Goal: Task Accomplishment & Management: Manage account settings

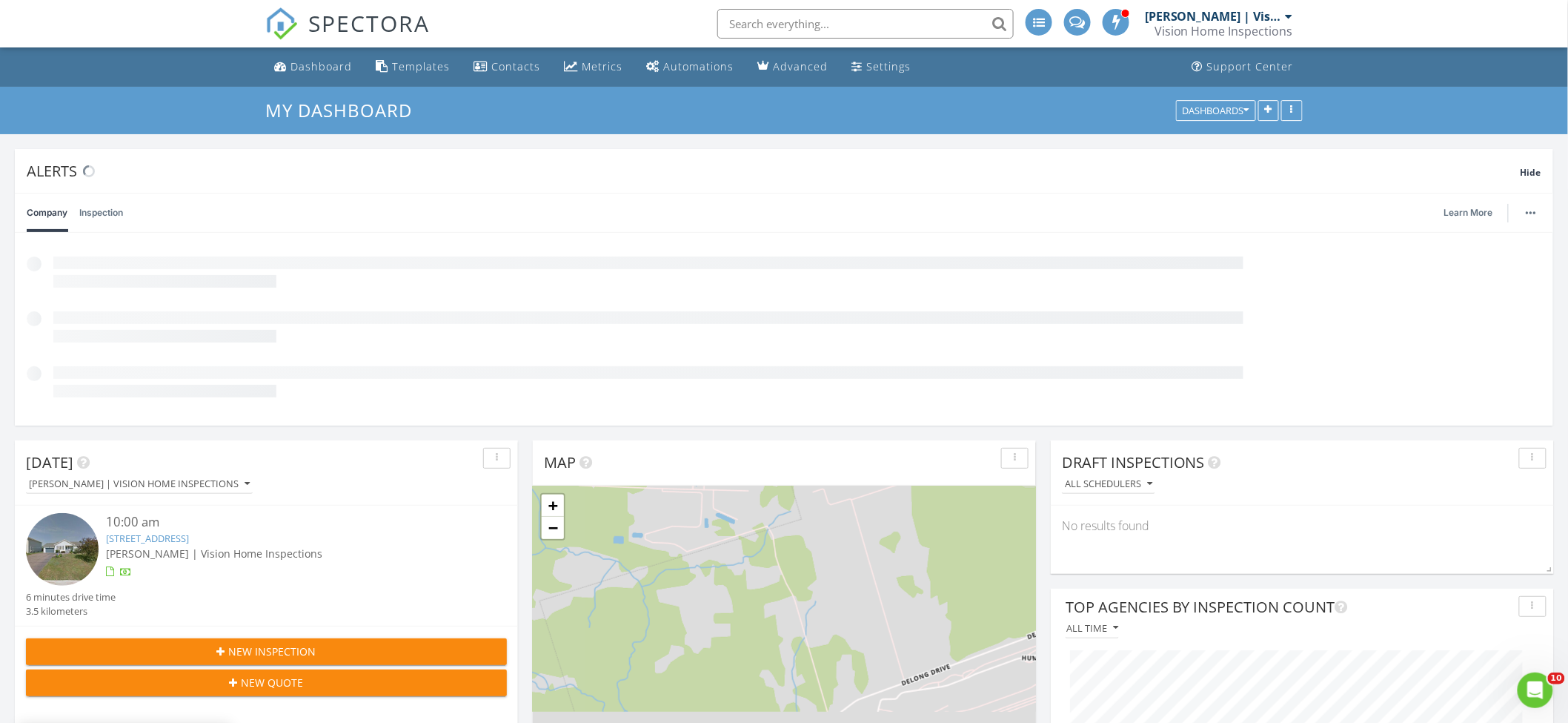
scroll to position [318, 502]
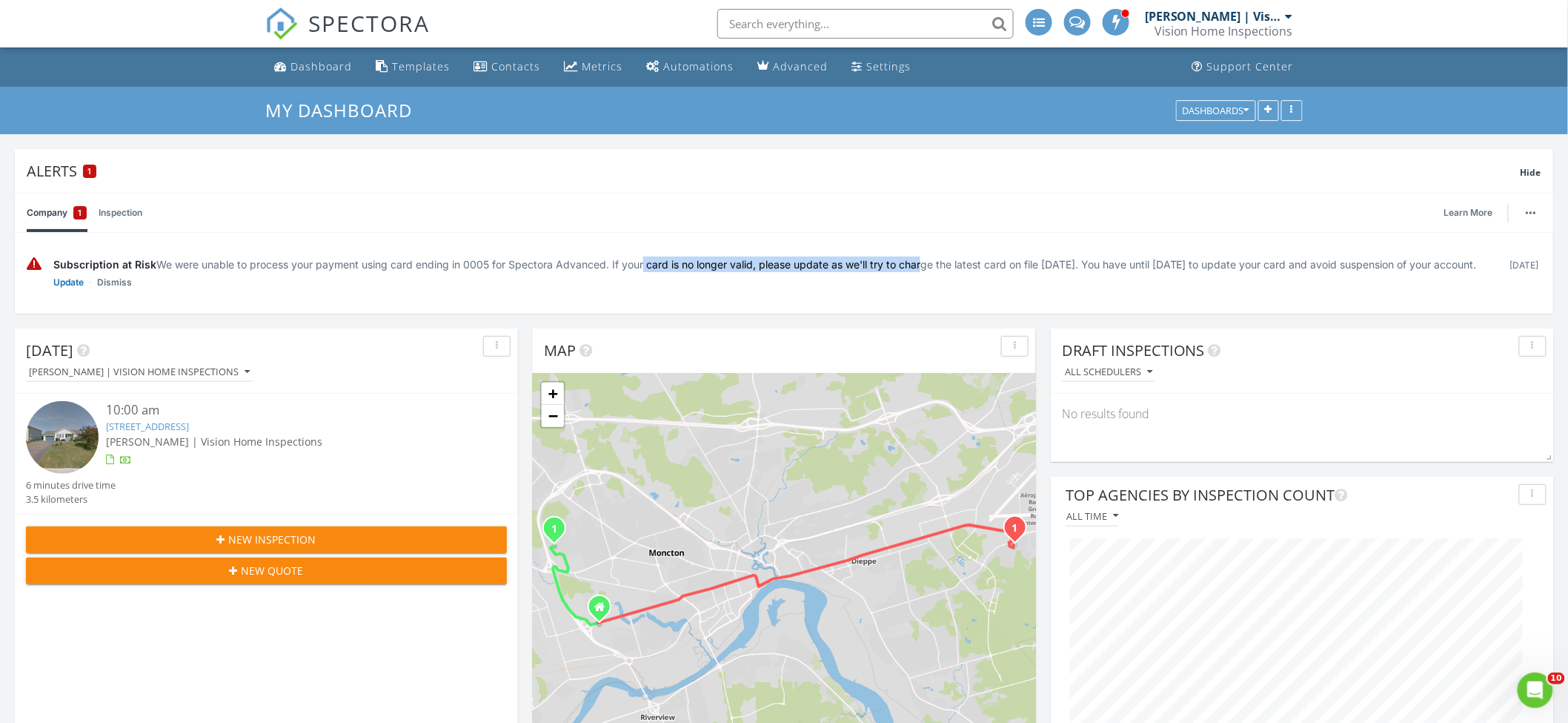
drag, startPoint x: 613, startPoint y: 261, endPoint x: 889, endPoint y: 265, distance: 276.0
click at [889, 265] on div "Subscription at Risk We were unable to process your payment using card ending i…" at bounding box center [774, 264] width 1442 height 16
click at [889, 266] on div "Subscription at Risk We were unable to process your payment using card ending i…" at bounding box center [774, 264] width 1442 height 16
drag, startPoint x: 759, startPoint y: 268, endPoint x: 1138, endPoint y: 271, distance: 379.0
click at [1138, 271] on div "Subscription at Risk We were unable to process your payment using card ending i…" at bounding box center [774, 264] width 1442 height 16
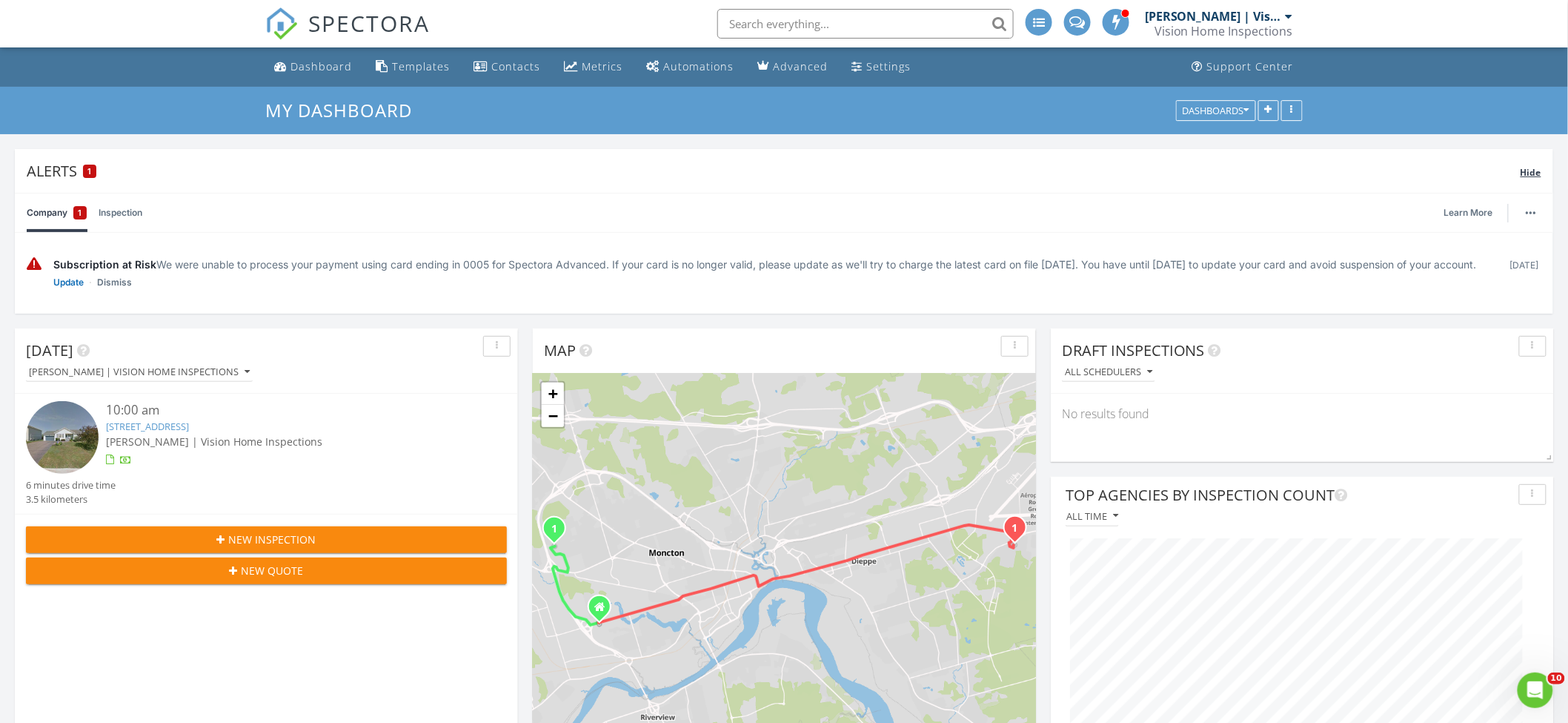
click at [1535, 178] on div "Hide" at bounding box center [1530, 171] width 21 height 17
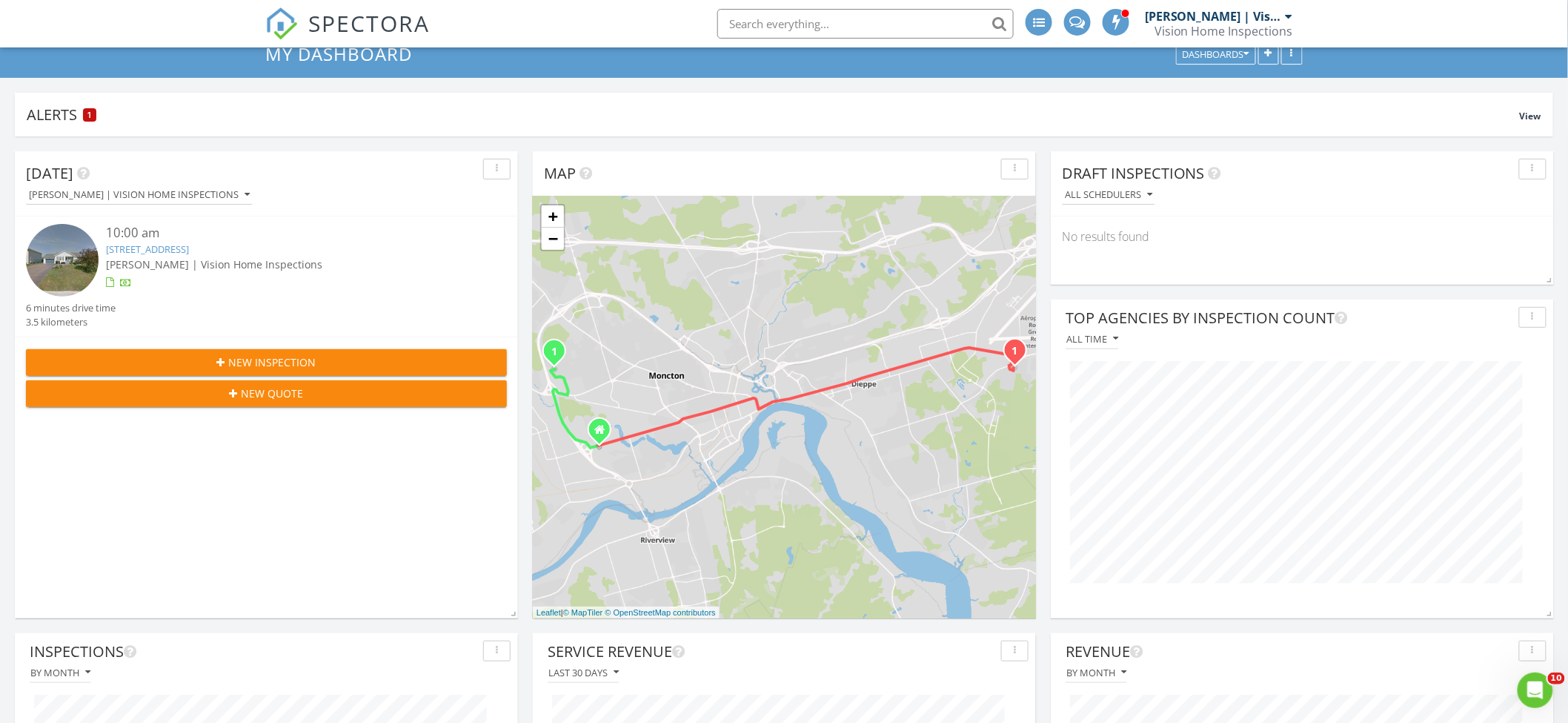
scroll to position [0, 0]
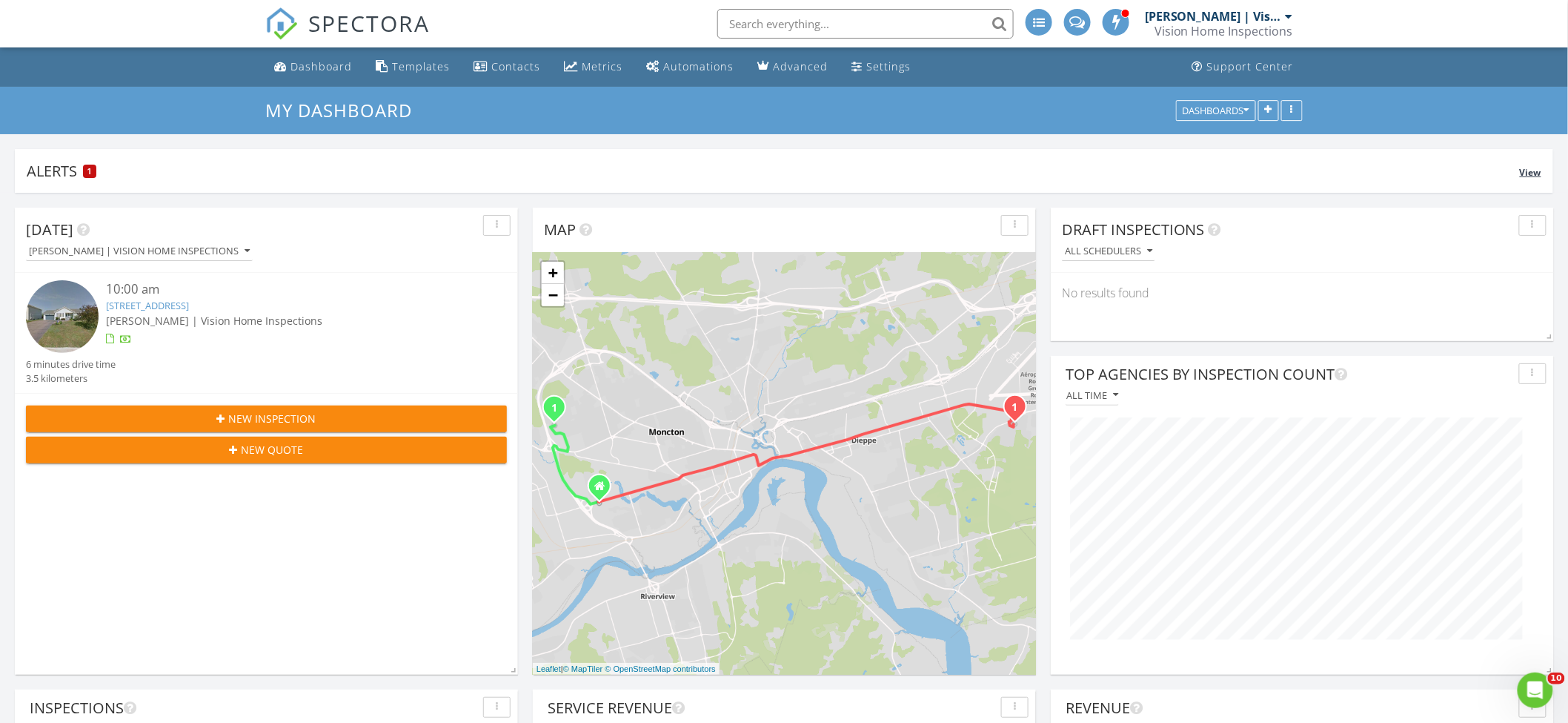
click at [334, 172] on div "Alerts 1" at bounding box center [773, 171] width 1493 height 20
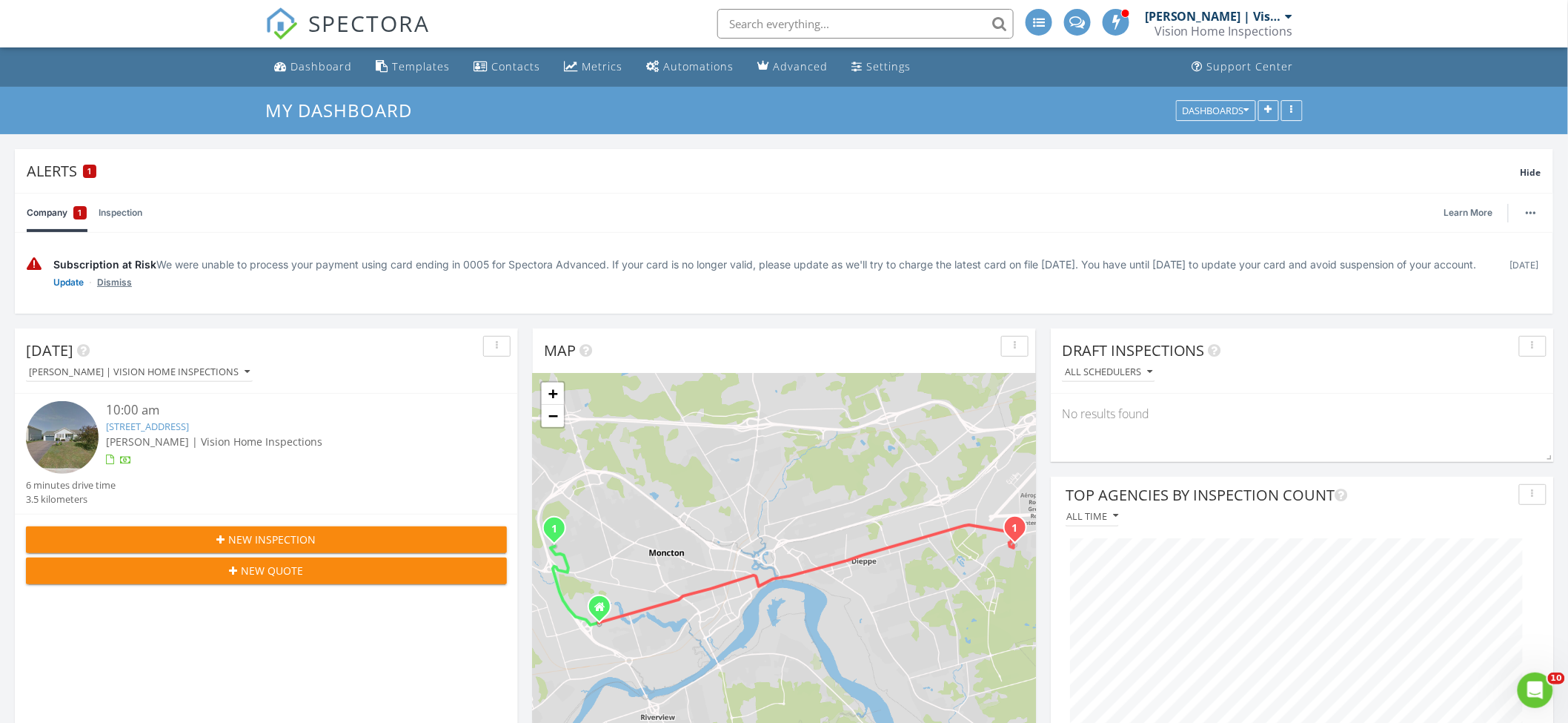
click at [129, 290] on link "Dismiss" at bounding box center [115, 283] width 35 height 15
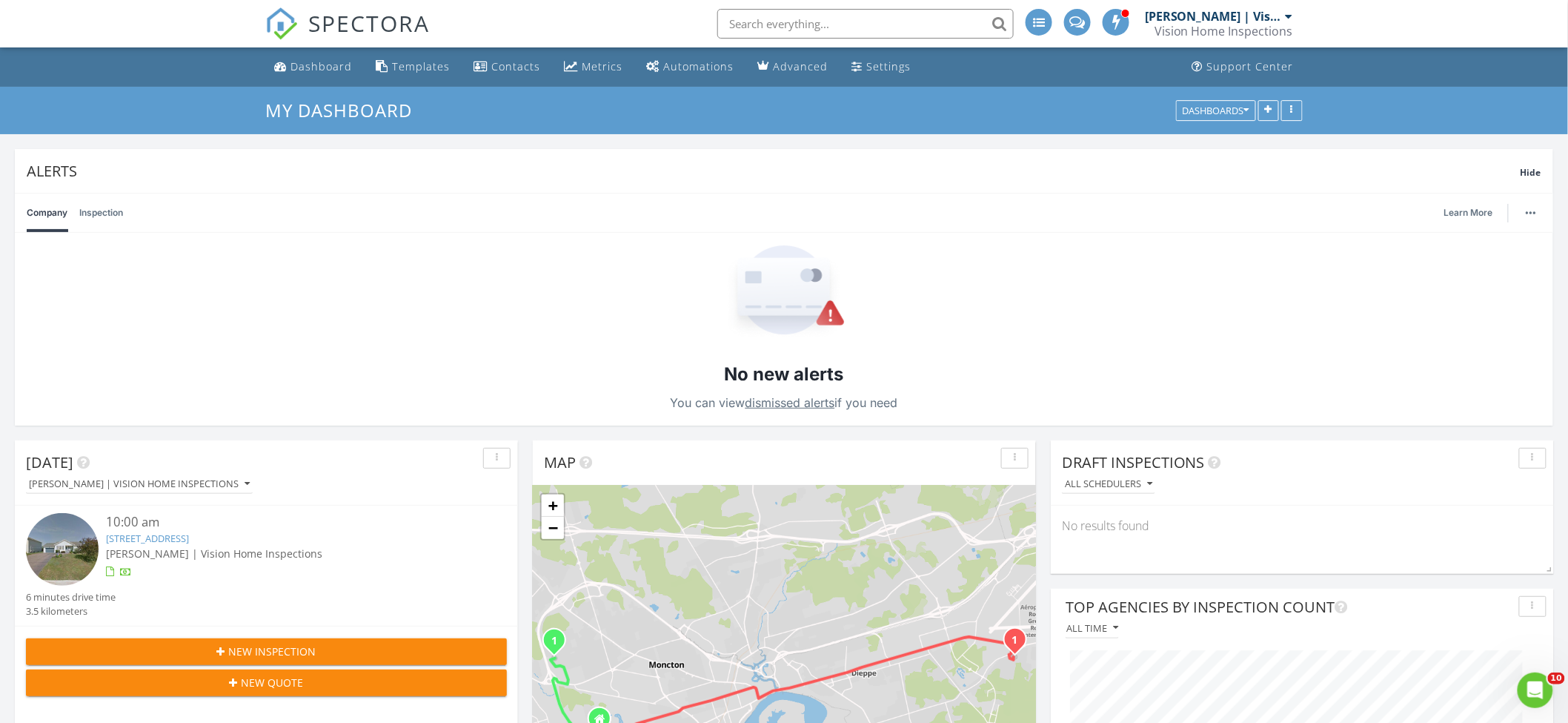
click at [116, 215] on link "Inspection" at bounding box center [101, 213] width 44 height 39
click at [64, 217] on link "Company" at bounding box center [47, 213] width 40 height 39
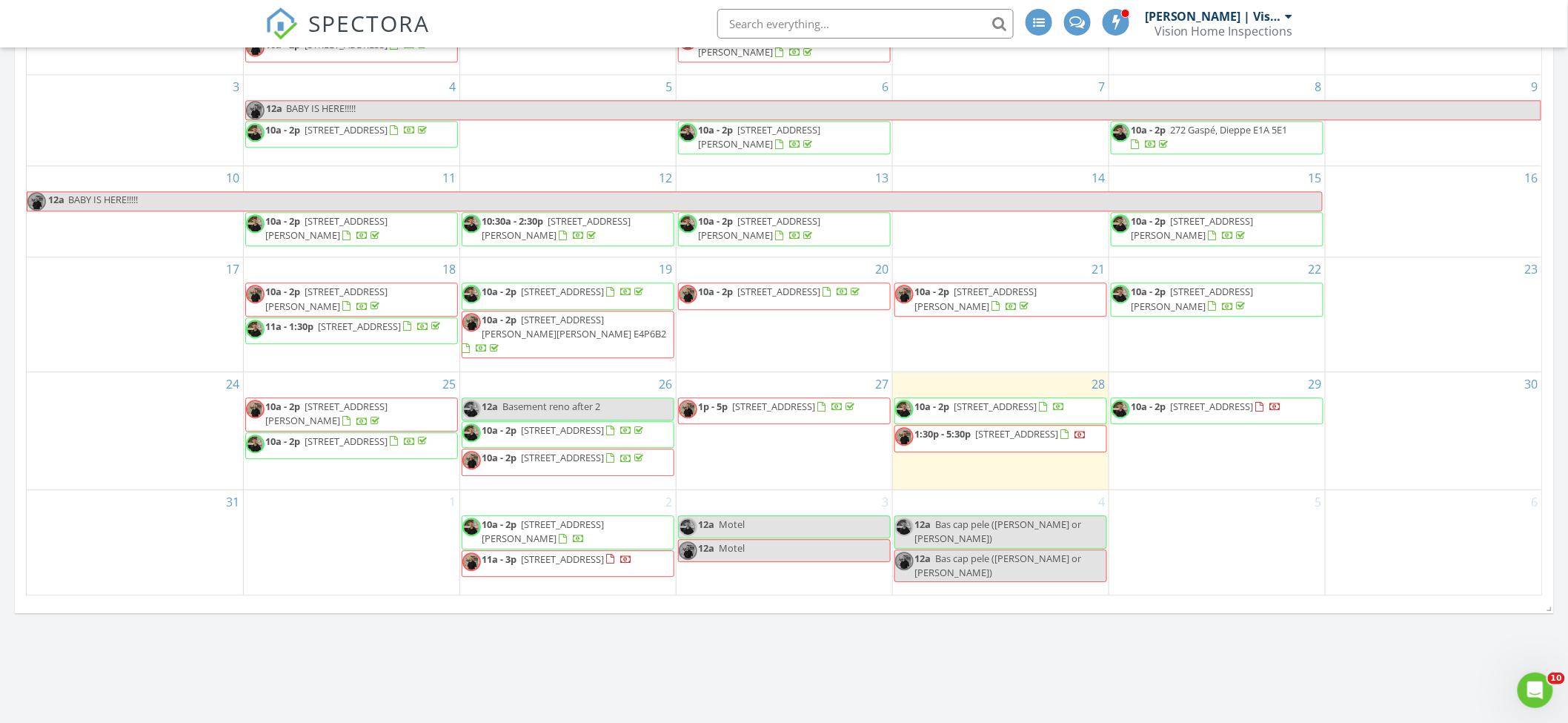
scroll to position [1429, 0]
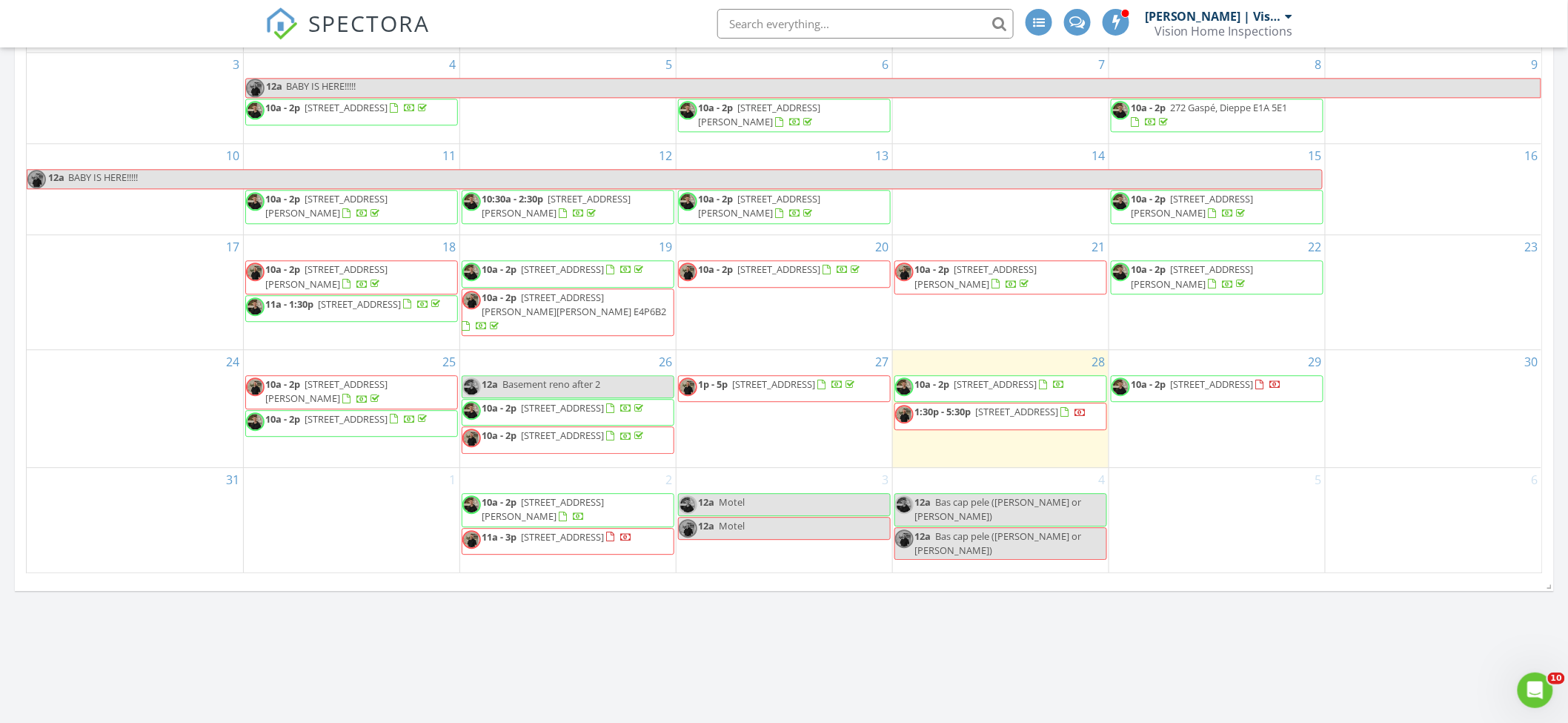
click at [962, 377] on span "[STREET_ADDRESS]" at bounding box center [996, 384] width 83 height 14
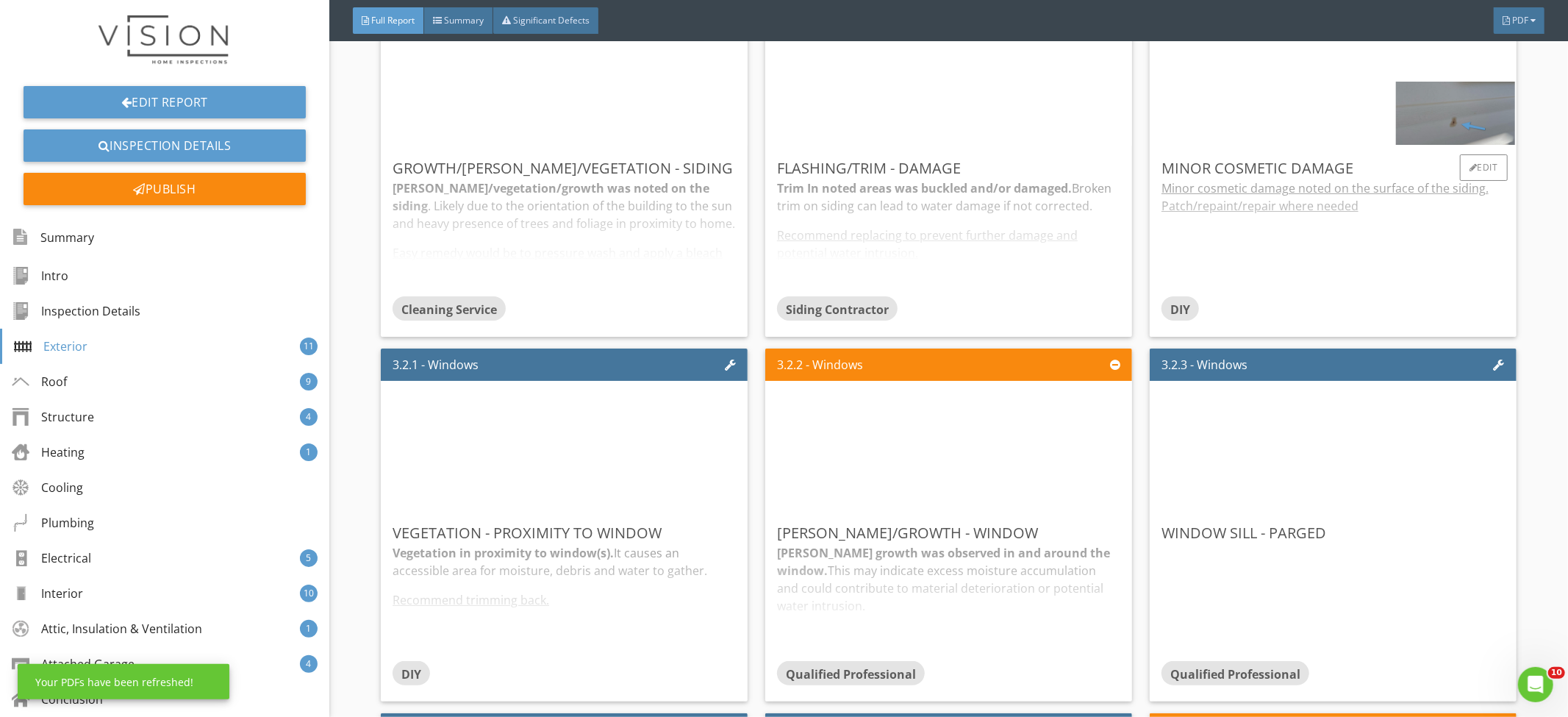
scroll to position [1853, 0]
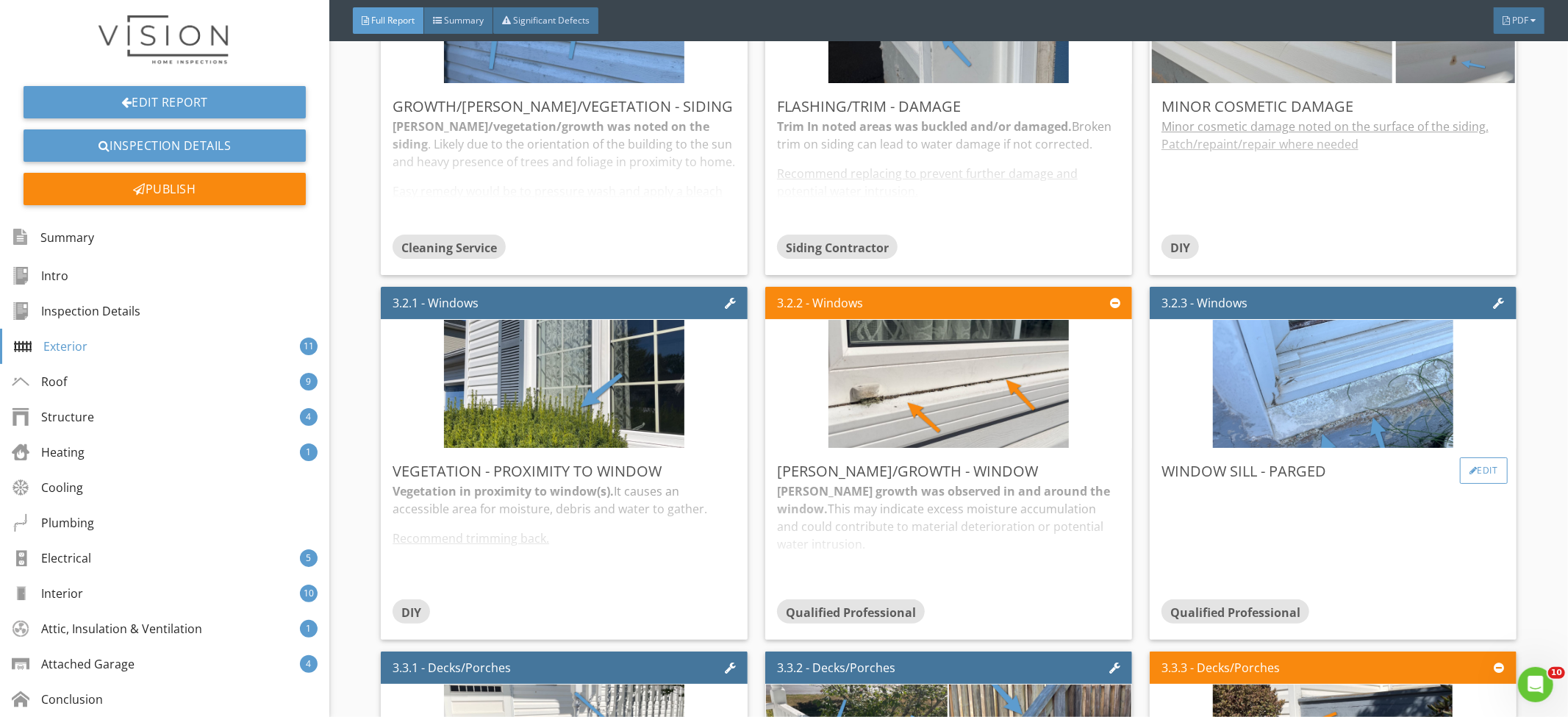
click at [1472, 459] on div "Edit" at bounding box center [1484, 470] width 48 height 26
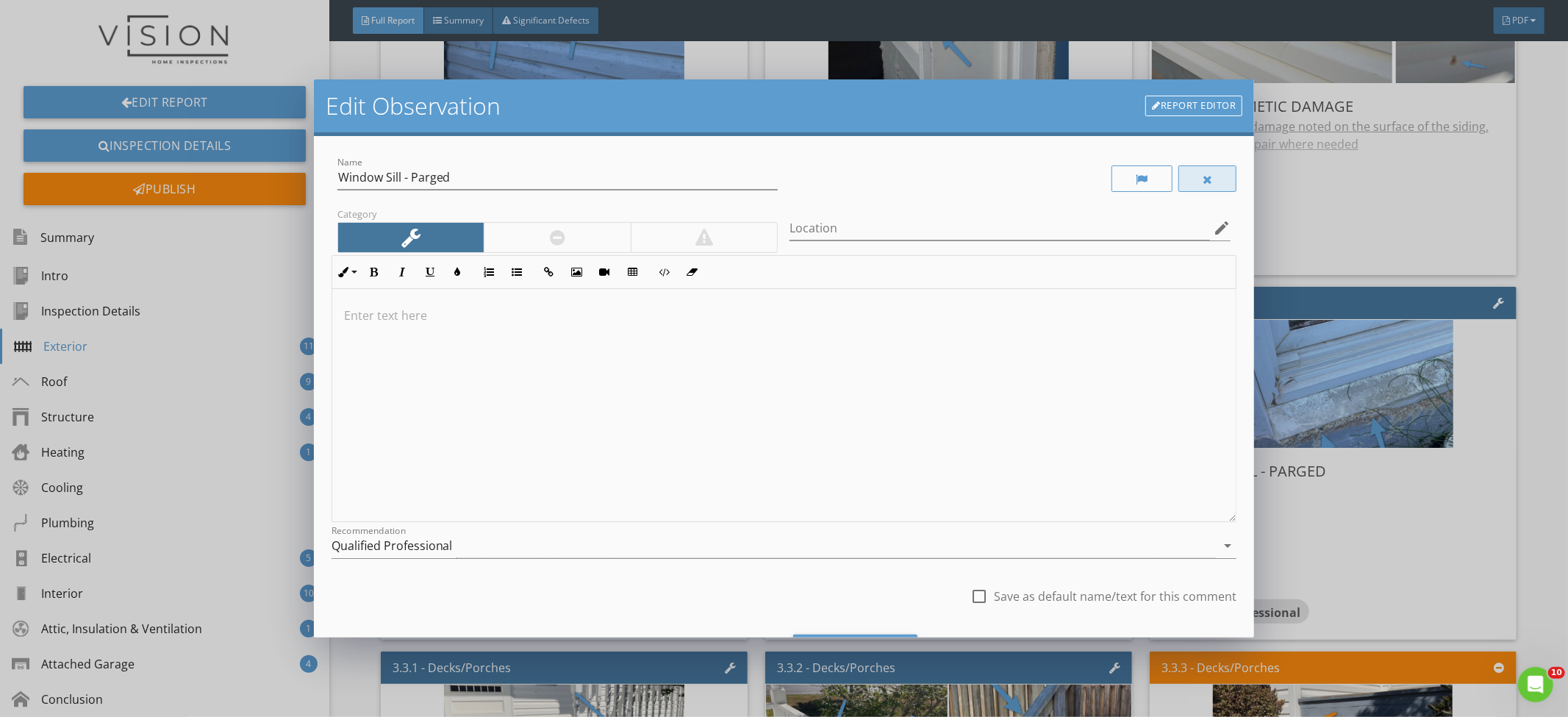
click at [1195, 187] on div at bounding box center [1208, 178] width 59 height 26
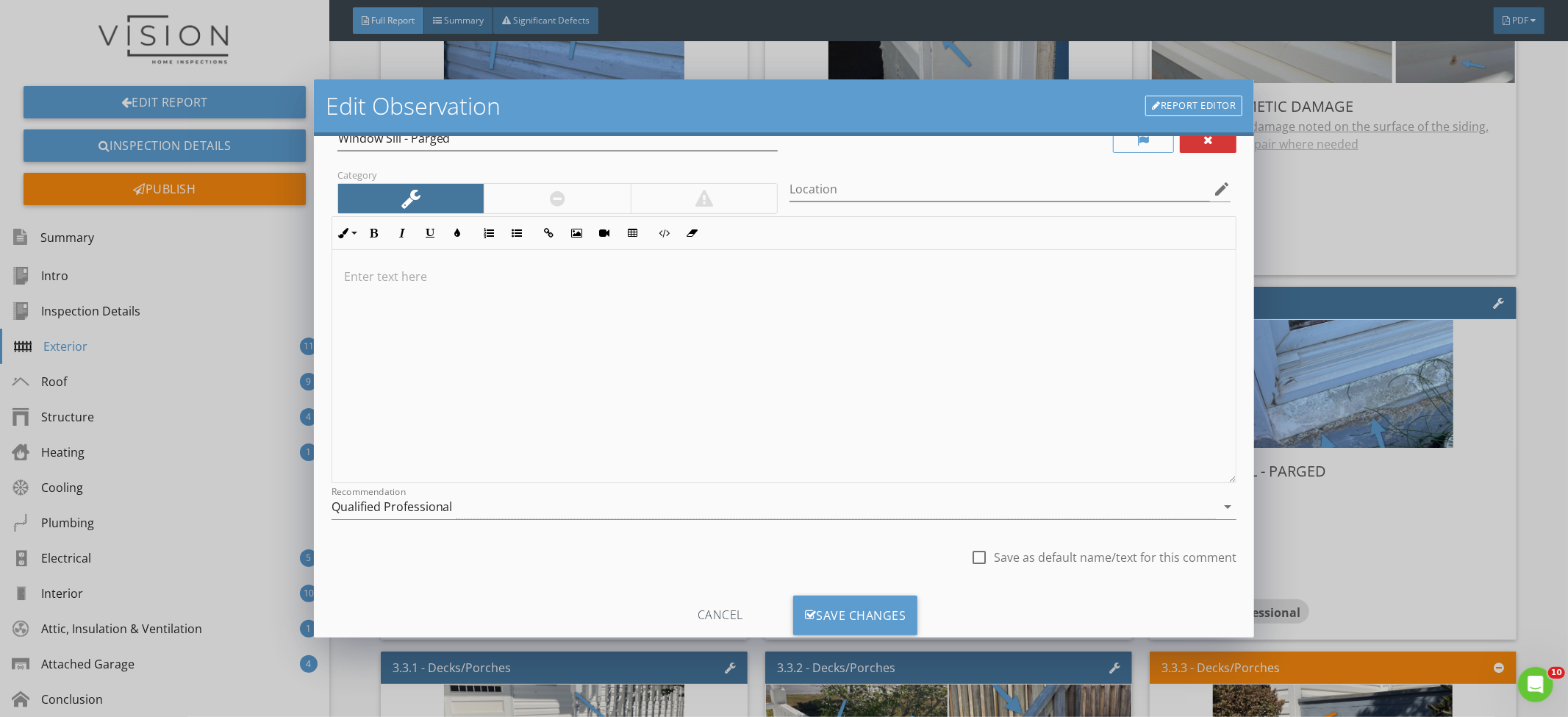
scroll to position [76, 0]
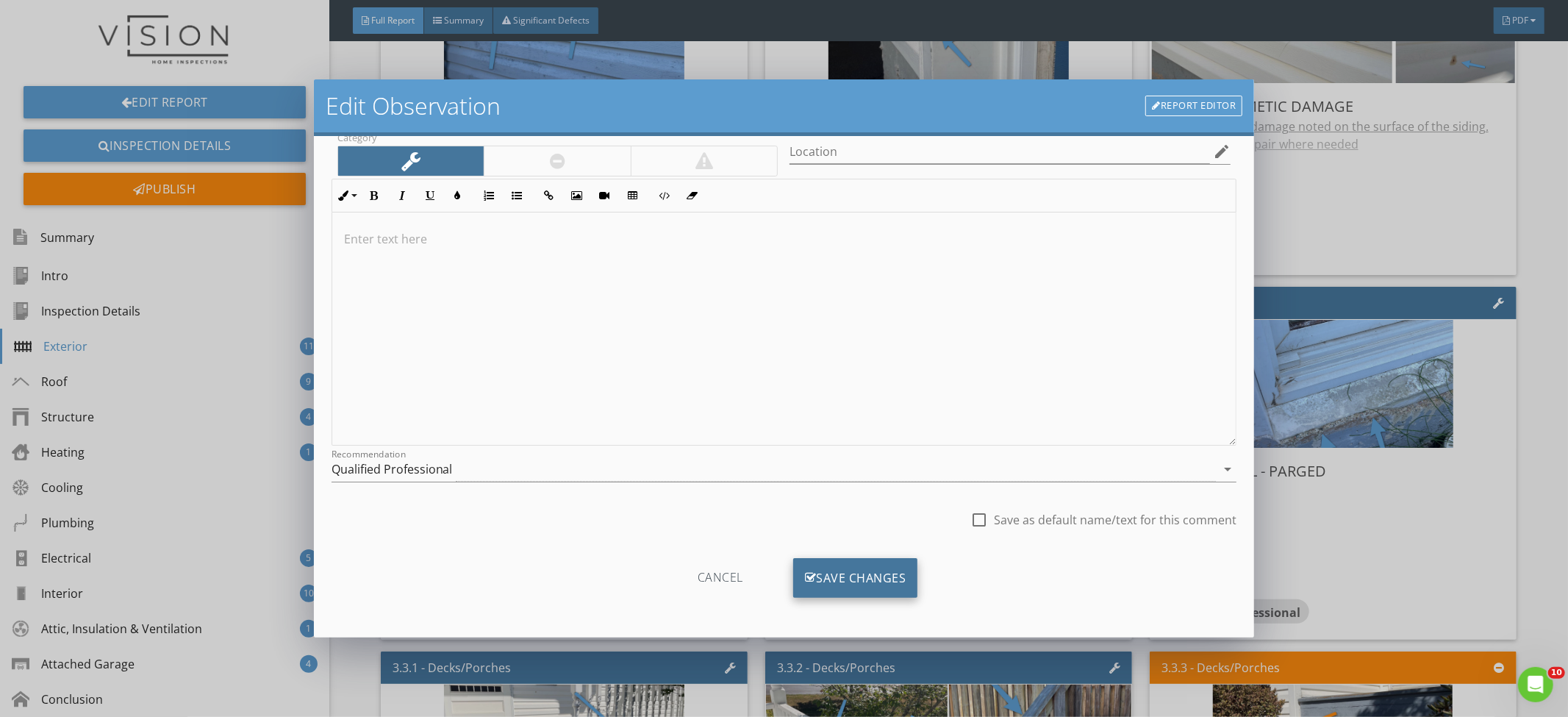
click at [864, 576] on div "Save Changes" at bounding box center [855, 578] width 125 height 40
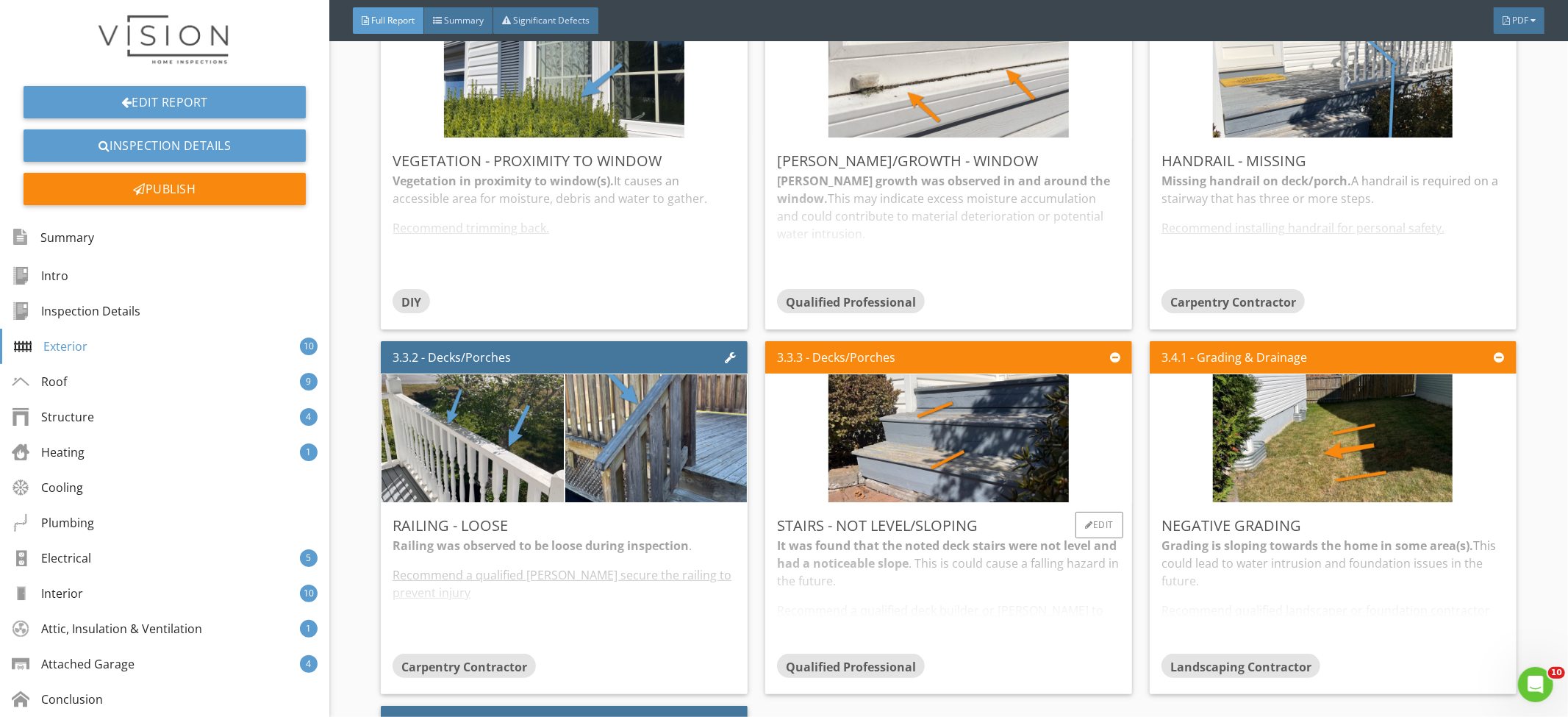
scroll to position [2186, 0]
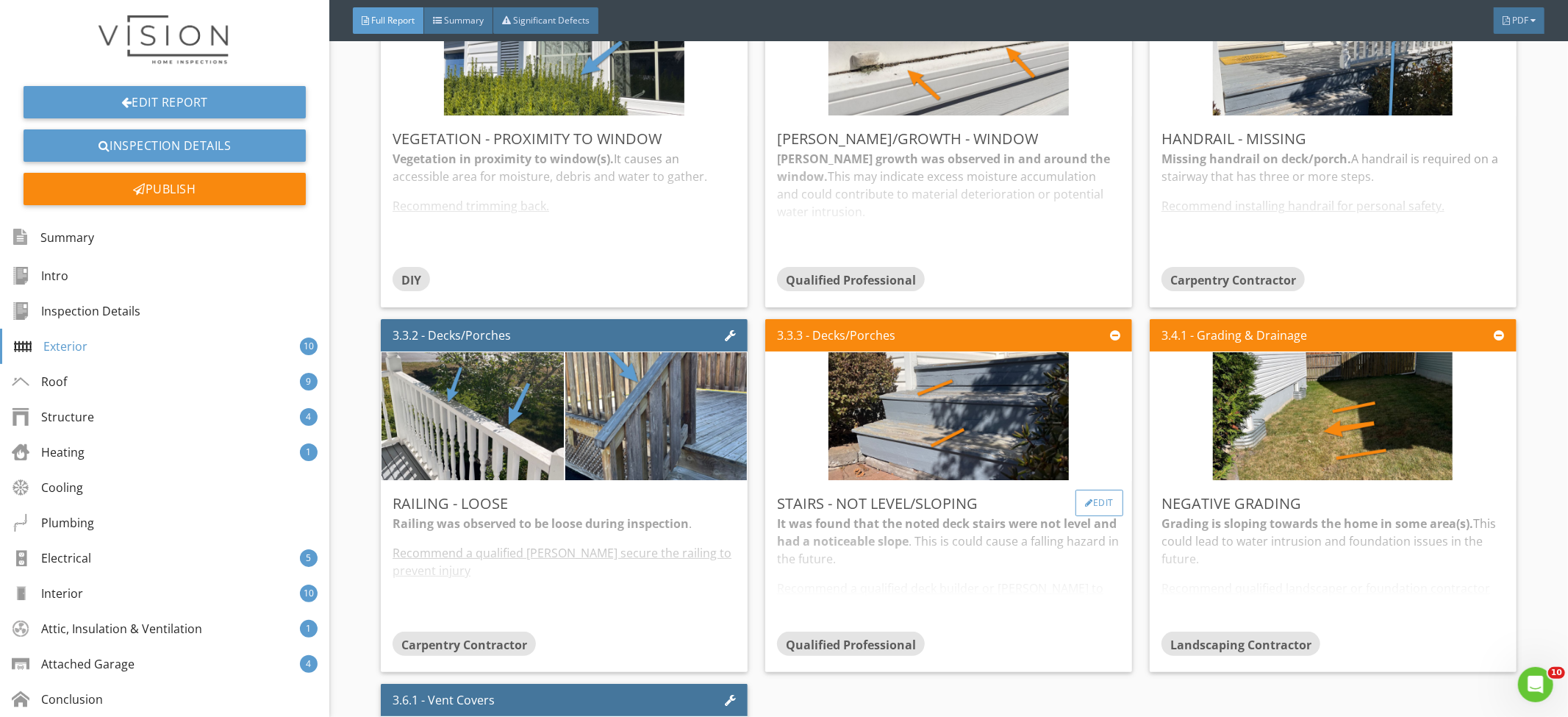
click at [1098, 501] on div "Edit" at bounding box center [1099, 502] width 48 height 26
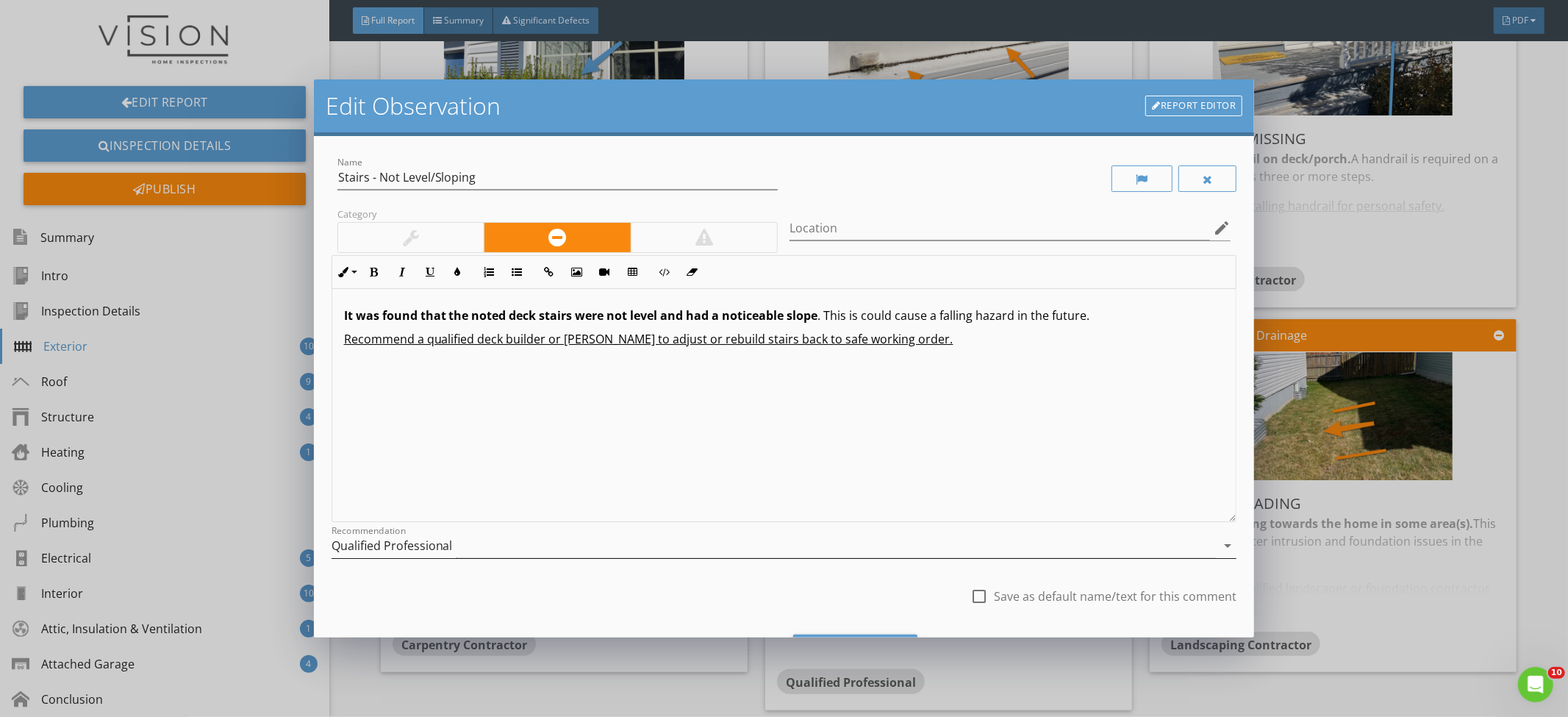
click at [801, 539] on div "Qualified Professional" at bounding box center [774, 546] width 885 height 25
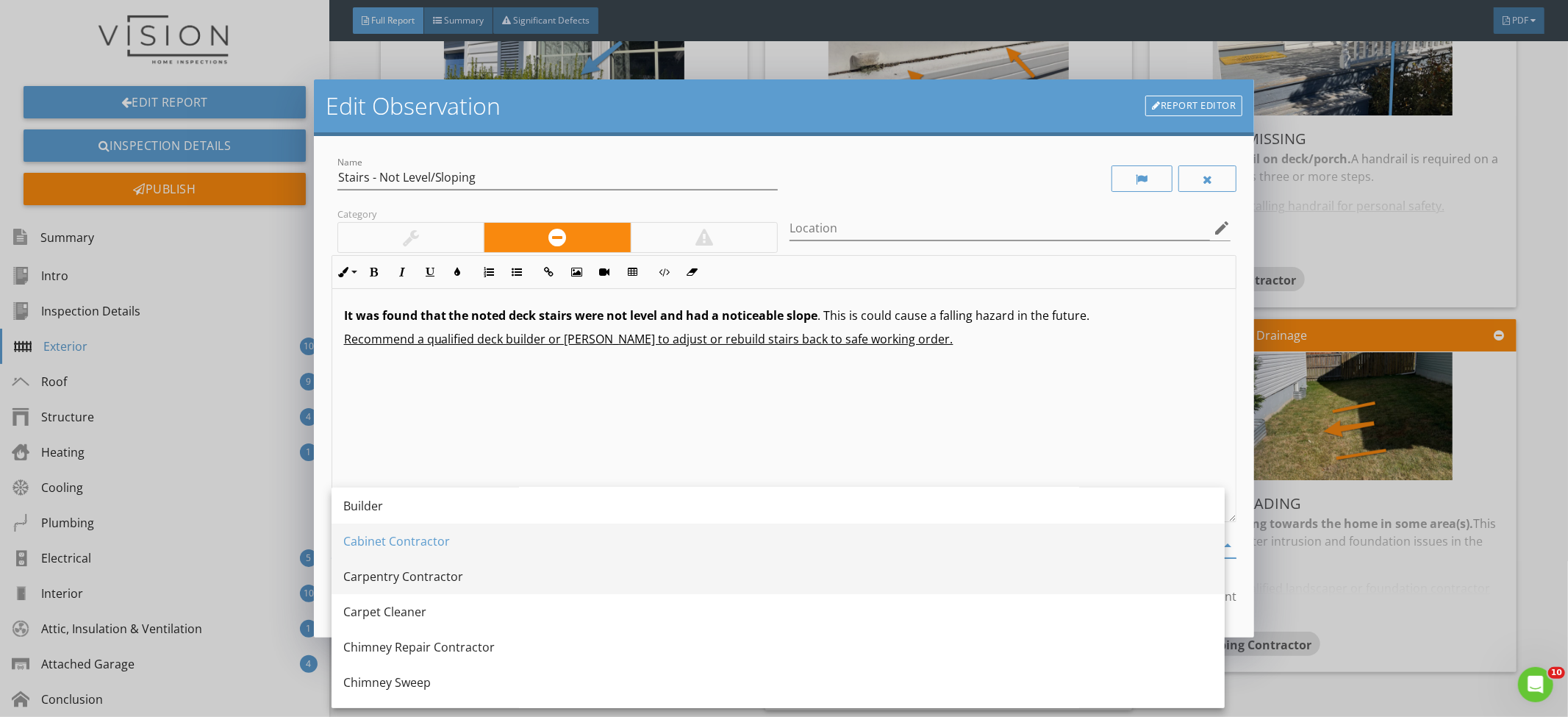
scroll to position [111, 0]
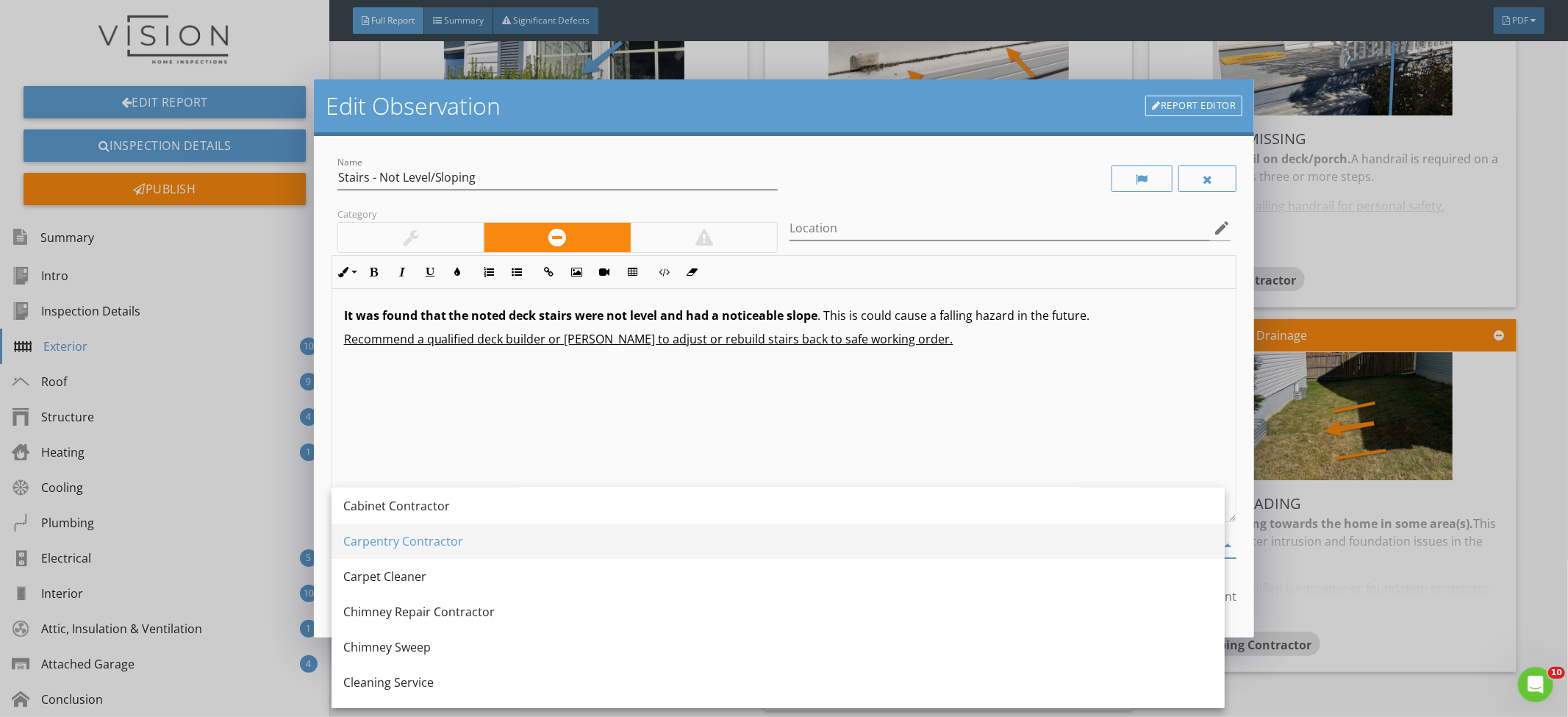
click at [763, 452] on div "It was found that the noted deck stairs were not level and had a noticeable slo…" at bounding box center [784, 406] width 905 height 233
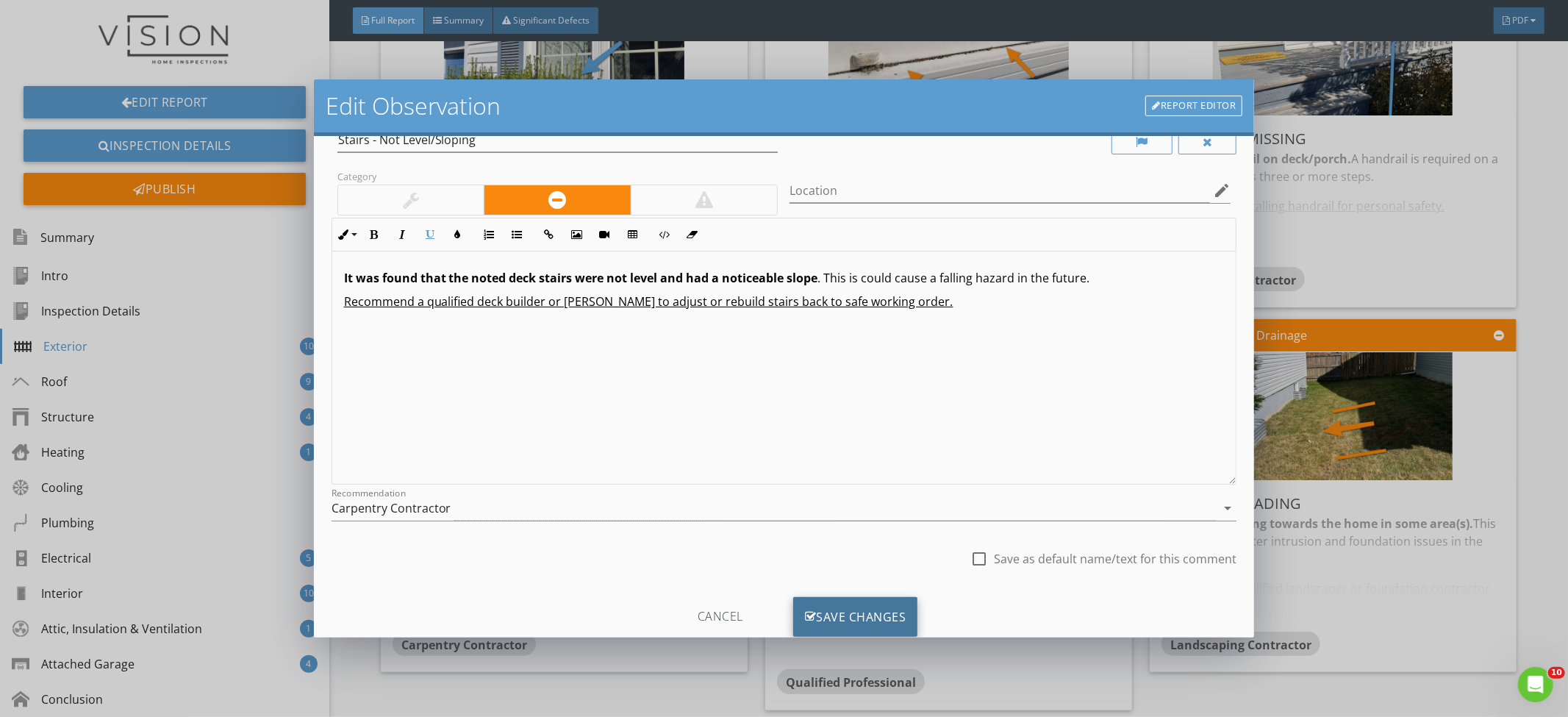
scroll to position [76, 0]
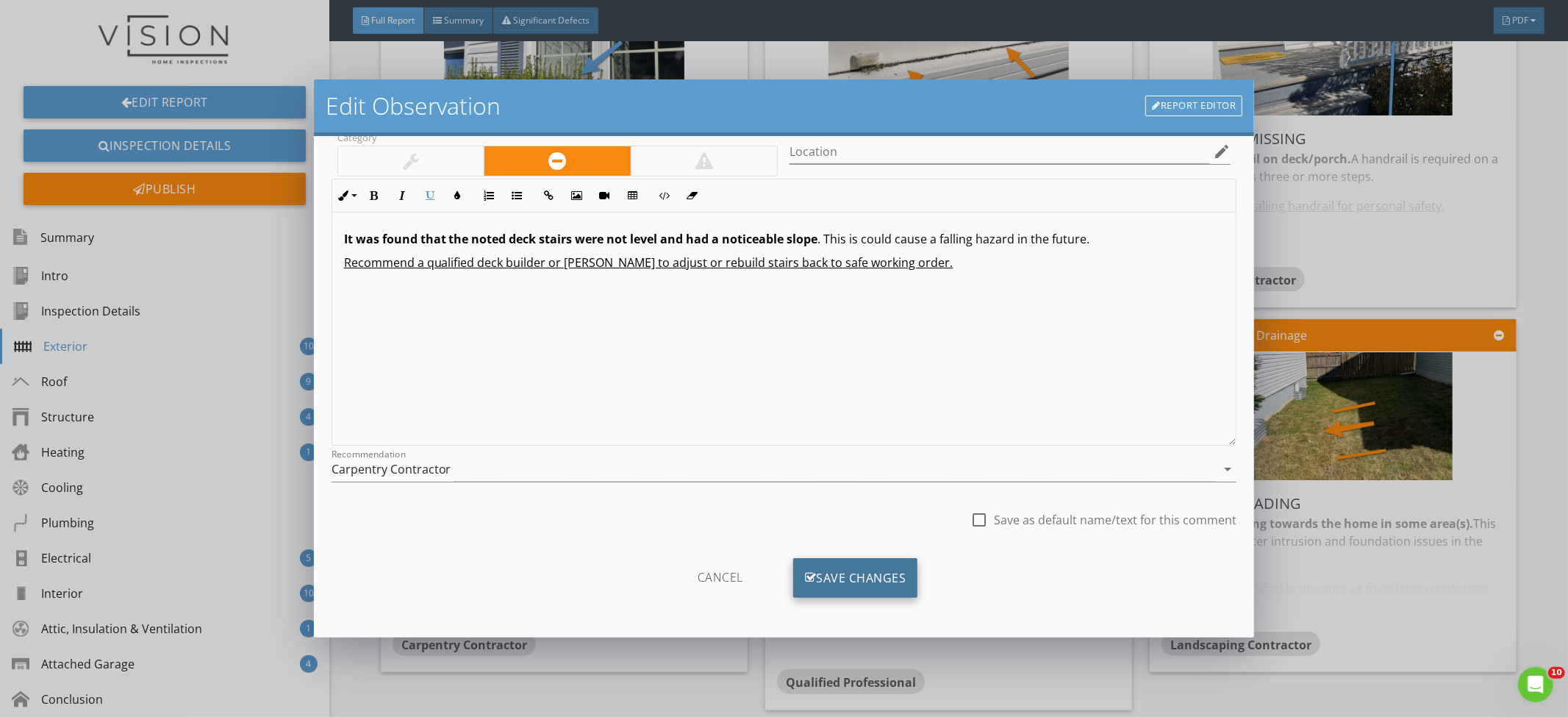
click at [875, 569] on div "Save Changes" at bounding box center [855, 578] width 125 height 40
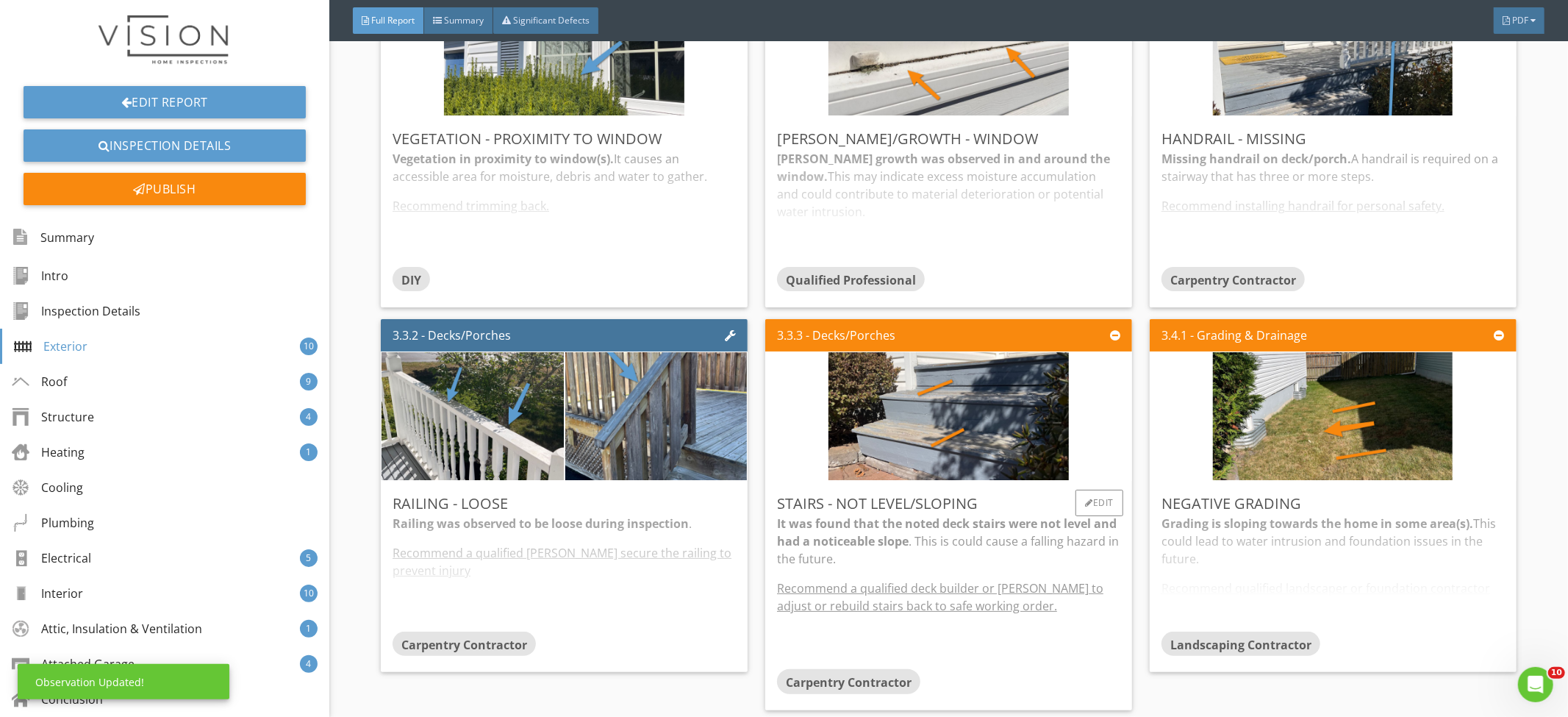
click at [1065, 553] on p "It was found that the noted deck stairs were not level and had a noticeable slo…" at bounding box center [948, 541] width 343 height 53
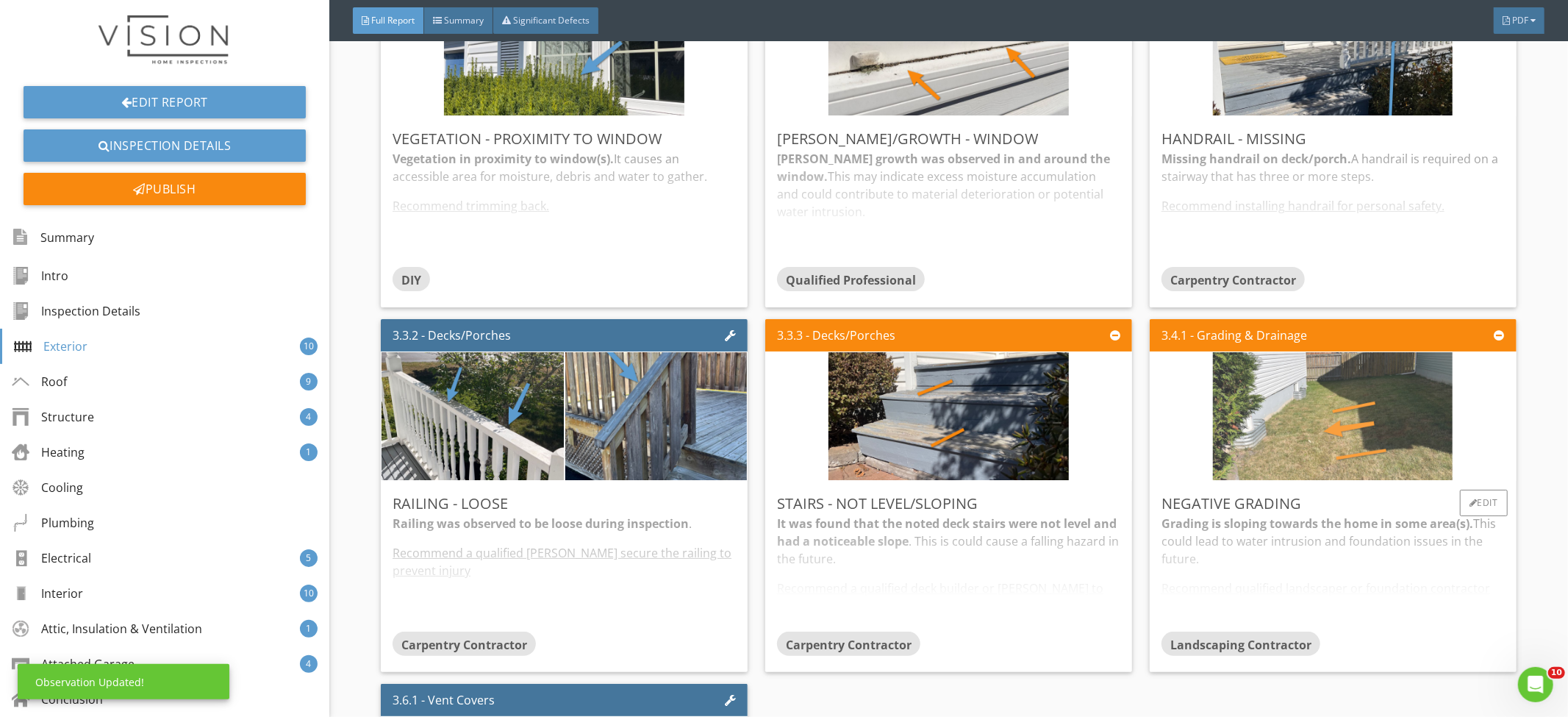
click at [1361, 392] on img at bounding box center [1332, 416] width 239 height 319
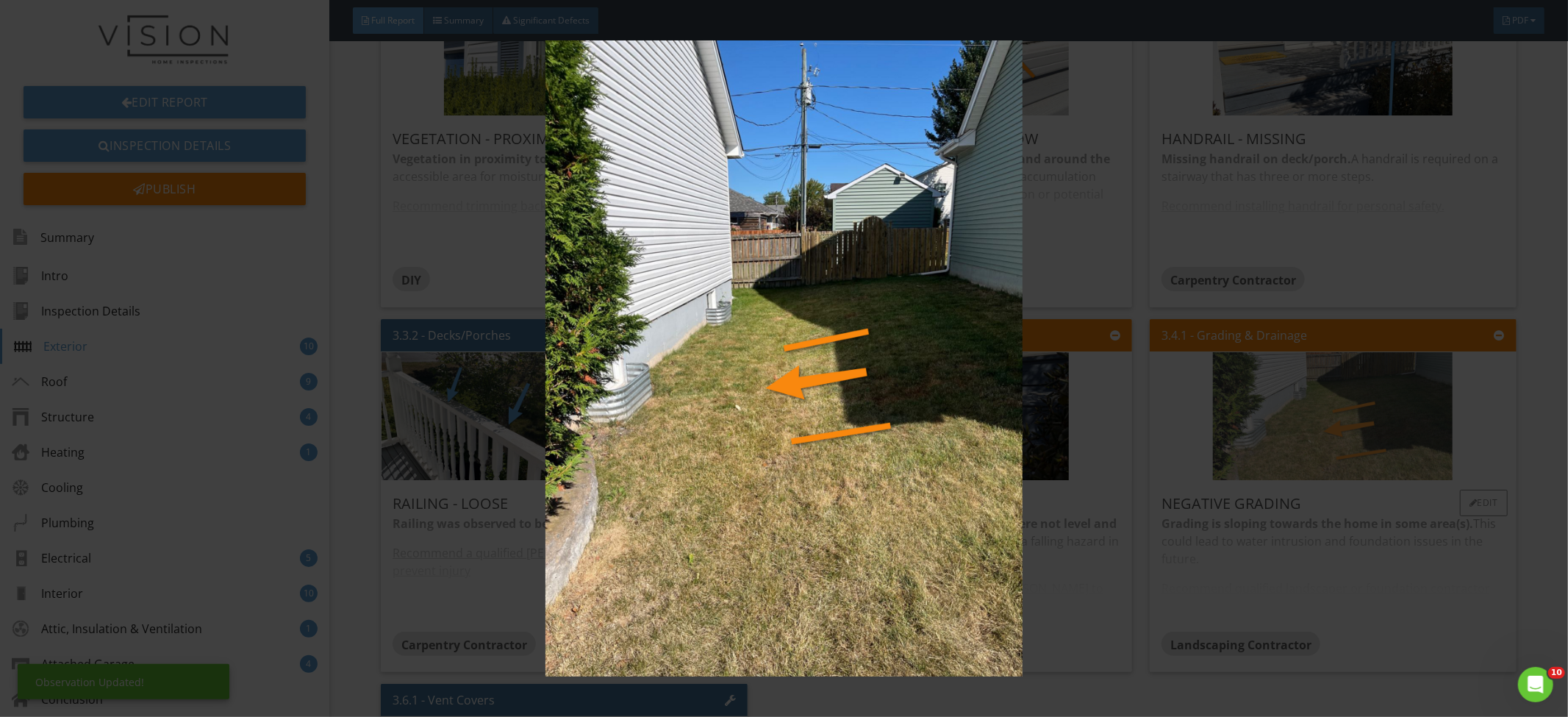
click at [1361, 392] on img at bounding box center [784, 358] width 1445 height 636
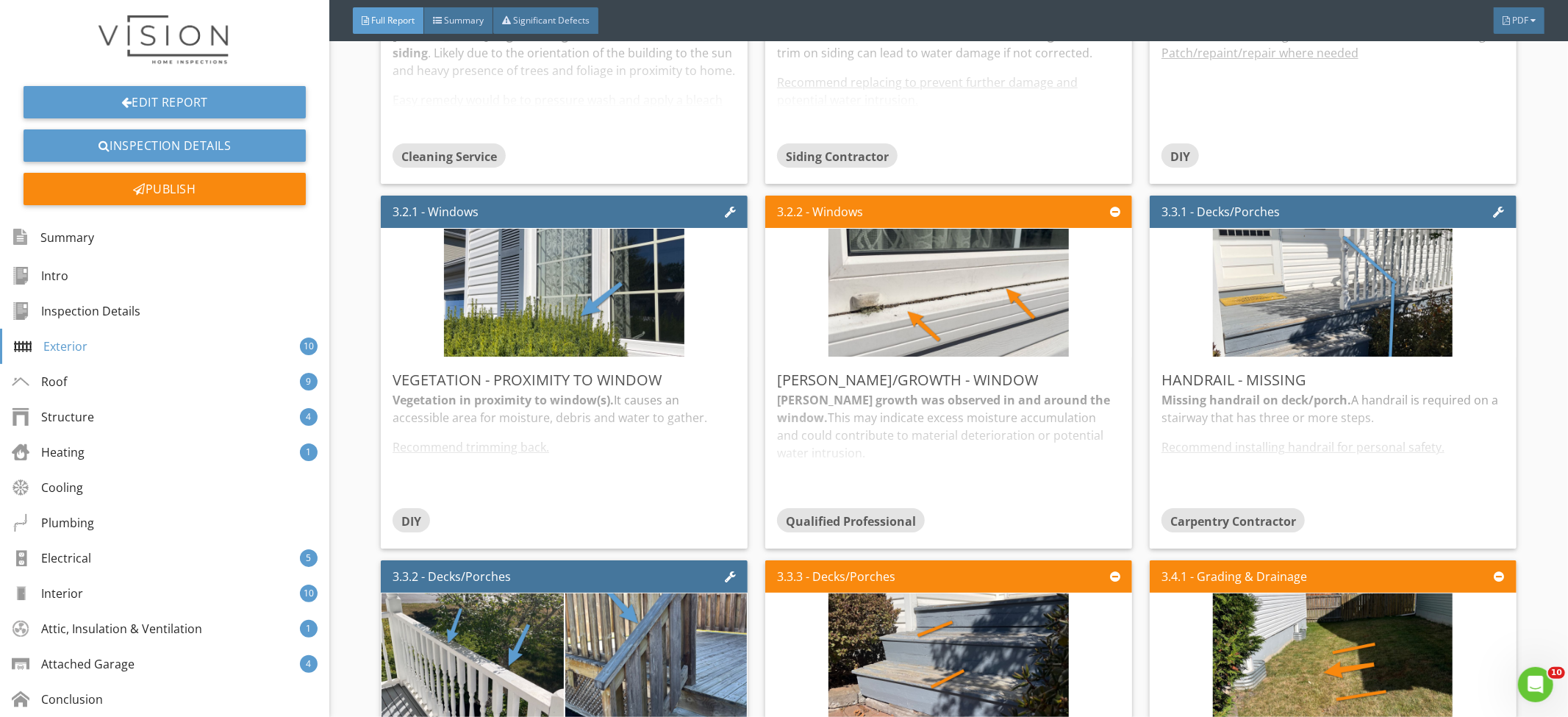
scroll to position [1914, 0]
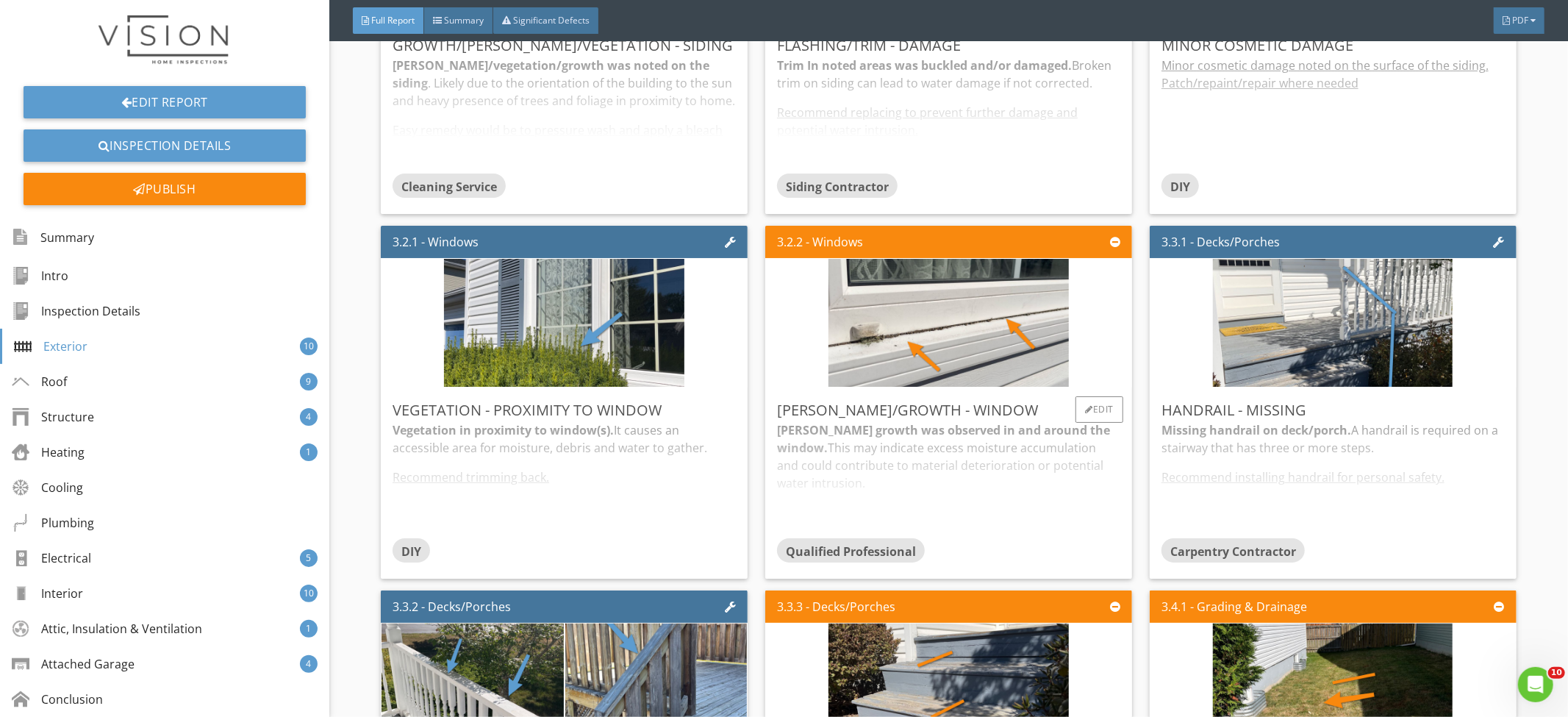
click at [824, 427] on div "Moss growth was observed in and around the window. This may indicate excess moi…" at bounding box center [948, 480] width 343 height 116
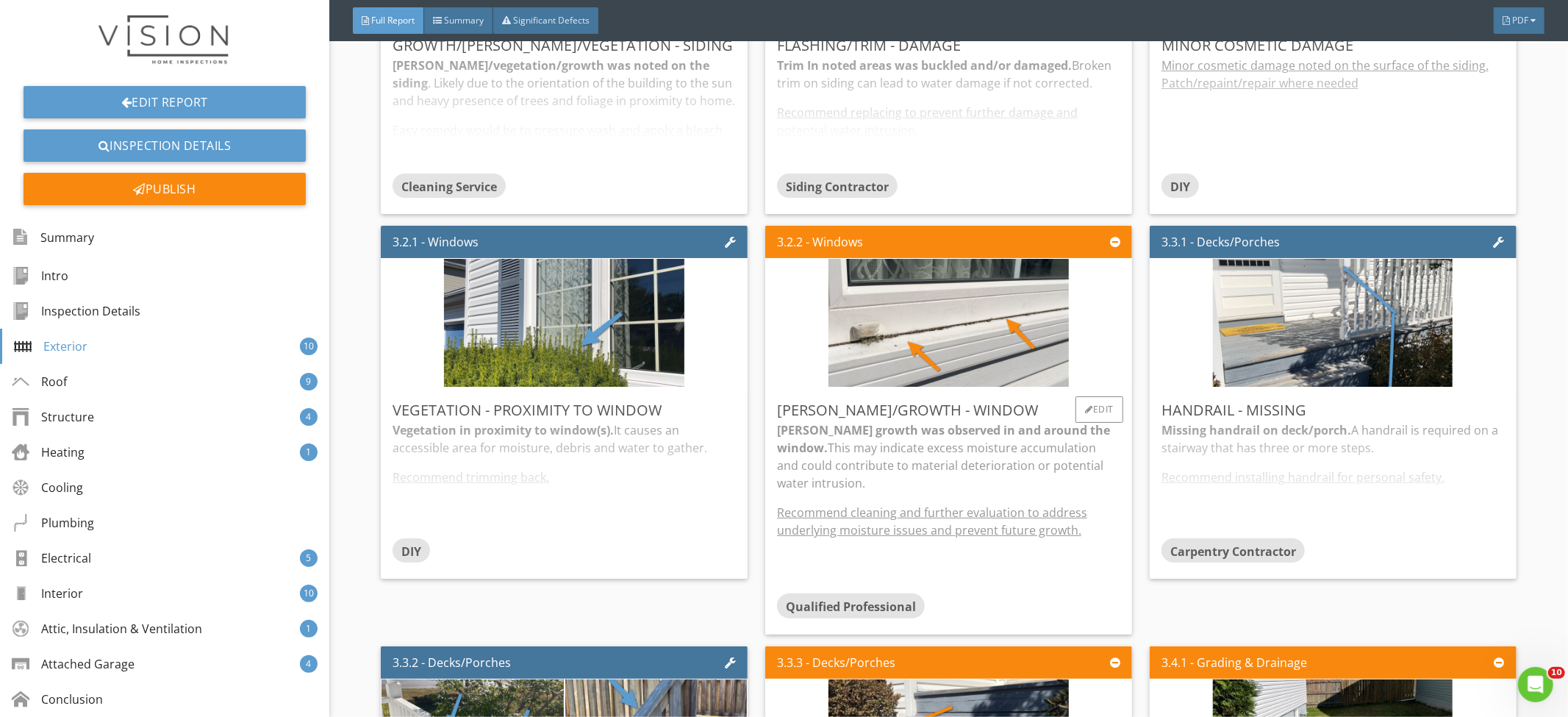
click at [838, 440] on p "Moss growth was observed in and around the window. This may indicate excess moi…" at bounding box center [948, 457] width 343 height 71
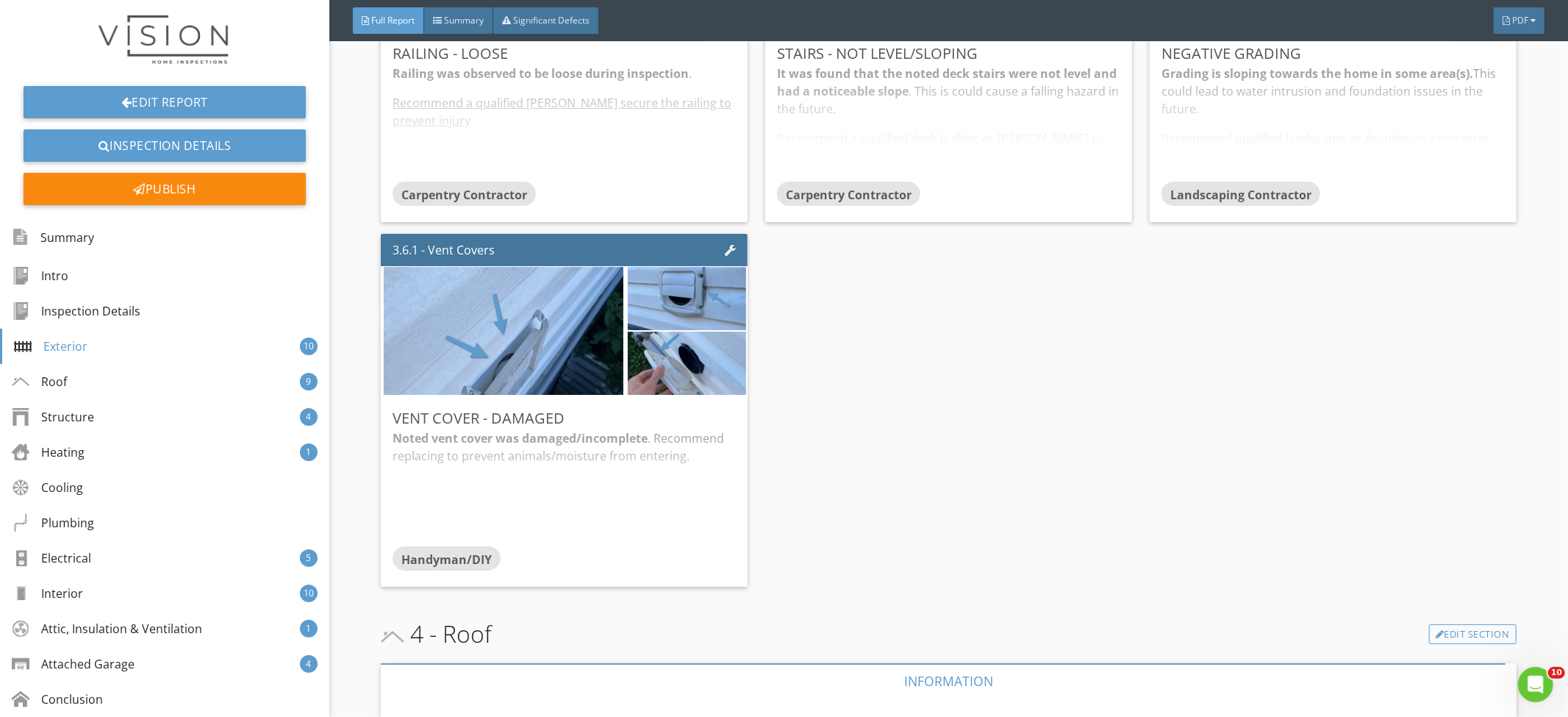
scroll to position [2782, 0]
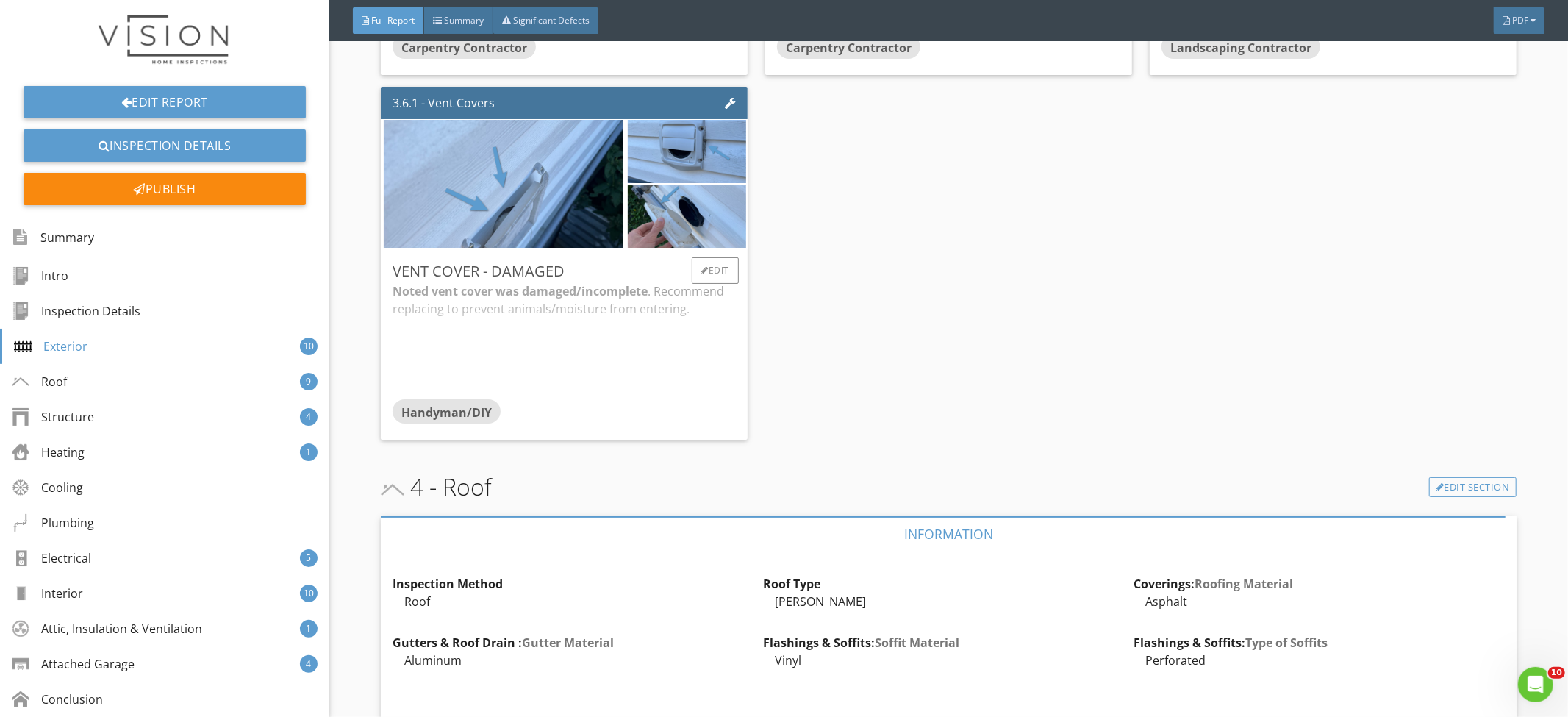
click at [673, 355] on div "Noted vent cover was damaged/incomplete . Recommend replacing to prevent animal…" at bounding box center [563, 340] width 343 height 116
click at [601, 333] on div "Noted vent cover was damaged/incomplete . Recommend replacing to prevent animal…" at bounding box center [563, 327] width 343 height 90
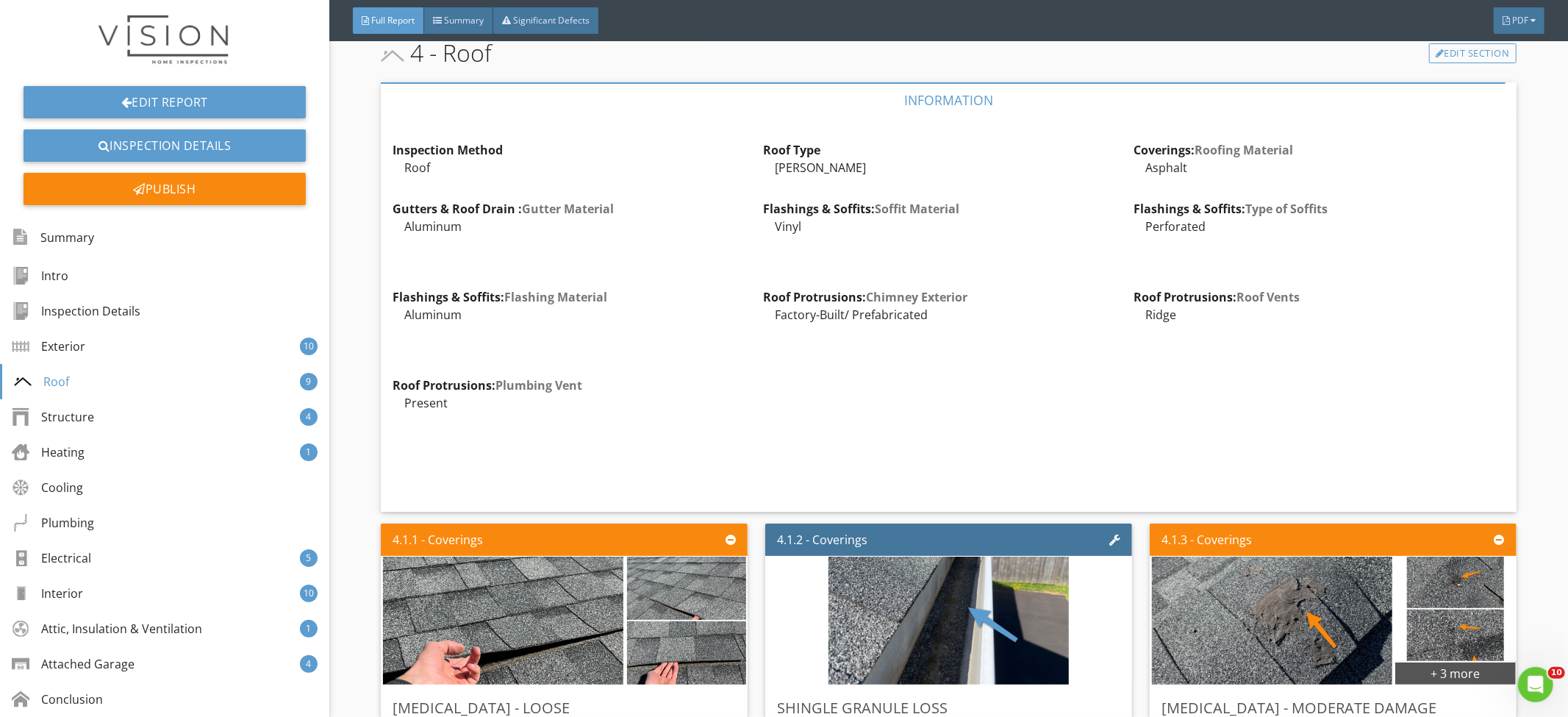
scroll to position [3541, 0]
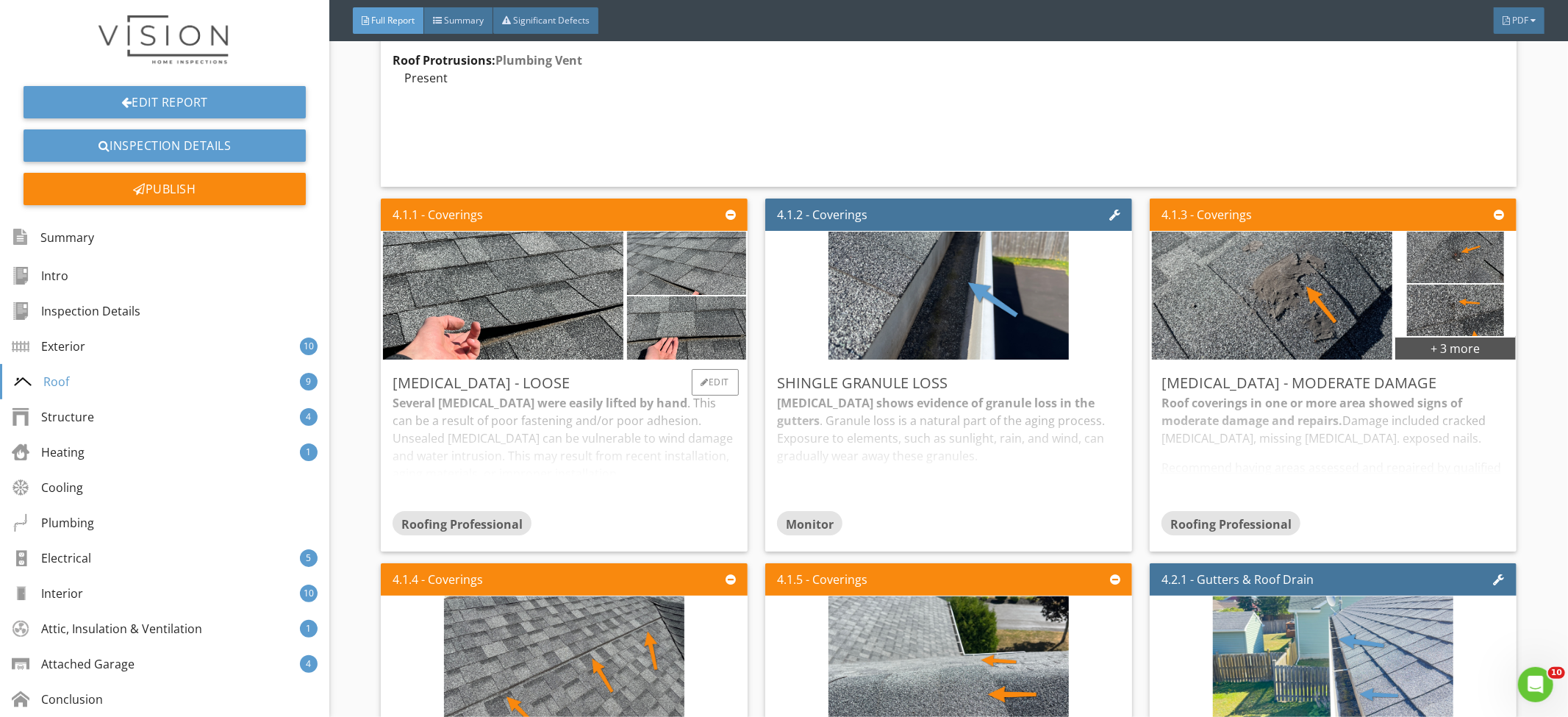
click at [620, 455] on div "Several shingles were easily lifted by hand . This can be a result of poor fast…" at bounding box center [563, 452] width 343 height 116
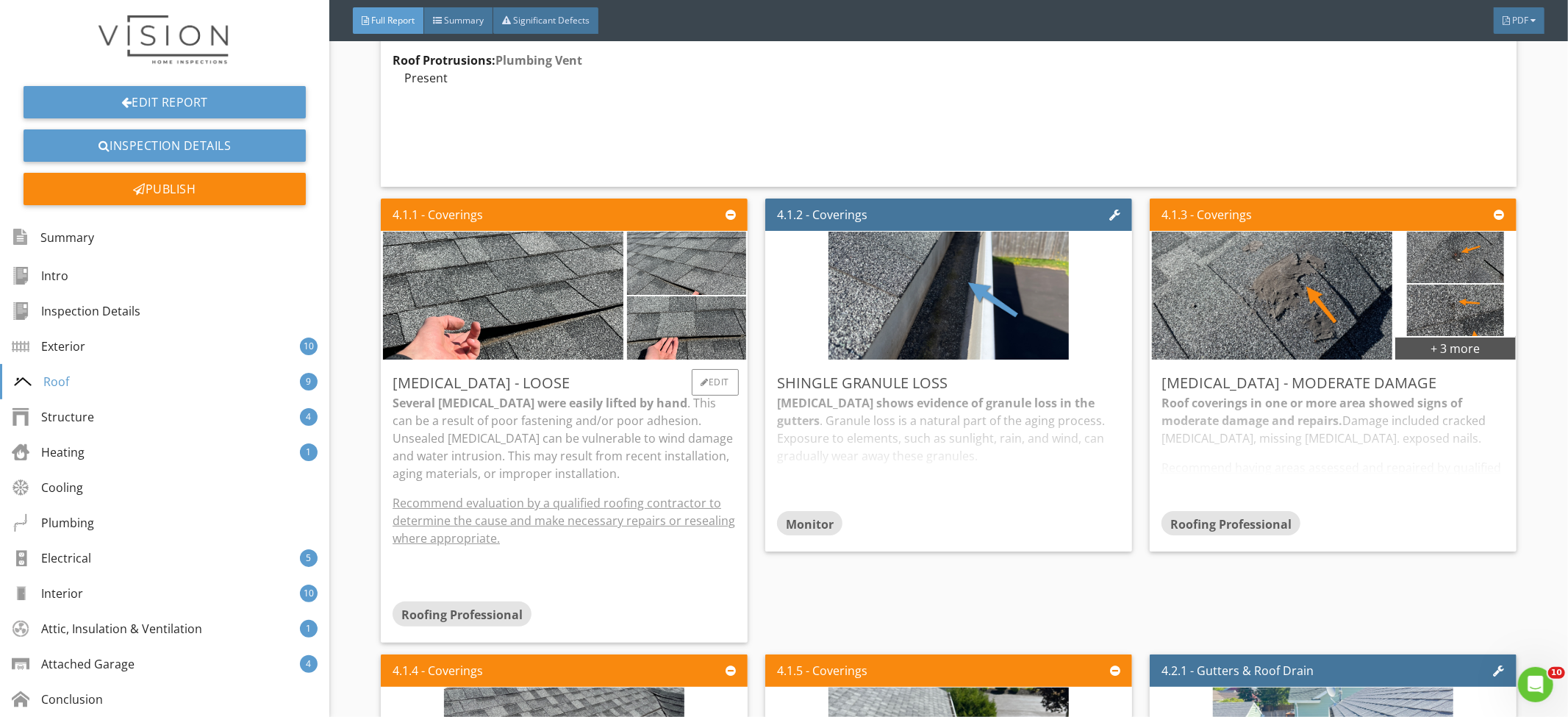
click at [591, 427] on p "Several shingles were easily lifted by hand . This can be a result of poor fast…" at bounding box center [563, 438] width 343 height 88
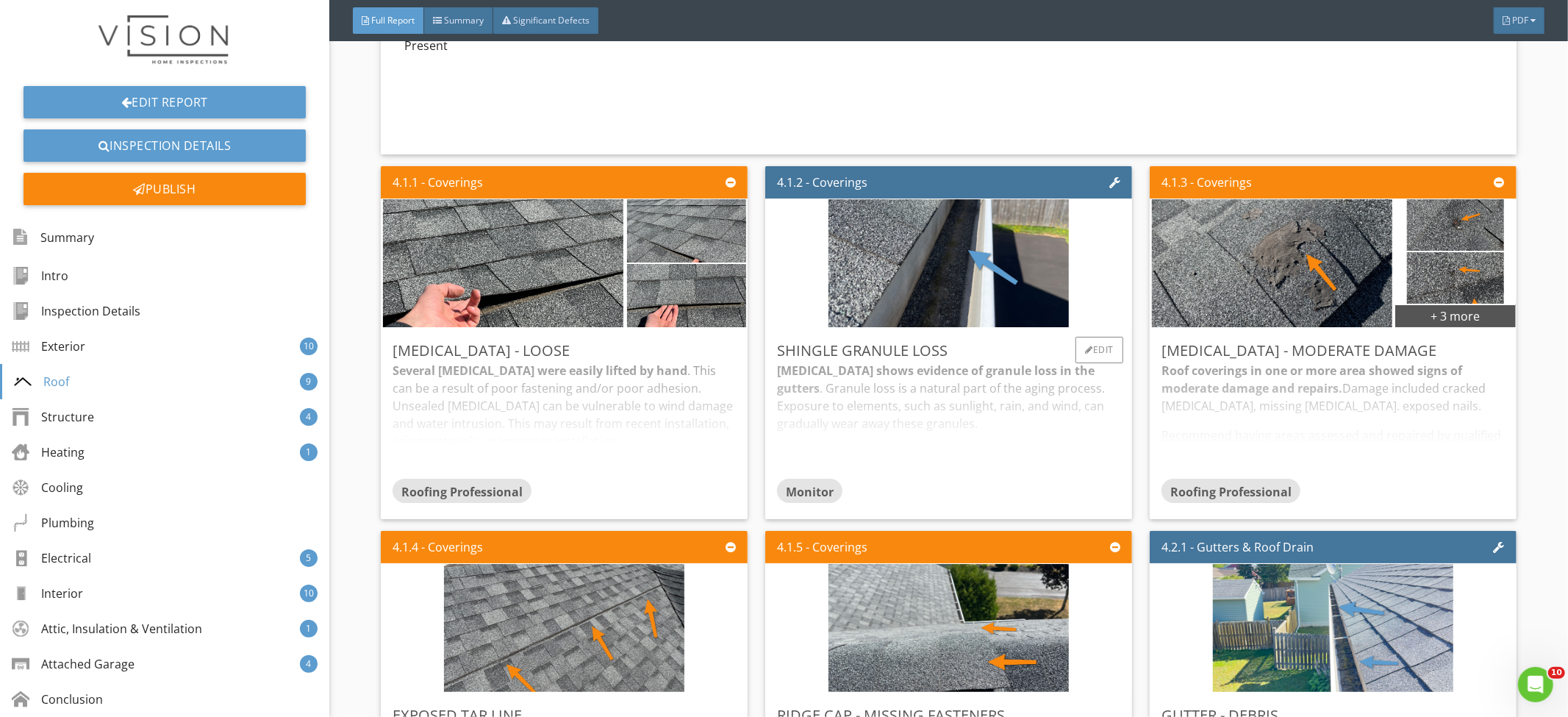
scroll to position [3589, 0]
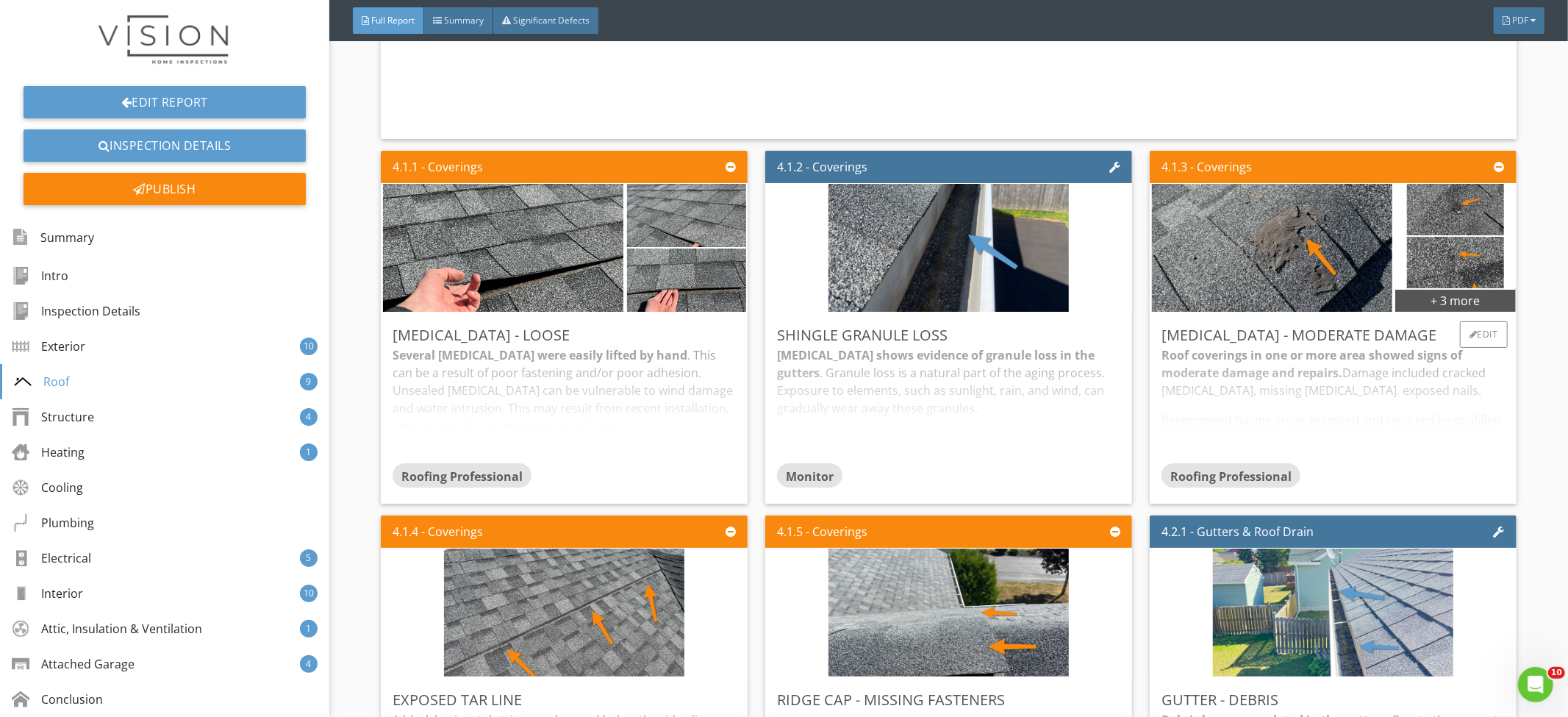
click at [1200, 392] on div "Roof coverings in one or more area showed signs of moderate damage and repairs.…" at bounding box center [1333, 405] width 343 height 116
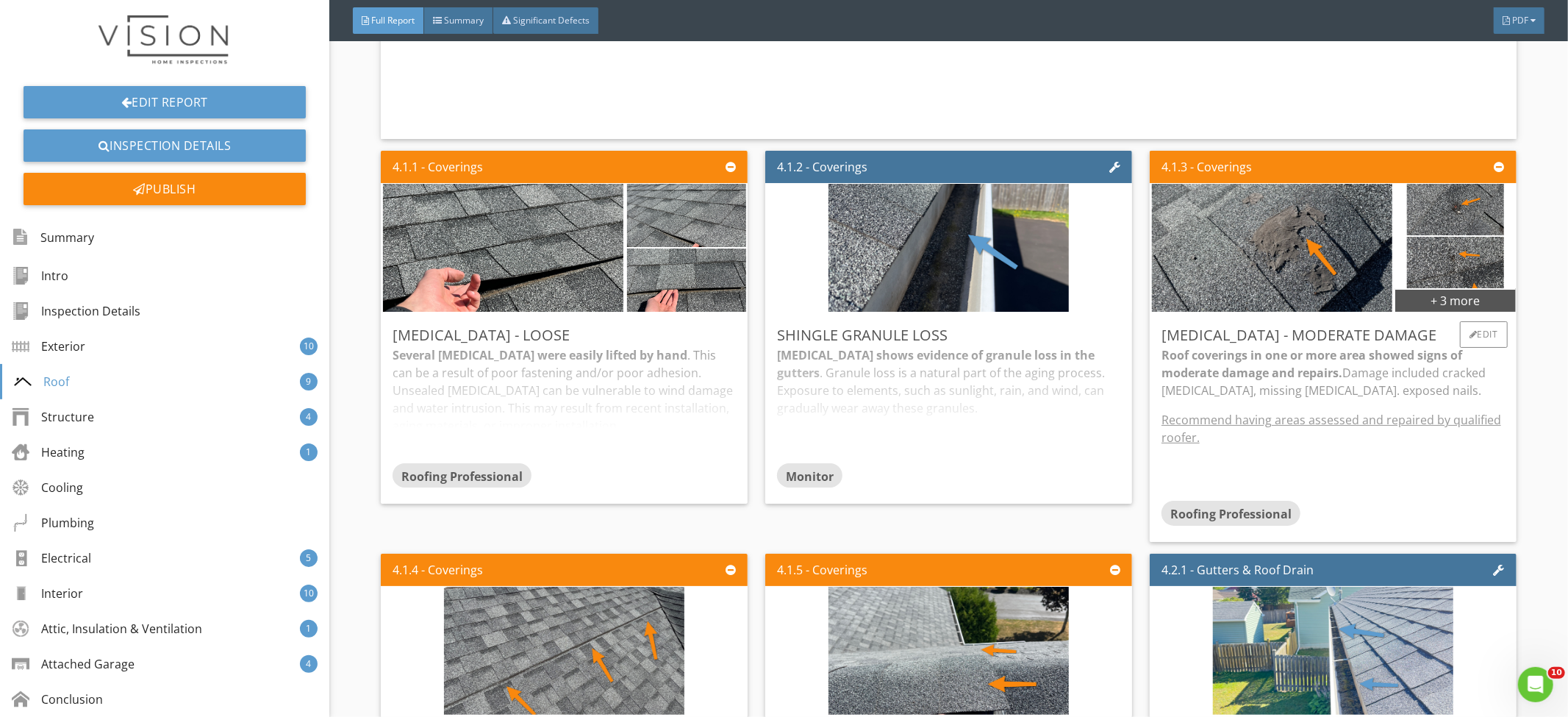
click at [1203, 370] on strong "Roof coverings in one or more area showed signs of moderate damage and repairs." at bounding box center [1312, 363] width 300 height 34
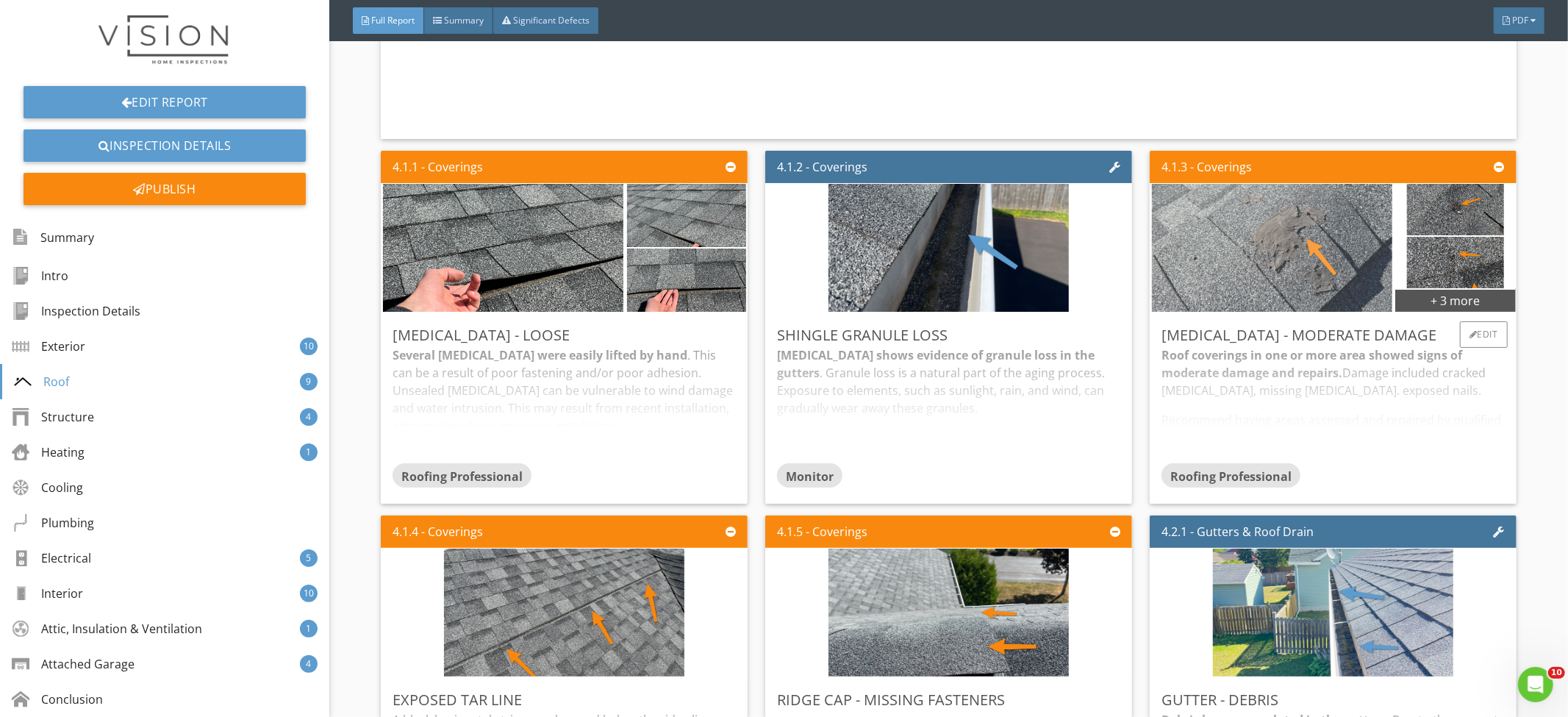
click at [1255, 278] on img at bounding box center [1272, 247] width 240 height 319
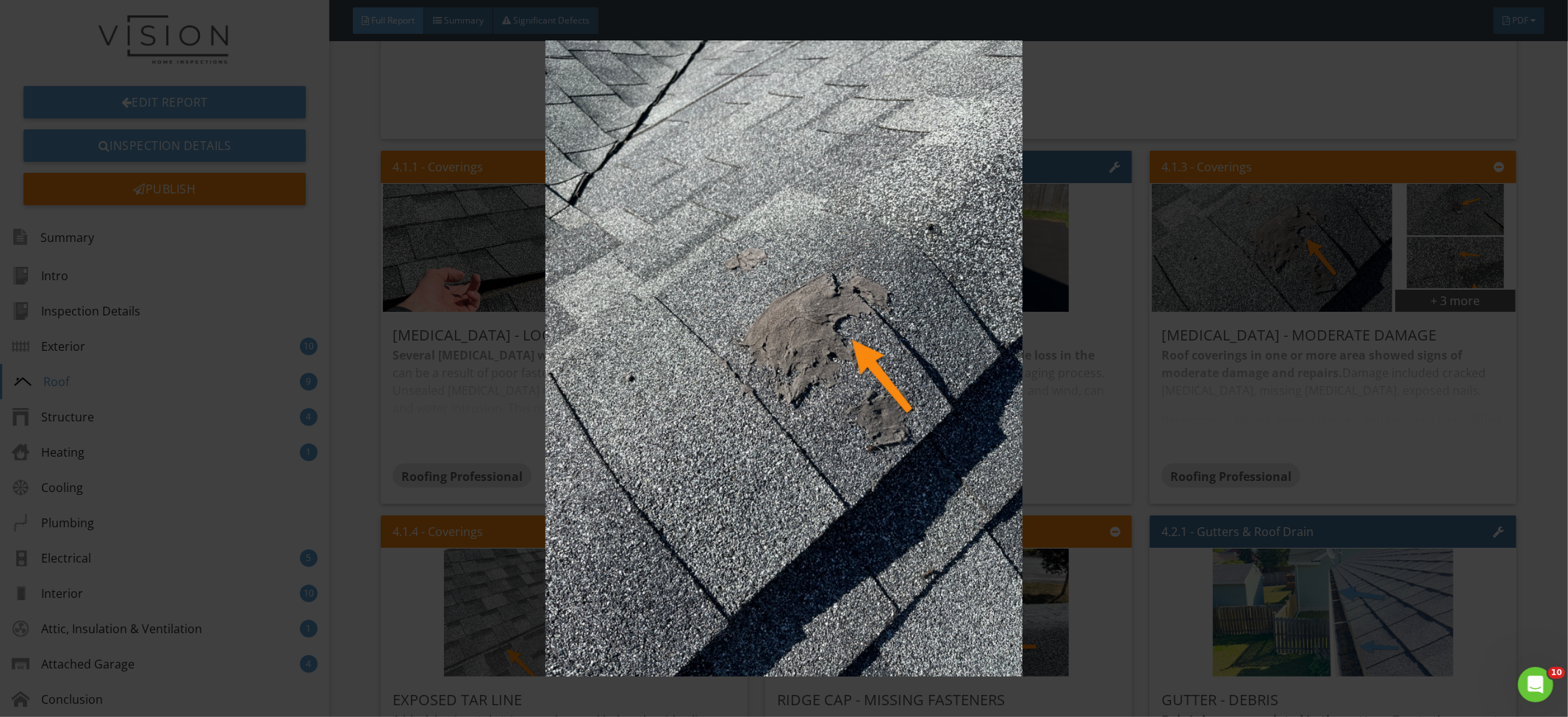
drag, startPoint x: 1101, startPoint y: 321, endPoint x: 1135, endPoint y: 316, distance: 34.4
click at [1102, 320] on img at bounding box center [784, 358] width 1445 height 636
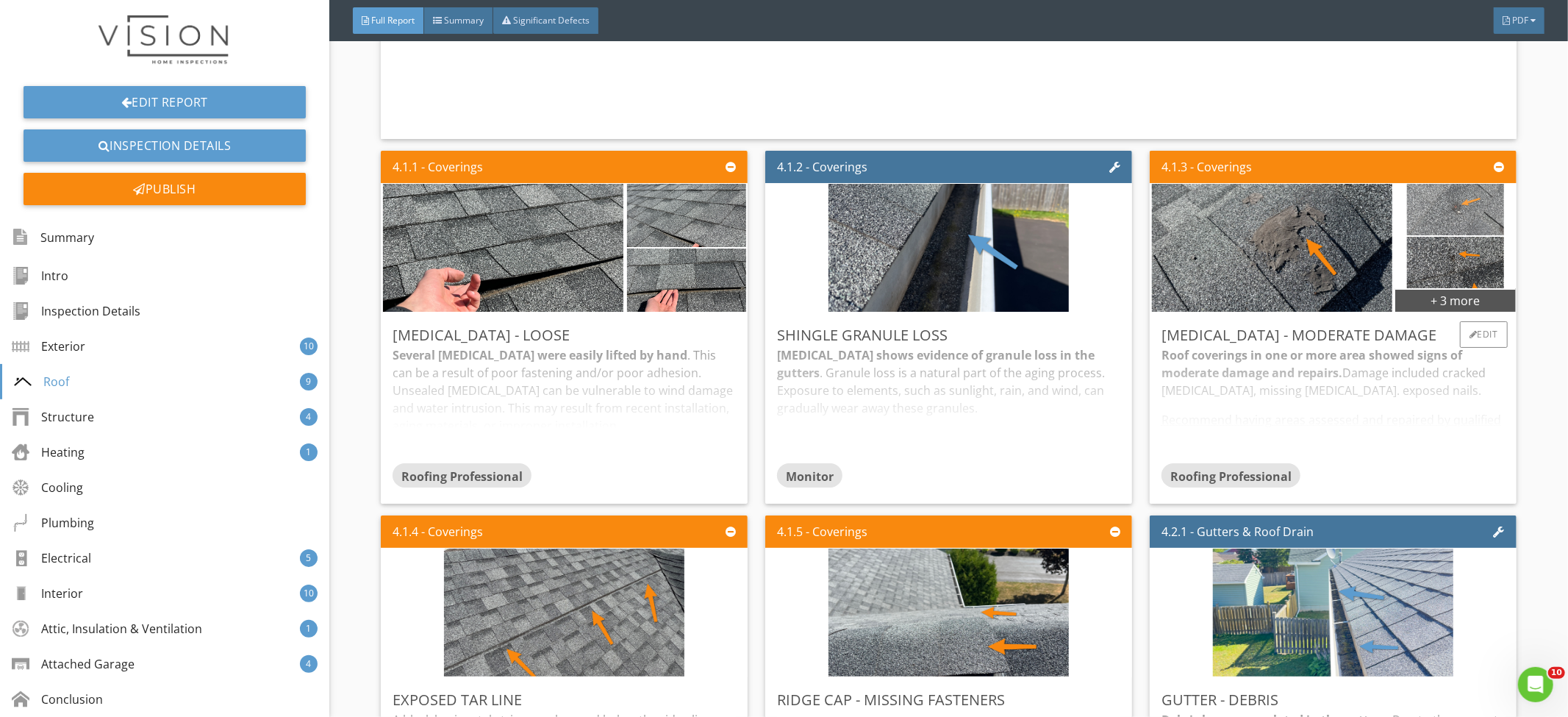
click at [1472, 217] on img at bounding box center [1455, 209] width 96 height 128
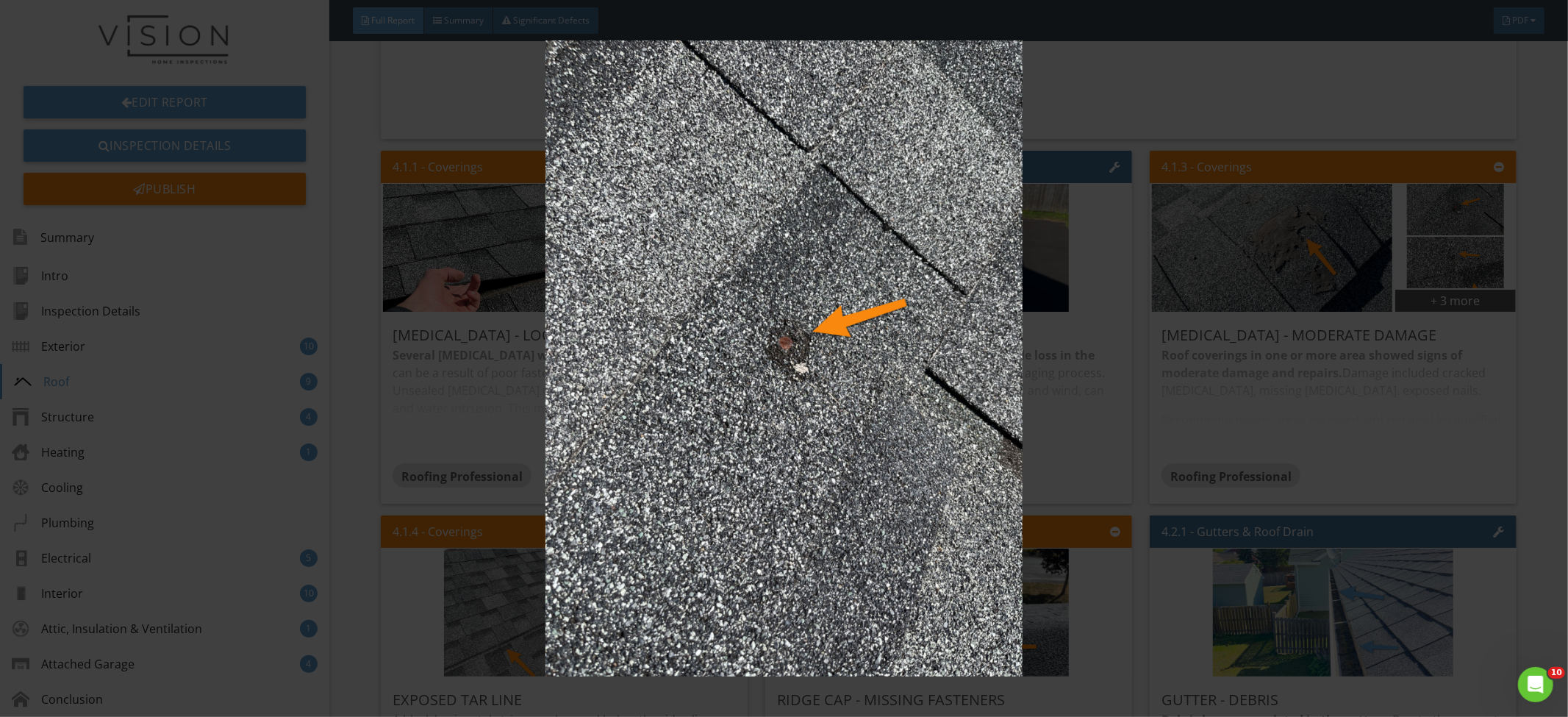
drag, startPoint x: 1403, startPoint y: 284, endPoint x: 1422, endPoint y: 278, distance: 19.9
click at [1403, 284] on img at bounding box center [784, 358] width 1445 height 636
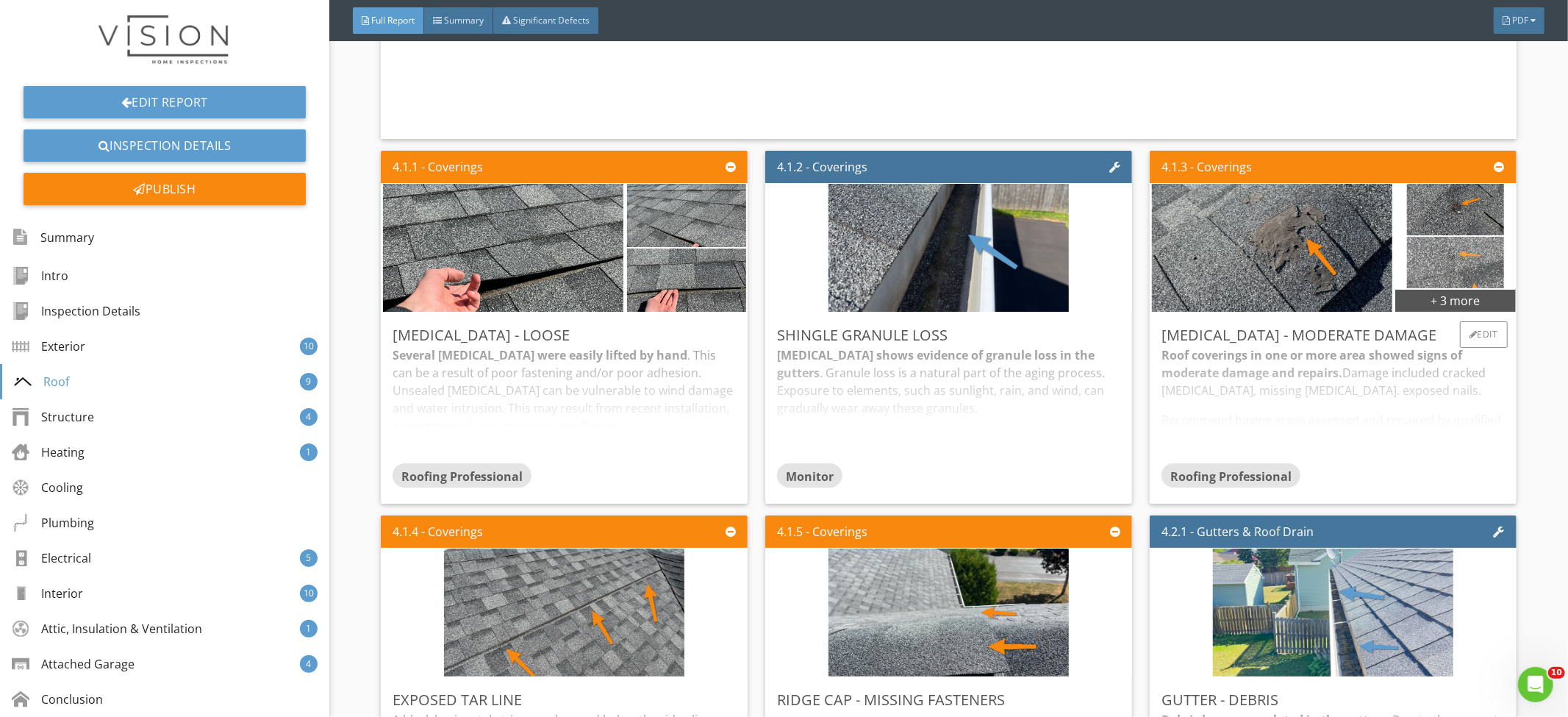
click at [1457, 257] on img at bounding box center [1455, 262] width 96 height 128
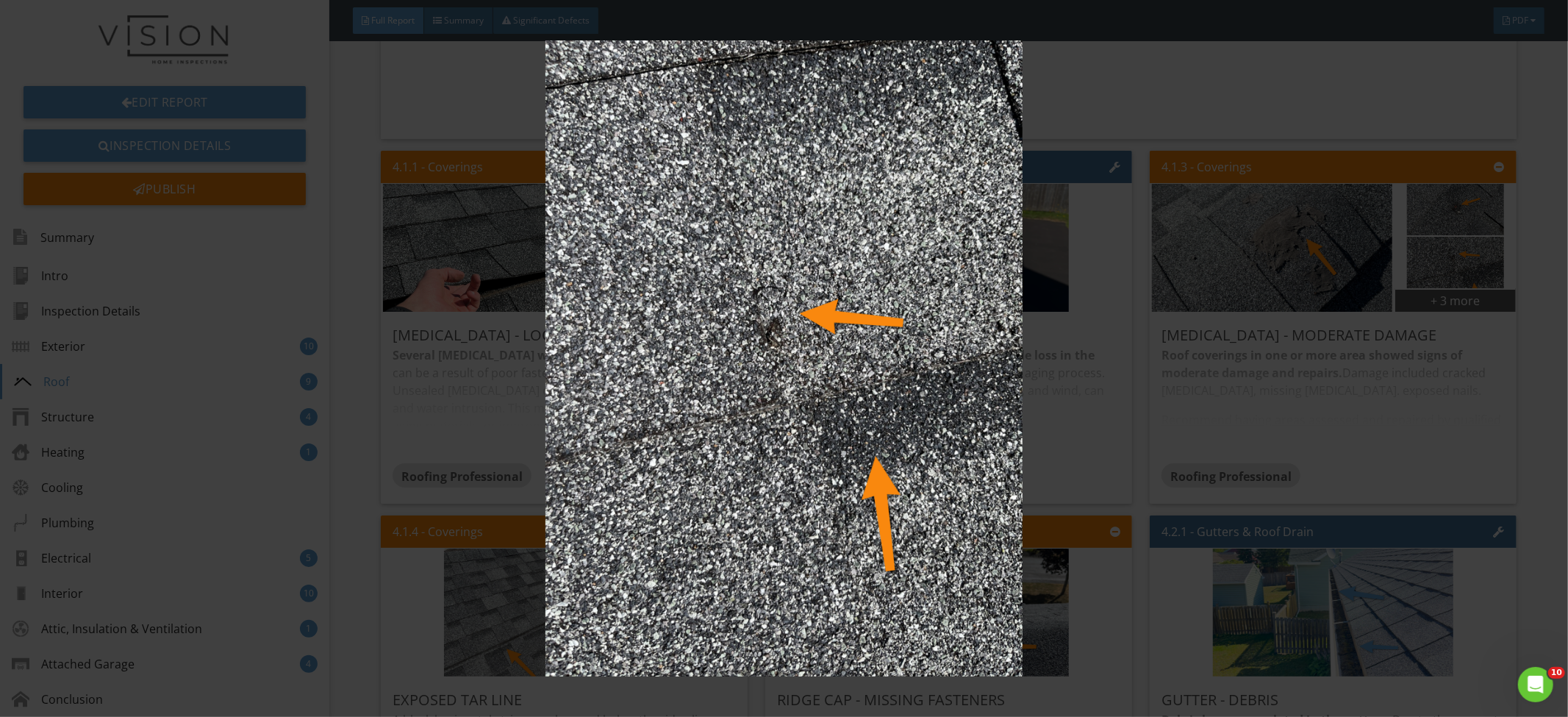
click at [1401, 350] on img at bounding box center [784, 358] width 1445 height 636
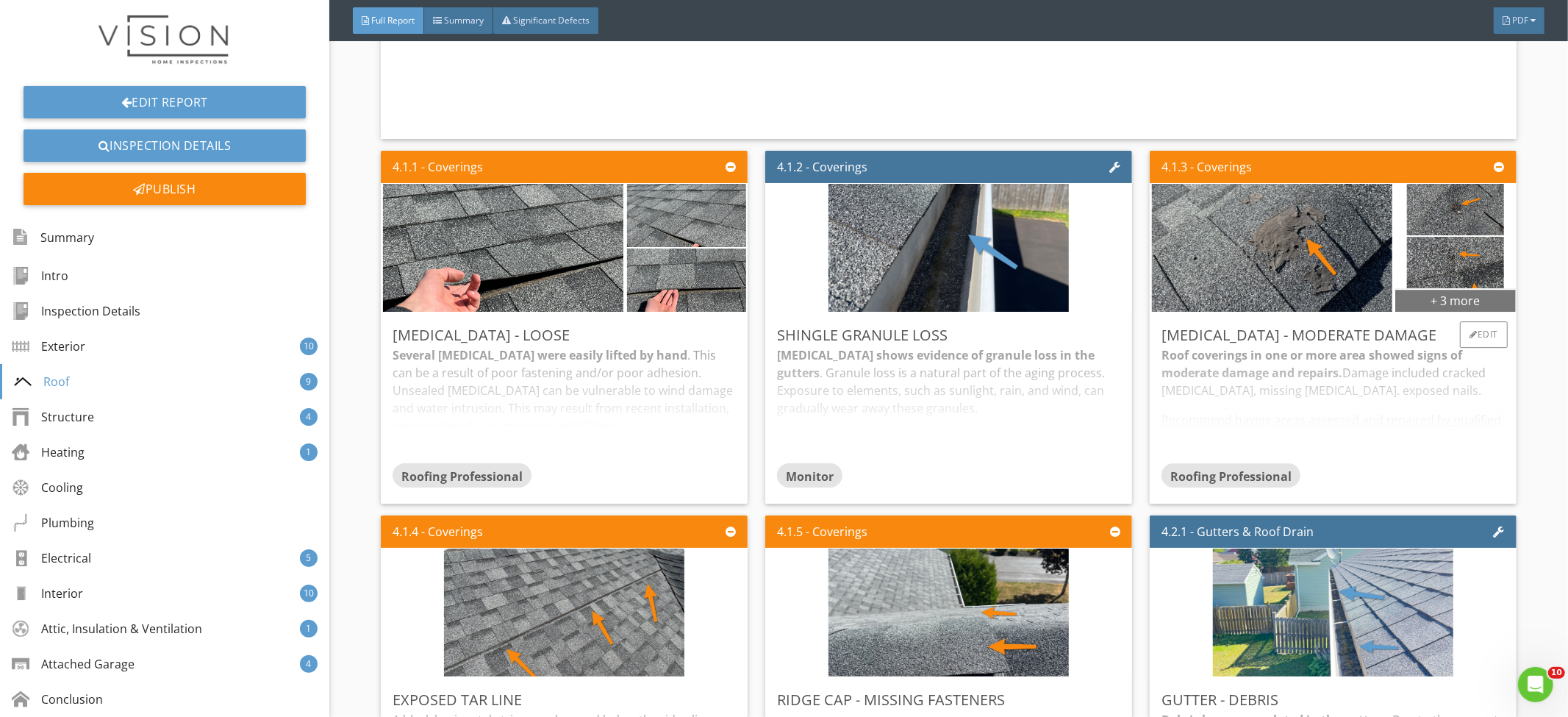
click at [1452, 293] on div "+ 3 more" at bounding box center [1455, 300] width 121 height 24
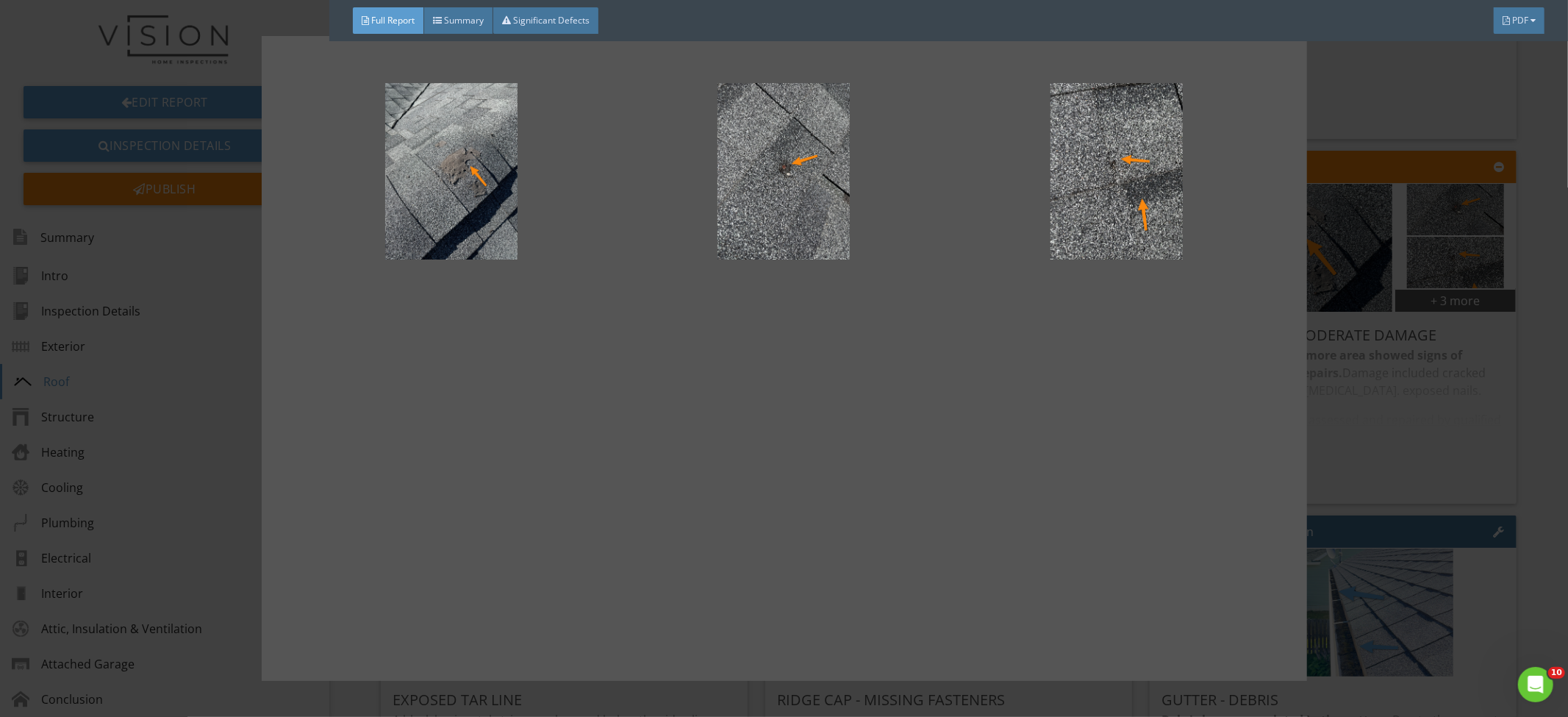
click at [1392, 383] on div at bounding box center [784, 358] width 1568 height 717
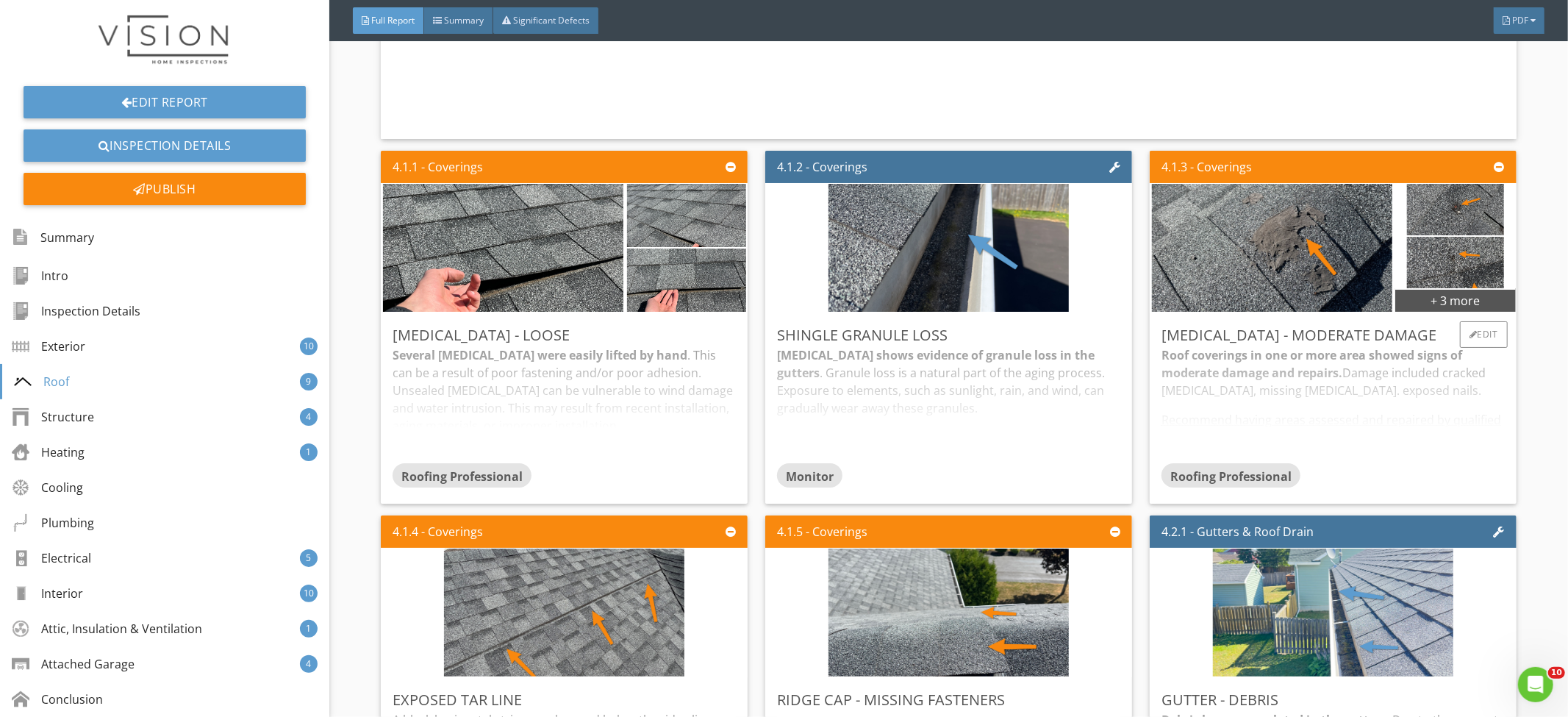
click at [1377, 430] on div "Roof coverings in one or more area showed signs of moderate damage and repairs.…" at bounding box center [1333, 405] width 343 height 116
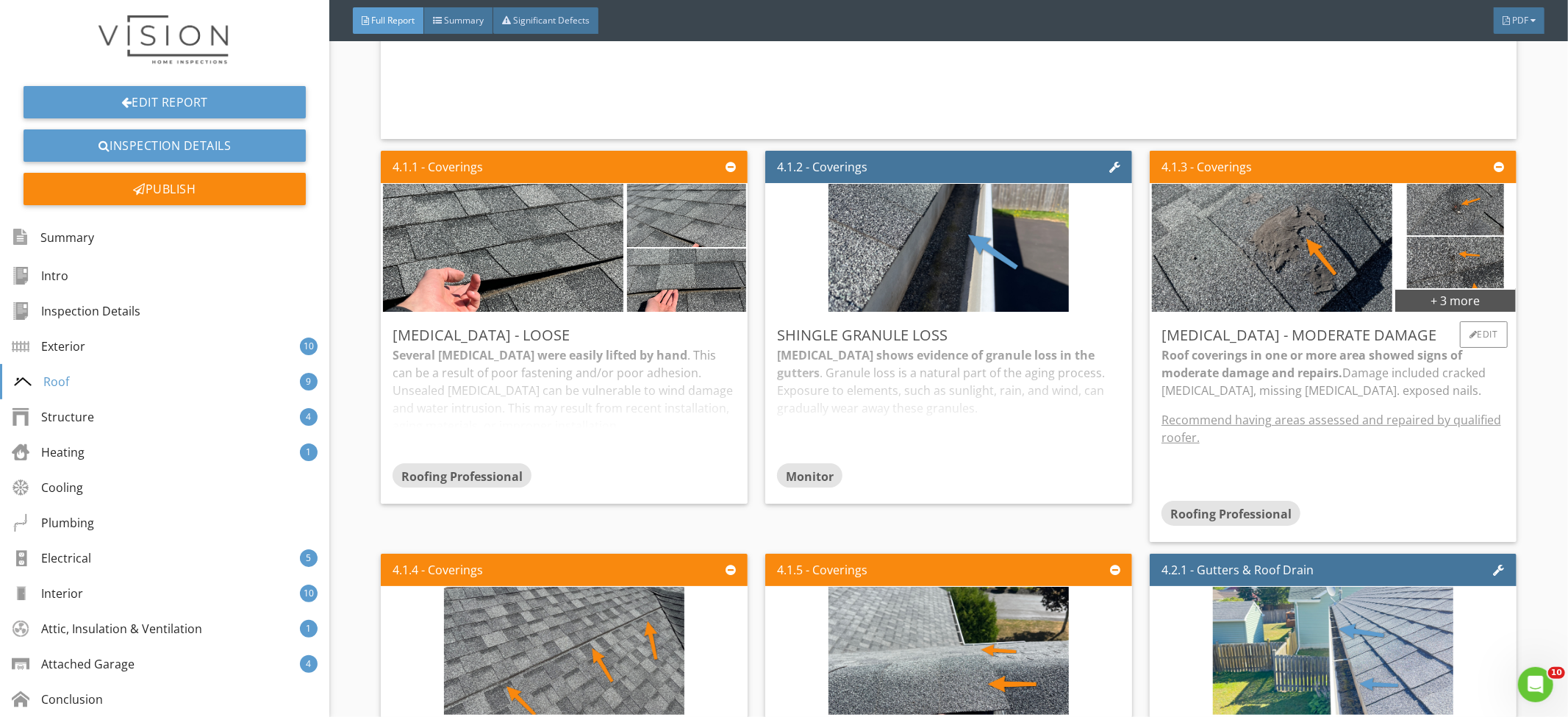
click at [1371, 435] on p "Recommend having areas assessed and repaired by qualified roofer." at bounding box center [1333, 429] width 343 height 35
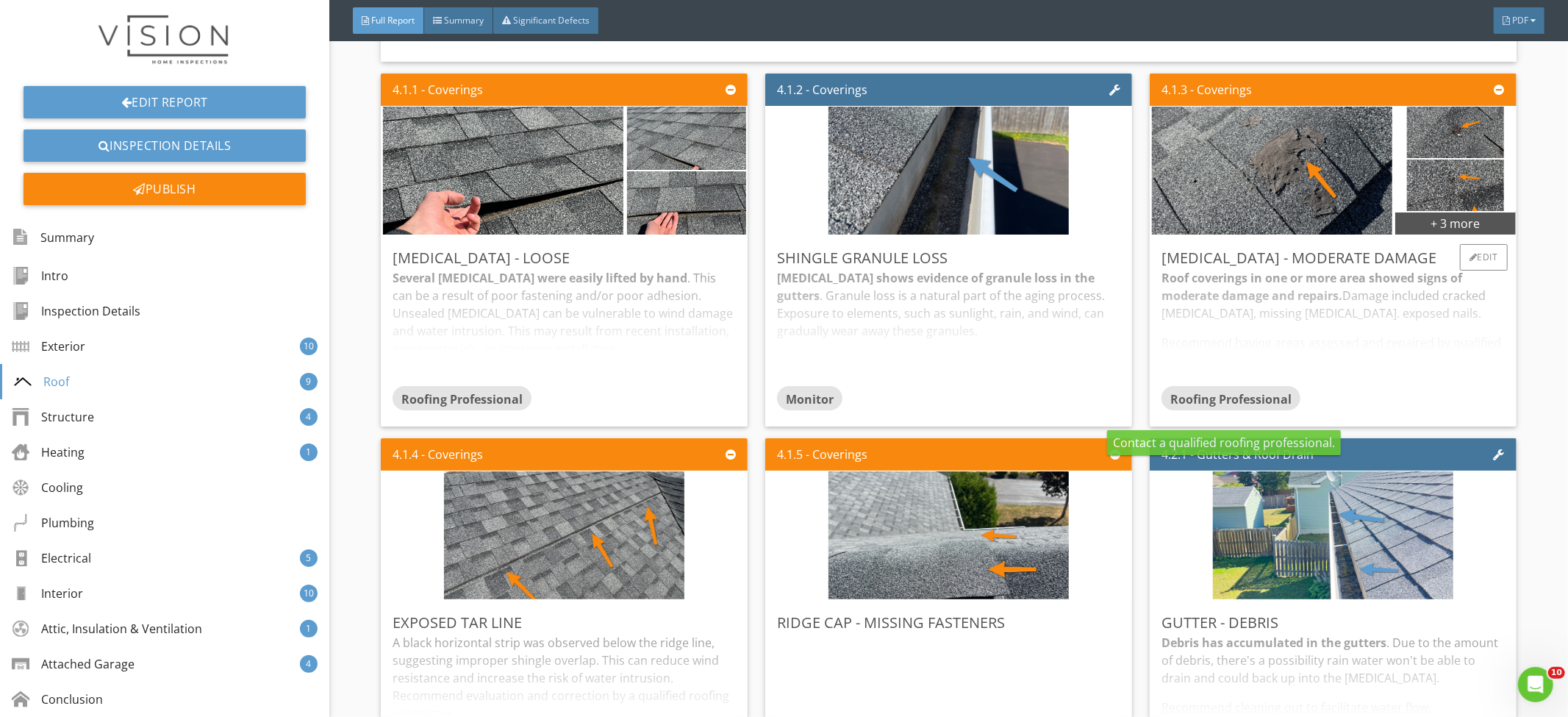
scroll to position [3812, 0]
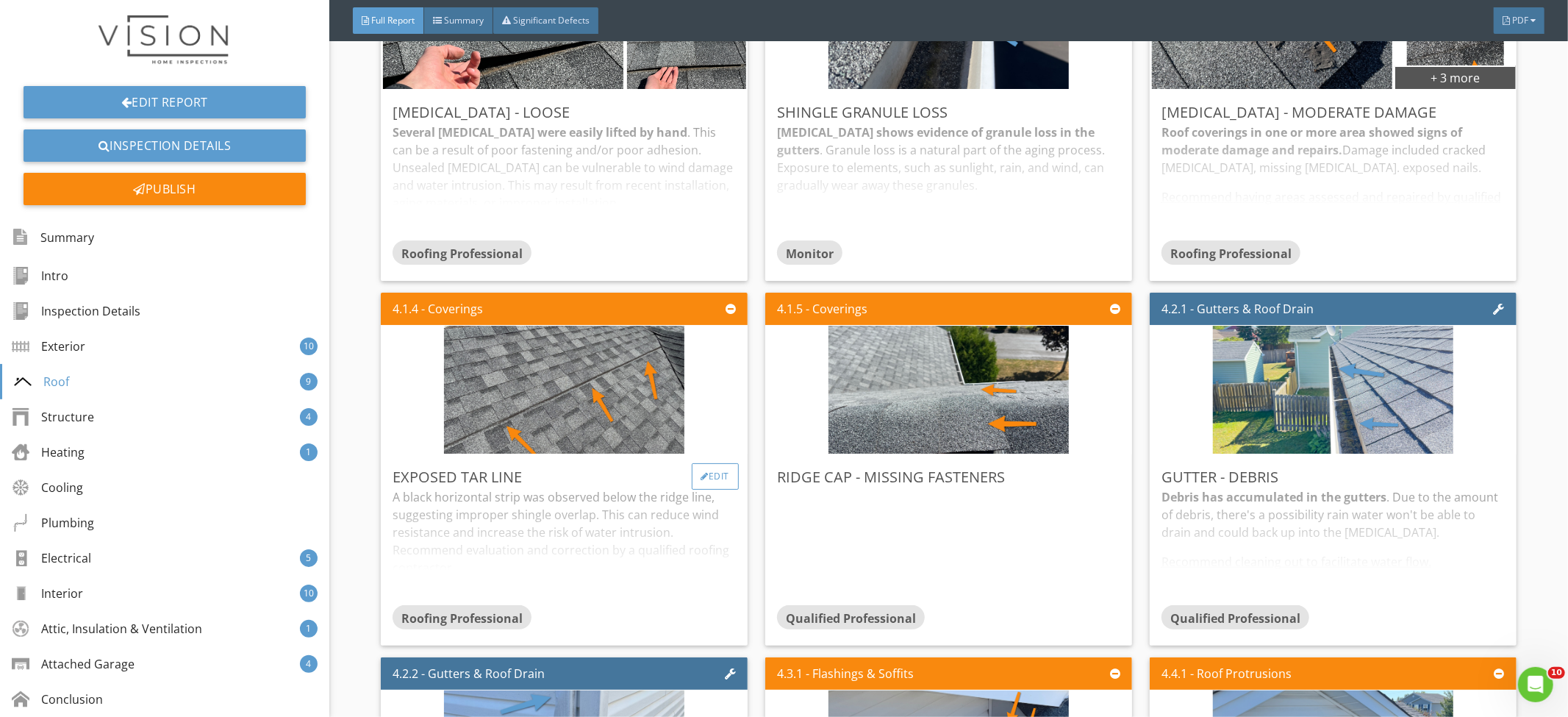
click at [692, 471] on div "Edit" at bounding box center [715, 476] width 48 height 26
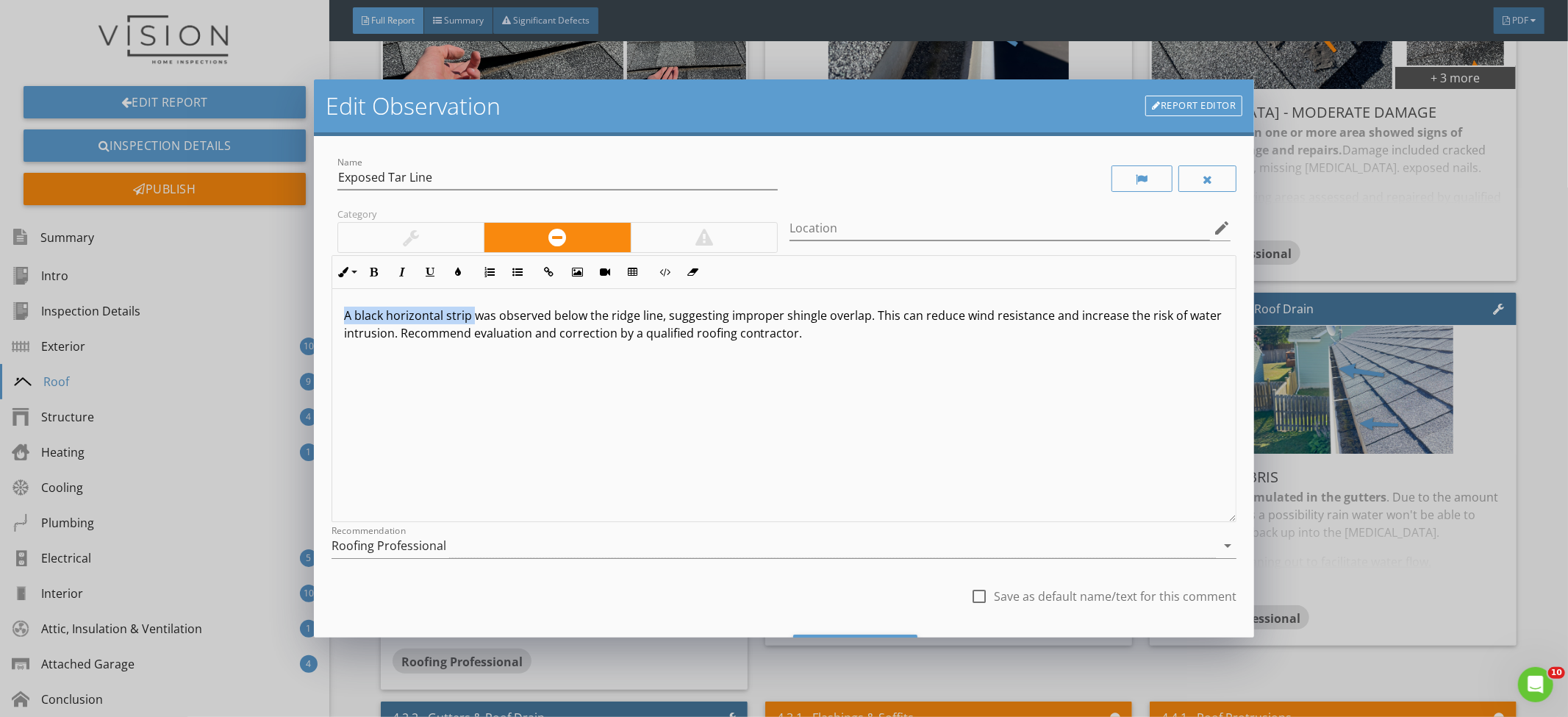
drag, startPoint x: 473, startPoint y: 320, endPoint x: 333, endPoint y: 319, distance: 140.0
click at [333, 319] on div "A black horizontal strip was observed below the ridge line, suggesting improper…" at bounding box center [784, 406] width 905 height 233
drag, startPoint x: 572, startPoint y: 316, endPoint x: 469, endPoint y: 319, distance: 103.0
click at [469, 319] on p "Exposed was observed below the ridge line, suggesting improper shingle overlap.…" at bounding box center [784, 333] width 881 height 53
click at [392, 318] on p "Exposed was observed, suggesting improper shingle overlap. This can reduce wind…" at bounding box center [784, 333] width 881 height 53
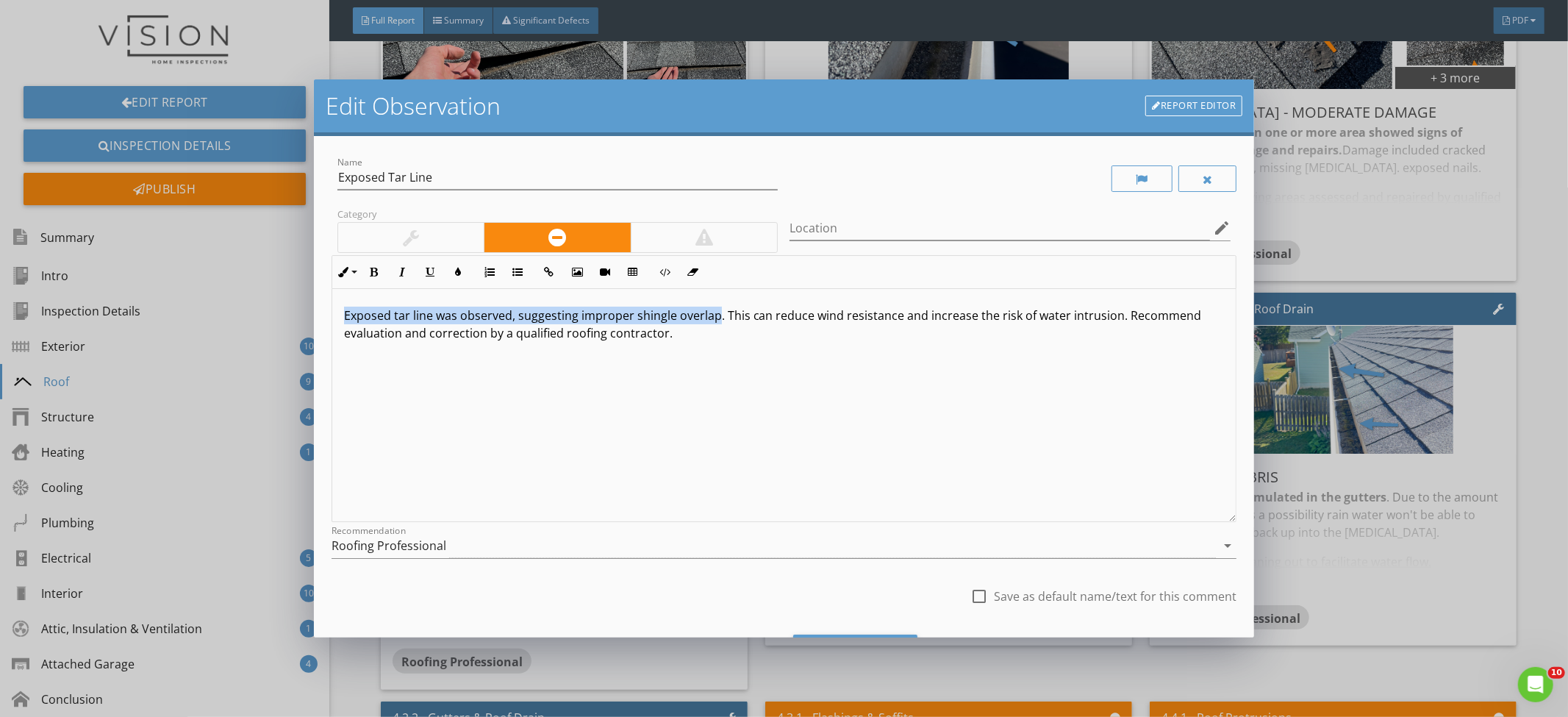
drag, startPoint x: 716, startPoint y: 317, endPoint x: 331, endPoint y: 319, distance: 385.0
click at [331, 319] on div "Exposed tar line was observed, suggesting improper shingle overlap. This can re…" at bounding box center [784, 406] width 905 height 233
click at [447, 342] on p "Exposed tar line was observed, suggesting improper shingle overlap . This can r…" at bounding box center [784, 333] width 881 height 53
click at [339, 331] on div "Exposed tar line was observed, suggesting improper shingle overlap . This can r…" at bounding box center [784, 406] width 905 height 233
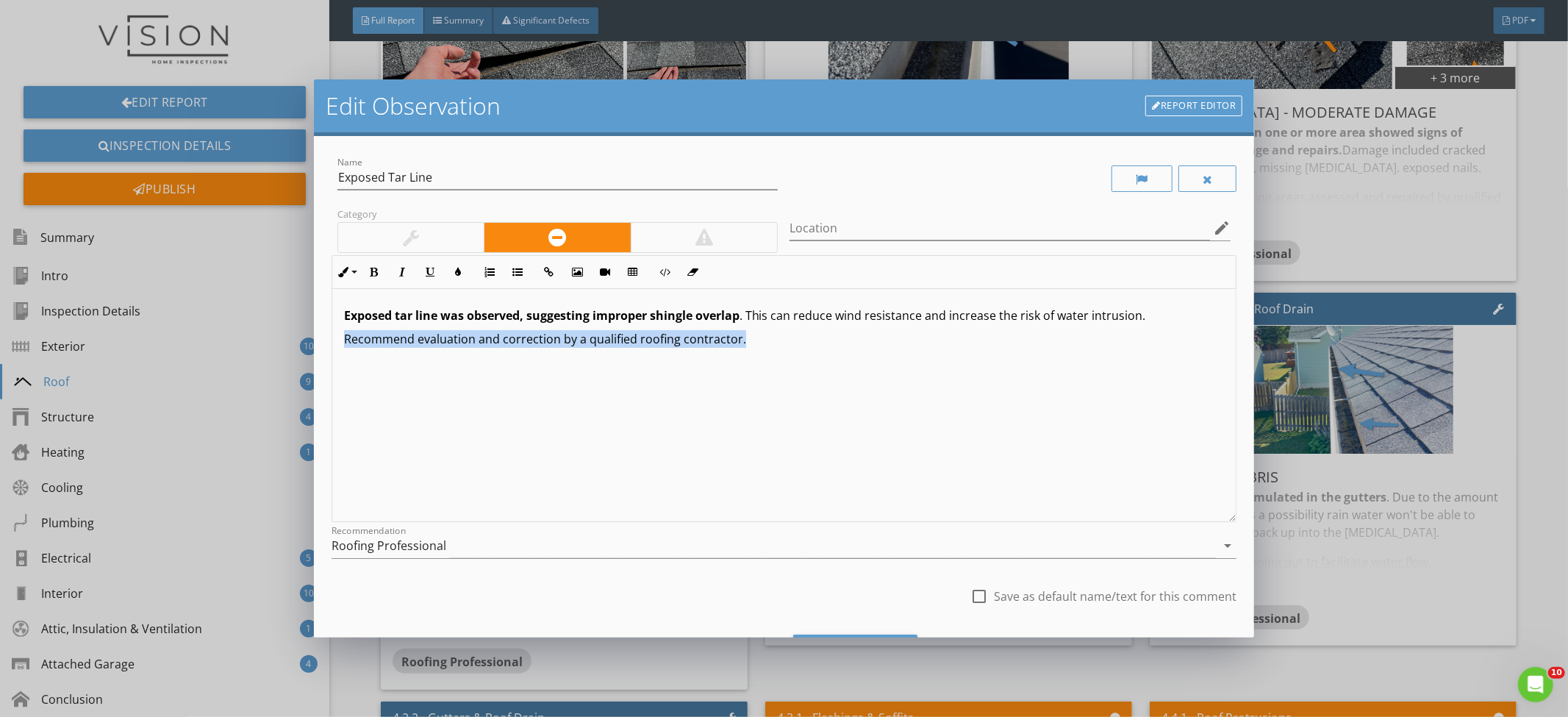
drag, startPoint x: 784, startPoint y: 338, endPoint x: 272, endPoint y: 335, distance: 512.0
click at [272, 335] on div "Edit Observation Report Editor Name Exposed Tar Line Category Location edit Inl…" at bounding box center [784, 358] width 1568 height 717
click at [460, 382] on div "Exposed tar line was observed, suggesting improper shingle overlap . This can r…" at bounding box center [784, 406] width 905 height 233
click at [840, 347] on p "Recommend evaluation and correction by a qualified roofing contractor." at bounding box center [784, 348] width 881 height 35
click at [628, 401] on div "Exposed tar line was observed, suggesting improper shingle overlap . This can r…" at bounding box center [784, 406] width 905 height 233
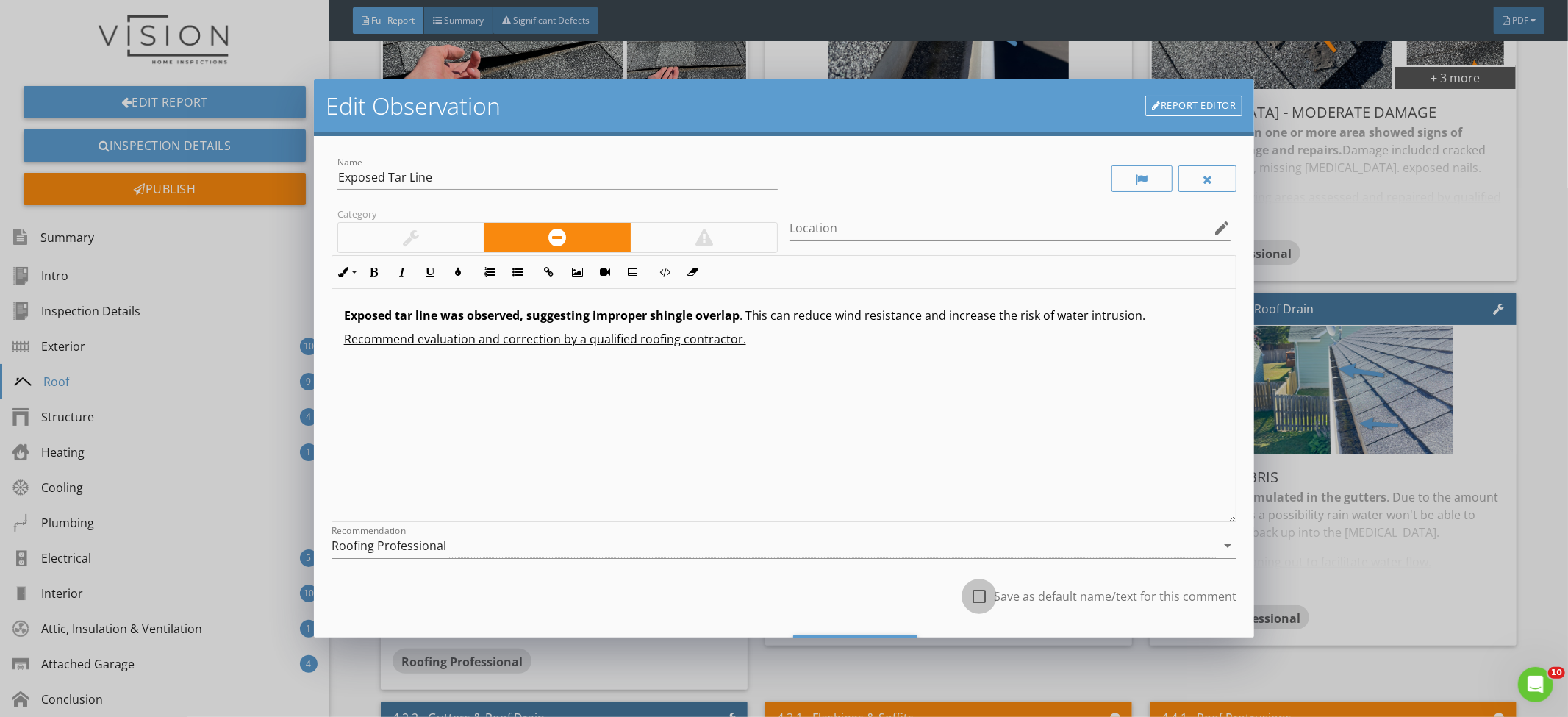
click at [970, 595] on div at bounding box center [978, 596] width 25 height 25
checkbox input "true"
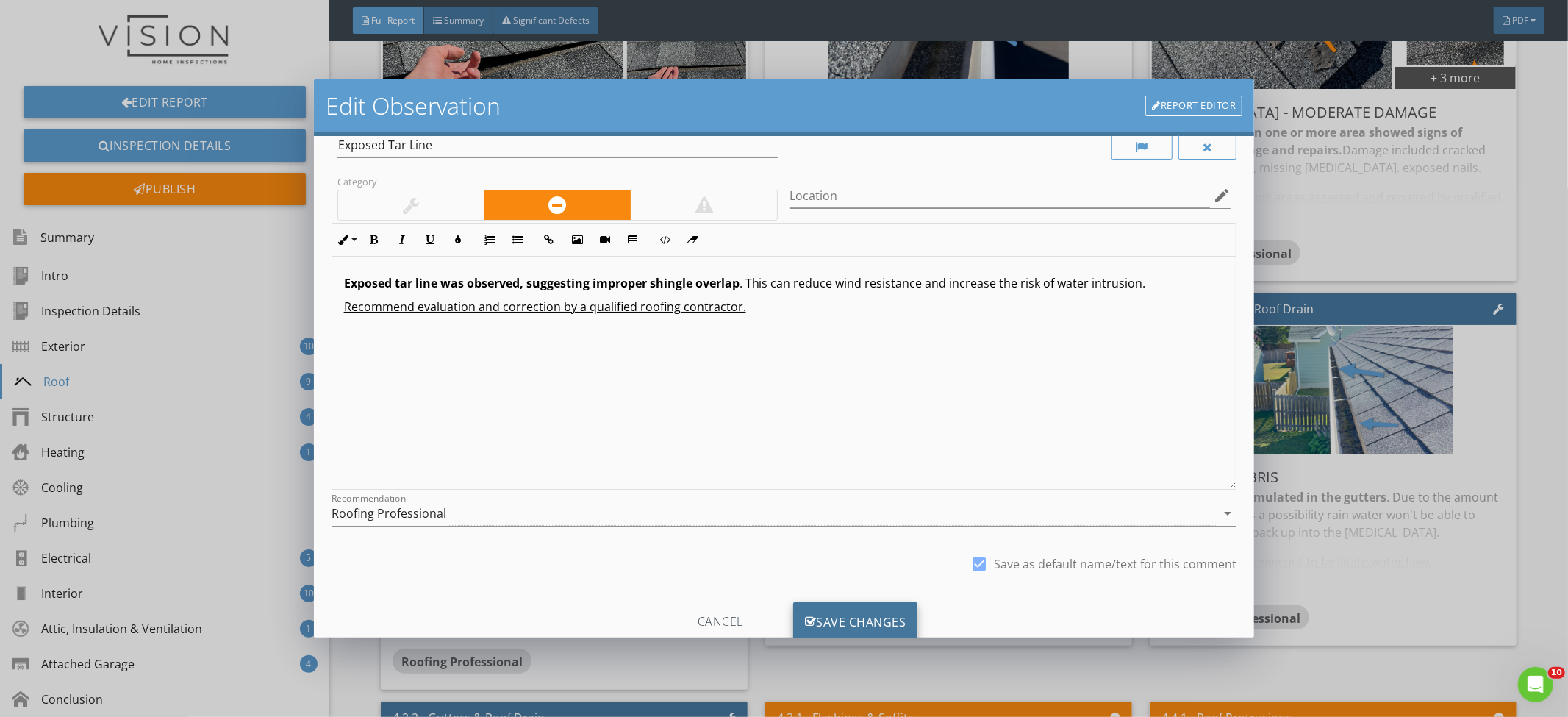
scroll to position [76, 0]
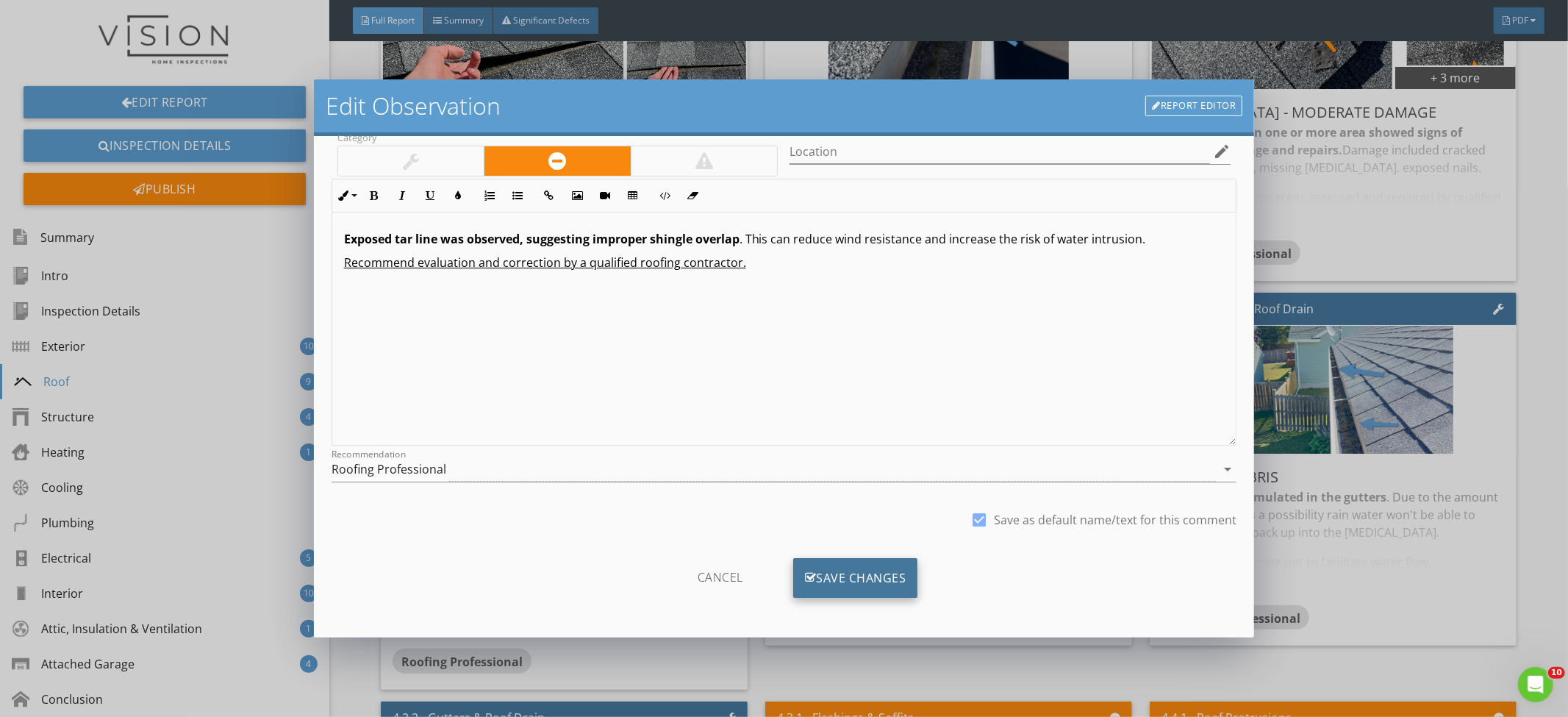
click at [875, 572] on div "Save Changes" at bounding box center [855, 578] width 125 height 40
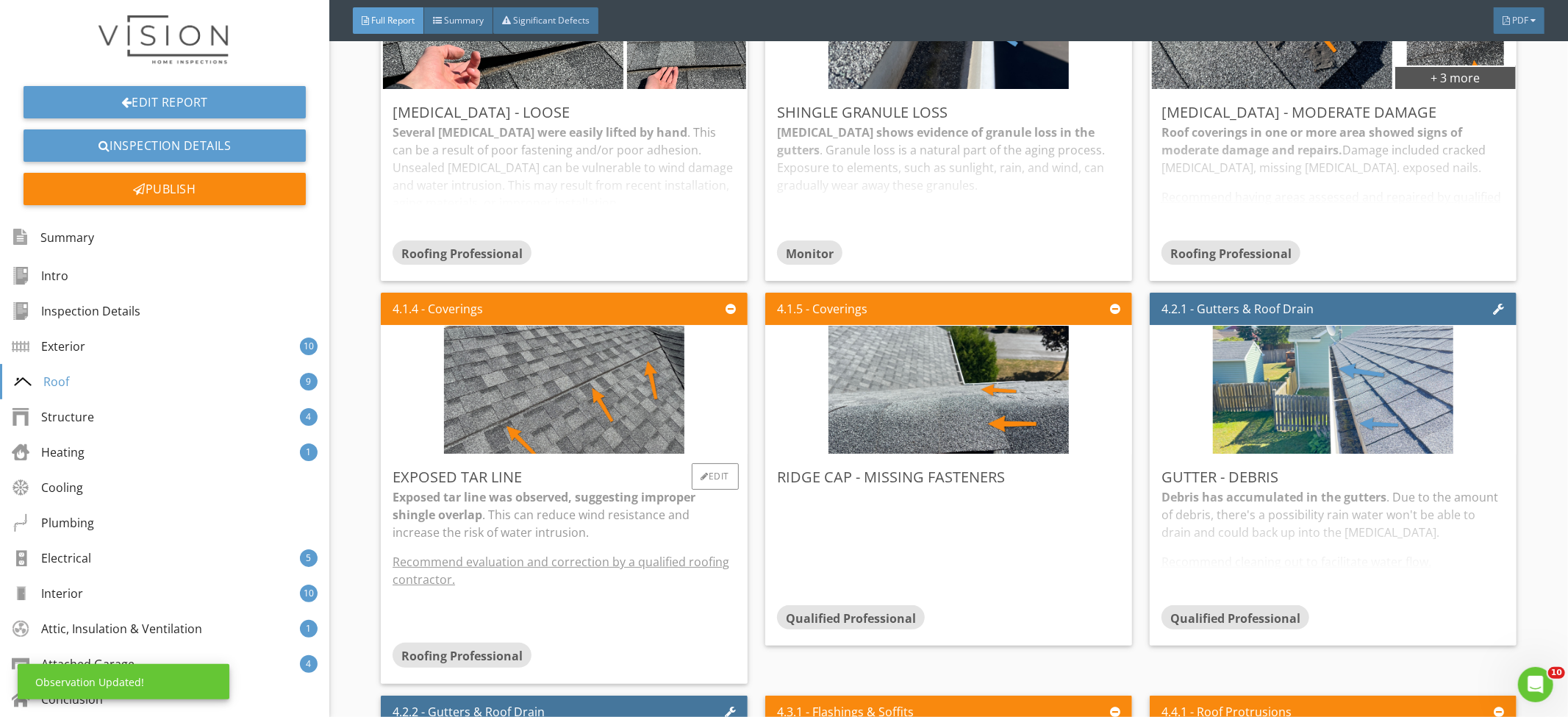
click at [572, 525] on p "Exposed tar line was observed, suggesting improper shingle overlap . This can r…" at bounding box center [563, 514] width 343 height 53
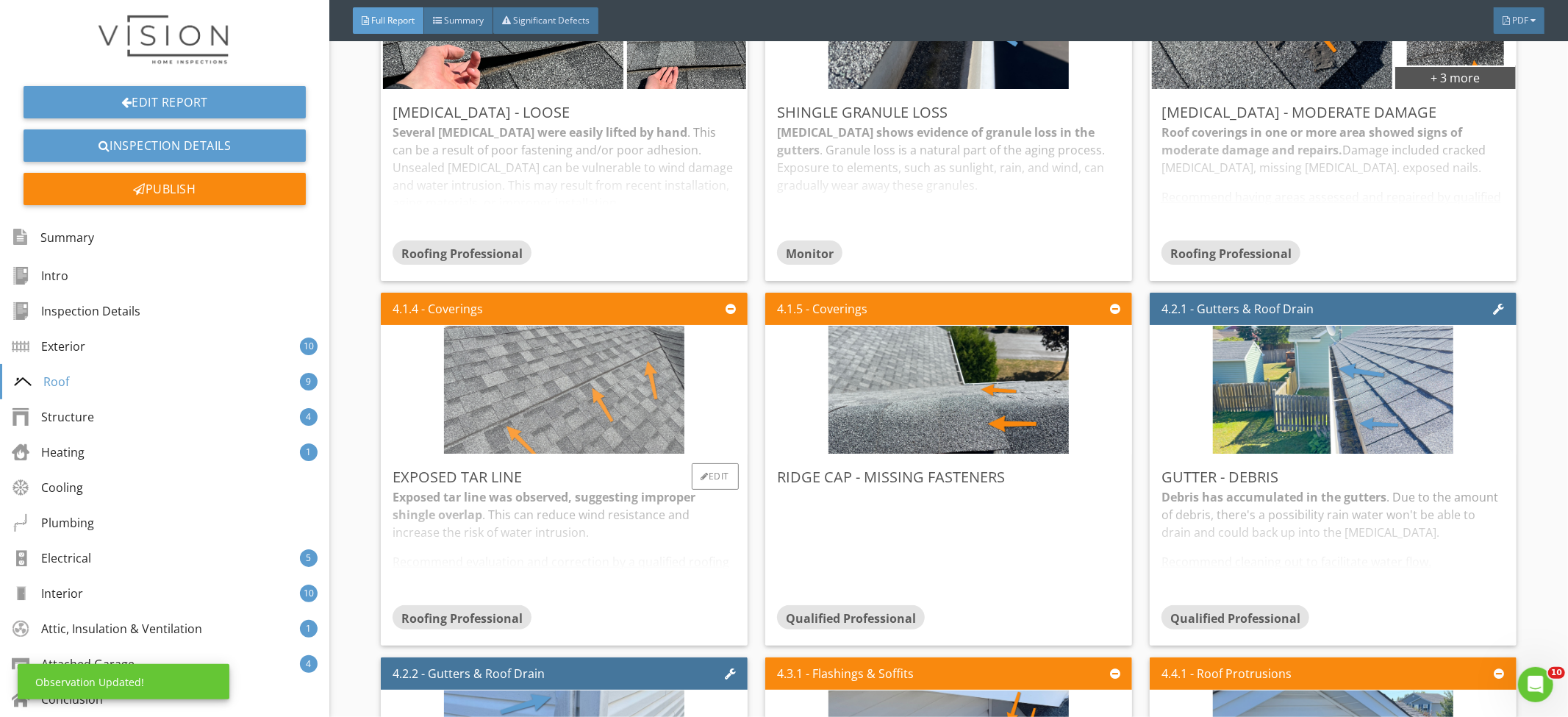
click at [586, 388] on img at bounding box center [564, 389] width 240 height 319
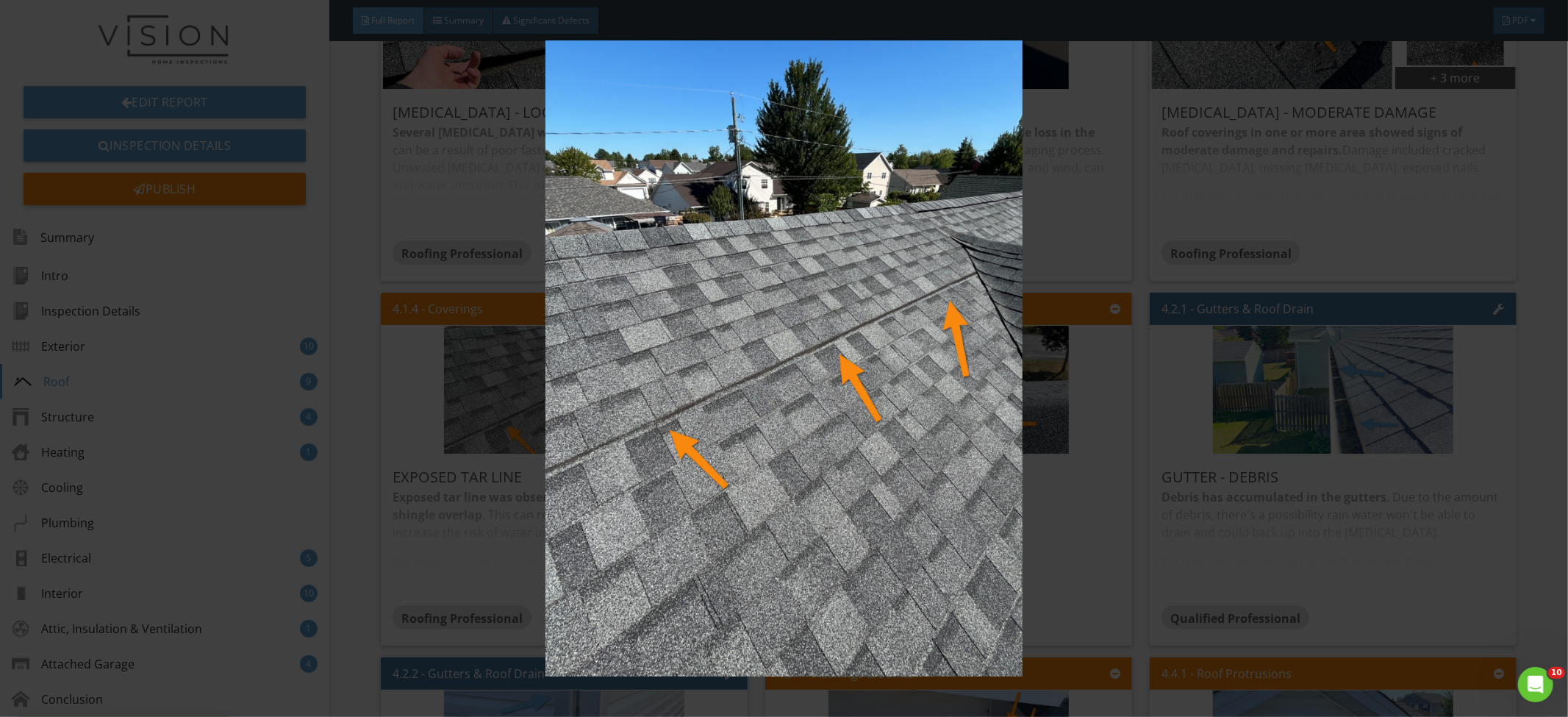
click at [839, 426] on img at bounding box center [784, 358] width 1445 height 636
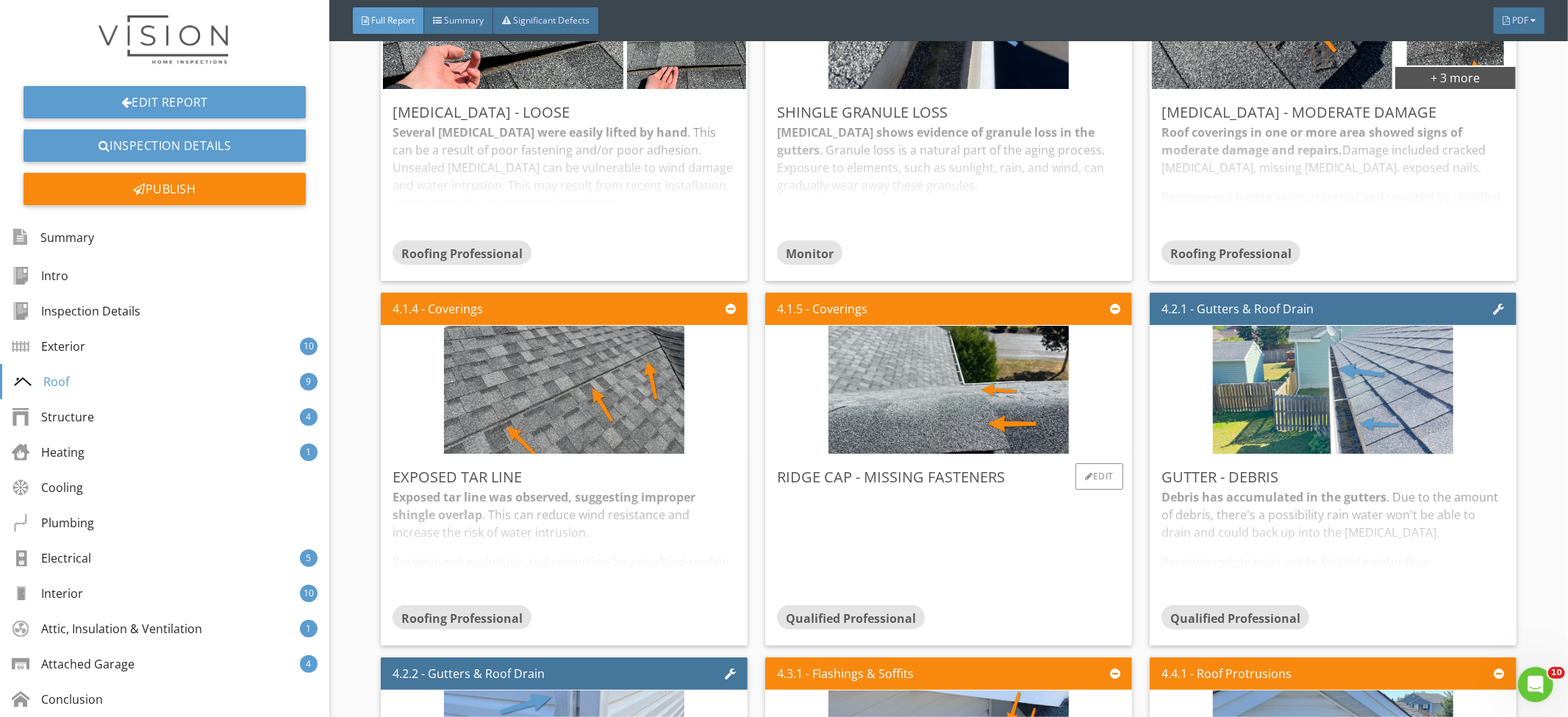
scroll to position [3849, 0]
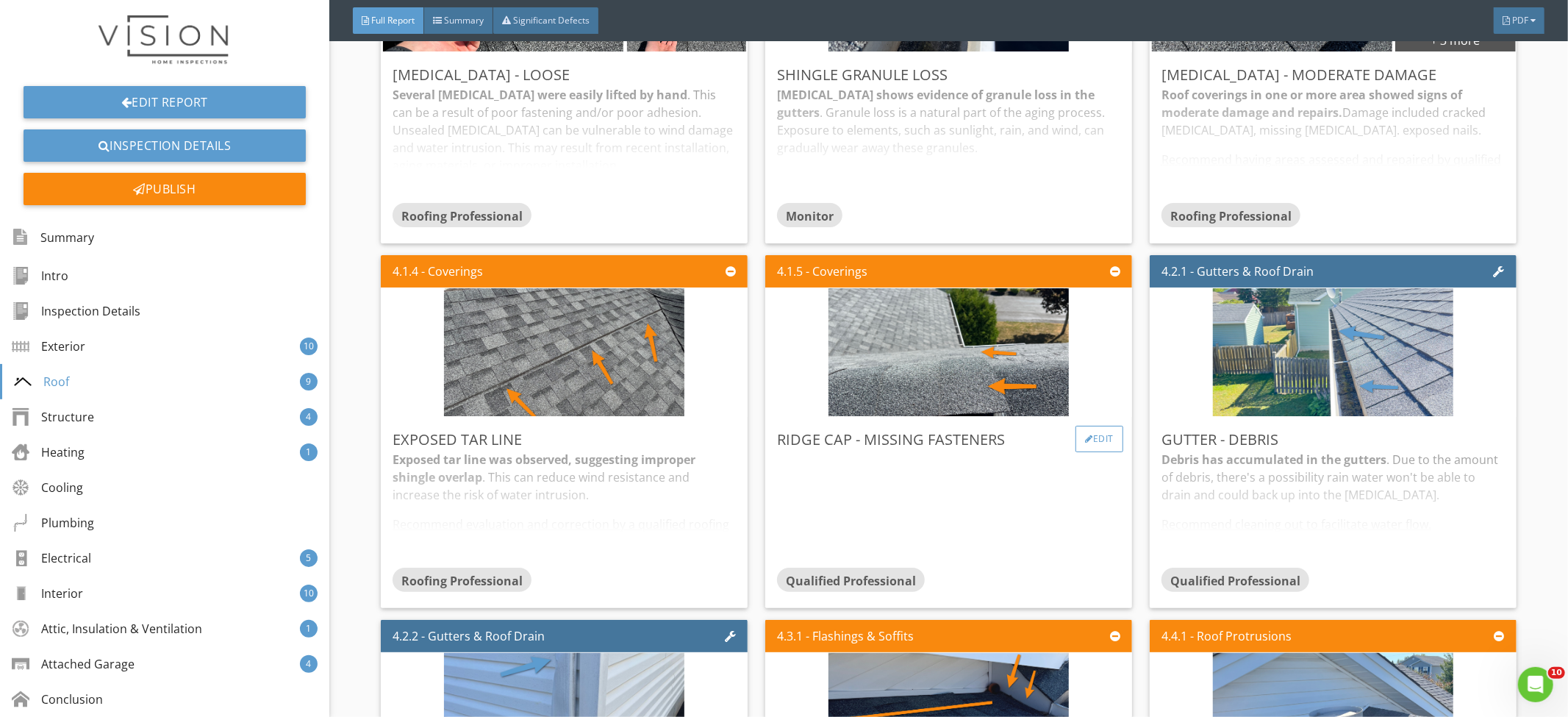
click at [1090, 446] on div "Edit" at bounding box center [1099, 439] width 48 height 26
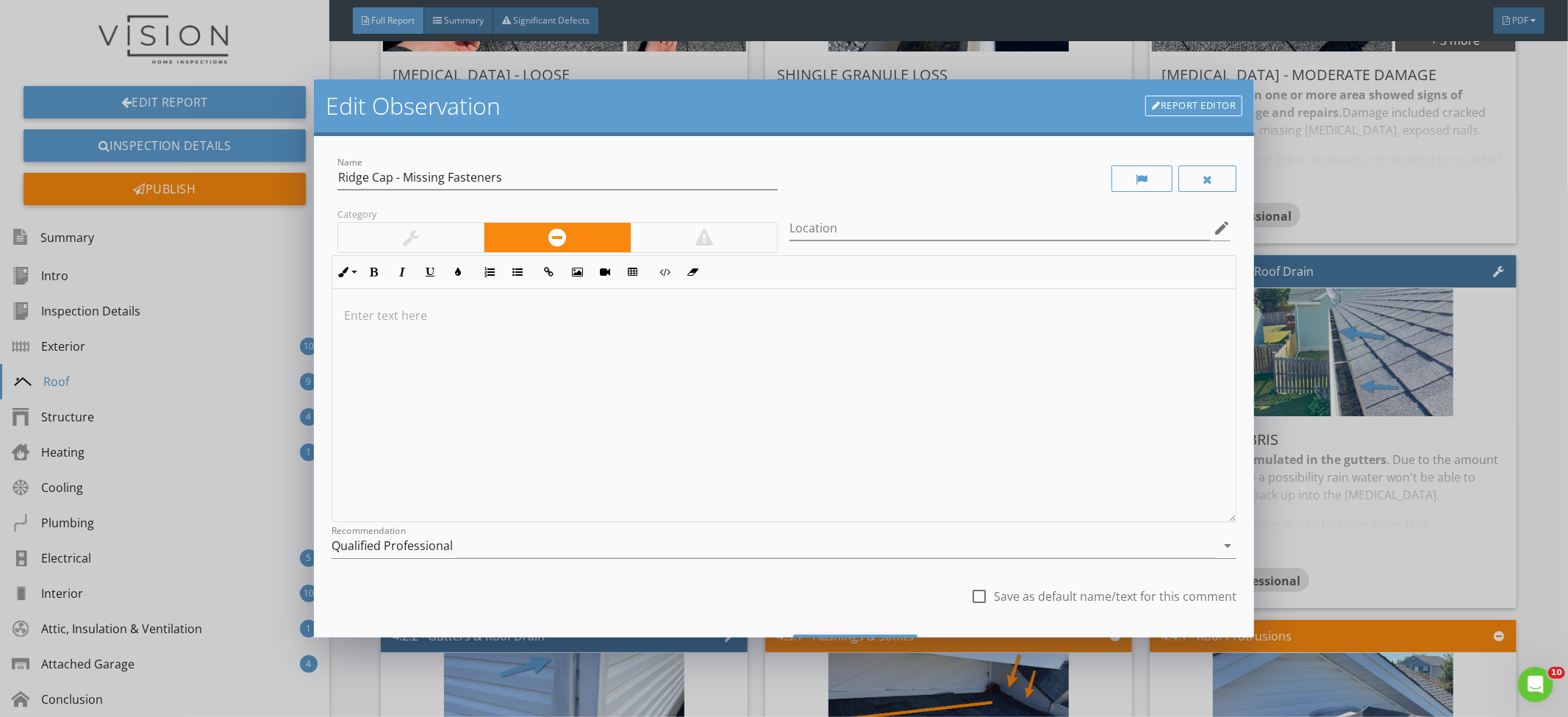
click at [747, 442] on div at bounding box center [784, 406] width 905 height 233
click at [642, 322] on p "Noted area of ridge cap was missing fastners. Without fasteners shingles can po…" at bounding box center [784, 315] width 881 height 17
click at [1101, 316] on p "Noted area of ridge cap was missing fastners. Without fasteners shingles can po…" at bounding box center [784, 315] width 881 height 17
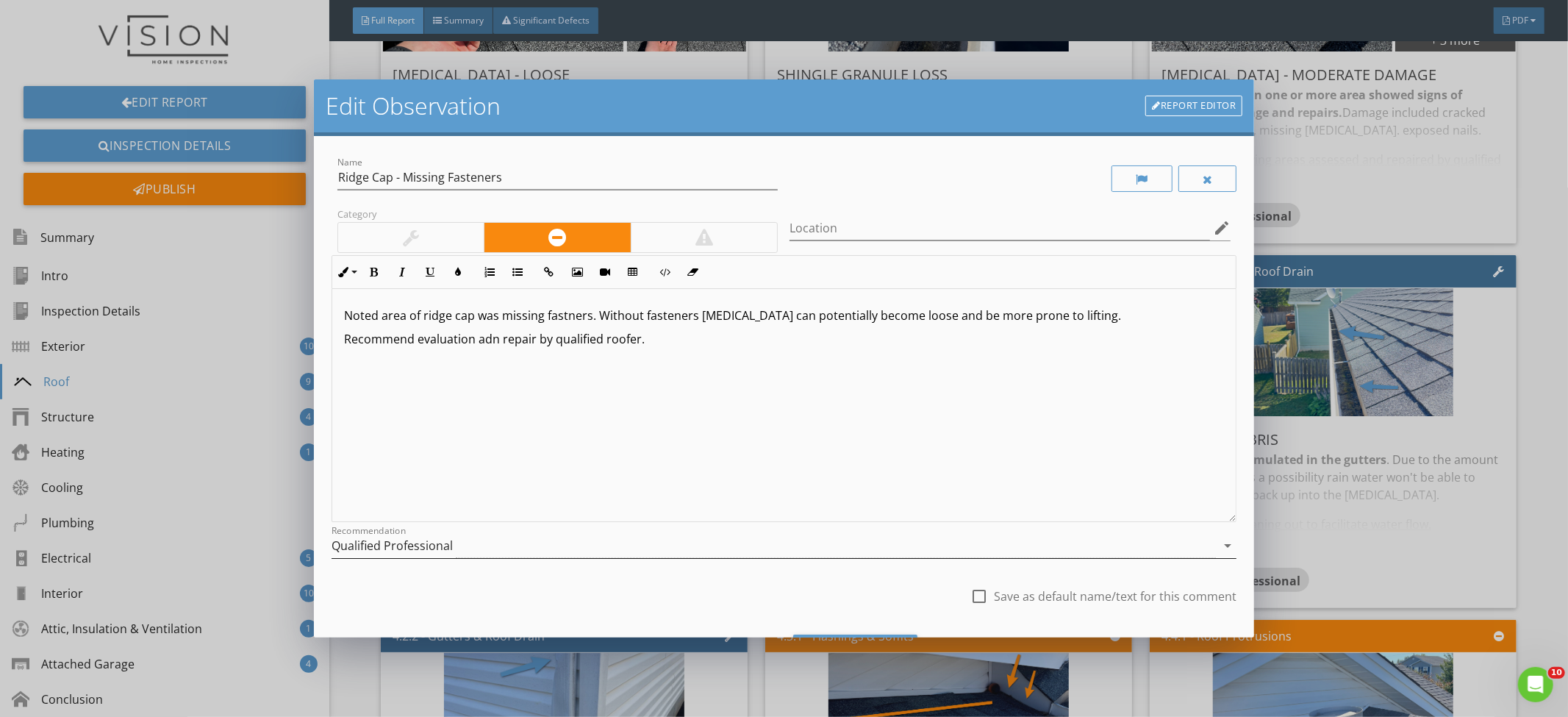
click at [529, 552] on div "Qualified Professional" at bounding box center [774, 546] width 885 height 25
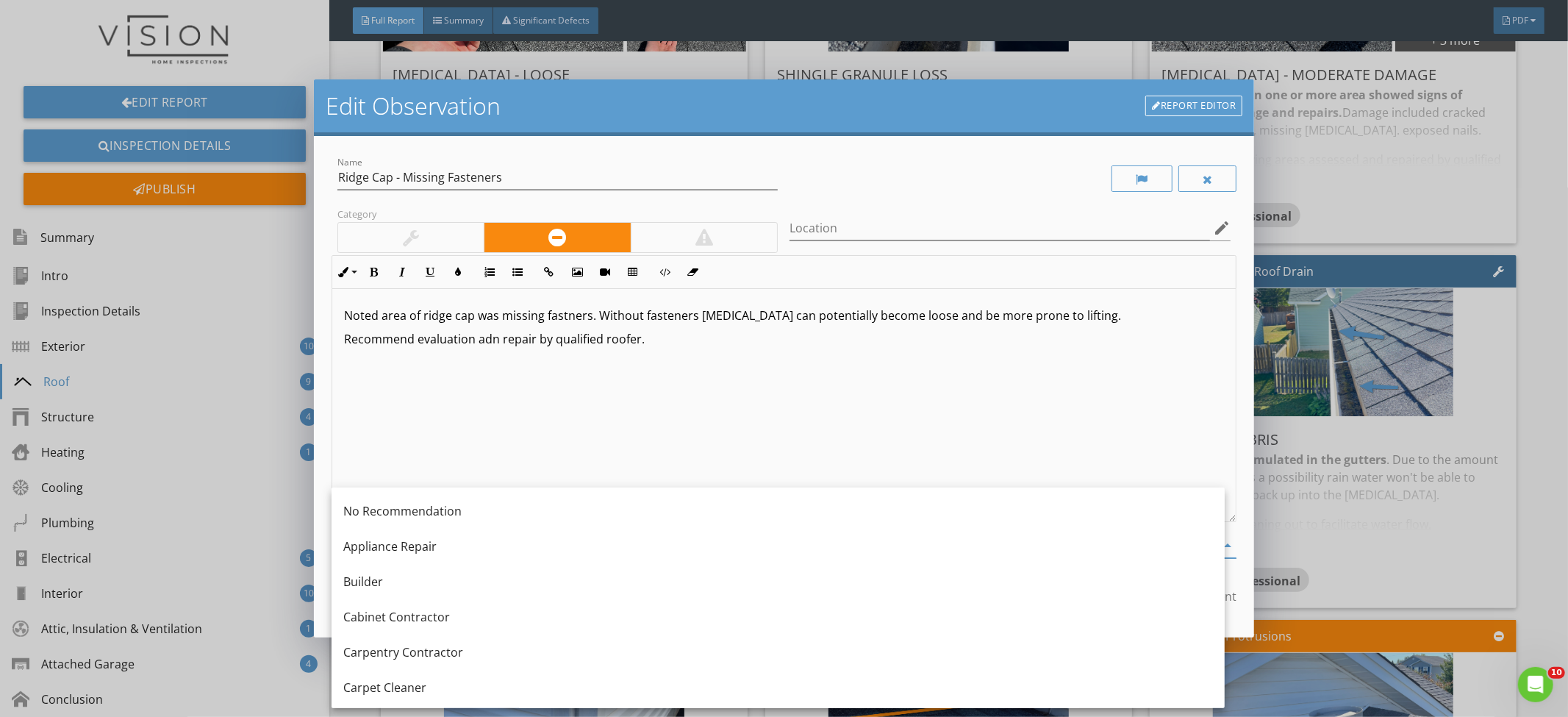
click at [557, 449] on div "Noted area of ridge cap was missing fastners. Without fasteners shingles can po…" at bounding box center [784, 406] width 905 height 233
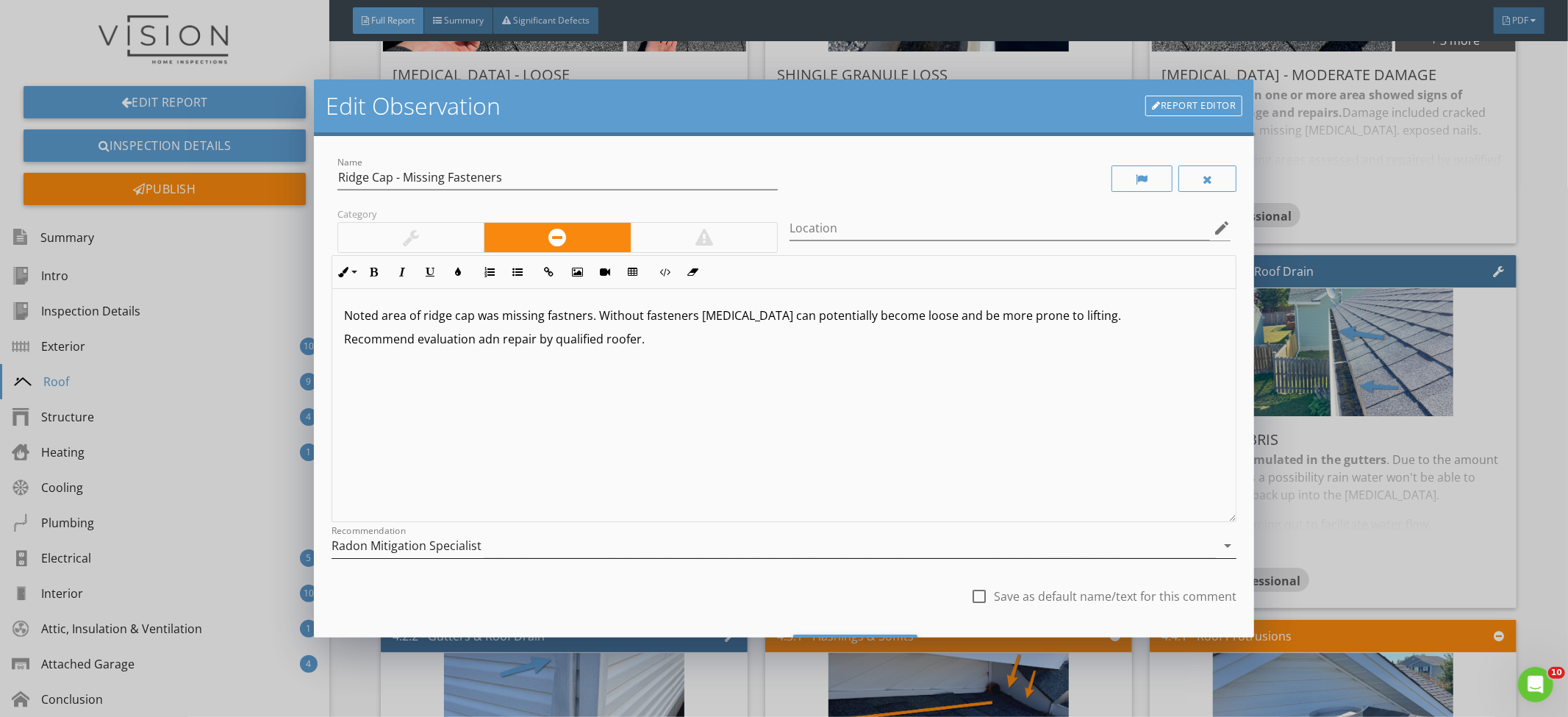
click at [535, 545] on div "Radon Mitigation Specialist" at bounding box center [774, 546] width 885 height 25
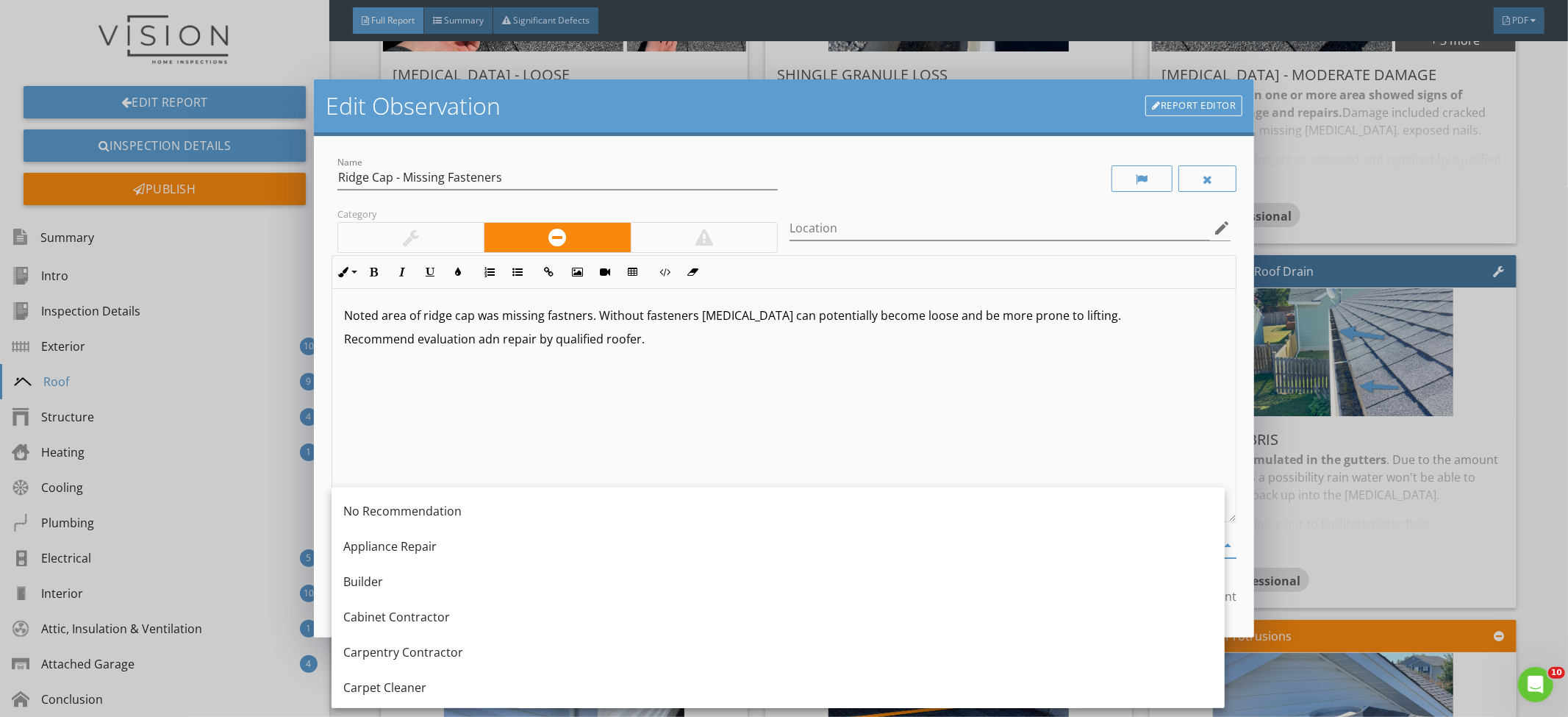
click at [588, 411] on div "Noted area of ridge cap was missing fastners. Without fasteners shingles can po…" at bounding box center [784, 406] width 905 height 233
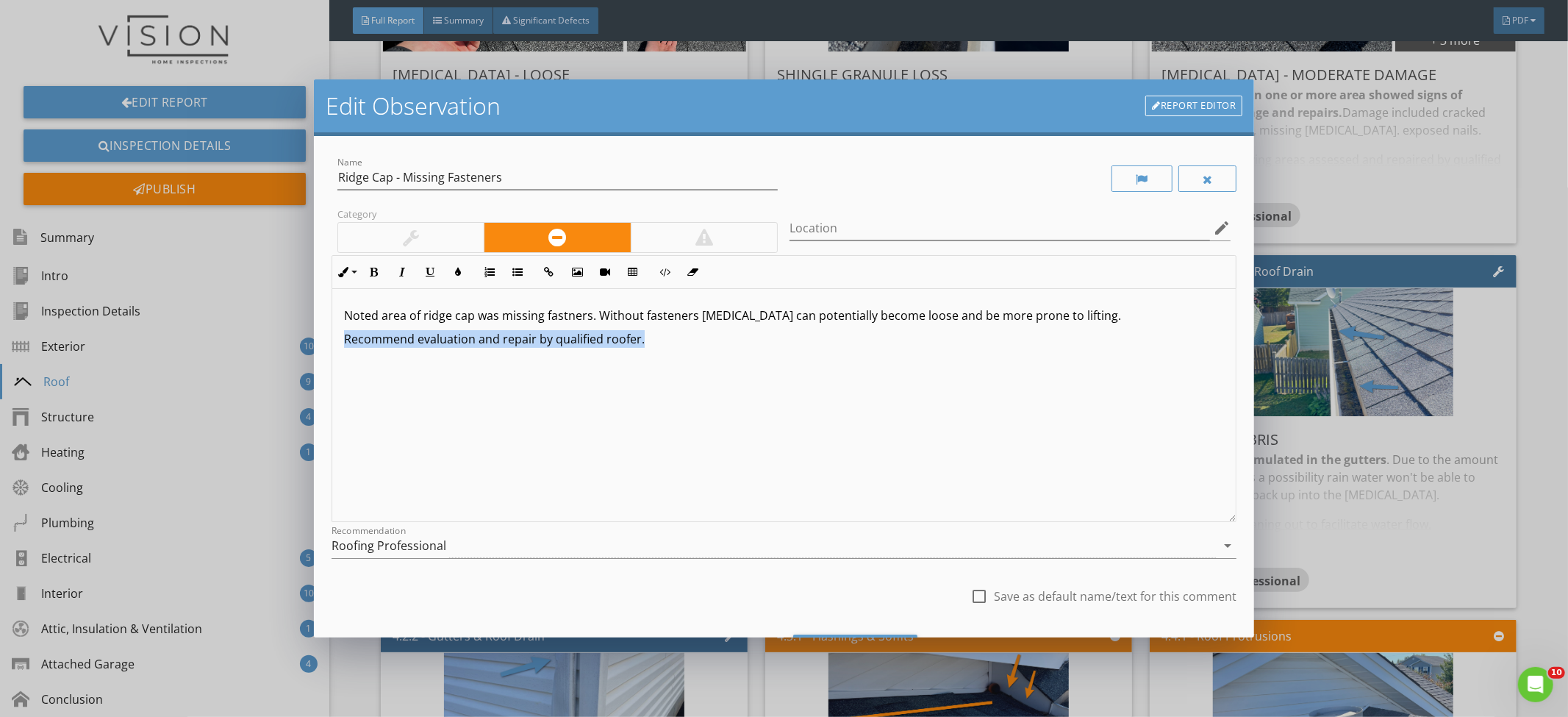
drag, startPoint x: 691, startPoint y: 347, endPoint x: 338, endPoint y: 337, distance: 353.1
click at [338, 337] on div "Noted area of ridge cap was missing fastners. Without fasteners shingles can po…" at bounding box center [784, 406] width 905 height 233
click at [687, 339] on p "Recommend evaluation and repair by qualified roofer." at bounding box center [784, 338] width 881 height 17
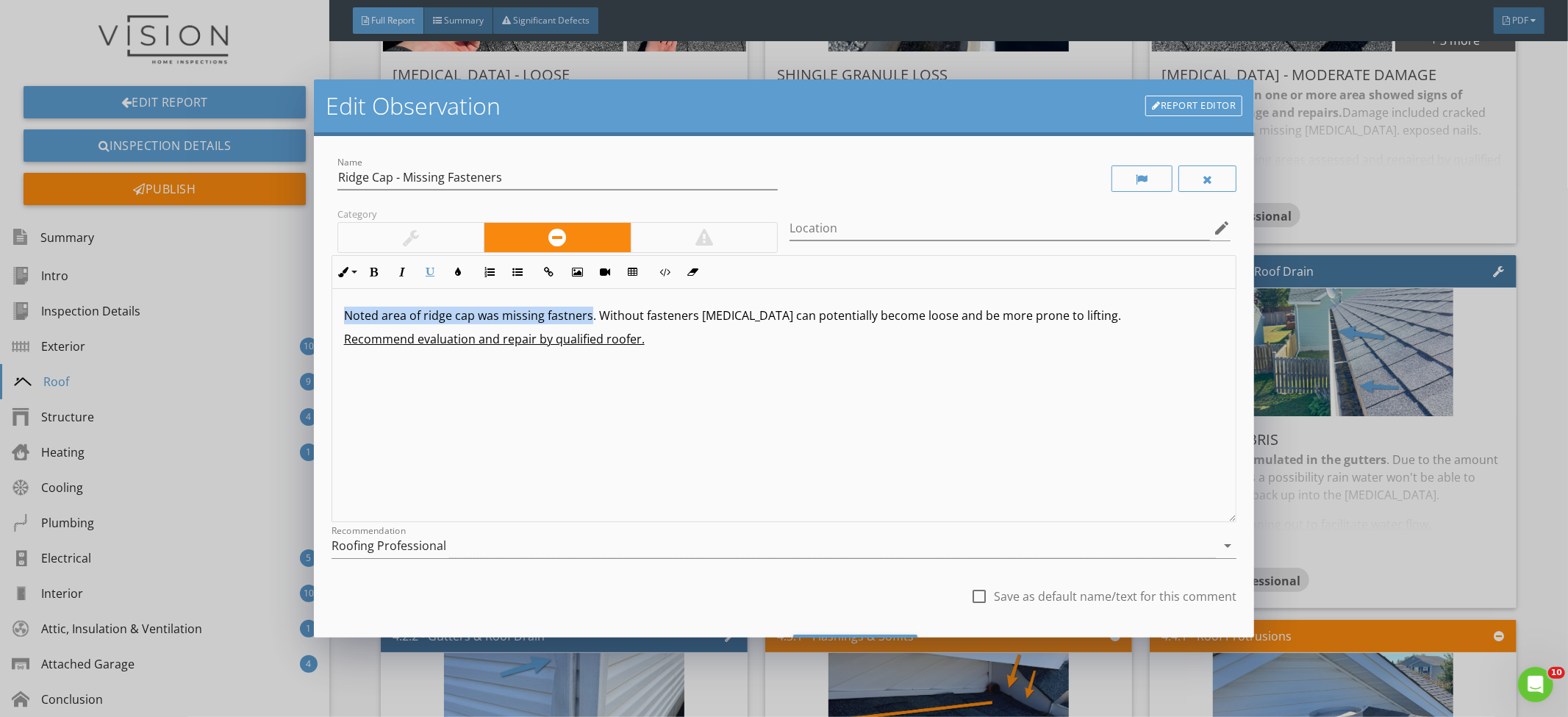
drag, startPoint x: 588, startPoint y: 318, endPoint x: 274, endPoint y: 290, distance: 315.2
click at [275, 290] on div "Edit Observation Report Editor Name Ridge Cap - Missing Fasteners Category Loca…" at bounding box center [784, 358] width 1568 height 717
click at [649, 331] on p "Recommend evaluation and repair by qualified roofer." at bounding box center [784, 338] width 881 height 17
click at [710, 320] on p "Noted area of ridge cap was missing fastners . Without fasteners shingles can p…" at bounding box center [784, 315] width 881 height 17
drag, startPoint x: 978, startPoint y: 591, endPoint x: 973, endPoint y: 582, distance: 10.3
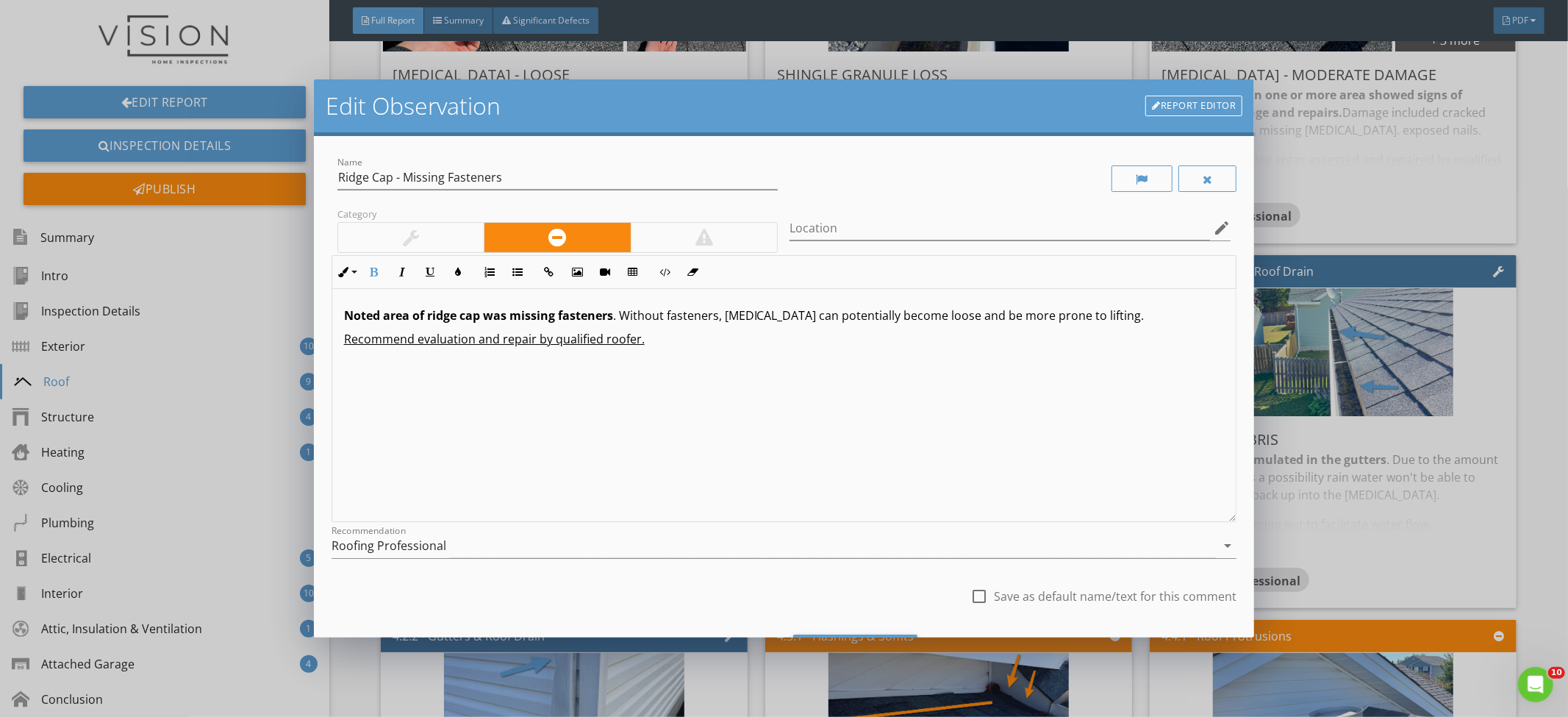
click at [978, 591] on div at bounding box center [978, 596] width 25 height 25
checkbox input "true"
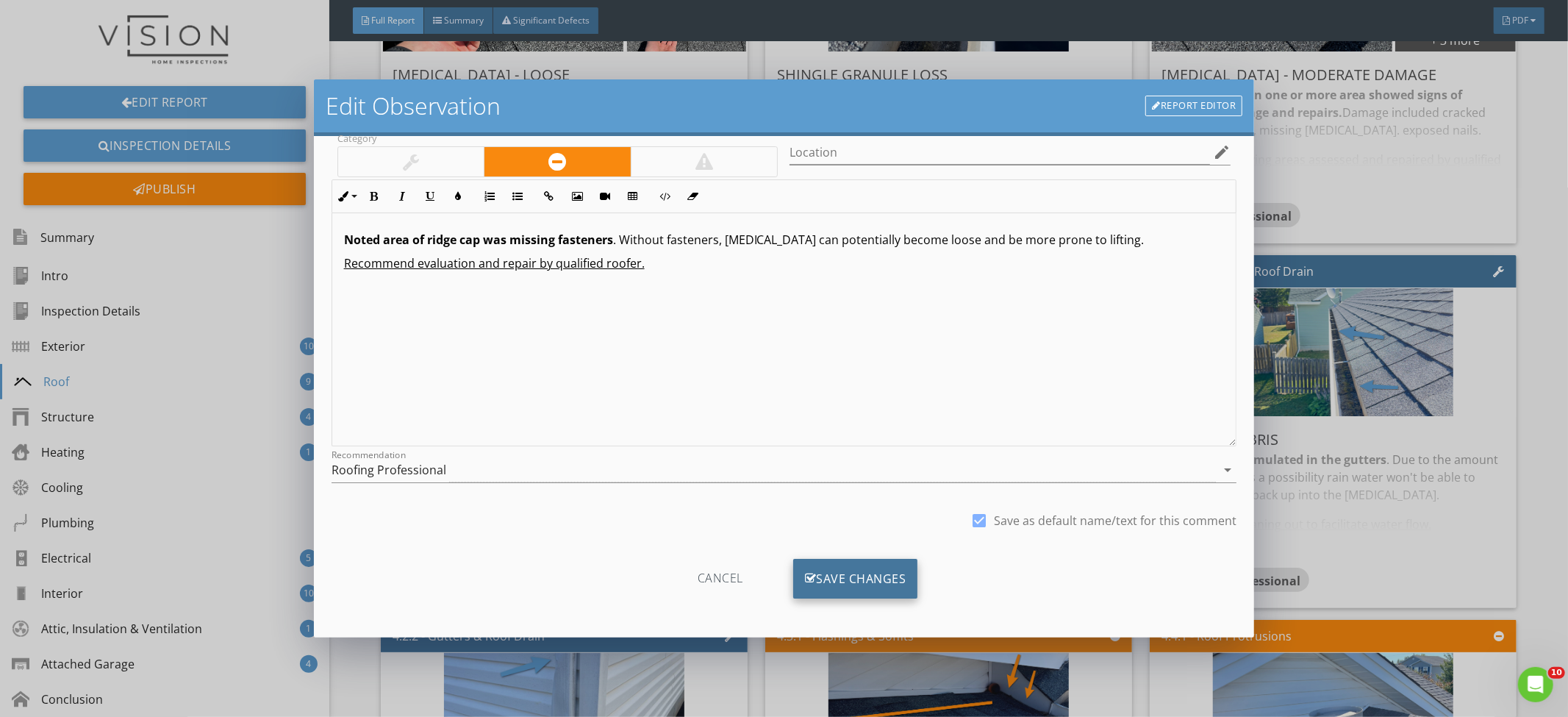
scroll to position [76, 0]
click at [909, 570] on div "Save Changes" at bounding box center [855, 578] width 125 height 40
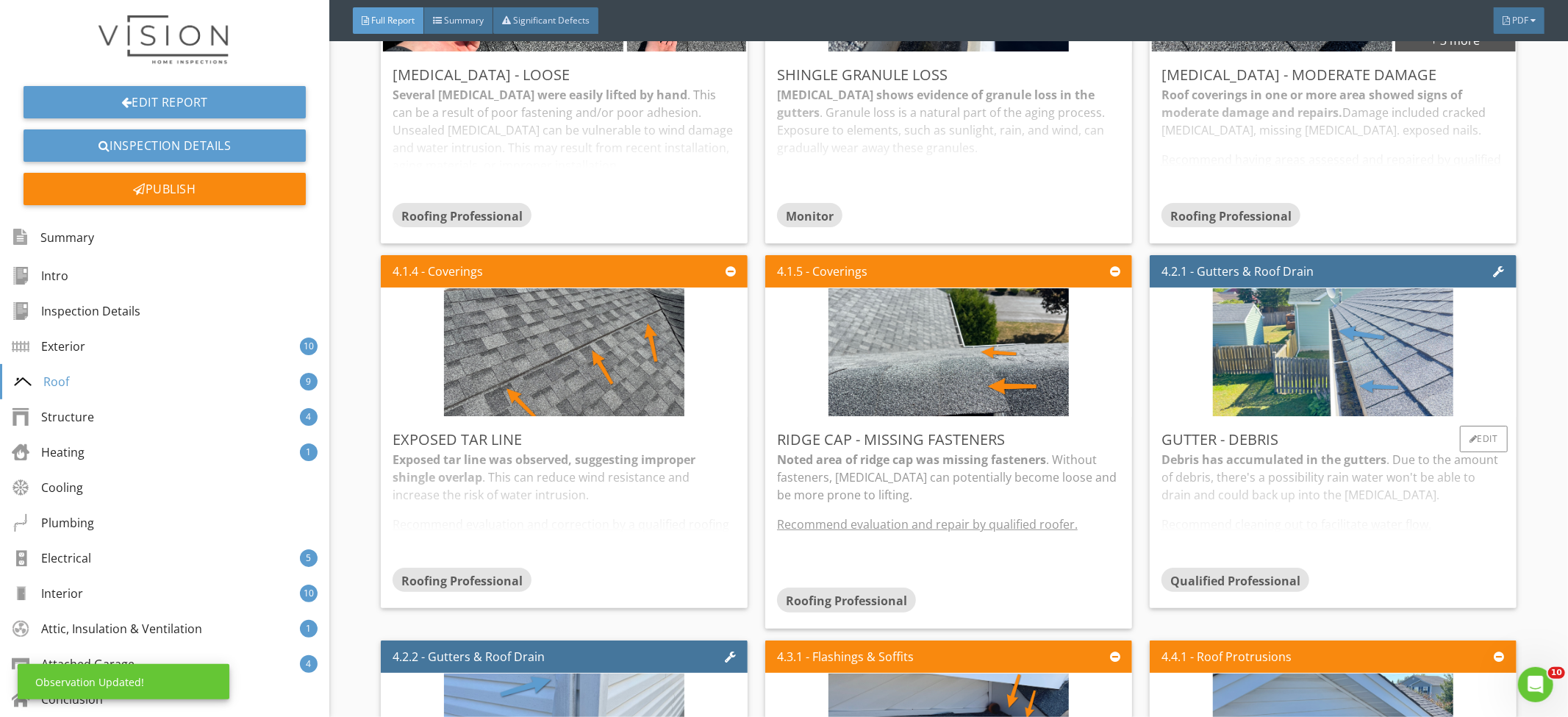
scroll to position [0, 0]
click at [1461, 439] on div "Edit" at bounding box center [1484, 439] width 48 height 26
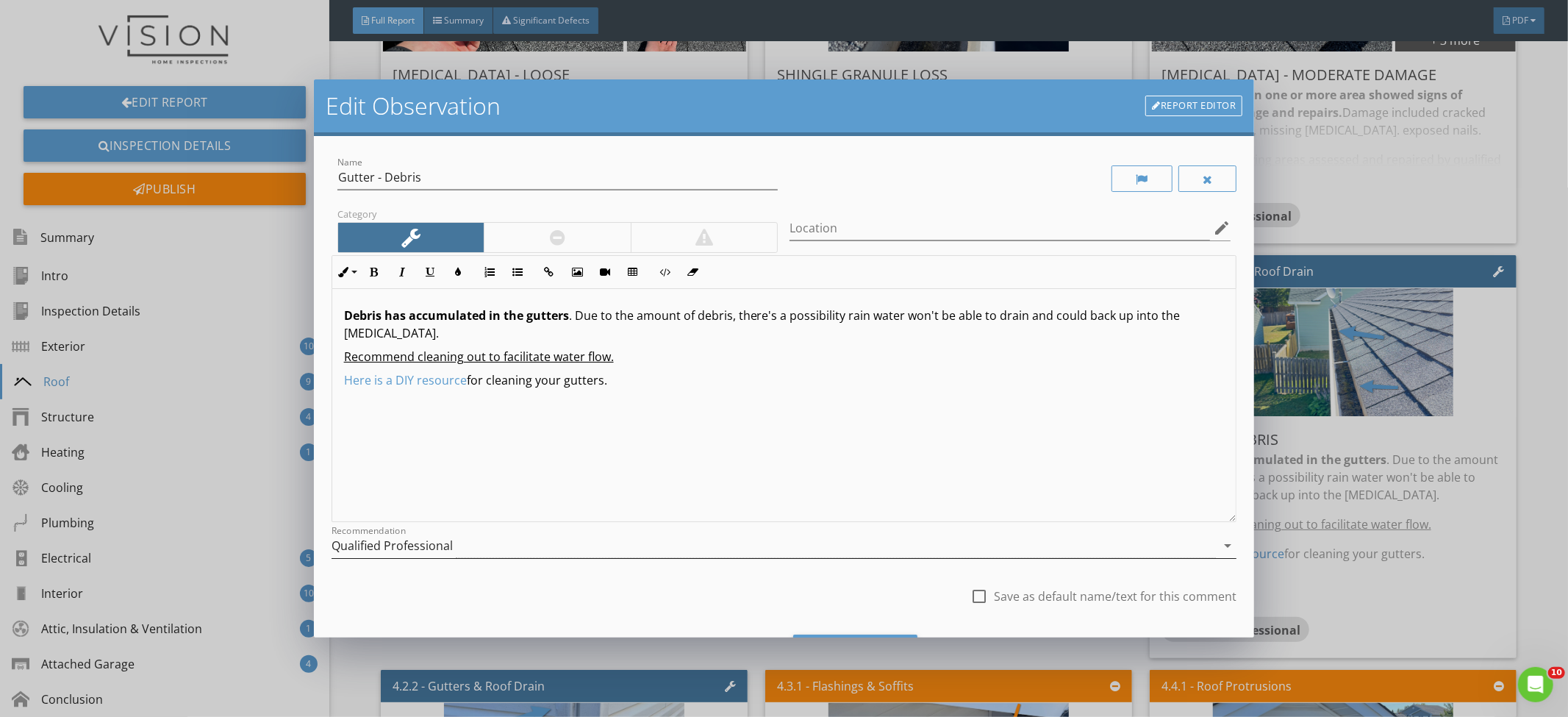
click at [997, 549] on div "Qualified Professional" at bounding box center [774, 546] width 885 height 25
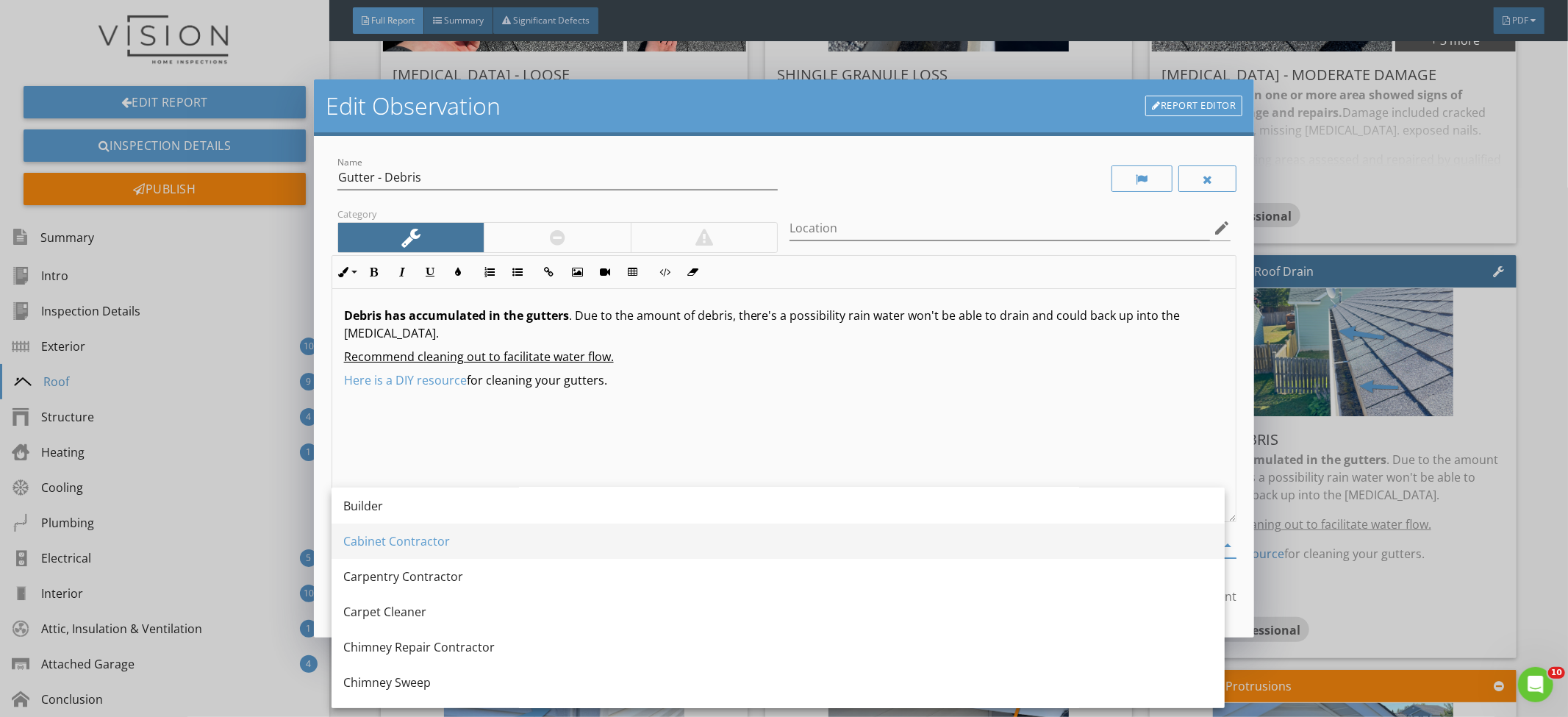
scroll to position [252, 0]
click at [946, 408] on div "Debris has accumulated in the gutters . Due to the amount of debris, there's a …" at bounding box center [784, 406] width 905 height 233
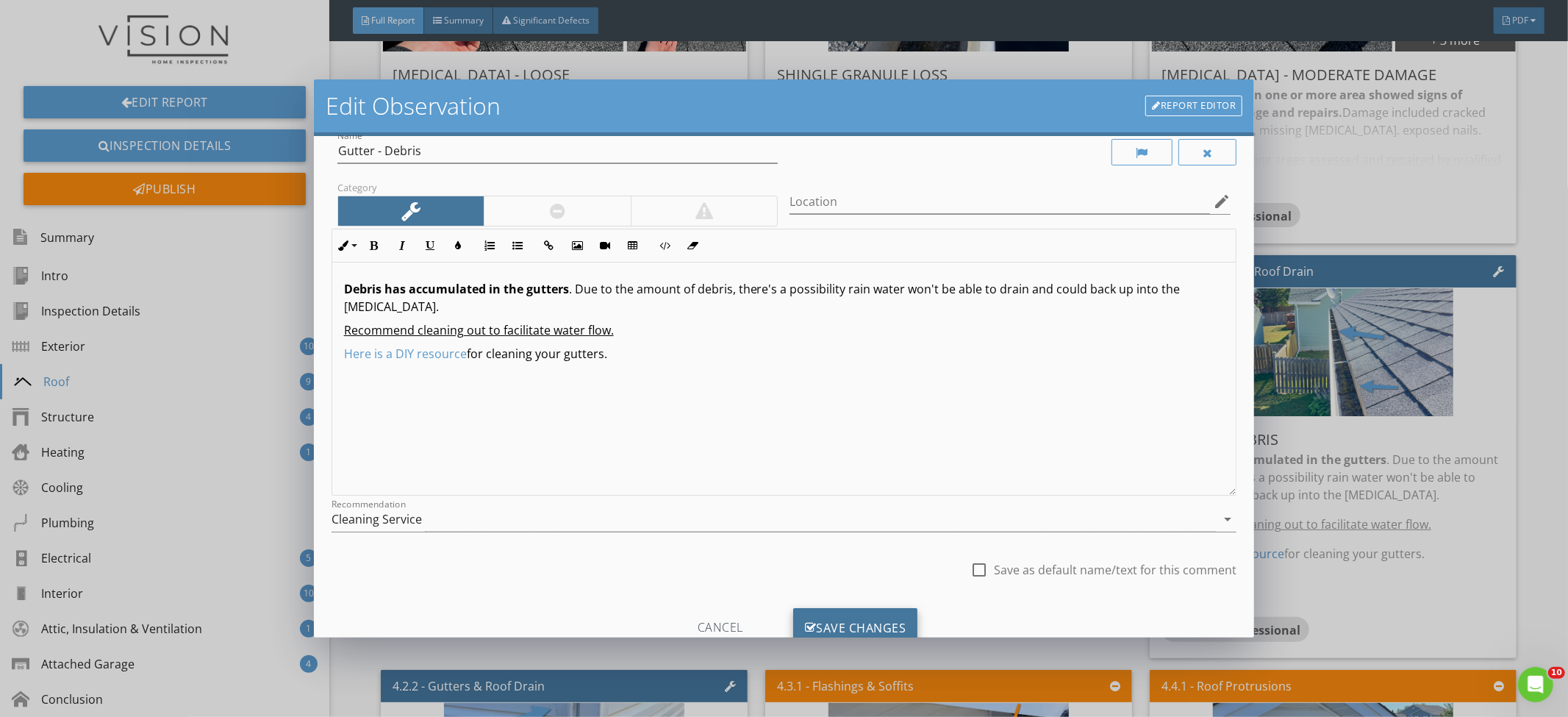
scroll to position [76, 0]
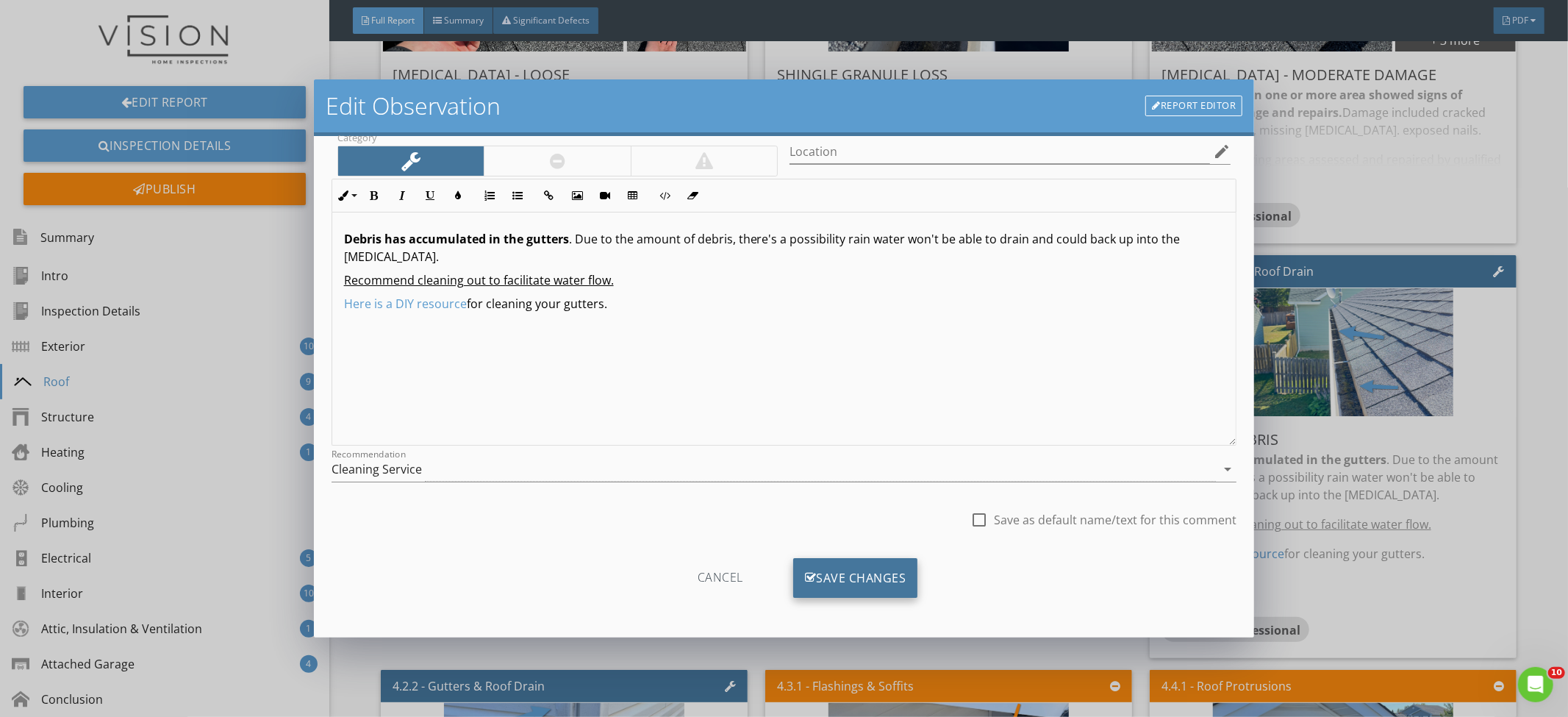
click at [867, 575] on div "Save Changes" at bounding box center [855, 578] width 125 height 40
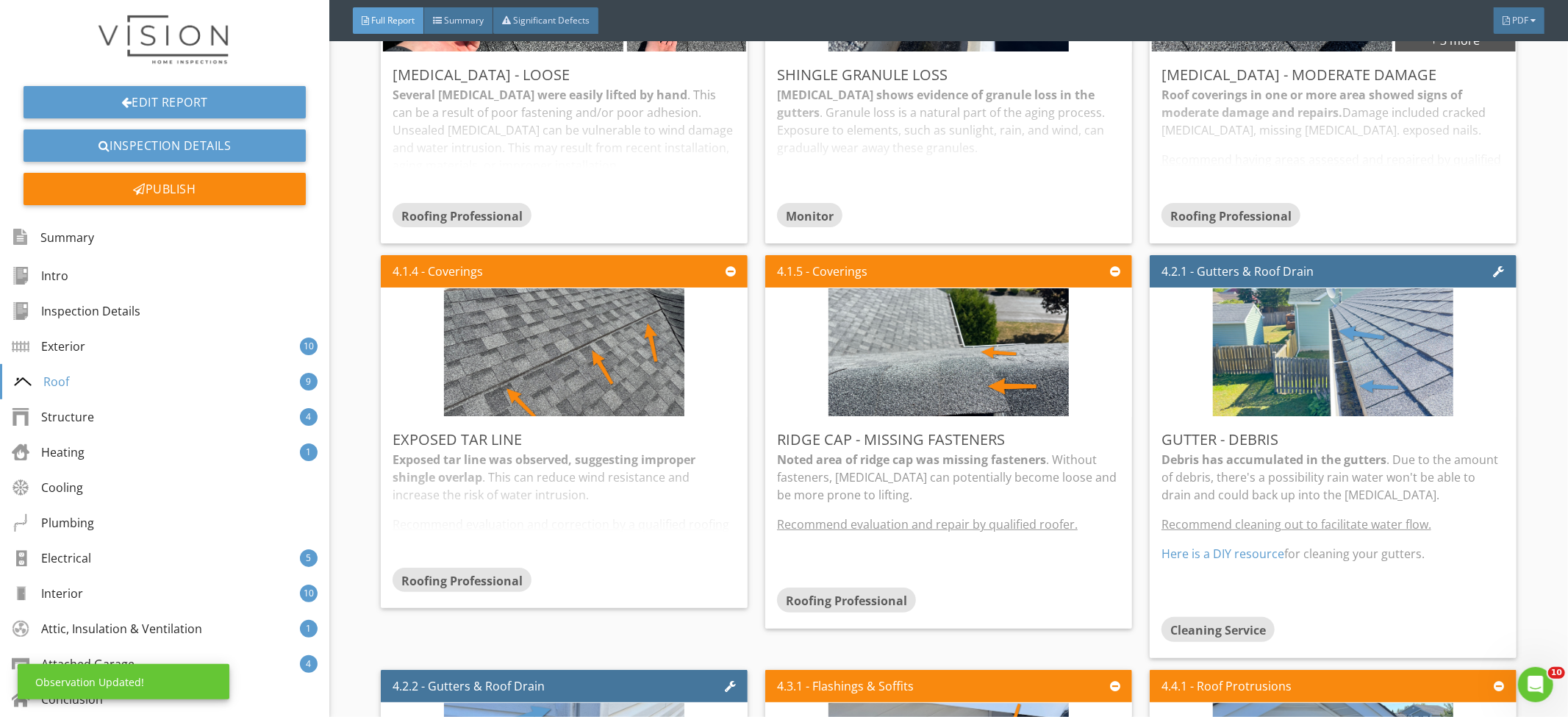
scroll to position [0, 0]
click at [577, 482] on div "Exposed tar line was observed, suggesting improper shingle overlap . This can r…" at bounding box center [563, 509] width 343 height 116
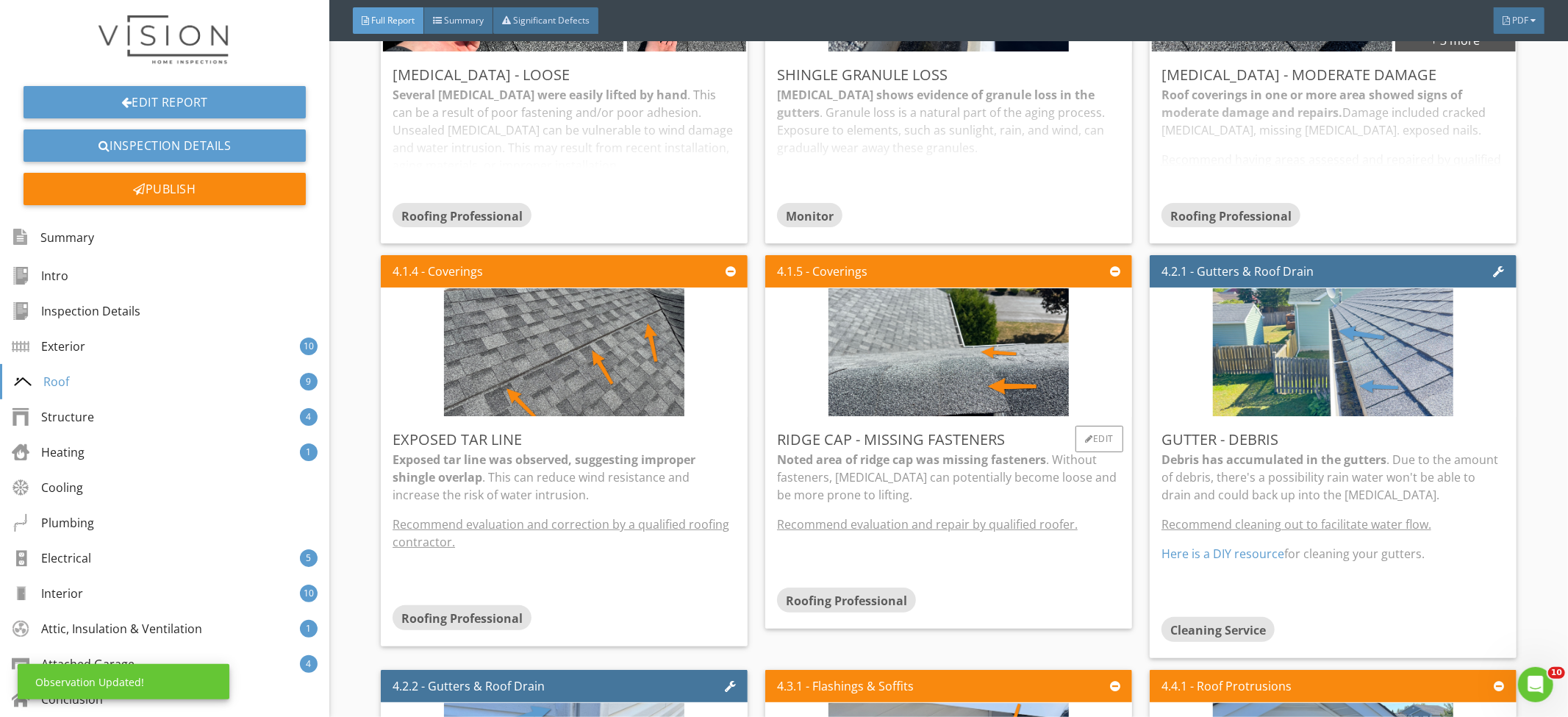
click at [897, 480] on p "Noted area of ridge cap was missing fasteners . Without fasteners, shingles can…" at bounding box center [948, 477] width 343 height 53
click at [537, 487] on p "Exposed tar line was observed, suggesting improper shingle overlap . This can r…" at bounding box center [563, 477] width 343 height 53
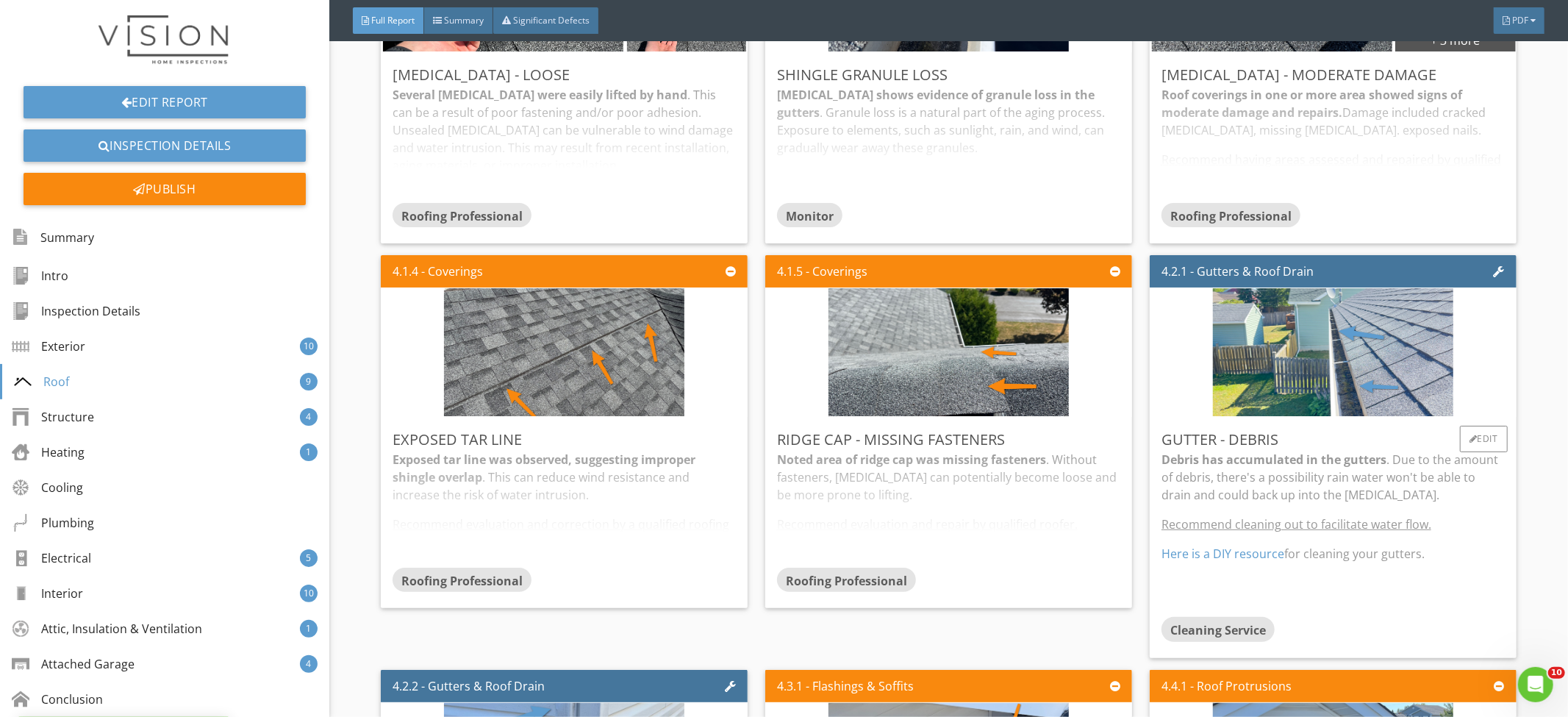
click at [1316, 466] on strong "Debris has accumulated in the gutters" at bounding box center [1274, 459] width 225 height 16
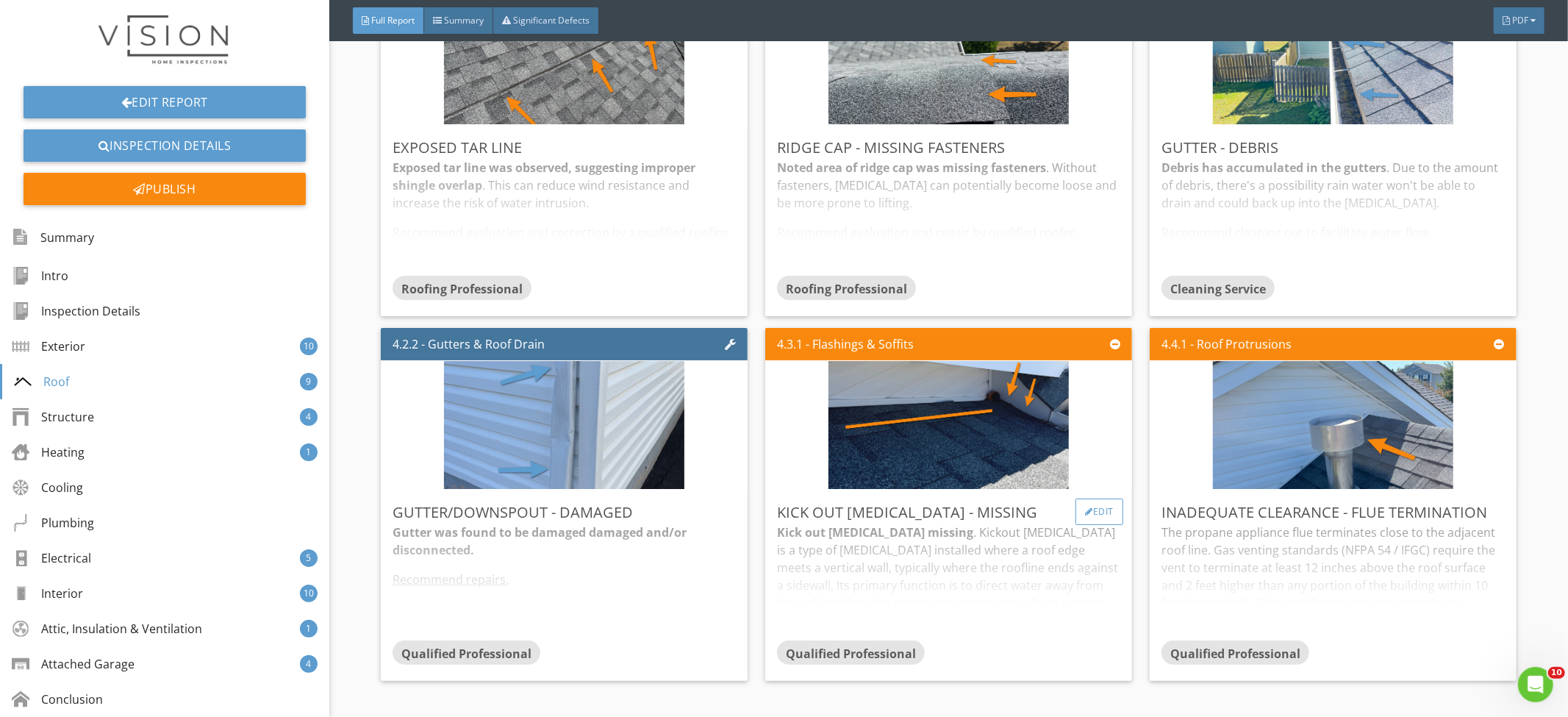
scroll to position [4159, 0]
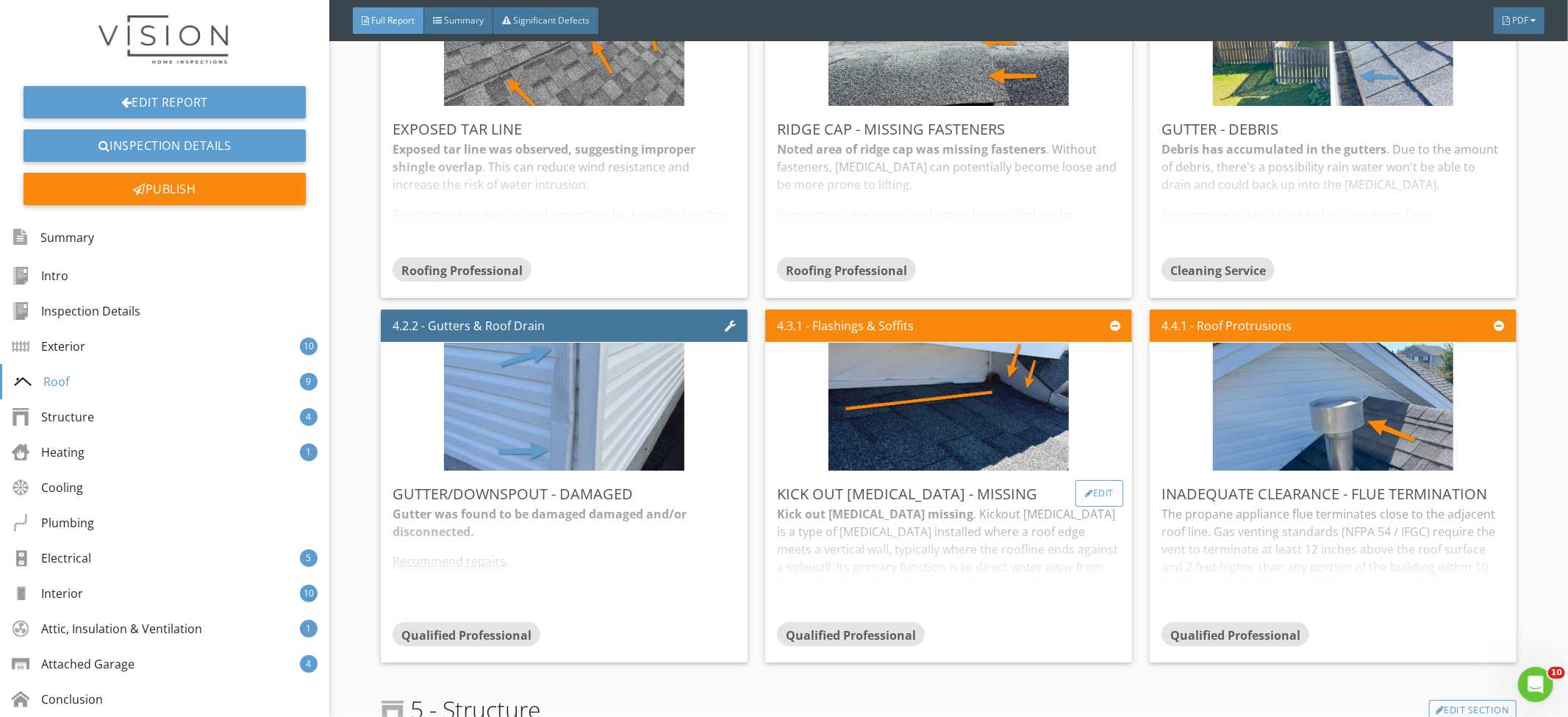
click at [1106, 490] on div "Edit" at bounding box center [1099, 493] width 48 height 26
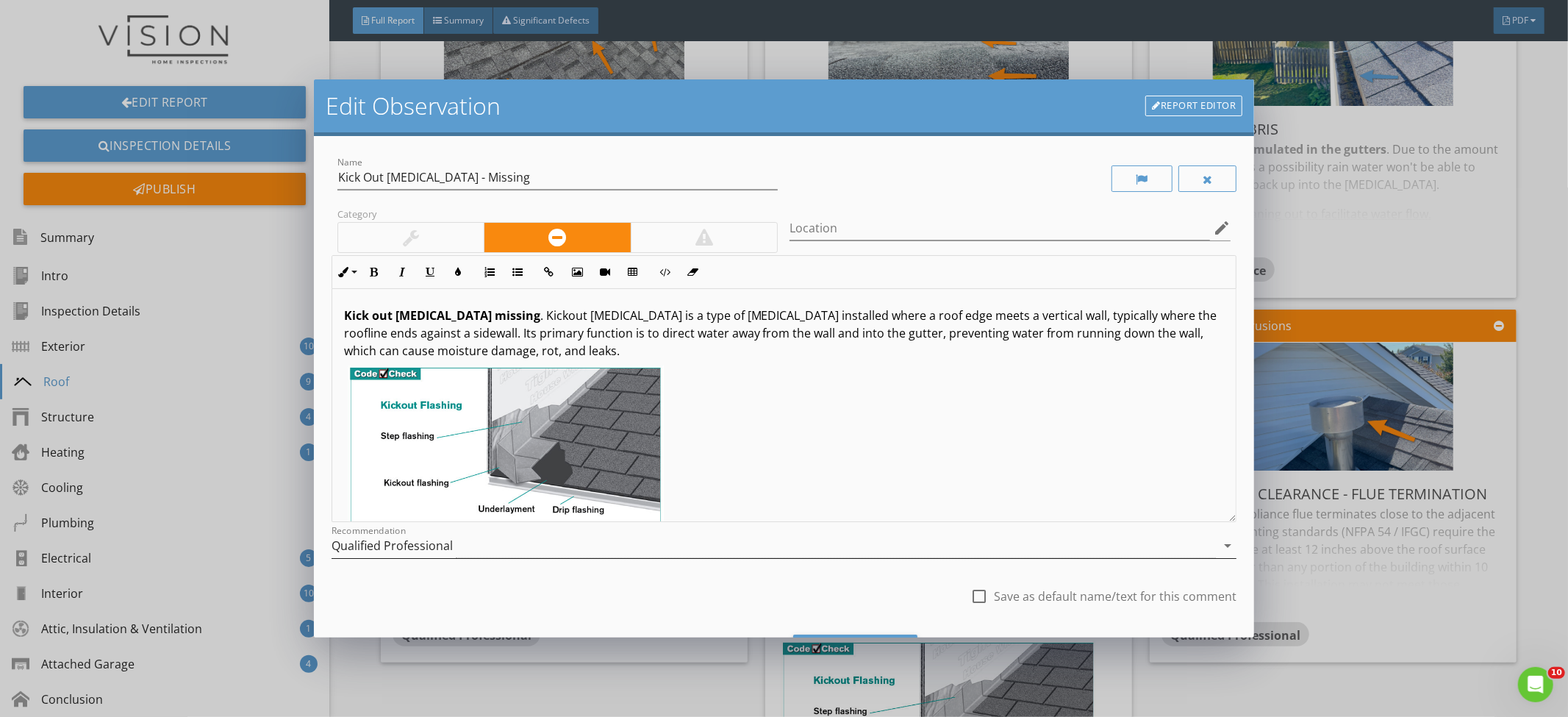
click at [568, 552] on div "Qualified Professional" at bounding box center [774, 546] width 885 height 25
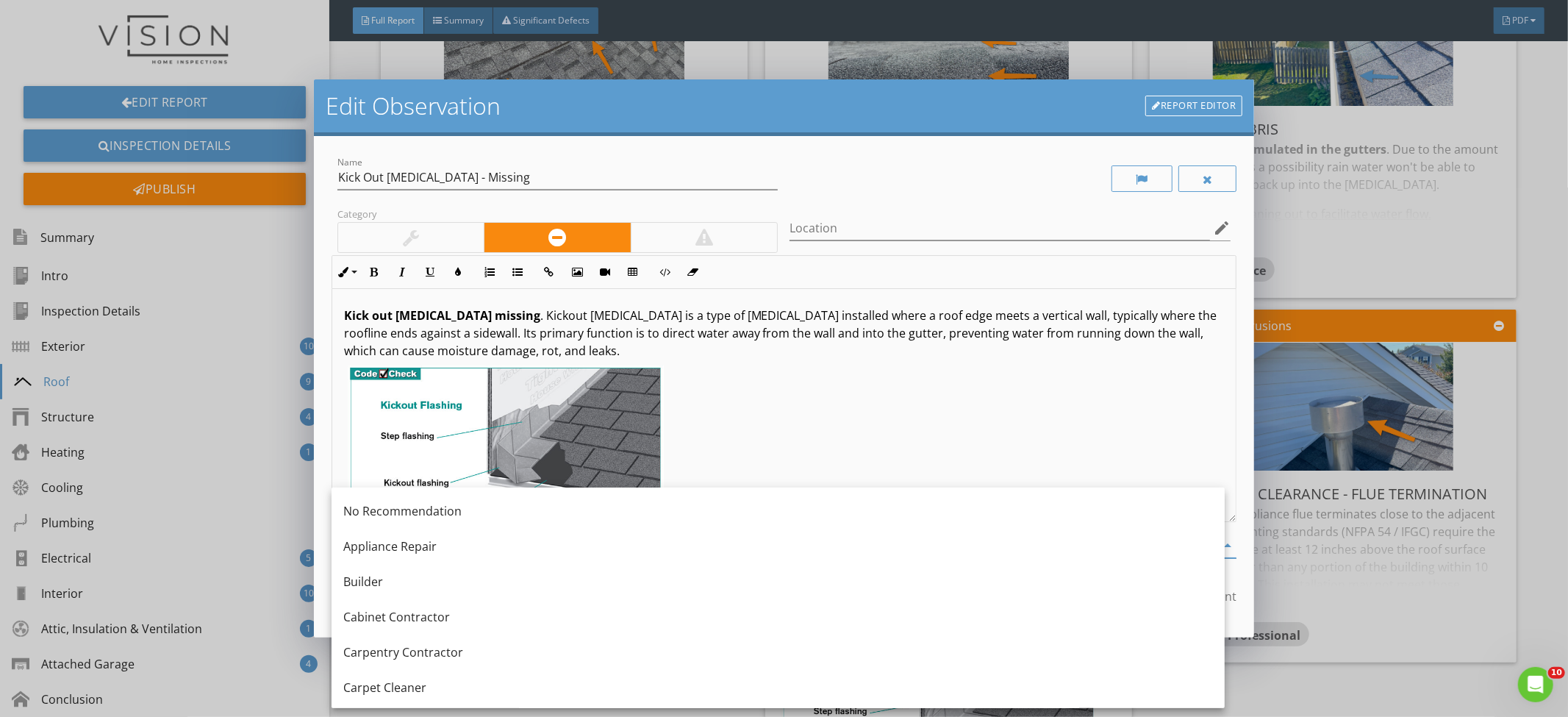
click at [889, 422] on p at bounding box center [784, 452] width 881 height 174
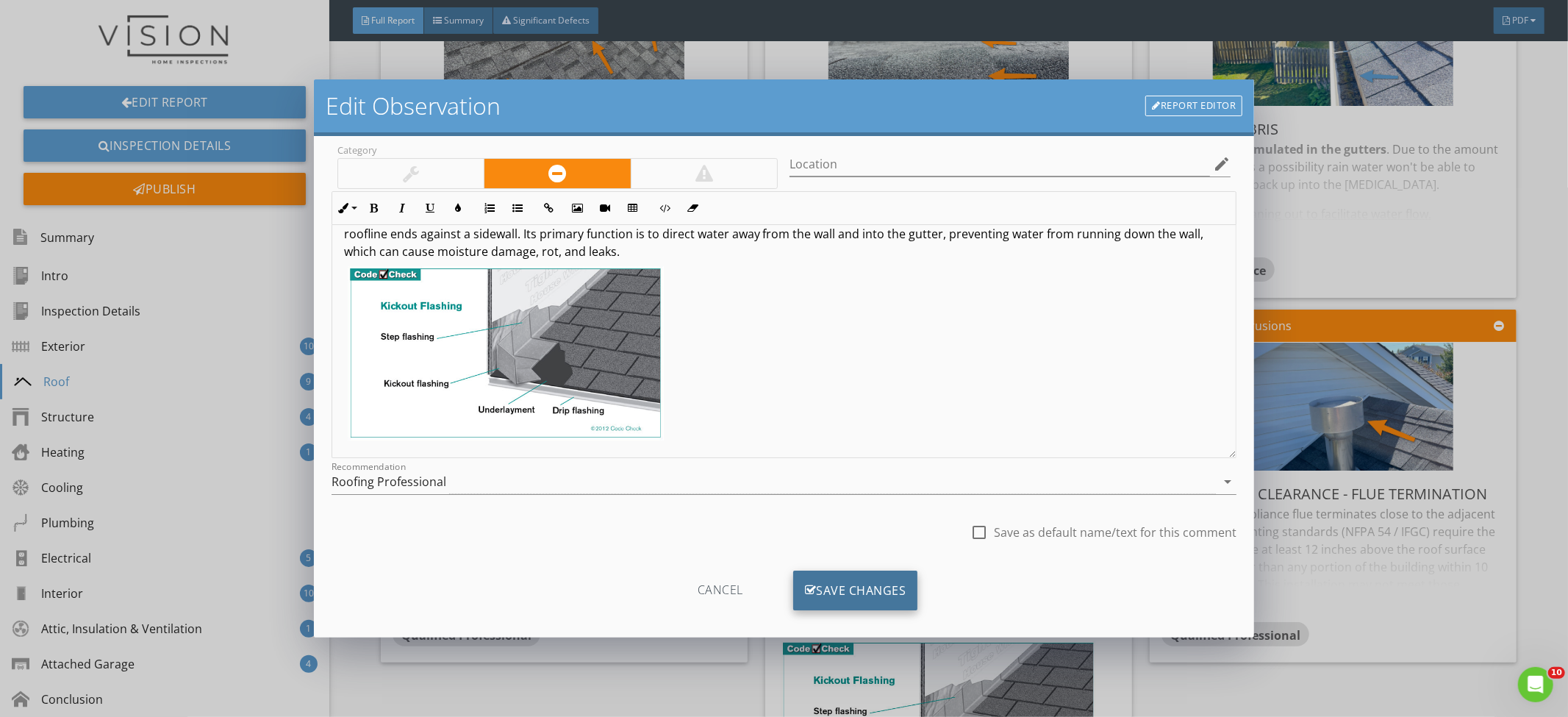
scroll to position [76, 0]
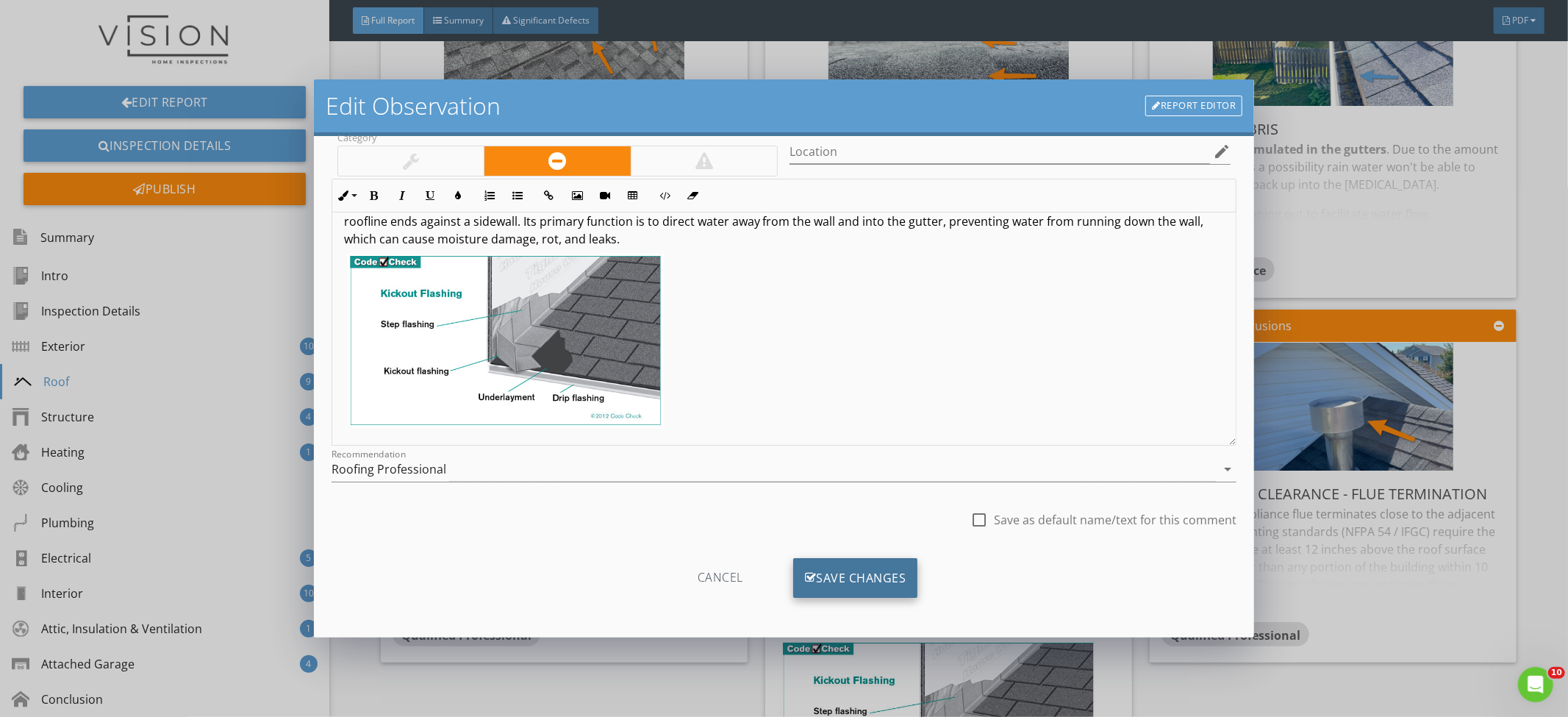
click at [848, 567] on div "Save Changes" at bounding box center [855, 578] width 125 height 40
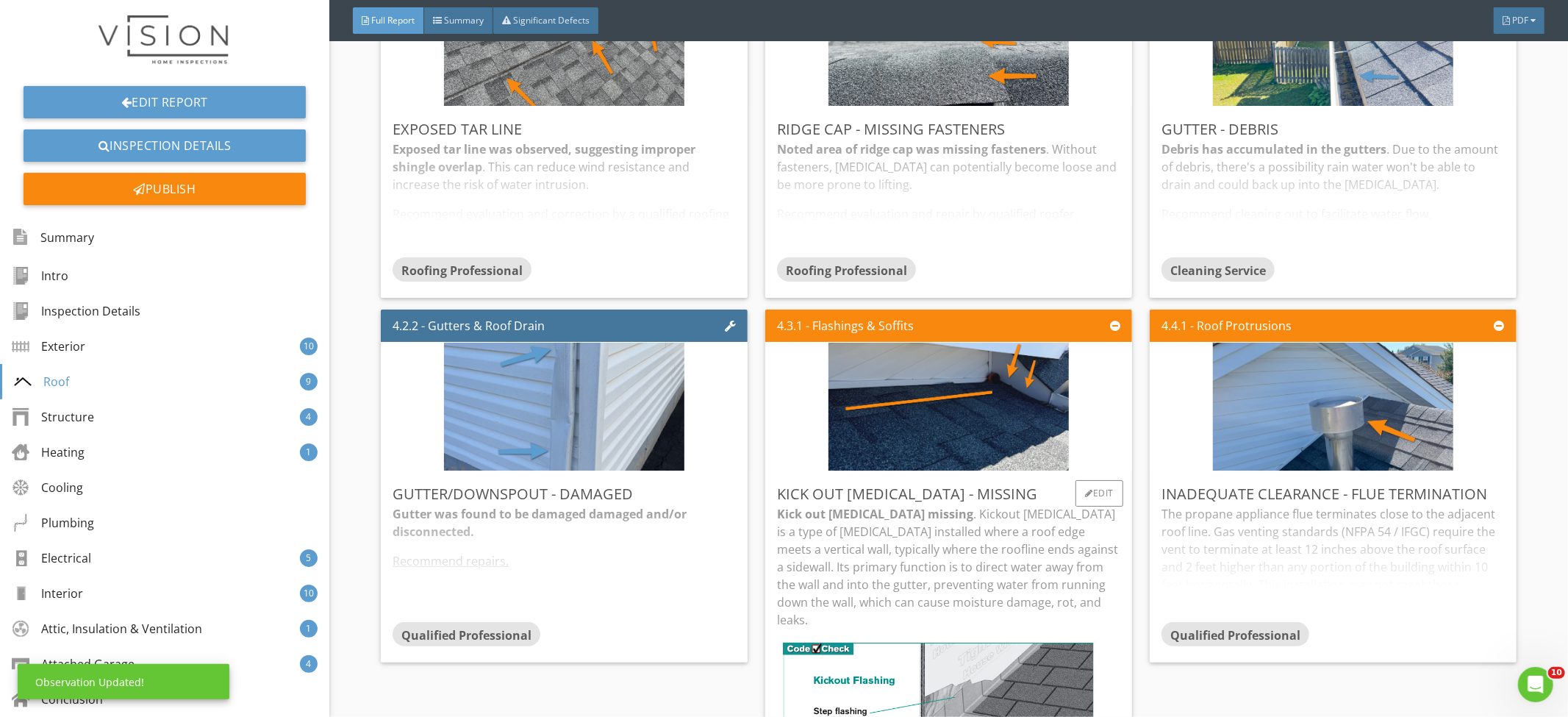
click at [958, 552] on p "Kick out flashing missing . Kickout flashing is a type of flashing installed wh…" at bounding box center [948, 567] width 343 height 124
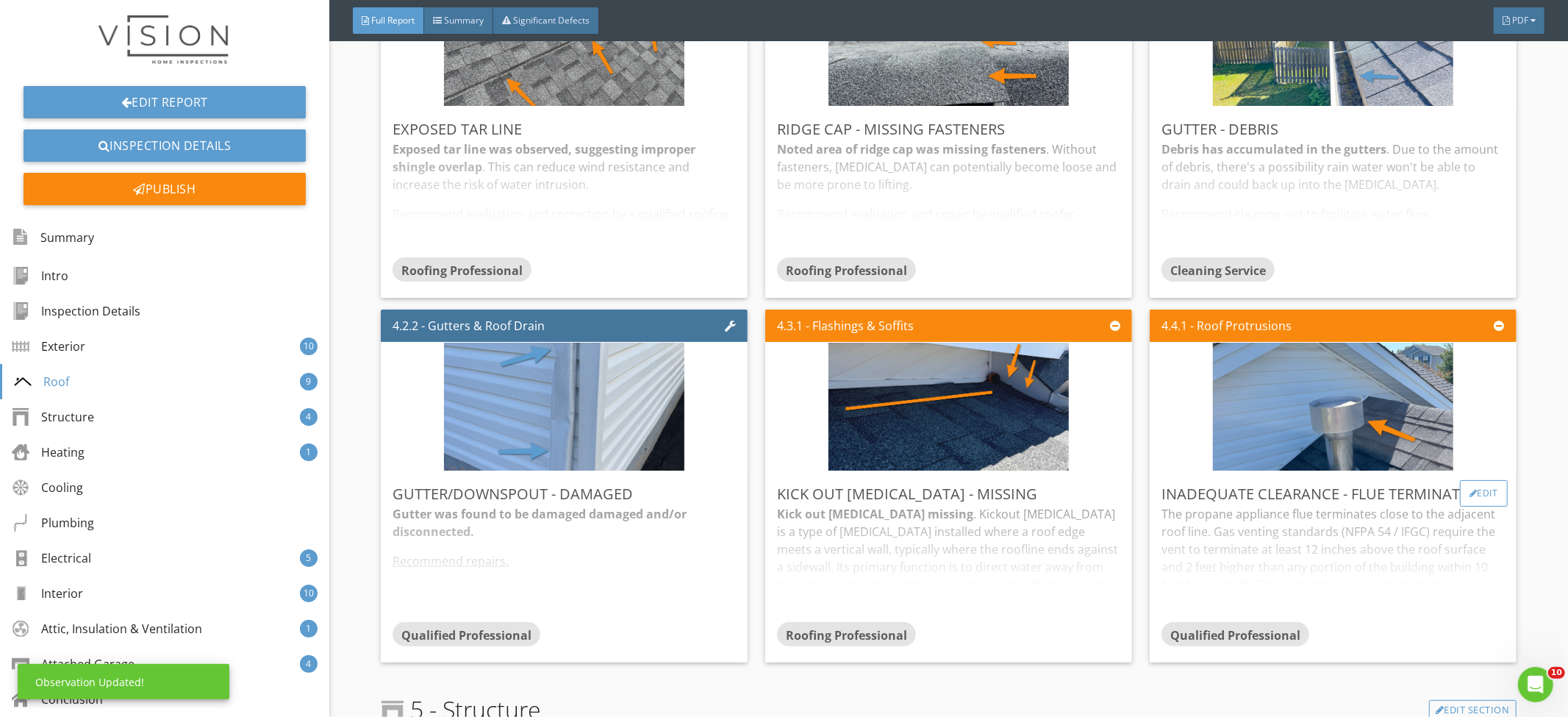
click at [1461, 499] on div "Edit" at bounding box center [1484, 493] width 48 height 26
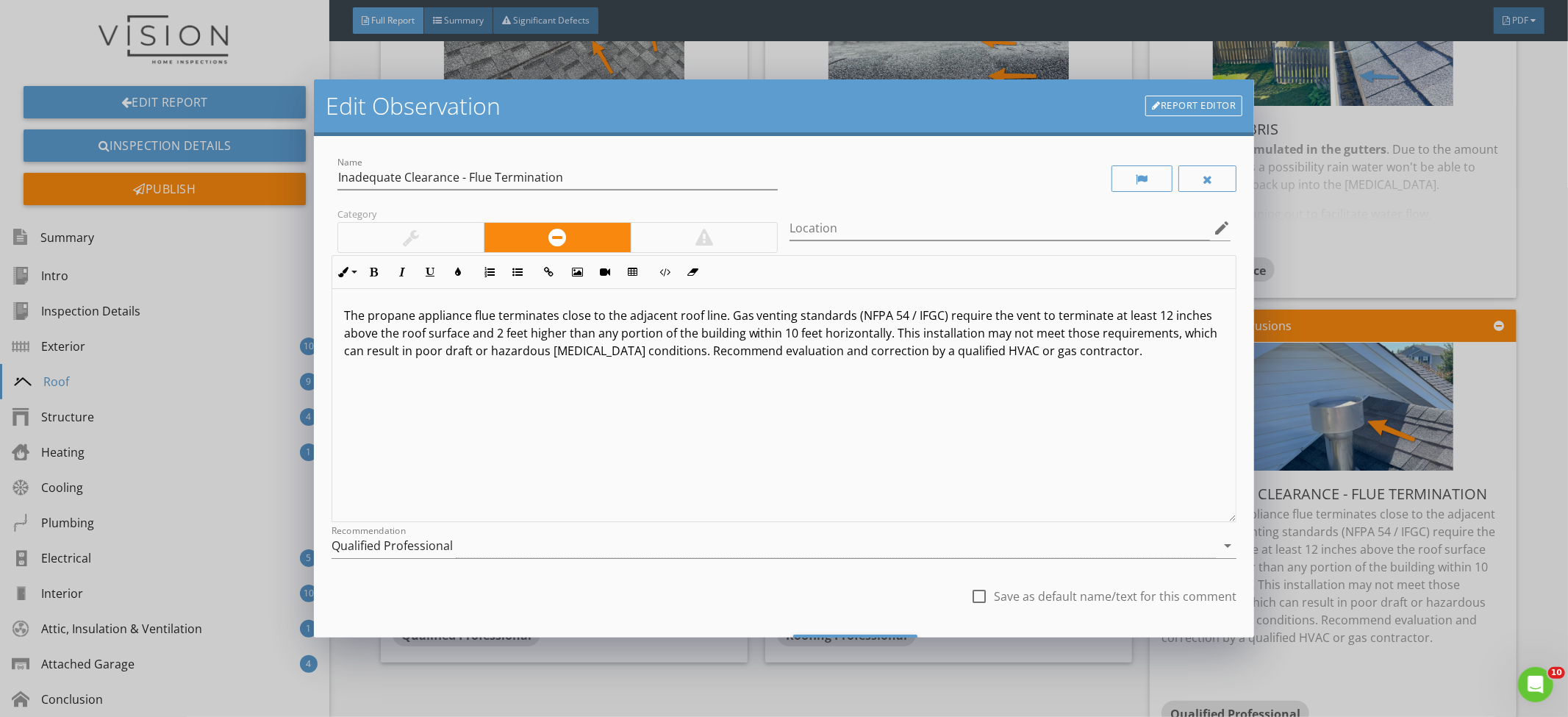
click at [356, 315] on p "The propane appliance flue terminates close to the adjacent roof line. Gas vent…" at bounding box center [784, 333] width 881 height 53
drag, startPoint x: 735, startPoint y: 318, endPoint x: 365, endPoint y: 294, distance: 370.8
click at [366, 294] on div "Noted propane appliance flue terminates close to the adjacent roof line. Gas ve…" at bounding box center [784, 406] width 905 height 233
click at [764, 379] on div "Noted propane appliance flue terminates close to the adjacent roof line . Gas v…" at bounding box center [784, 406] width 905 height 233
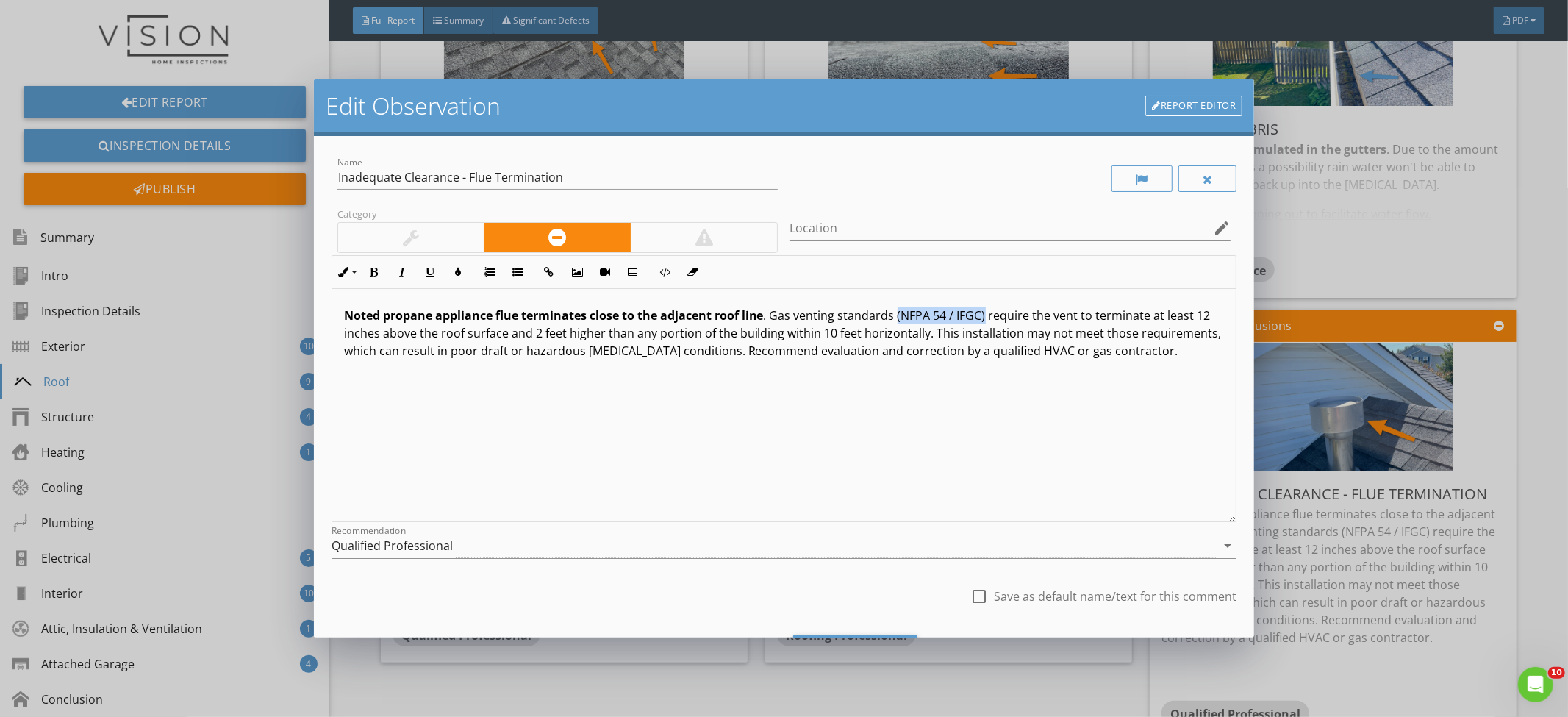
drag, startPoint x: 984, startPoint y: 320, endPoint x: 894, endPoint y: 321, distance: 90.0
click at [894, 321] on p "Noted propane appliance flue terminates close to the adjacent roof line . Gas v…" at bounding box center [784, 333] width 881 height 53
click at [855, 335] on p "Noted propane appliance flue terminates close to the adjacent roof line . Gas v…" at bounding box center [784, 333] width 881 height 53
click at [658, 355] on p "Noted propane appliance flue terminates close to the adjacent roof line . Gas v…" at bounding box center [784, 333] width 881 height 53
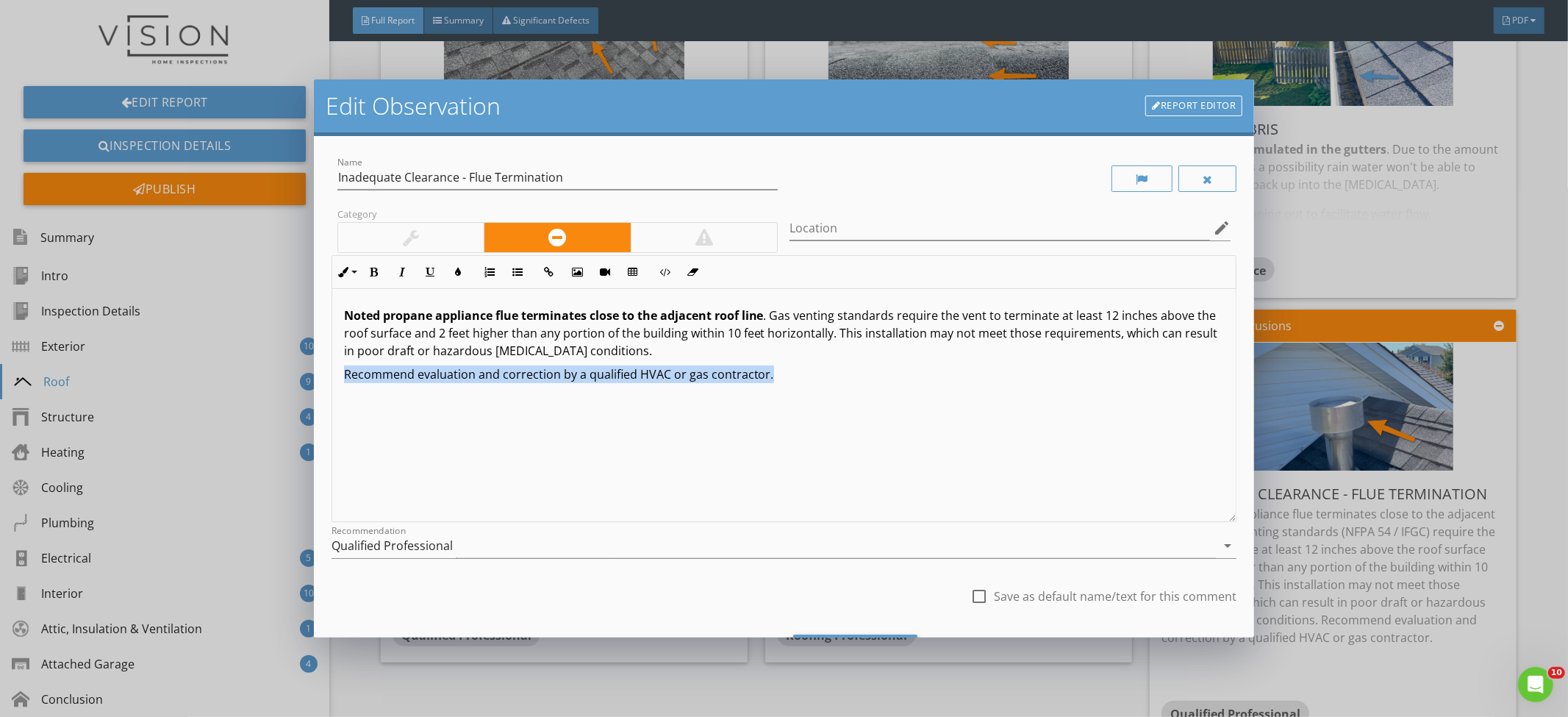
drag, startPoint x: 814, startPoint y: 371, endPoint x: 329, endPoint y: 376, distance: 485.0
click at [329, 376] on div "Name Inadequate Clearance - Flue Termination Category Location edit Inline Styl…" at bounding box center [784, 387] width 941 height 502
click at [519, 540] on div "Qualified Professional" at bounding box center [774, 546] width 885 height 25
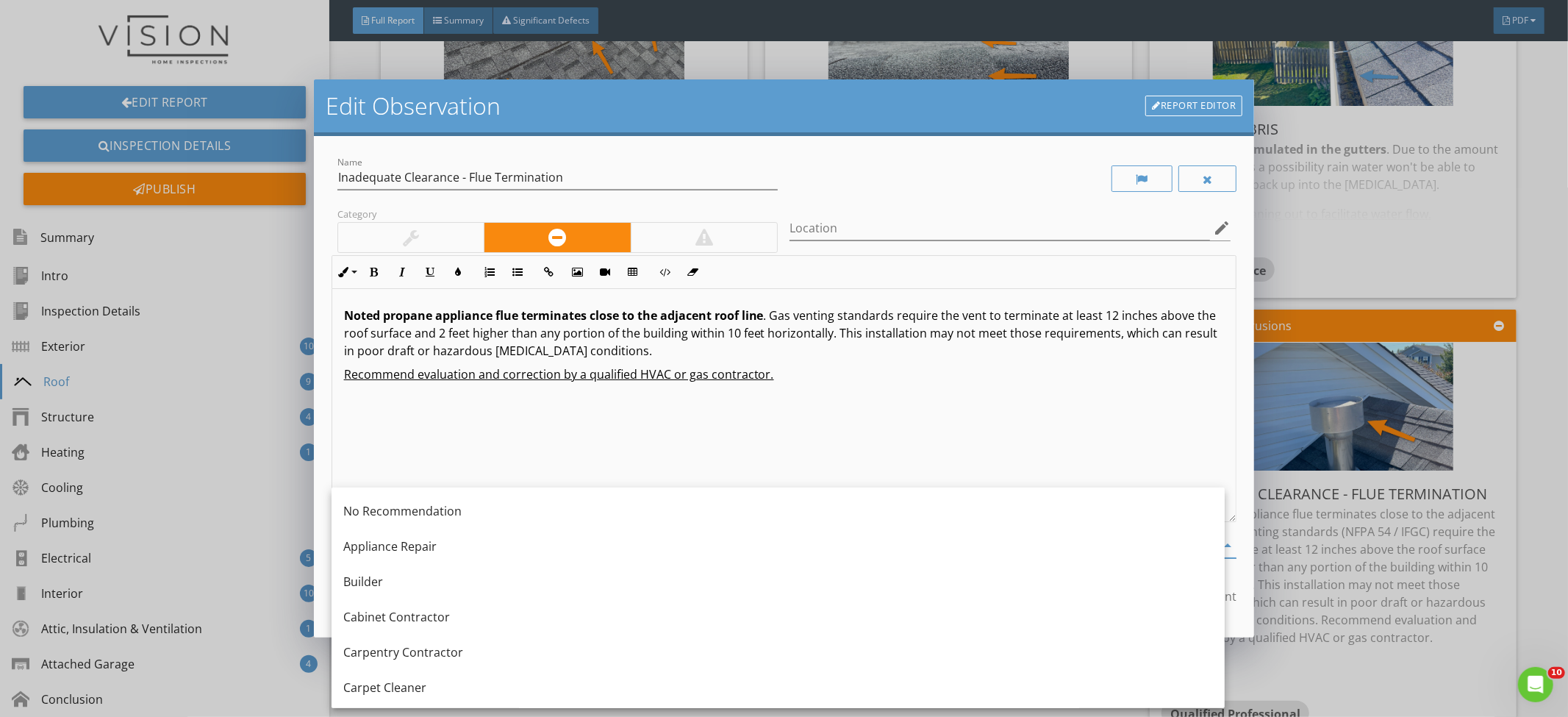
click at [530, 463] on div "Noted propane appliance flue terminates close to the adjacent roof line . Gas v…" at bounding box center [784, 406] width 905 height 233
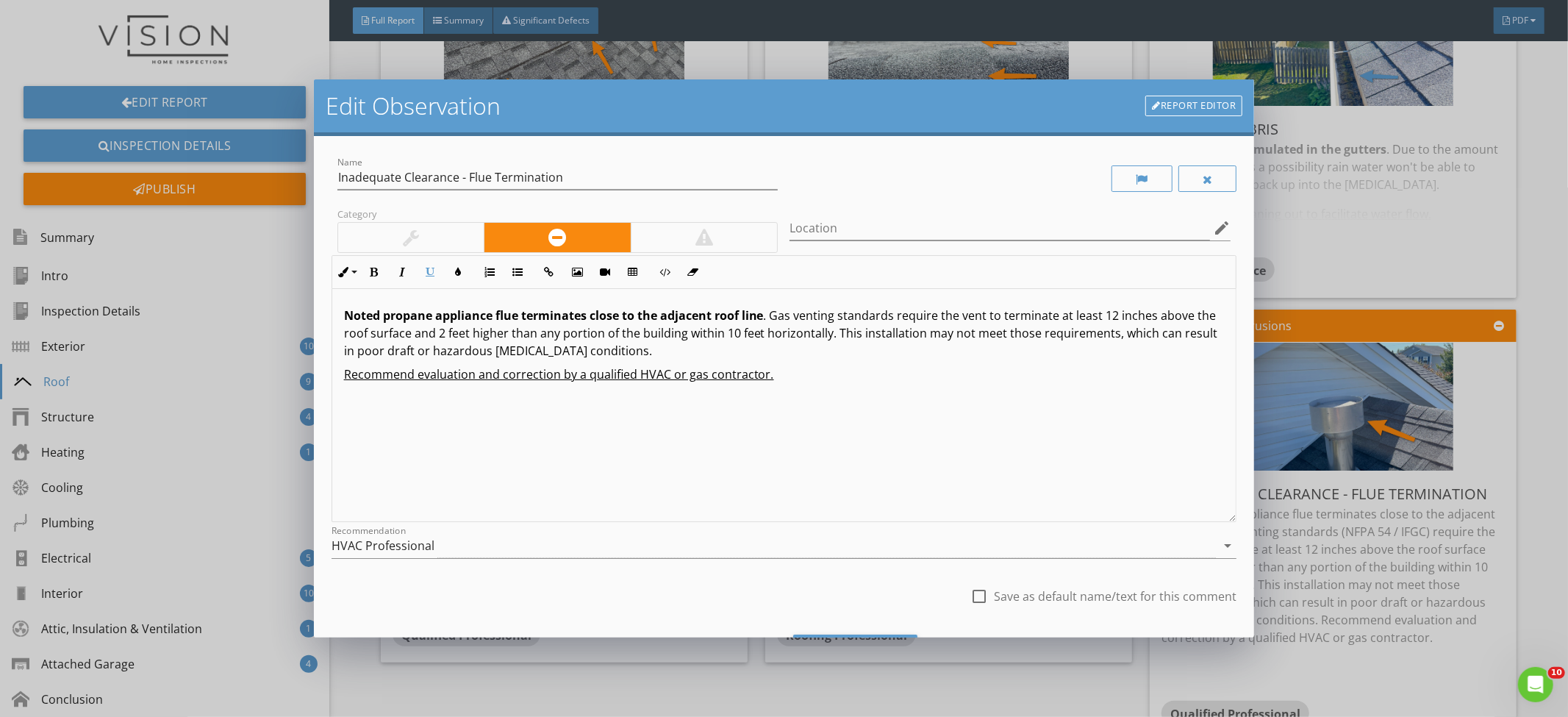
click at [1020, 599] on label "Save as default name/text for this comment" at bounding box center [1115, 596] width 243 height 15
checkbox input "true"
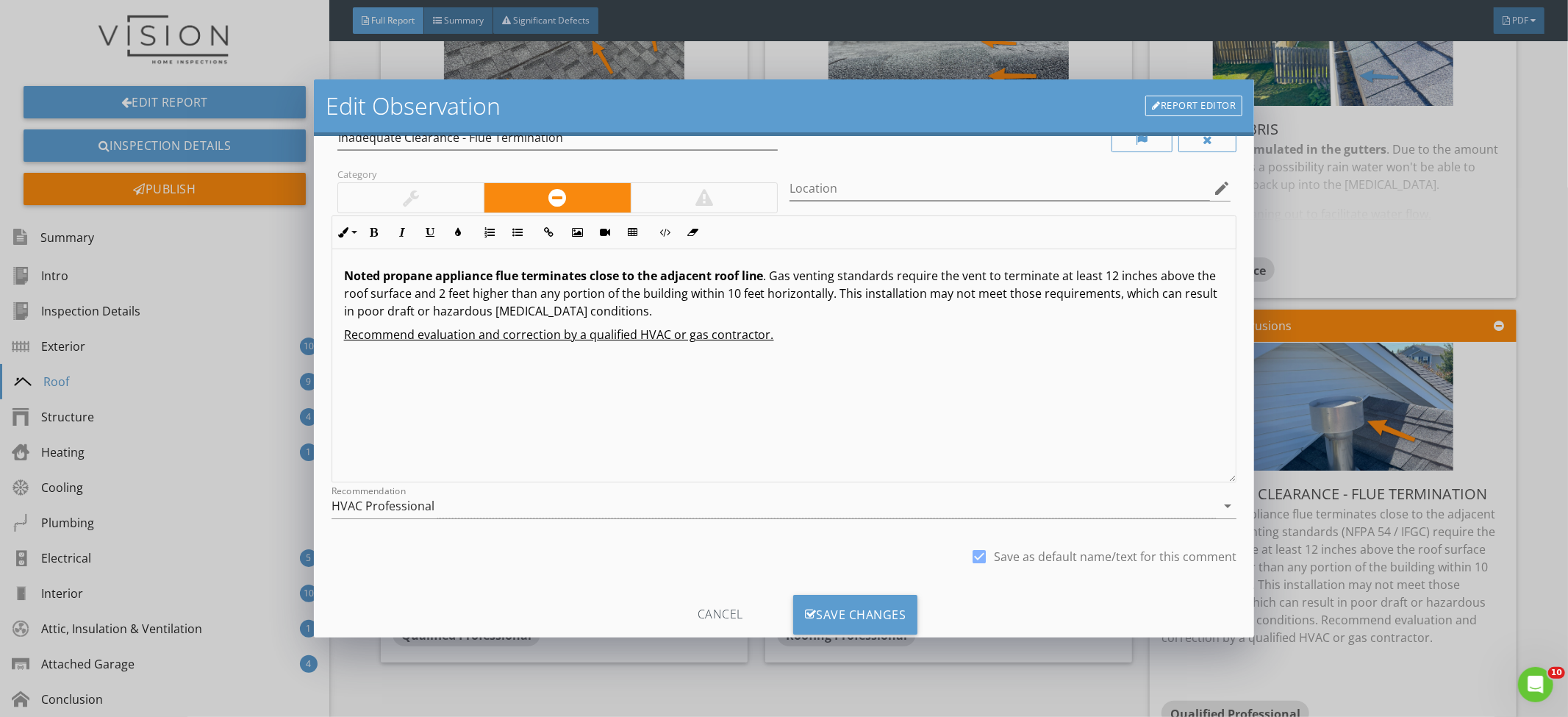
scroll to position [76, 0]
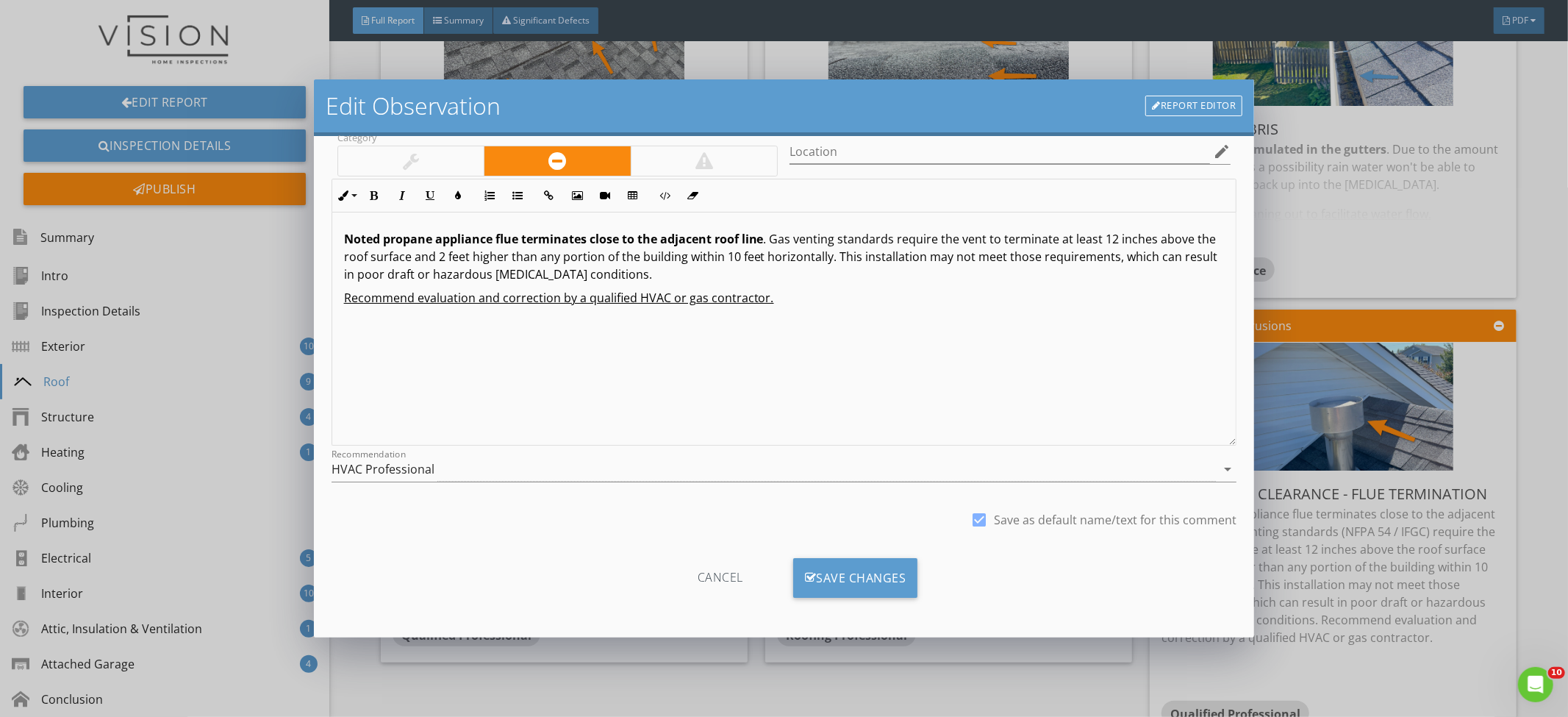
click at [865, 555] on div "Cancel Save Changes" at bounding box center [784, 583] width 905 height 75
click at [871, 569] on div "Save Changes" at bounding box center [855, 578] width 125 height 40
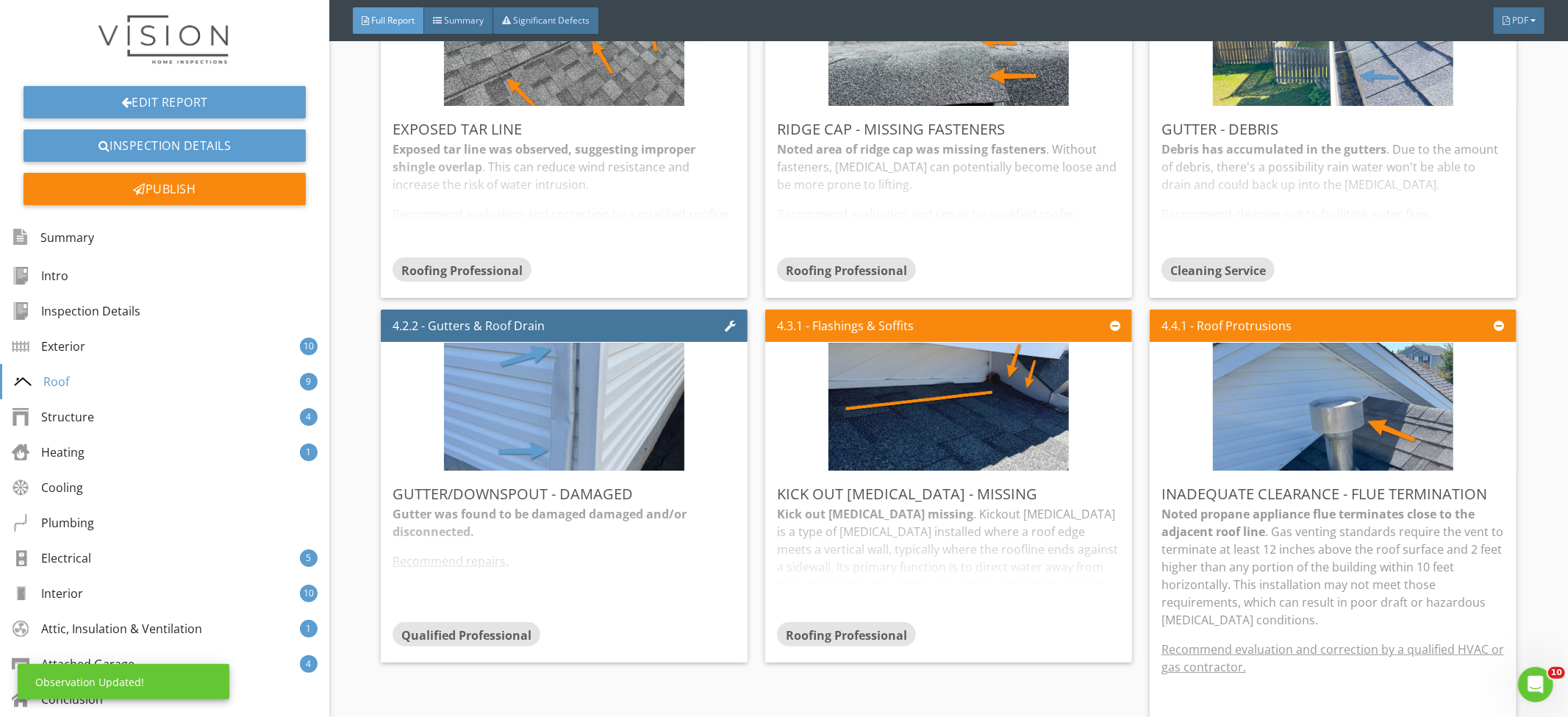
scroll to position [0, 0]
click at [1380, 529] on p "Noted propane appliance flue terminates close to the adjacent roof line . Gas v…" at bounding box center [1333, 567] width 343 height 124
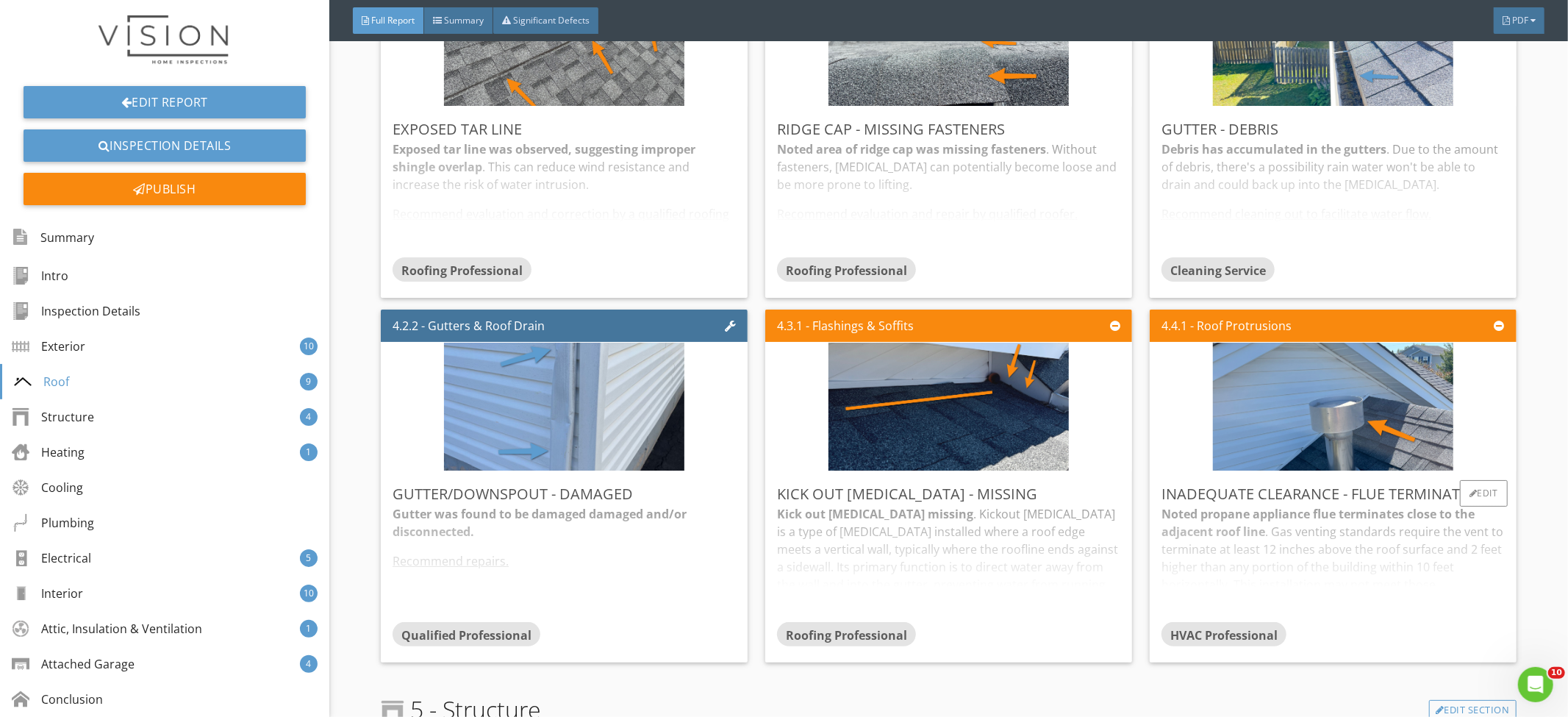
click at [1359, 526] on div "Noted propane appliance flue terminates close to the adjacent roof line . Gas v…" at bounding box center [1333, 563] width 343 height 116
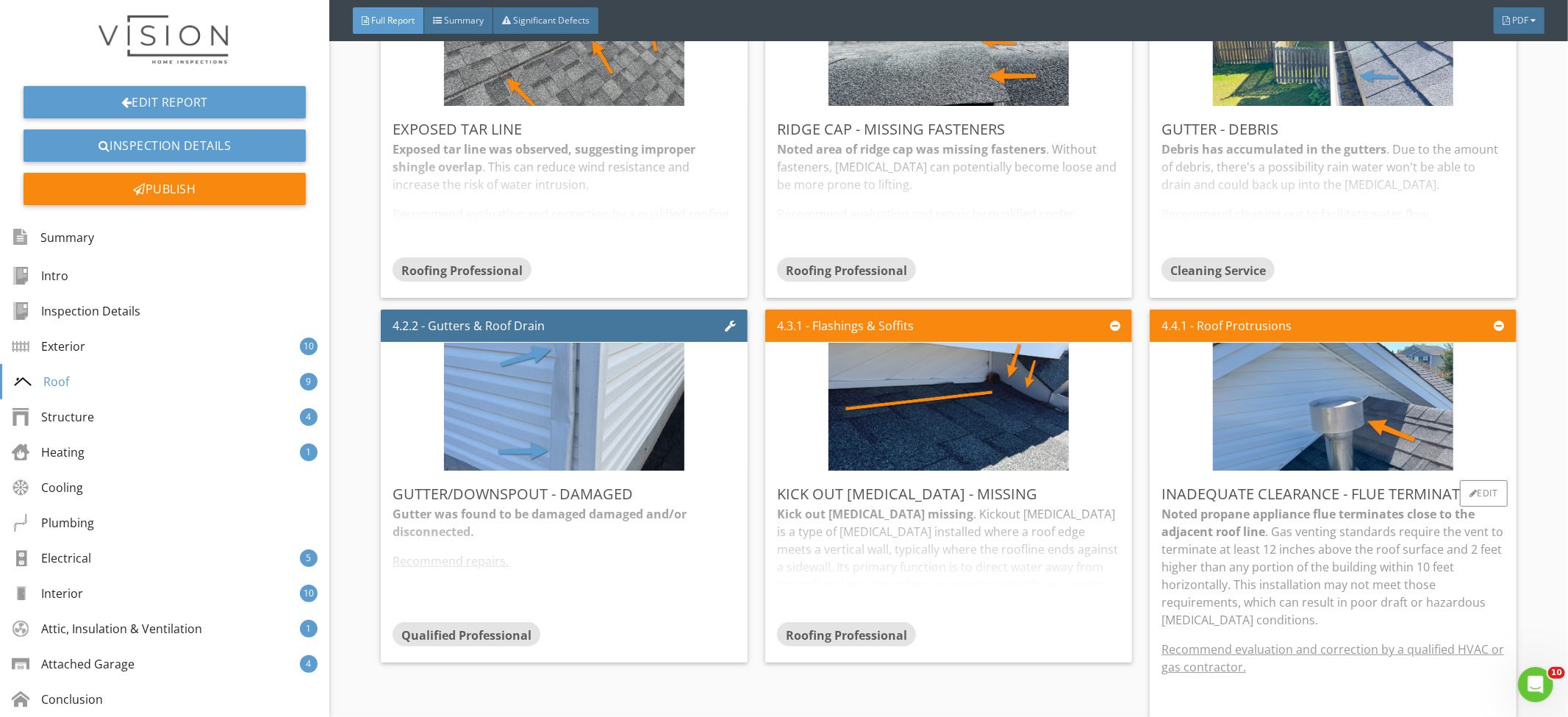
click at [1330, 534] on p "Noted propane appliance flue terminates close to the adjacent roof line . Gas v…" at bounding box center [1333, 567] width 343 height 124
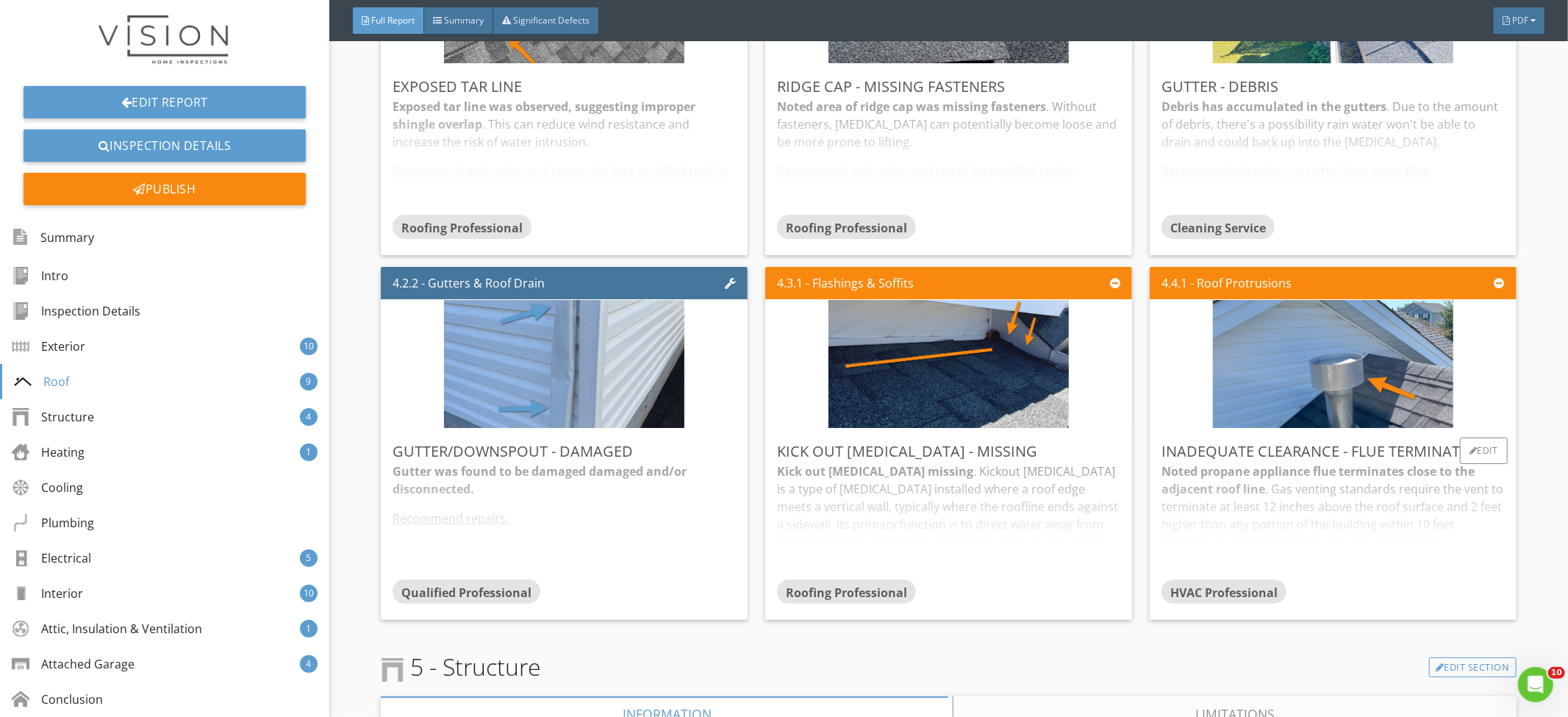
scroll to position [4366, 0]
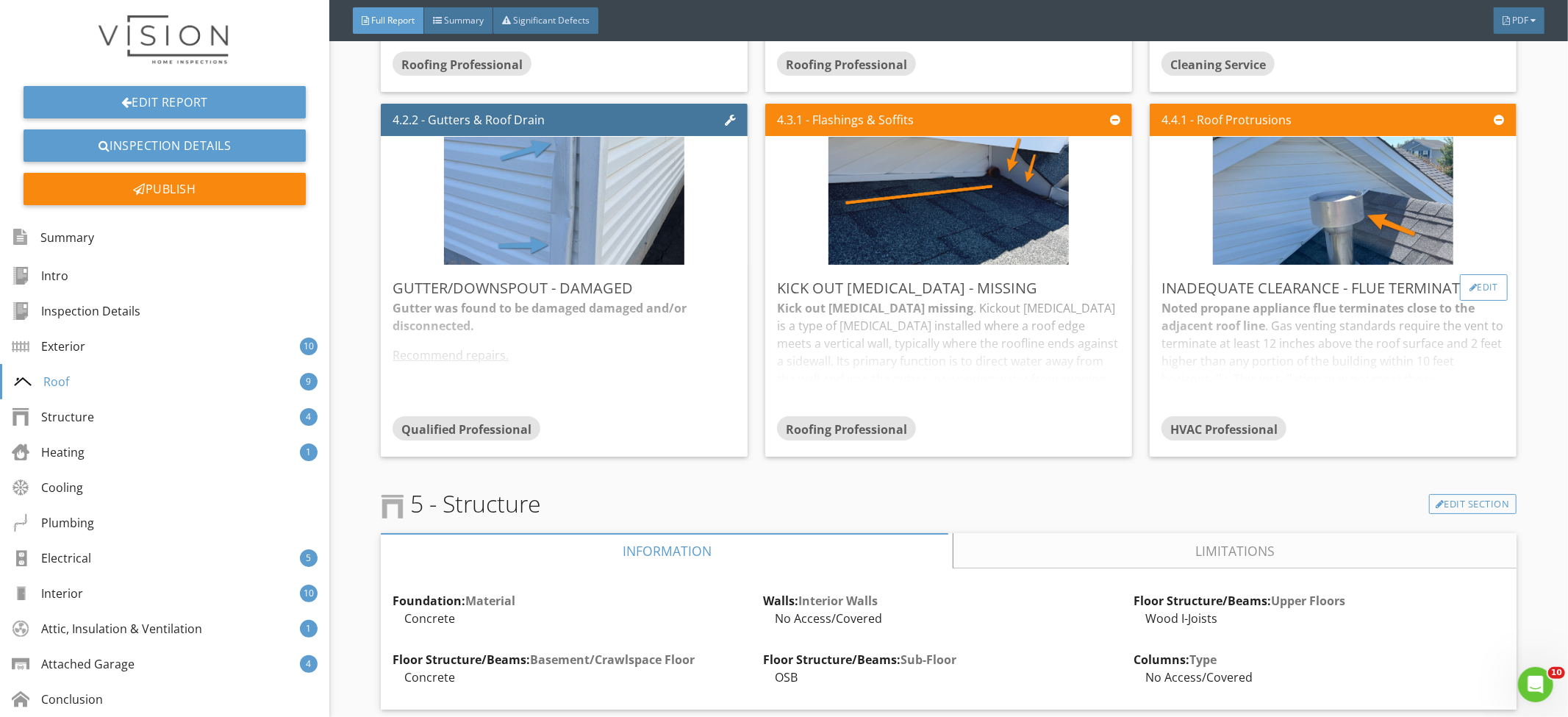
click at [1477, 284] on div "Edit" at bounding box center [1484, 287] width 48 height 26
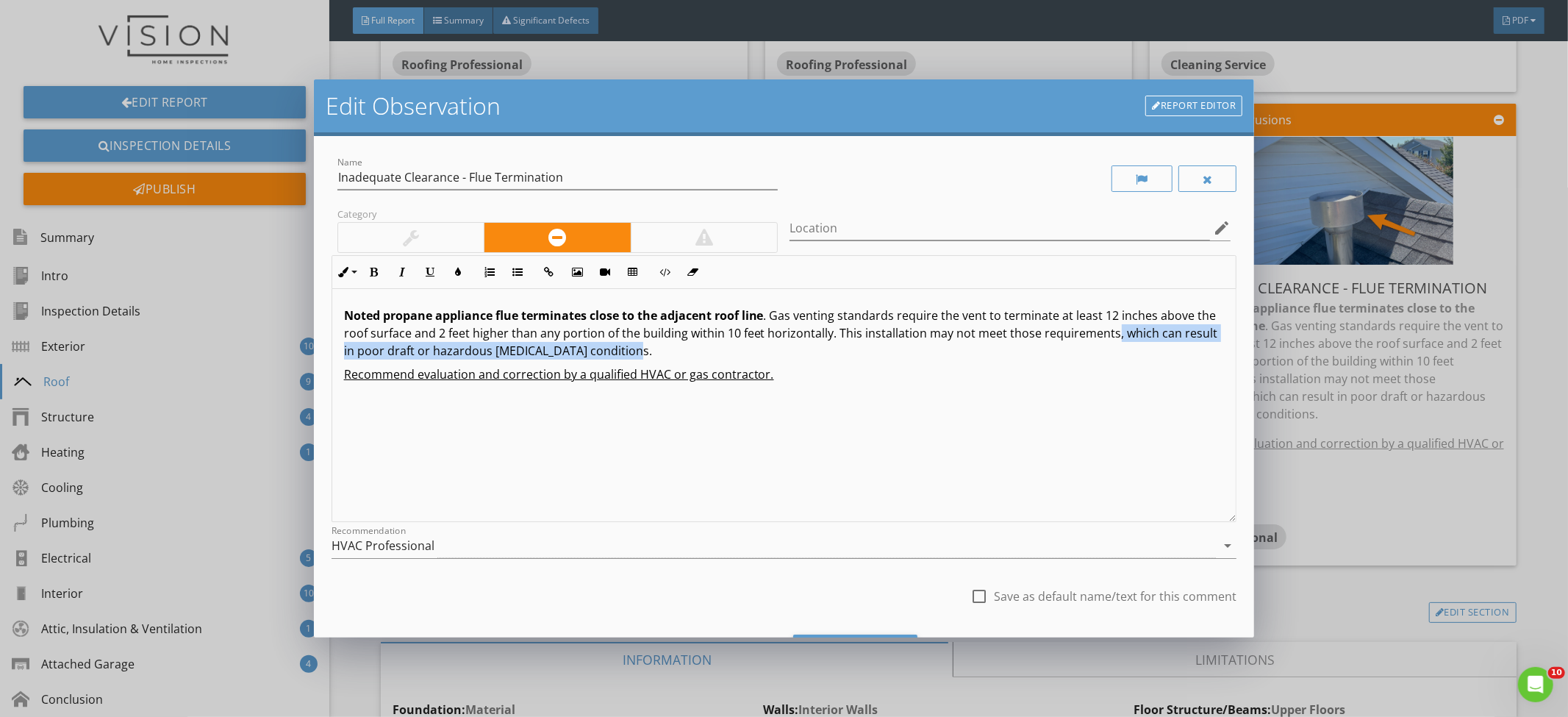
drag, startPoint x: 718, startPoint y: 350, endPoint x: 1131, endPoint y: 336, distance: 413.2
click at [1131, 336] on p "Noted propane appliance flue terminates close to the adjacent roof line . Gas v…" at bounding box center [784, 333] width 881 height 53
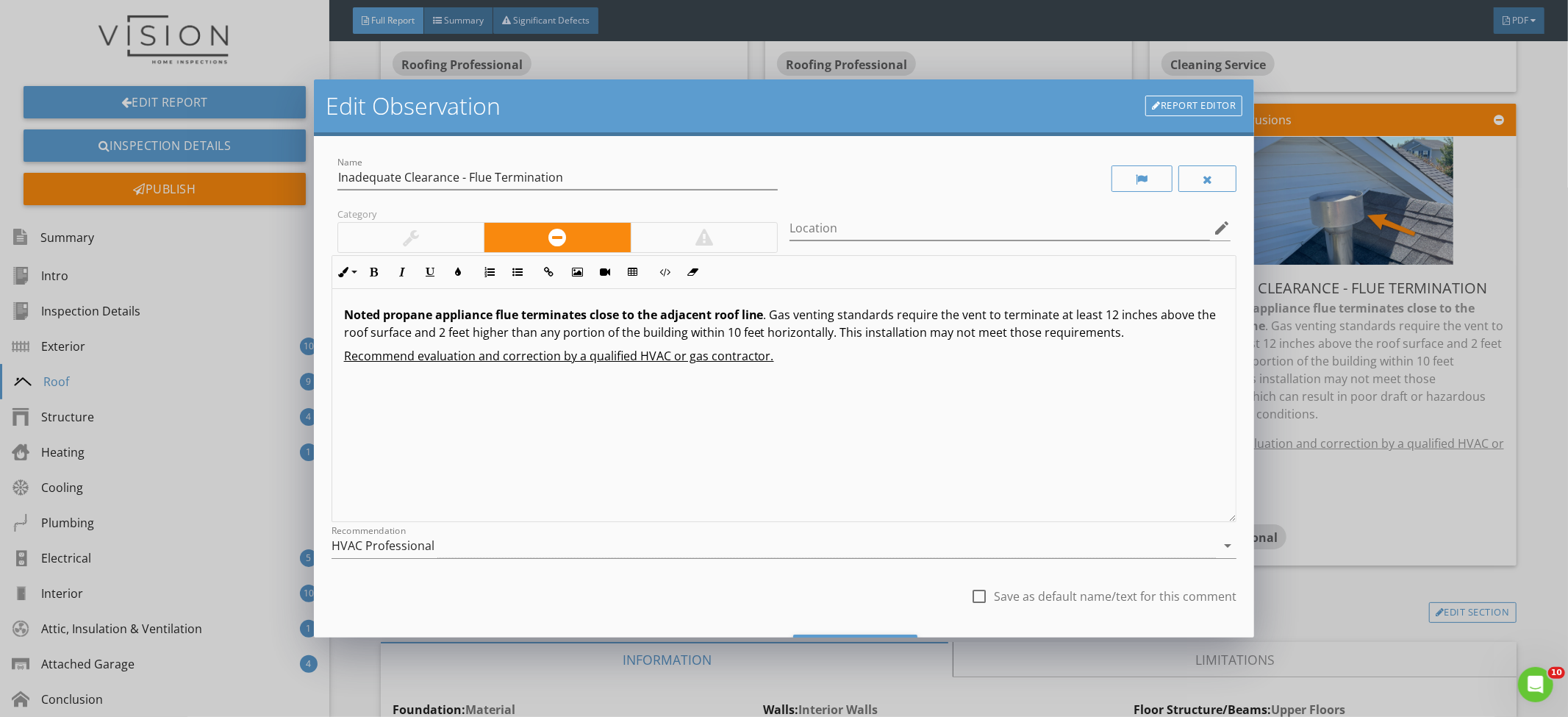
scroll to position [76, 0]
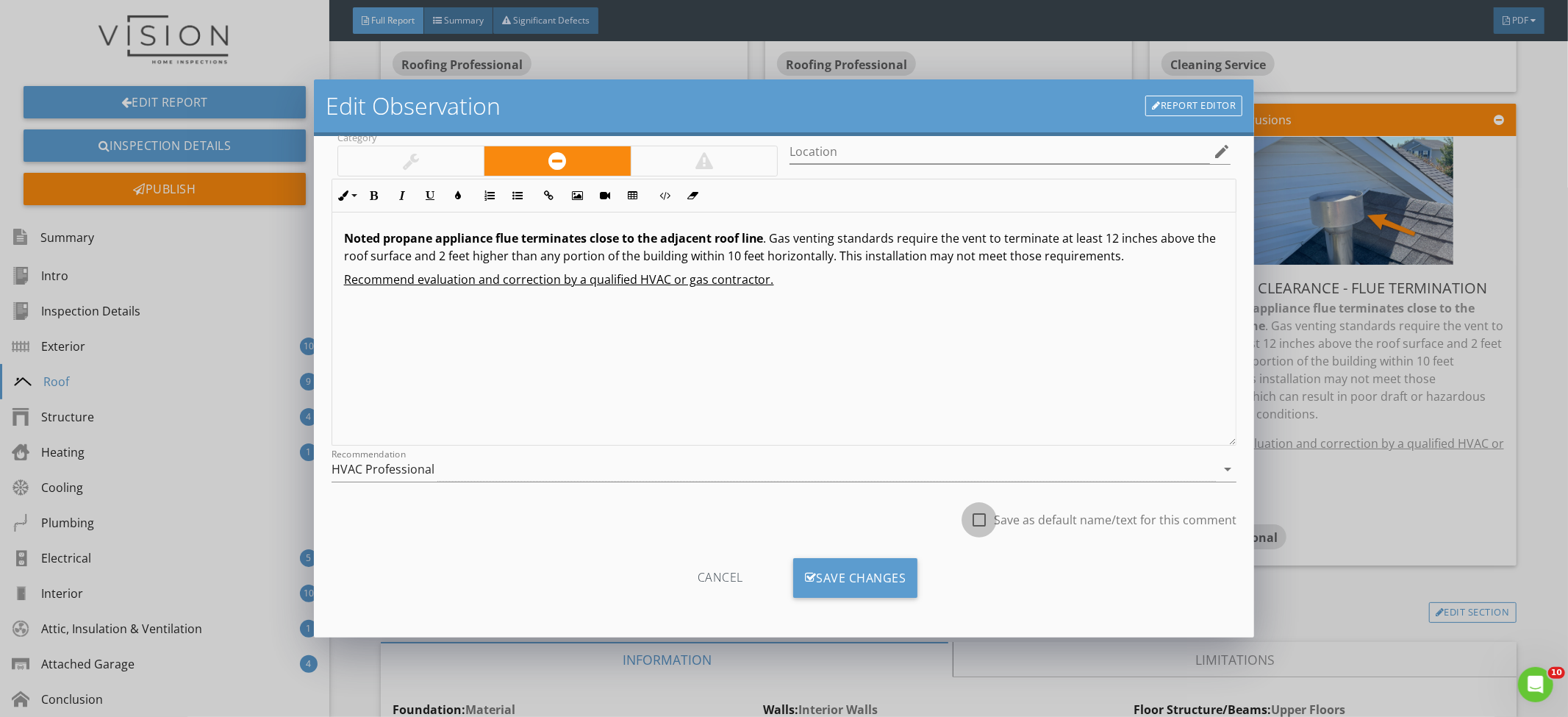
click at [966, 510] on div at bounding box center [978, 519] width 25 height 25
checkbox input "true"
click at [883, 572] on div "Save Changes" at bounding box center [855, 578] width 125 height 40
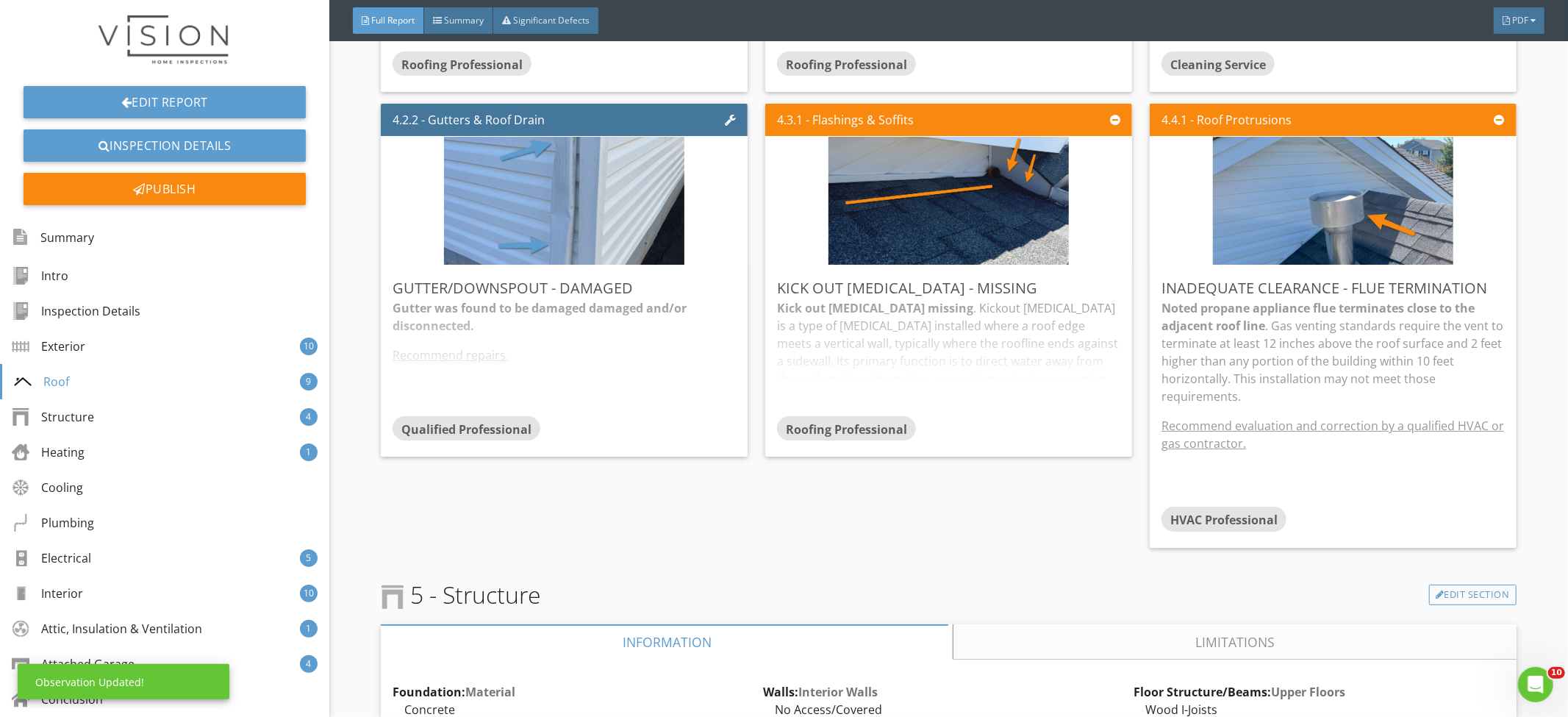
scroll to position [0, 0]
click at [1189, 395] on p "Noted propane appliance flue terminates close to the adjacent roof line . Gas v…" at bounding box center [1333, 352] width 343 height 106
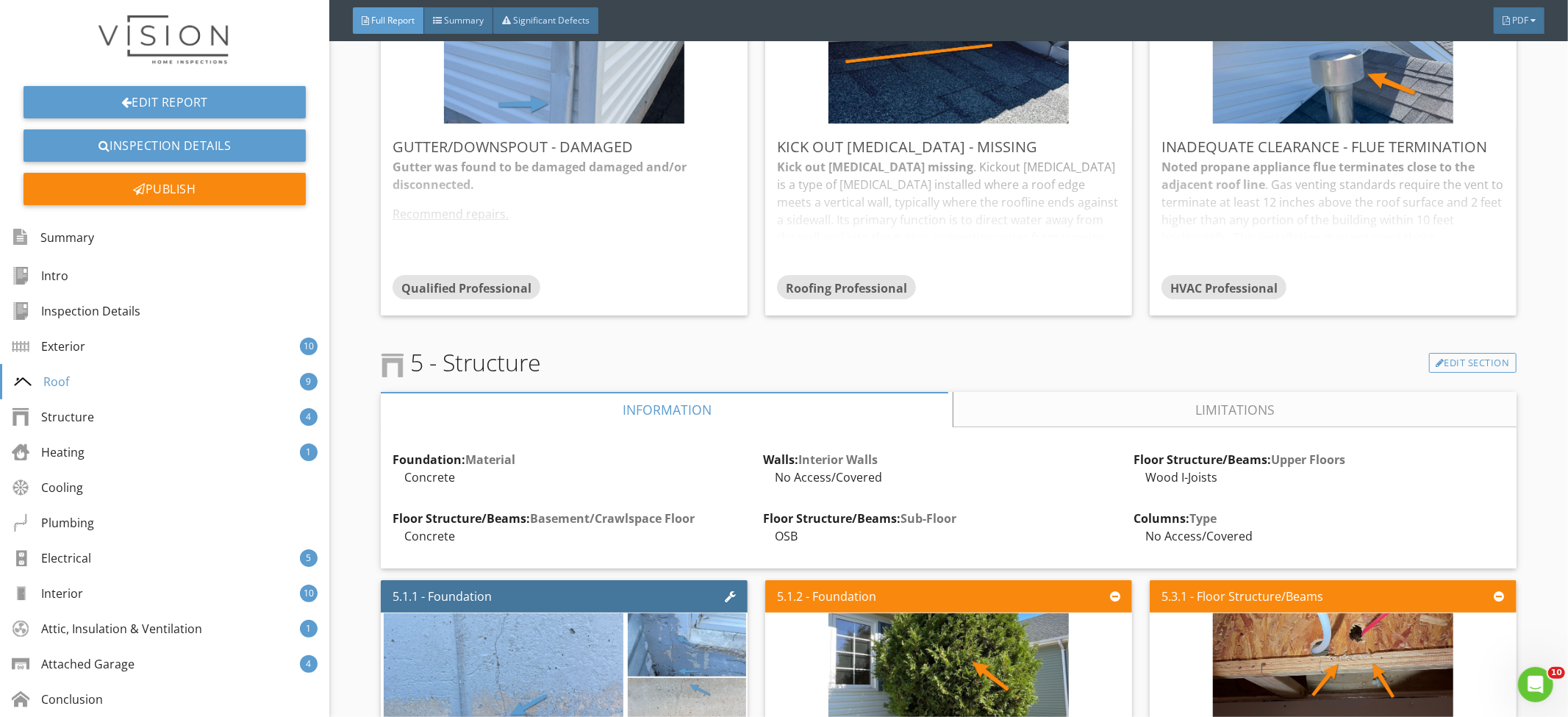
scroll to position [4533, 0]
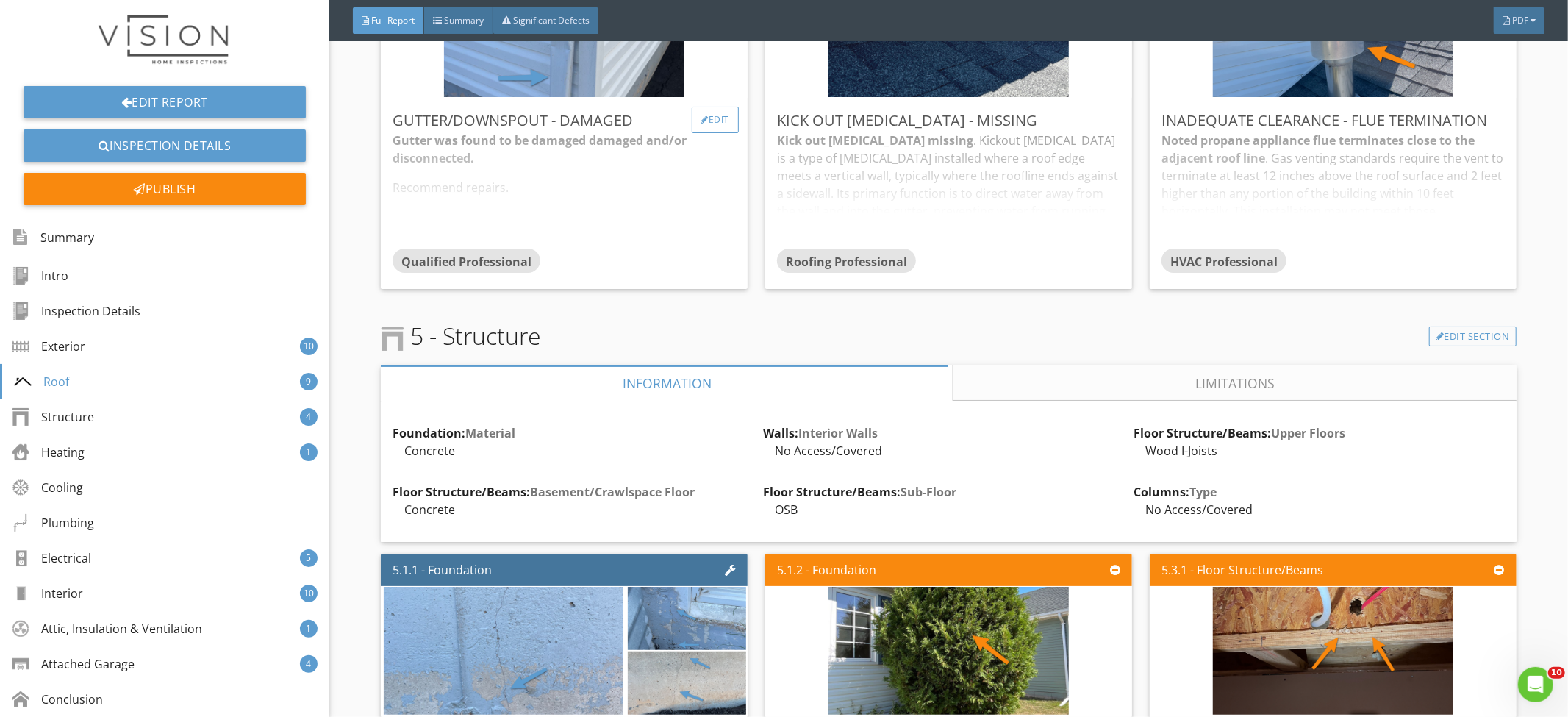
click at [699, 113] on div "Edit" at bounding box center [715, 119] width 48 height 26
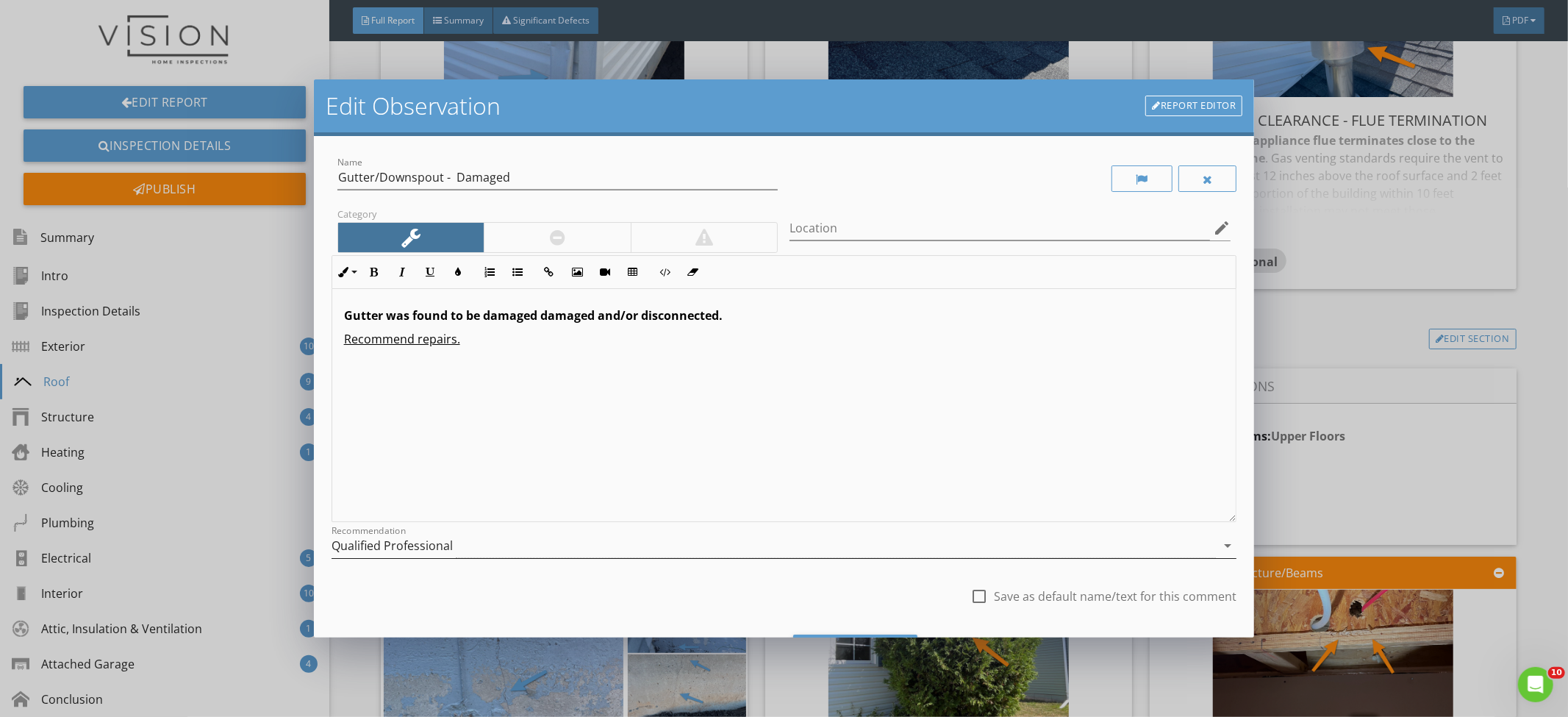
click at [642, 548] on div "Qualified Professional" at bounding box center [774, 546] width 885 height 25
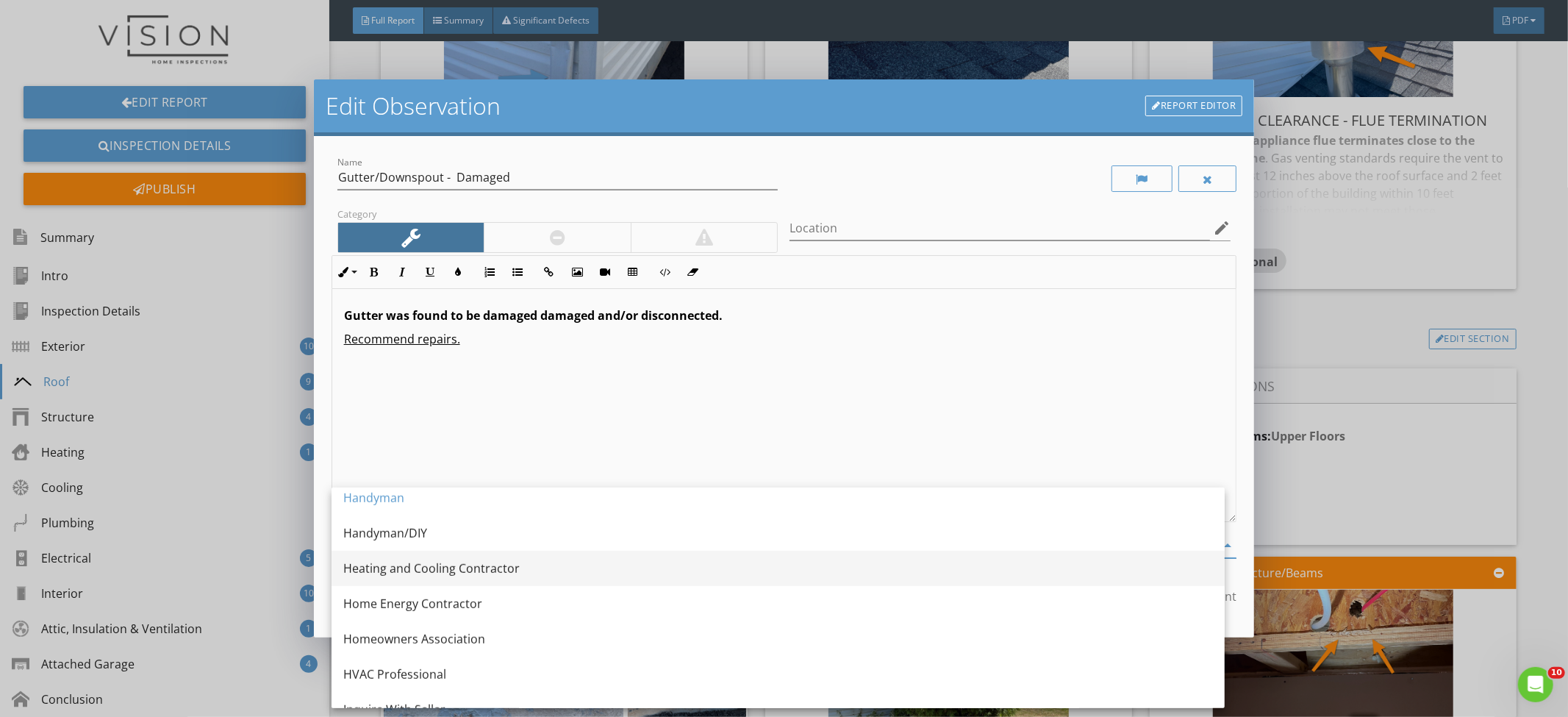
scroll to position [975, 0]
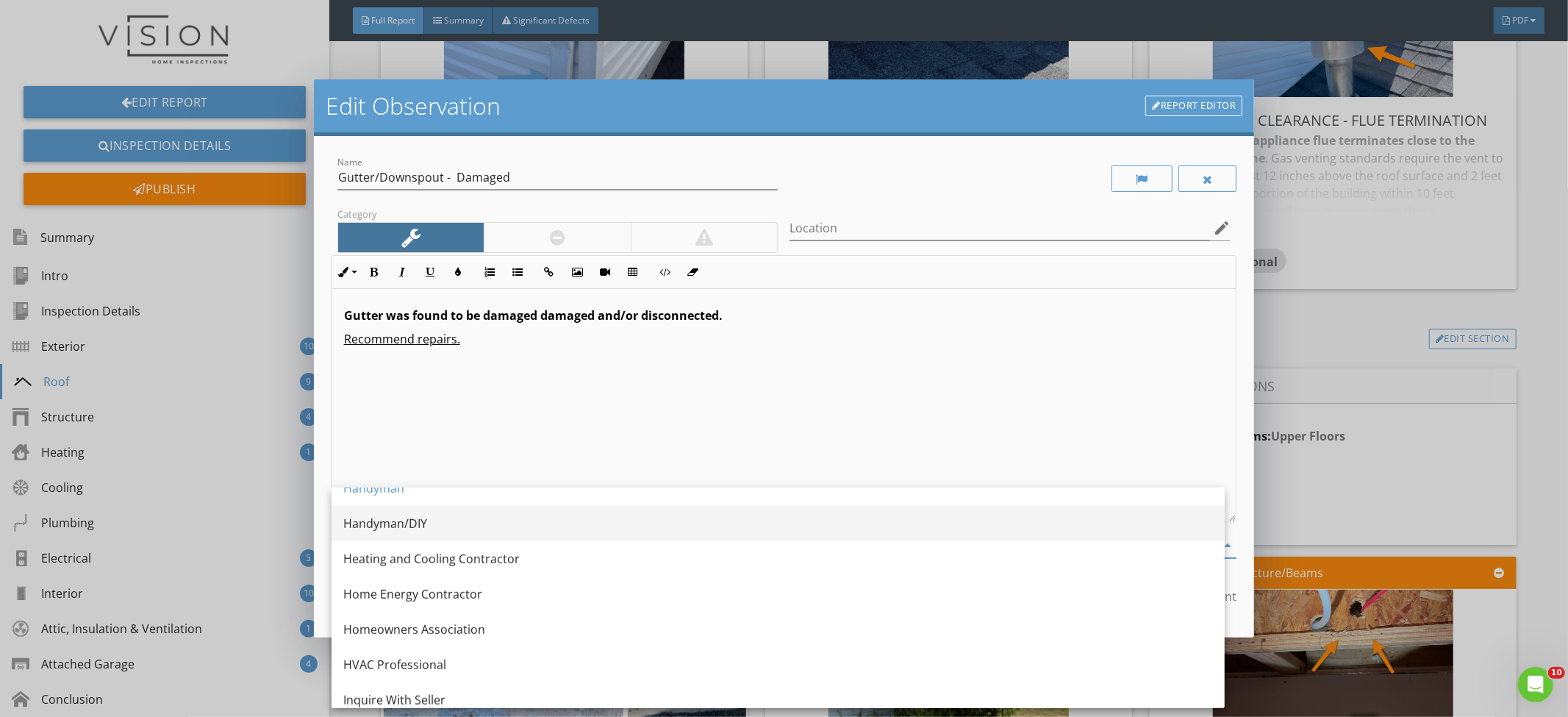
click at [564, 527] on div "Handyman/DIY" at bounding box center [778, 523] width 870 height 17
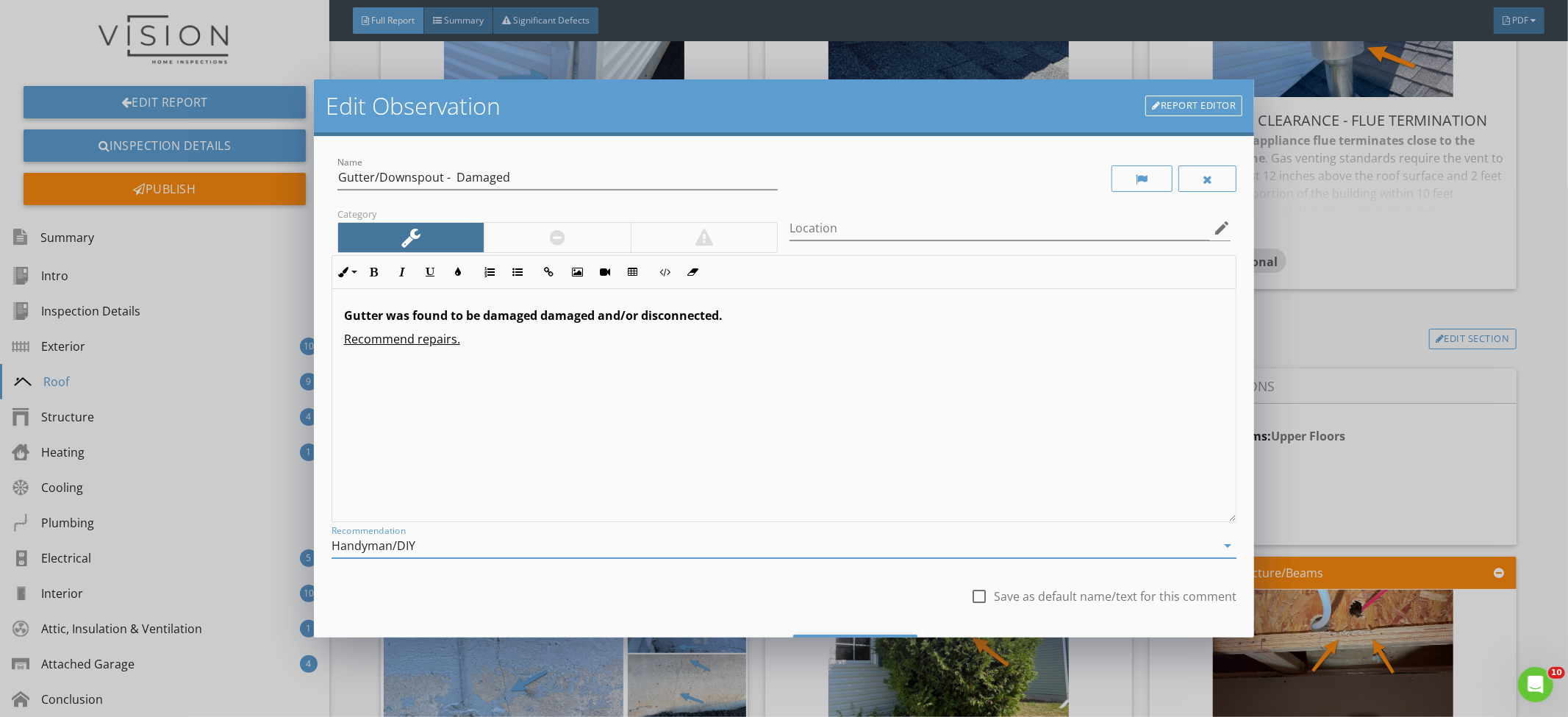
click at [1038, 607] on div "check_box_outline_blank Save as default name/text for this comment" at bounding box center [1103, 605] width 266 height 35
click at [1037, 603] on div "check_box_outline_blank Save as default name/text for this comment" at bounding box center [1103, 596] width 266 height 17
click at [1029, 601] on label "Save as default name/text for this comment" at bounding box center [1115, 596] width 243 height 15
checkbox input "true"
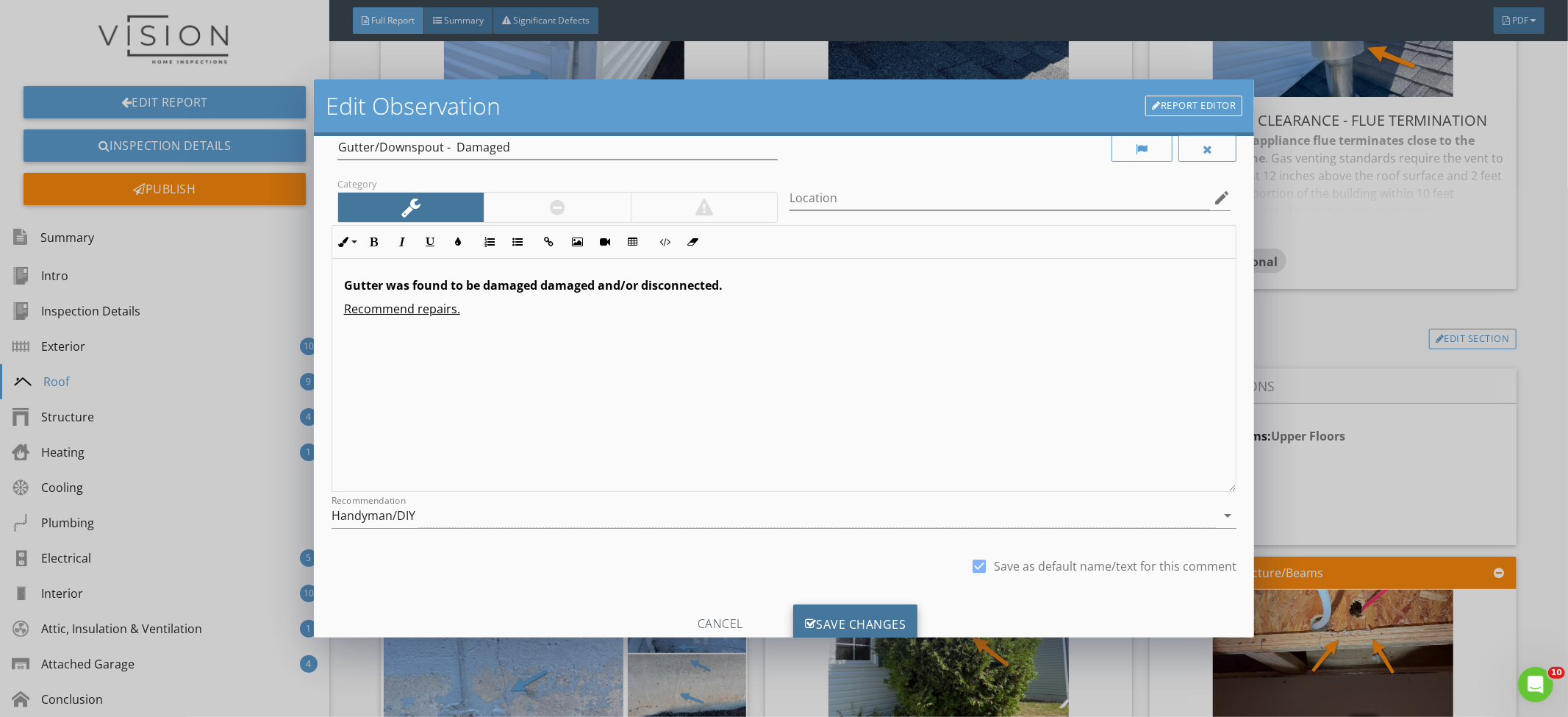
scroll to position [76, 0]
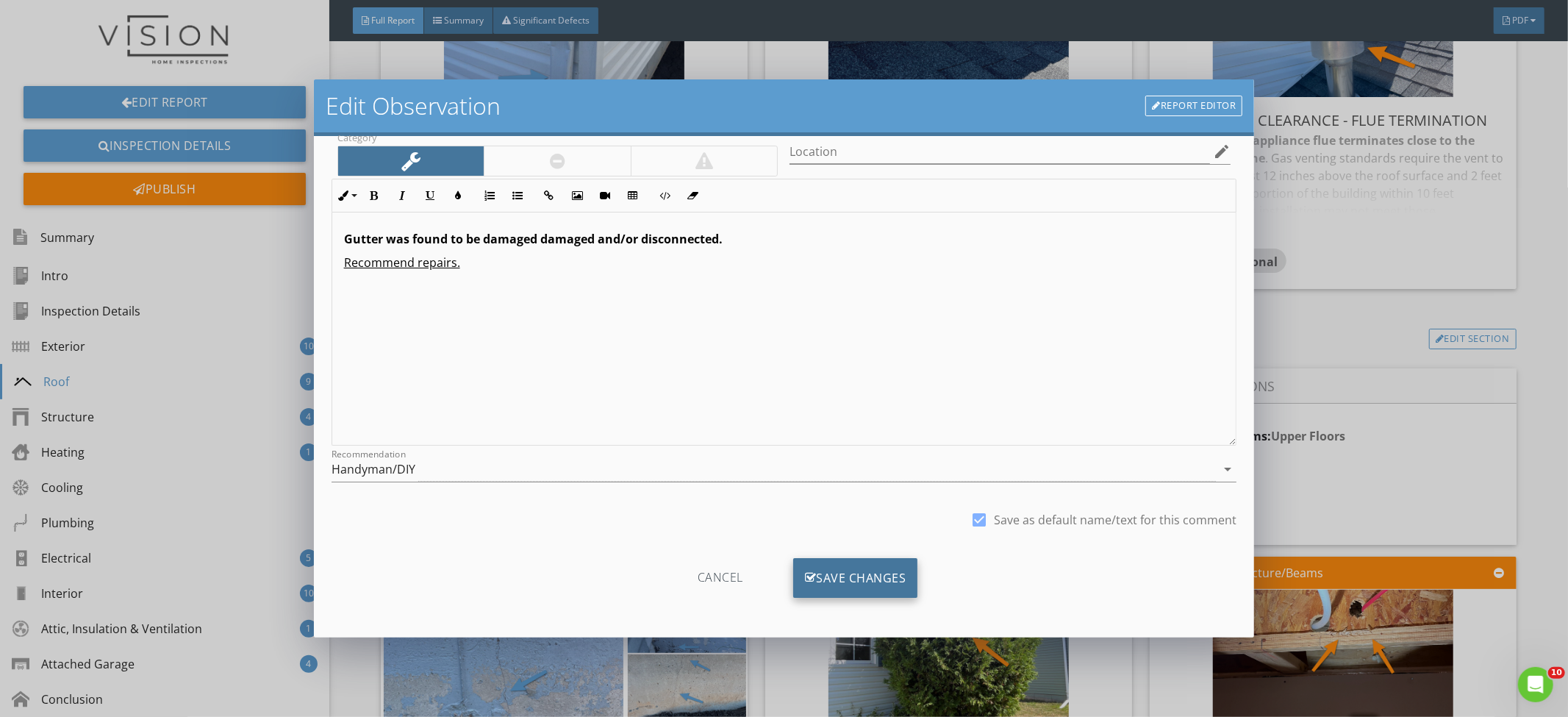
click at [906, 581] on div "Save Changes" at bounding box center [855, 578] width 125 height 40
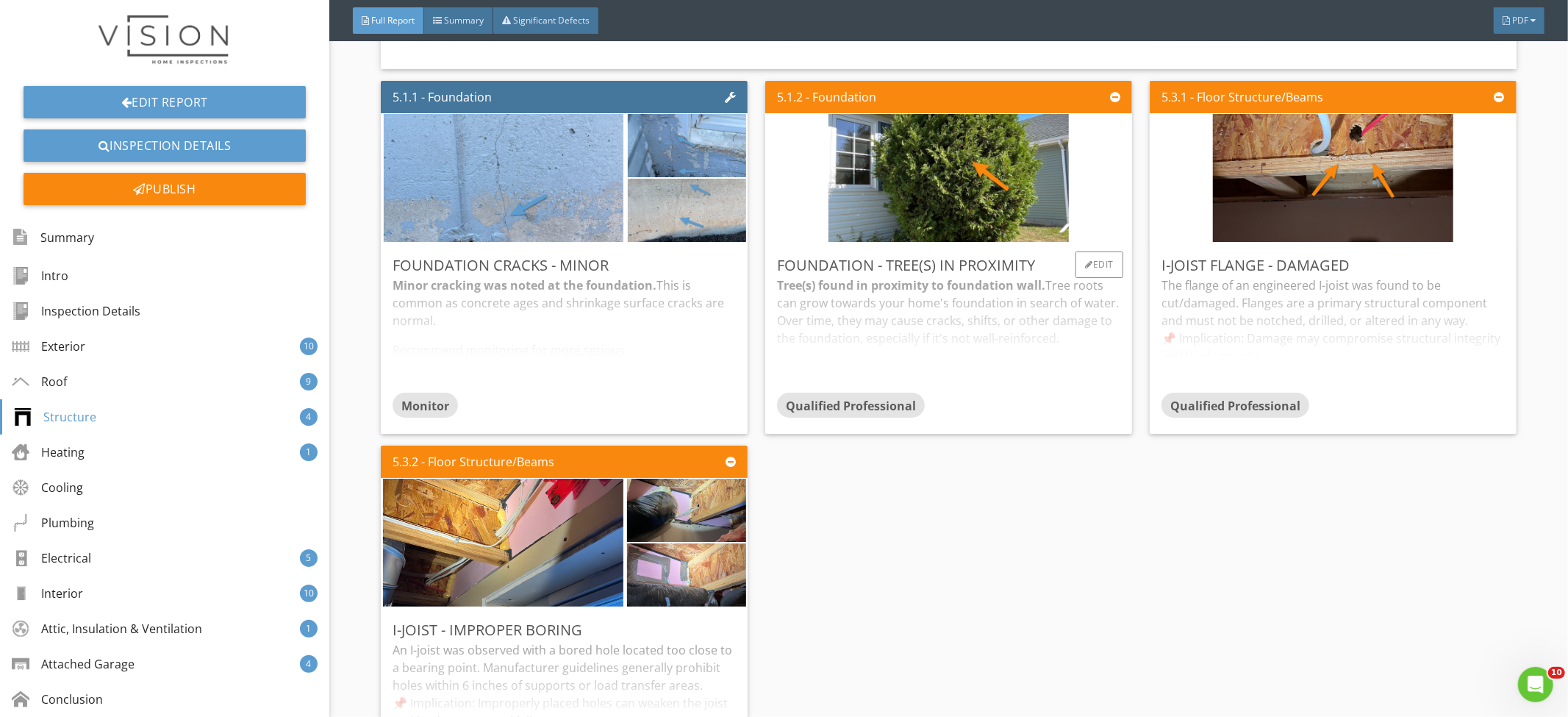
scroll to position [4987, 0]
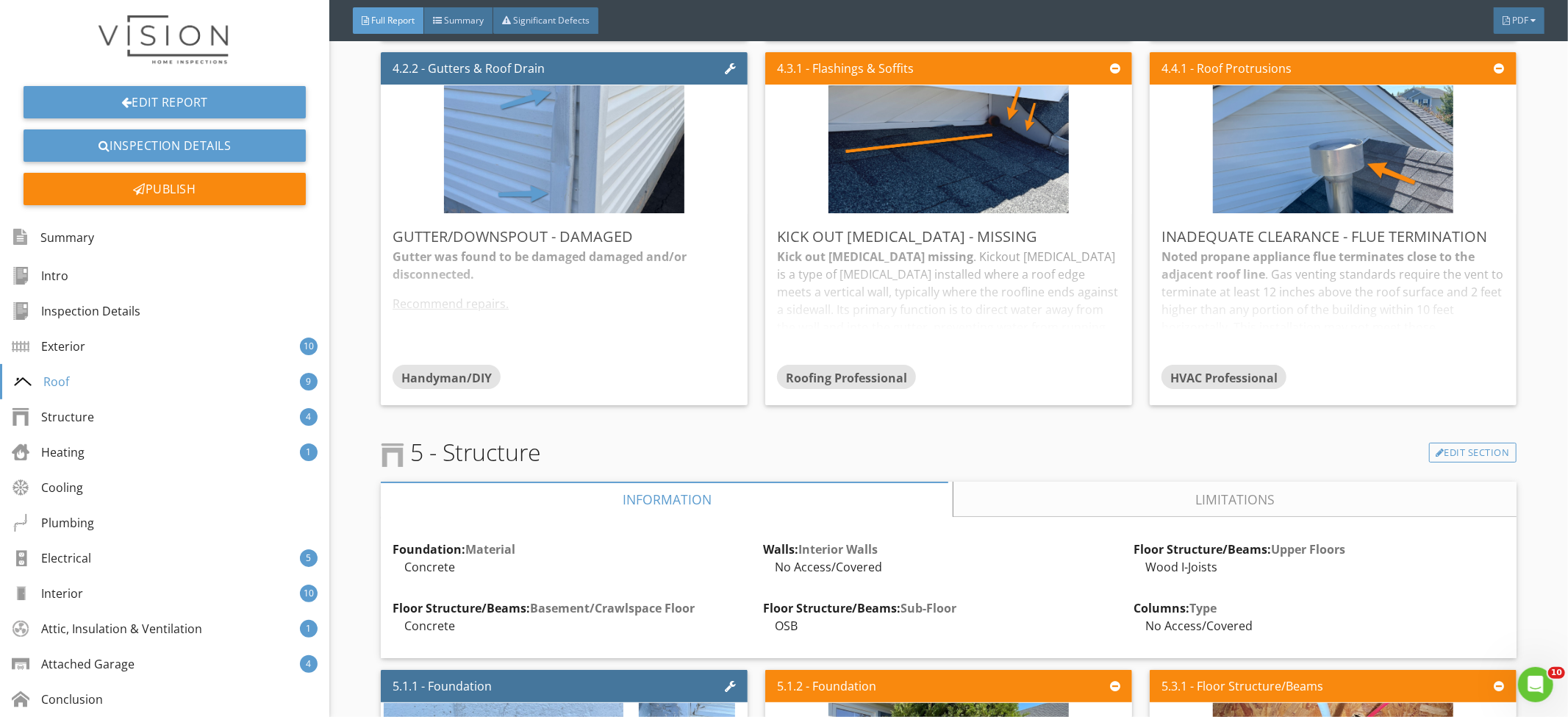
scroll to position [4671, 0]
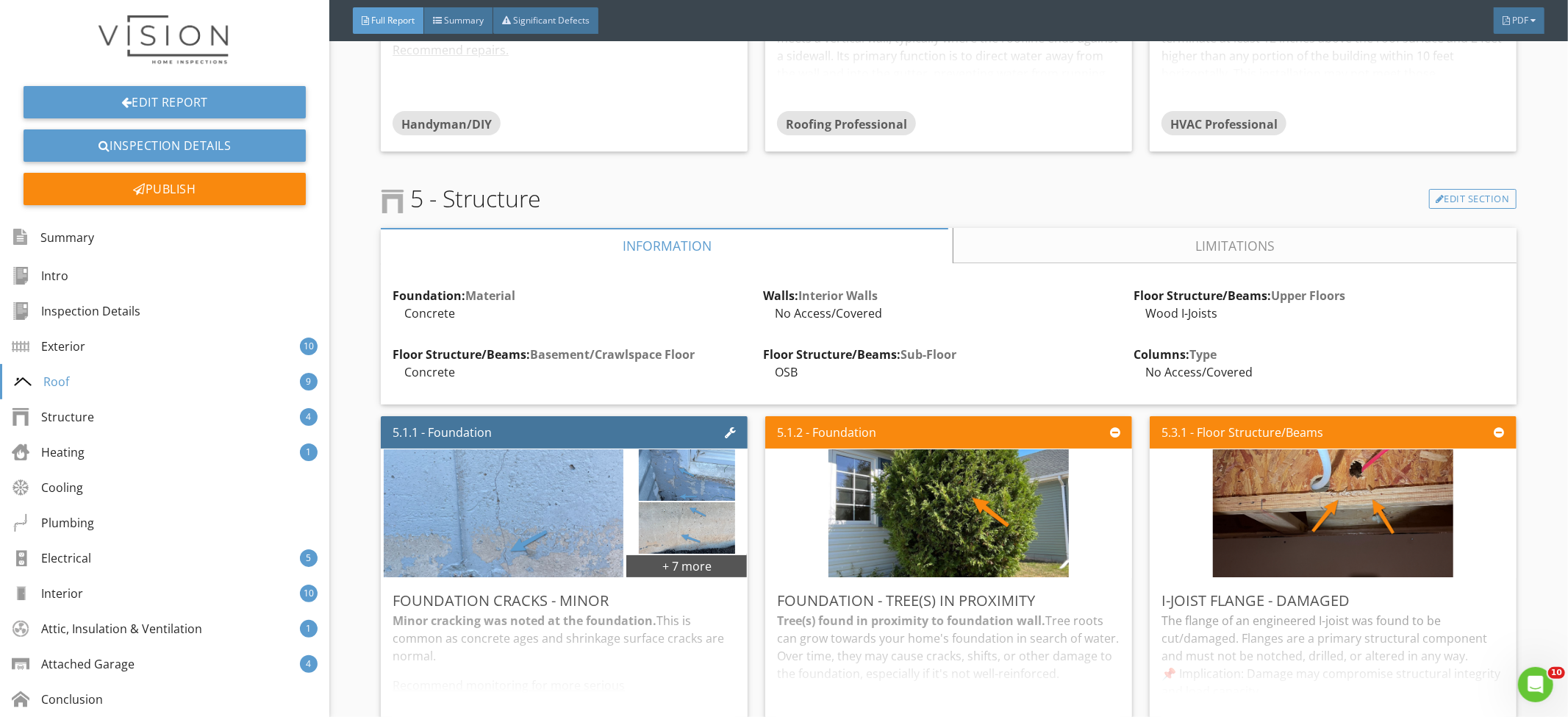
drag, startPoint x: 1057, startPoint y: 255, endPoint x: 1001, endPoint y: 264, distance: 56.7
click at [1057, 257] on link "Limitations" at bounding box center [1235, 245] width 562 height 35
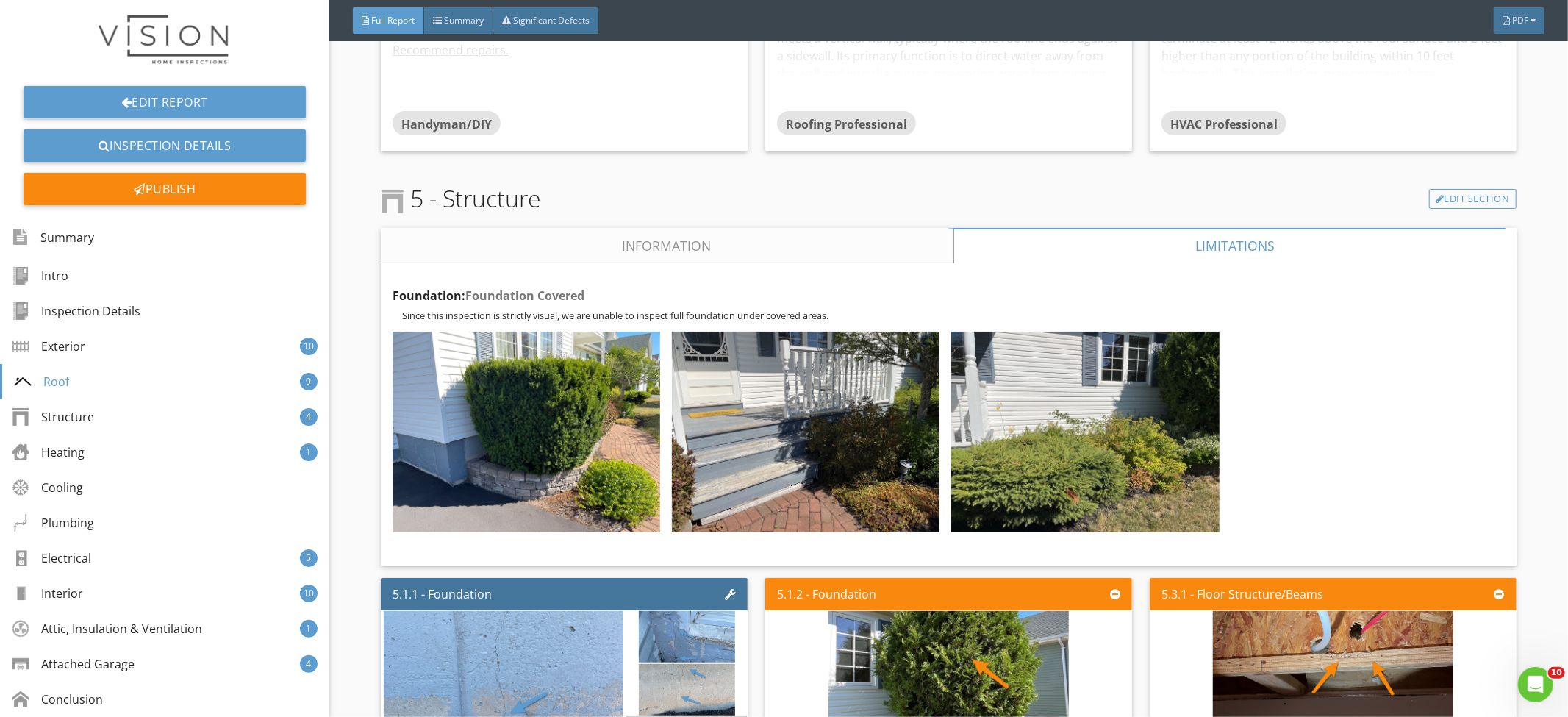
click at [753, 236] on link "Information" at bounding box center [667, 245] width 572 height 35
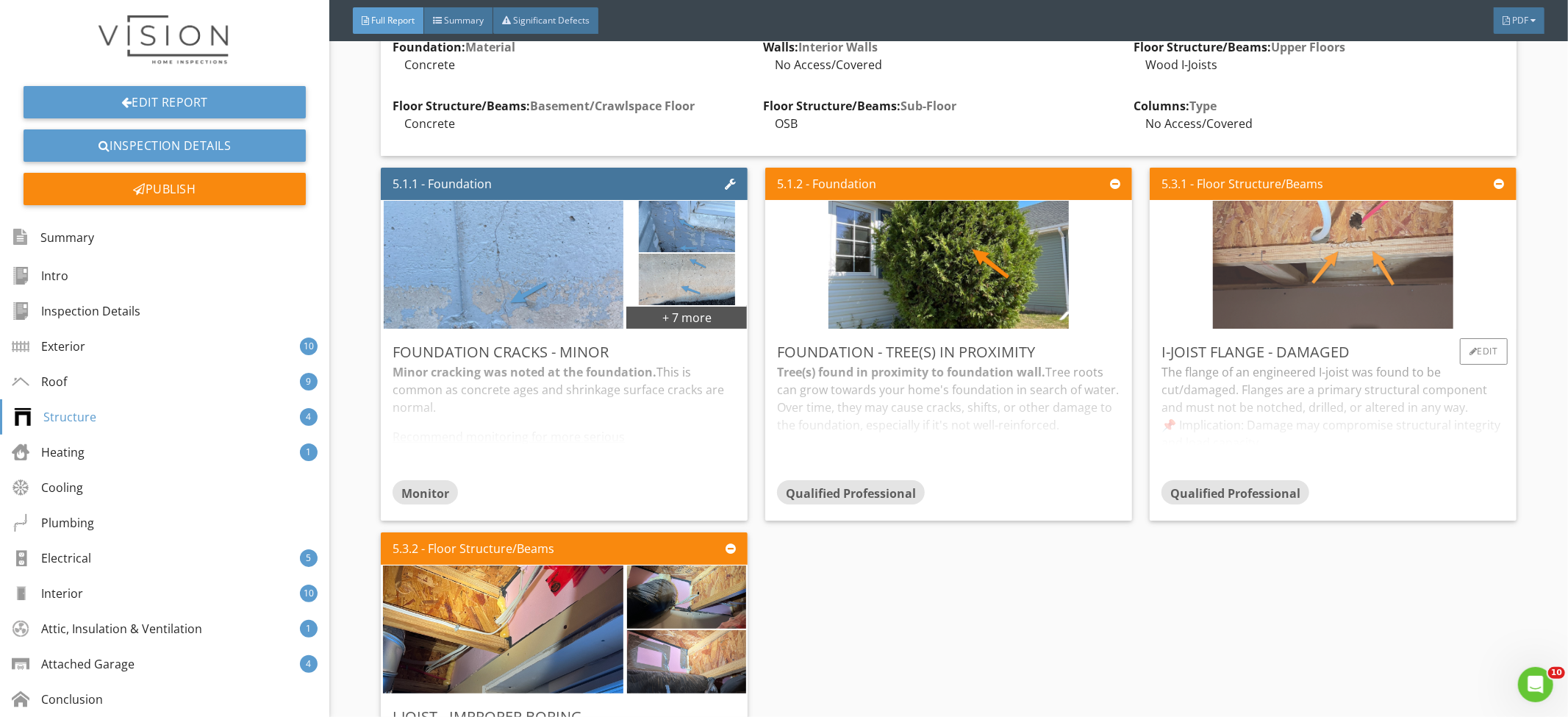
scroll to position [4946, 0]
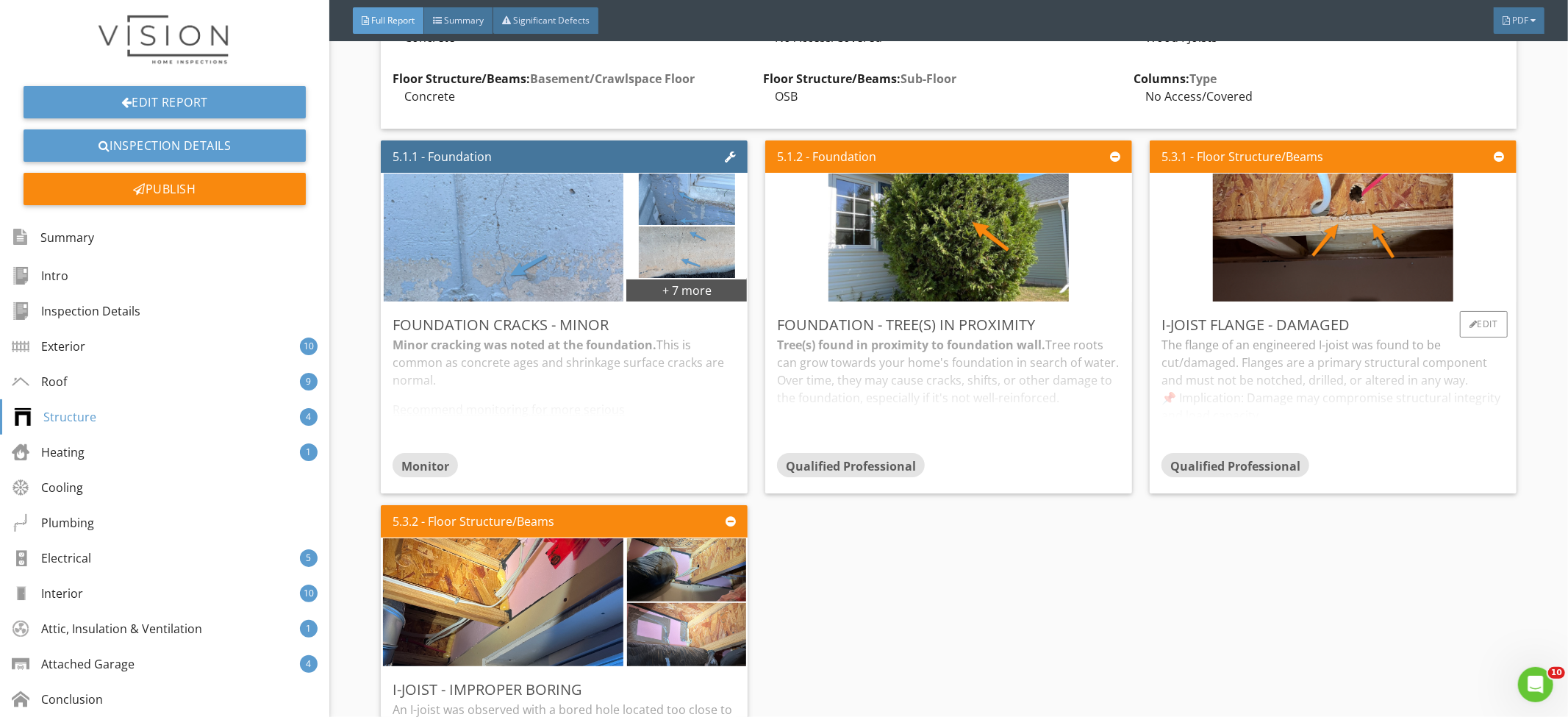
drag, startPoint x: 1295, startPoint y: 358, endPoint x: 1327, endPoint y: 342, distance: 35.8
click at [1295, 358] on div "The flange of an engineered I-joist was found to be cut/damaged. Flanges are a …" at bounding box center [1333, 394] width 343 height 116
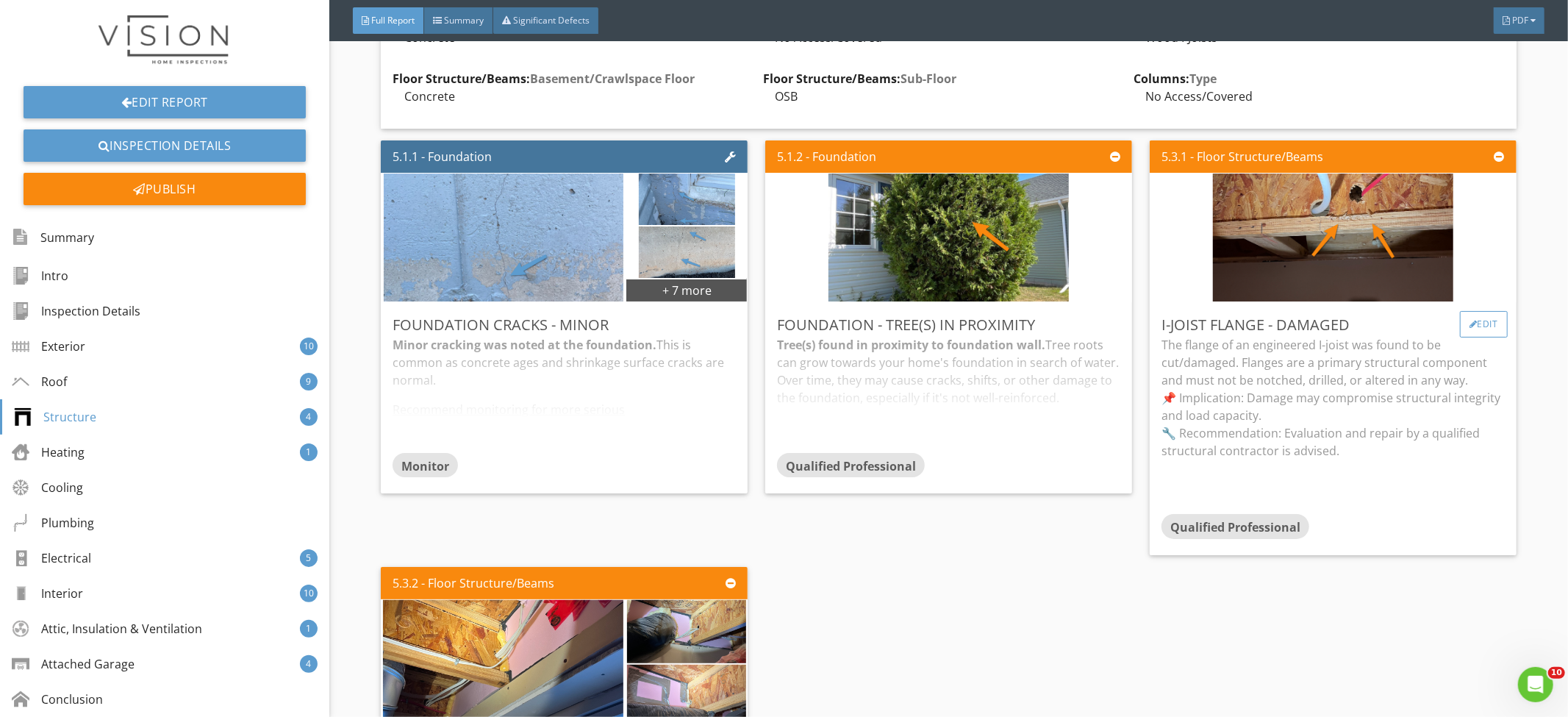
click at [1475, 324] on div "Edit" at bounding box center [1484, 324] width 48 height 26
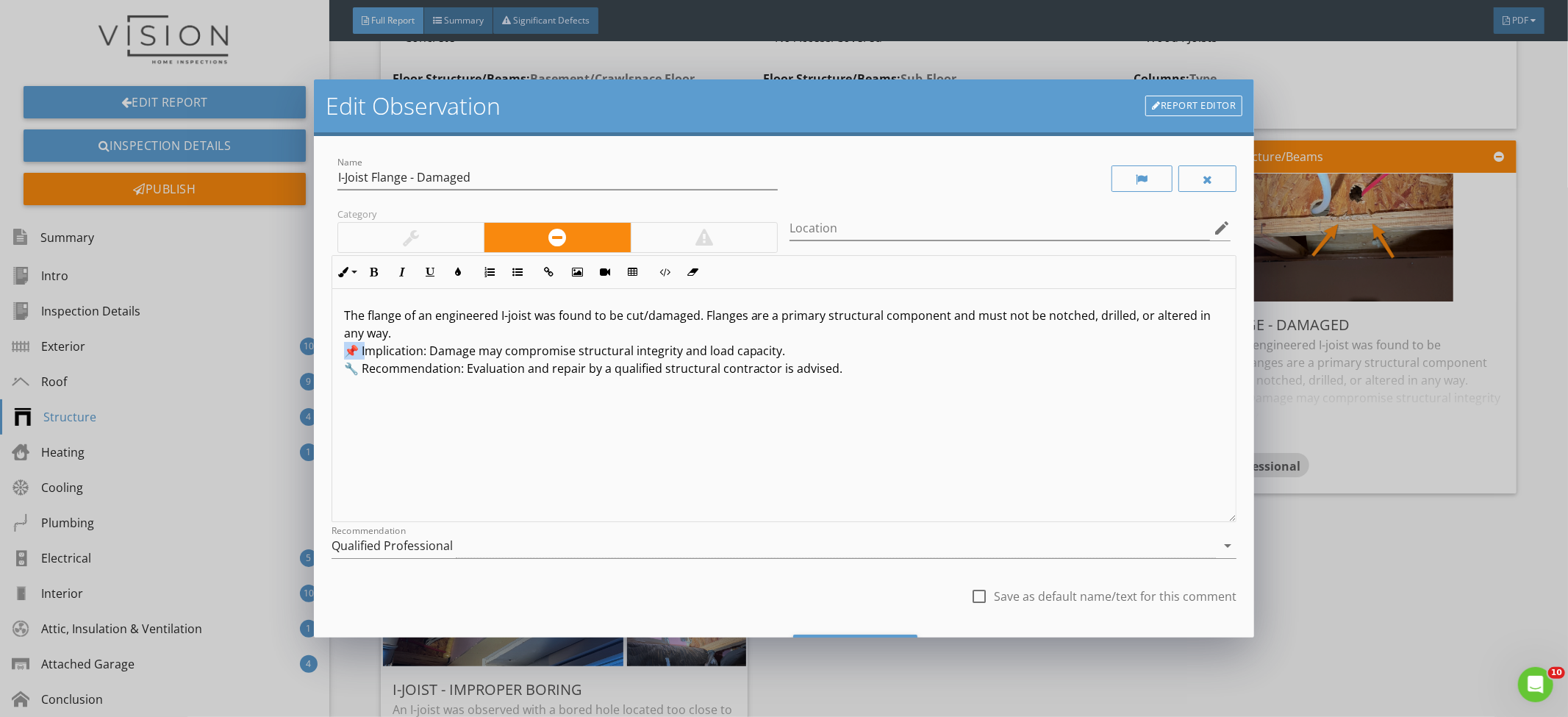
drag, startPoint x: 363, startPoint y: 354, endPoint x: 335, endPoint y: 348, distance: 28.6
click at [335, 348] on div "The flange of an engineered I-joist was found to be cut/damaged. Flanges are a …" at bounding box center [784, 406] width 905 height 233
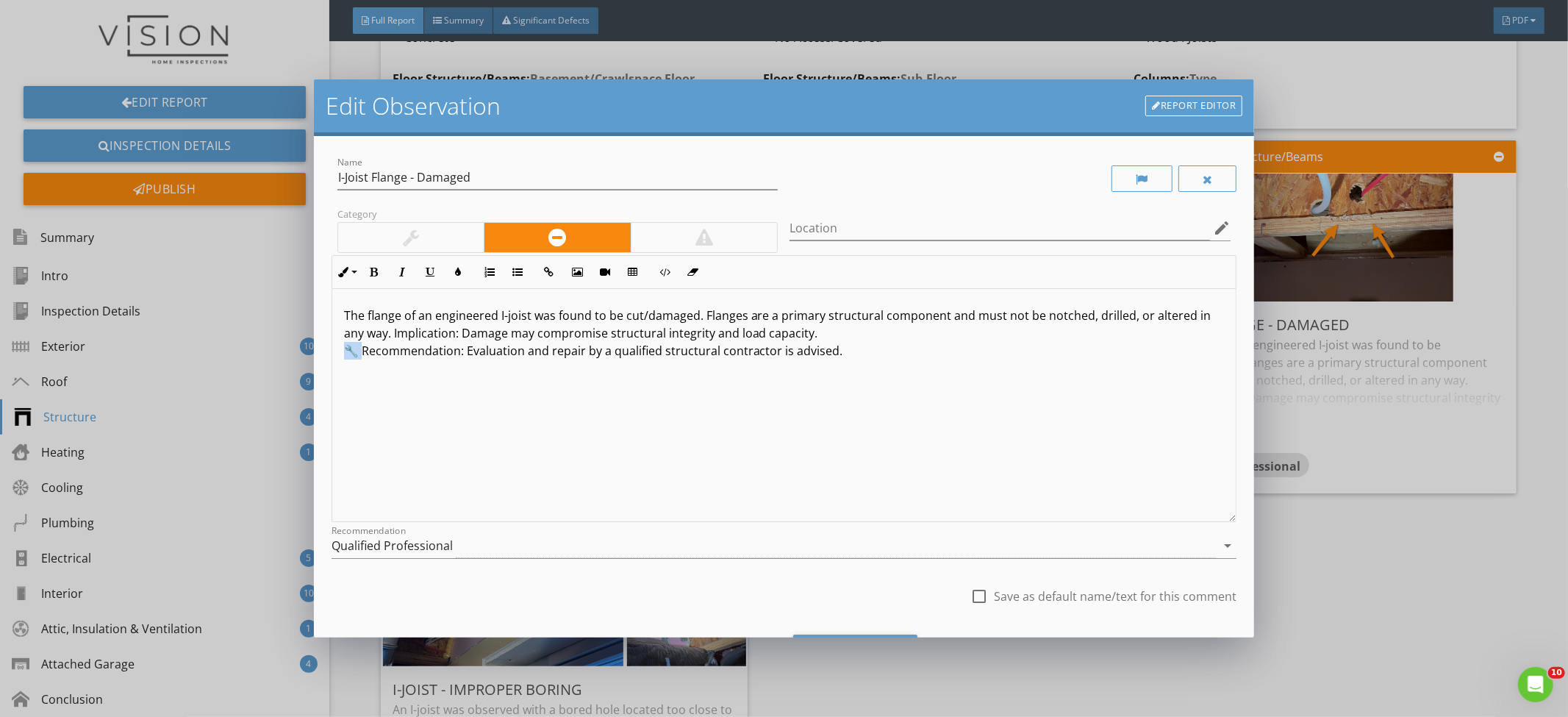
drag, startPoint x: 363, startPoint y: 355, endPoint x: 342, endPoint y: 354, distance: 21.0
click at [341, 354] on div "The flange of an engineered I-joist was found to be cut/damaged. Flanges are a …" at bounding box center [784, 406] width 905 height 233
drag, startPoint x: 440, startPoint y: 361, endPoint x: 339, endPoint y: 357, distance: 101.1
click at [339, 357] on div "The flange of an engineered I-joist was found to be cut/damaged. Flanges are a …" at bounding box center [784, 406] width 905 height 233
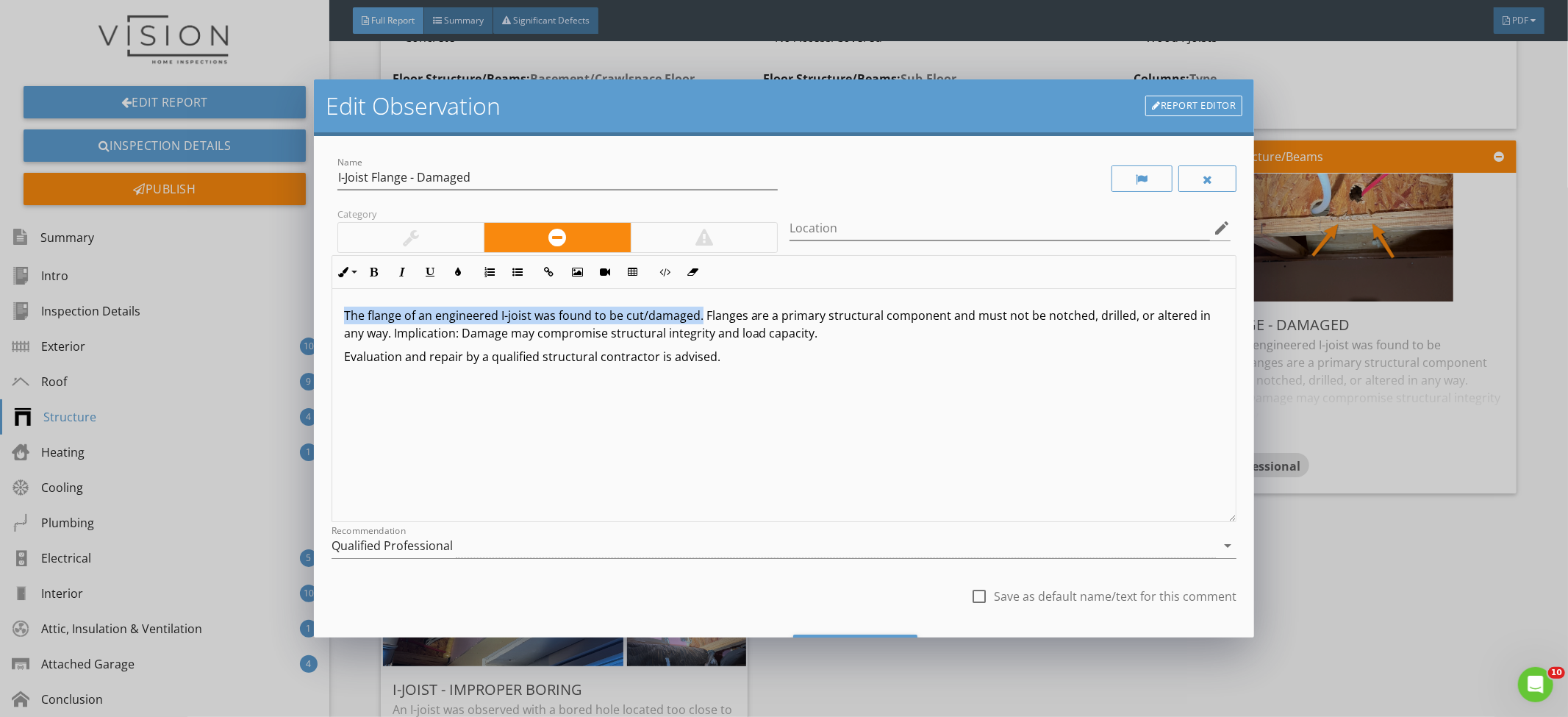
drag, startPoint x: 699, startPoint y: 318, endPoint x: 339, endPoint y: 316, distance: 360.0
click at [339, 316] on div "The flange of an engineered I-joist was found to be cut/damaged. Flanges are a …" at bounding box center [784, 406] width 905 height 233
click at [744, 348] on p "Evaluation and repair by a qualified structural contractor is advised." at bounding box center [784, 356] width 881 height 17
drag, startPoint x: 516, startPoint y: 335, endPoint x: 450, endPoint y: 331, distance: 66.1
click at [450, 331] on p "The flange of an engineered I-joist was found to be cut/damaged. Flanges are a …" at bounding box center [784, 324] width 881 height 35
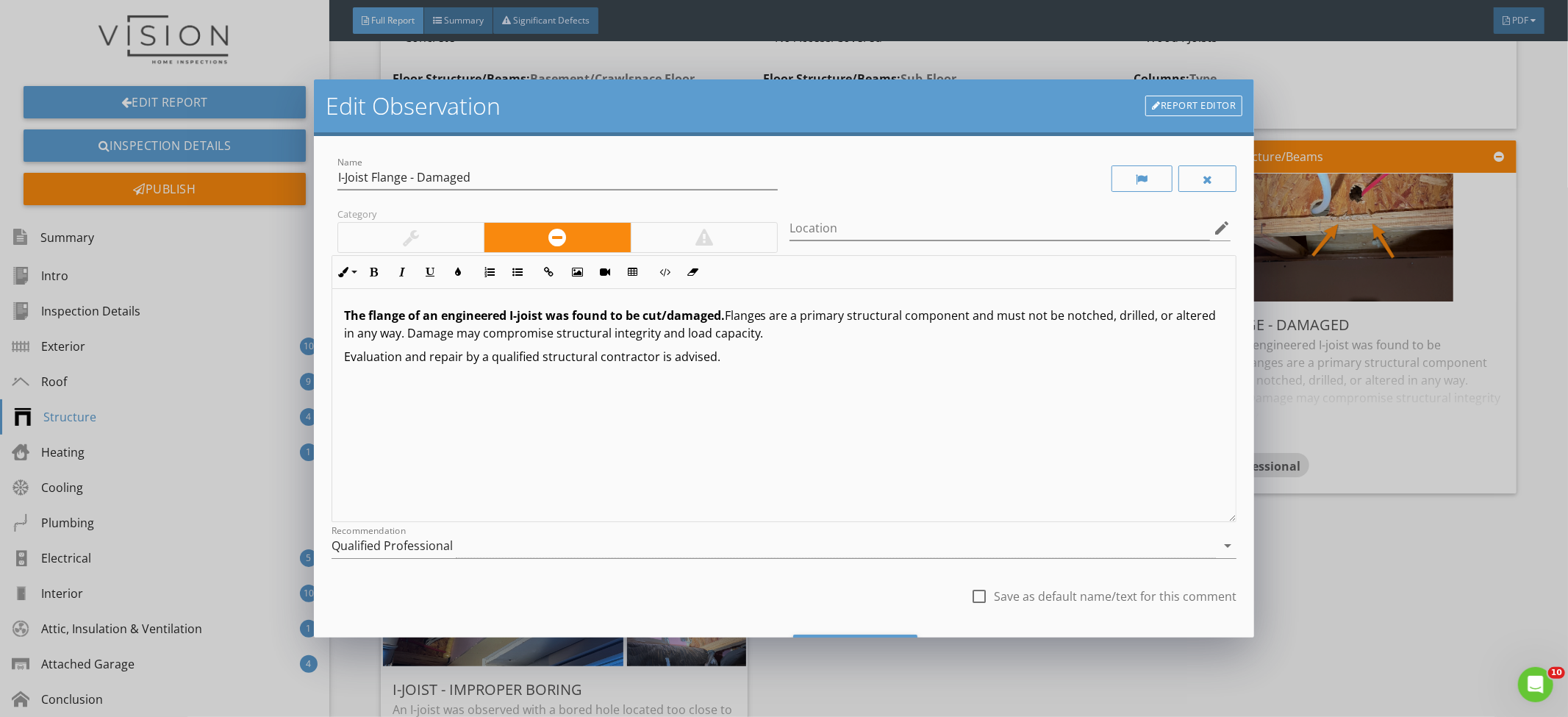
click at [723, 360] on p "Evaluation and repair by a qualified structural contractor is advised." at bounding box center [784, 356] width 881 height 17
drag, startPoint x: 723, startPoint y: 361, endPoint x: 333, endPoint y: 353, distance: 390.1
click at [333, 353] on div "The flange of an engineered I-joist was found to be cut/damaged. Flanges are a …" at bounding box center [784, 406] width 905 height 233
click at [514, 550] on div "Qualified Professional" at bounding box center [774, 546] width 885 height 25
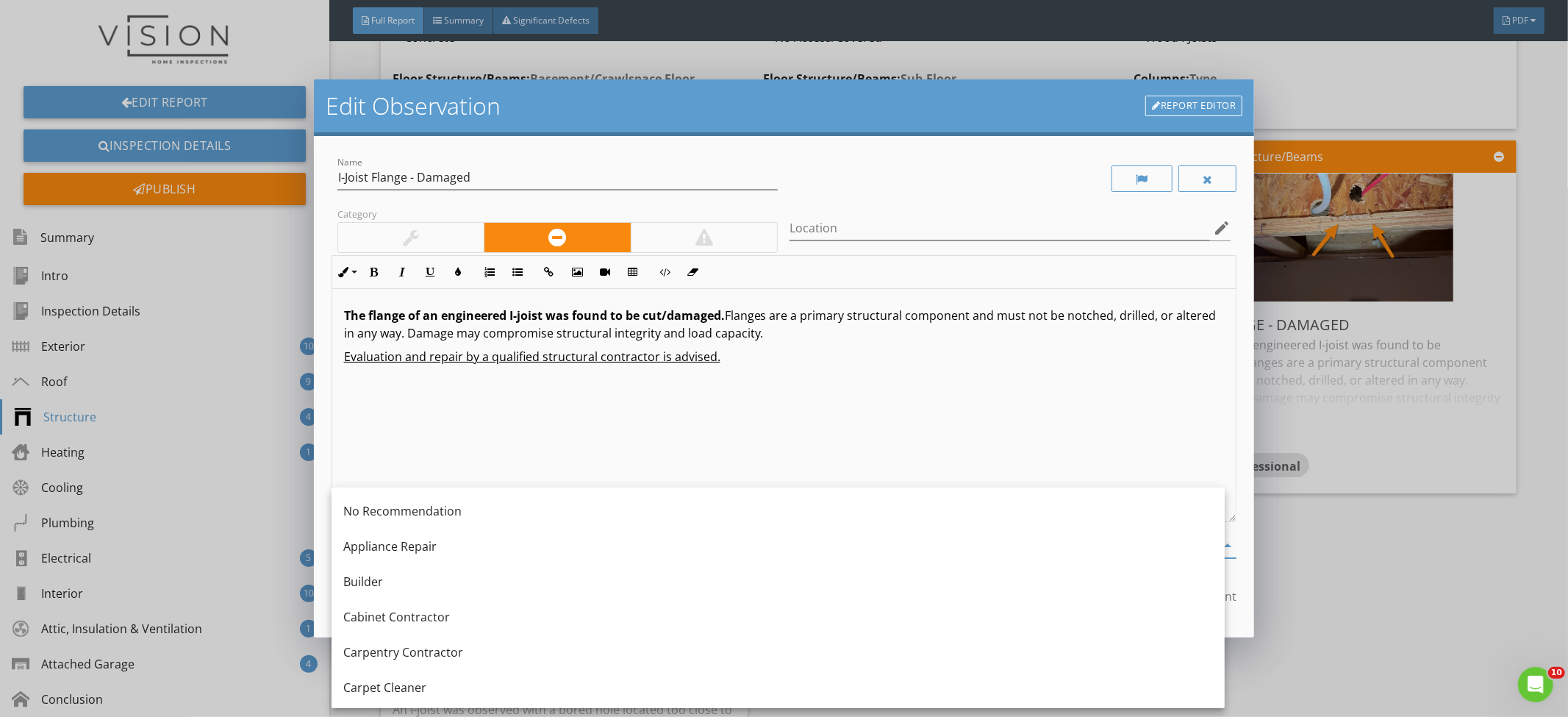
click at [527, 470] on div "The flange of an engineered I-joist was found to be cut/damaged. Flanges are a …" at bounding box center [784, 406] width 905 height 233
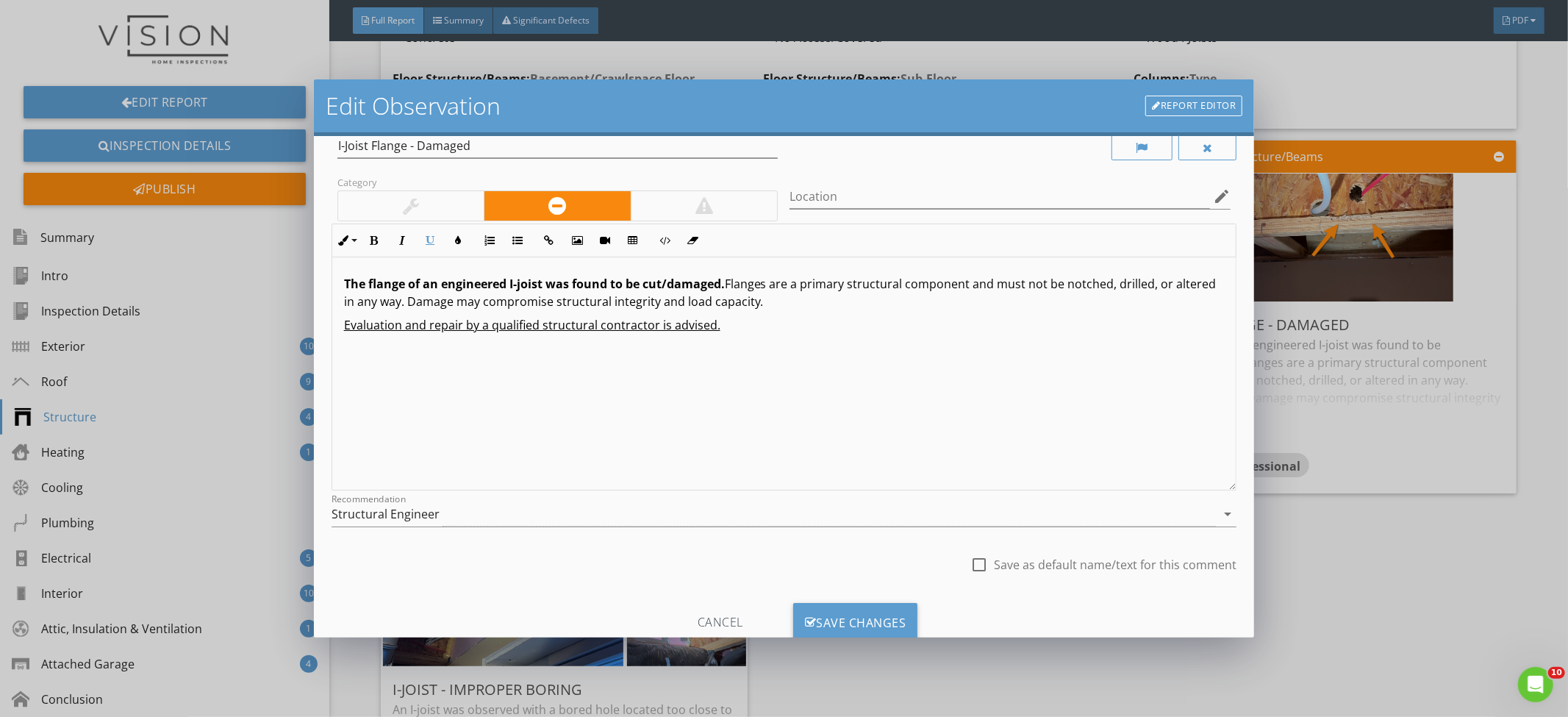
scroll to position [76, 0]
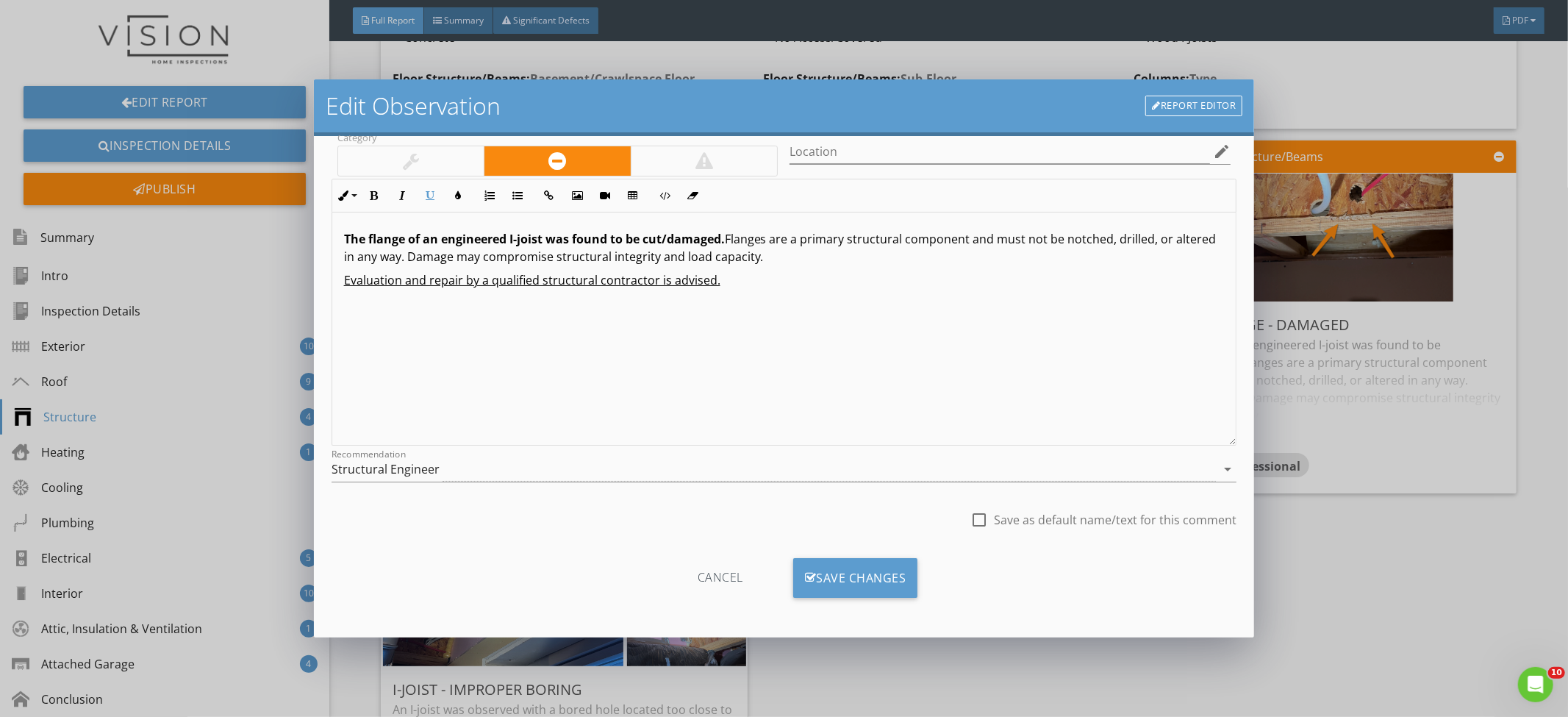
click at [978, 521] on div at bounding box center [978, 519] width 25 height 25
checkbox input "true"
click at [908, 565] on div "Save Changes" at bounding box center [855, 578] width 125 height 40
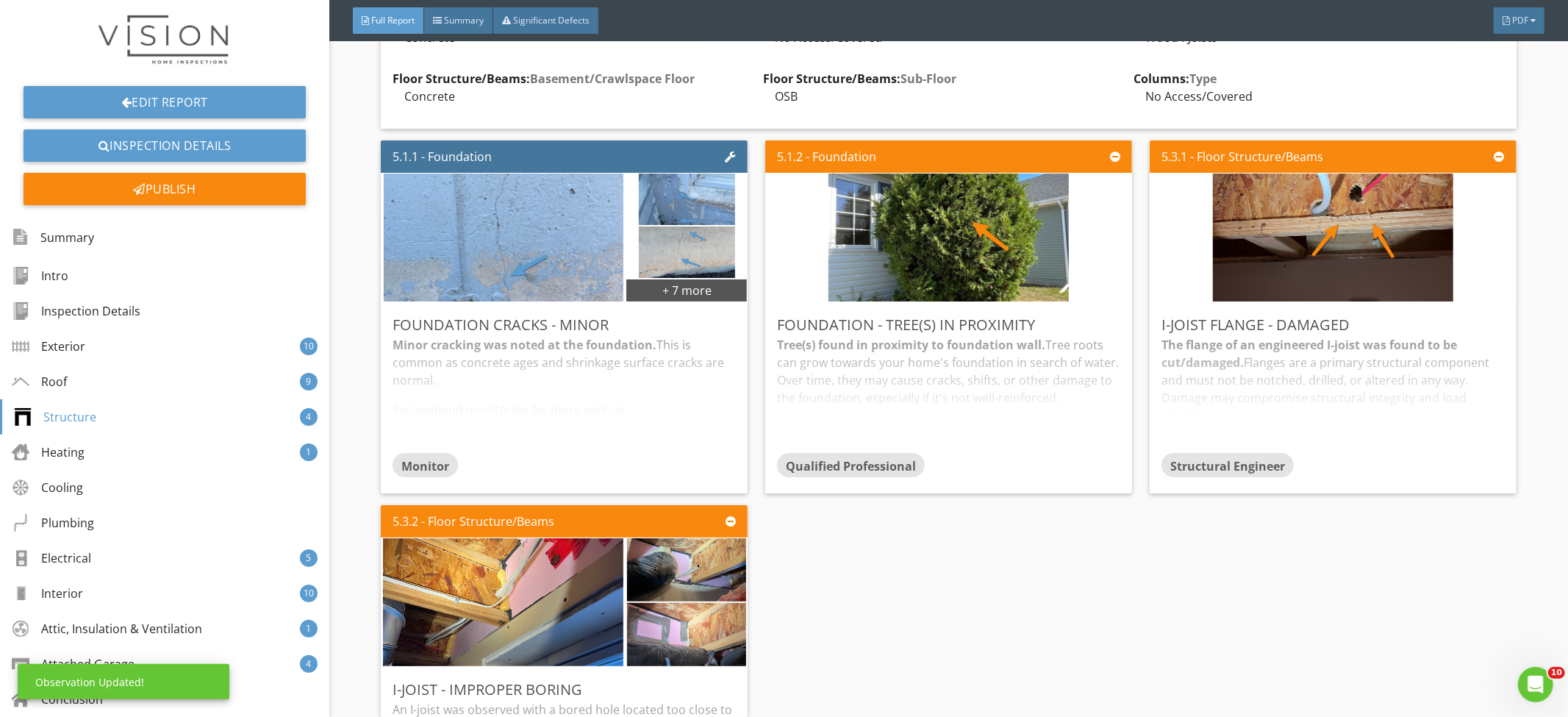
scroll to position [0, 0]
click at [1240, 364] on div "The flange of an engineered I-joist was found to be cut/damaged. Flanges are a …" at bounding box center [1333, 394] width 343 height 116
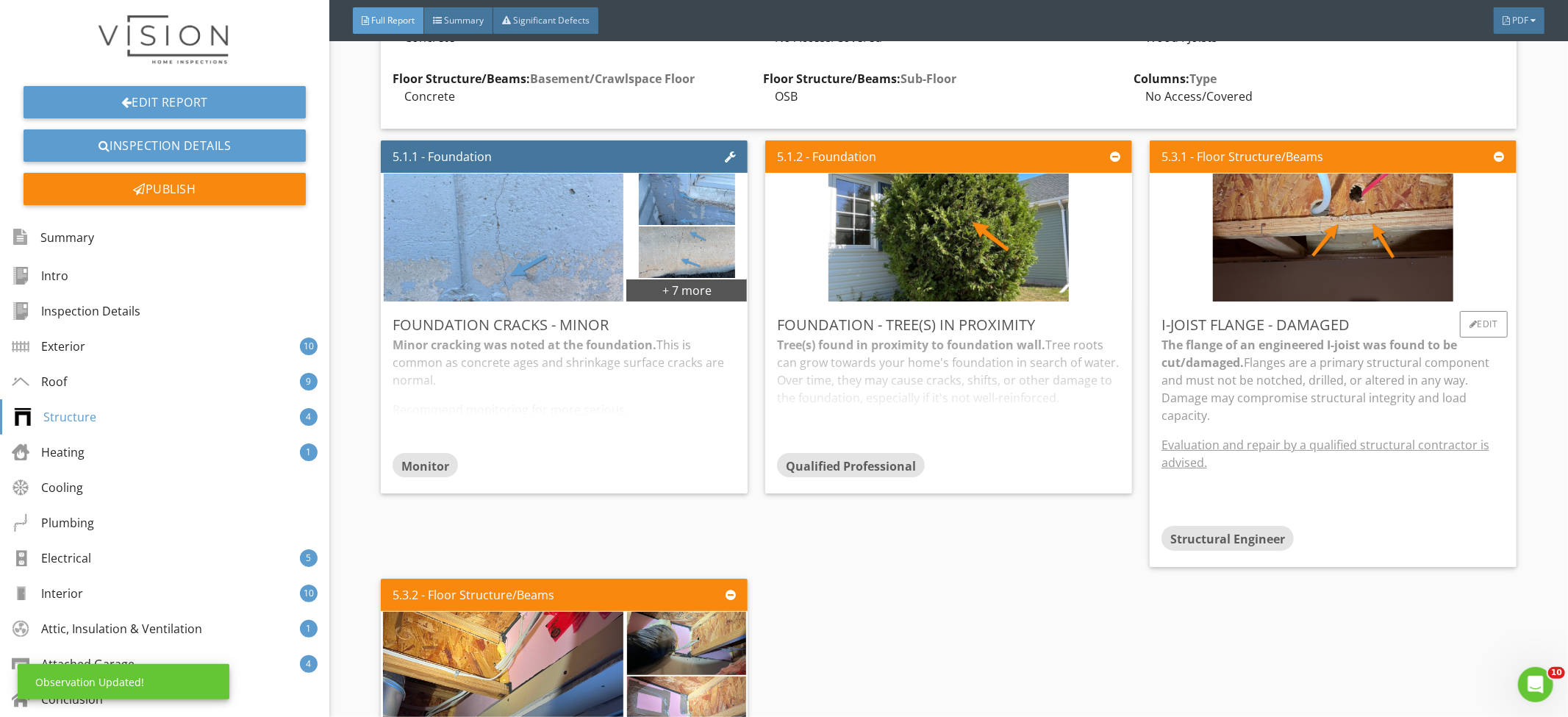
click at [1230, 367] on strong "The flange of an engineered I-joist was found to be cut/damaged." at bounding box center [1310, 353] width 296 height 34
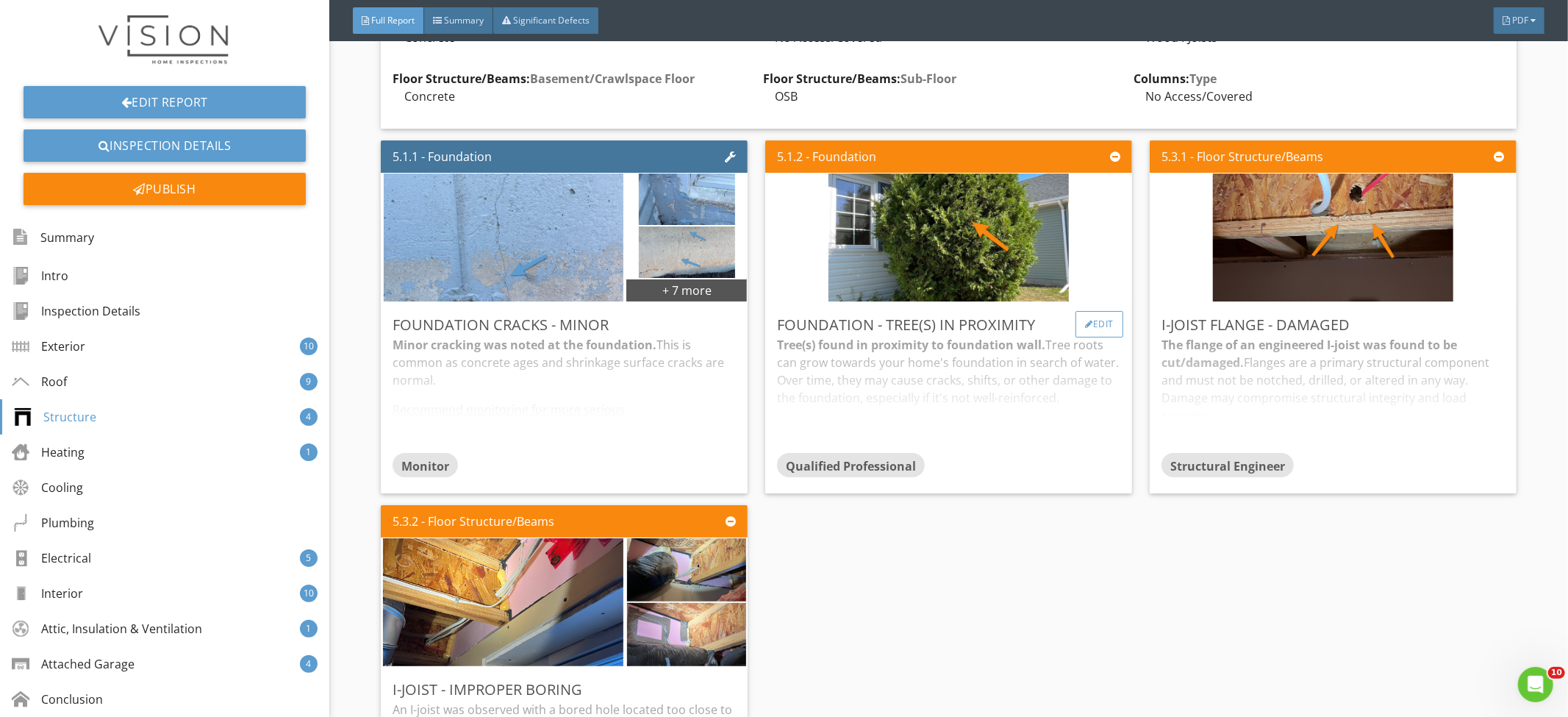
click at [1111, 319] on div "Edit" at bounding box center [1099, 324] width 48 height 26
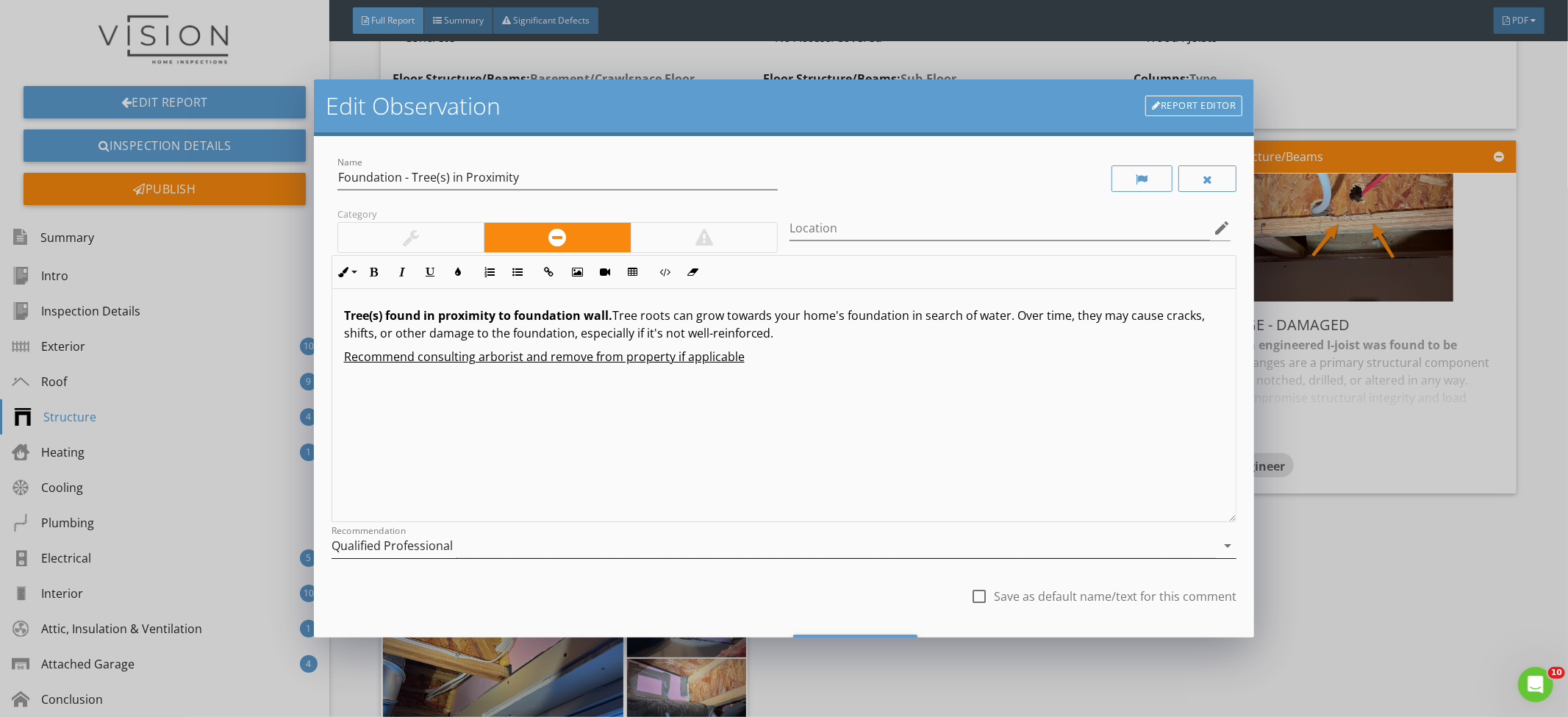
click at [886, 558] on div "Recommendation Qualified Professional arrow_drop_down" at bounding box center [784, 553] width 905 height 39
drag, startPoint x: 878, startPoint y: 461, endPoint x: 880, endPoint y: 473, distance: 12.2
click at [878, 461] on div "Tree(s) found in proximity to foundation wall. Tree roots can grow towards your…" at bounding box center [784, 406] width 905 height 233
click at [874, 550] on div "Qualified Professional" at bounding box center [774, 546] width 885 height 25
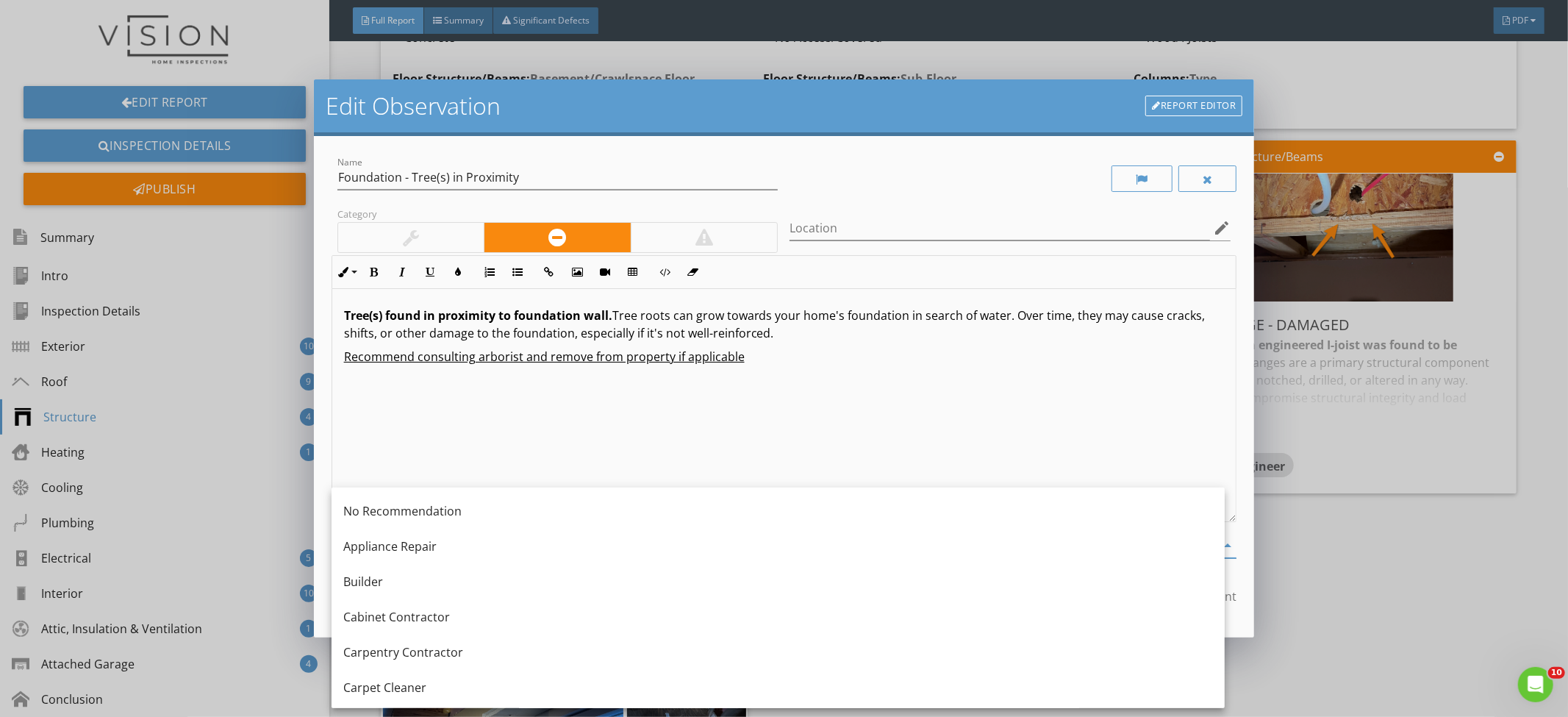
click at [864, 439] on div "Tree(s) found in proximity to foundation wall. Tree roots can grow towards your…" at bounding box center [784, 406] width 905 height 233
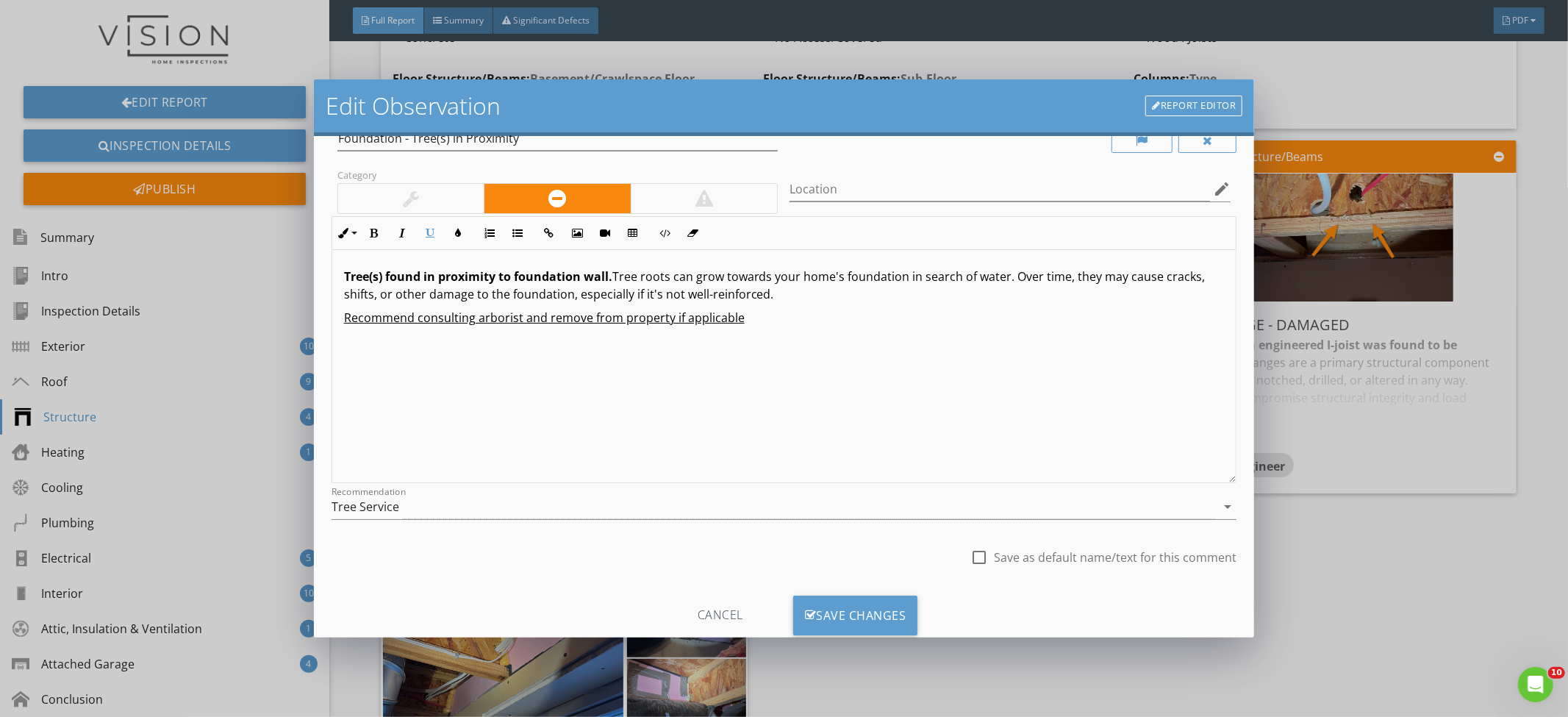
scroll to position [76, 0]
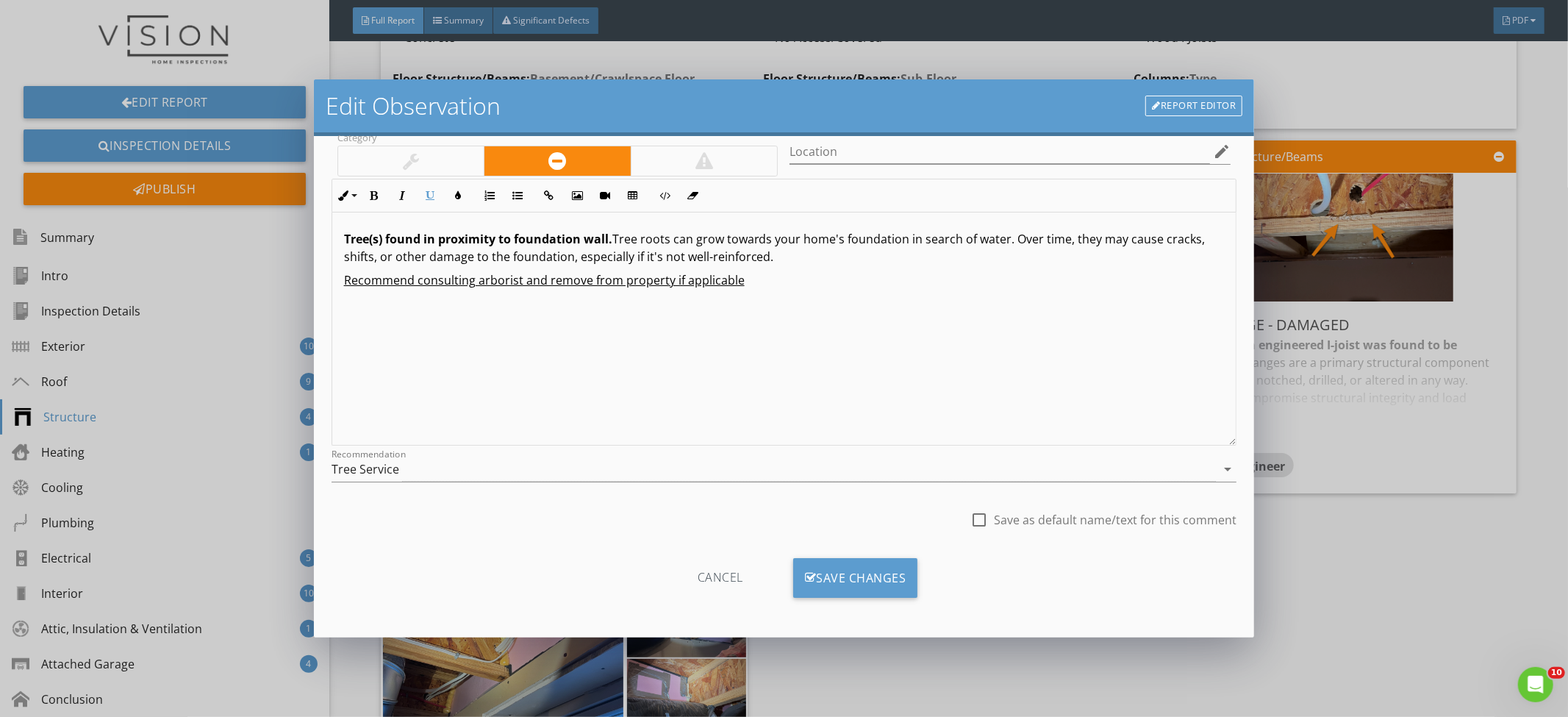
click at [915, 565] on div "Cancel Save Changes" at bounding box center [784, 583] width 905 height 51
click at [910, 567] on div "Save Changes" at bounding box center [855, 578] width 125 height 40
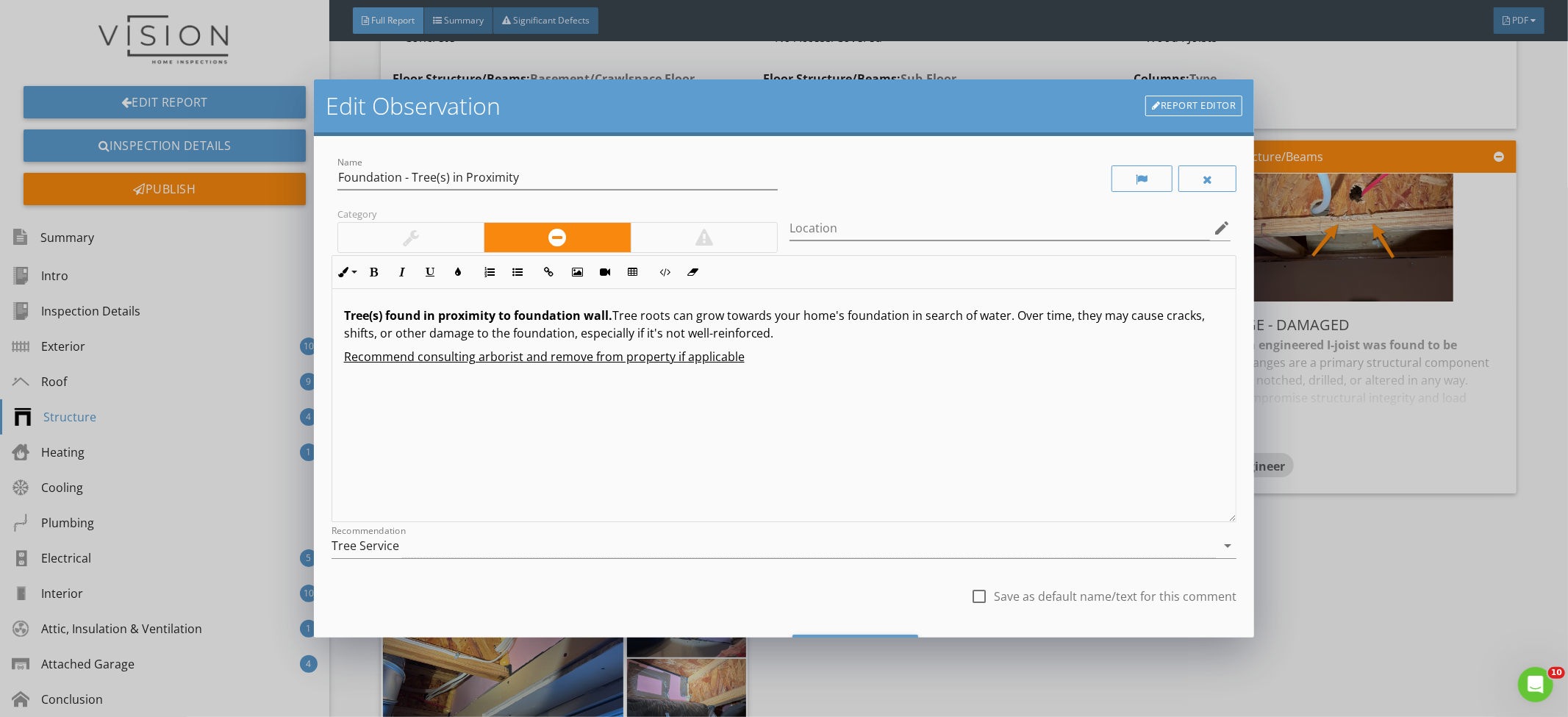
click at [902, 565] on div "Edit Observation Report Editor Name Foundation - Tree(s) in Proximity Category …" at bounding box center [784, 358] width 1568 height 717
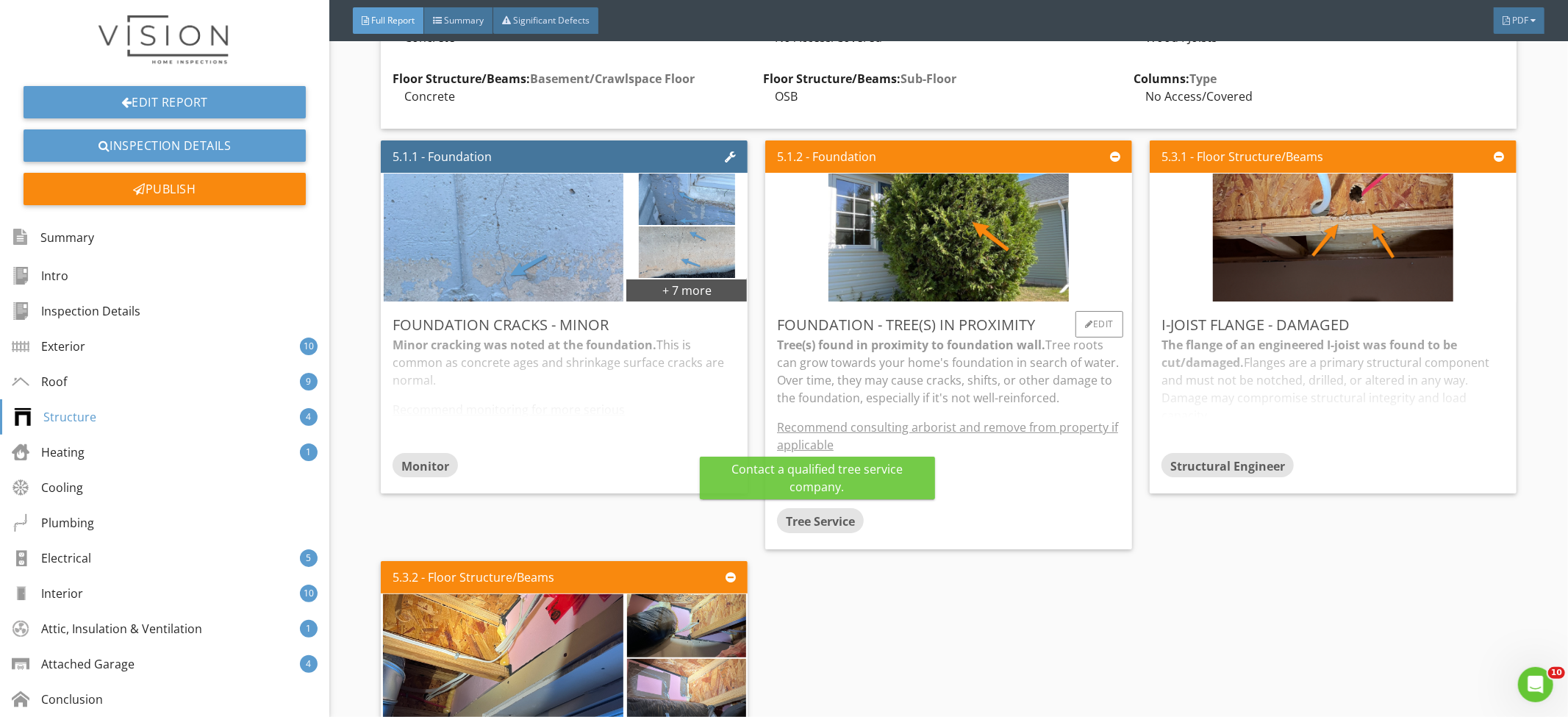
click at [936, 376] on p "Tree(s) found in proximity to foundation wall. Tree roots can grow towards your…" at bounding box center [948, 371] width 343 height 71
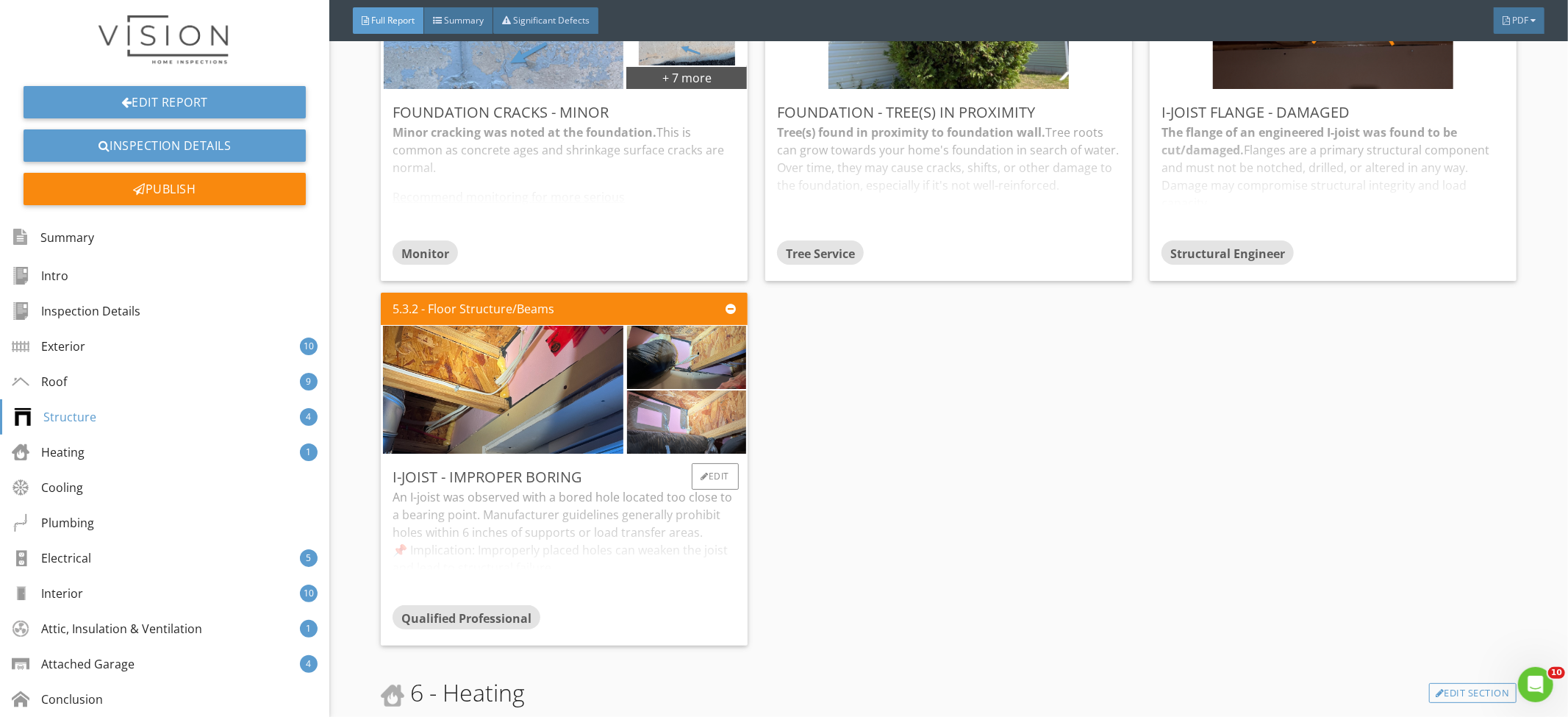
scroll to position [5191, 0]
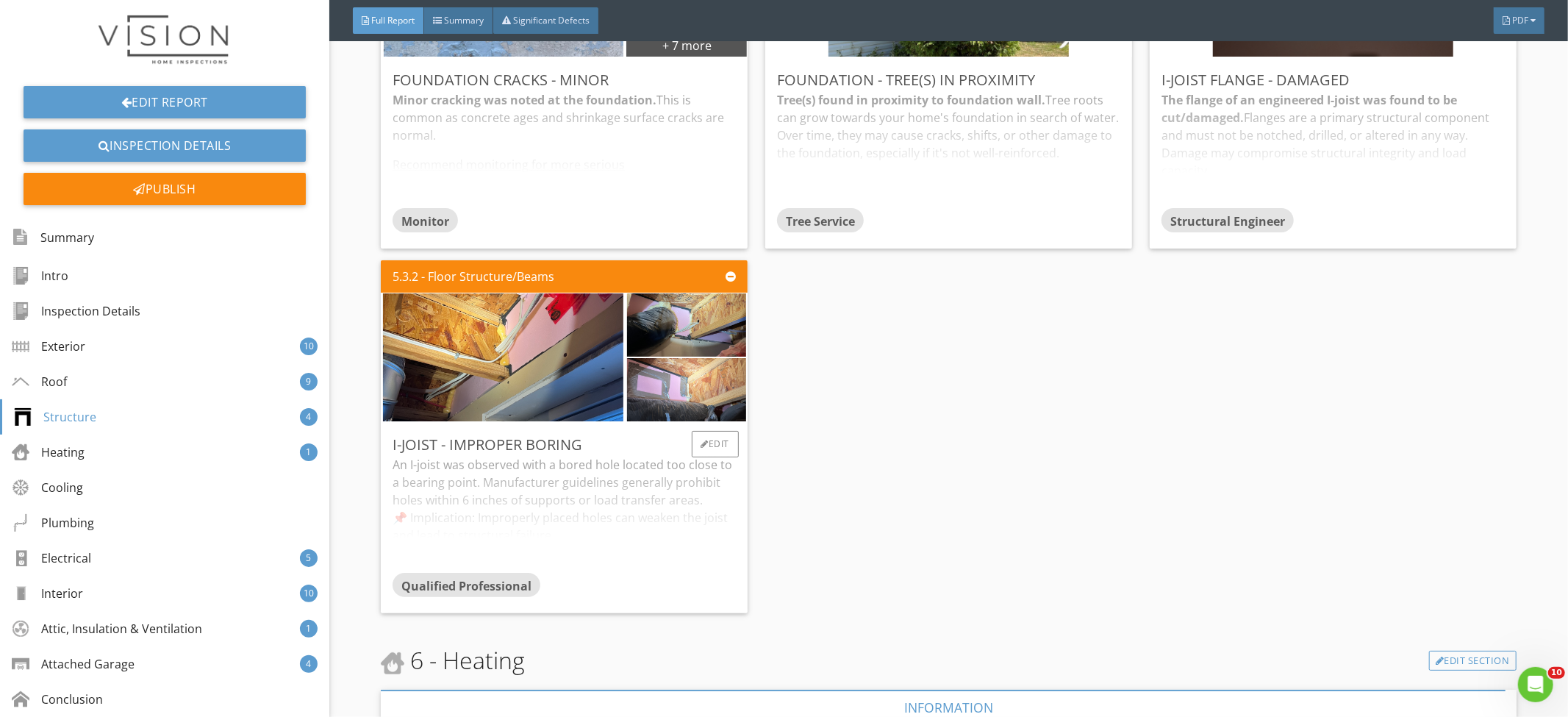
click at [618, 492] on div "An I-joist was observed with a bored hole located too close to a bearing point.…" at bounding box center [563, 514] width 343 height 116
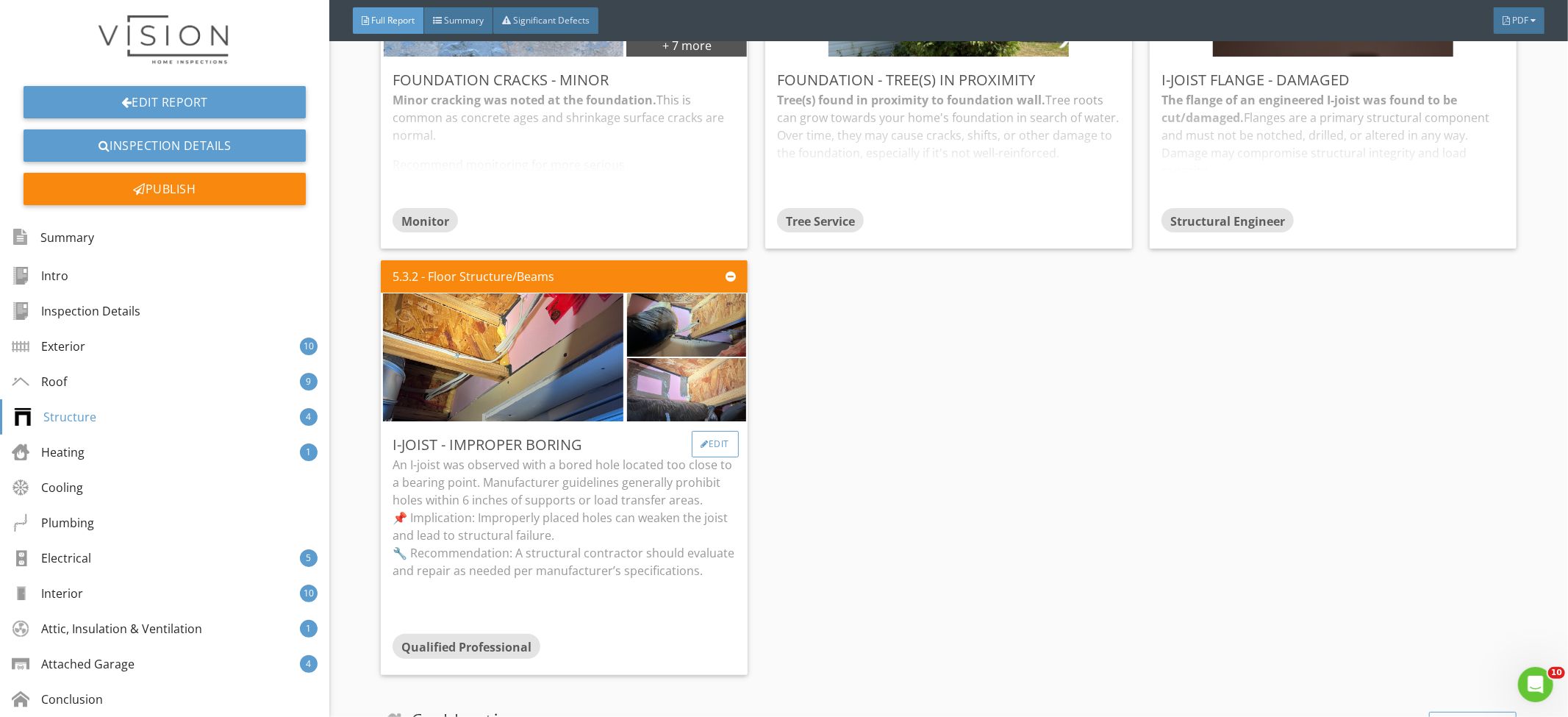
click at [702, 444] on div at bounding box center [705, 444] width 8 height 9
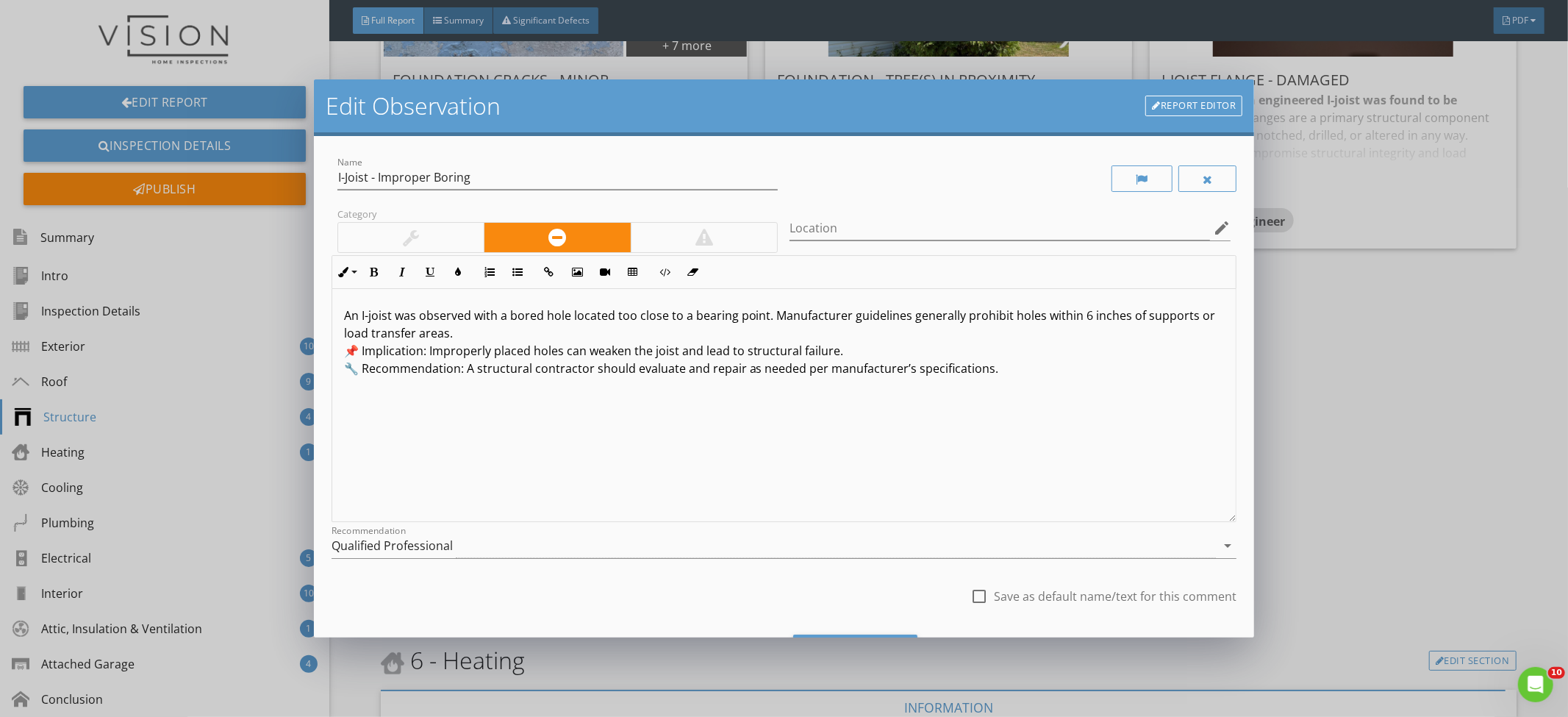
drag, startPoint x: 698, startPoint y: 331, endPoint x: 535, endPoint y: 330, distance: 163.0
click at [535, 330] on p "An I-joist was observed with a bored hole located too close to a bearing point.…" at bounding box center [784, 342] width 881 height 71
drag, startPoint x: 360, startPoint y: 350, endPoint x: 339, endPoint y: 354, distance: 21.4
click at [339, 354] on div "An I-joist was observed with a bored hole located too close to a bearing point.…" at bounding box center [784, 406] width 905 height 233
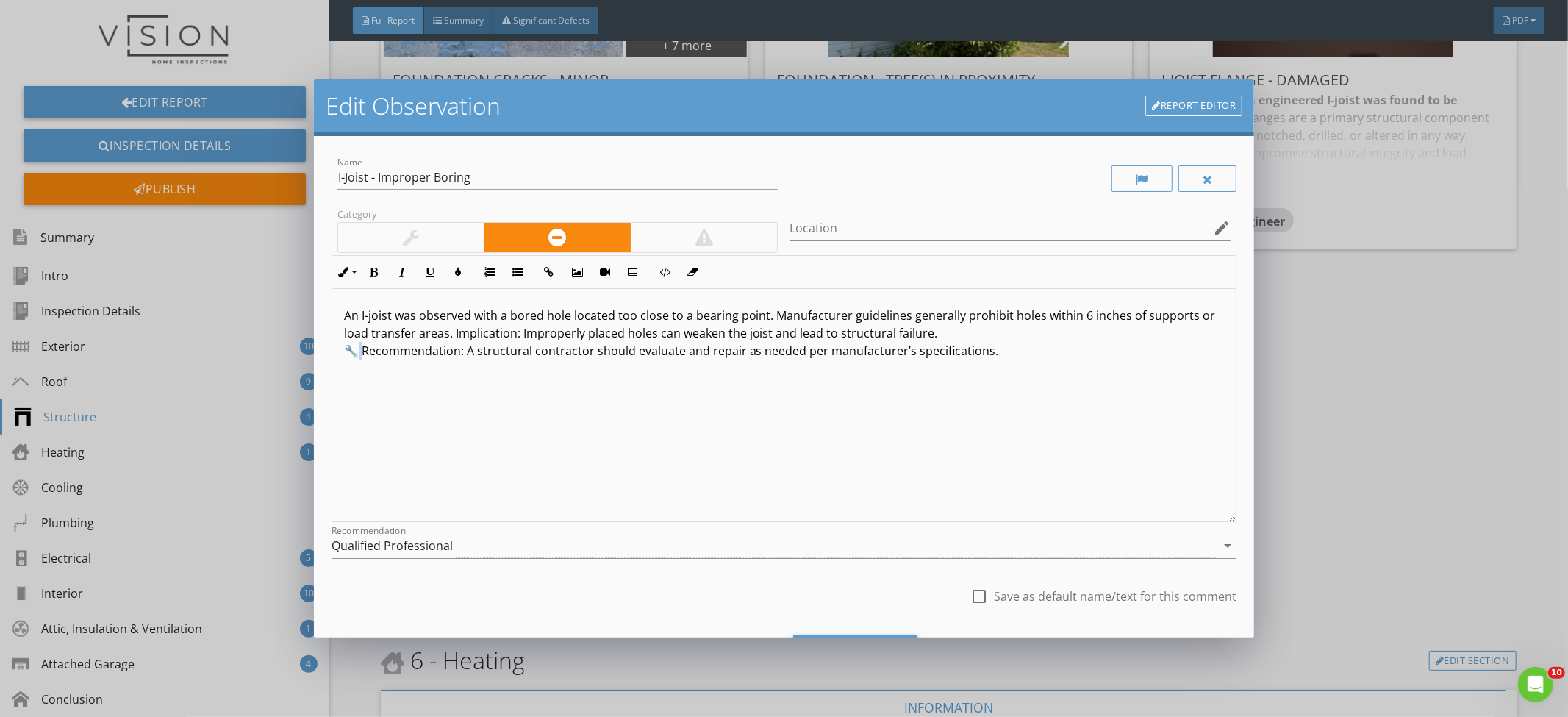
click at [351, 354] on p "An I-joist was observed with a bored hole located too close to a bearing point.…" at bounding box center [784, 333] width 881 height 53
drag, startPoint x: 462, startPoint y: 356, endPoint x: 346, endPoint y: 355, distance: 116.0
click at [346, 355] on p "An I-joist was observed with a bored hole located too close to a bearing point.…" at bounding box center [784, 333] width 881 height 53
click at [351, 353] on p "An I-joist was observed with a bored hole located too close to a bearing point.…" at bounding box center [784, 333] width 881 height 53
click at [349, 353] on p "An I-joist was observed with a bored hole located too close to a bearing point.…" at bounding box center [784, 333] width 881 height 53
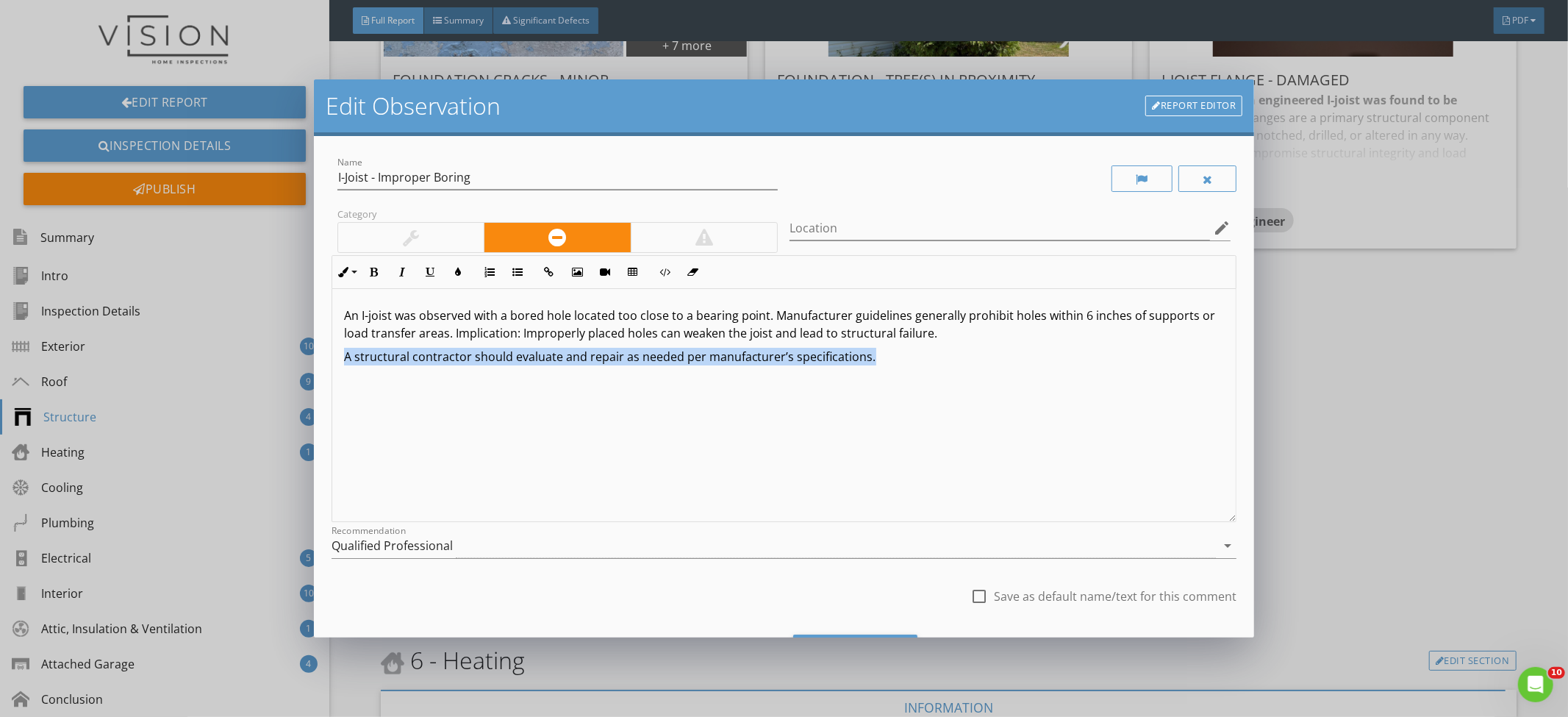
drag, startPoint x: 881, startPoint y: 357, endPoint x: 122, endPoint y: 348, distance: 759.1
click at [122, 348] on div "Edit Observation Report Editor Name I-Joist - Improper Boring Category Location…" at bounding box center [784, 358] width 1568 height 717
click at [562, 368] on div "An I-joist was observed with a bored hole located too close to a bearing point.…" at bounding box center [784, 406] width 905 height 233
drag, startPoint x: 622, startPoint y: 362, endPoint x: 561, endPoint y: 363, distance: 61.0
click at [561, 363] on p "A structural contractor should evaluate and repair as needed per manufacturer’s…" at bounding box center [784, 356] width 881 height 17
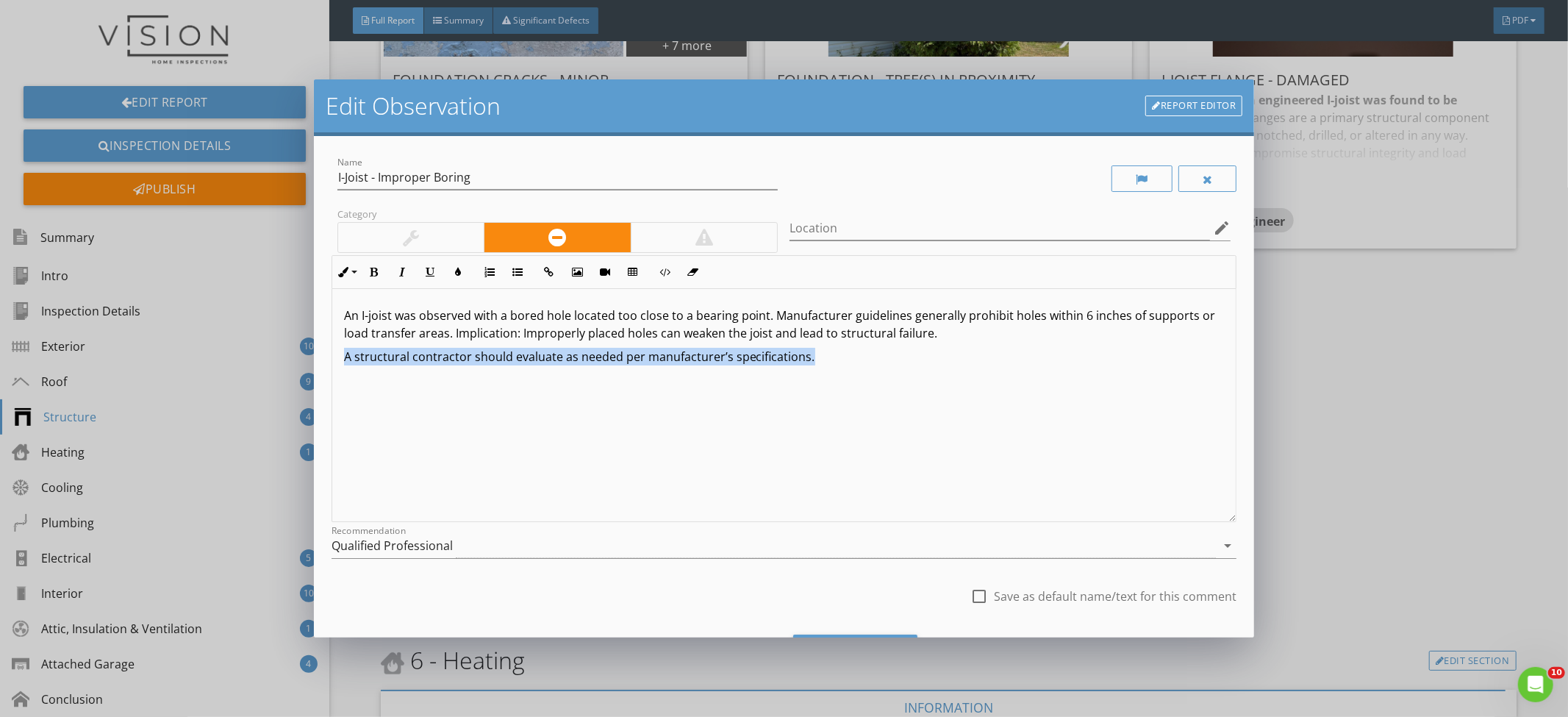
drag, startPoint x: 822, startPoint y: 358, endPoint x: 336, endPoint y: 348, distance: 486.1
click at [336, 348] on div "An I-joist was observed with a bored hole located too close to a bearing point.…" at bounding box center [784, 406] width 905 height 233
click at [794, 351] on p "Recommend a engineer evaluate noted areas to confirm structural integrity" at bounding box center [784, 356] width 881 height 17
click at [780, 359] on p "Recommend a engineer evaluate noted areas to confirm structural integrity" at bounding box center [784, 356] width 881 height 17
drag, startPoint x: 763, startPoint y: 357, endPoint x: 341, endPoint y: 363, distance: 422.0
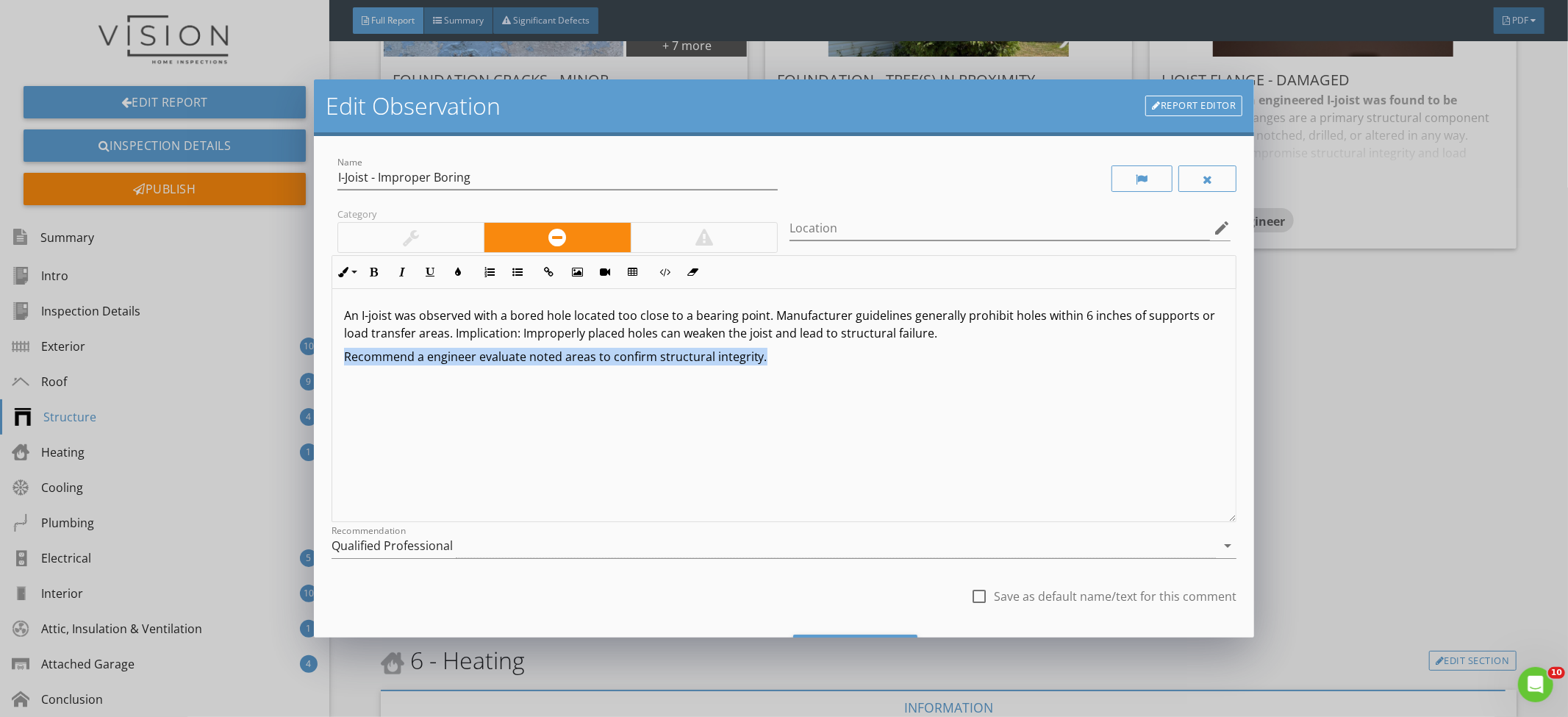
click at [341, 363] on div "An I-joist was observed with a bored hole located too close to a bearing point.…" at bounding box center [784, 406] width 905 height 233
click at [481, 366] on div "An I-joist was observed with a bored hole located too close to a bearing point.…" at bounding box center [784, 406] width 905 height 233
drag, startPoint x: 534, startPoint y: 338, endPoint x: 469, endPoint y: 338, distance: 65.0
click at [469, 338] on p "An I-joist was observed with a bored hole located too close to a bearing point.…" at bounding box center [784, 324] width 881 height 35
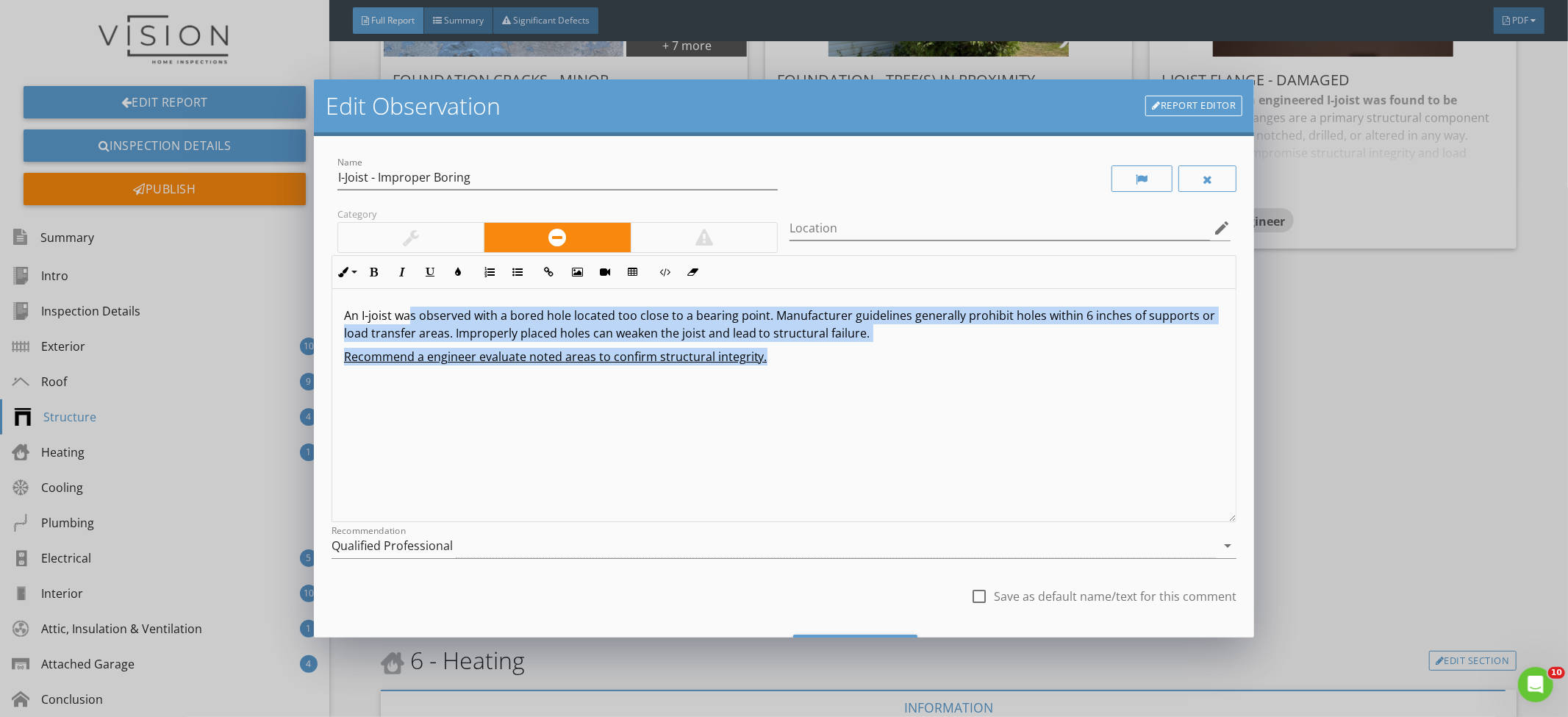
drag, startPoint x: 820, startPoint y: 362, endPoint x: 411, endPoint y: 319, distance: 411.3
click at [411, 319] on div "An I-joist was observed with a bored hole located too close to a bearing point.…" at bounding box center [784, 406] width 905 height 233
click at [414, 323] on p "An I-joist was observed with a bored hole located too close to a bearing point.…" at bounding box center [784, 324] width 881 height 35
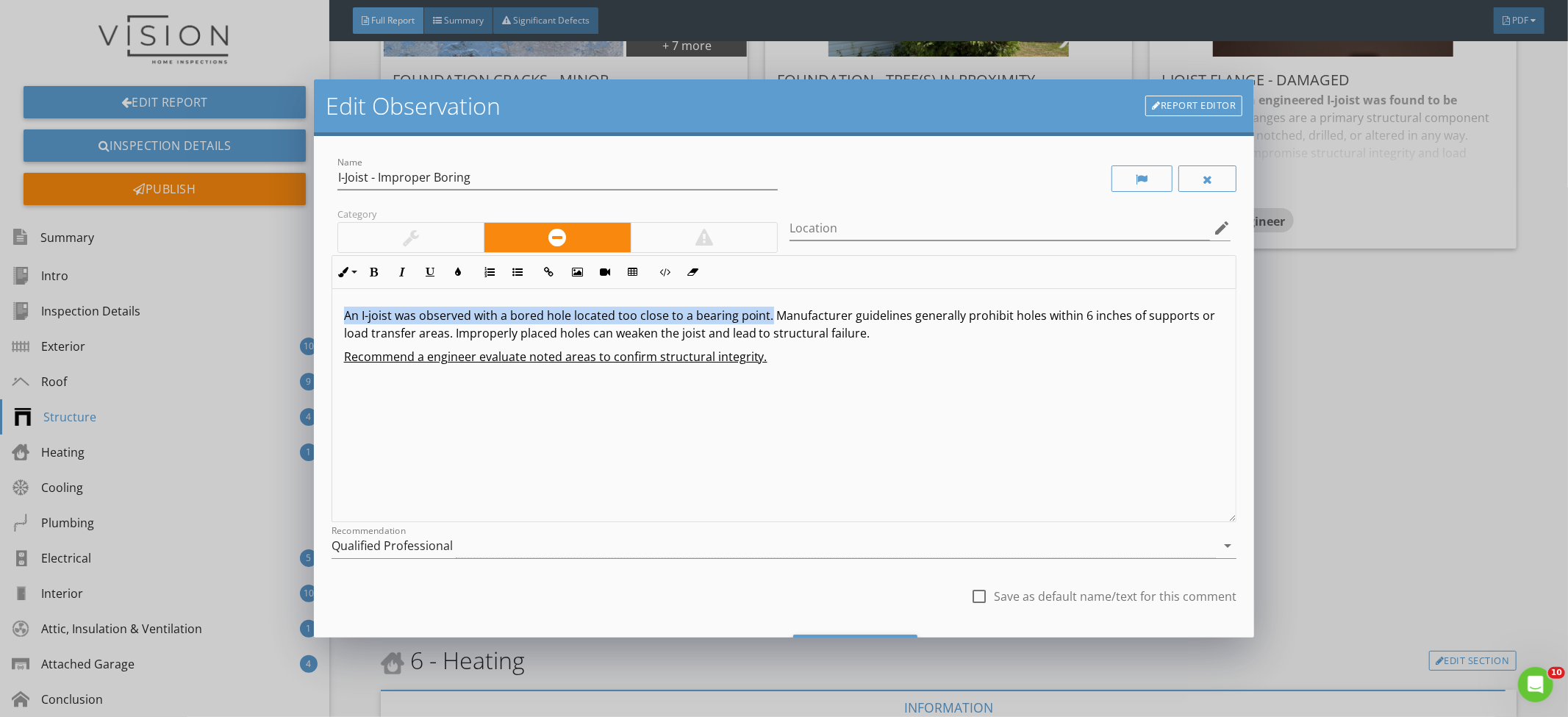
drag, startPoint x: 768, startPoint y: 320, endPoint x: 316, endPoint y: 299, distance: 452.5
click at [314, 298] on div "Name I-Joist - Improper Boring Category Location edit Inline Style XLarge Large…" at bounding box center [784, 387] width 941 height 502
click at [826, 346] on div "An I-joist was observed with a bored hole located too close to a bearing point.…" at bounding box center [784, 406] width 905 height 233
click at [561, 542] on div "Qualified Professional" at bounding box center [774, 546] width 885 height 25
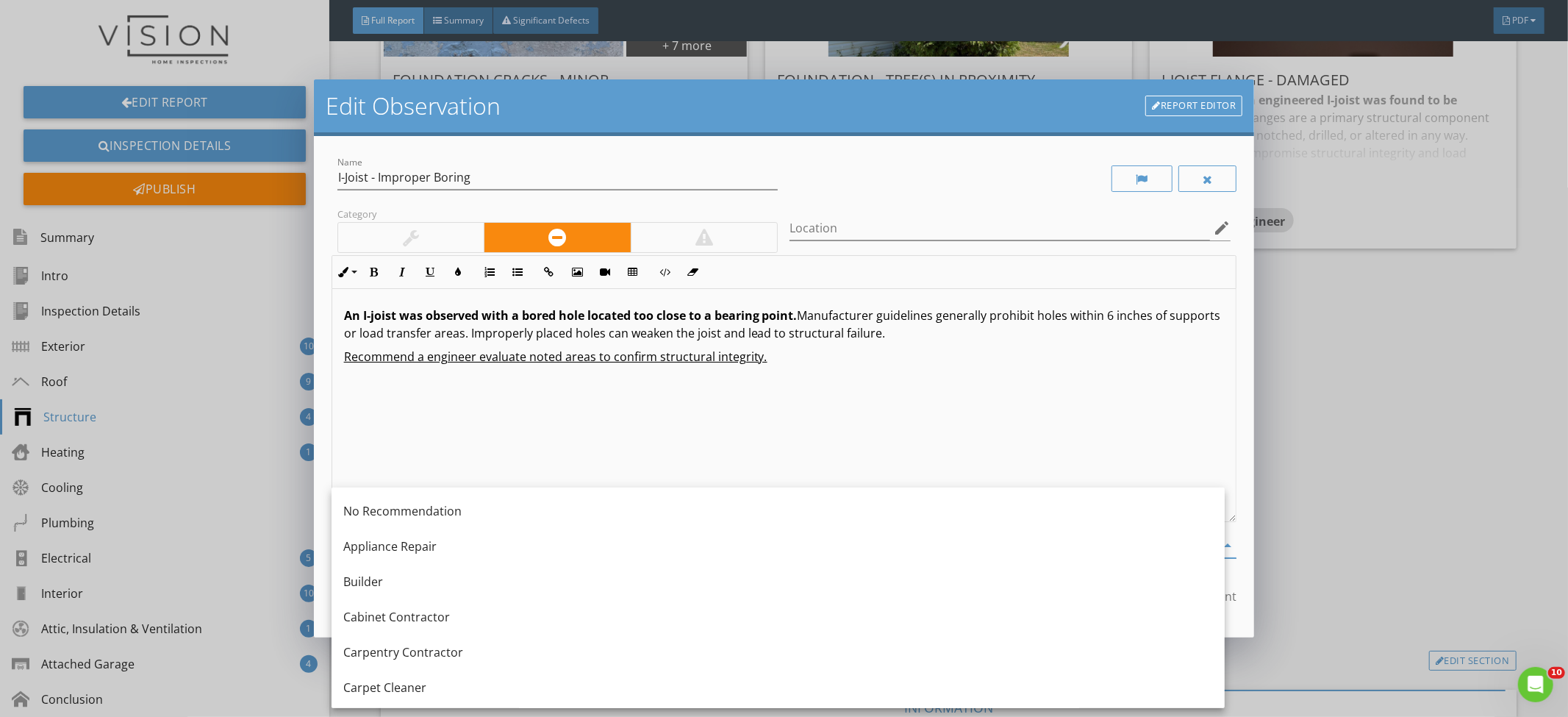
click at [565, 451] on div "An I-joist was observed with a bored hole located too close to a bearing point.…" at bounding box center [784, 406] width 905 height 233
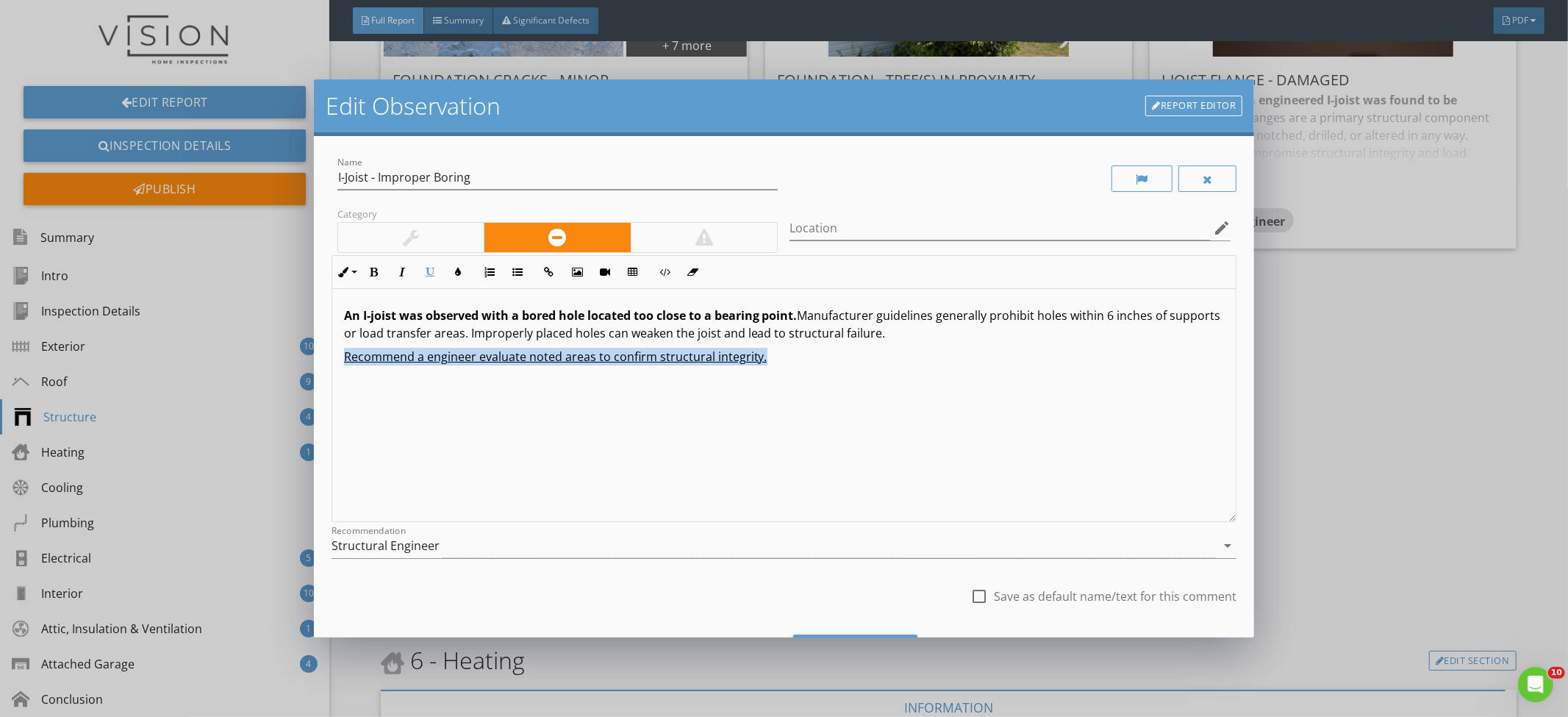
drag, startPoint x: 816, startPoint y: 358, endPoint x: 343, endPoint y: 353, distance: 473.0
click at [344, 353] on p "Recommend a engineer evaluate noted areas to confirm structural integrity." at bounding box center [784, 356] width 881 height 17
copy u "Recommend a engineer evaluate noted areas to confirm structural integrity."
click at [633, 463] on div "An I-joist was observed with a bored hole located too close to a bearing point.…" at bounding box center [784, 406] width 905 height 233
click at [981, 596] on div at bounding box center [978, 596] width 25 height 25
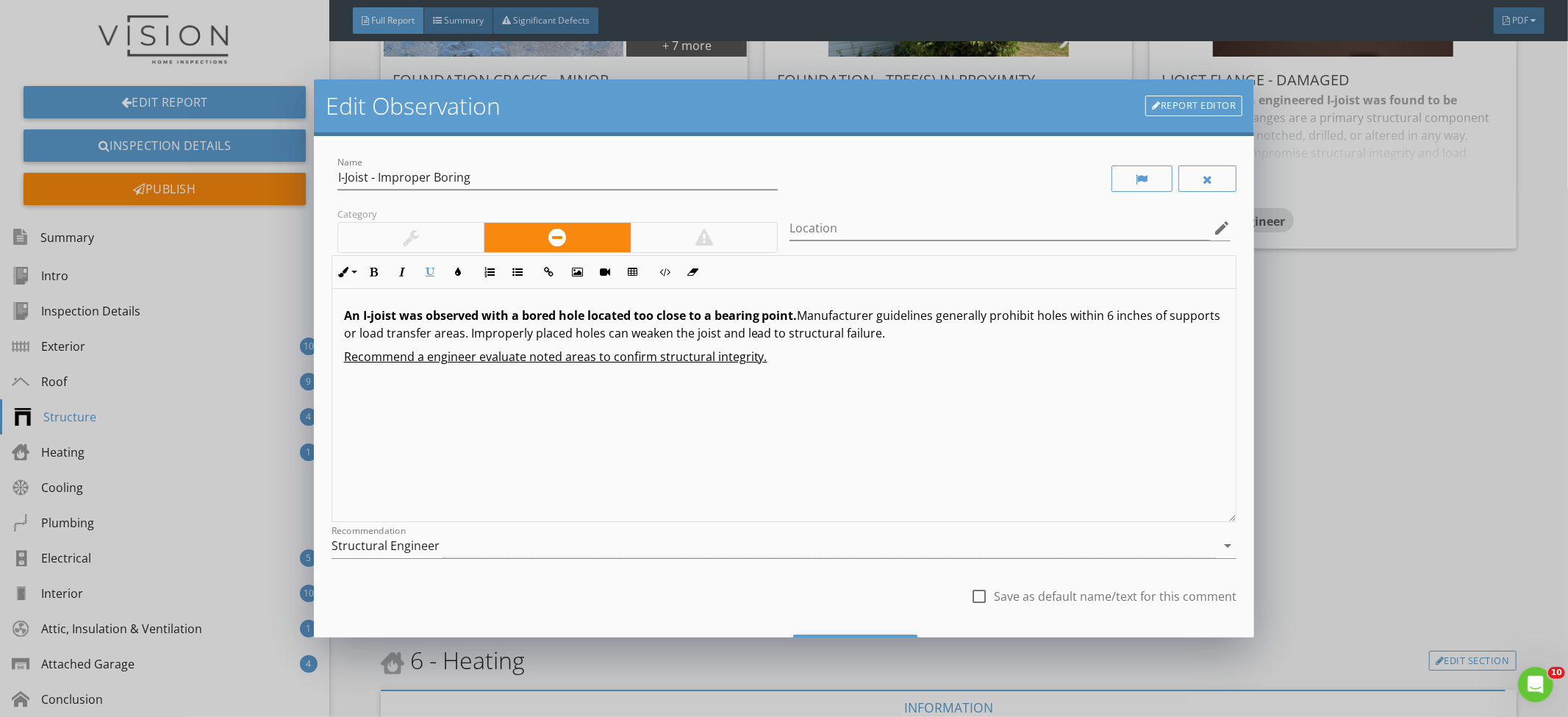
checkbox input "true"
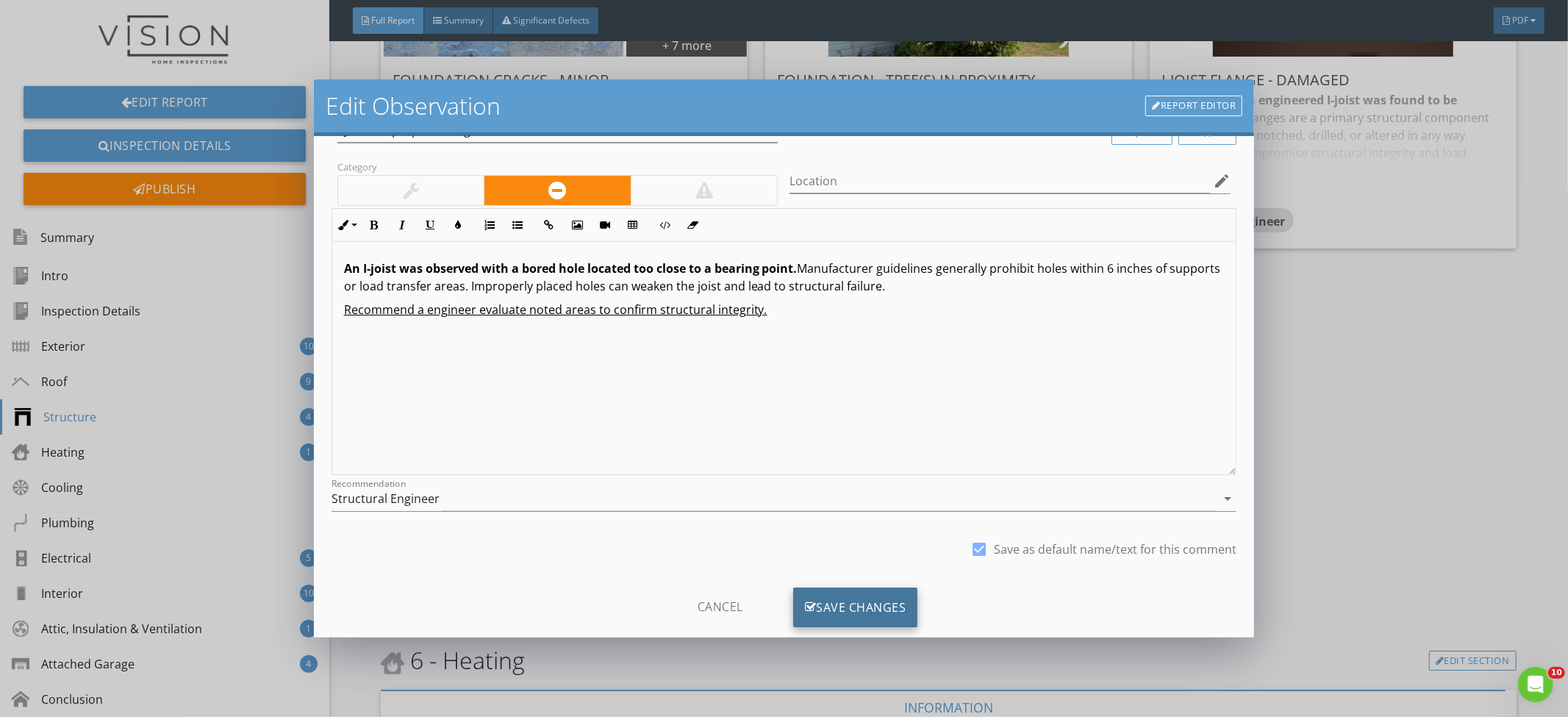
scroll to position [76, 0]
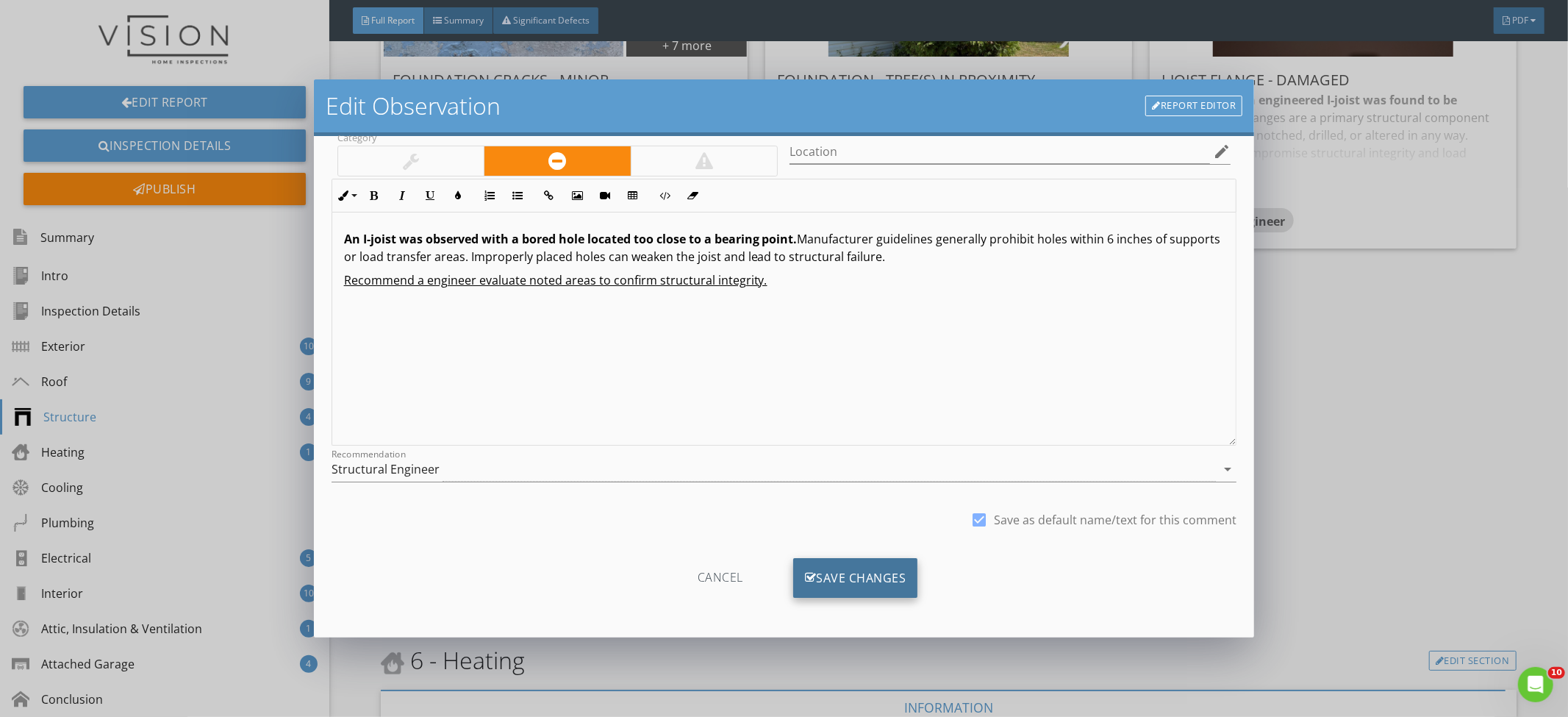
click at [897, 588] on div "Save Changes" at bounding box center [855, 578] width 125 height 40
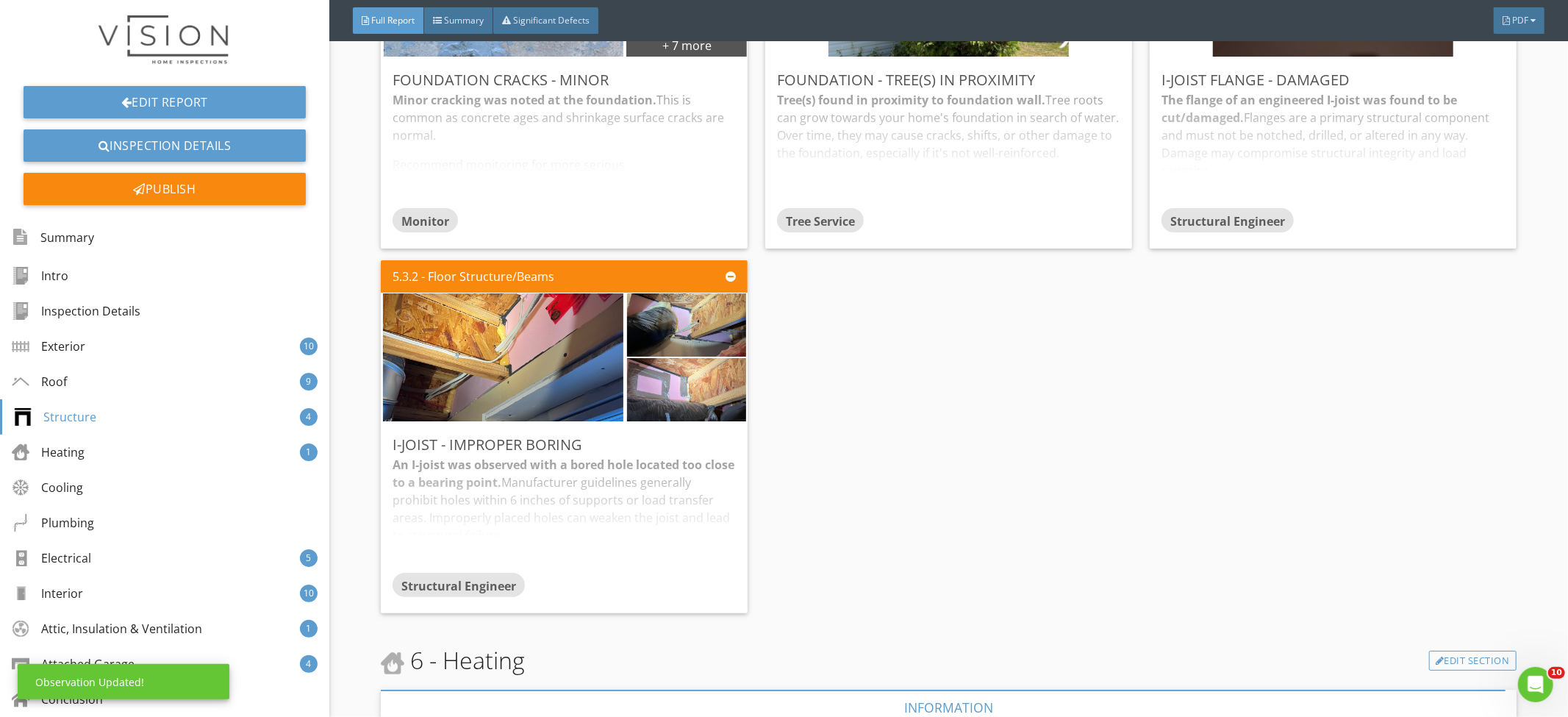
scroll to position [0, 0]
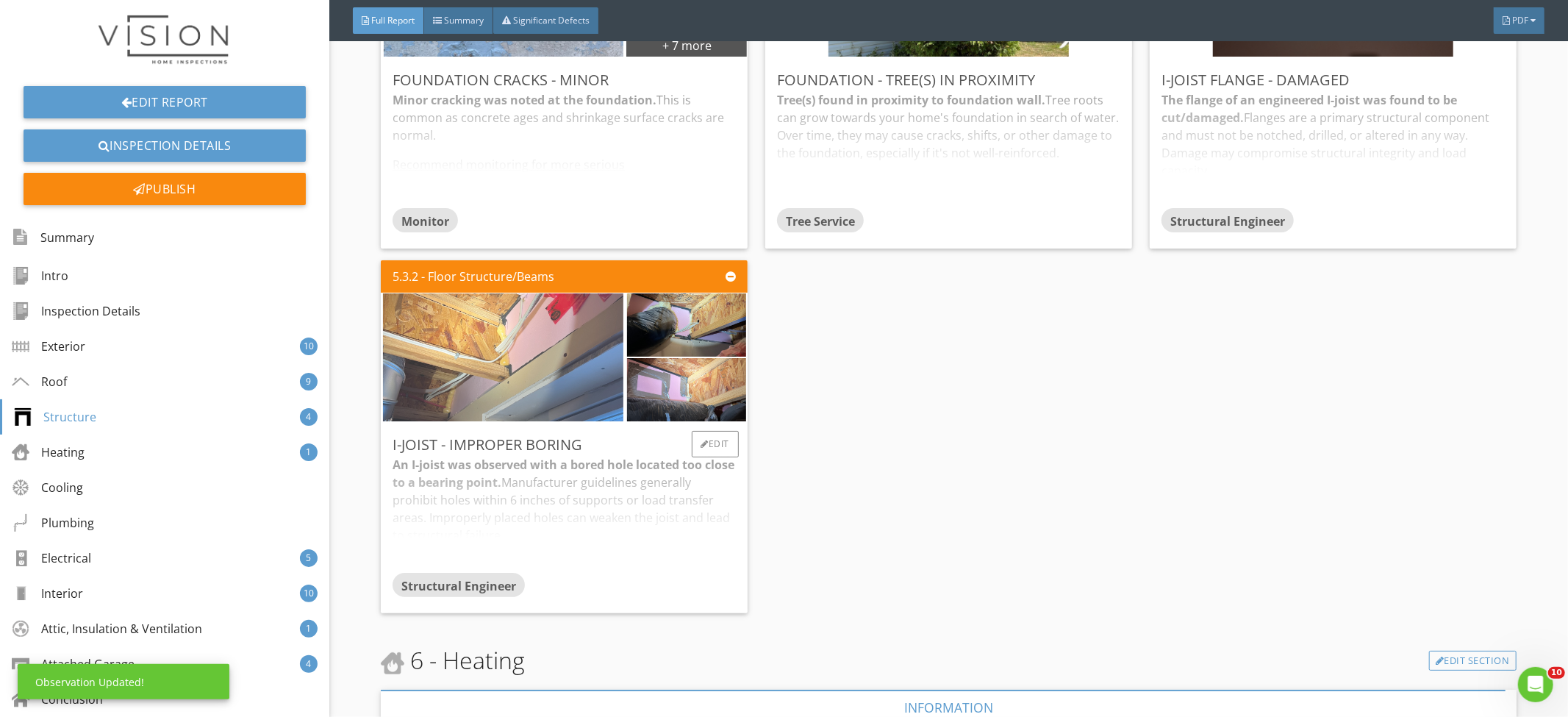
click at [572, 349] on img at bounding box center [503, 357] width 240 height 319
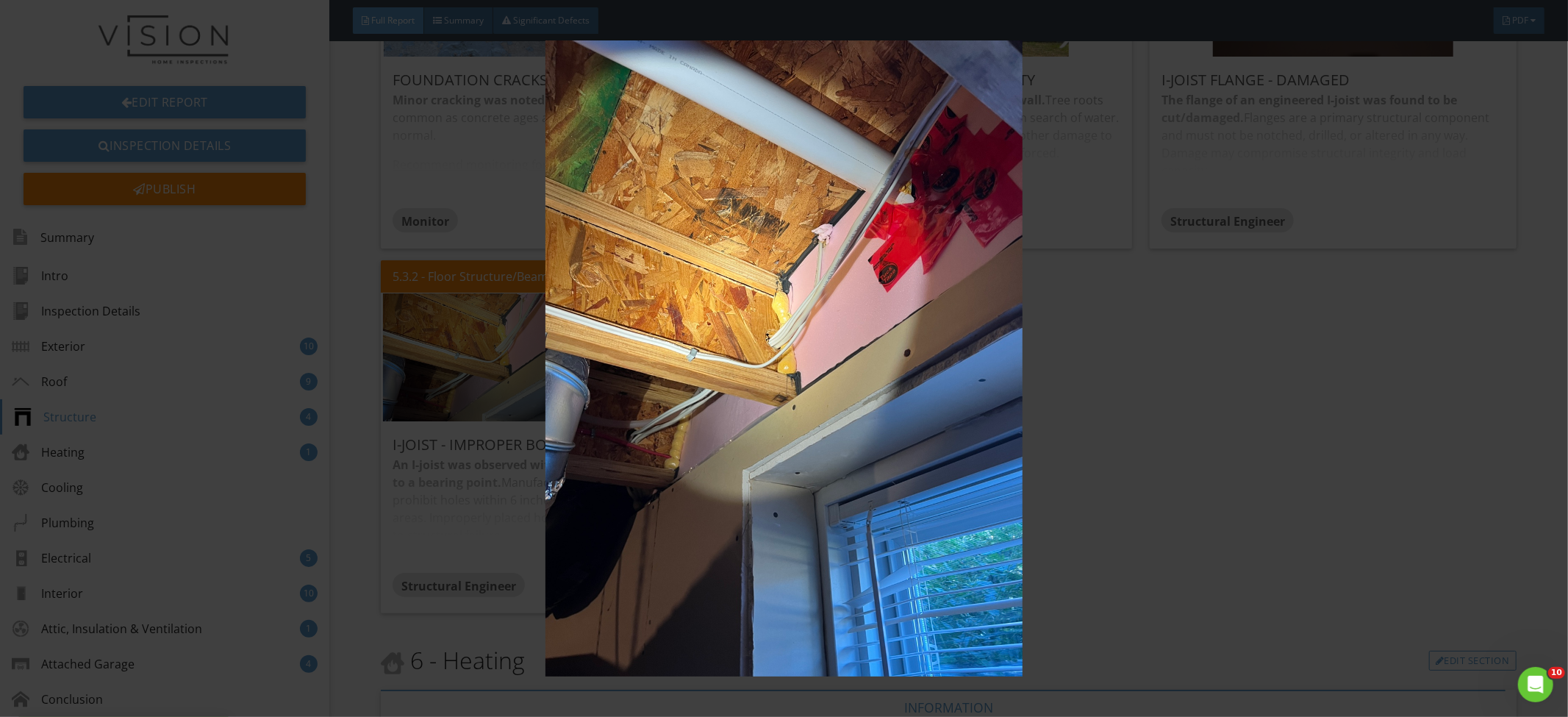
click at [1214, 369] on img at bounding box center [784, 358] width 1445 height 636
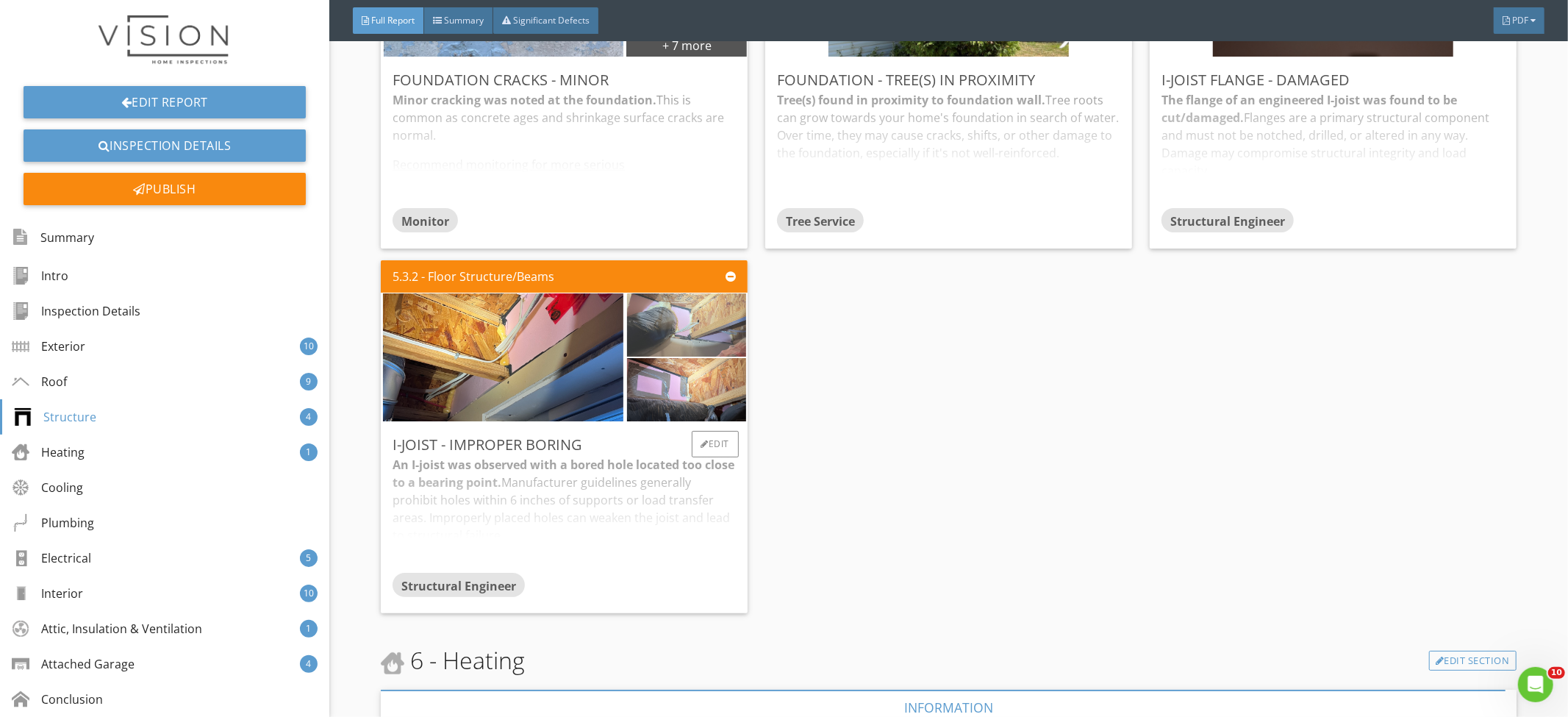
click at [674, 338] on img at bounding box center [686, 326] width 118 height 158
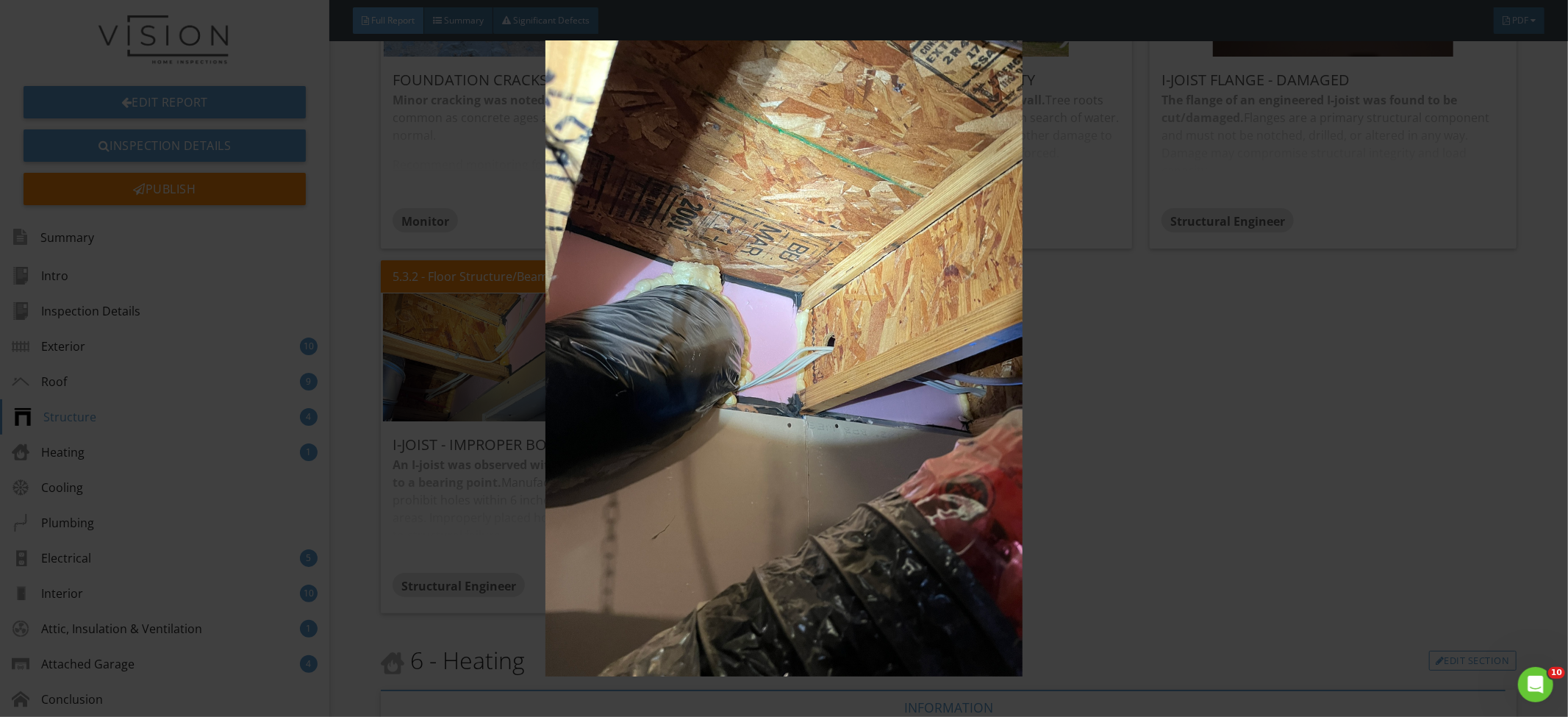
click at [1116, 360] on img at bounding box center [784, 358] width 1445 height 636
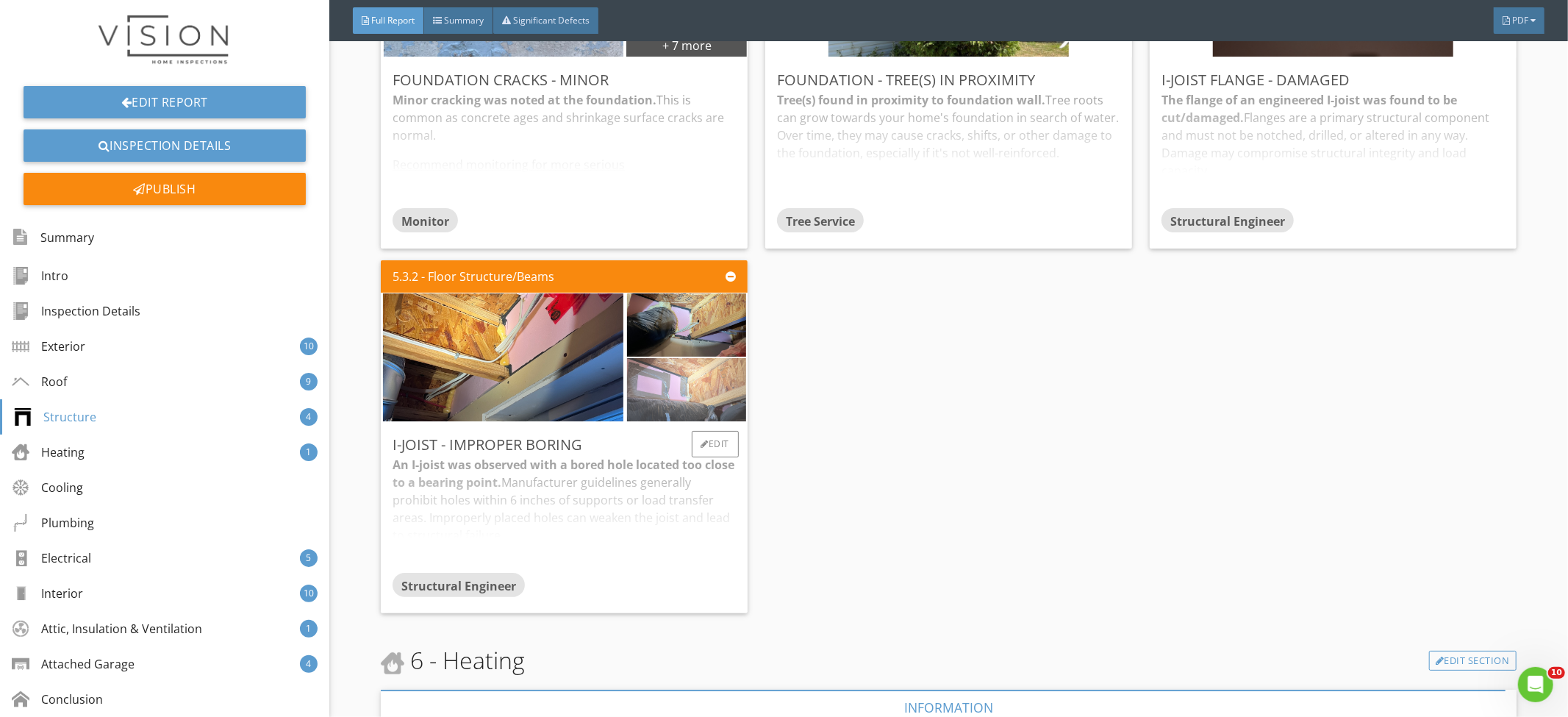
click at [733, 391] on img at bounding box center [686, 390] width 118 height 158
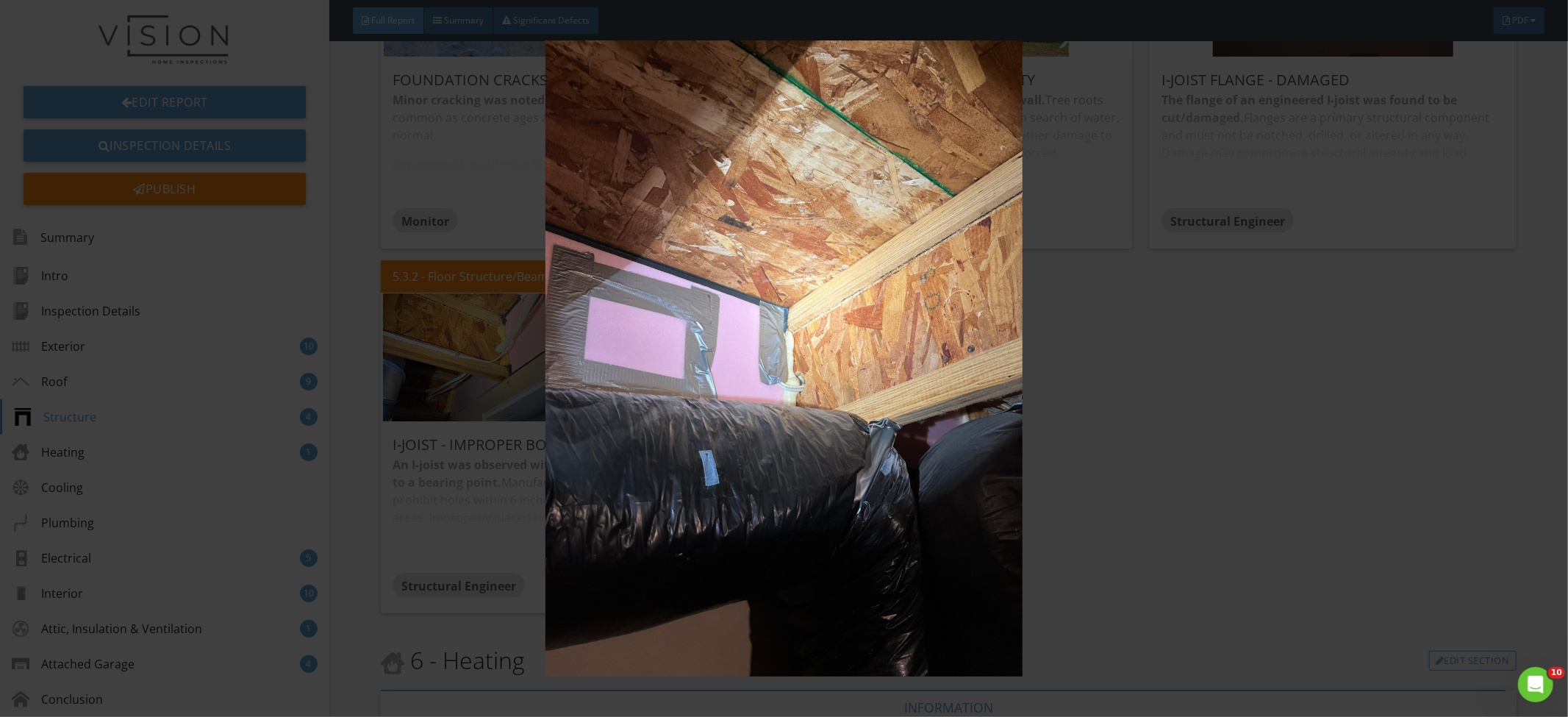
click at [1084, 315] on img at bounding box center [784, 358] width 1445 height 636
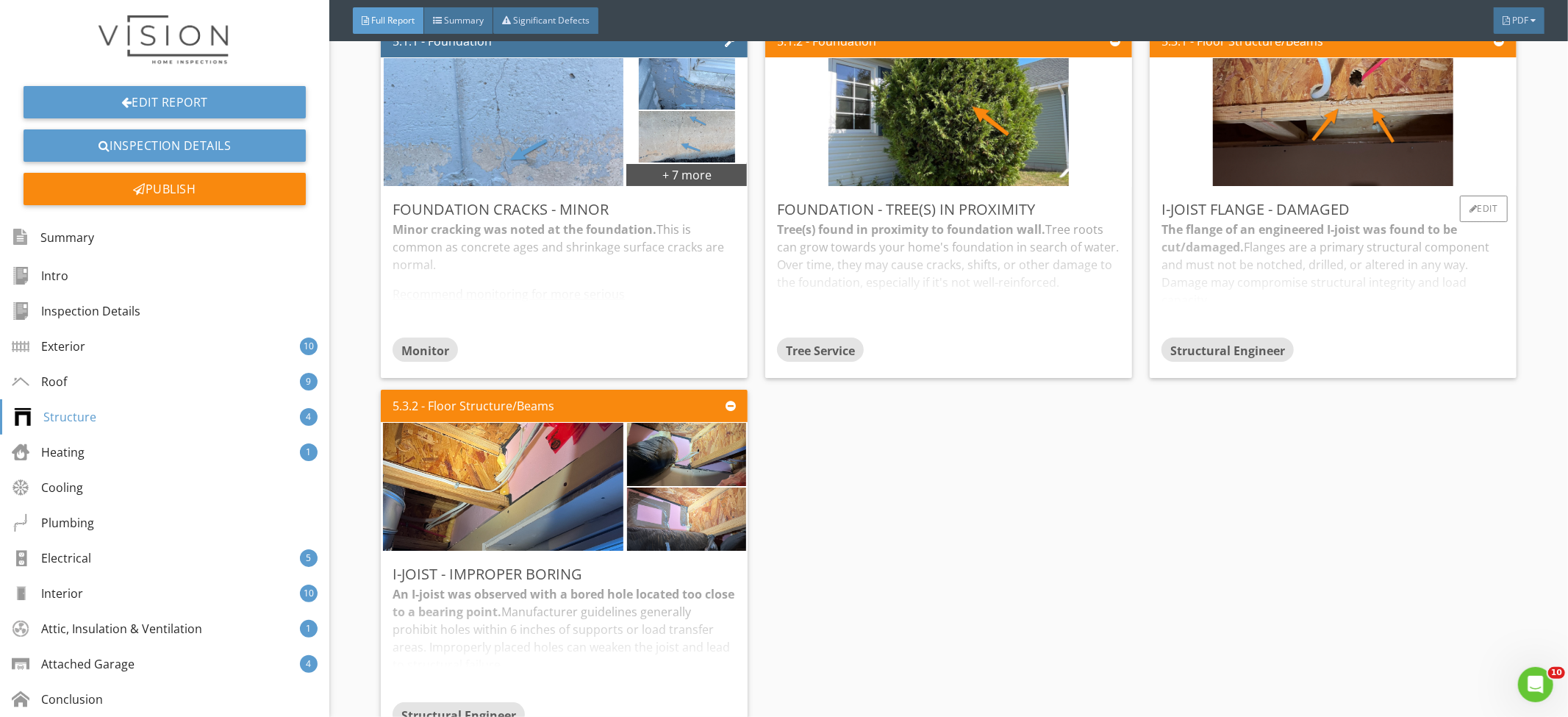
scroll to position [4920, 0]
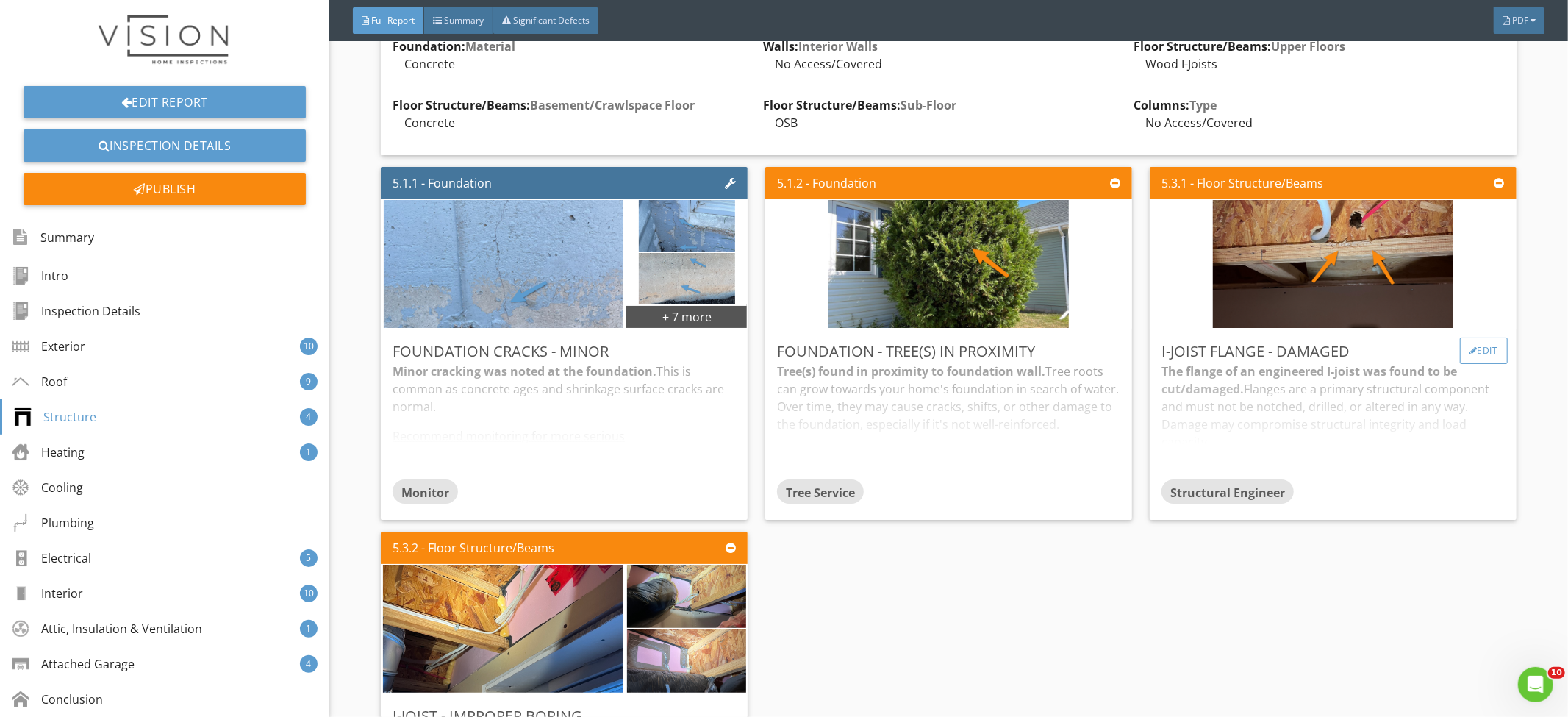
click at [1461, 354] on div "Edit" at bounding box center [1484, 350] width 48 height 26
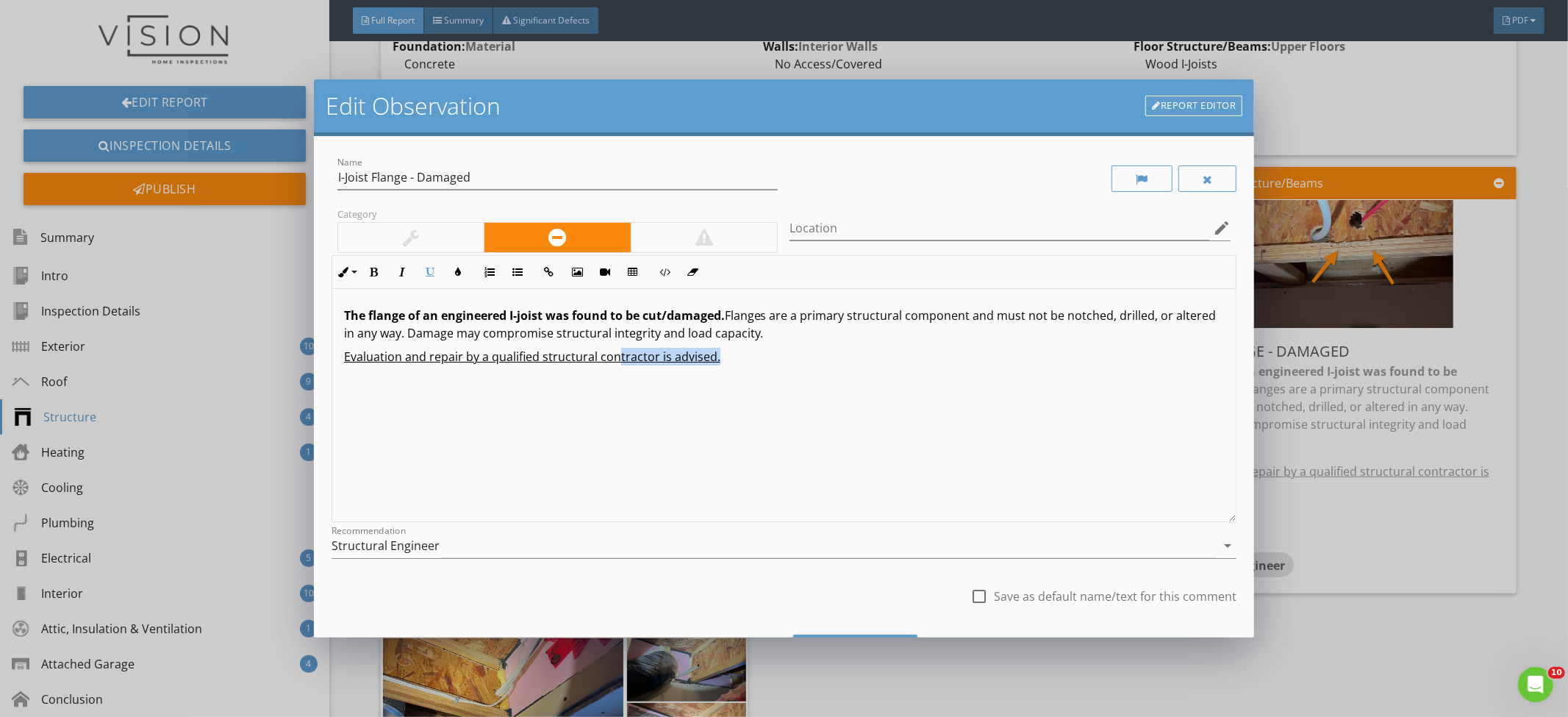
drag, startPoint x: 714, startPoint y: 360, endPoint x: 615, endPoint y: 360, distance: 99.0
click at [615, 360] on p "Evaluation and repair by a qualified structural contractor is advised." at bounding box center [784, 356] width 881 height 17
click at [684, 405] on div "The flange of an engineered I-joist was found to be cut/damaged. Flanges are a …" at bounding box center [784, 406] width 905 height 233
drag, startPoint x: 743, startPoint y: 364, endPoint x: 333, endPoint y: 351, distance: 410.2
click at [333, 351] on div "The flange of an engineered I-joist was found to be cut/damaged. Flanges are a …" at bounding box center [784, 406] width 905 height 233
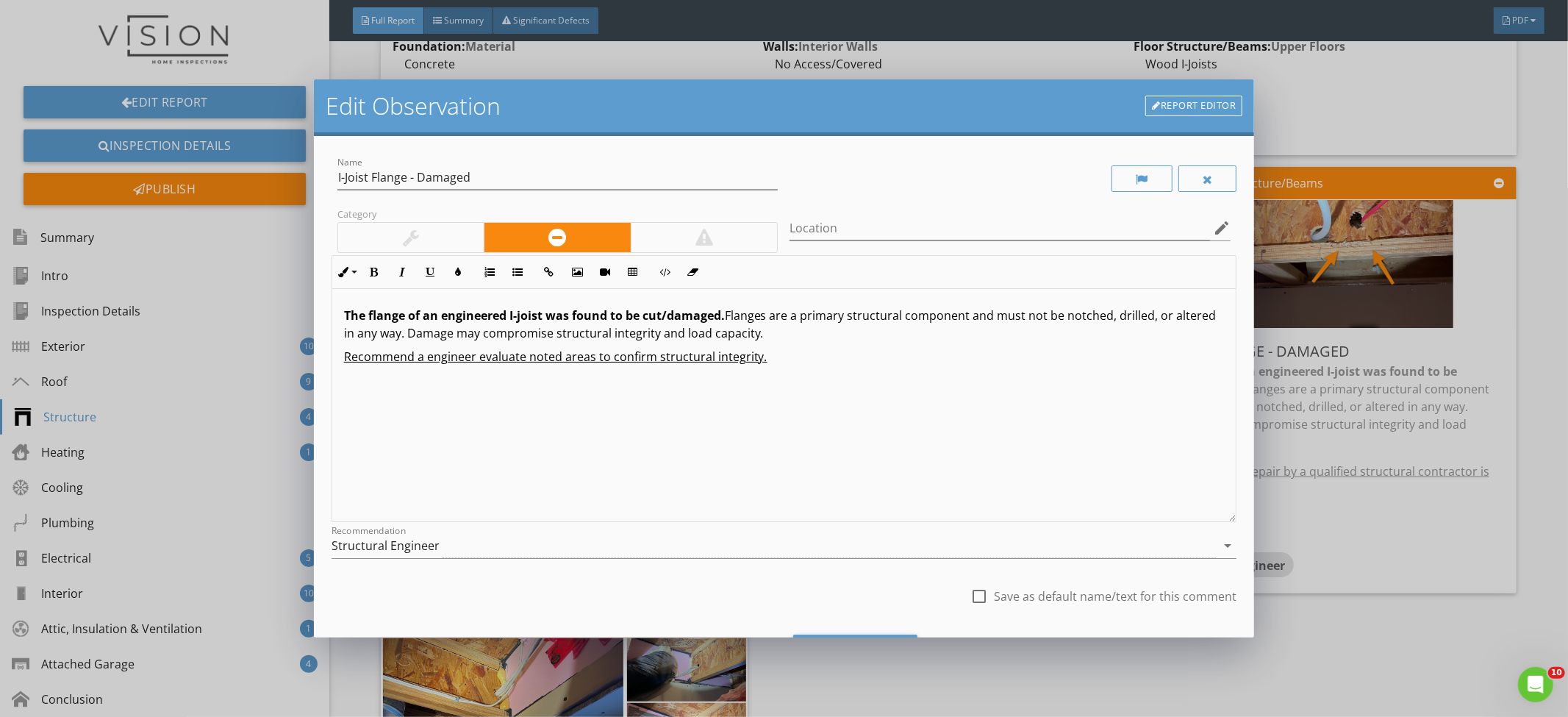
click at [420, 358] on u "Recommend a engineer evaluate noted areas to confirm structural integrity." at bounding box center [555, 357] width 423 height 16
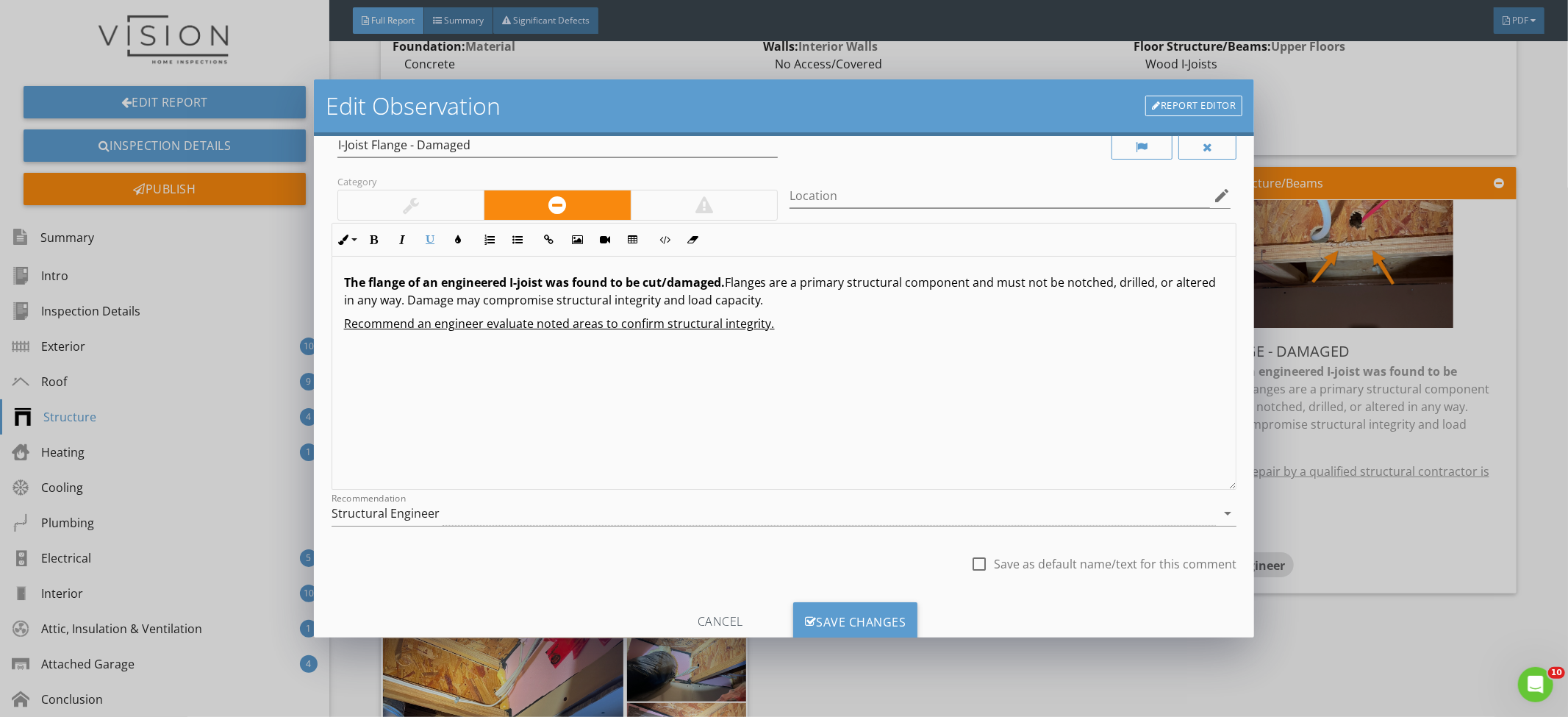
scroll to position [76, 0]
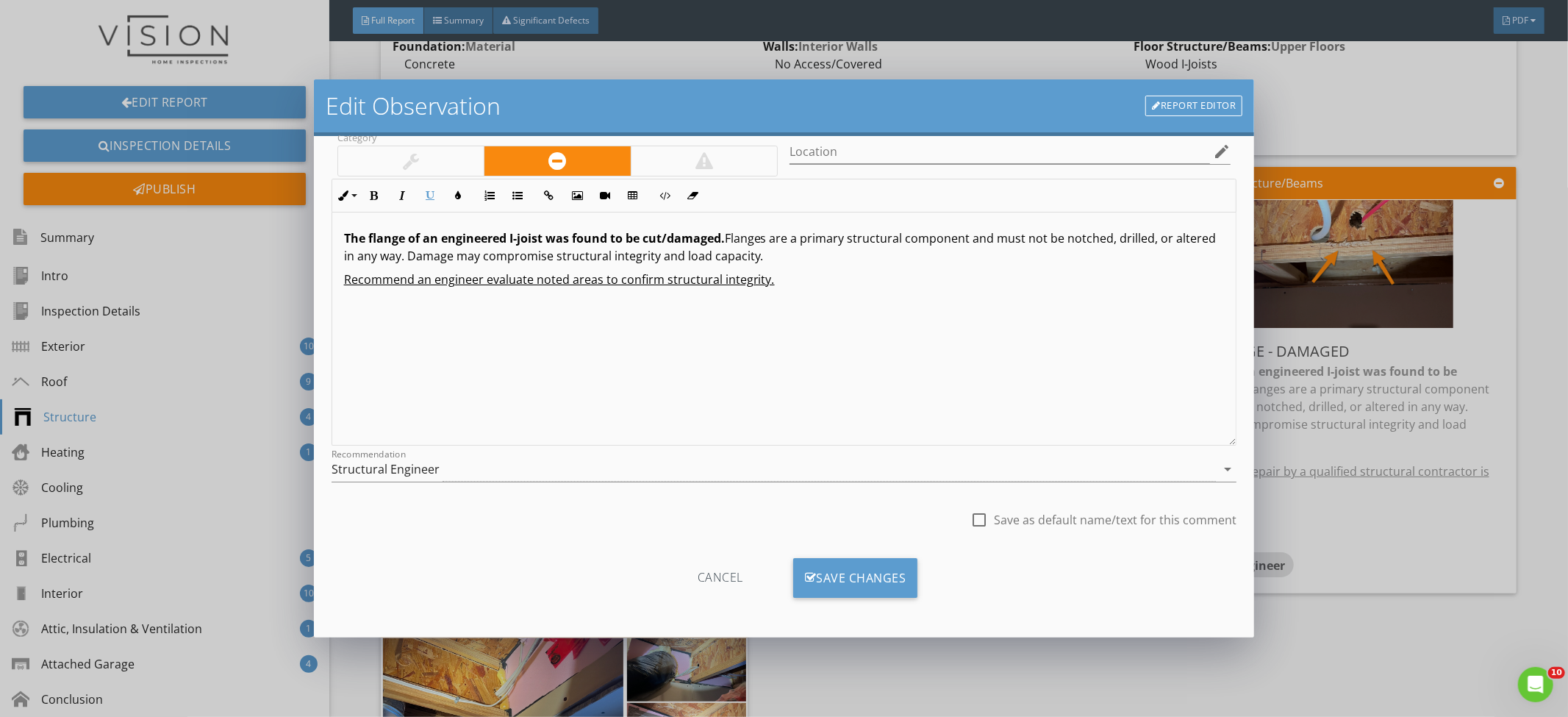
click at [978, 518] on div at bounding box center [978, 519] width 25 height 25
checkbox input "true"
click at [897, 560] on div "Save Changes" at bounding box center [855, 578] width 125 height 40
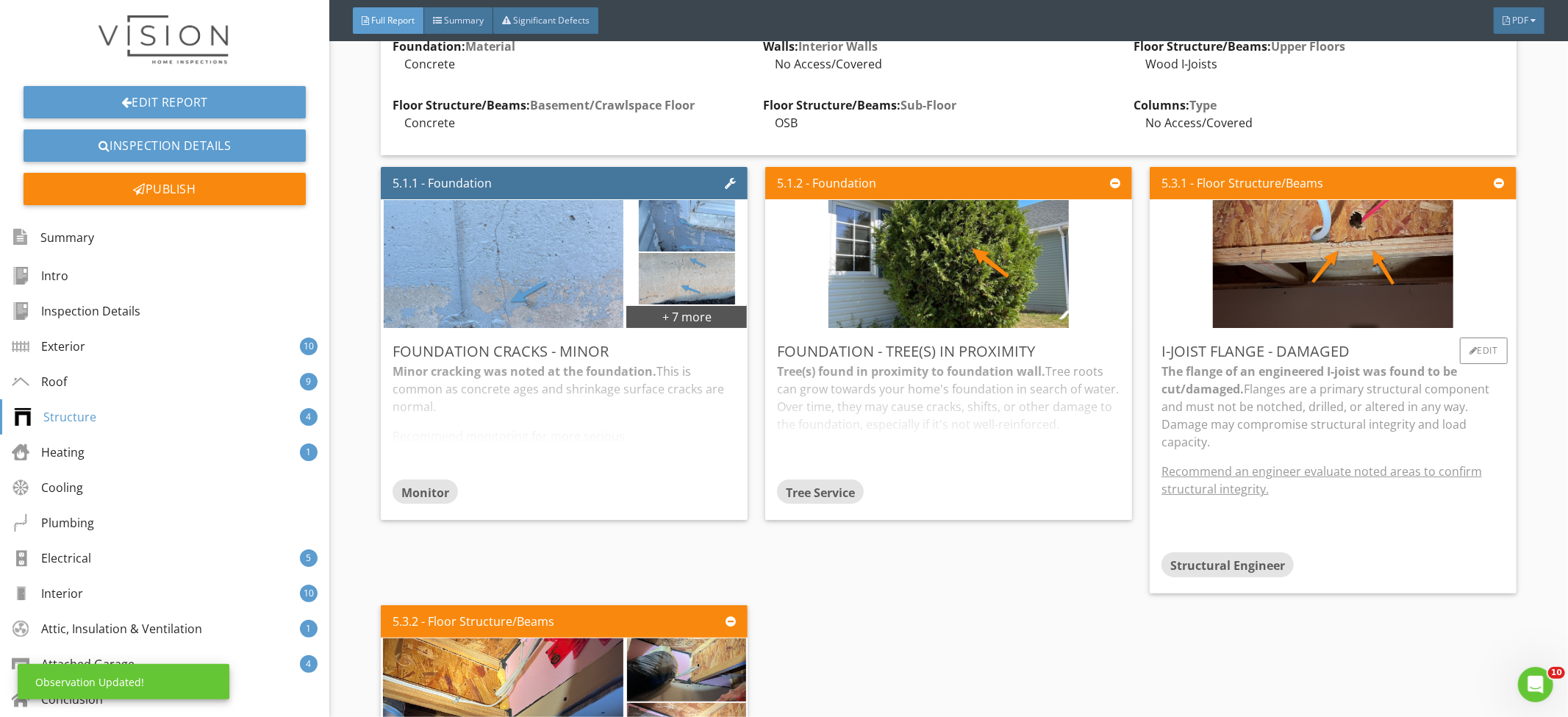
click at [1255, 421] on p "The flange of an engineered I-joist was found to be cut/damaged. Flanges are a …" at bounding box center [1333, 406] width 343 height 88
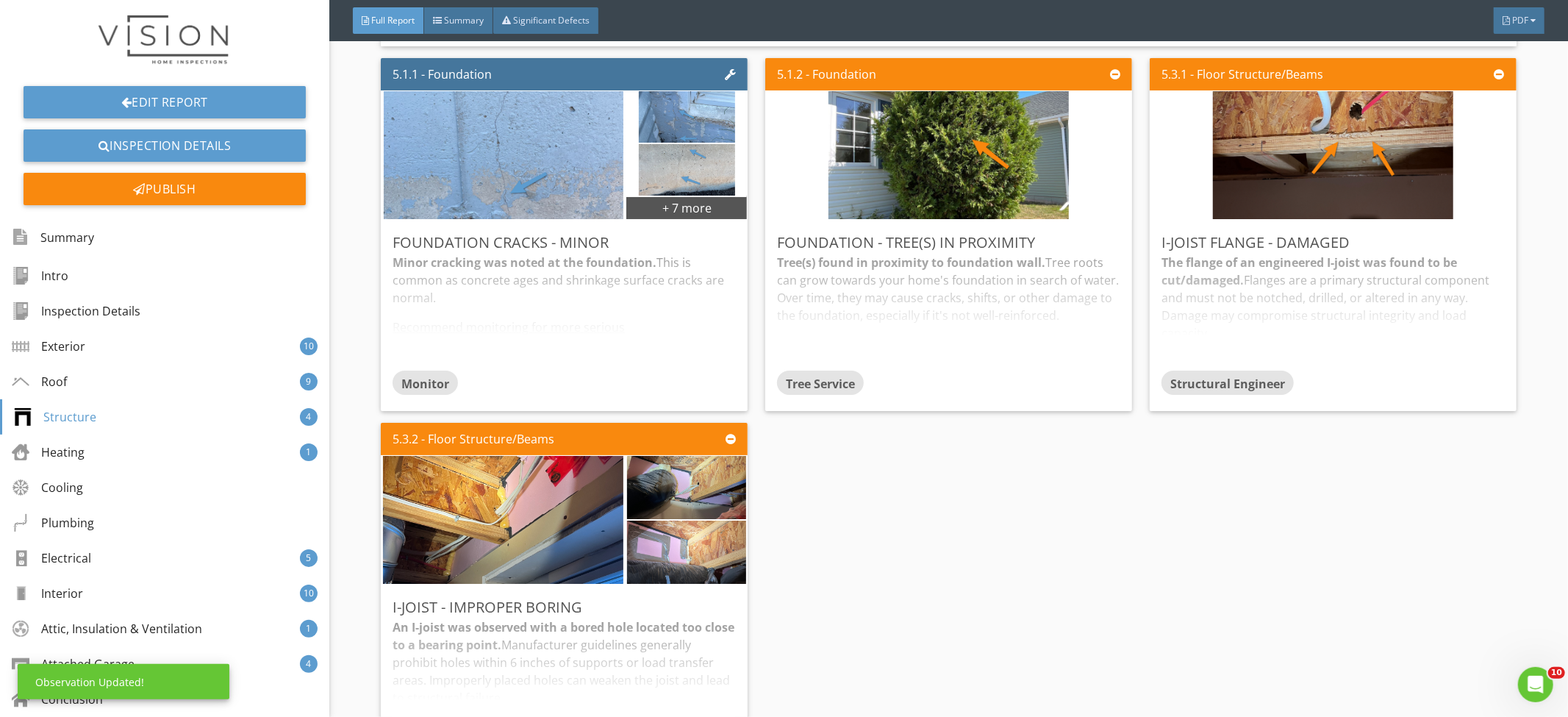
scroll to position [5133, 0]
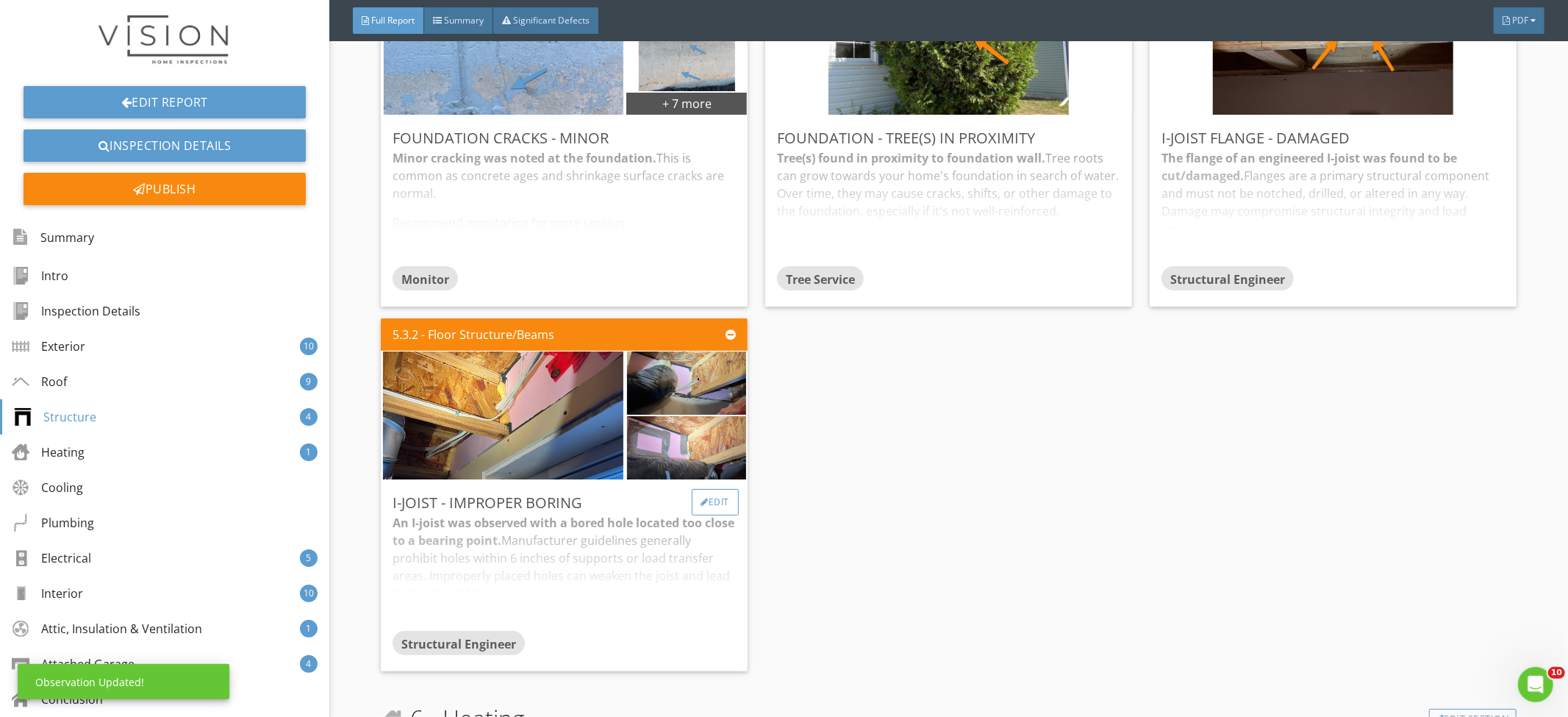
click at [702, 505] on div at bounding box center [705, 502] width 8 height 9
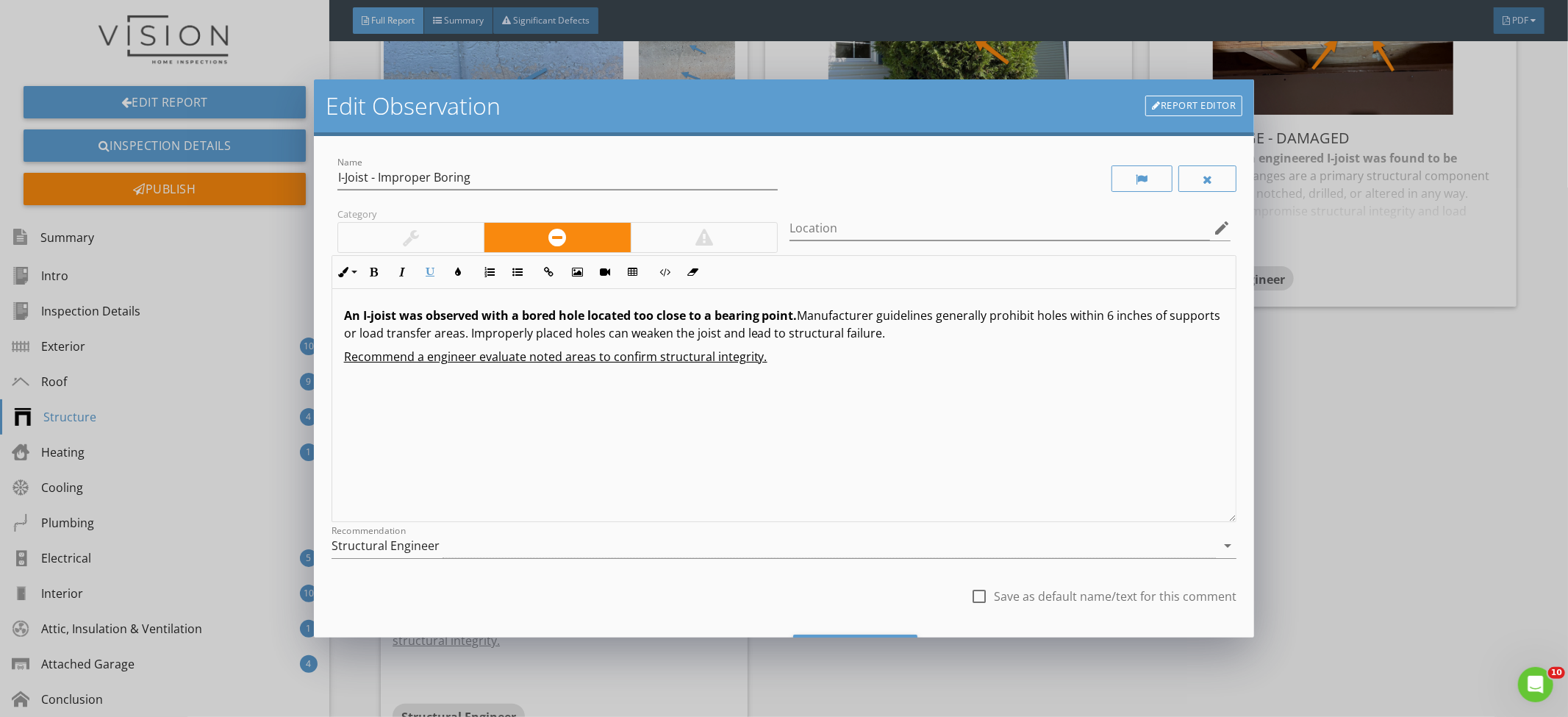
click at [419, 356] on u "Recommend a engineer evaluate noted areas to confirm structural integrity." at bounding box center [555, 357] width 423 height 16
click at [421, 357] on u "Recommend a engineer evaluate noted areas to confirm structural integrity." at bounding box center [555, 357] width 423 height 16
click at [773, 419] on div "An I-joist was observed with a bored hole located too close to a bearing point.…" at bounding box center [784, 406] width 905 height 233
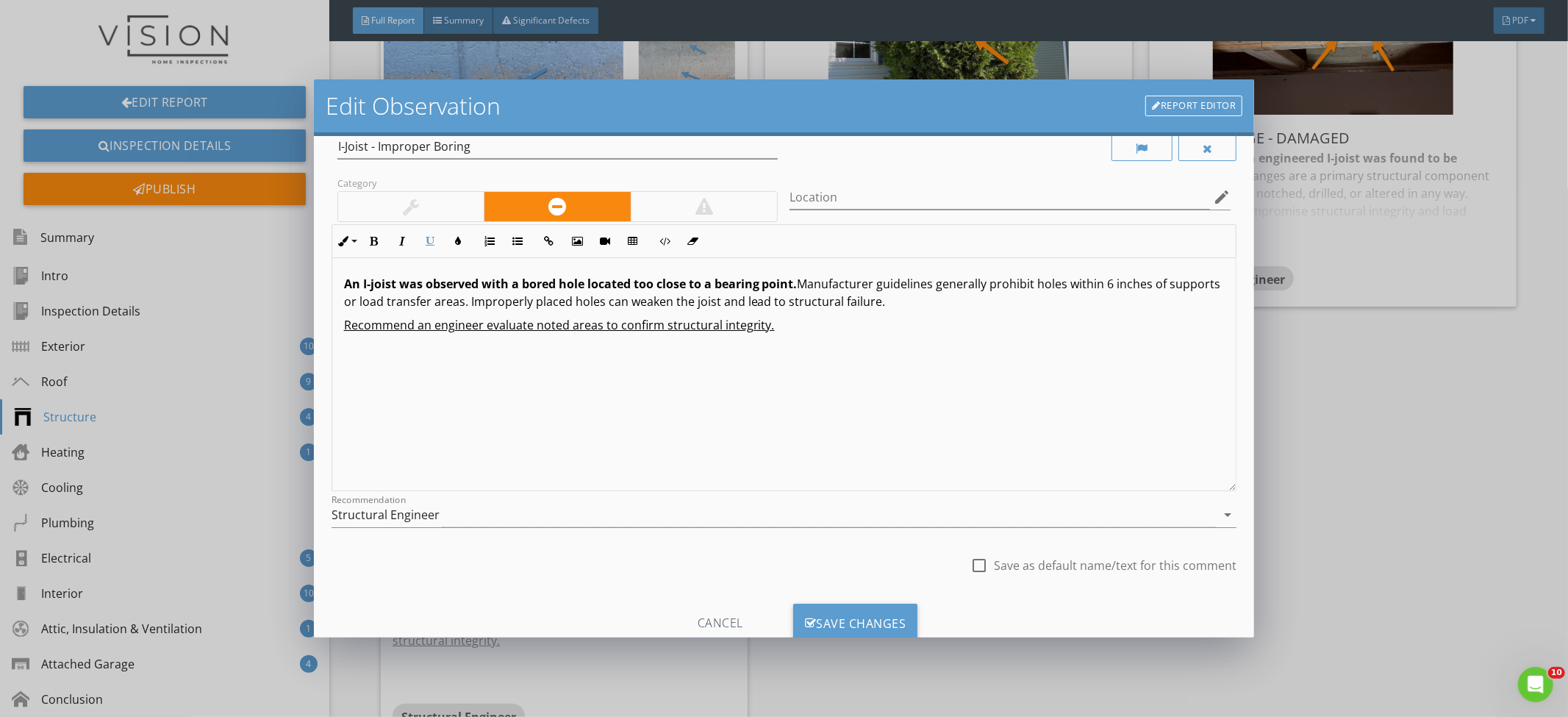
scroll to position [76, 0]
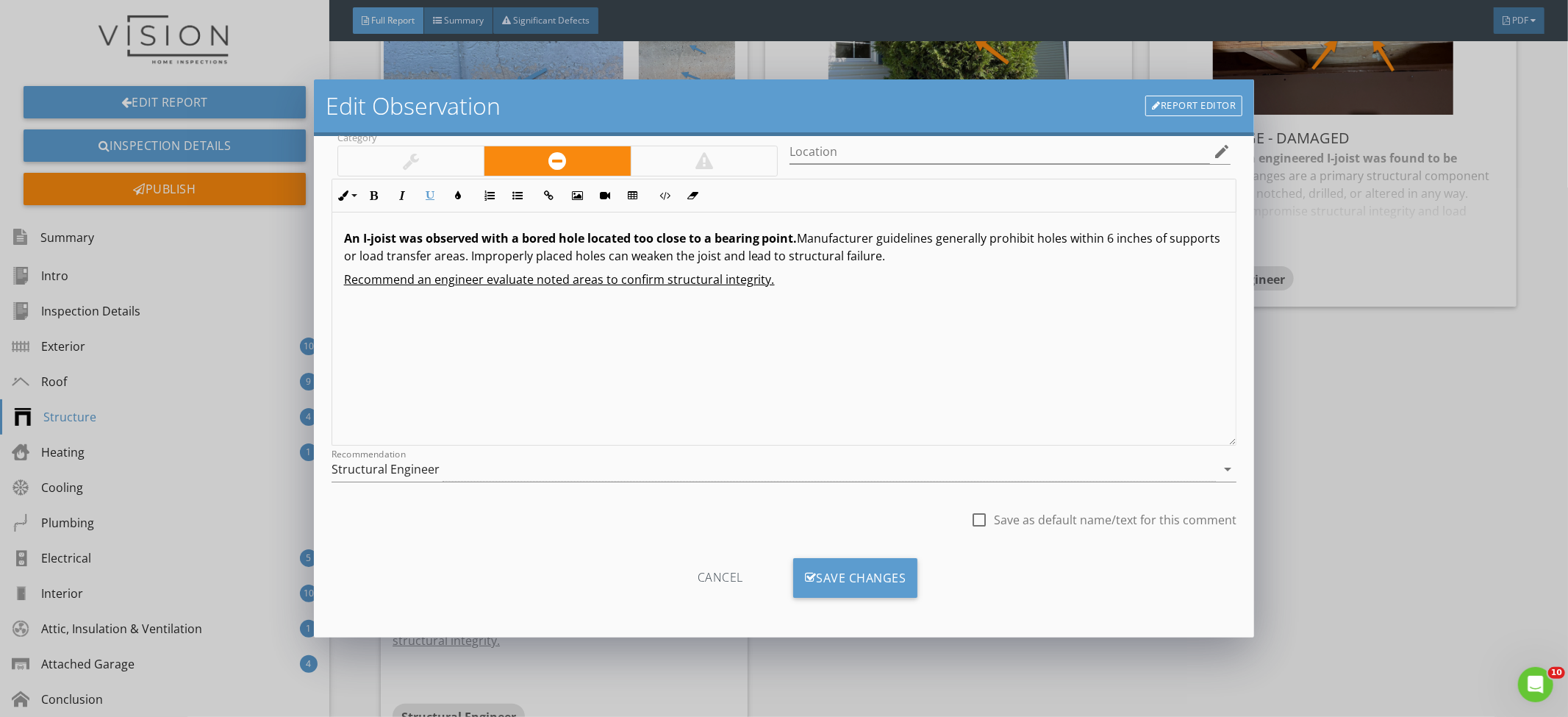
click at [971, 511] on div at bounding box center [978, 519] width 25 height 25
checkbox input "true"
click at [915, 563] on div "Cancel Save Changes" at bounding box center [784, 583] width 905 height 51
click at [912, 564] on div "Cancel Save Changes" at bounding box center [784, 583] width 905 height 51
click at [909, 565] on div "Save Changes" at bounding box center [855, 578] width 125 height 40
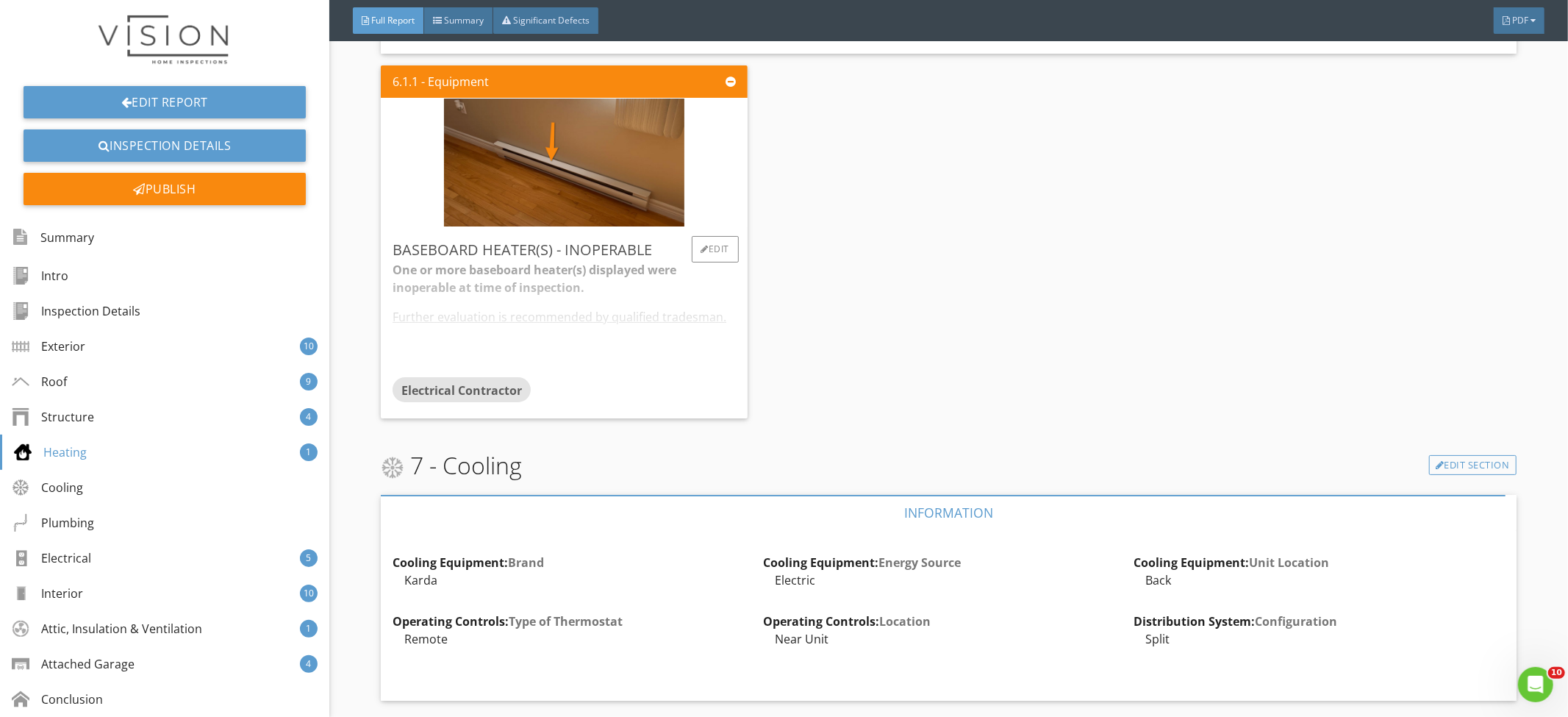
scroll to position [6260, 0]
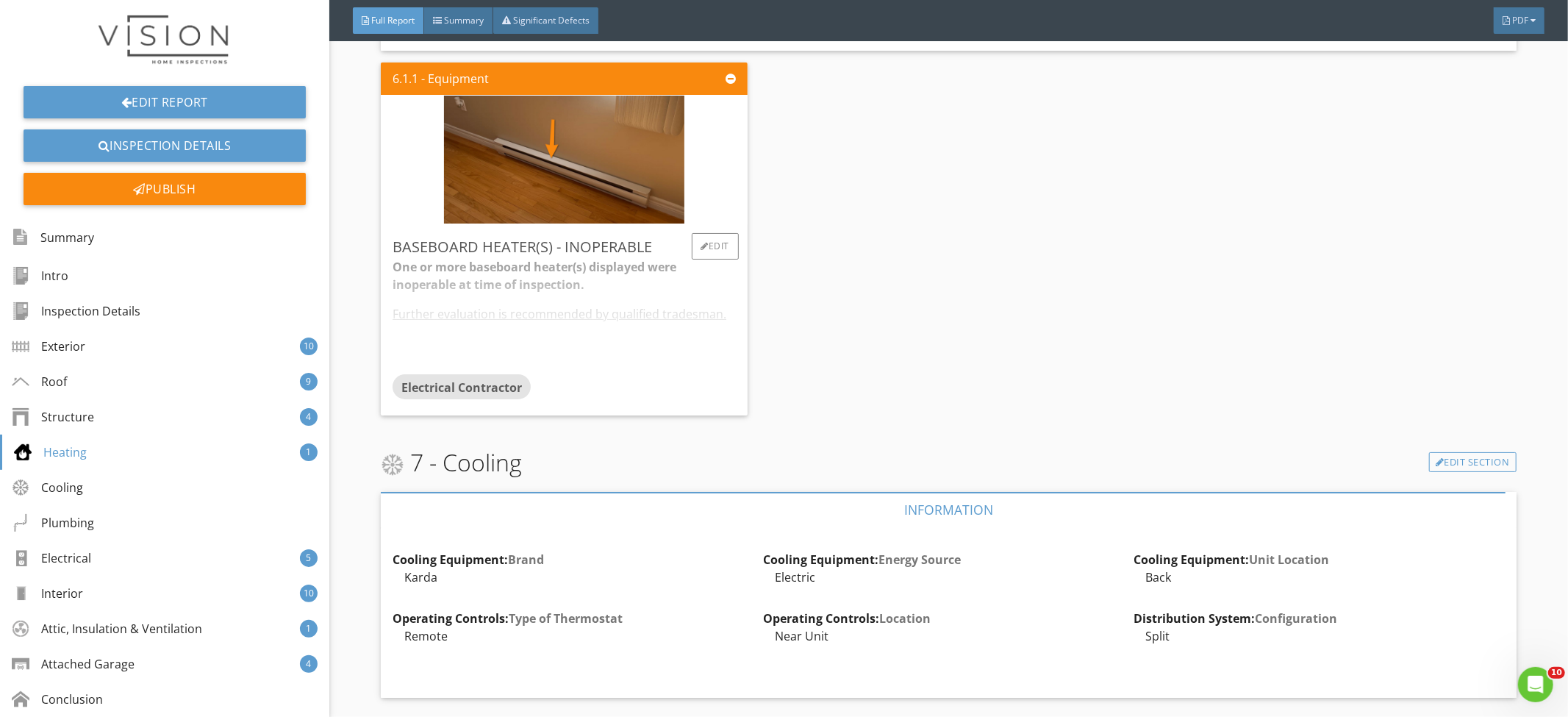
click at [519, 288] on div "One or more baseboard heater(s) displayed were inoperable at time of inspection…" at bounding box center [563, 317] width 343 height 116
click at [902, 290] on div "6.1.1 - Equipment Baseboard Heater(s) - Inoperable One or more baseboard heater…" at bounding box center [949, 239] width 1136 height 367
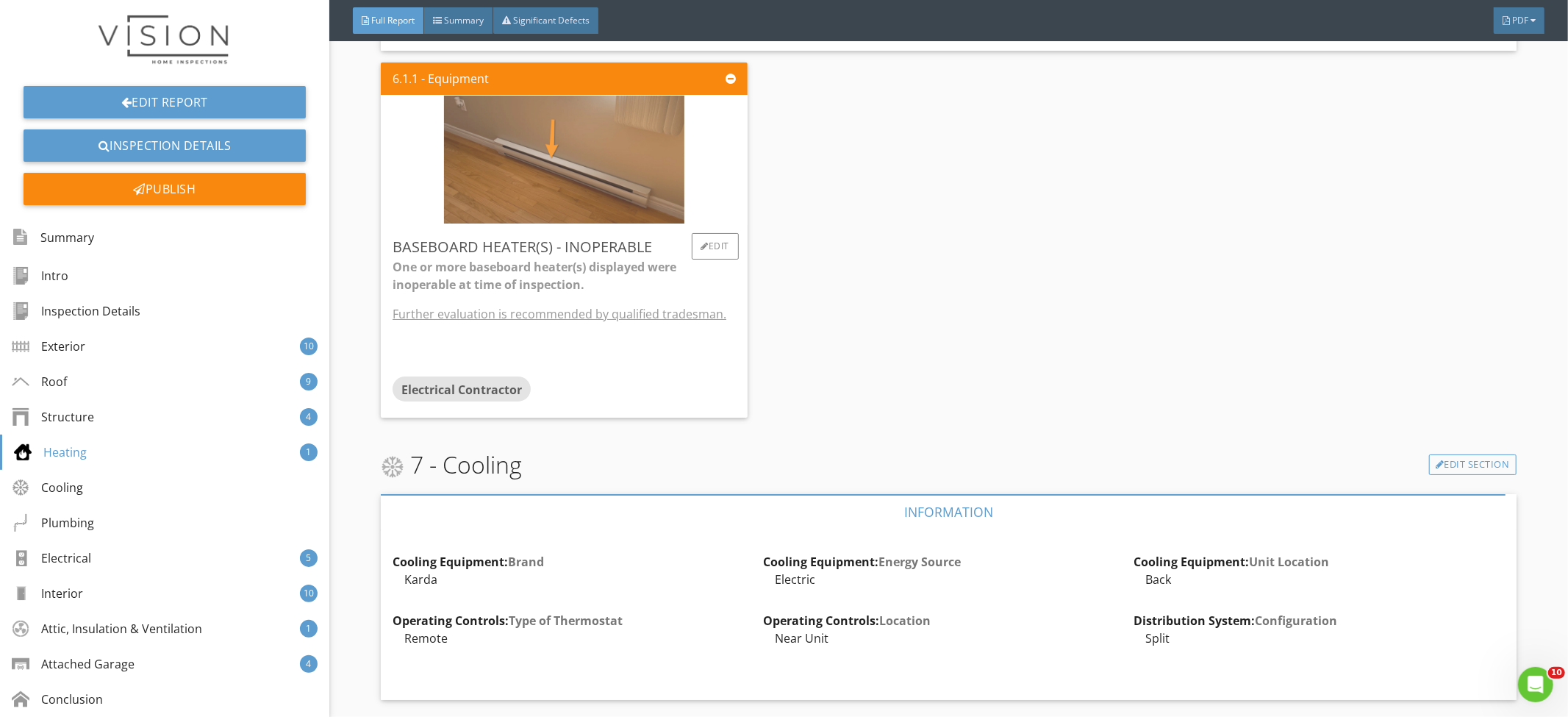
click at [566, 185] on img at bounding box center [563, 158] width 239 height 319
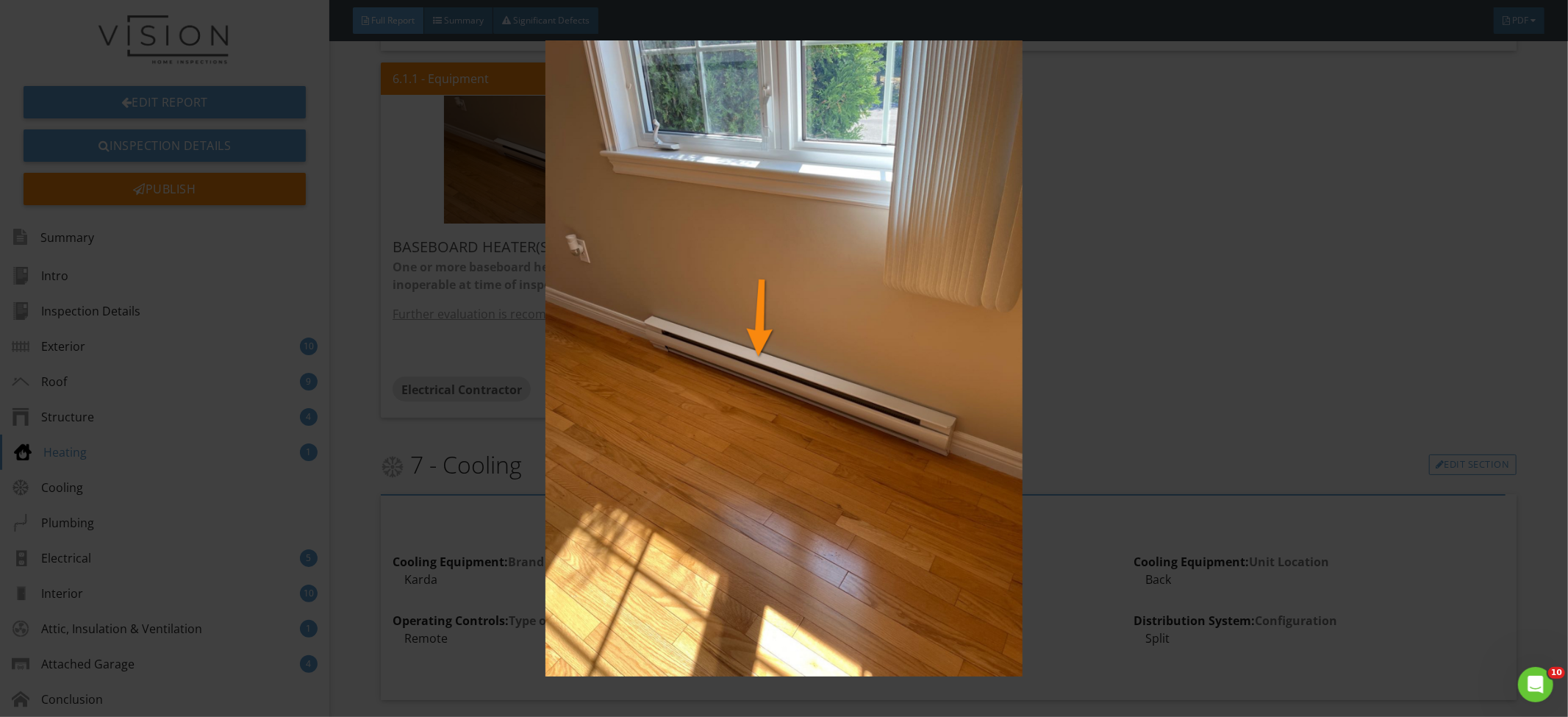
click at [1146, 208] on img at bounding box center [784, 358] width 1445 height 636
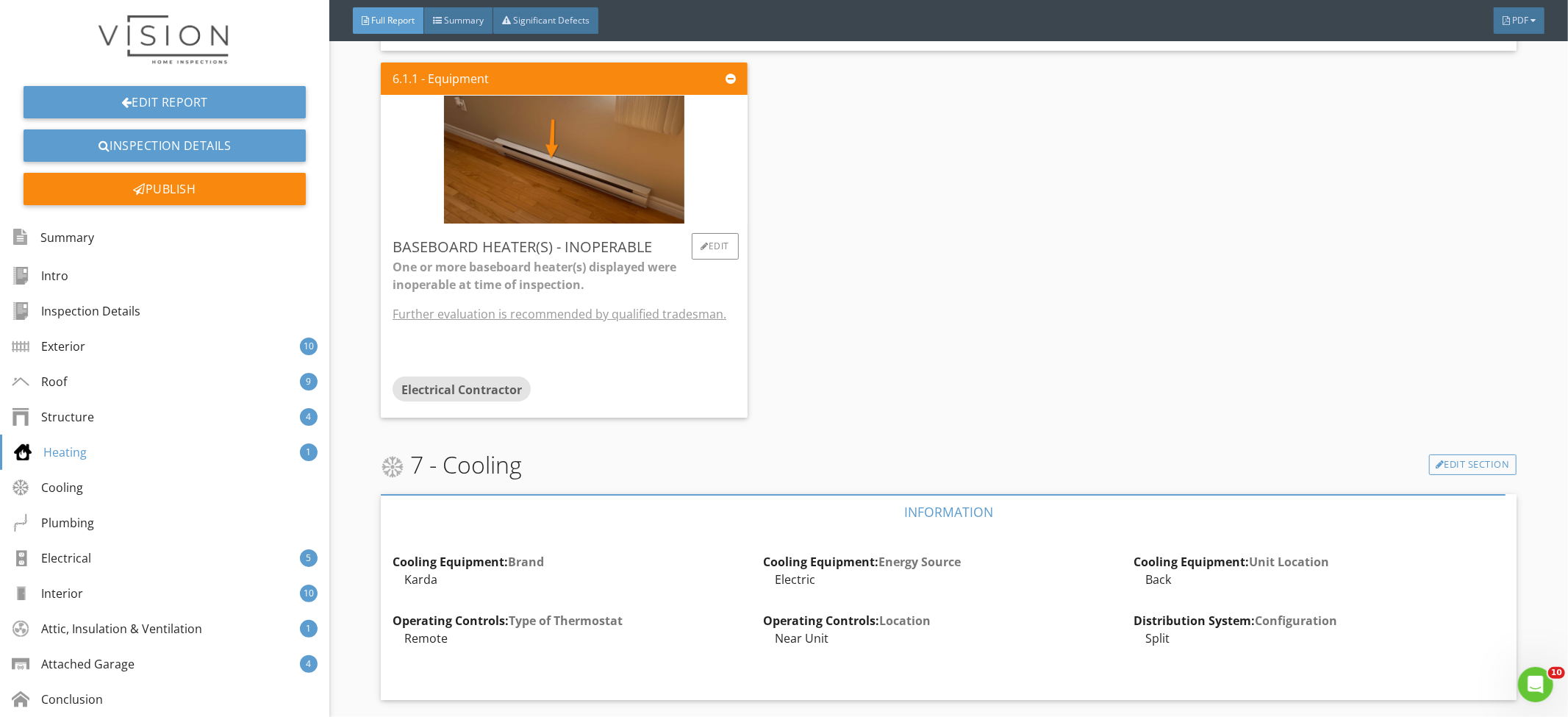
click at [685, 338] on div "One or more baseboard heater(s) displayed were inoperable at time of inspection…" at bounding box center [563, 318] width 343 height 119
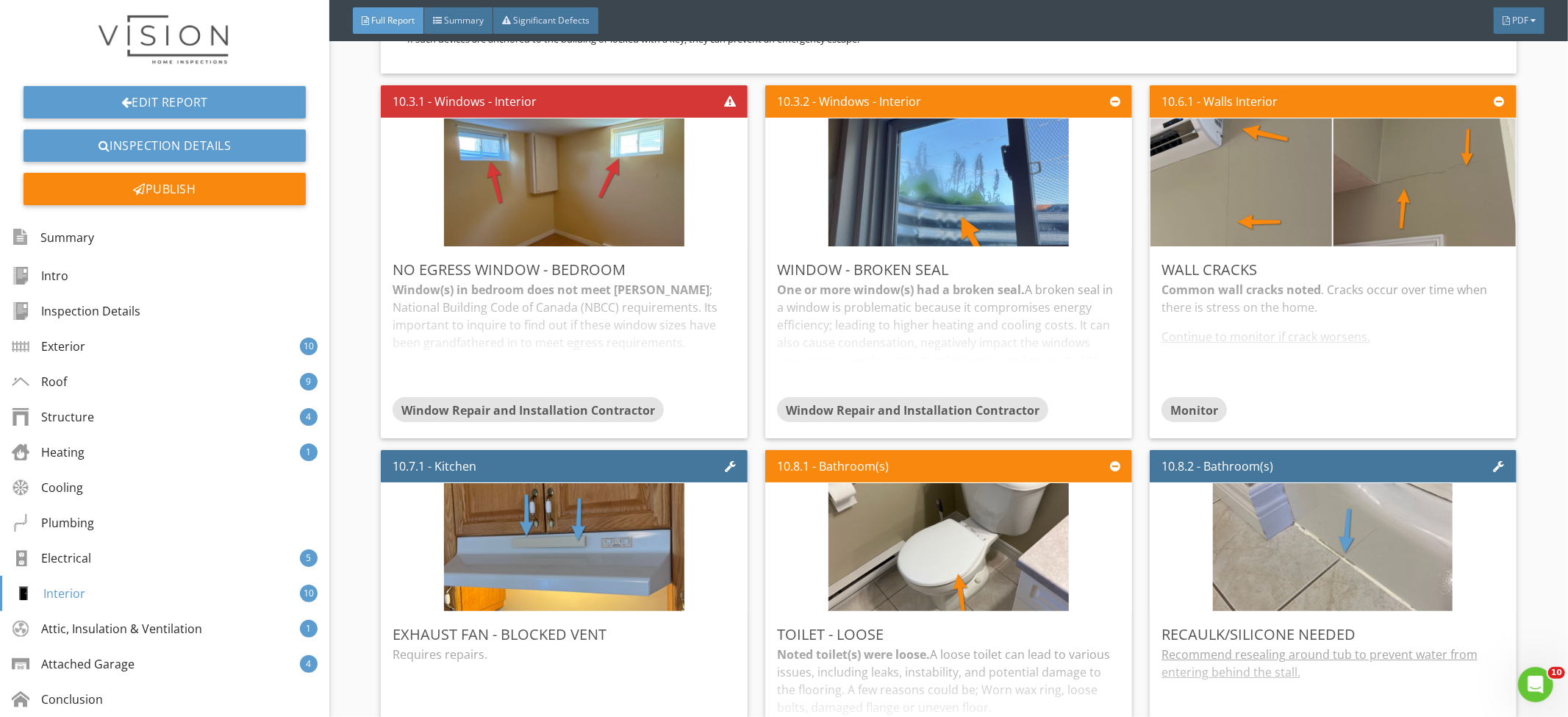
scroll to position [10413, 0]
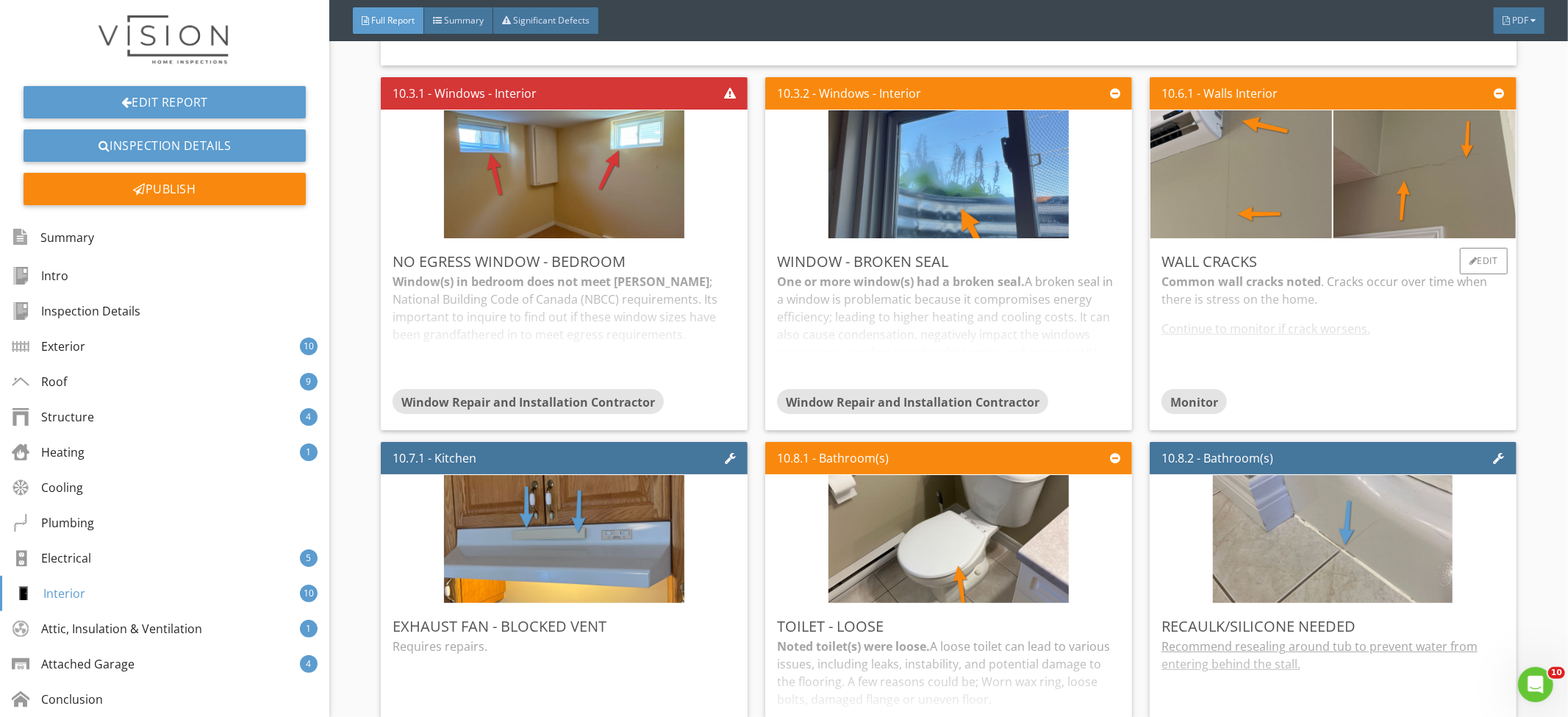
click at [1398, 318] on div "Common wall cracks noted . Cracks occur over time when there is stress on the h…" at bounding box center [1333, 331] width 343 height 116
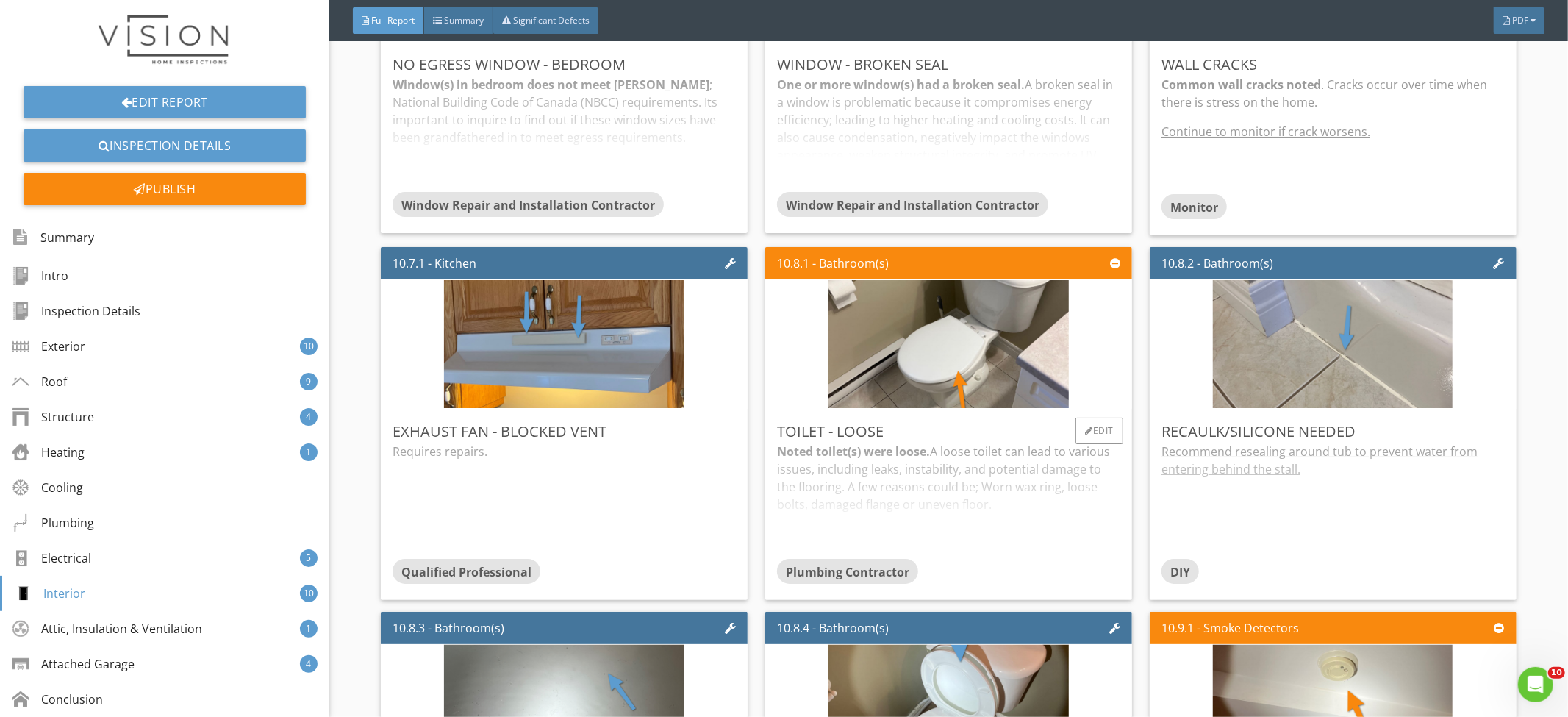
scroll to position [10679, 0]
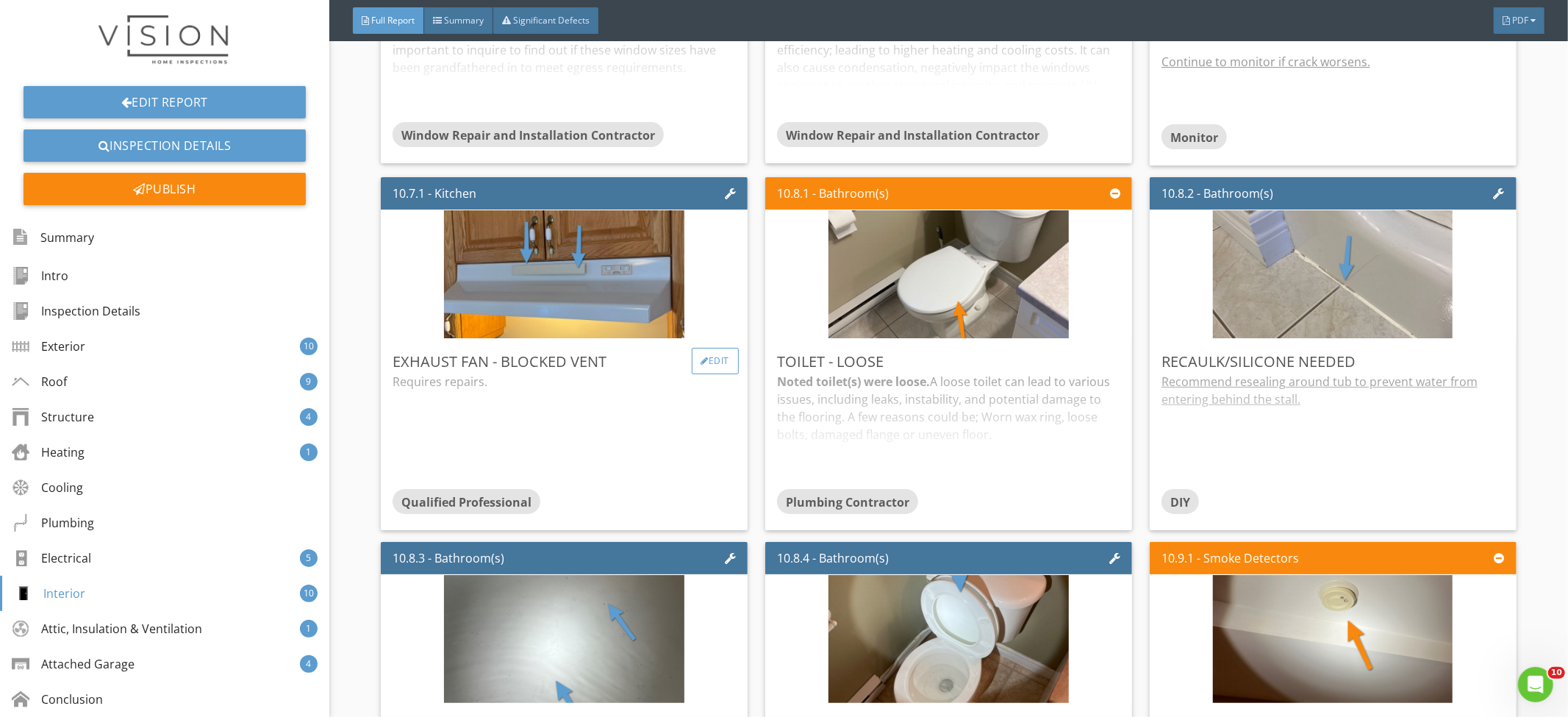
click at [710, 354] on div "Edit" at bounding box center [715, 360] width 48 height 26
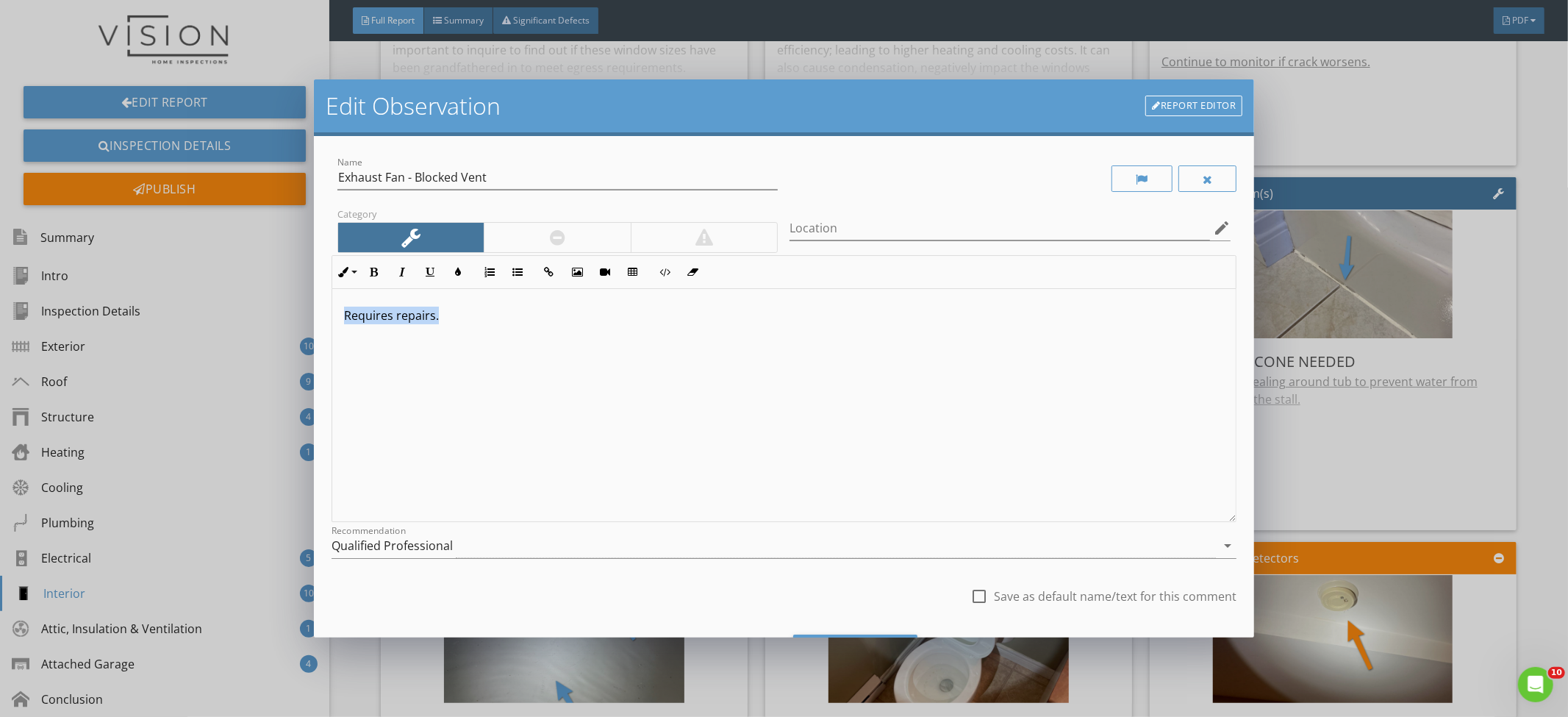
drag, startPoint x: 481, startPoint y: 316, endPoint x: 312, endPoint y: 317, distance: 169.0
click at [312, 317] on div "Edit Observation Report Editor Name Exhaust Fan - Blocked Vent Category Locatio…" at bounding box center [784, 358] width 1568 height 717
click at [670, 320] on p "Noted recirculating exhast fan was blocked." at bounding box center [784, 315] width 881 height 17
drag, startPoint x: 590, startPoint y: 317, endPoint x: 303, endPoint y: 316, distance: 287.0
click at [303, 316] on div "Edit Observation Report Editor Name Exhaust Fan - Blocked Vent Category Locatio…" at bounding box center [784, 358] width 1568 height 717
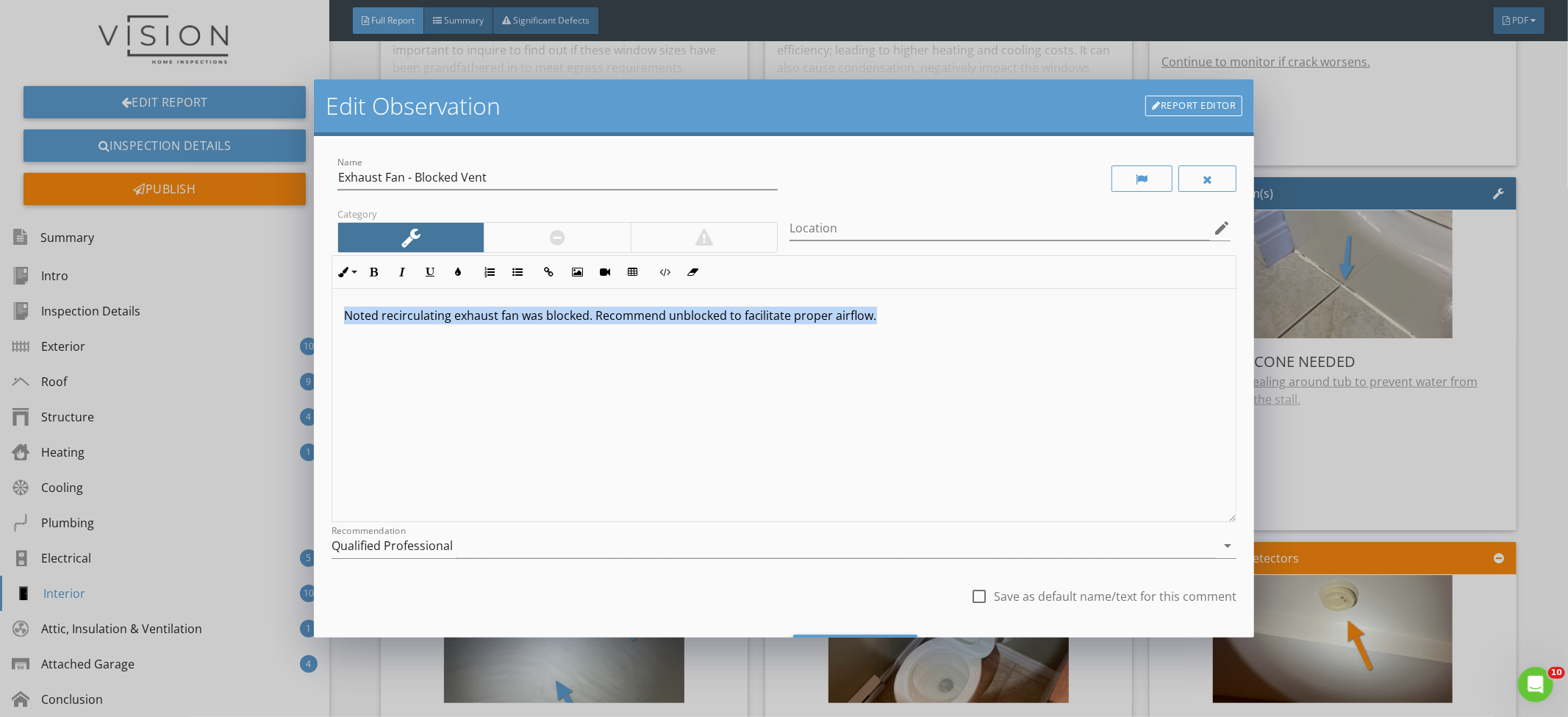
drag, startPoint x: 932, startPoint y: 316, endPoint x: 305, endPoint y: 315, distance: 627.0
click at [305, 315] on div "Edit Observation Report Editor Name Exhaust Fan - Blocked Vent Category Locatio…" at bounding box center [784, 358] width 1568 height 717
click at [515, 540] on div "Qualified Professional" at bounding box center [774, 546] width 885 height 25
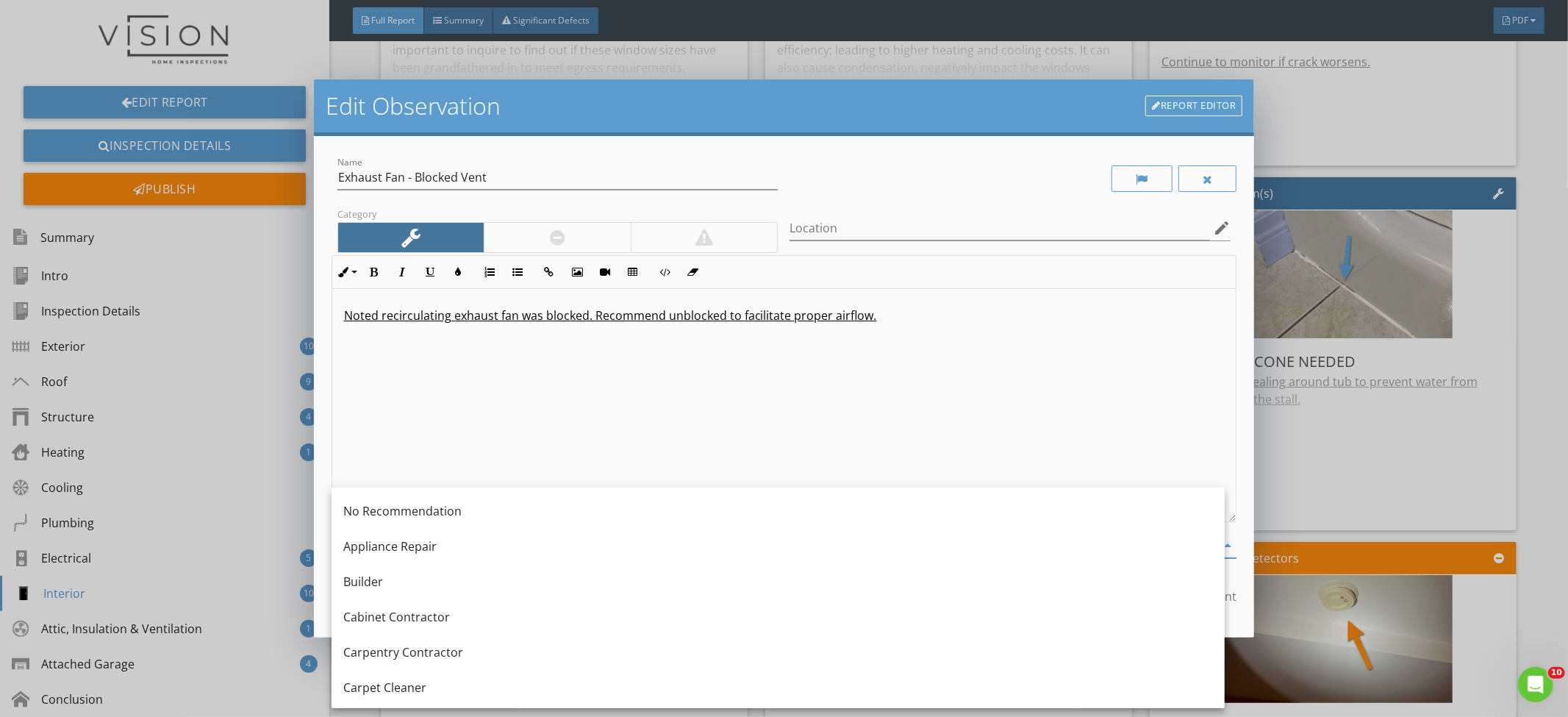
click at [585, 430] on div "Noted recirculating exhaust fan was blocked. Recommend unblocked to facilitate …" at bounding box center [784, 406] width 905 height 233
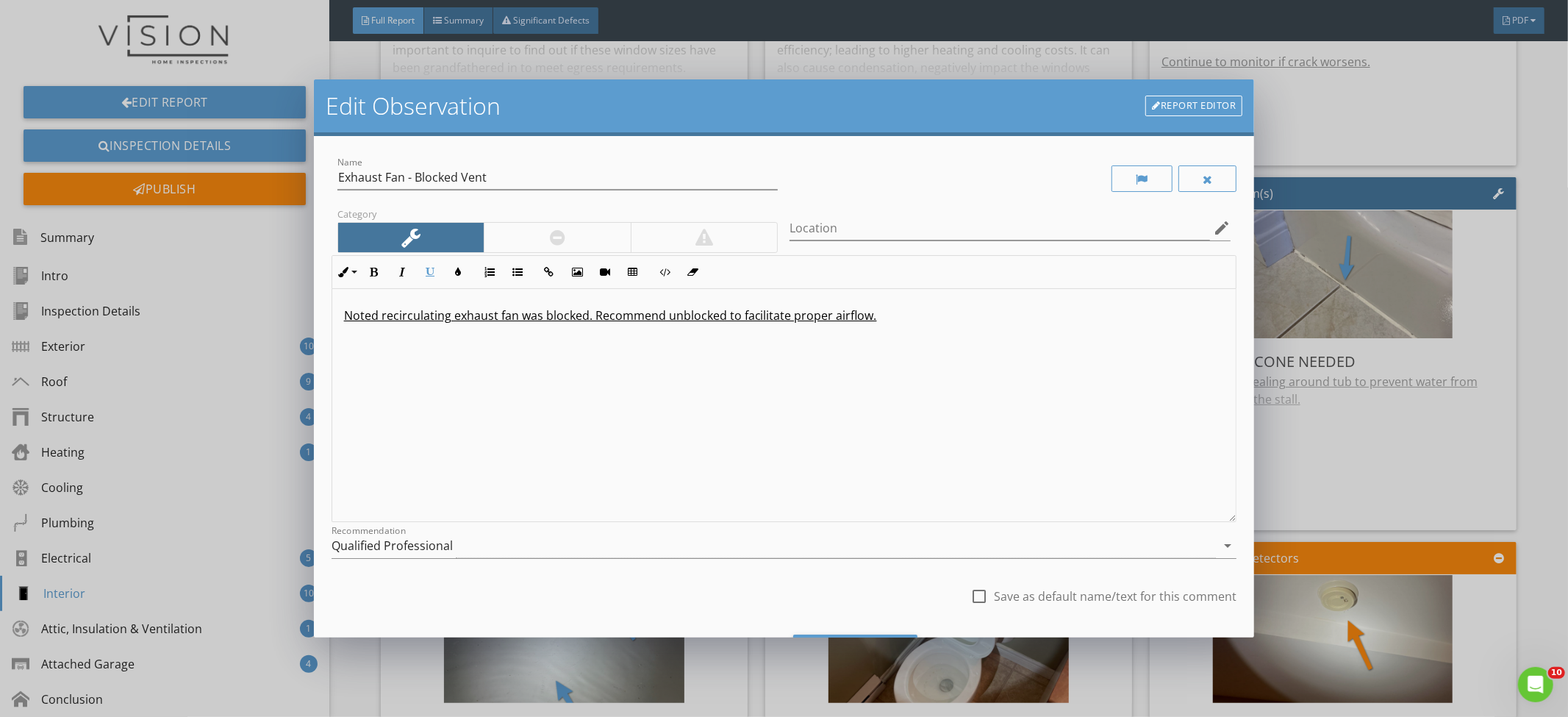
click at [704, 544] on div "Qualified Professional" at bounding box center [774, 546] width 885 height 25
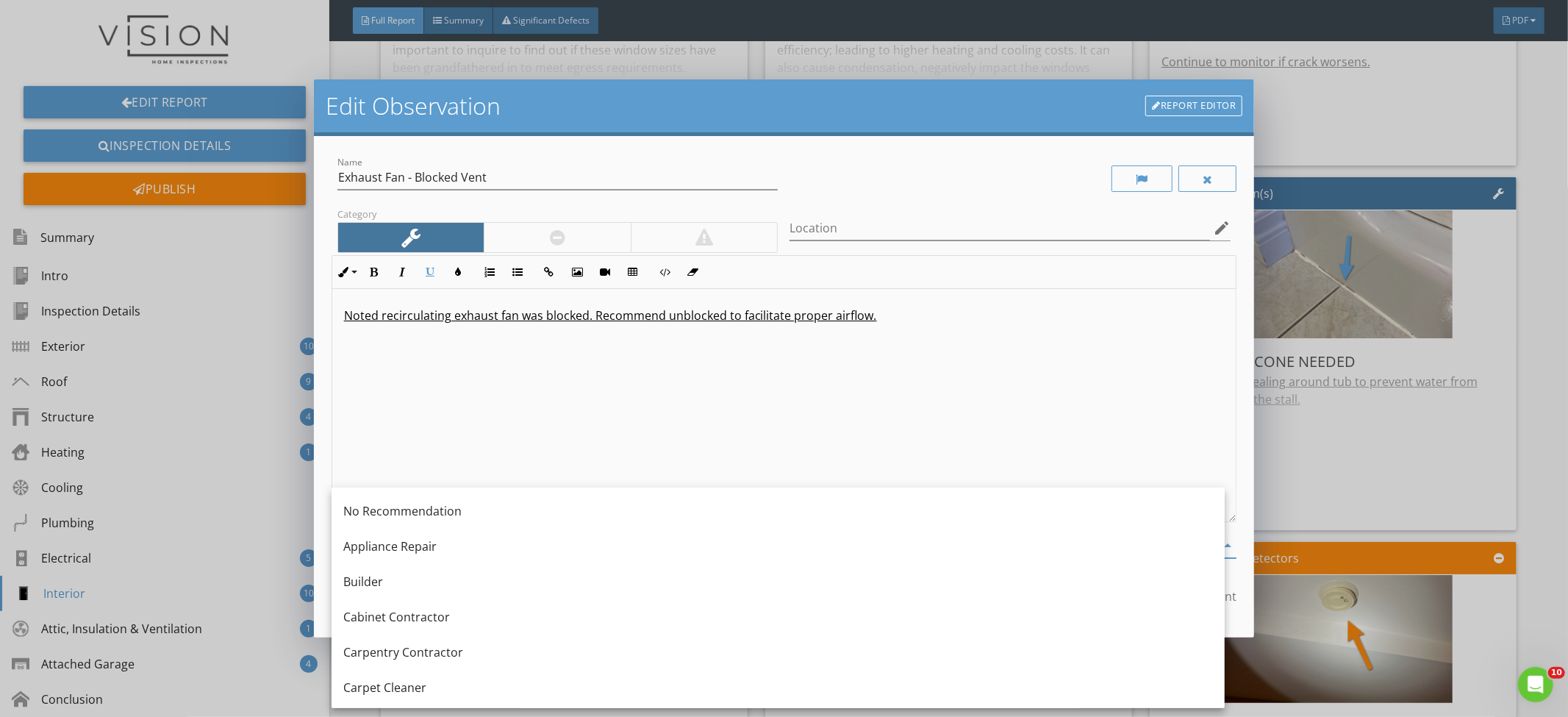
click at [710, 466] on div "Noted recirculating exhaust fan was blocked. Recommend unblocked to facilitate …" at bounding box center [784, 406] width 905 height 233
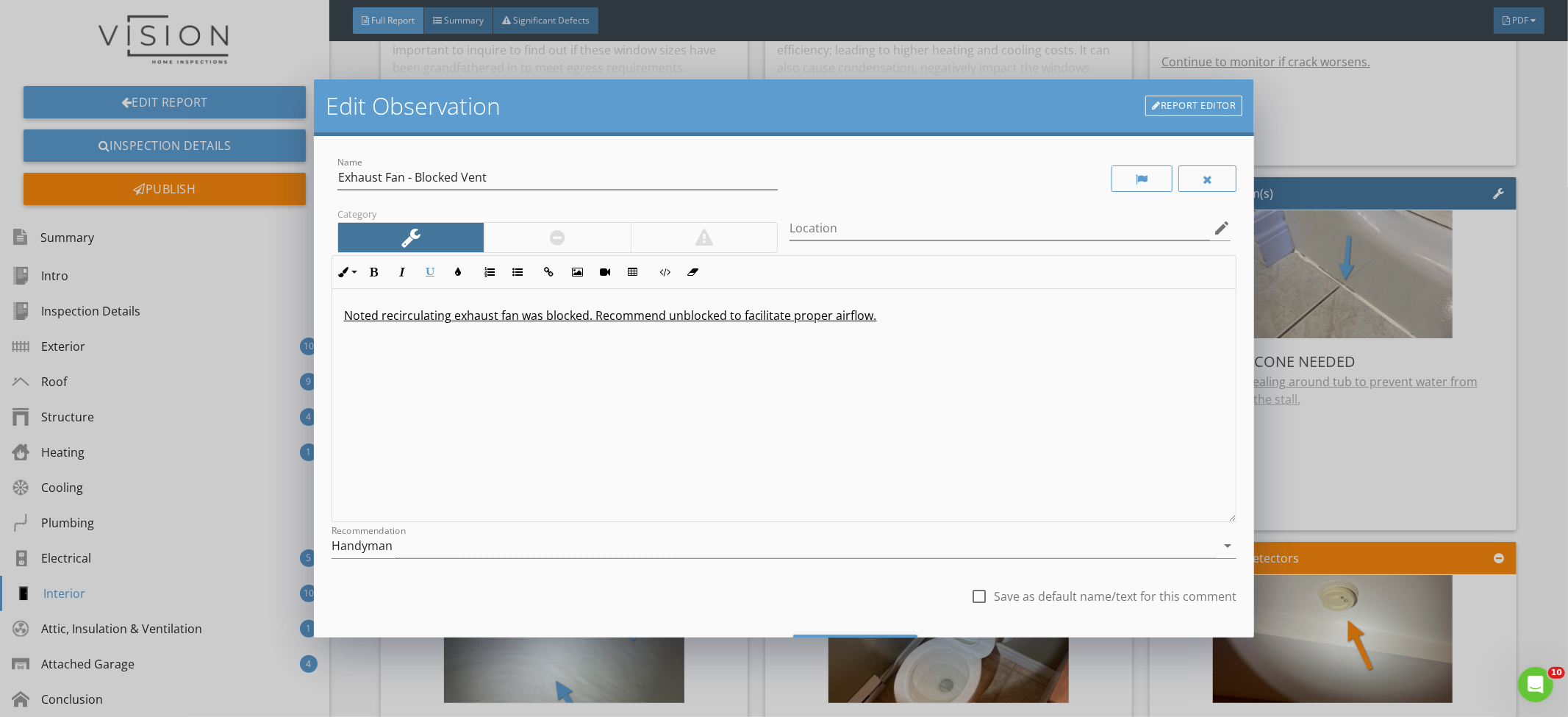
click at [972, 588] on div at bounding box center [978, 596] width 25 height 25
checkbox input "true"
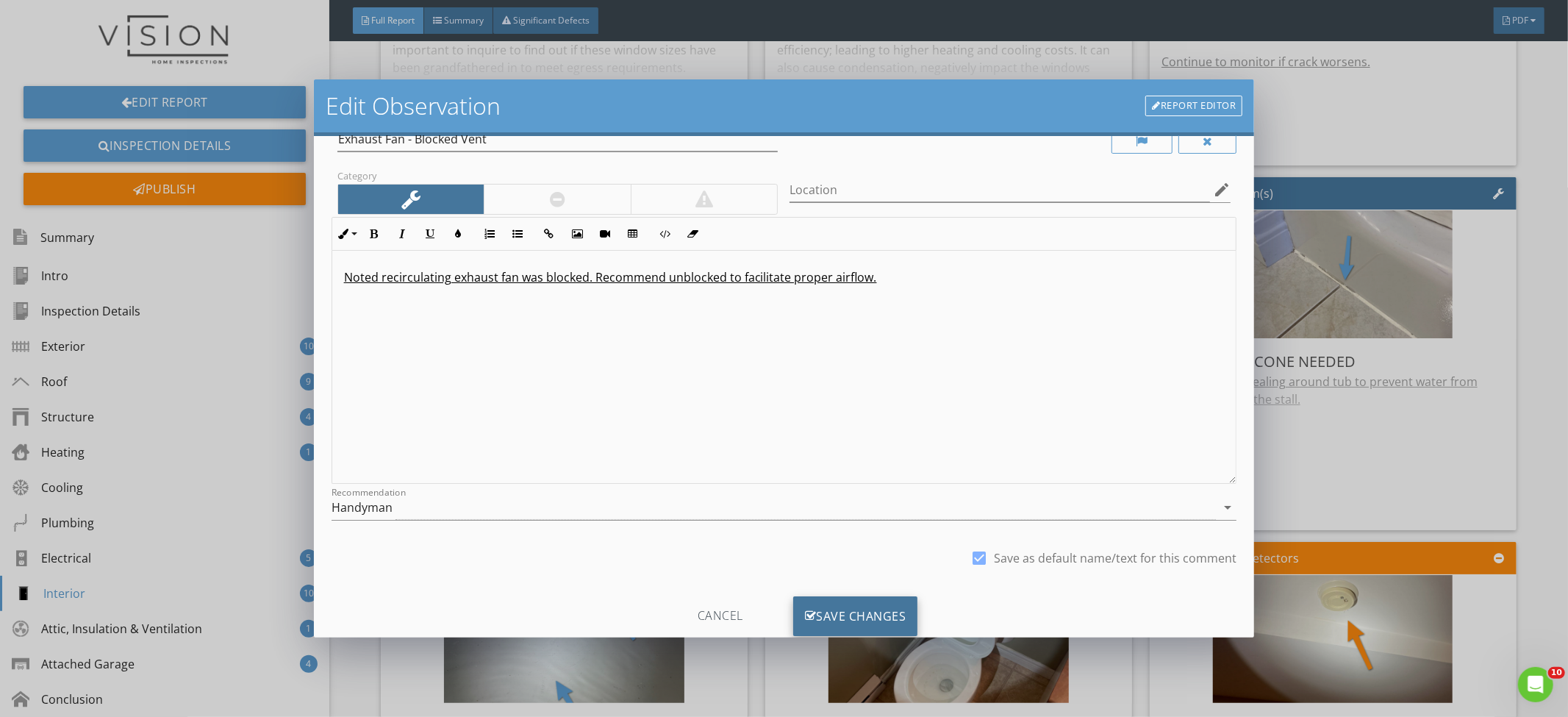
scroll to position [76, 0]
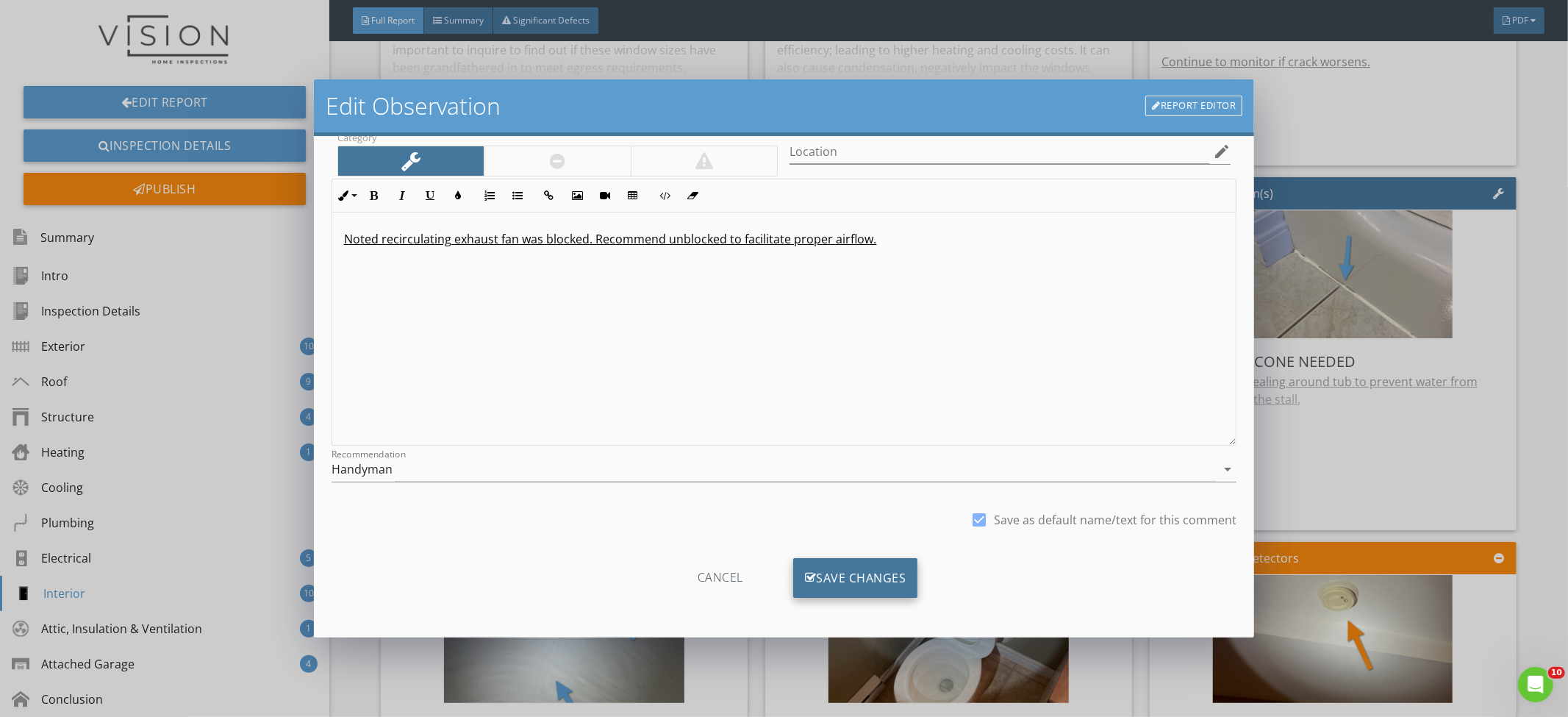
click at [890, 569] on div "Save Changes" at bounding box center [855, 578] width 125 height 40
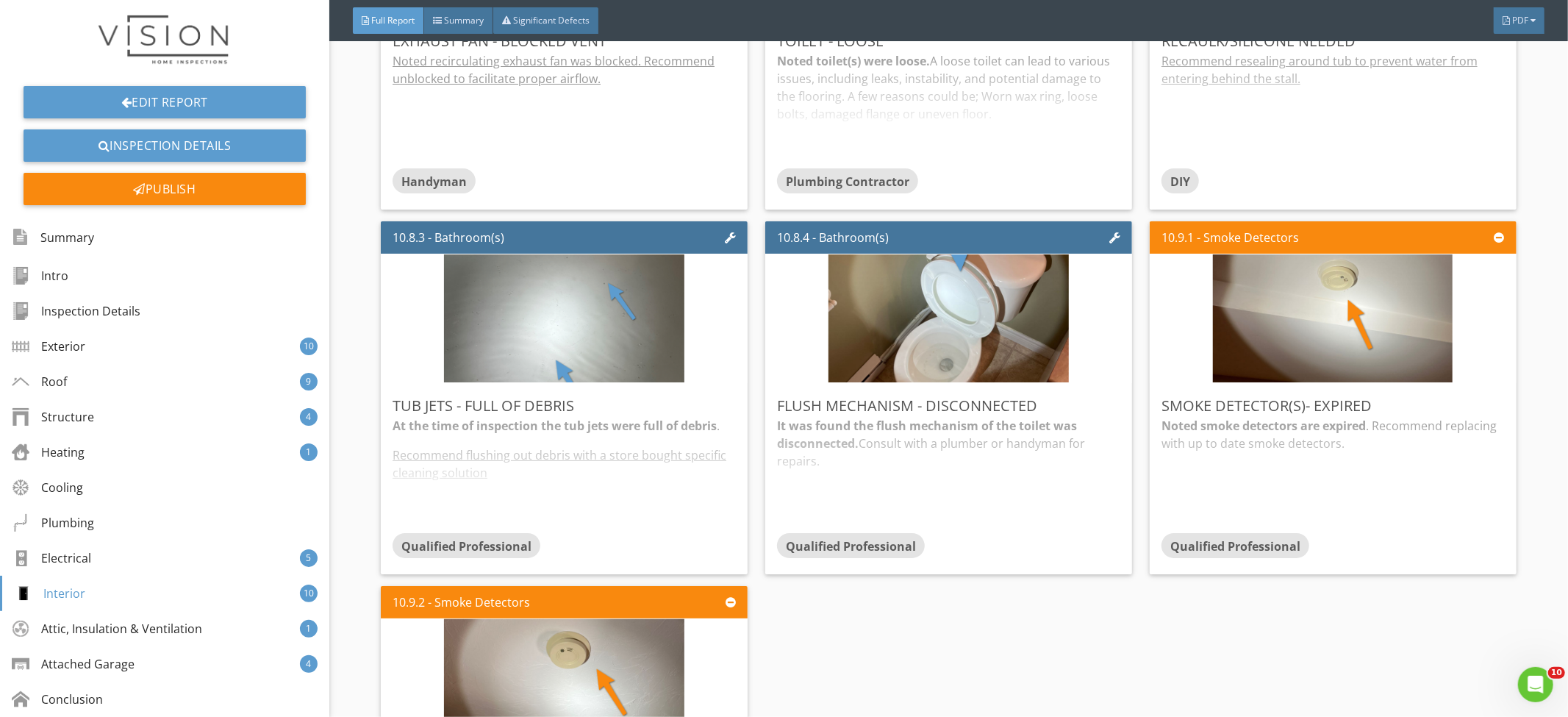
scroll to position [11002, 0]
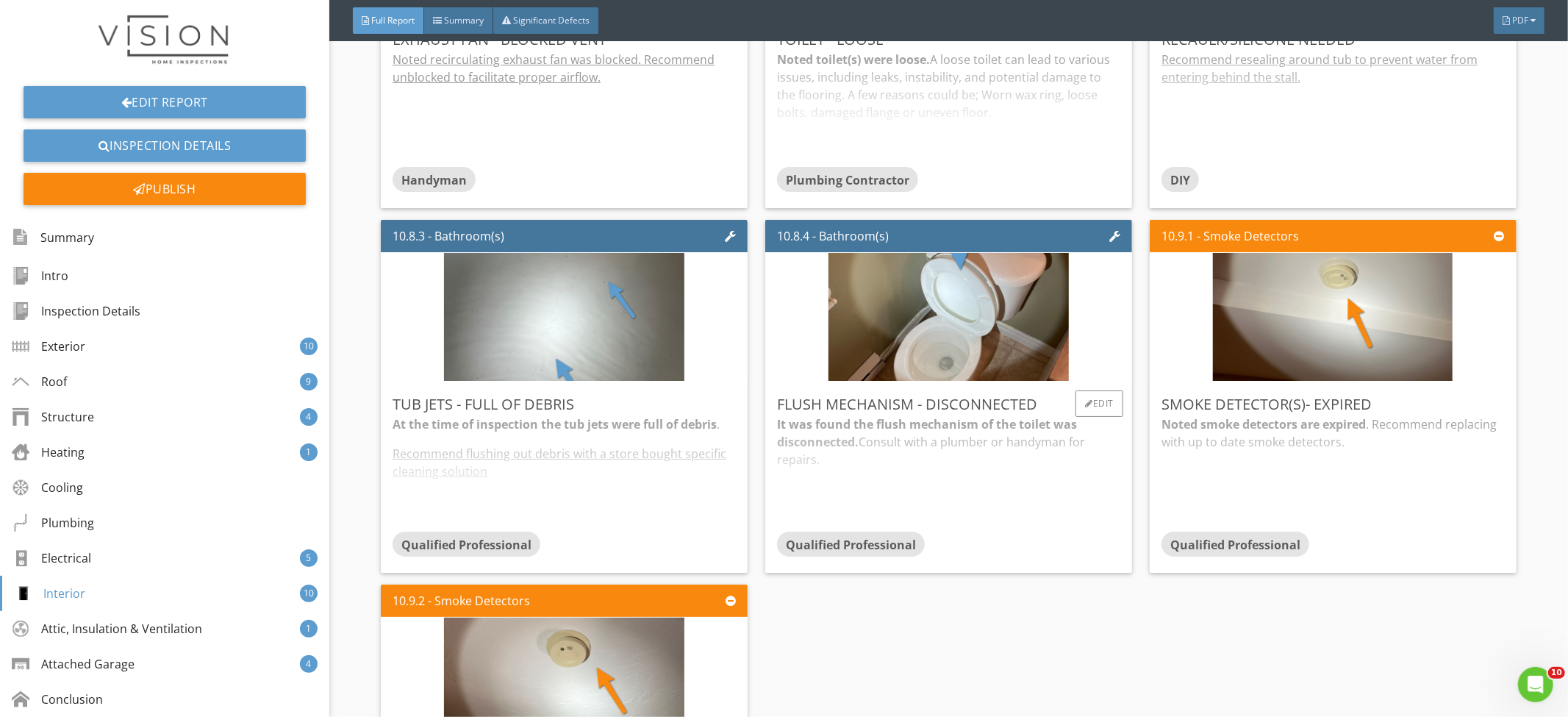
click at [994, 442] on div "It was found the flush mechanism of the toilet was disconnected. Consult with a…" at bounding box center [948, 473] width 343 height 116
click at [1086, 399] on div "Edit" at bounding box center [1099, 403] width 48 height 26
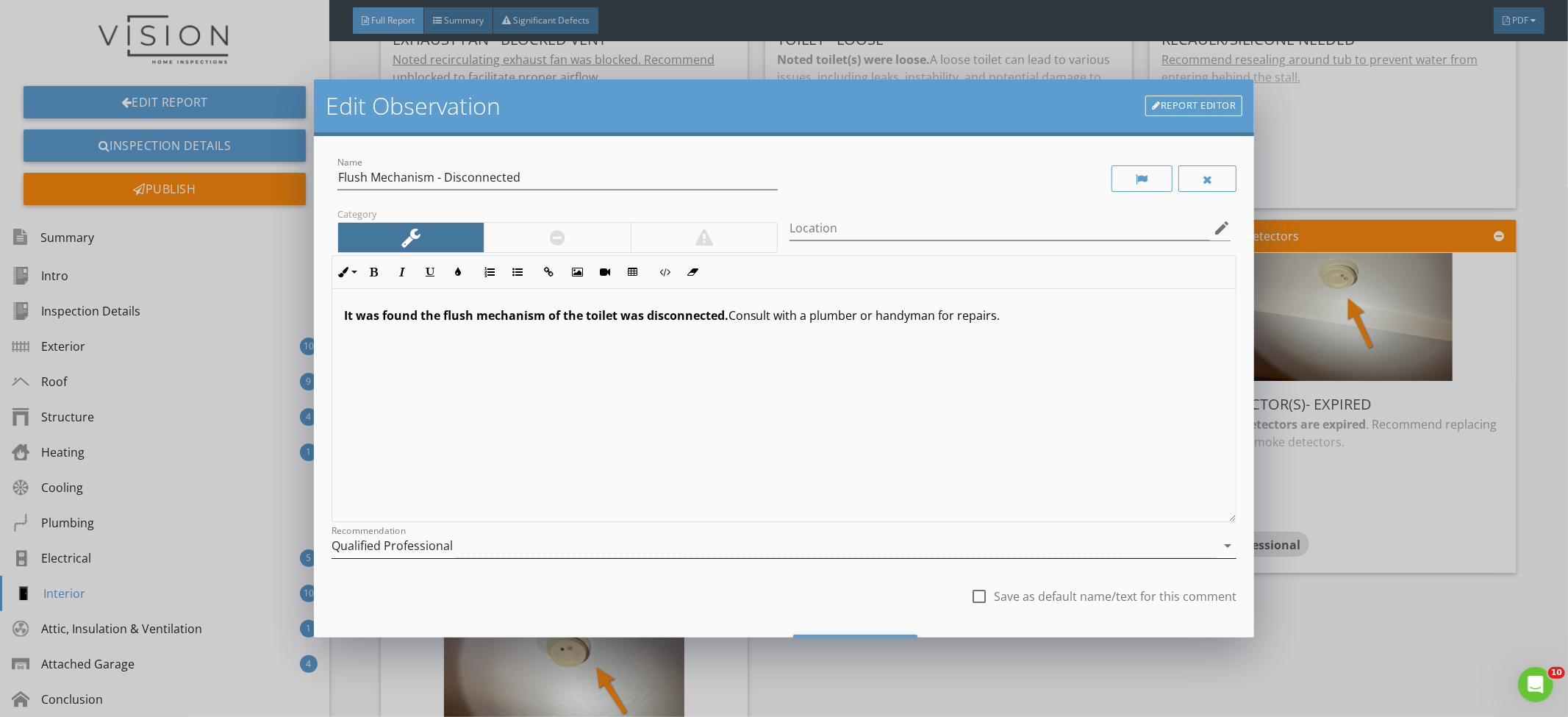
click at [715, 546] on div "Qualified Professional" at bounding box center [774, 546] width 885 height 25
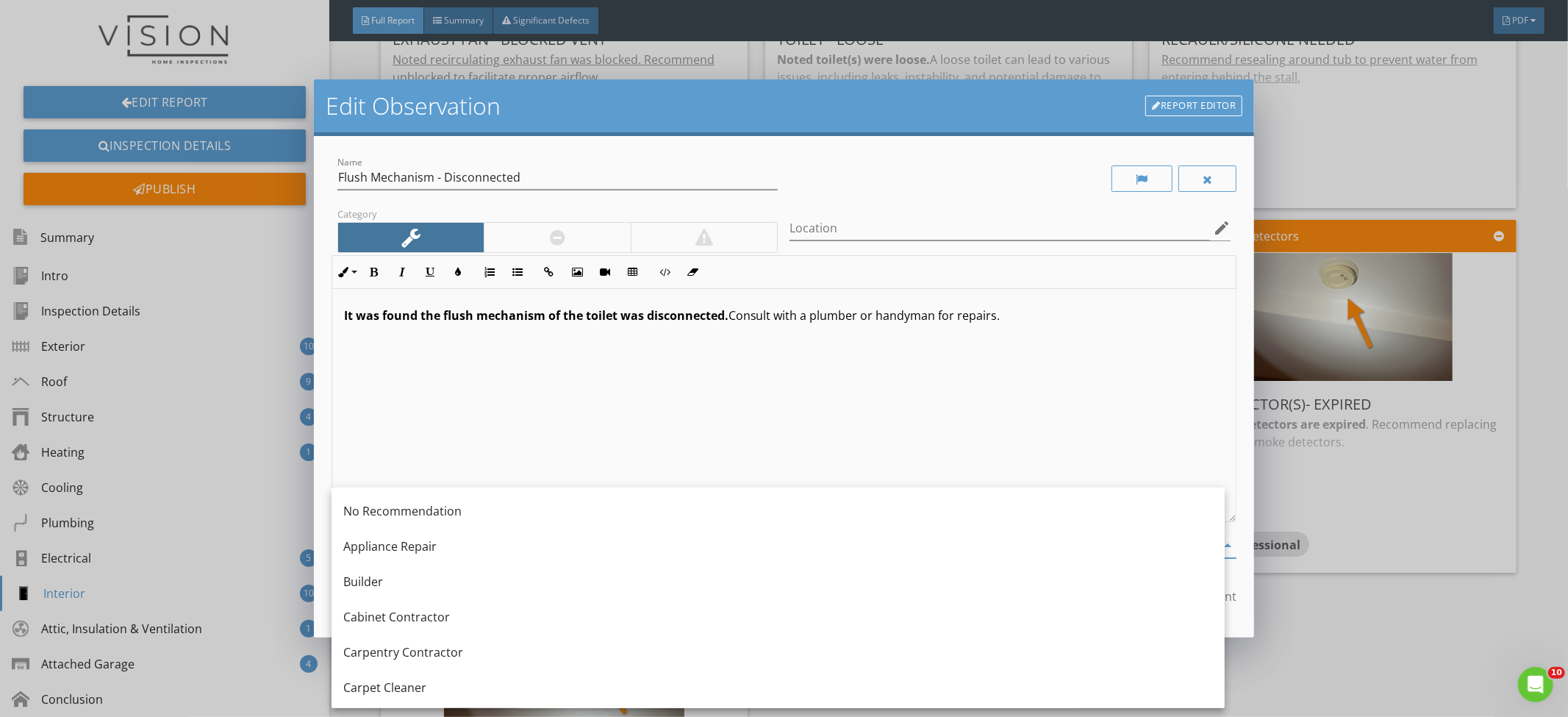
click at [628, 381] on div "It was found the flush mechanism of the toilet was disconnected. Consult with a…" at bounding box center [784, 406] width 905 height 233
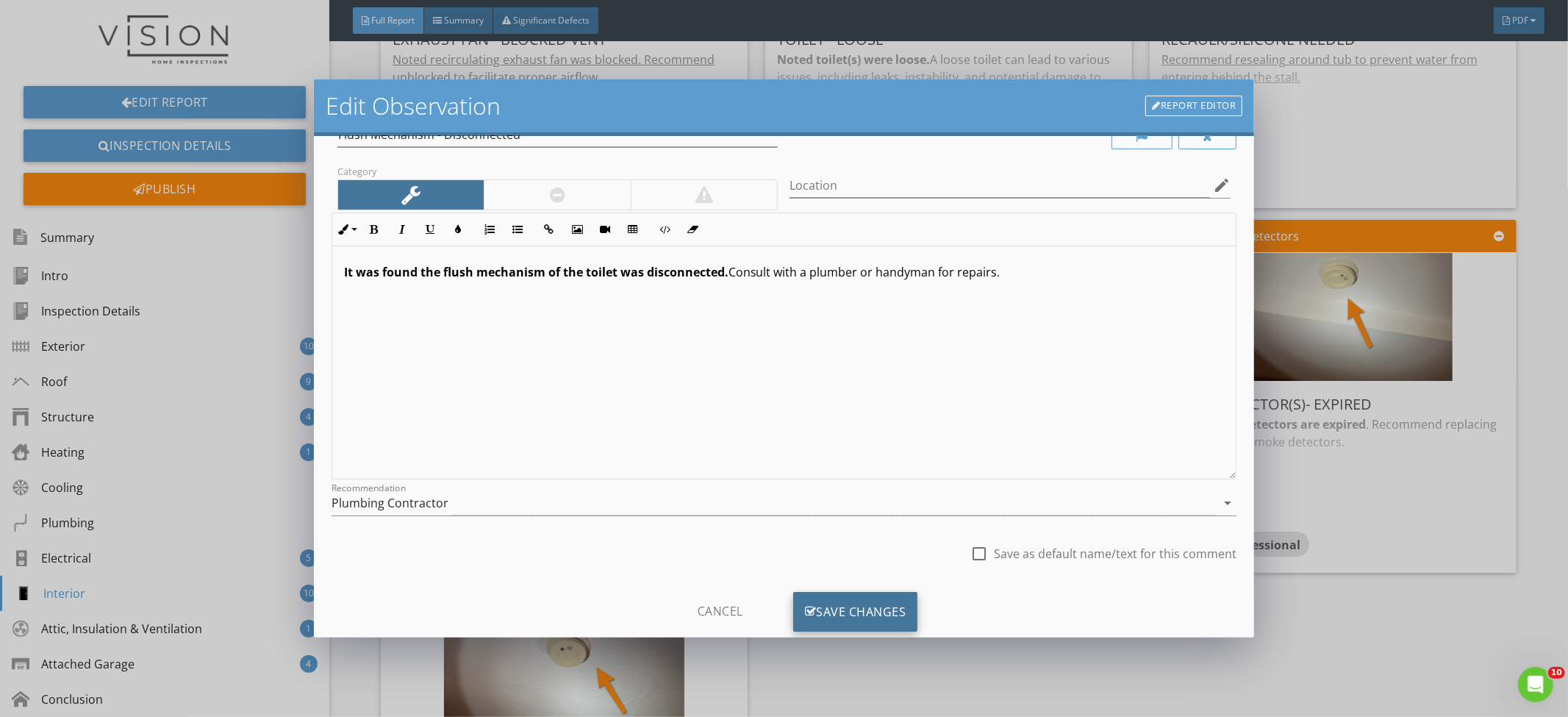
scroll to position [76, 0]
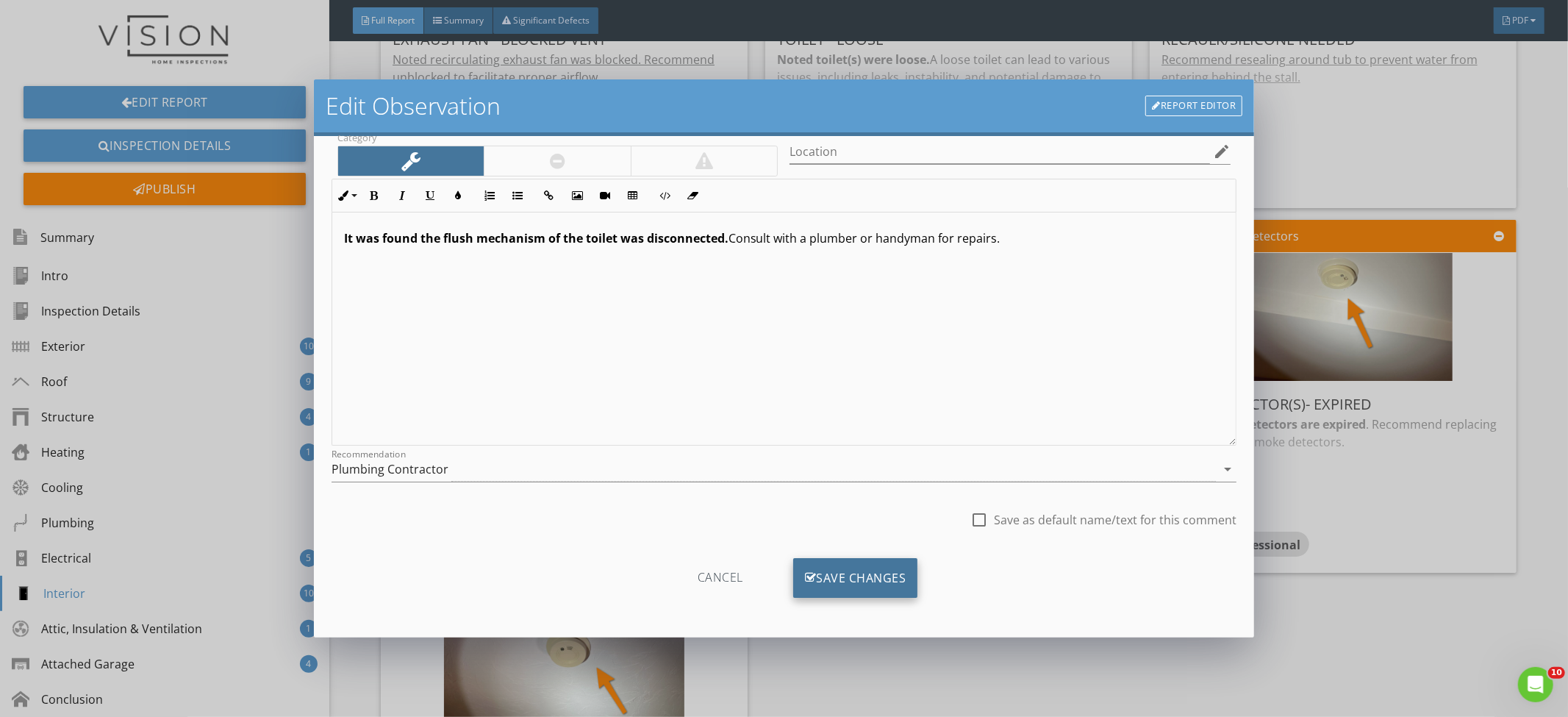
click at [811, 566] on div "Save Changes" at bounding box center [855, 578] width 125 height 40
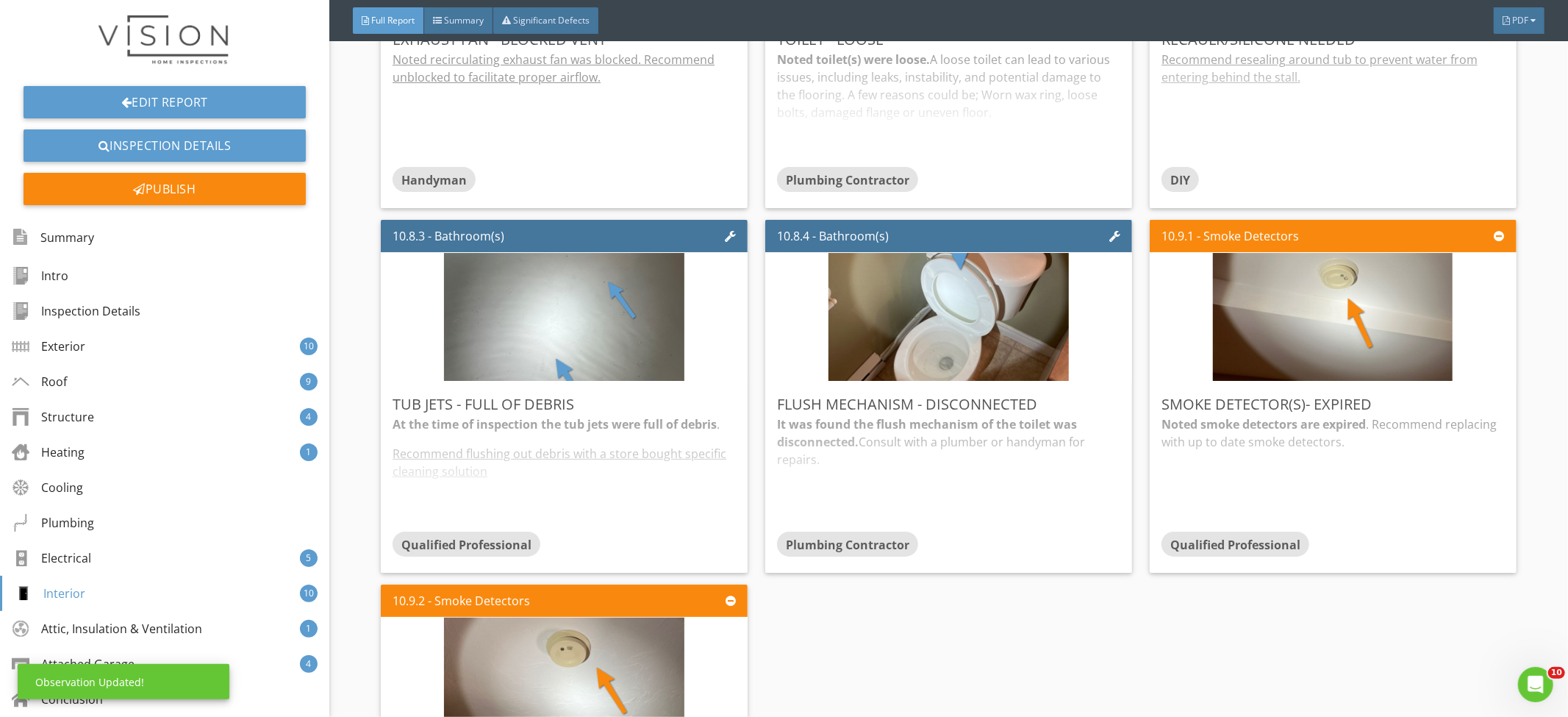
scroll to position [0, 0]
click at [604, 458] on div "At the time of inspection the tub jets were full of debris . Recommend flushing…" at bounding box center [563, 473] width 343 height 116
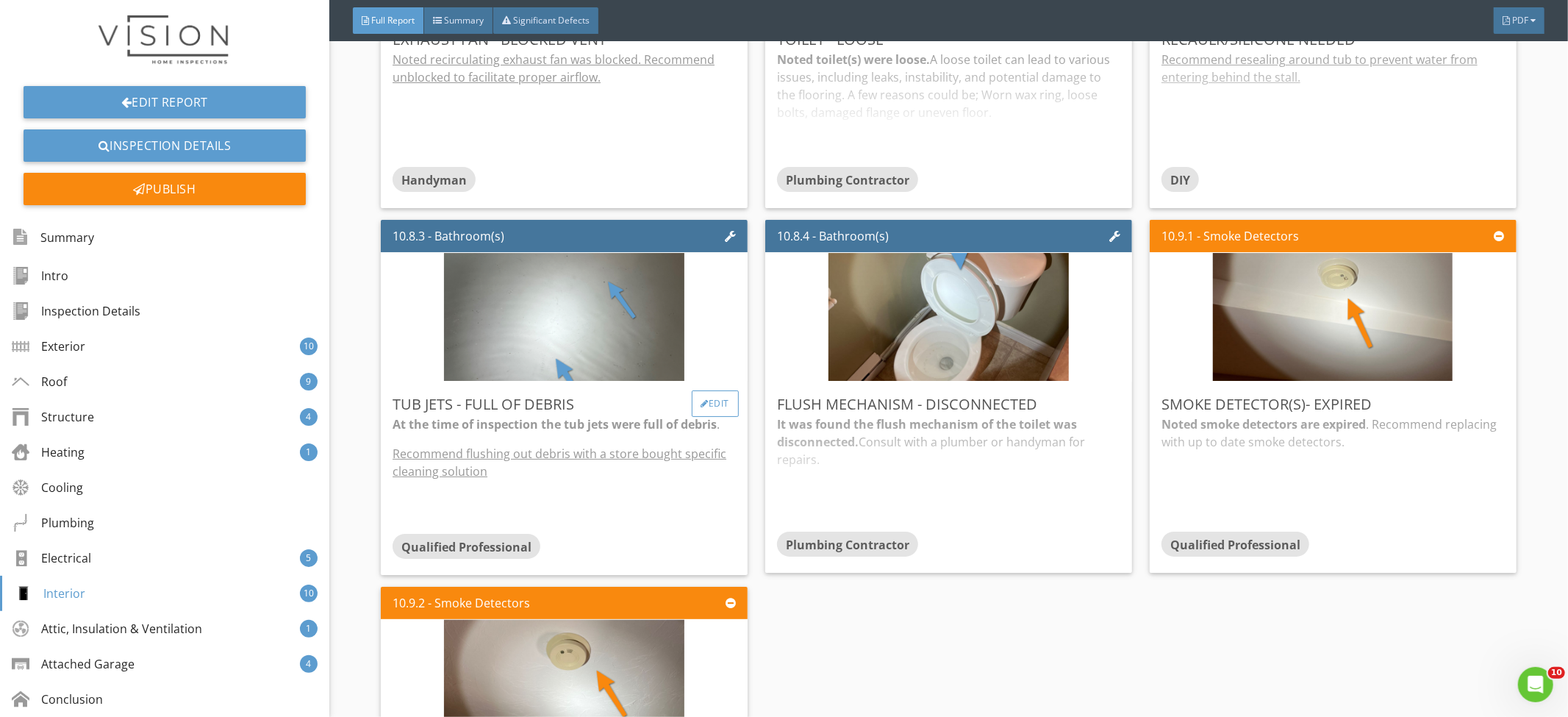
click at [703, 394] on div "Edit" at bounding box center [715, 403] width 48 height 26
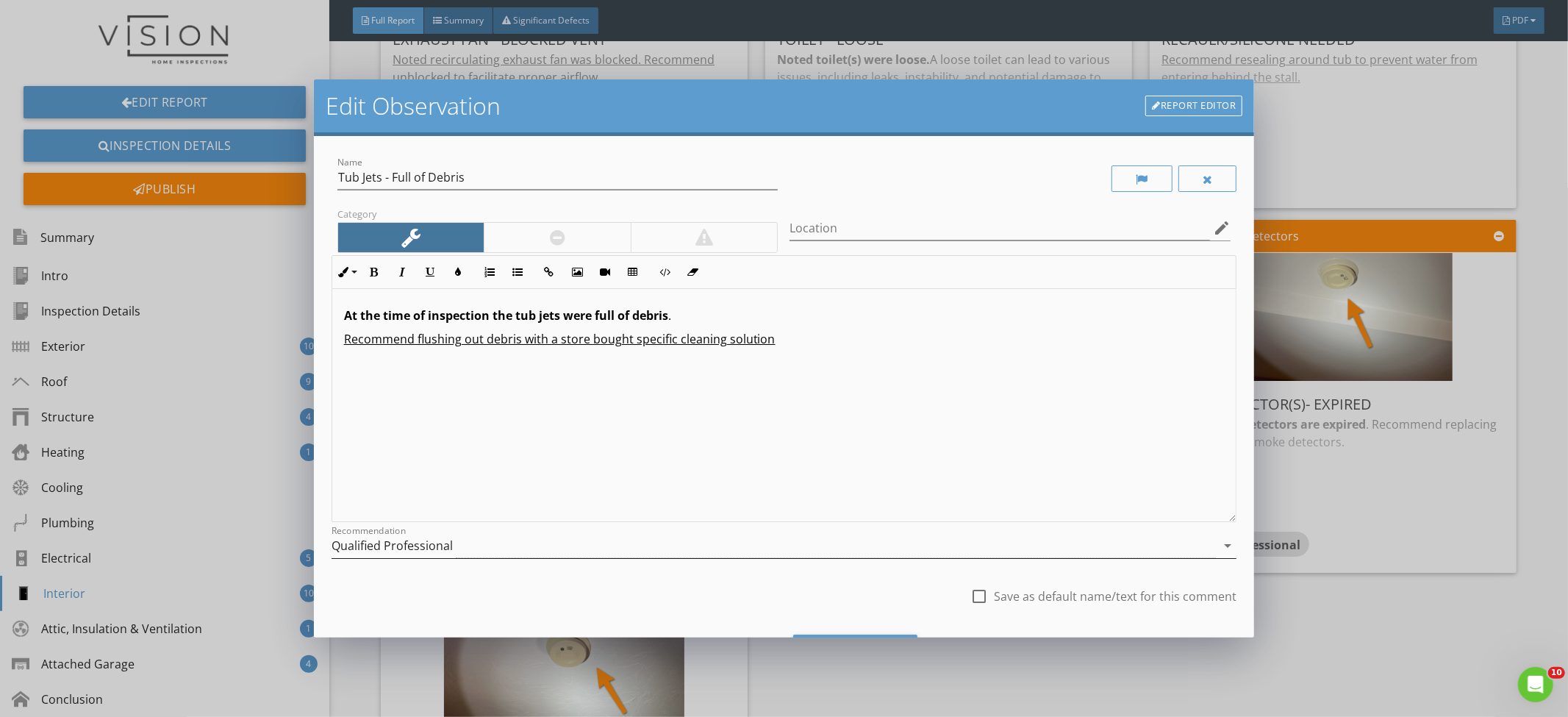
click at [664, 541] on div "Qualified Professional" at bounding box center [774, 546] width 885 height 25
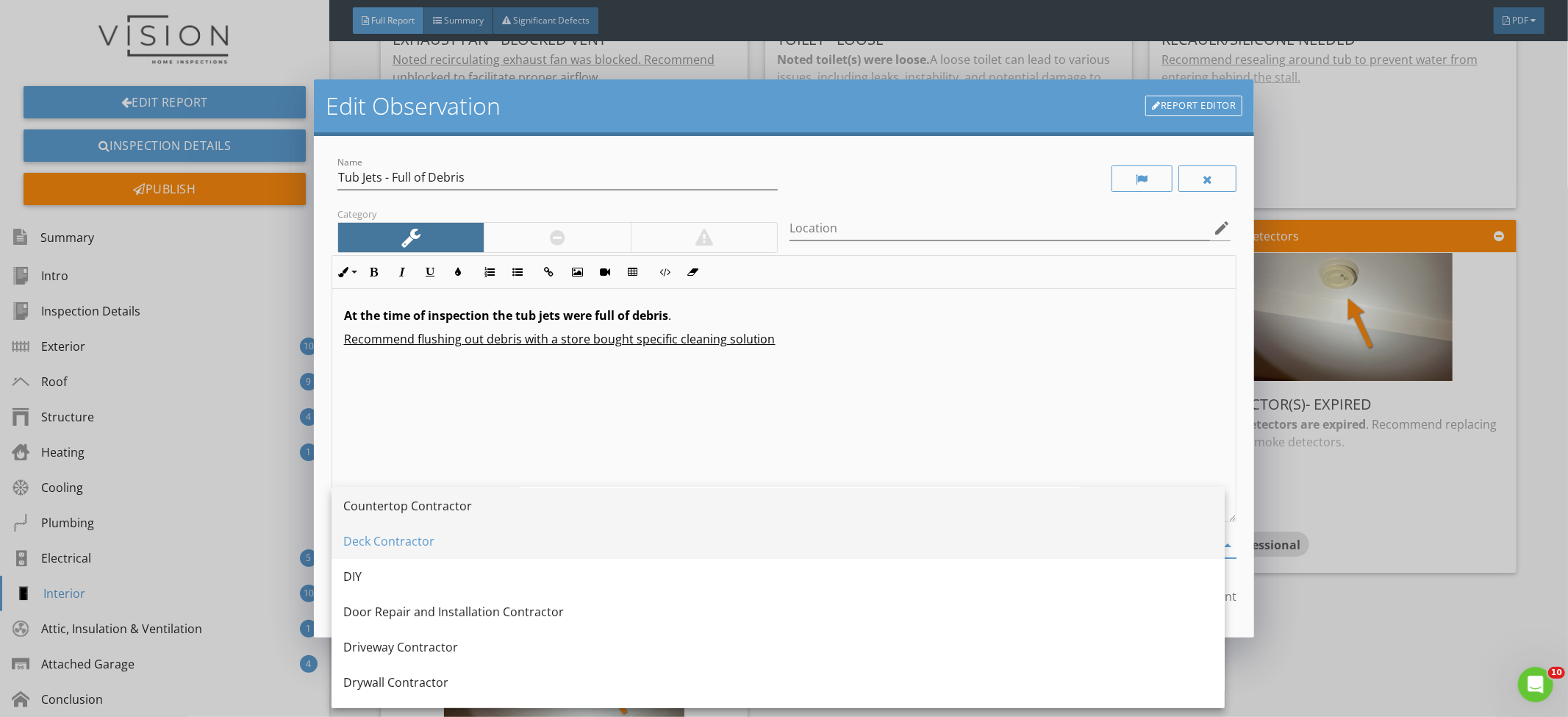
scroll to position [393, 0]
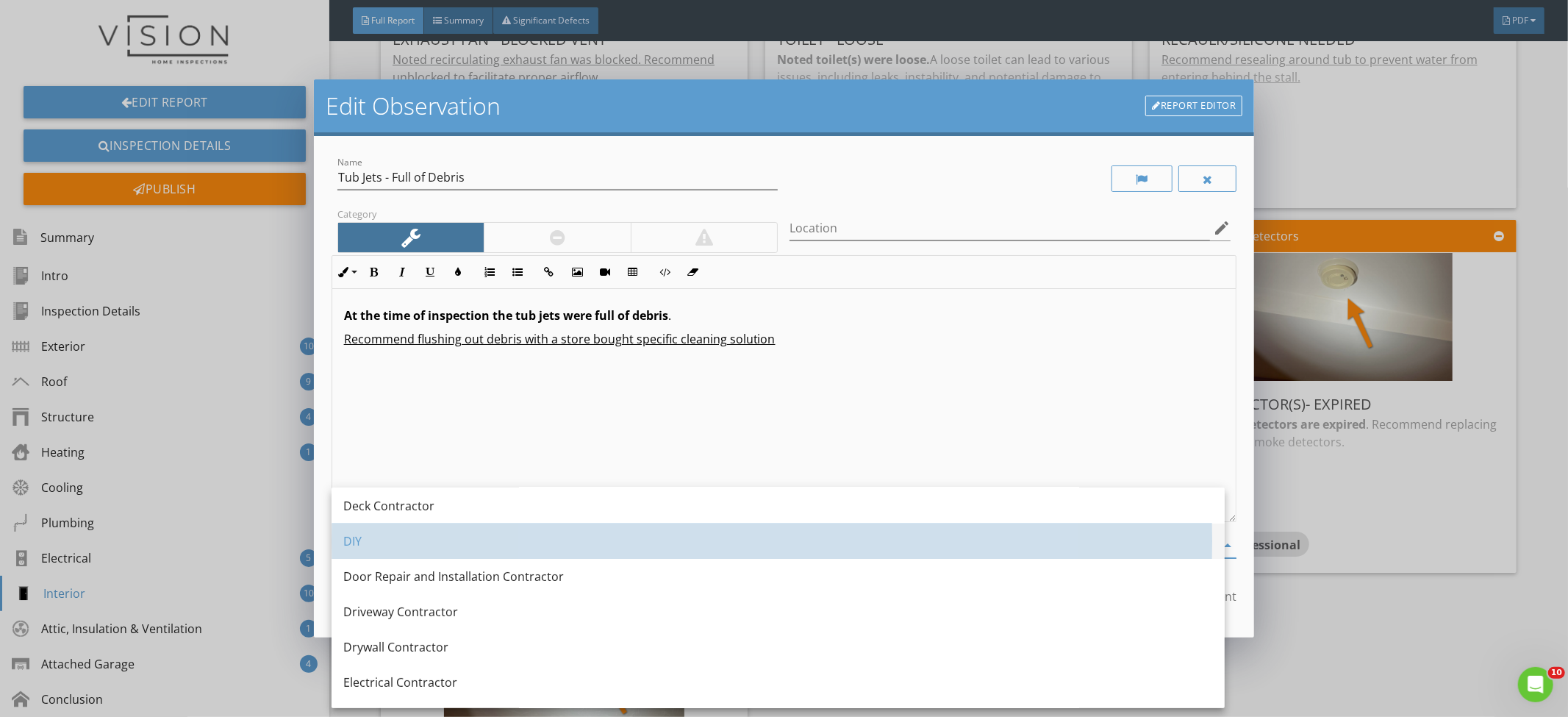
click at [561, 541] on div "DIY" at bounding box center [778, 540] width 870 height 17
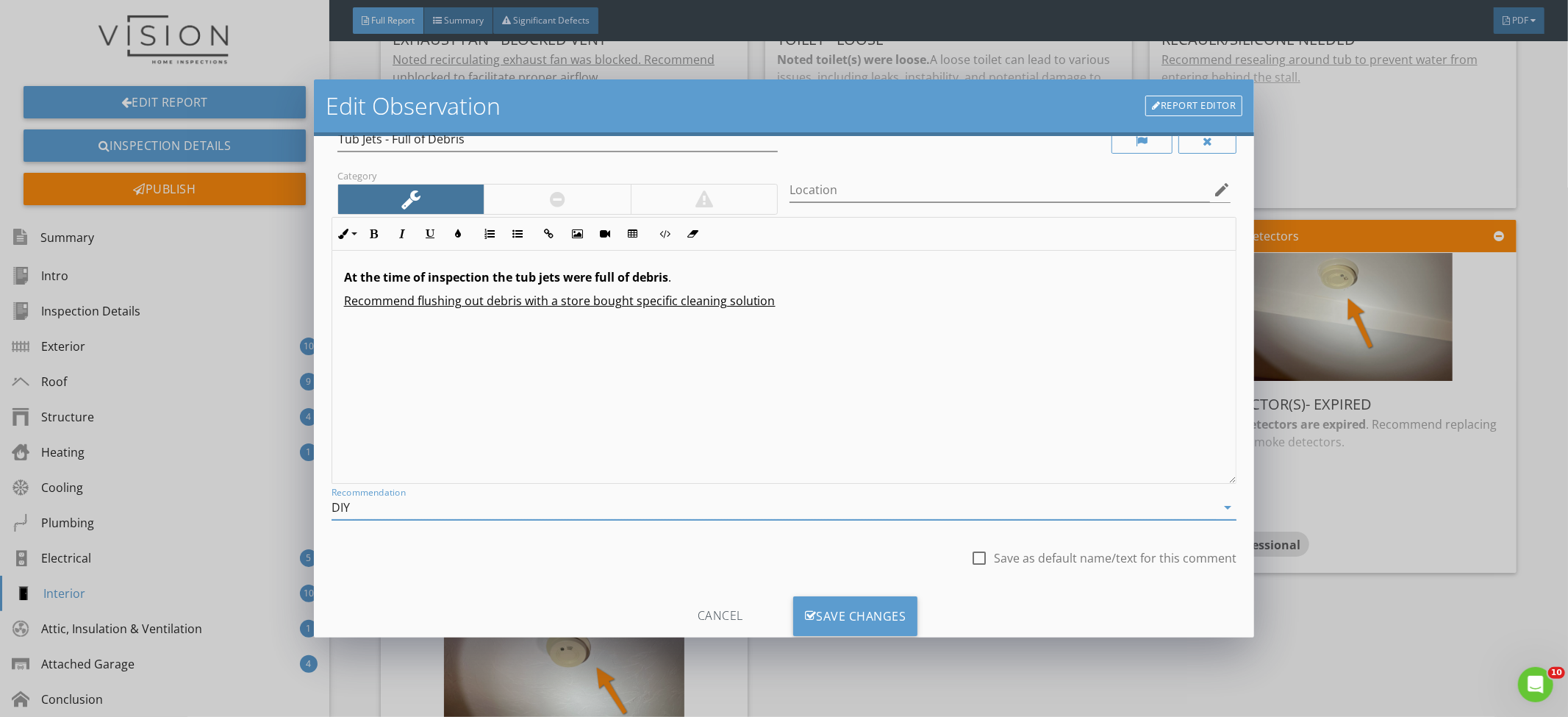
scroll to position [76, 0]
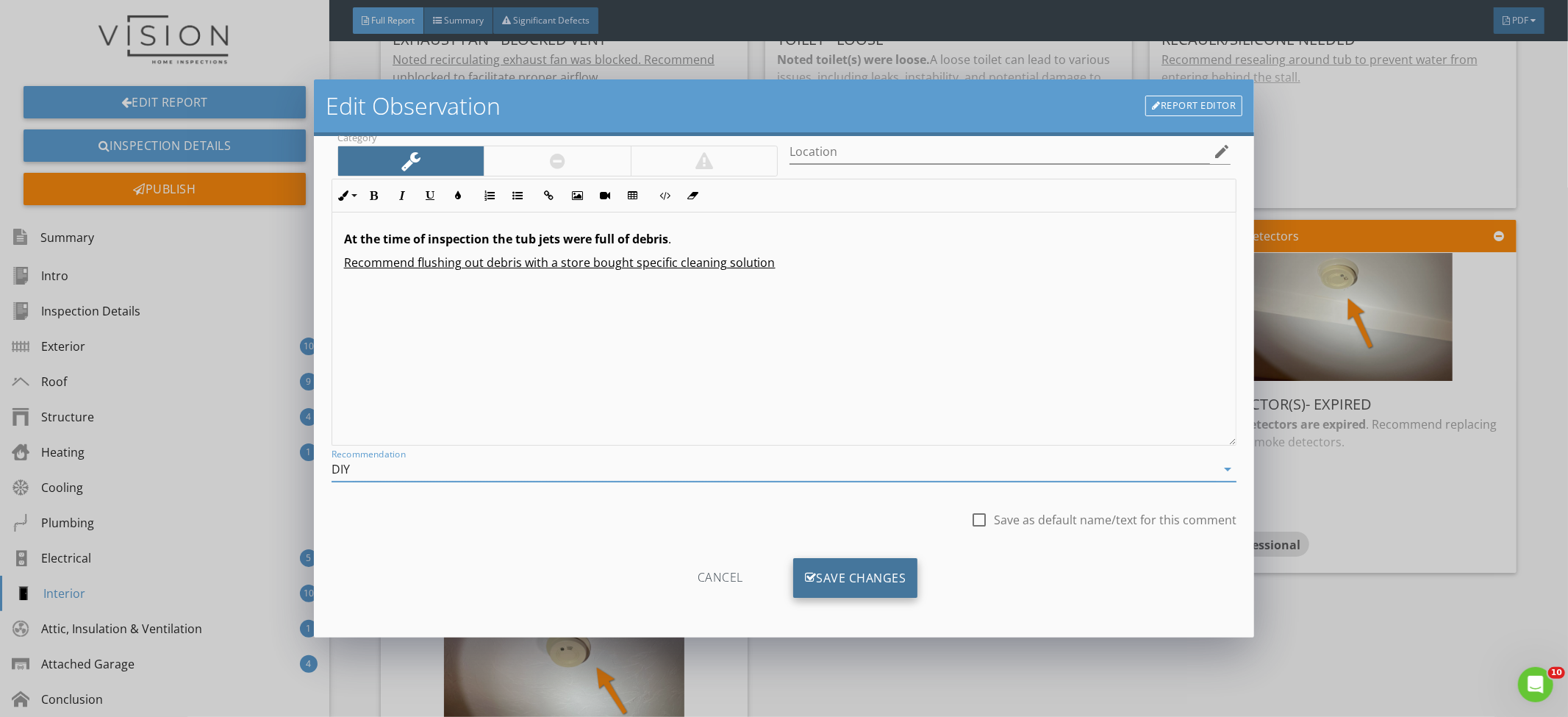
click at [912, 573] on div "Save Changes" at bounding box center [855, 578] width 125 height 40
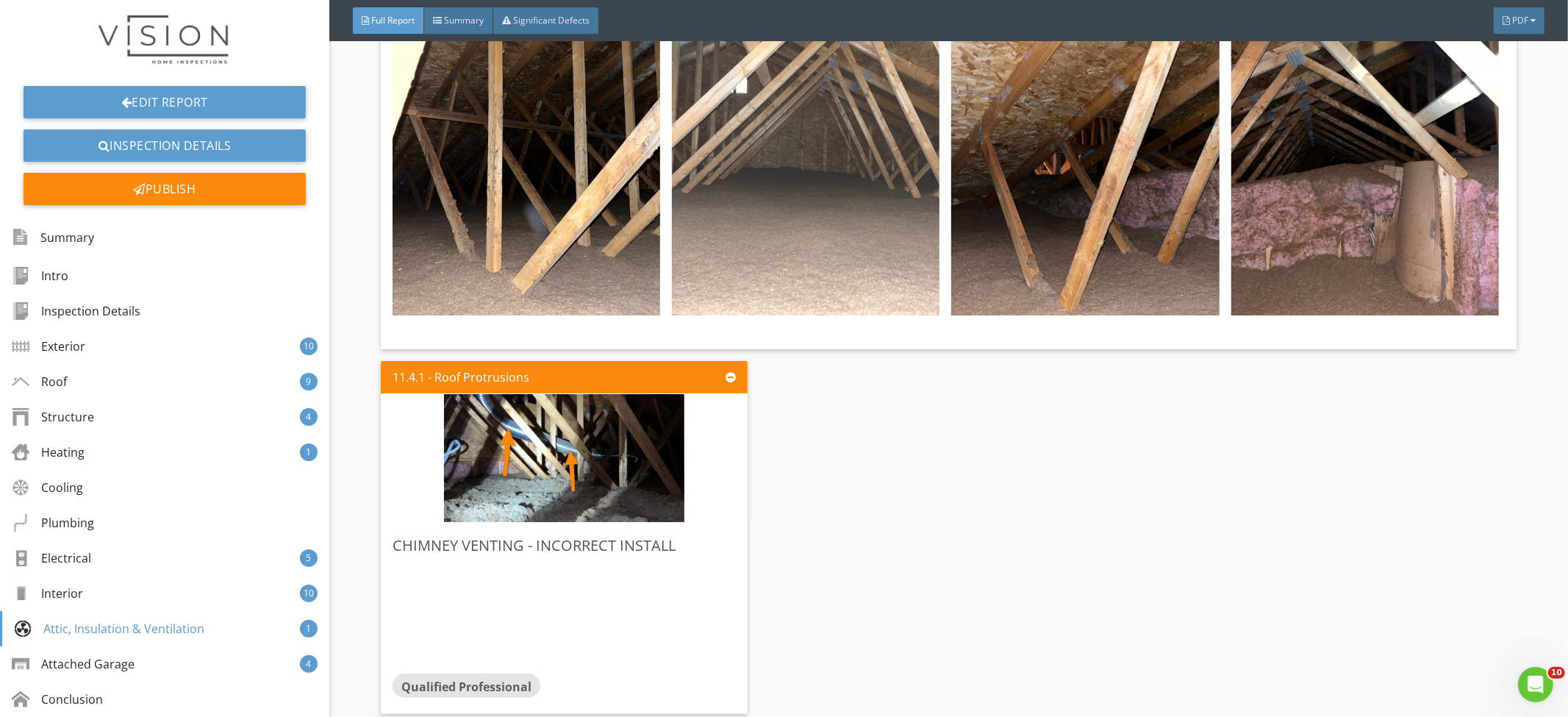
scroll to position [12836, 0]
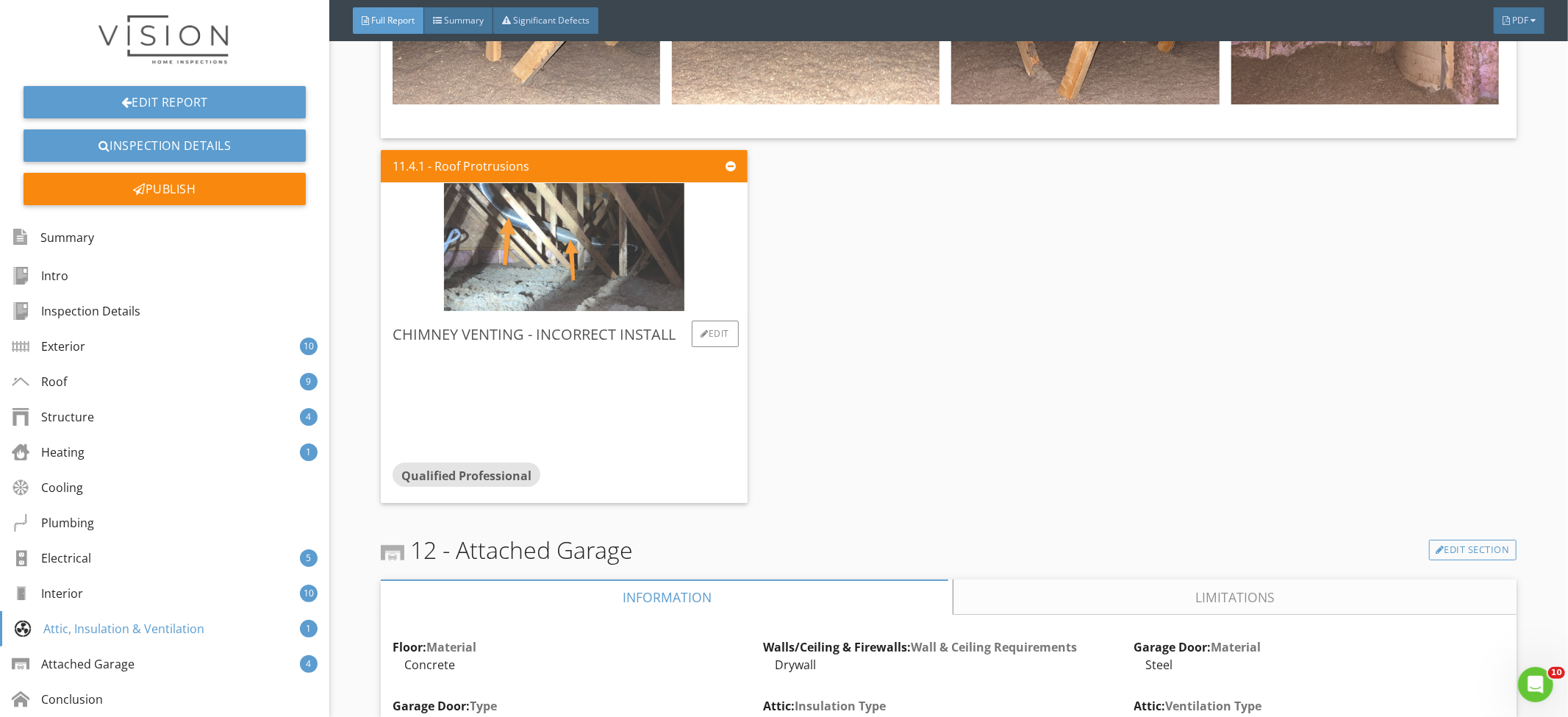
click at [541, 264] on img at bounding box center [564, 247] width 240 height 319
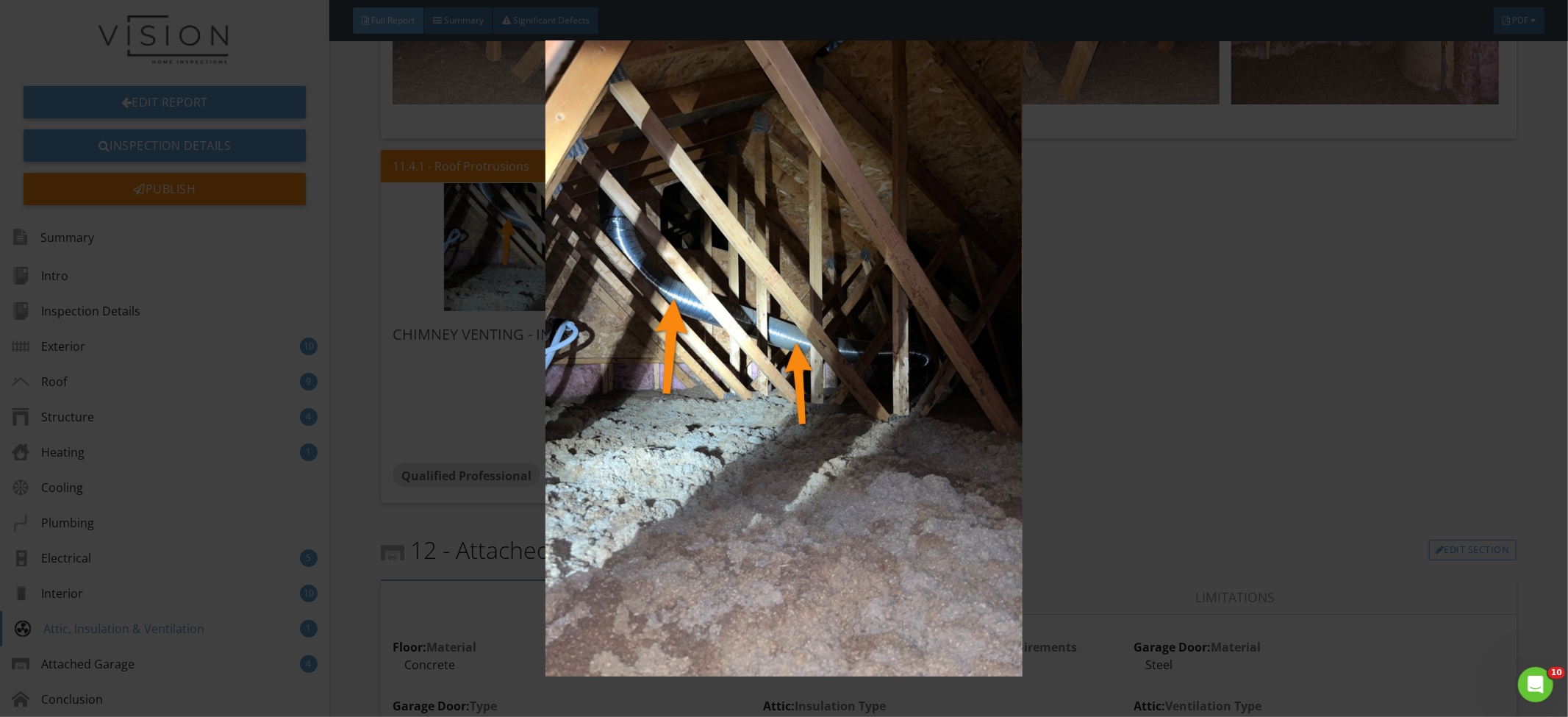
click at [531, 293] on img at bounding box center [784, 358] width 1445 height 636
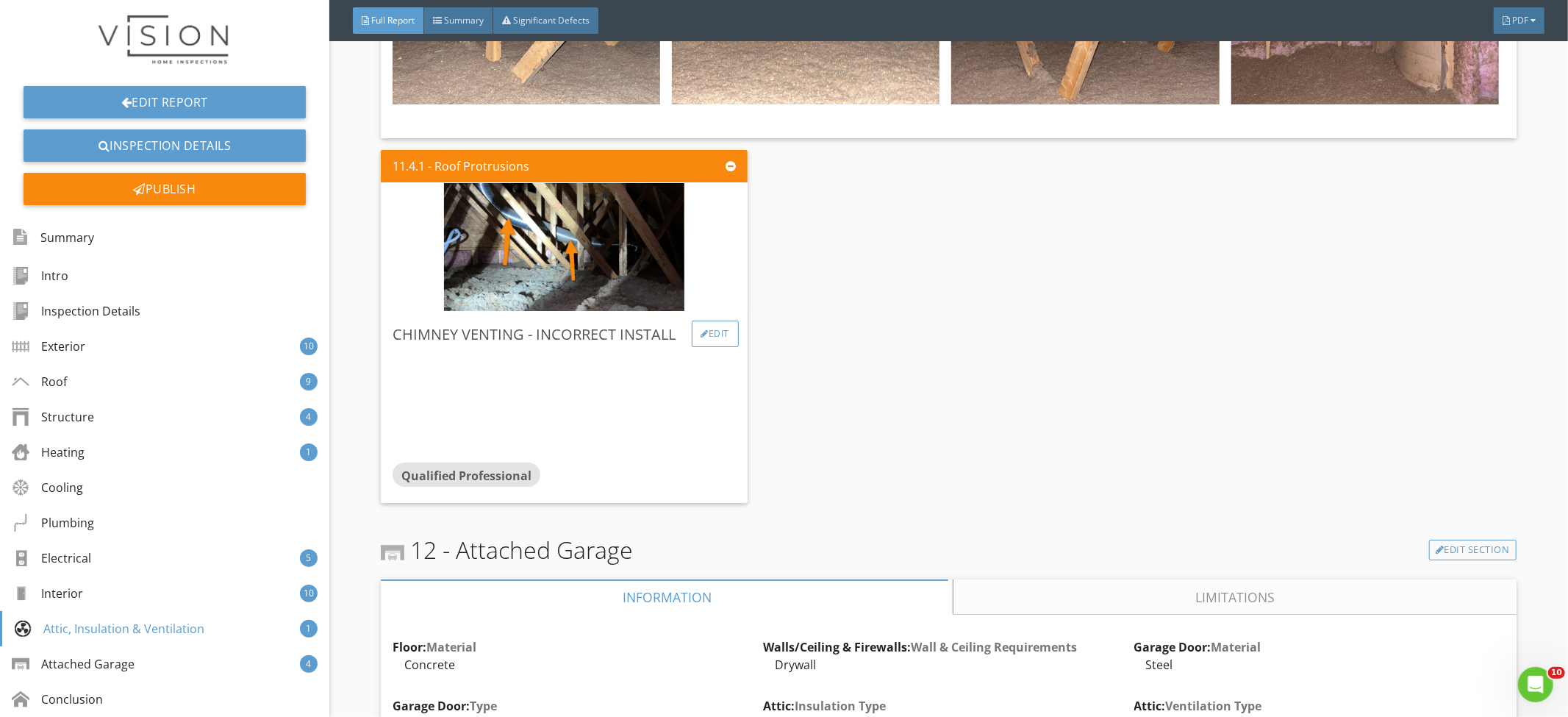
click at [703, 326] on div "Edit" at bounding box center [715, 333] width 48 height 26
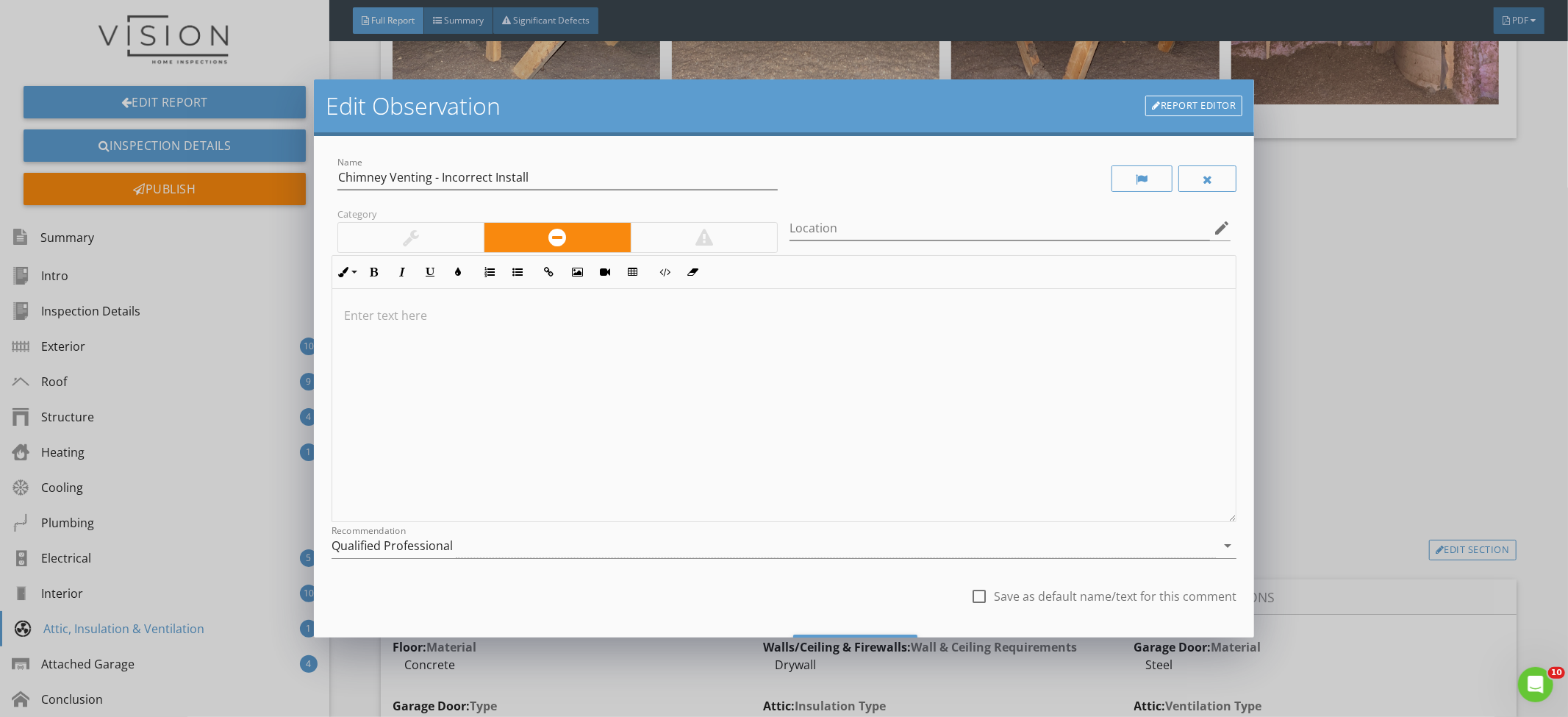
click at [522, 358] on div at bounding box center [784, 406] width 905 height 233
drag, startPoint x: 667, startPoint y: 316, endPoint x: 319, endPoint y: 315, distance: 348.0
click at [319, 315] on div "Name Chimney Venting - Incorrect Install Category Location edit Inline Style XL…" at bounding box center [784, 387] width 941 height 502
click at [548, 184] on input "Chimney Venting - Incorrect Install" at bounding box center [558, 177] width 441 height 25
drag, startPoint x: 552, startPoint y: 171, endPoint x: 478, endPoint y: 183, distance: 75.0
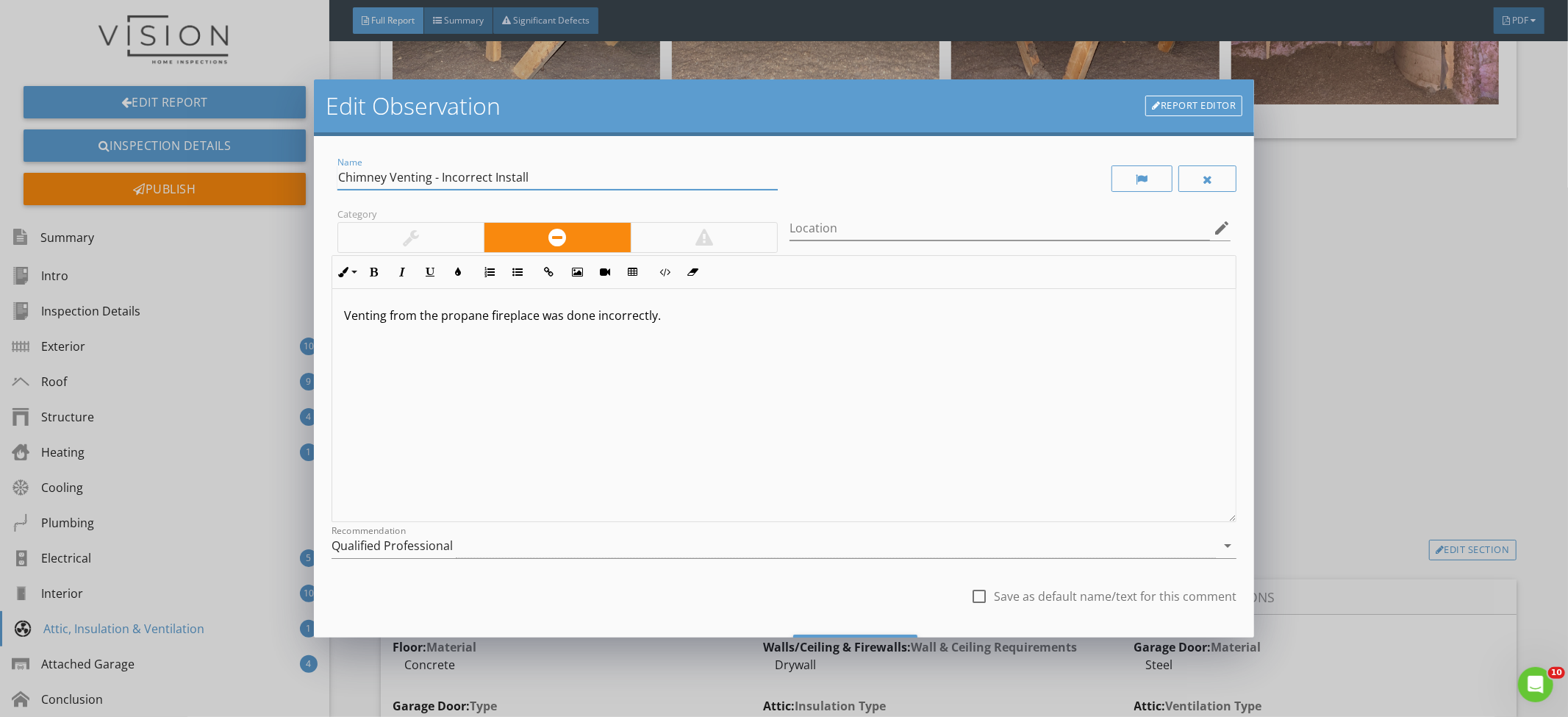
click at [478, 183] on input "Chimney Venting - Incorrect Install" at bounding box center [558, 177] width 441 height 25
click at [491, 181] on input "Chimney Venting - Incorrect Install" at bounding box center [558, 177] width 441 height 25
drag, startPoint x: 509, startPoint y: 181, endPoint x: 440, endPoint y: 181, distance: 69.0
click at [440, 181] on input "Chimney Venting - Incorrect Install" at bounding box center [558, 177] width 441 height 25
click at [361, 178] on input "Chimney Venting - Incorrect Install" at bounding box center [558, 177] width 441 height 25
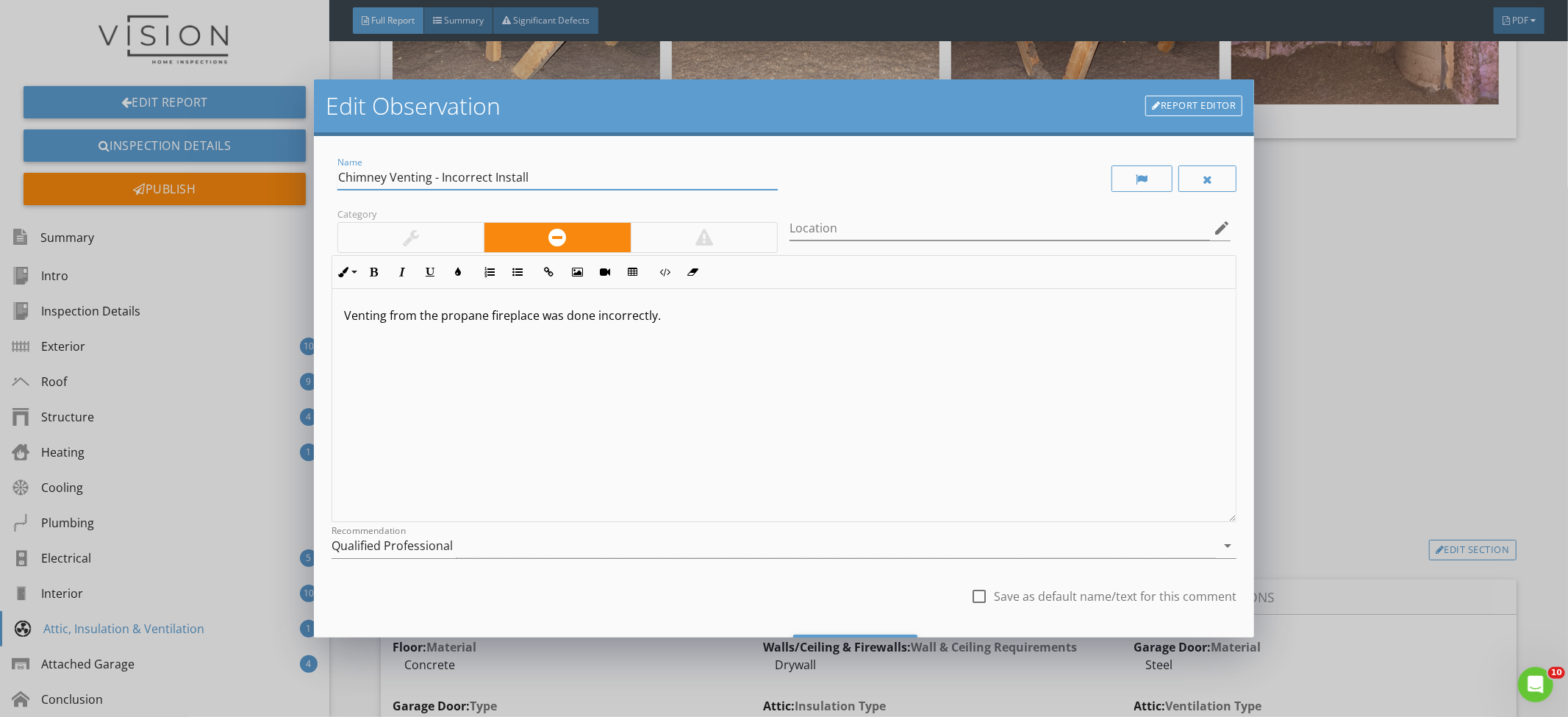
click at [360, 178] on input "Chimney Venting - Incorrect Install" at bounding box center [558, 177] width 441 height 25
click at [531, 170] on input "Chimney Venting - Incorrect Install" at bounding box center [558, 177] width 441 height 25
drag, startPoint x: 555, startPoint y: 179, endPoint x: 440, endPoint y: 176, distance: 115.0
click at [440, 176] on input "Chimney Venting - Incorrect Install" at bounding box center [558, 177] width 441 height 25
type input "Chimney Venting - Unconfirmed Clearance"
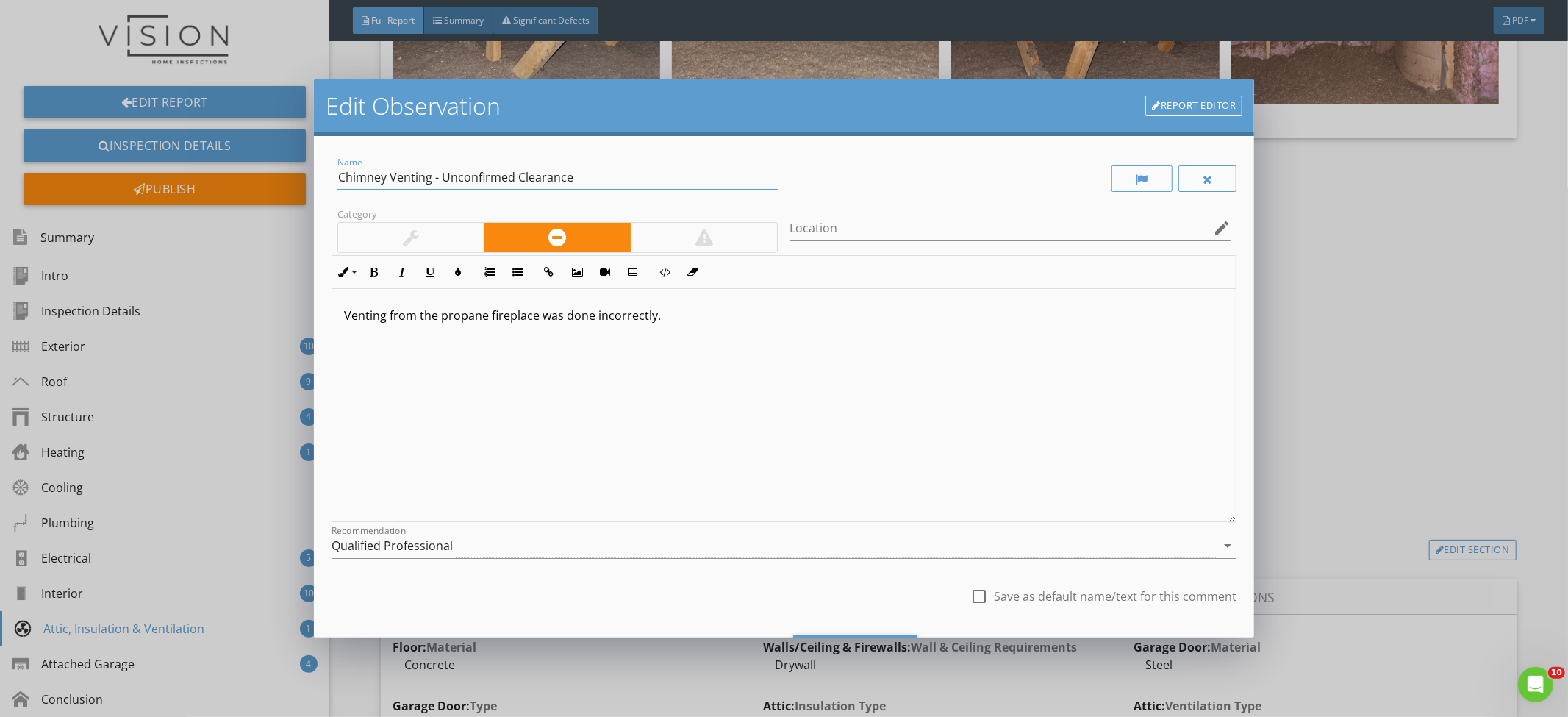
click at [641, 321] on p "Venting from the propane fireplace was done incorrectly." at bounding box center [784, 315] width 881 height 17
drag, startPoint x: 671, startPoint y: 320, endPoint x: 541, endPoint y: 319, distance: 130.0
click at [541, 319] on p "Venting from the propane fireplace was done incorrectly." at bounding box center [784, 315] width 881 height 17
click at [715, 342] on div "Venting clearances of the propane fireplace was unable to be confirmed. Its rec…" at bounding box center [784, 406] width 905 height 233
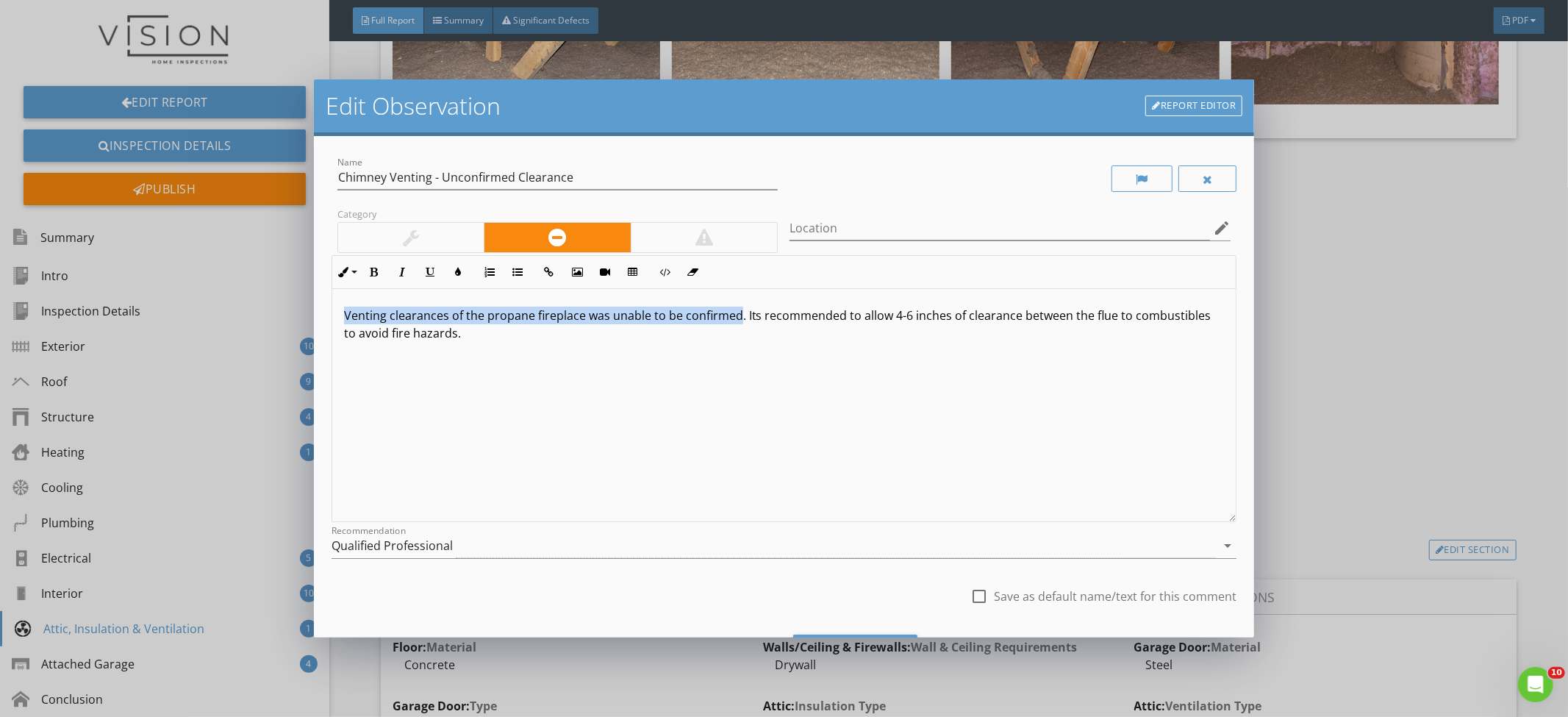
drag, startPoint x: 737, startPoint y: 318, endPoint x: 320, endPoint y: 300, distance: 417.4
click at [320, 300] on div "Name Chimney Venting - Unconfirmed Clearance Category Location edit Inline Styl…" at bounding box center [784, 387] width 941 height 502
click at [580, 347] on div "Venting clearances of the propane fireplace was unable to be confirmed . Its re…" at bounding box center [784, 406] width 905 height 233
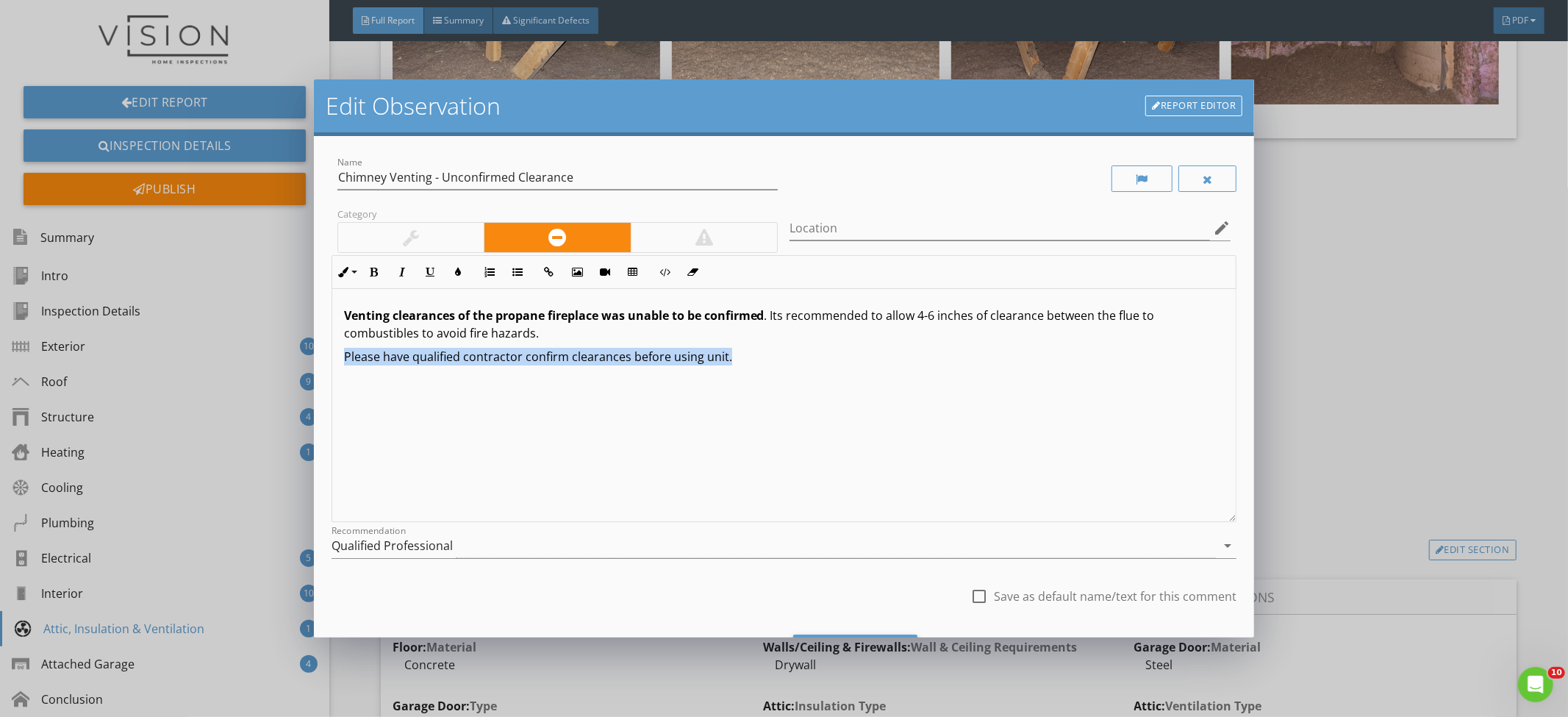
drag, startPoint x: 638, startPoint y: 357, endPoint x: 210, endPoint y: 360, distance: 428.0
click at [210, 360] on div "Edit Observation Report Editor Name Chimney Venting - Unconfirmed Clearance Cat…" at bounding box center [784, 358] width 1568 height 717
click at [809, 362] on p "Please have qualified contractor confirm clearances before using unit." at bounding box center [784, 356] width 881 height 17
click at [966, 587] on div at bounding box center [978, 596] width 25 height 25
checkbox input "true"
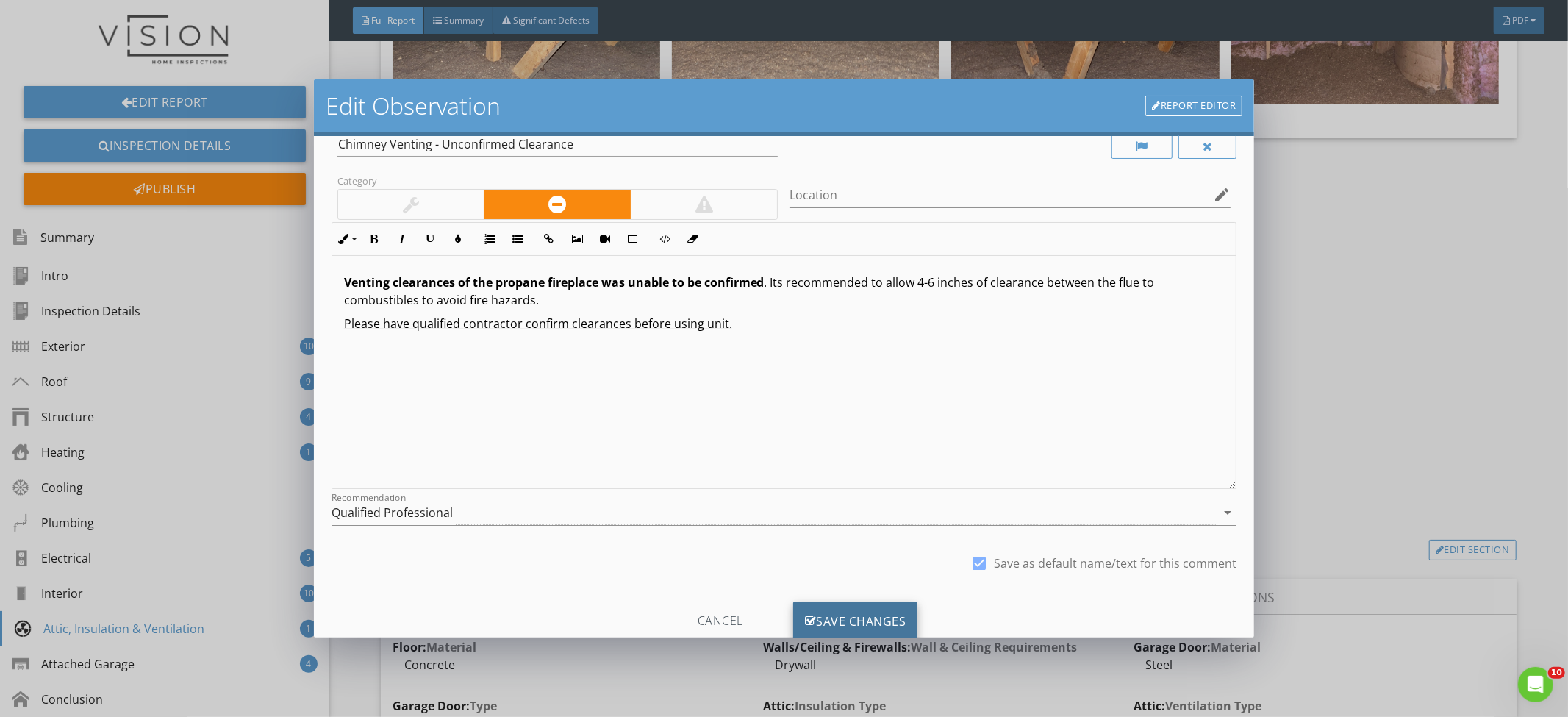
scroll to position [76, 0]
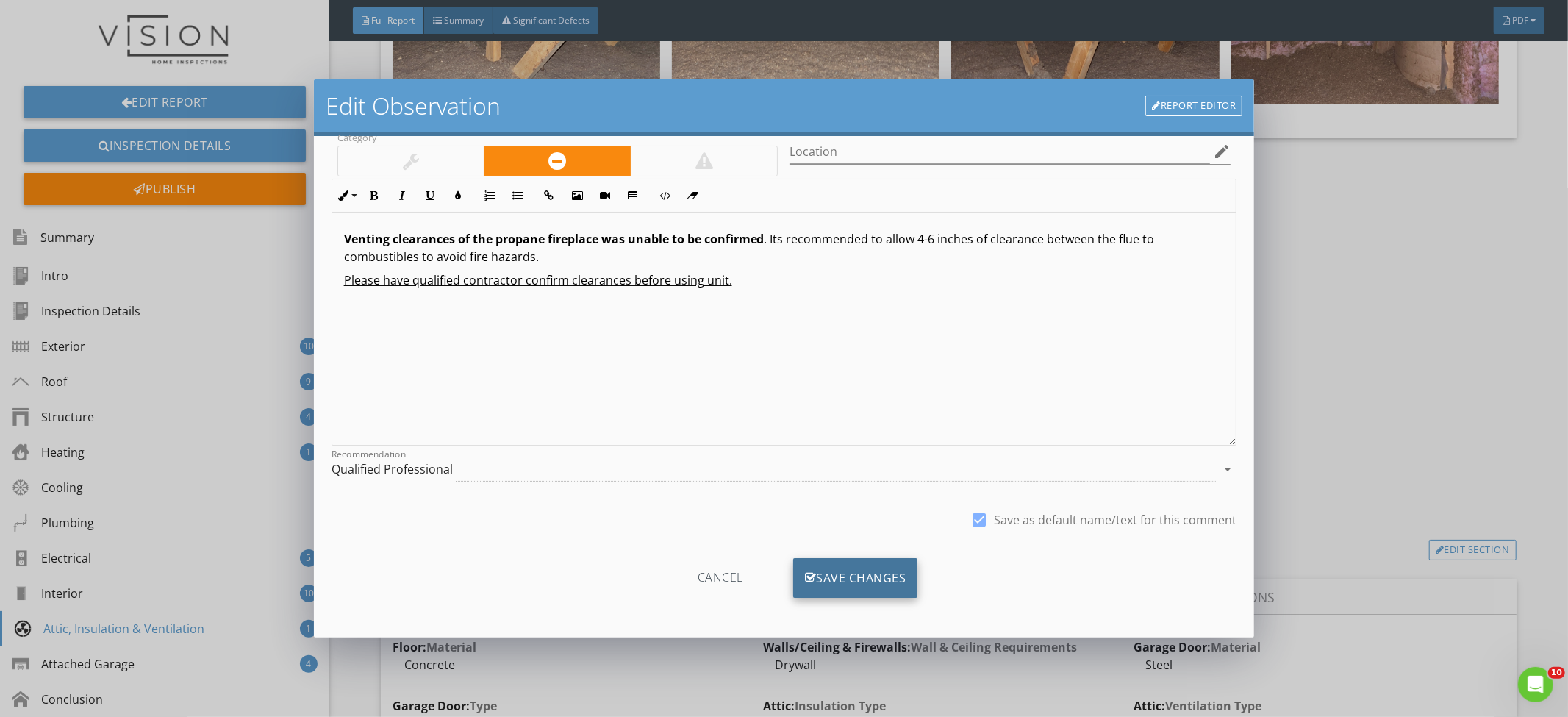
click at [887, 579] on div "Save Changes" at bounding box center [855, 578] width 125 height 40
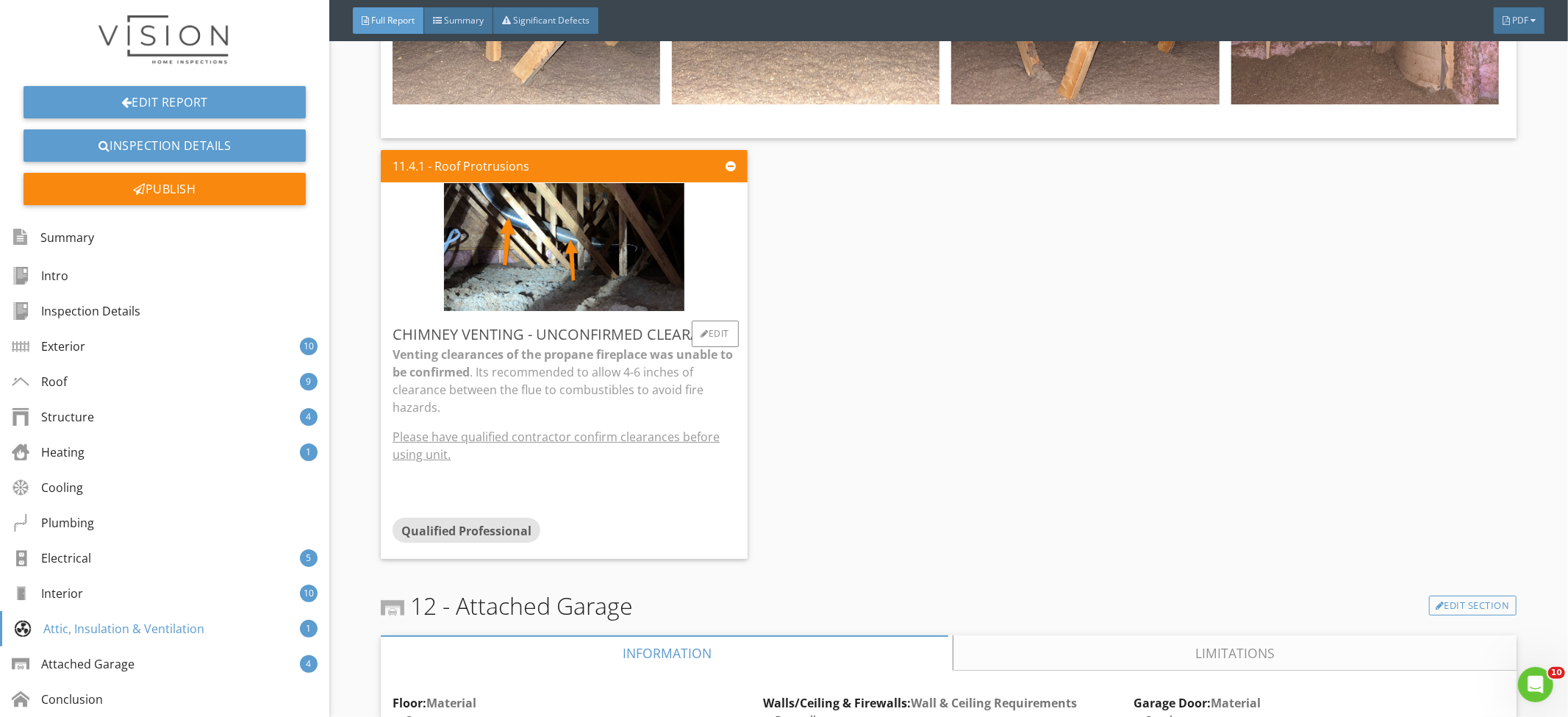
click at [689, 364] on p "Venting clearances of the propane fireplace was unable to be confirmed . Its re…" at bounding box center [563, 381] width 343 height 71
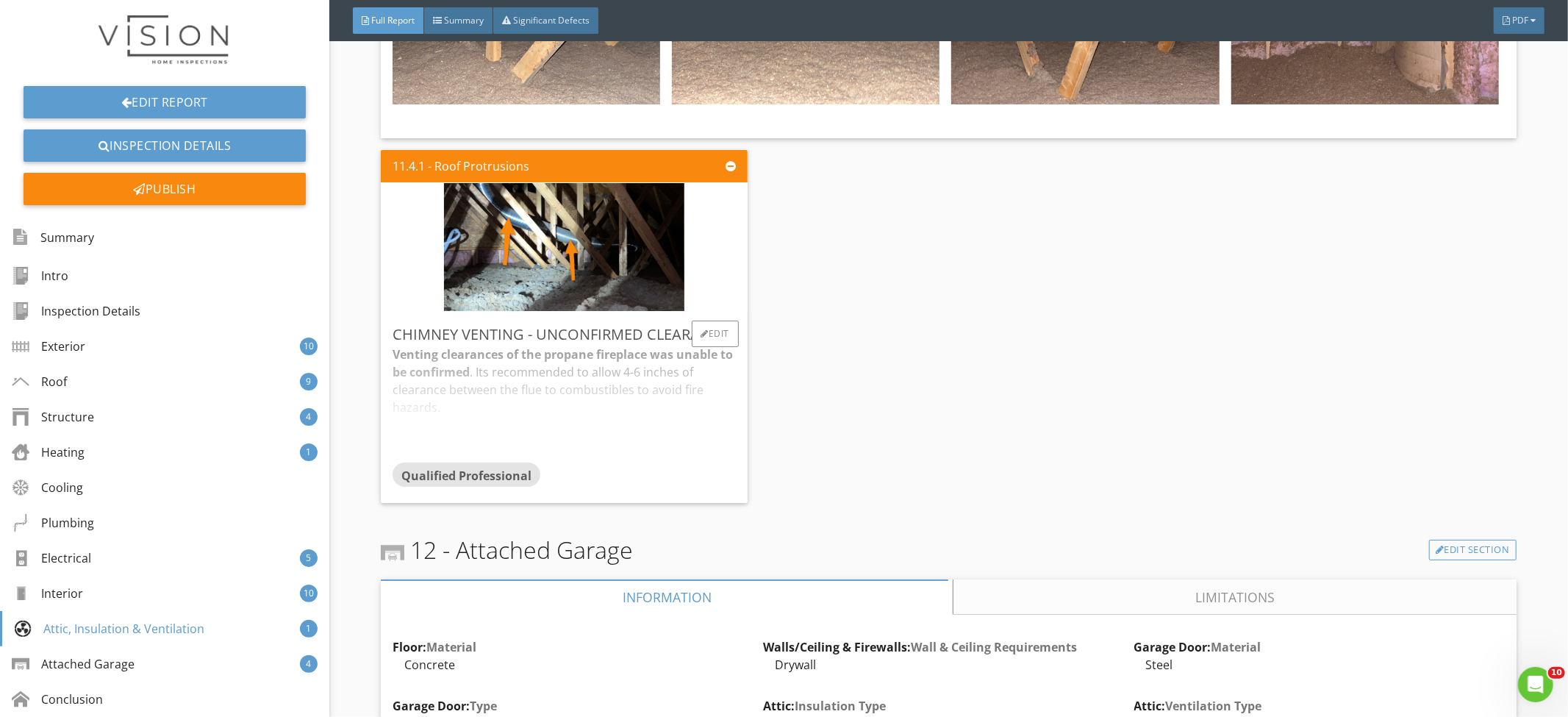
click at [652, 330] on div "Chimney Venting - Unconfirmed Clearance" at bounding box center [563, 334] width 343 height 22
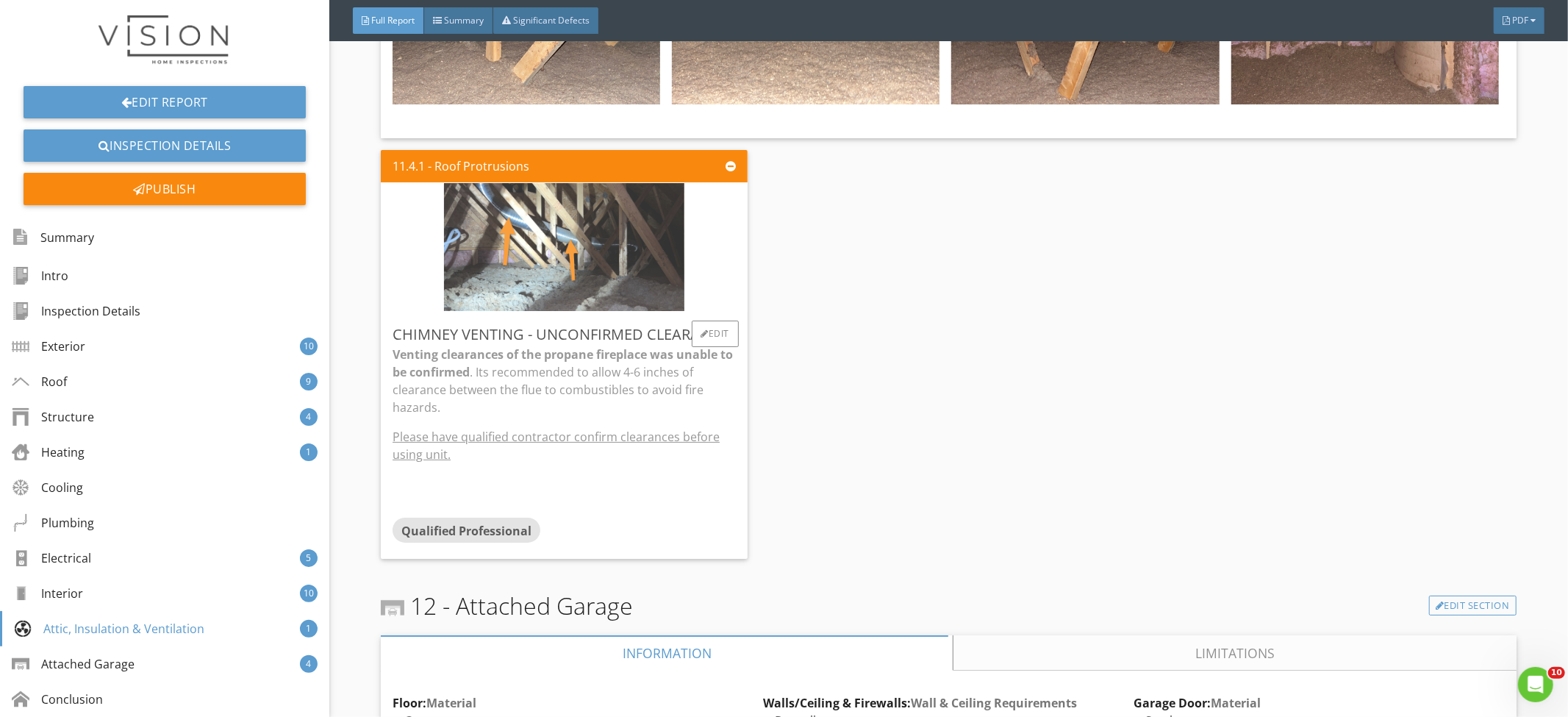
click at [601, 245] on img at bounding box center [564, 247] width 240 height 319
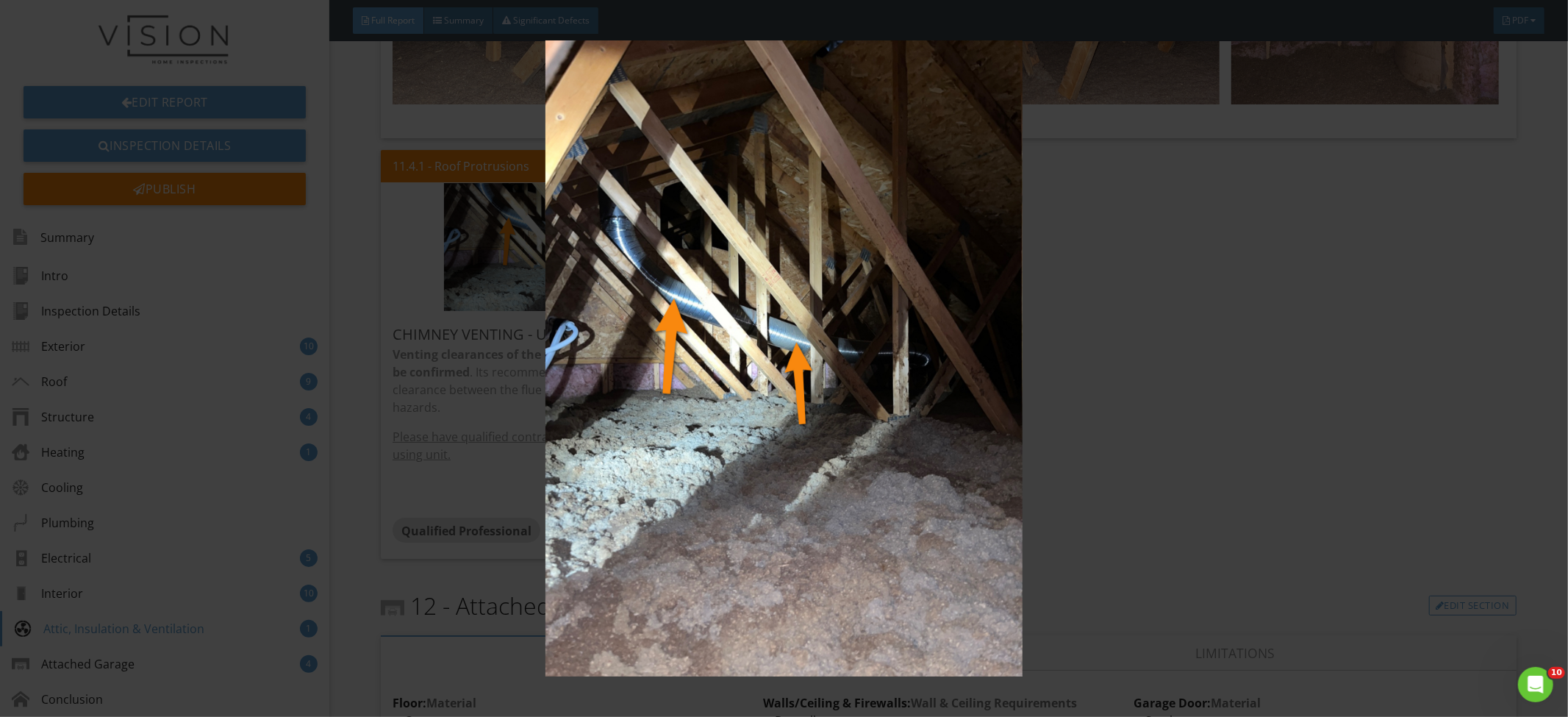
click at [1055, 307] on img at bounding box center [784, 358] width 1445 height 636
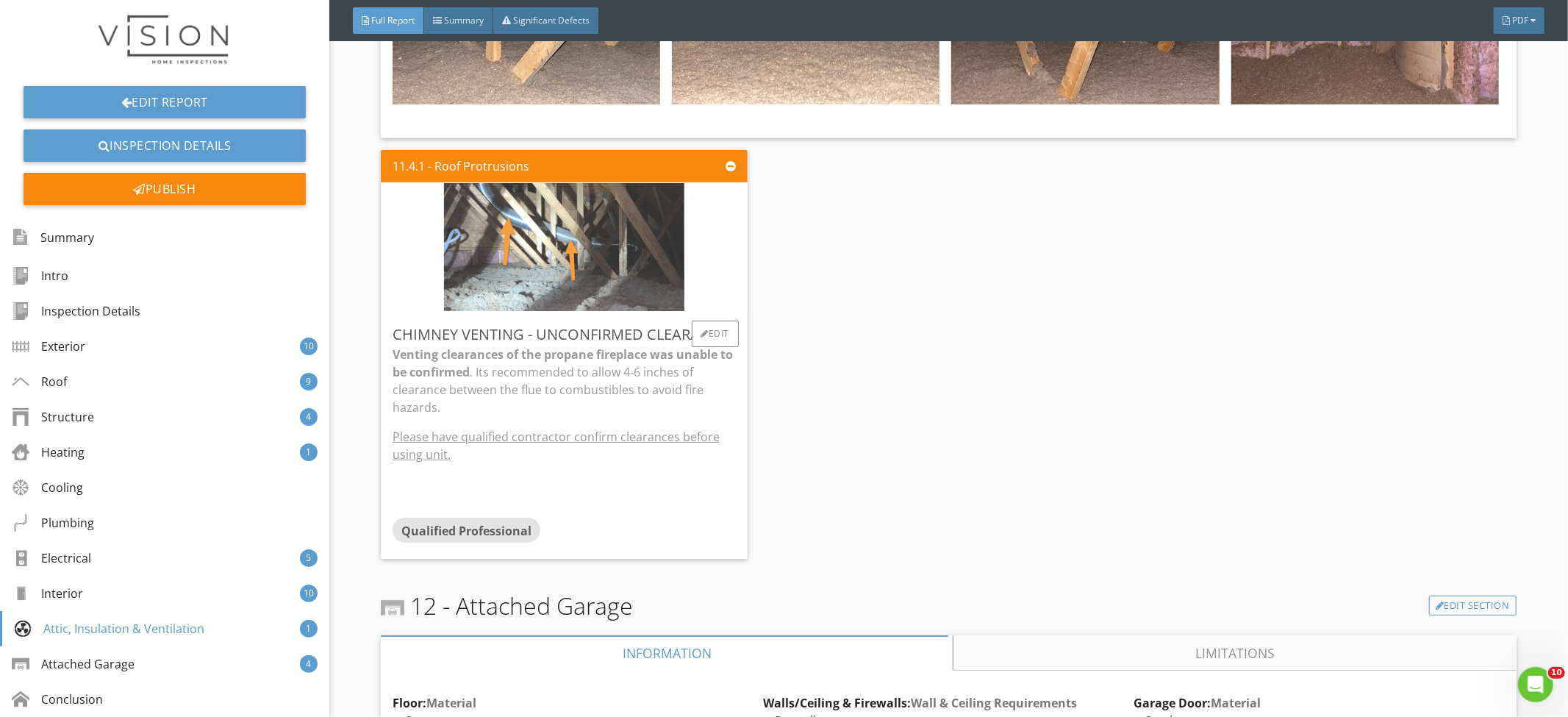
click at [572, 276] on img at bounding box center [564, 247] width 240 height 319
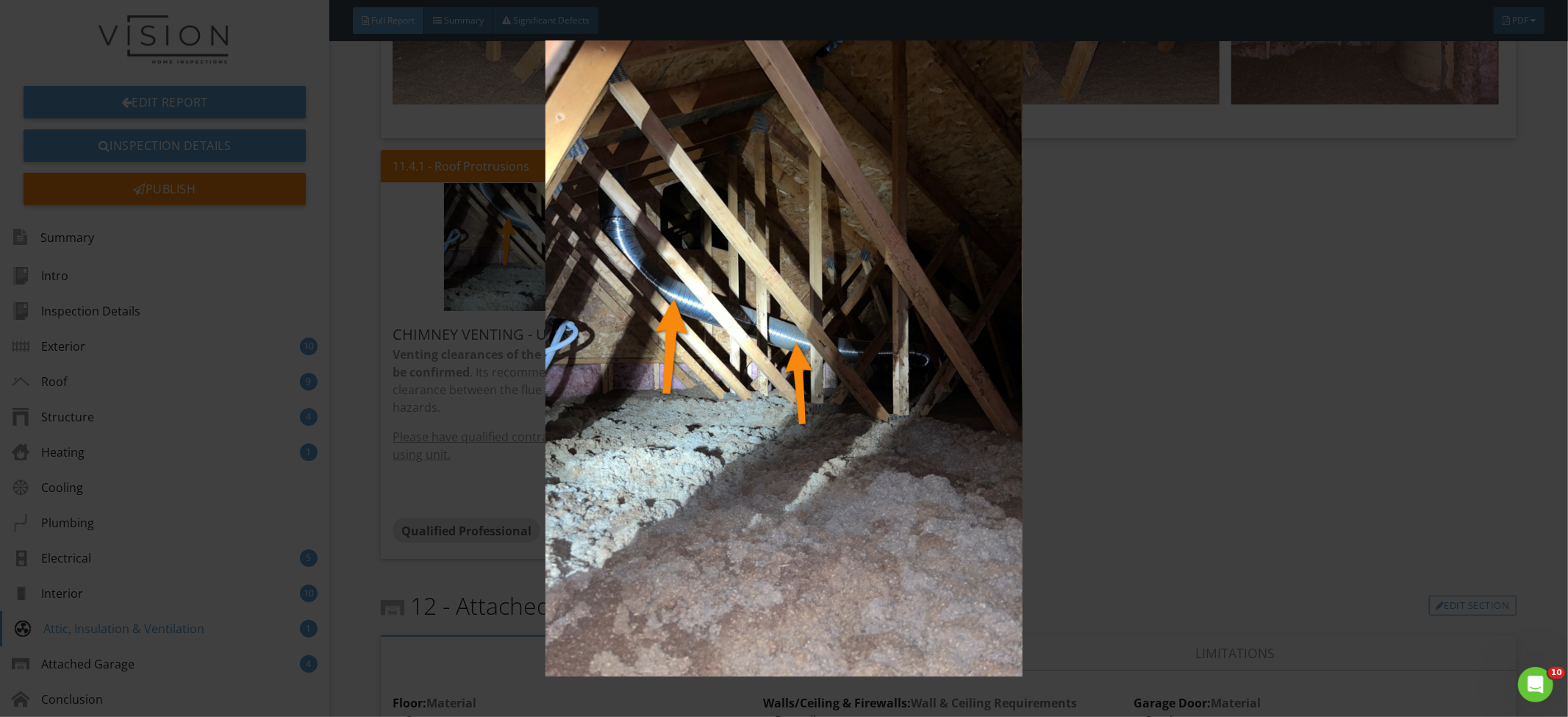
click at [1106, 270] on img at bounding box center [784, 358] width 1445 height 636
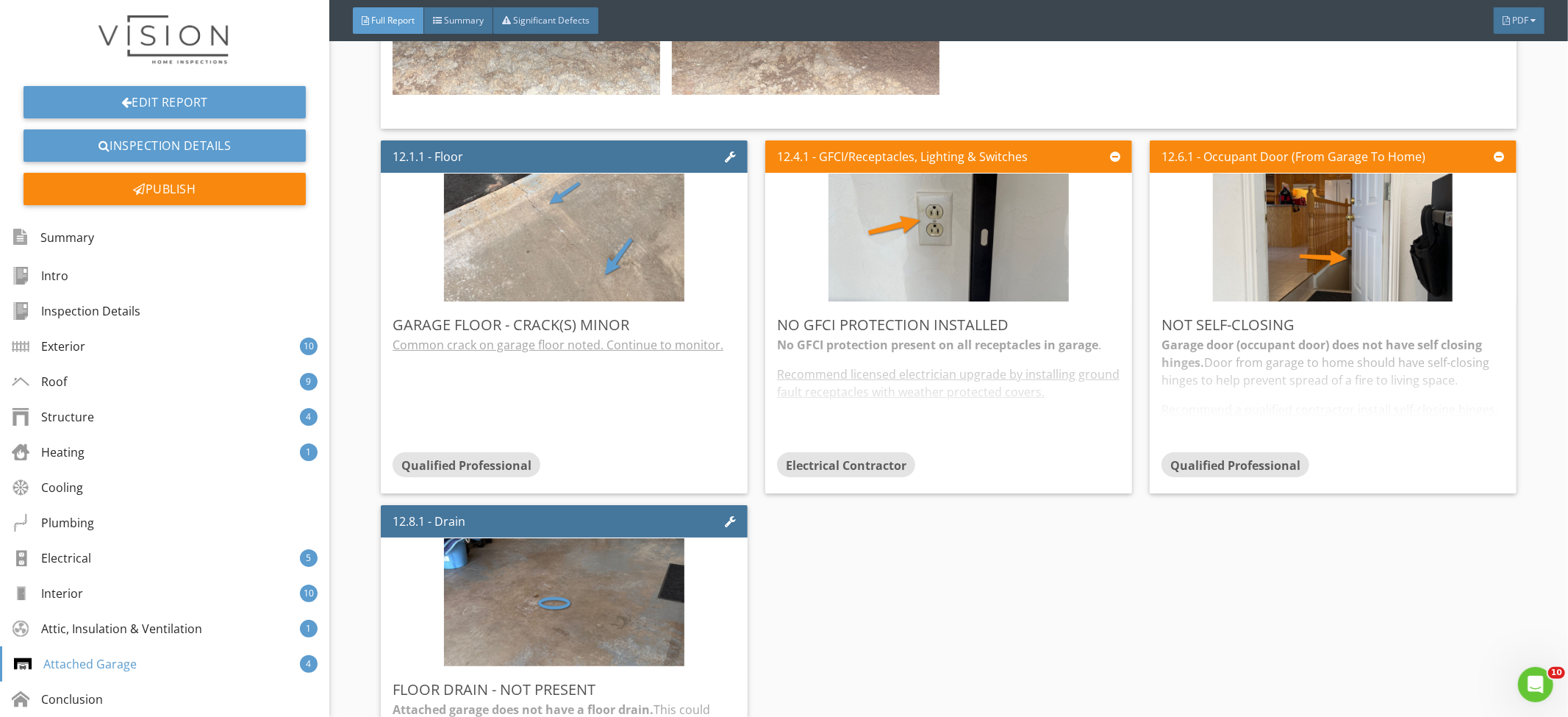
scroll to position [14002, 0]
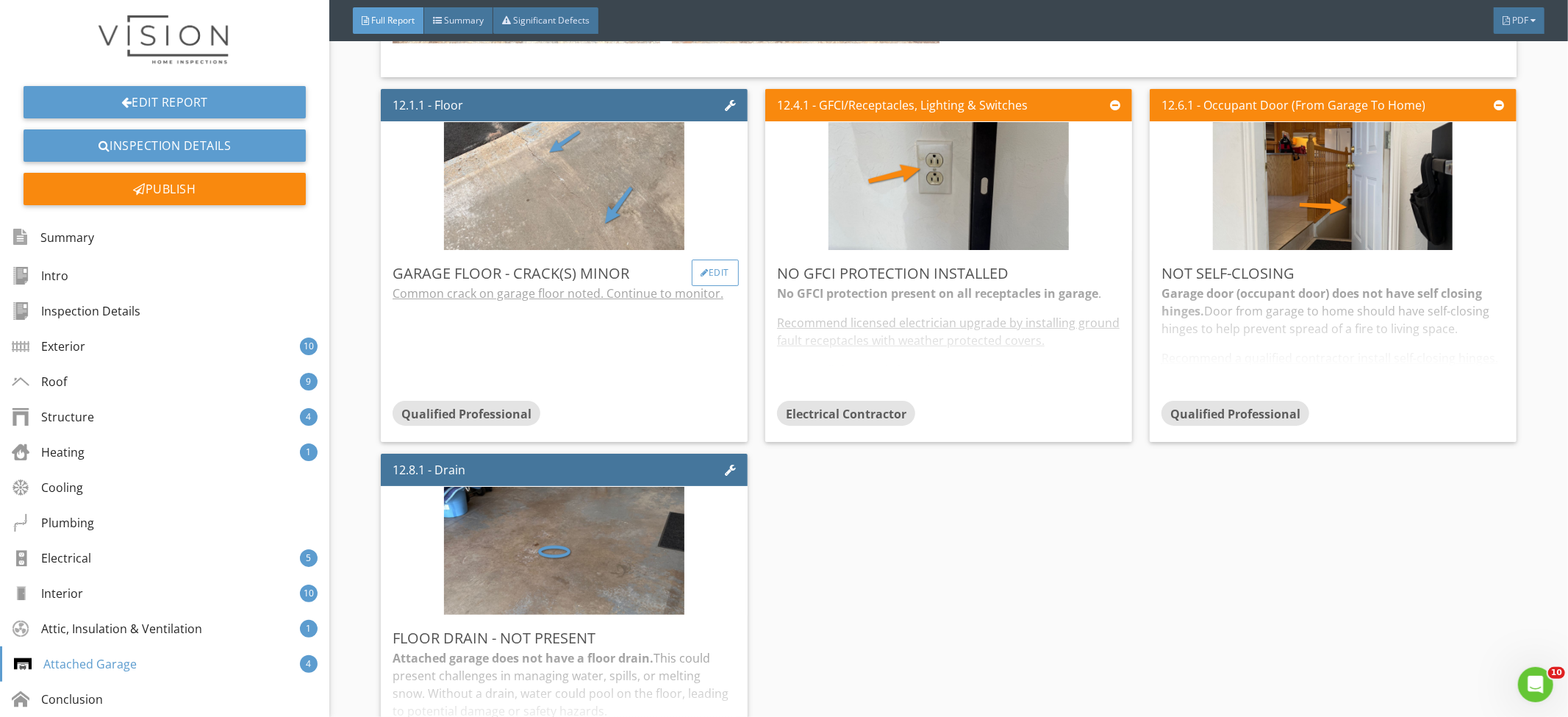
click at [716, 265] on div "Edit" at bounding box center [715, 272] width 48 height 26
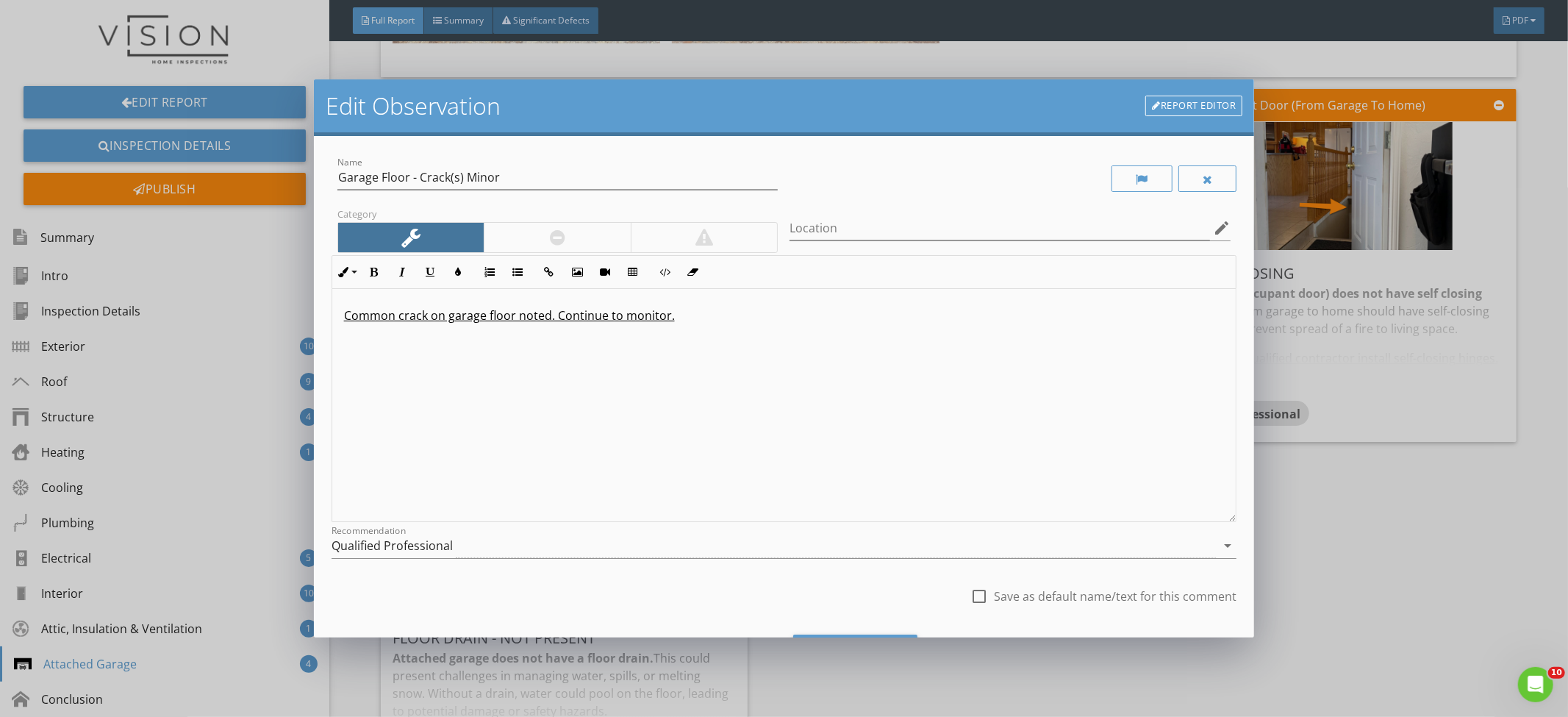
drag, startPoint x: 697, startPoint y: 547, endPoint x: 684, endPoint y: 523, distance: 27.3
click at [697, 547] on div "Qualified Professional" at bounding box center [774, 546] width 885 height 25
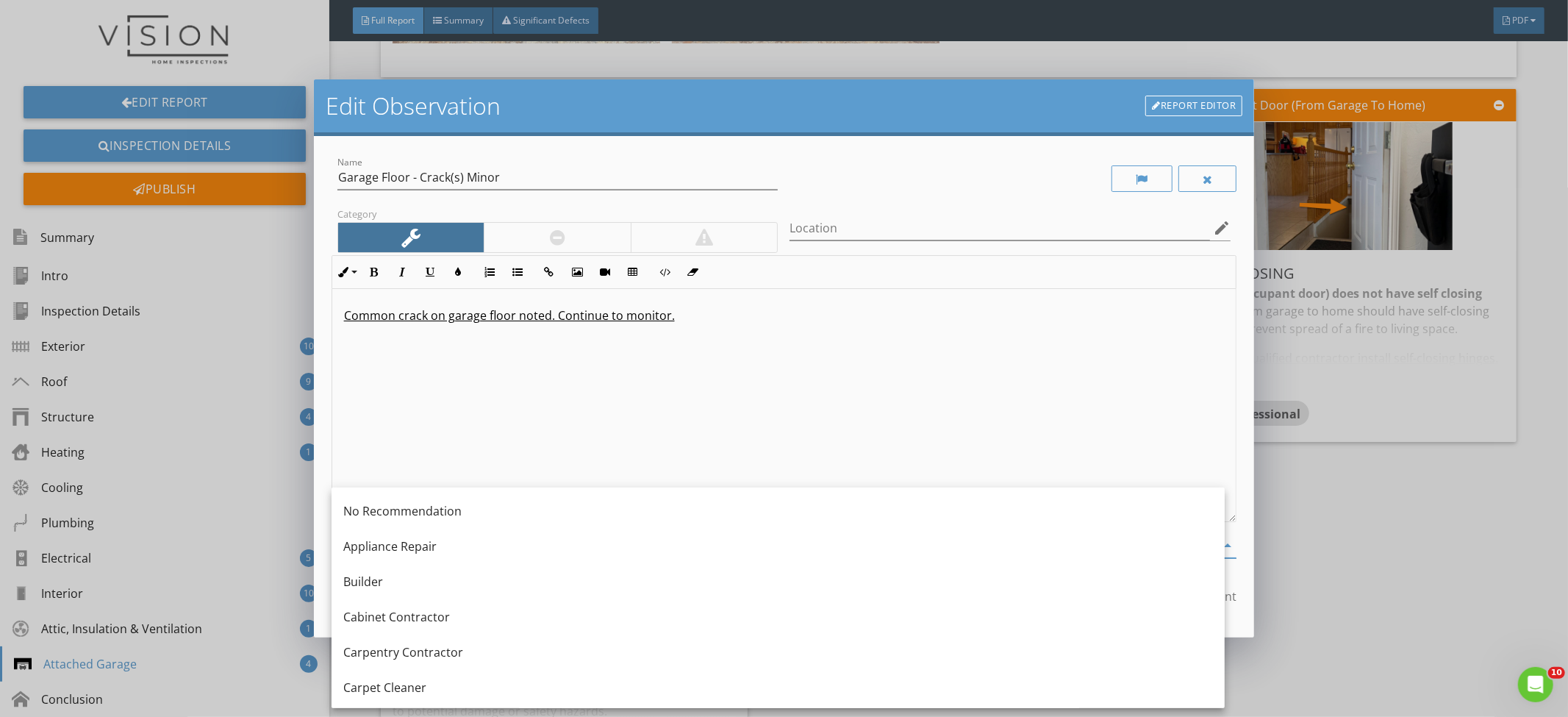
click at [744, 461] on div "Common crack on garage floor noted. Continue to monitor." at bounding box center [784, 406] width 905 height 233
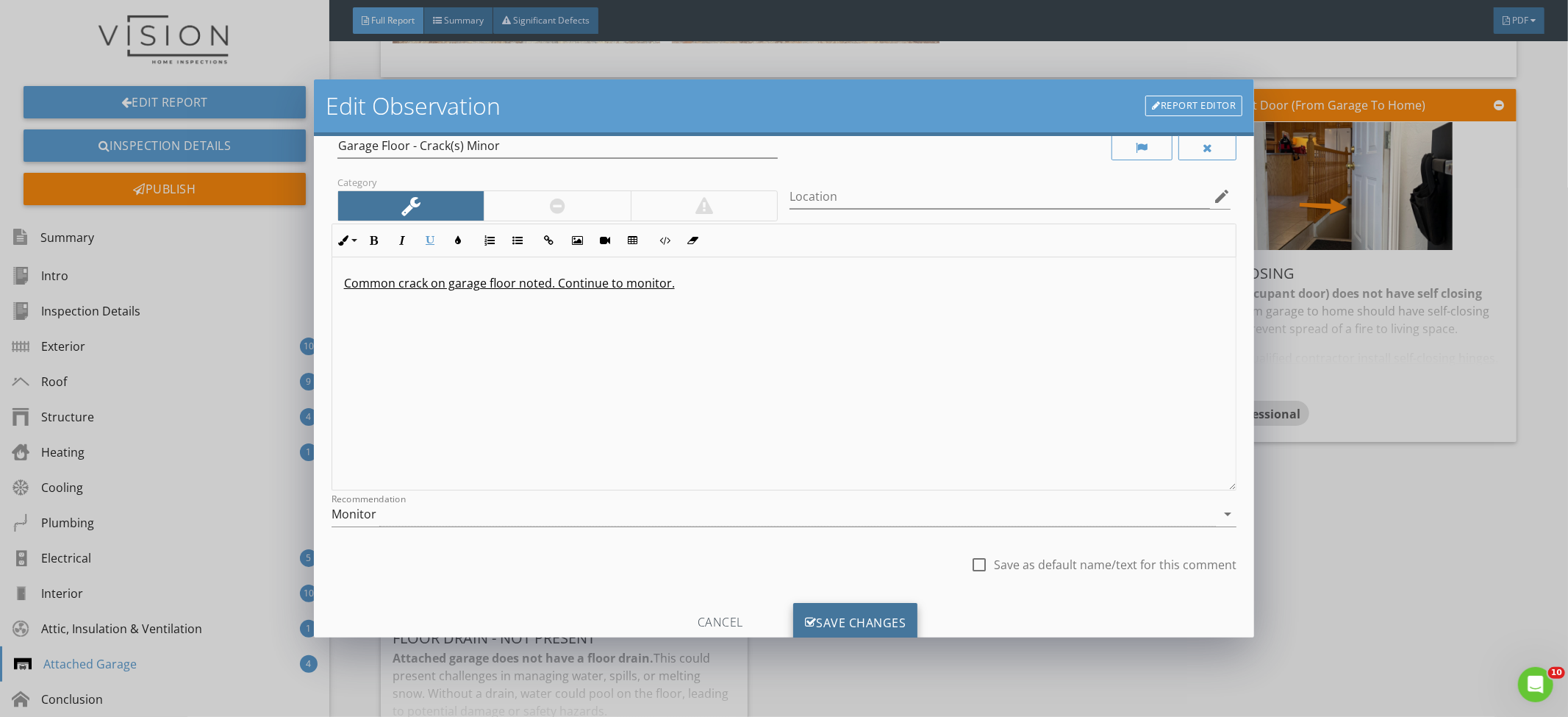
scroll to position [76, 0]
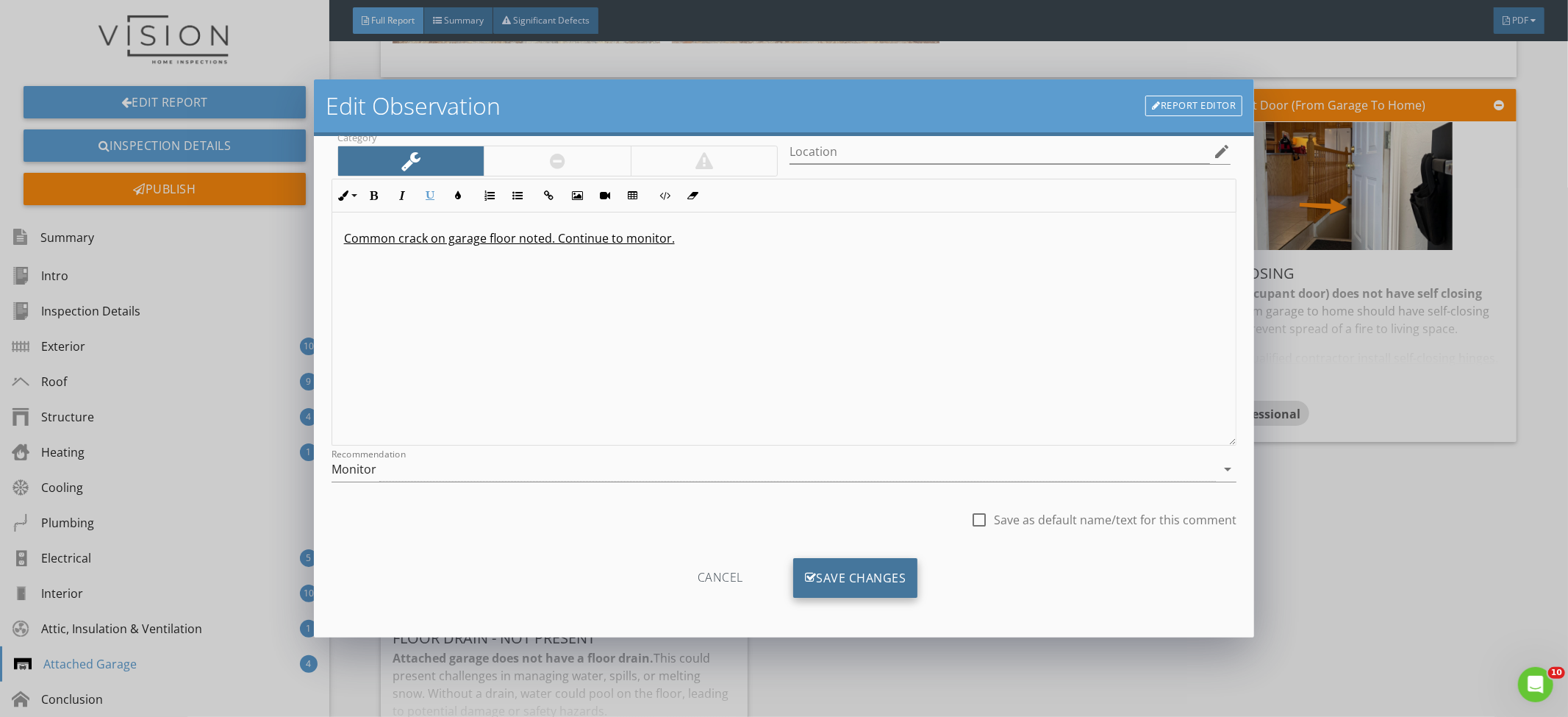
click at [875, 572] on div "Save Changes" at bounding box center [855, 578] width 125 height 40
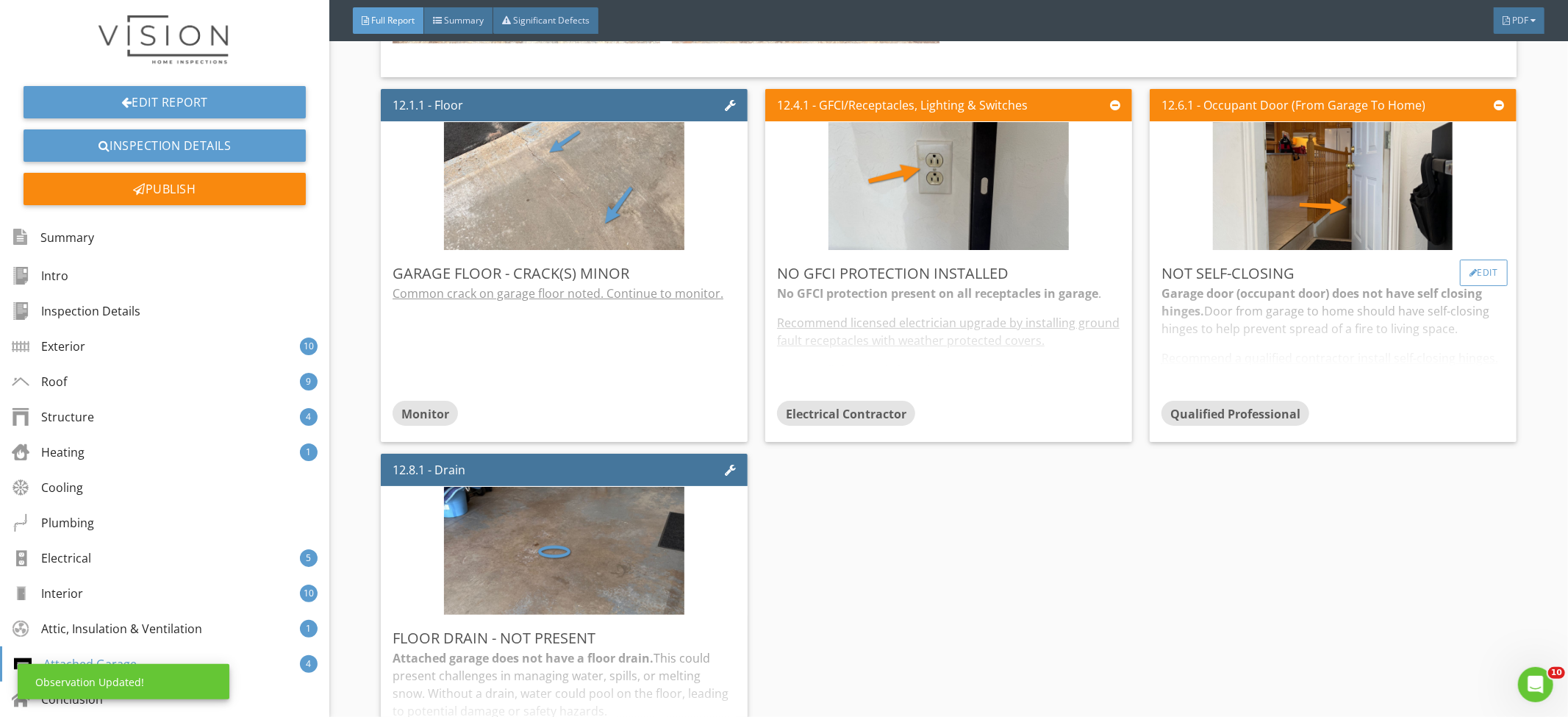
click at [1478, 259] on div "Edit" at bounding box center [1484, 272] width 48 height 26
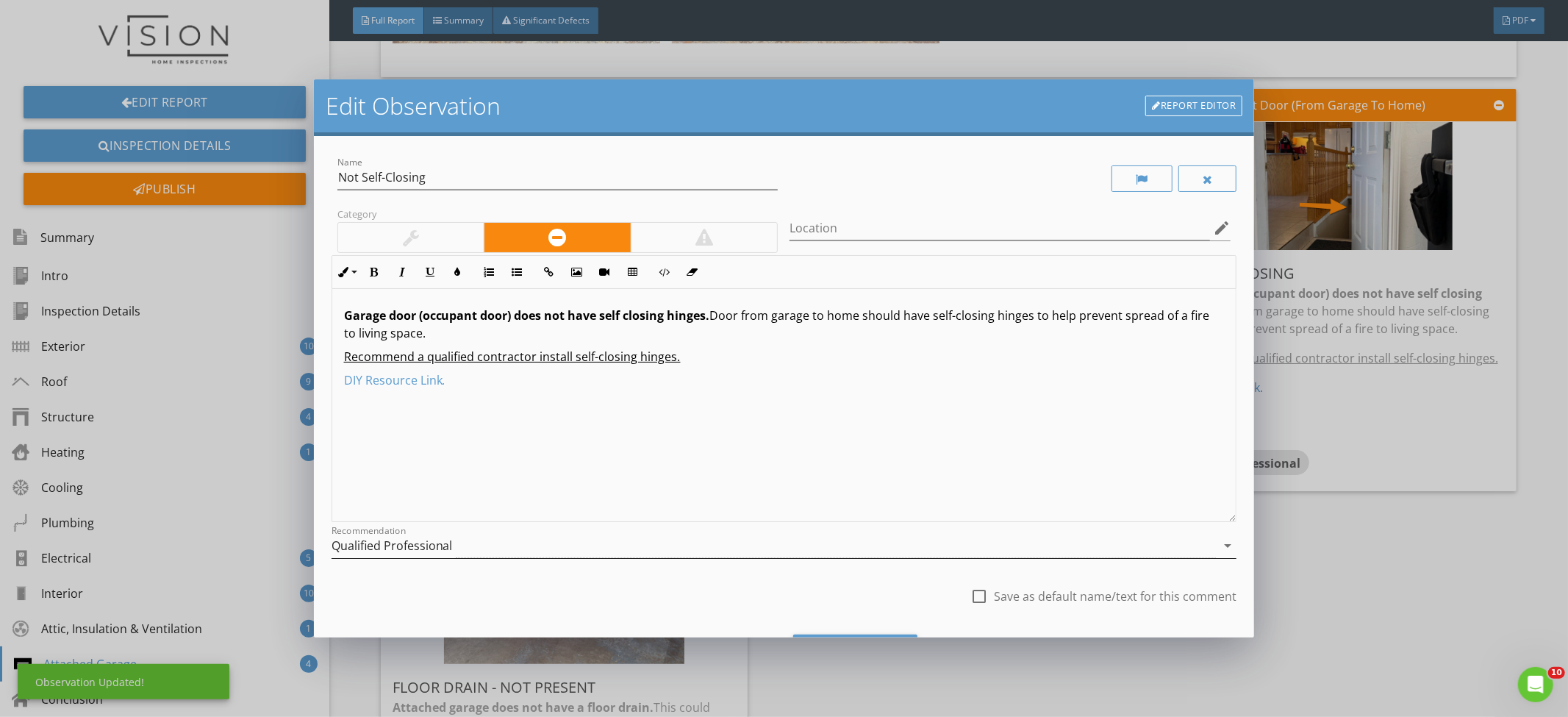
click at [804, 534] on div "Qualified Professional" at bounding box center [774, 546] width 885 height 25
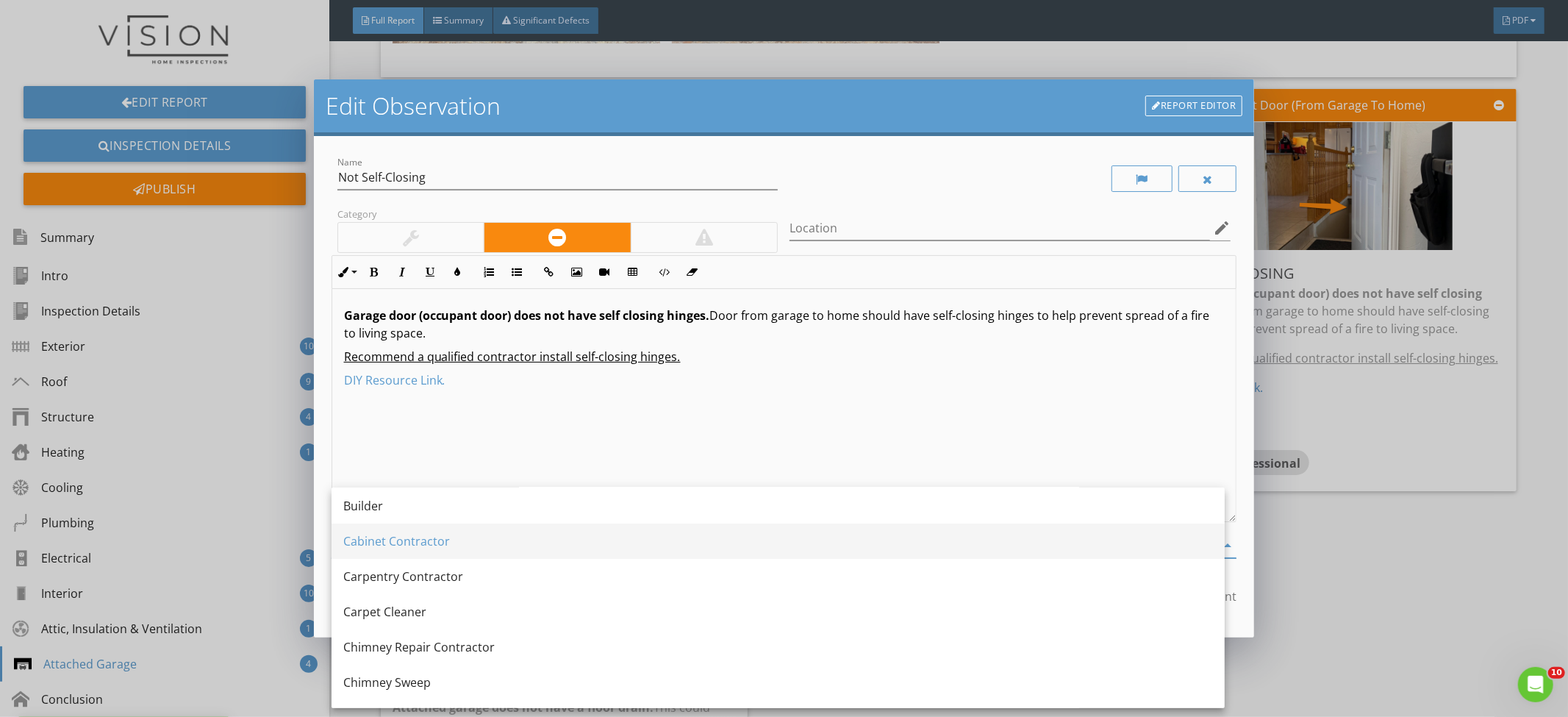
scroll to position [111, 0]
click at [808, 419] on div "Garage door (occupant door) does not have self closing hinges. Door from garage…" at bounding box center [784, 406] width 905 height 233
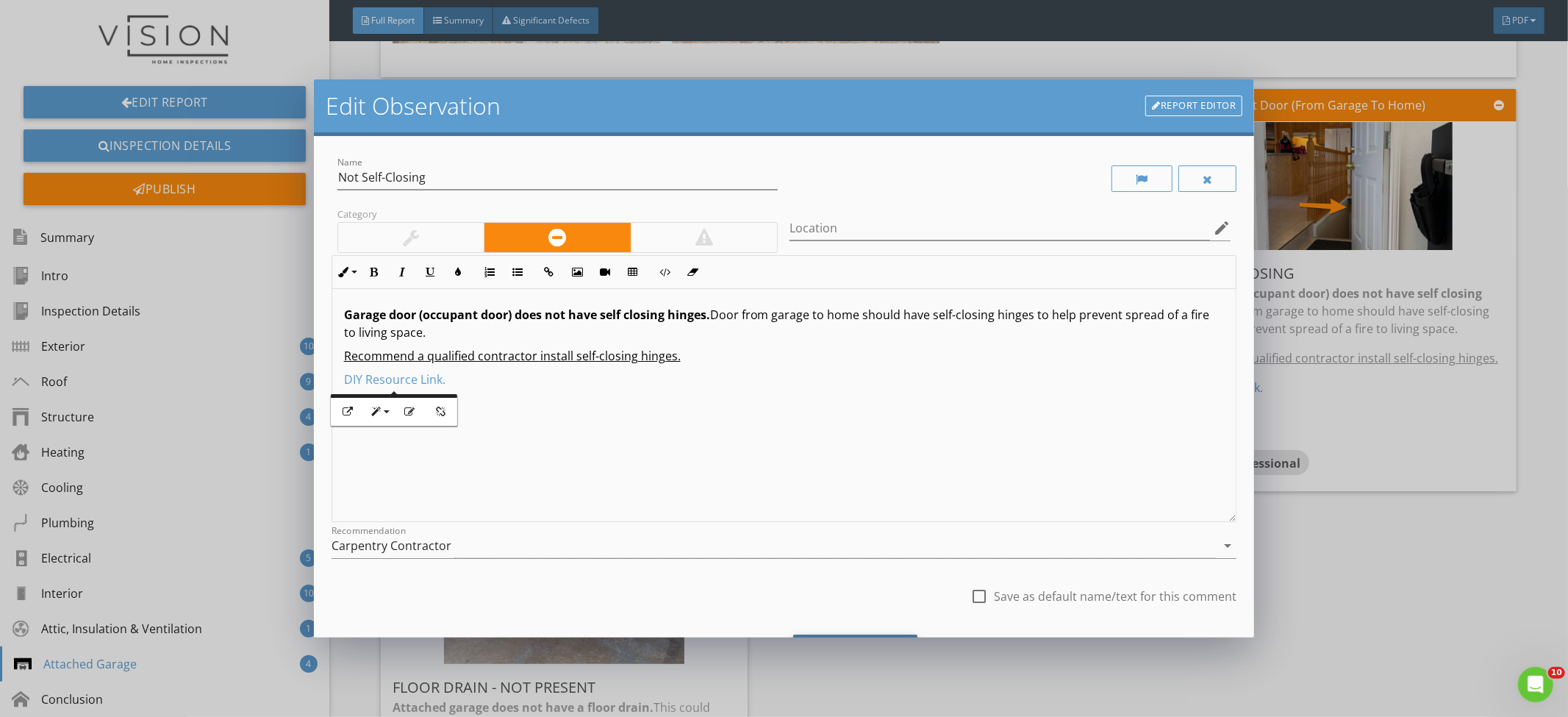
scroll to position [76, 0]
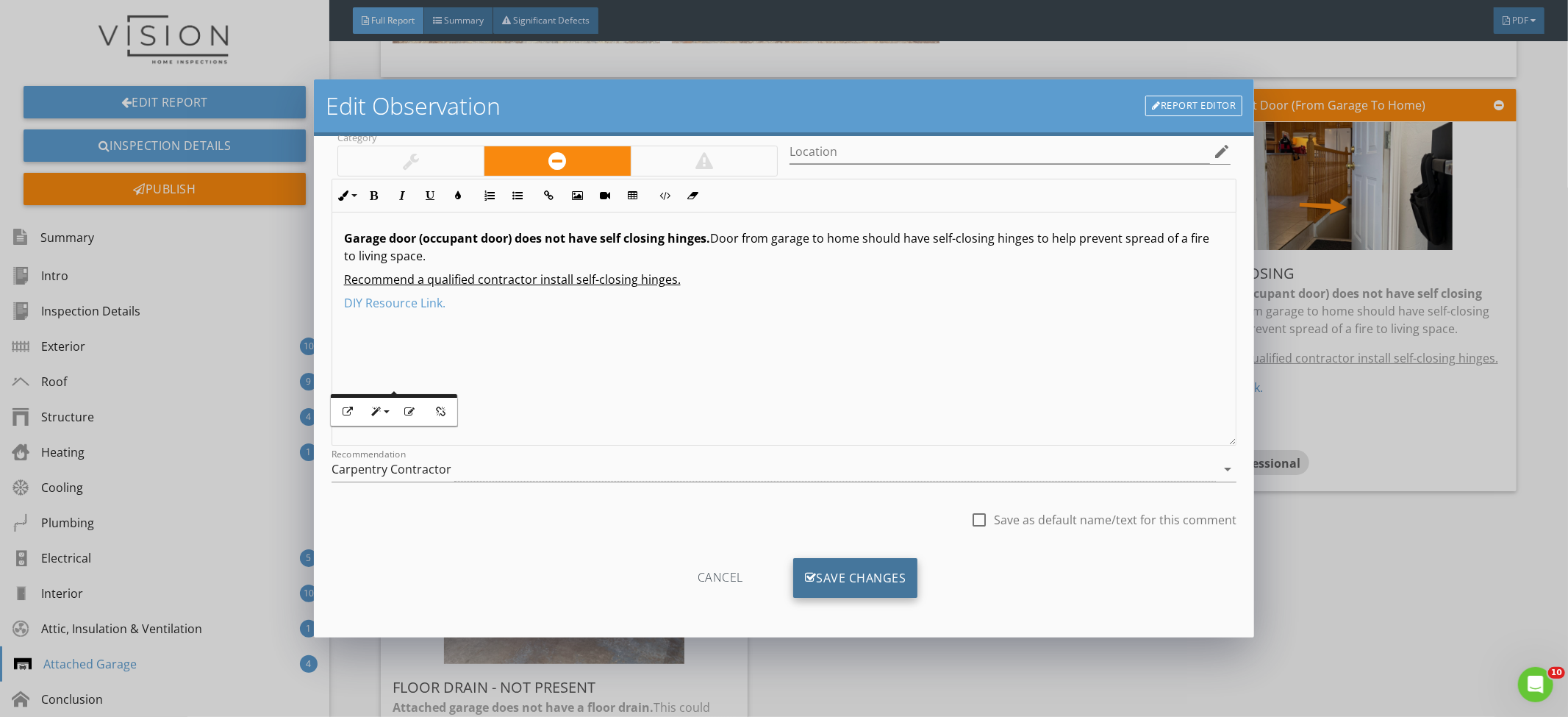
click at [869, 583] on div "Save Changes" at bounding box center [855, 578] width 125 height 40
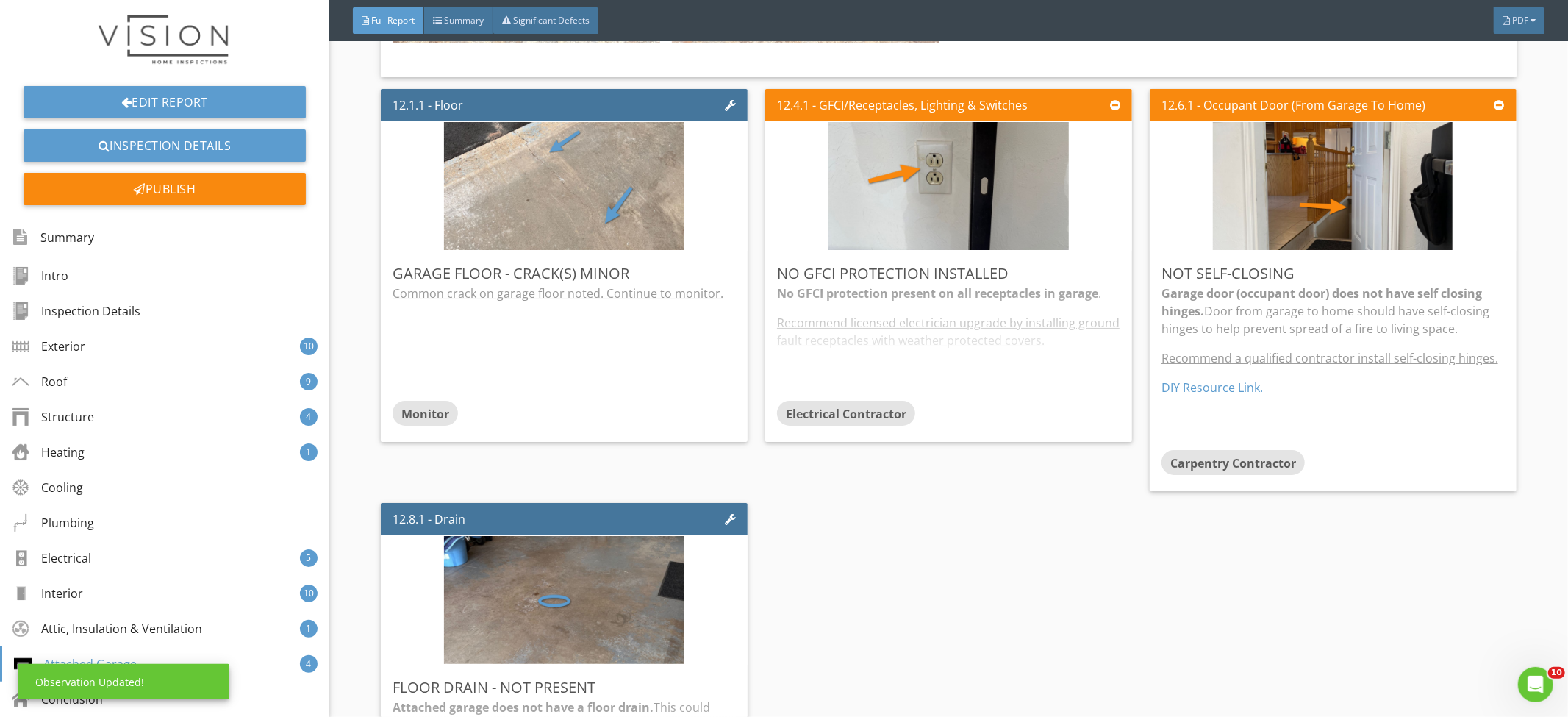
scroll to position [0, 0]
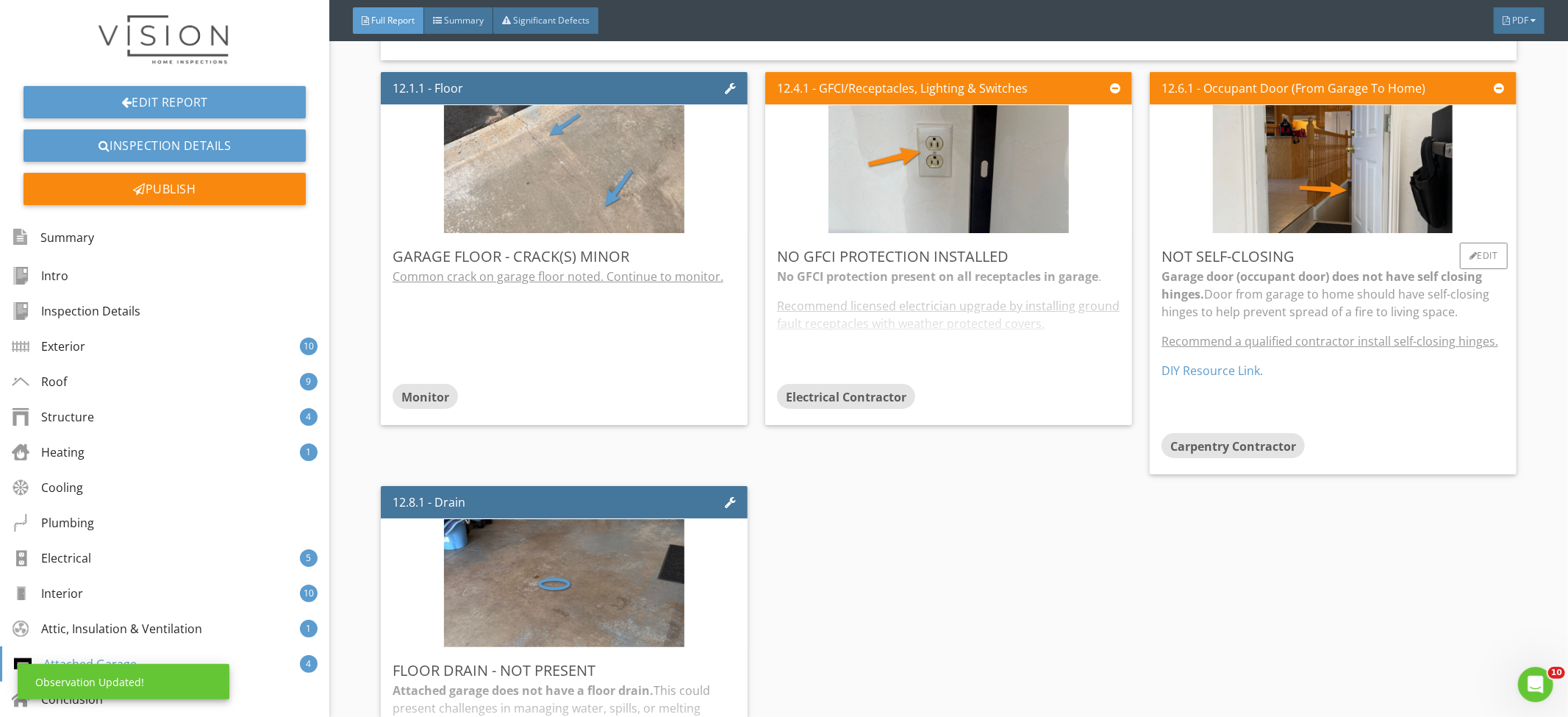
click at [1263, 338] on div "Garage door (occupant door) does not have self closing hinges. Door from garage…" at bounding box center [1333, 350] width 343 height 167
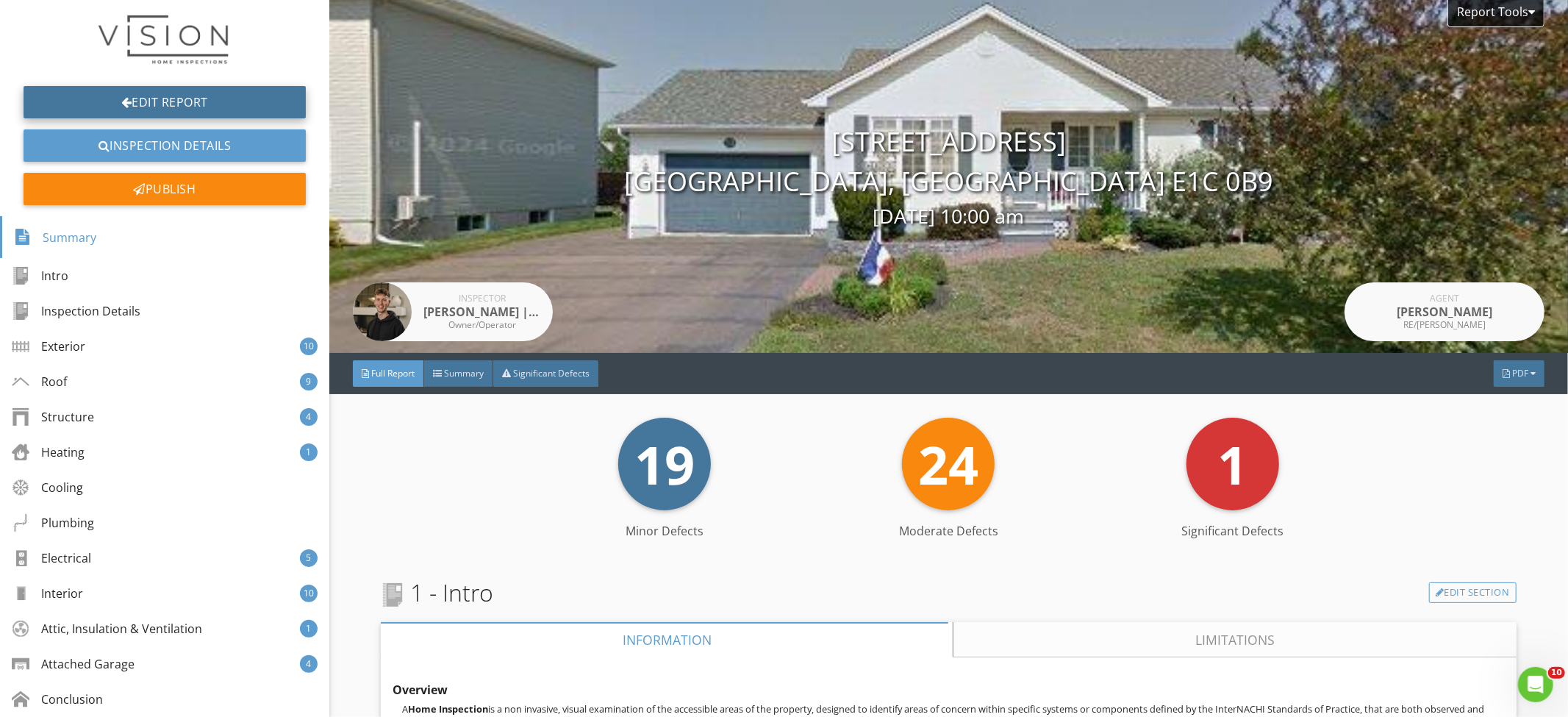
click at [182, 100] on link "Edit Report" at bounding box center [165, 103] width 282 height 33
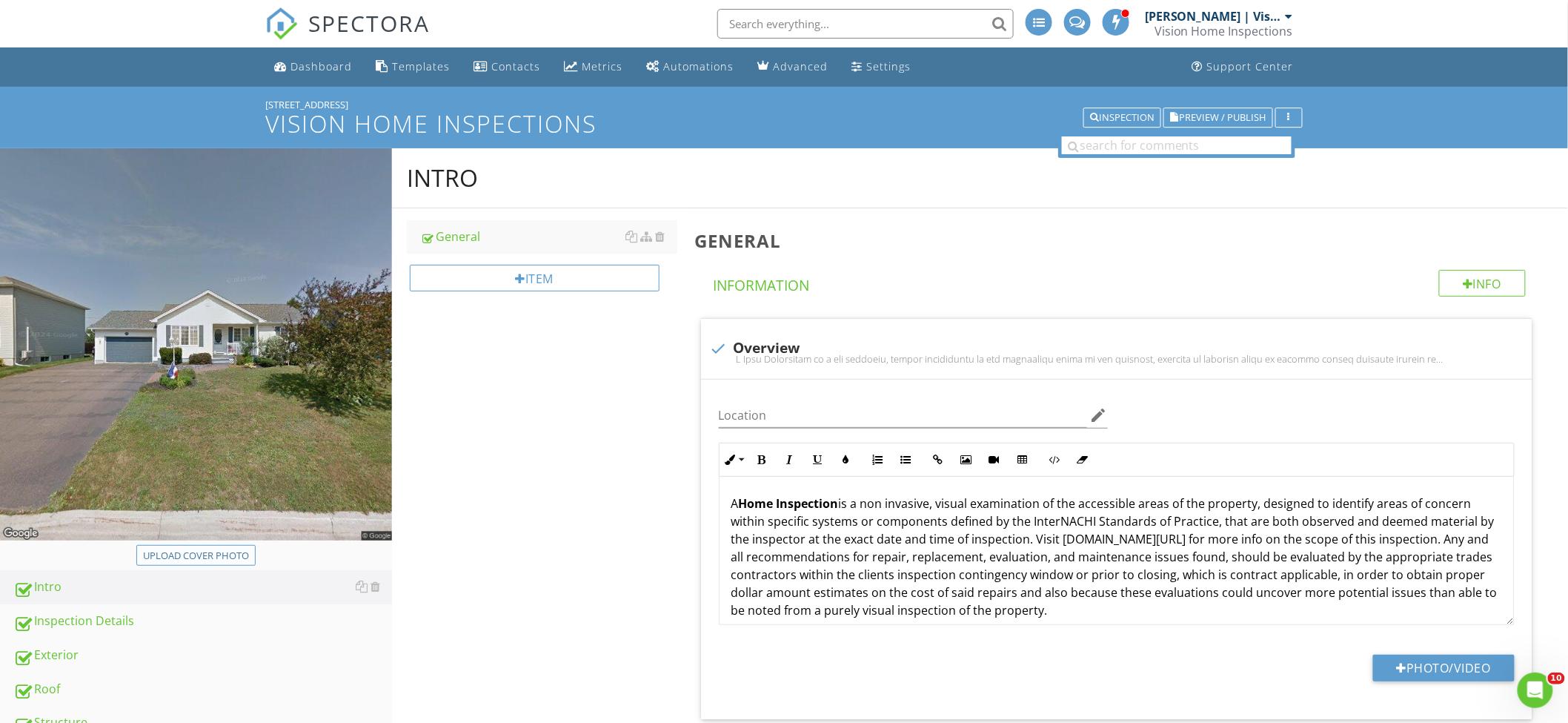
click at [214, 560] on div "Upload cover photo" at bounding box center [196, 556] width 106 height 15
type input "C:\fakepath\IMG_2275.JPG"
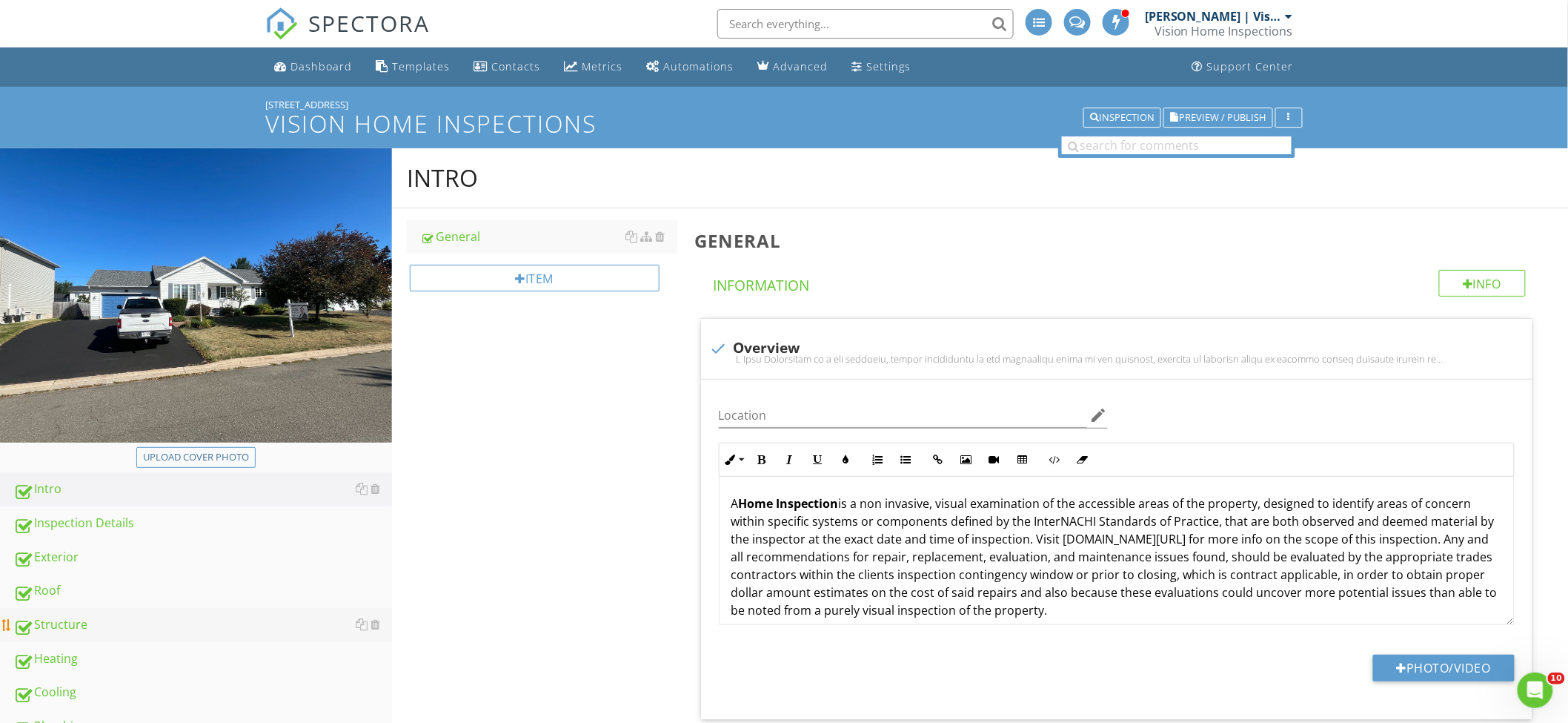
click at [225, 620] on div "Structure" at bounding box center [203, 625] width 379 height 19
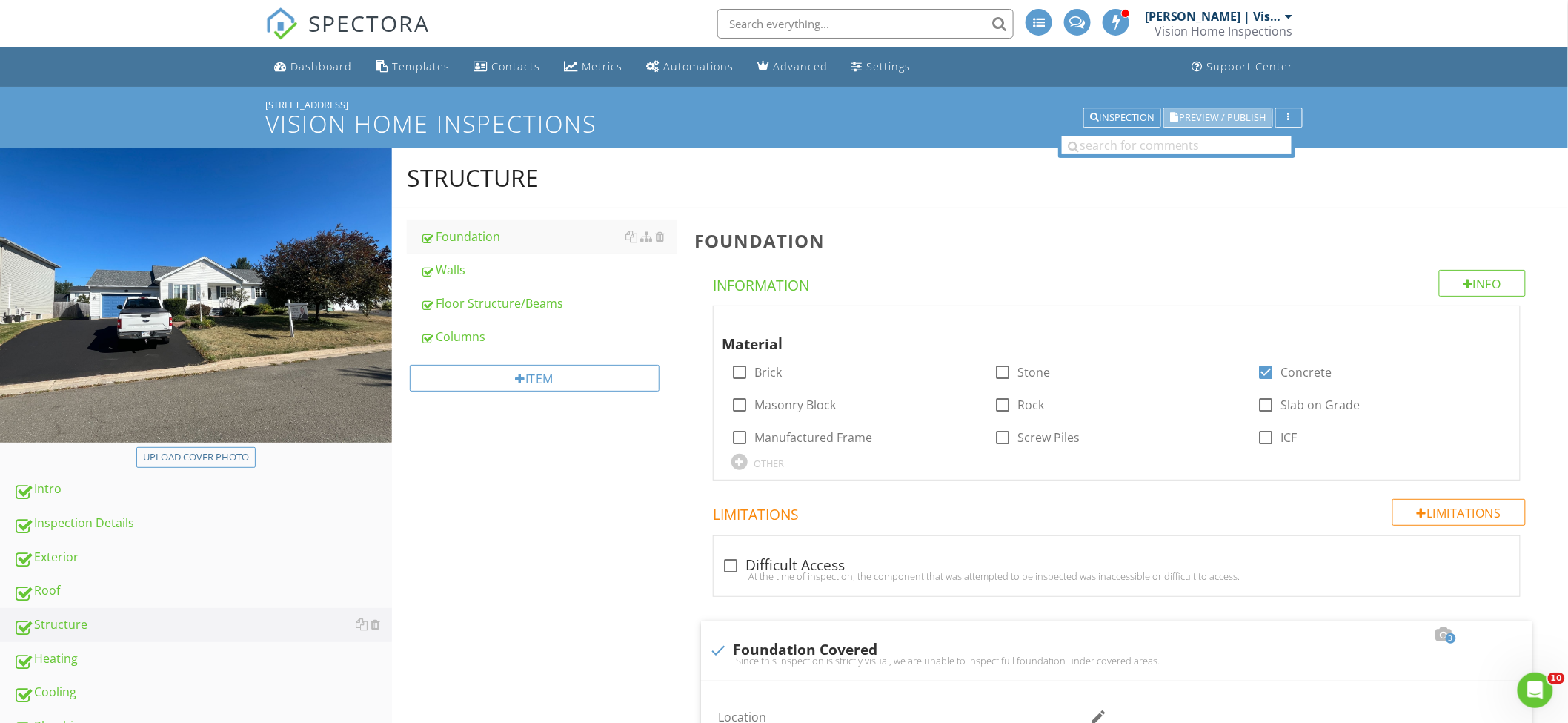
click at [1190, 113] on span "Preview / Publish" at bounding box center [1222, 117] width 87 height 10
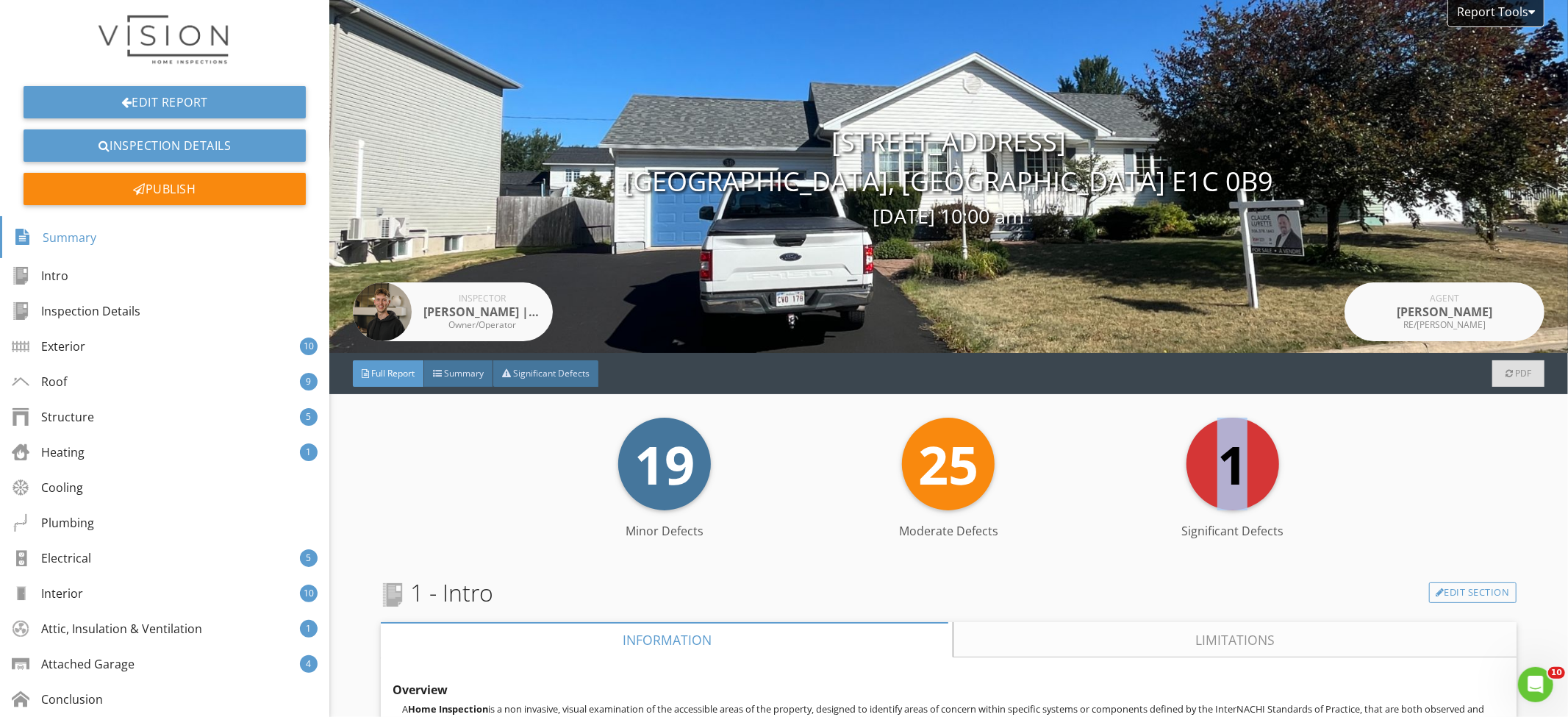
drag, startPoint x: 1347, startPoint y: 446, endPoint x: 1116, endPoint y: 450, distance: 231.0
click at [1112, 451] on div "19 Minor Defects 25 Moderate Defects 1 Significant Defects" at bounding box center [949, 464] width 1136 height 93
click at [1168, 449] on div "1 Significant Defects" at bounding box center [1233, 464] width 284 height 93
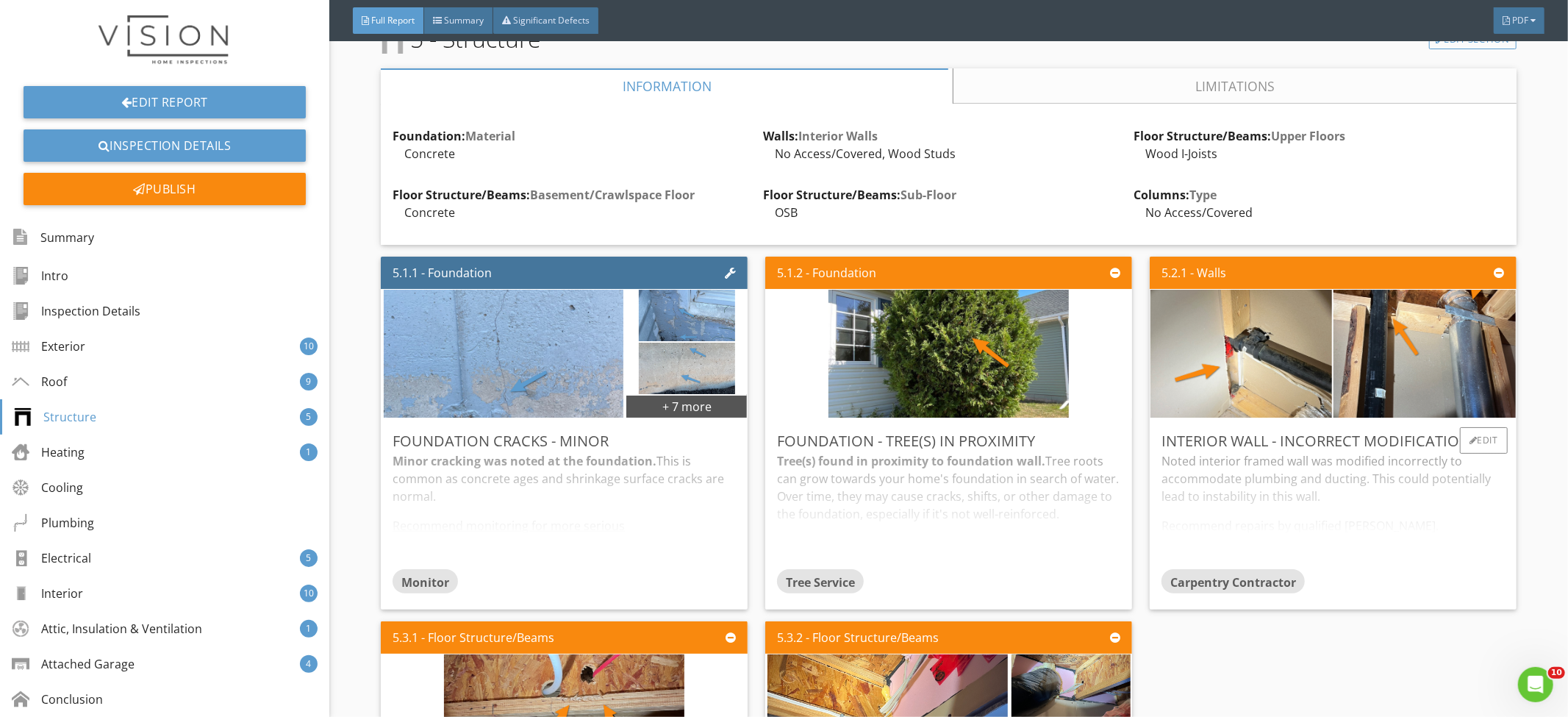
scroll to position [4837, 0]
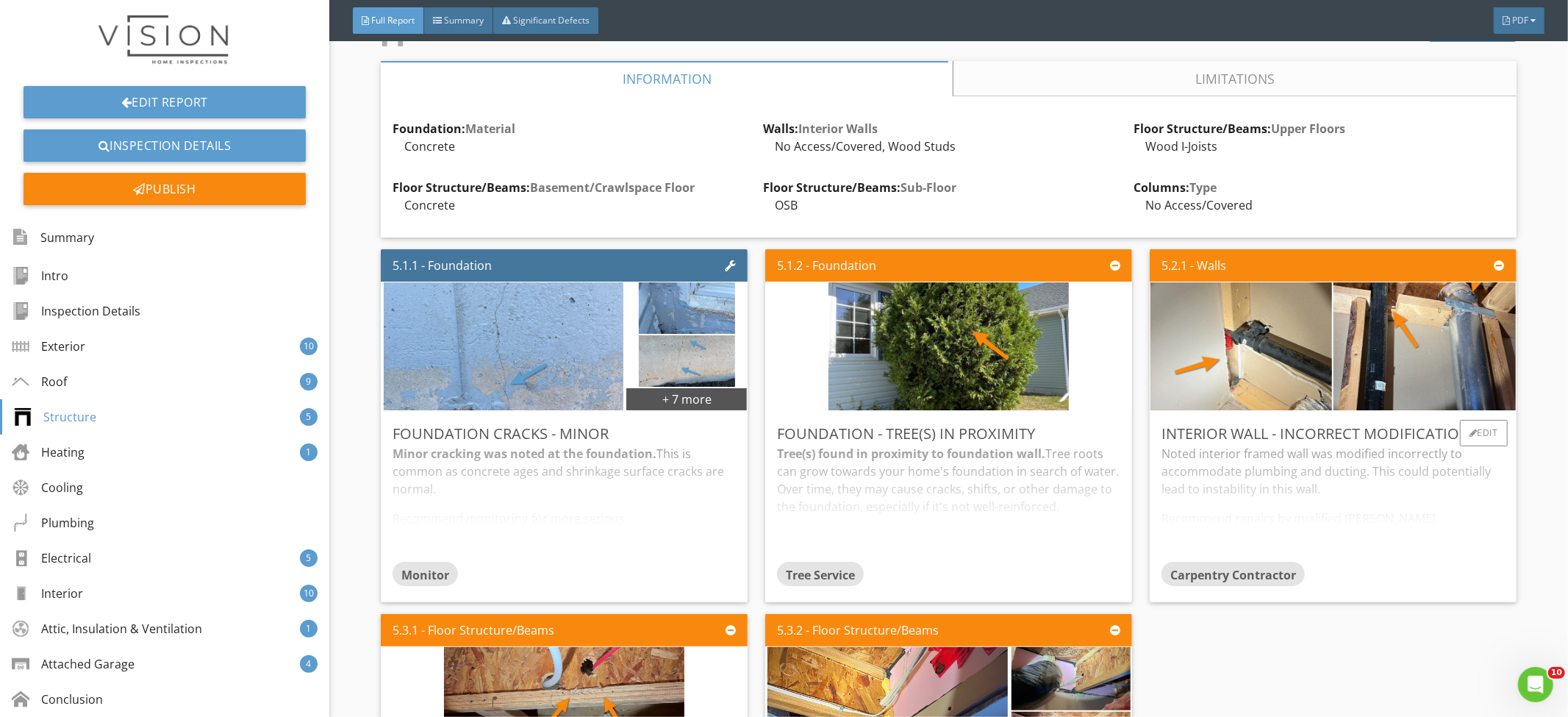
click at [1246, 511] on div "Noted interior framed wall was modified incorrectly to accommodate plumbing and…" at bounding box center [1333, 503] width 343 height 116
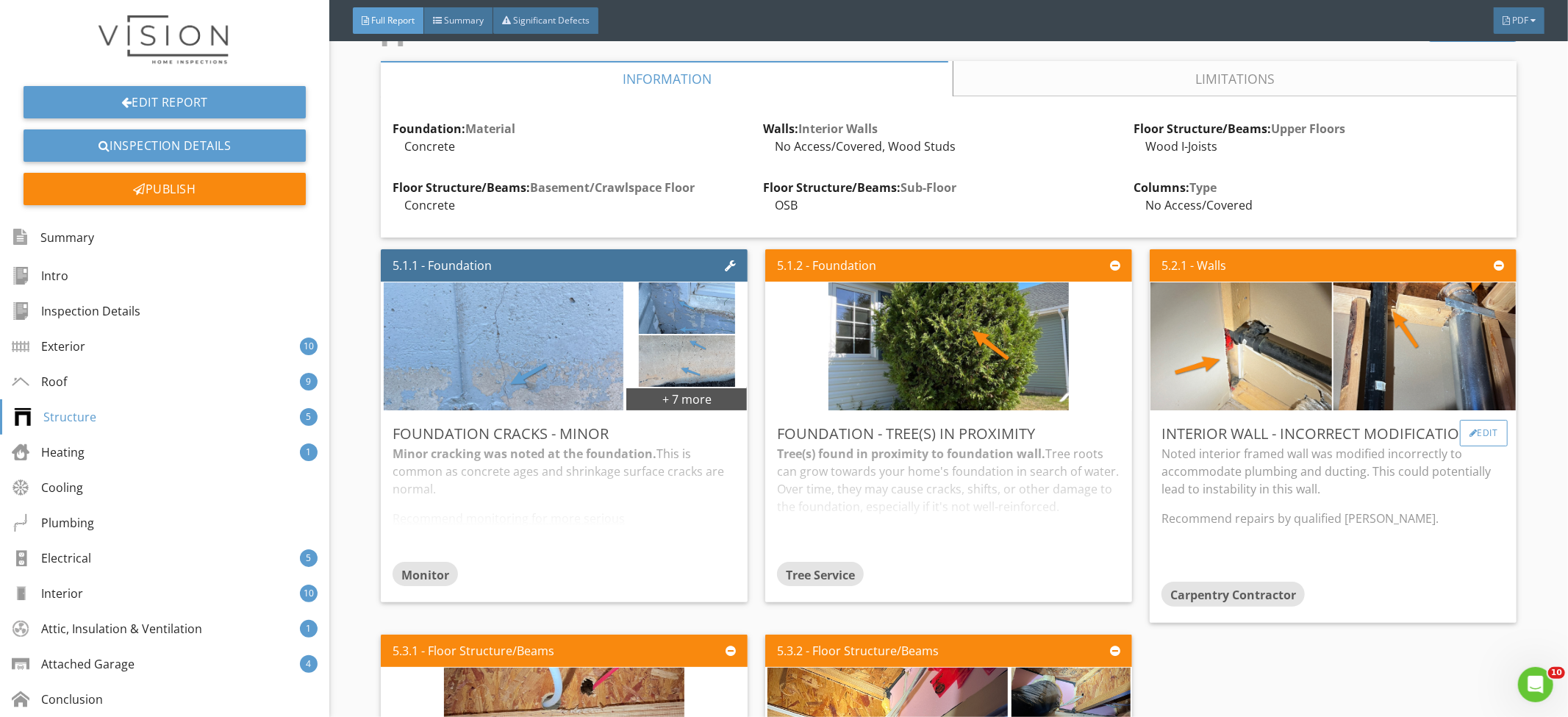
click at [1461, 442] on div "Edit" at bounding box center [1484, 432] width 48 height 26
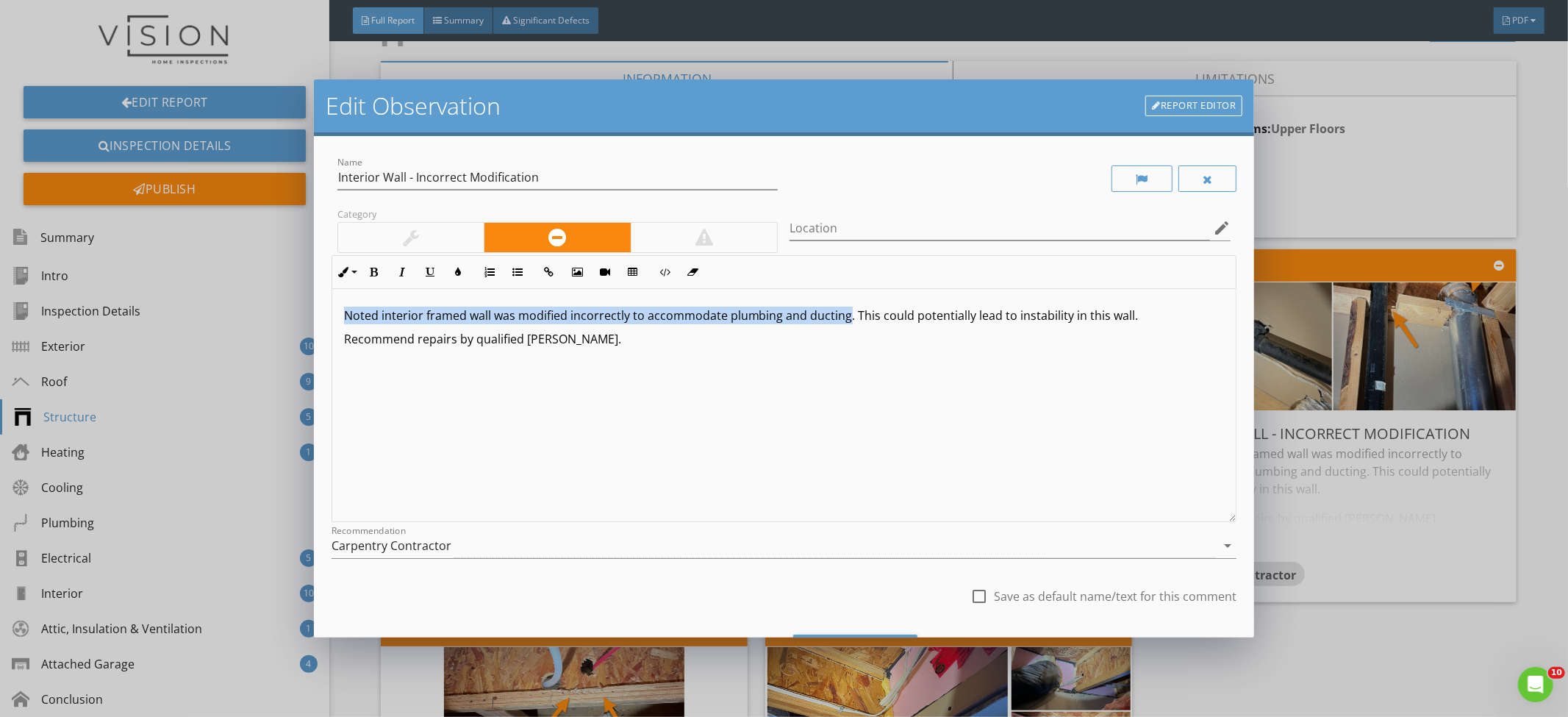
drag, startPoint x: 824, startPoint y: 319, endPoint x: 339, endPoint y: 314, distance: 485.0
click at [339, 314] on div "Noted interior framed wall was modified incorrectly to accommodate plumbing and…" at bounding box center [784, 406] width 905 height 233
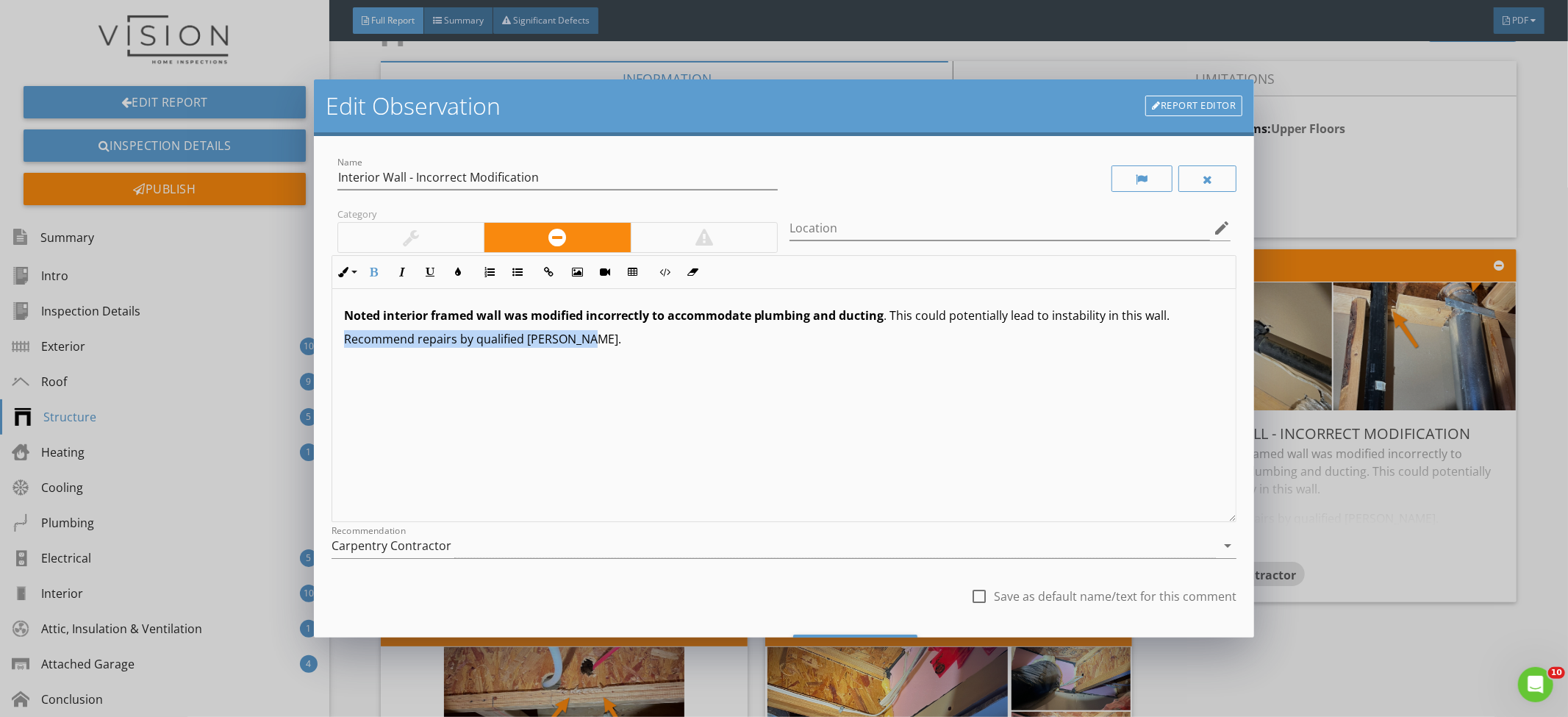
drag, startPoint x: 636, startPoint y: 338, endPoint x: 215, endPoint y: 330, distance: 421.1
click at [215, 330] on div "Edit Observation Report Editor Name Interior Wall - Incorrect Modification Cate…" at bounding box center [784, 358] width 1568 height 717
type textarea "<p><strong>Noted interior framed wall was modified incorrectly to accommodate p…"
click at [589, 446] on div "Noted interior framed wall was modified incorrectly to accommodate plumbing and…" at bounding box center [784, 406] width 905 height 233
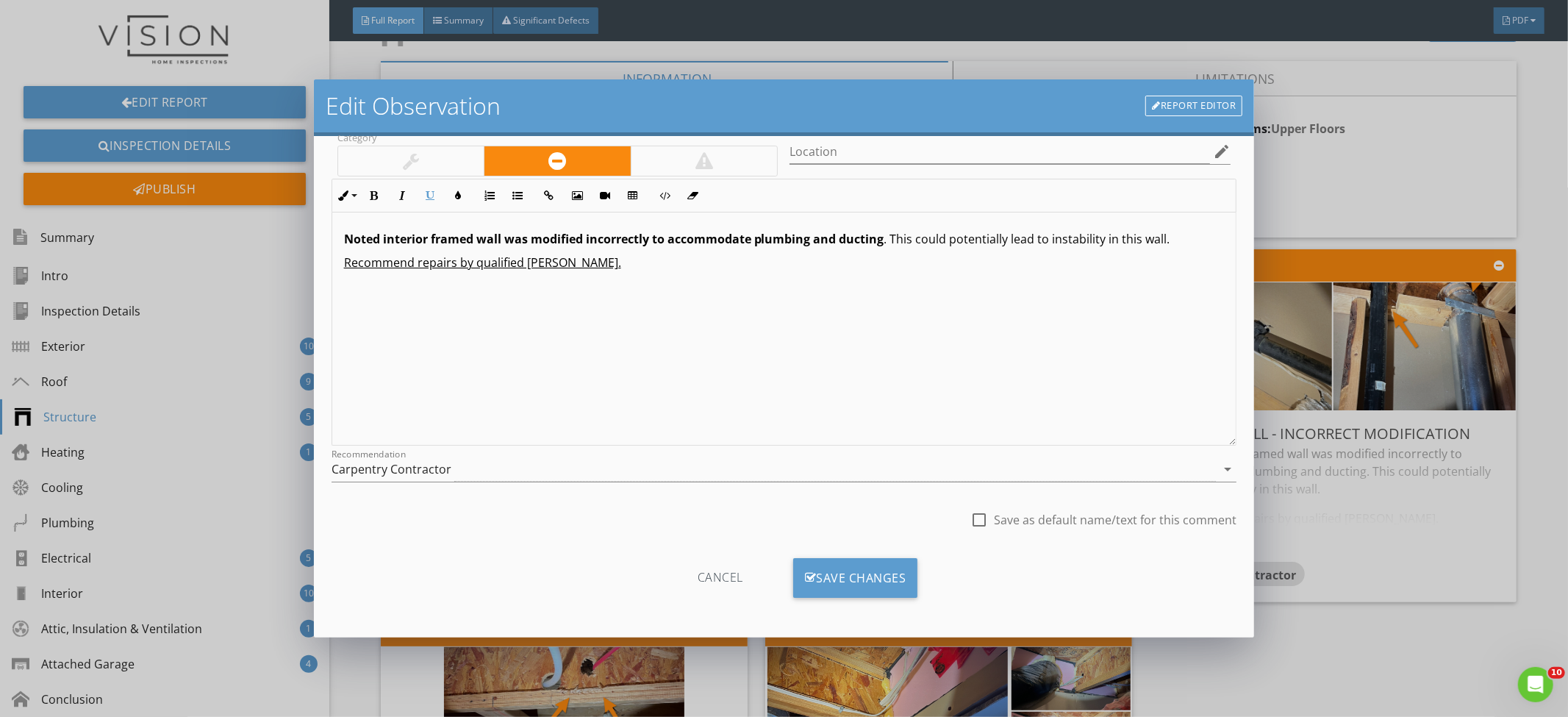
click at [971, 521] on div at bounding box center [978, 519] width 25 height 25
checkbox input "true"
click at [854, 569] on div "Save Changes" at bounding box center [855, 578] width 125 height 40
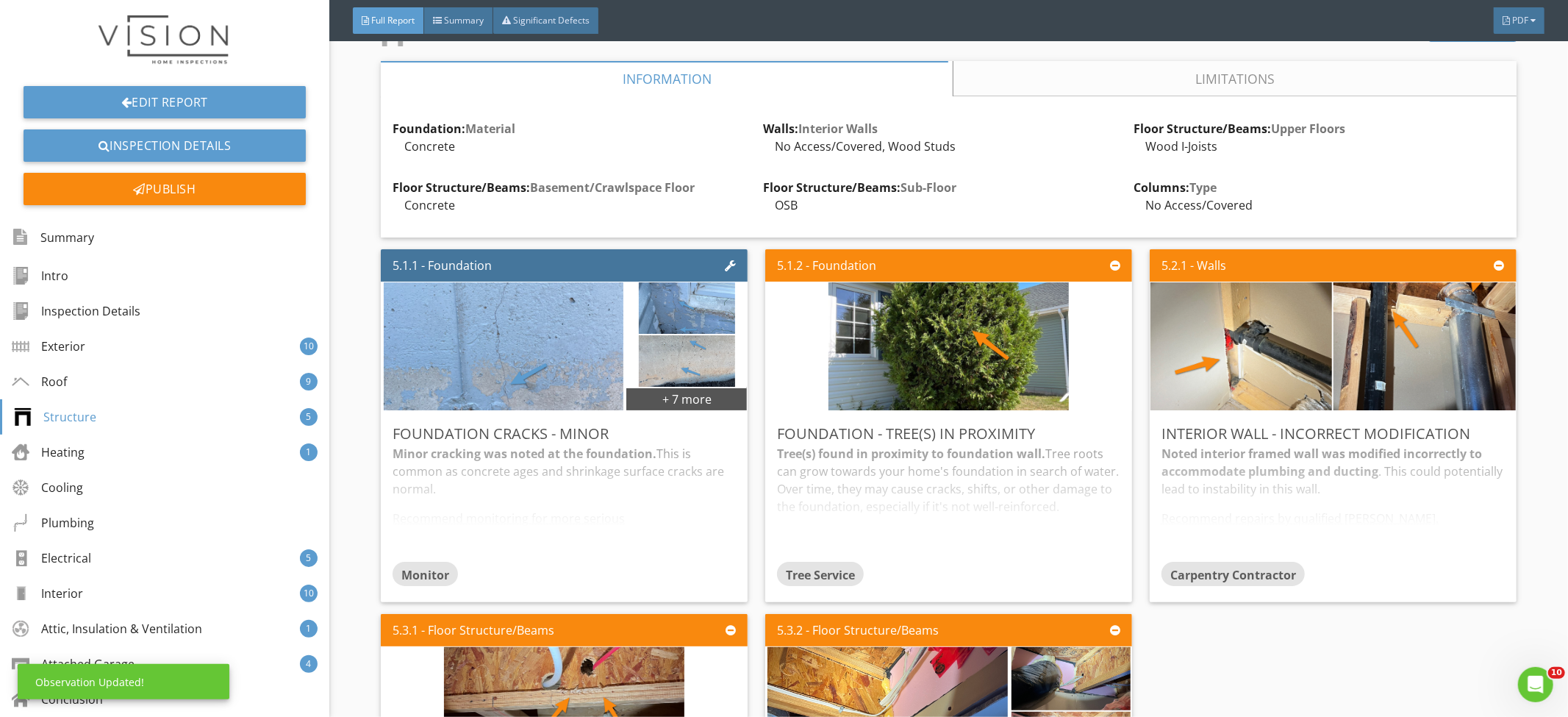
scroll to position [0, 0]
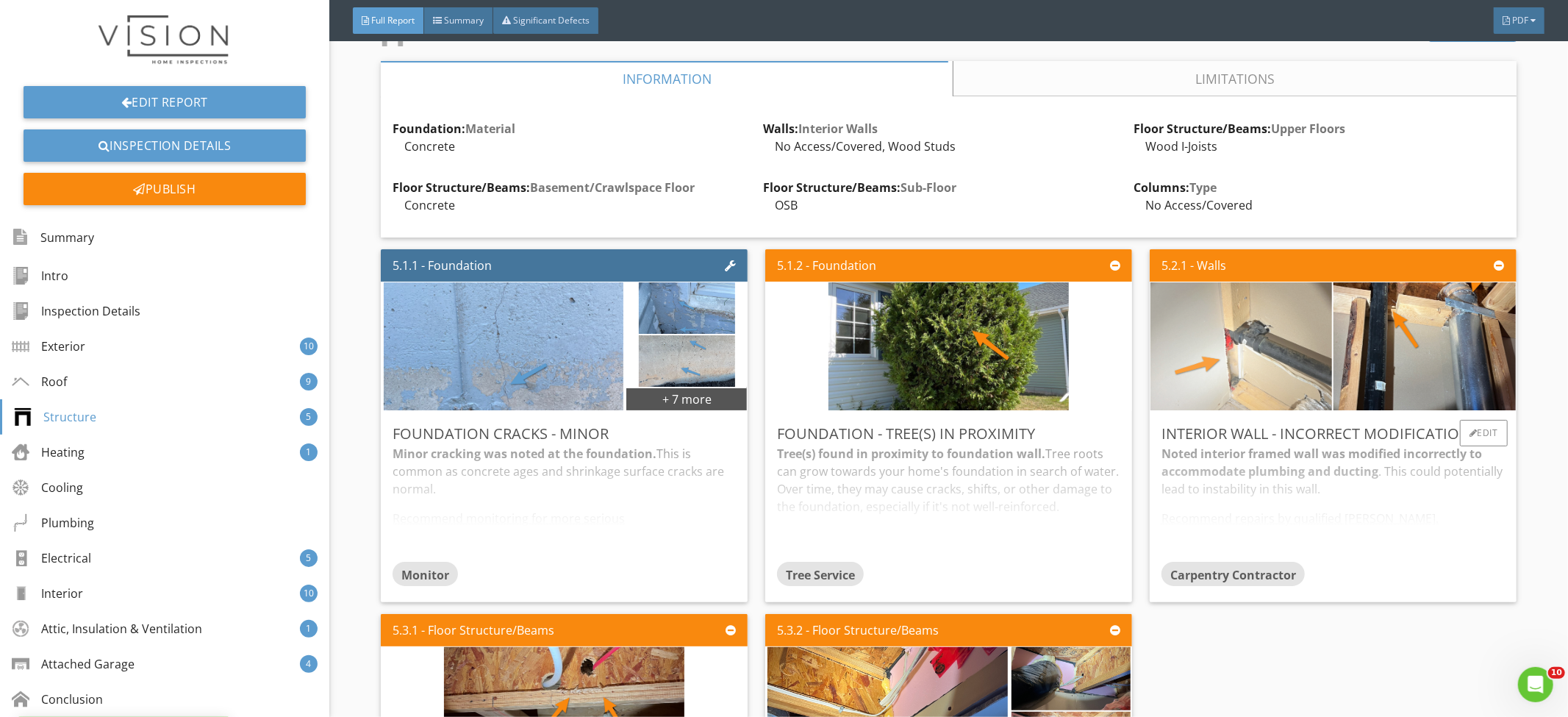
click at [1289, 368] on img at bounding box center [1241, 346] width 240 height 319
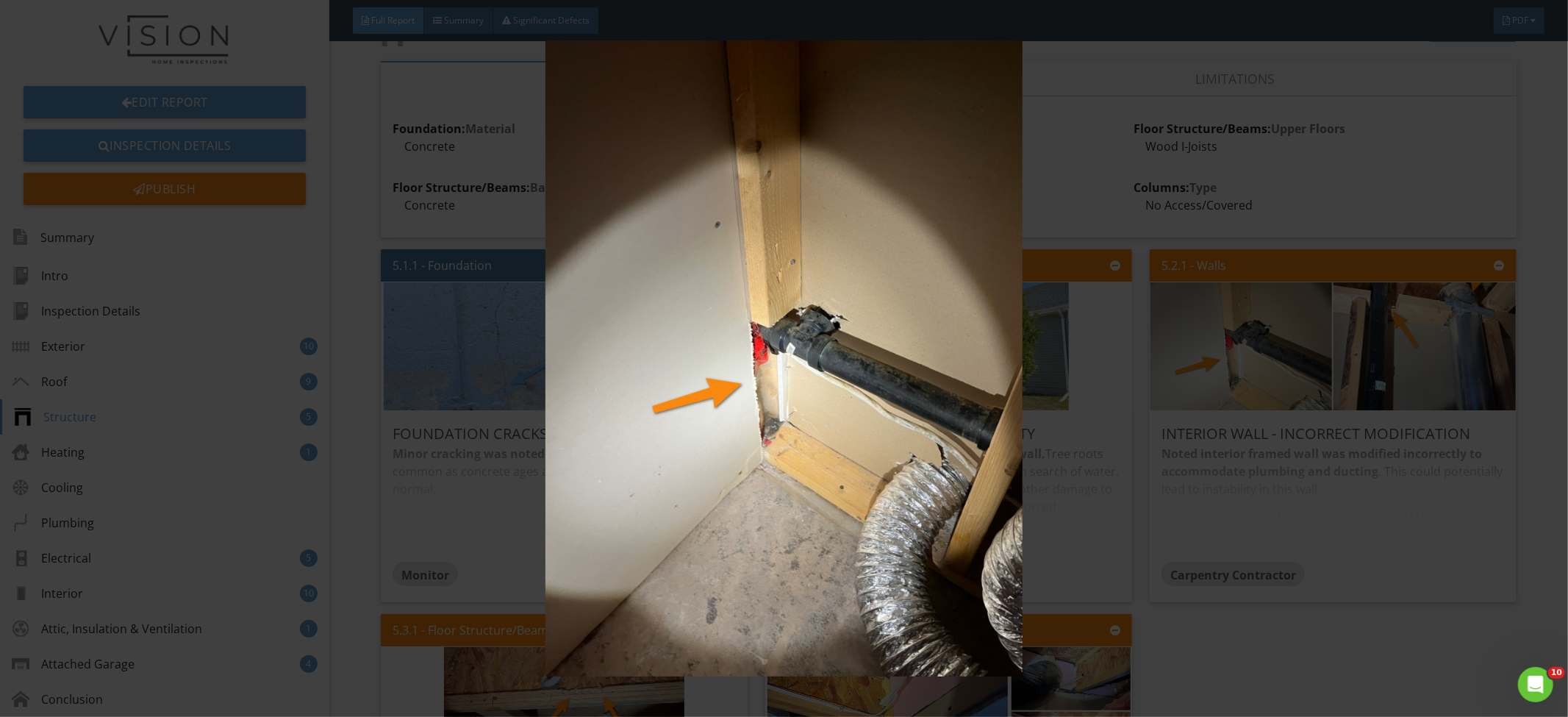
click at [1253, 401] on img at bounding box center [784, 358] width 1445 height 636
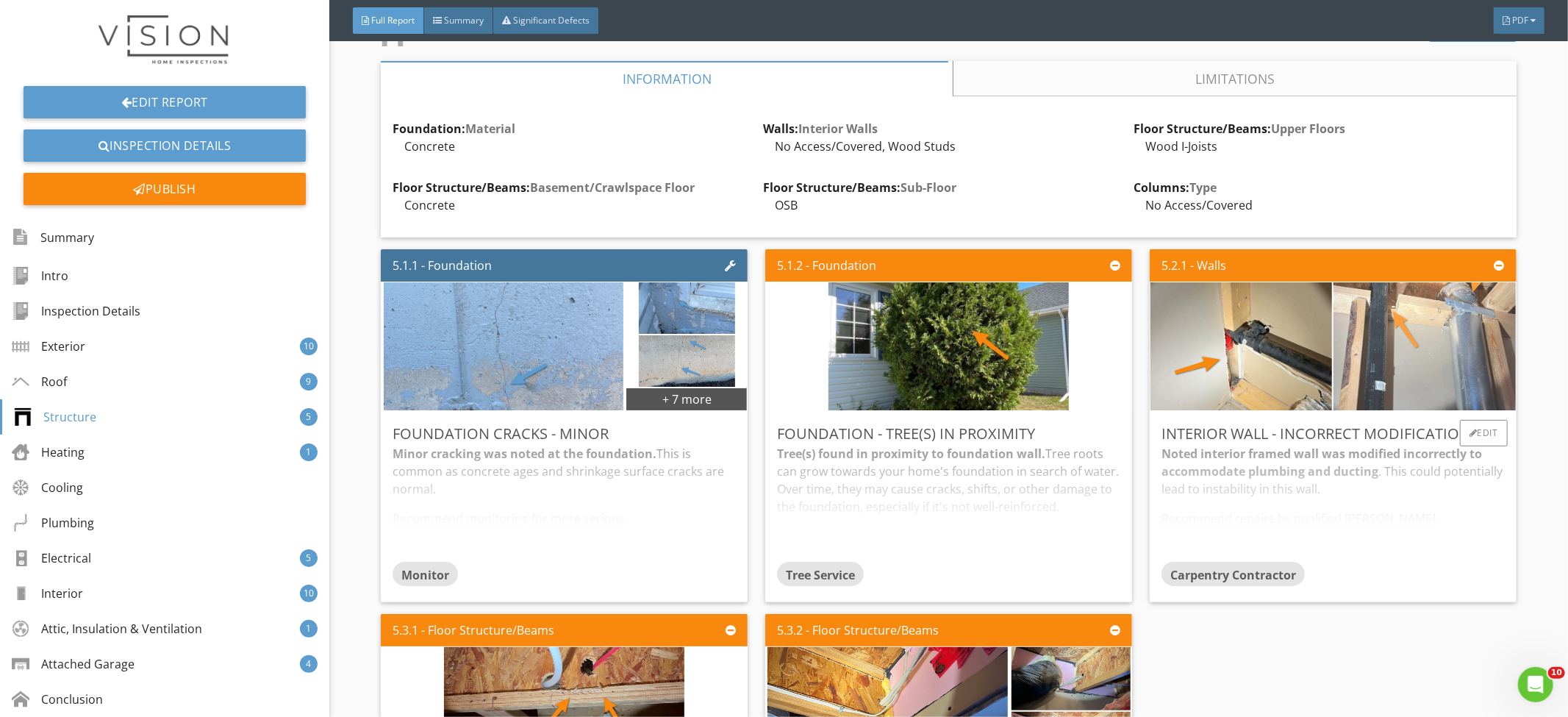
click at [1381, 349] on img at bounding box center [1425, 346] width 240 height 319
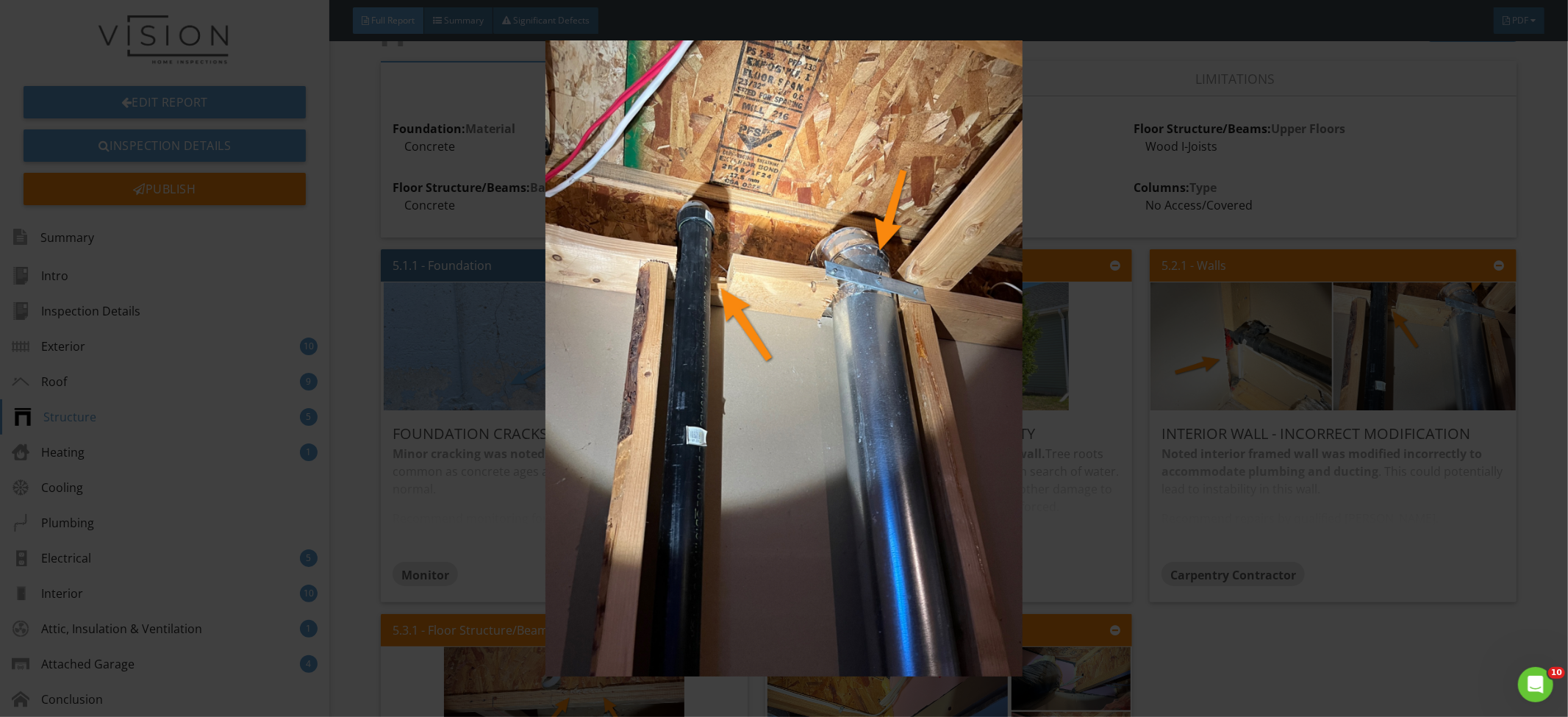
click at [1365, 371] on img at bounding box center [784, 358] width 1445 height 636
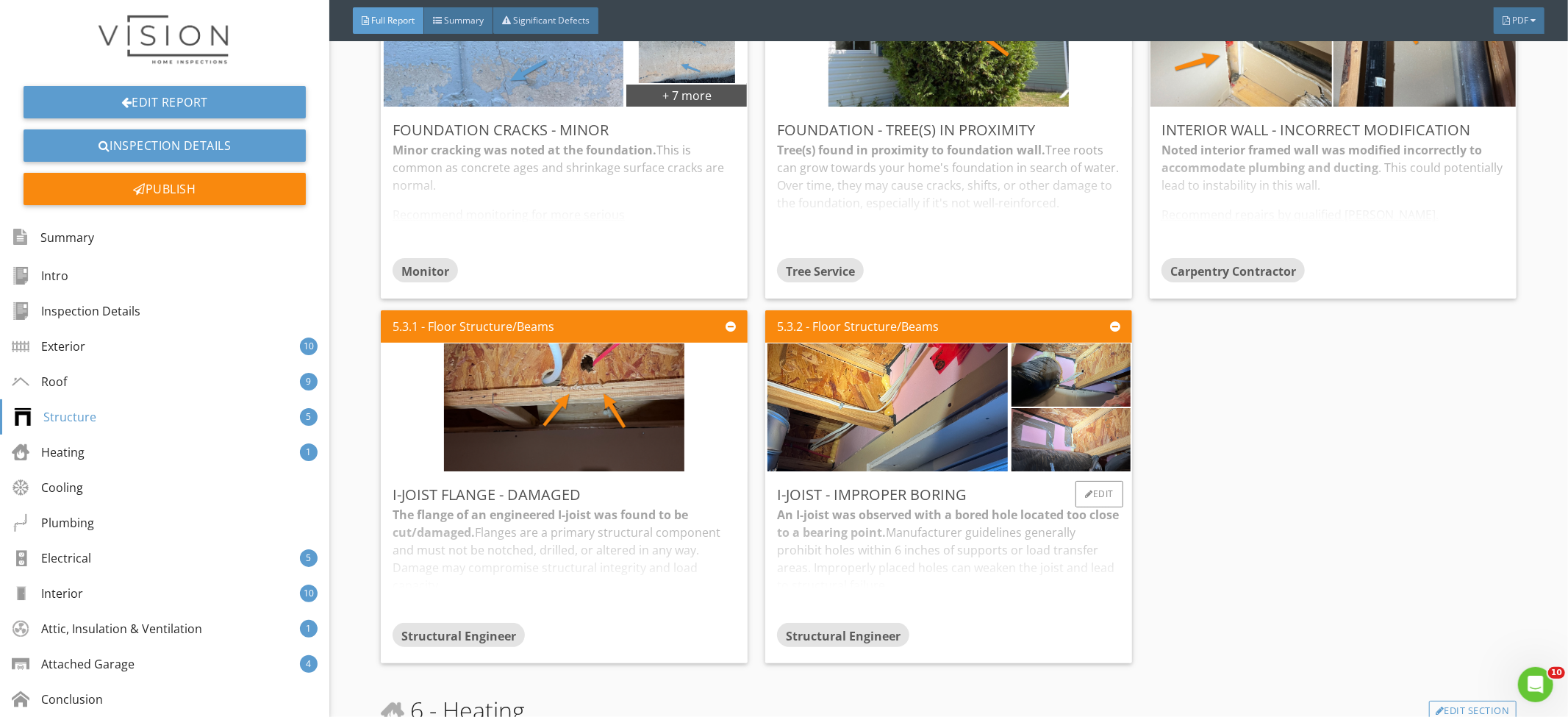
scroll to position [5146, 0]
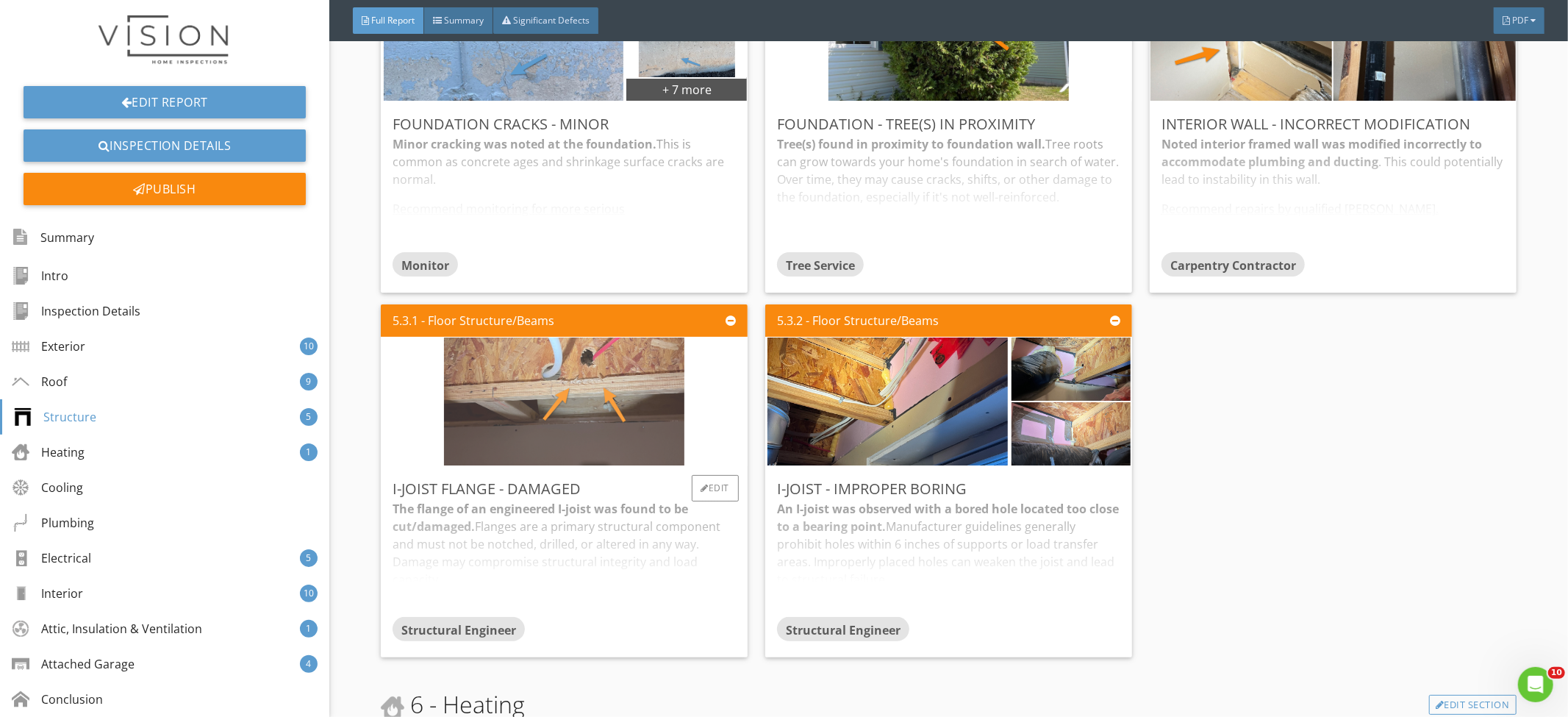
click at [487, 386] on img at bounding box center [564, 401] width 240 height 319
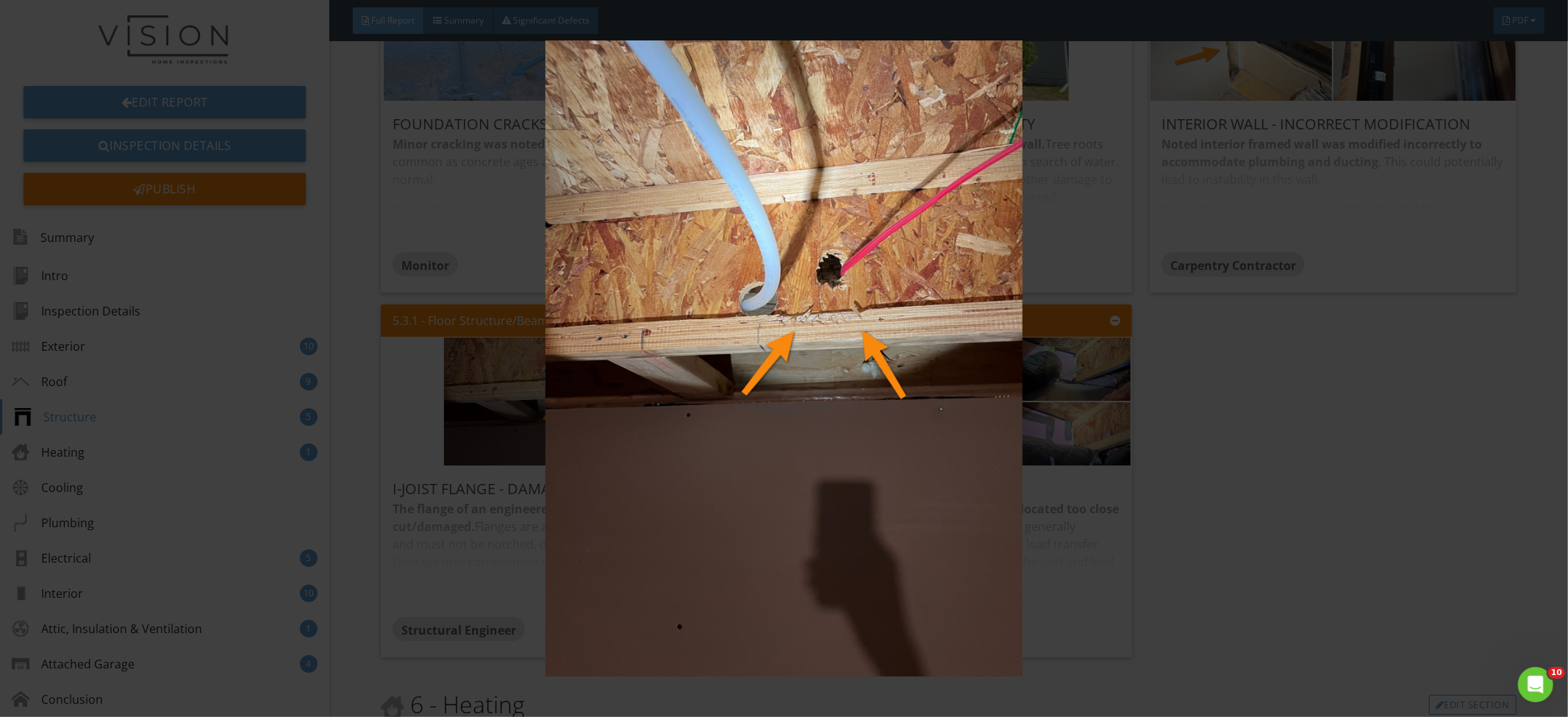
click at [1239, 391] on img at bounding box center [784, 358] width 1445 height 636
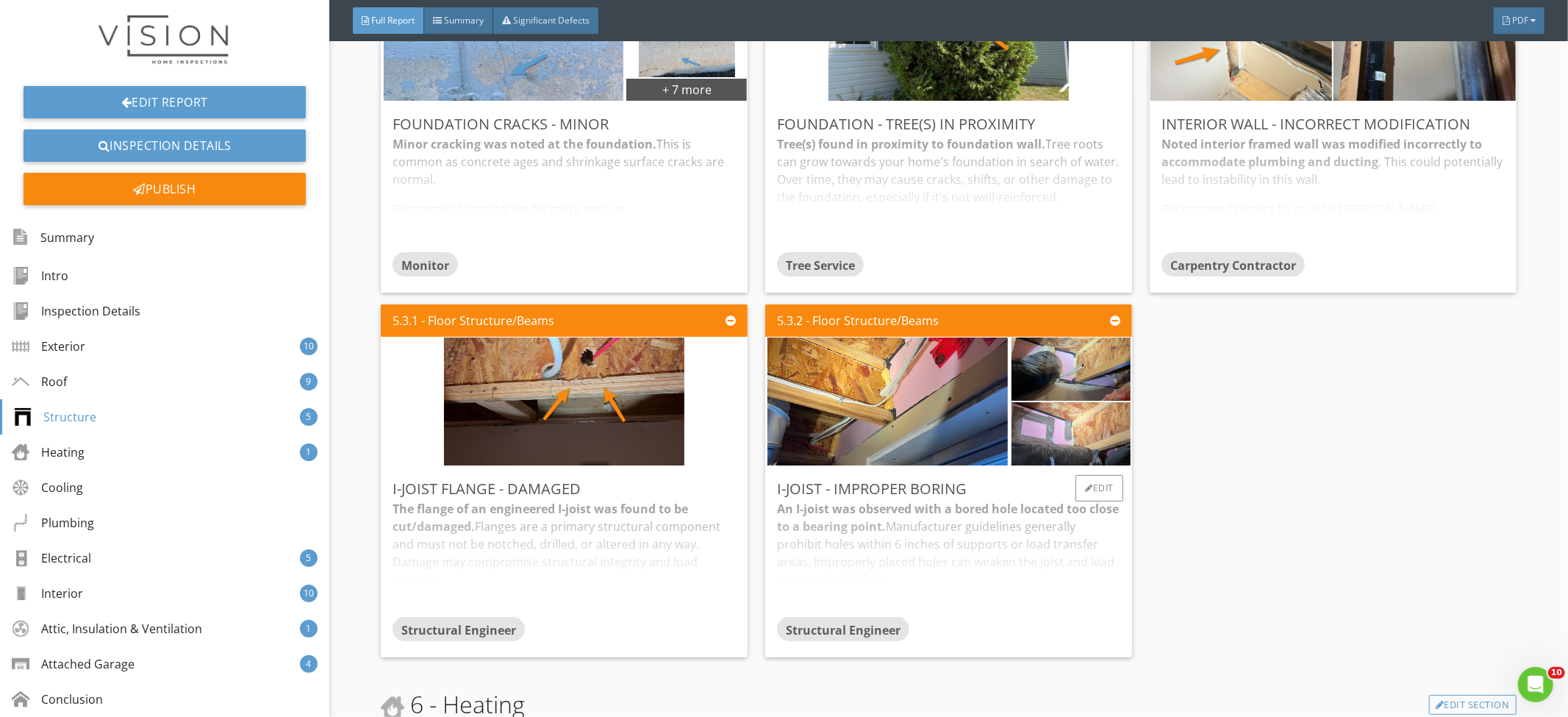
click at [888, 520] on div "An I-joist was observed with a bored hole located too close to a bearing point.…" at bounding box center [948, 558] width 343 height 116
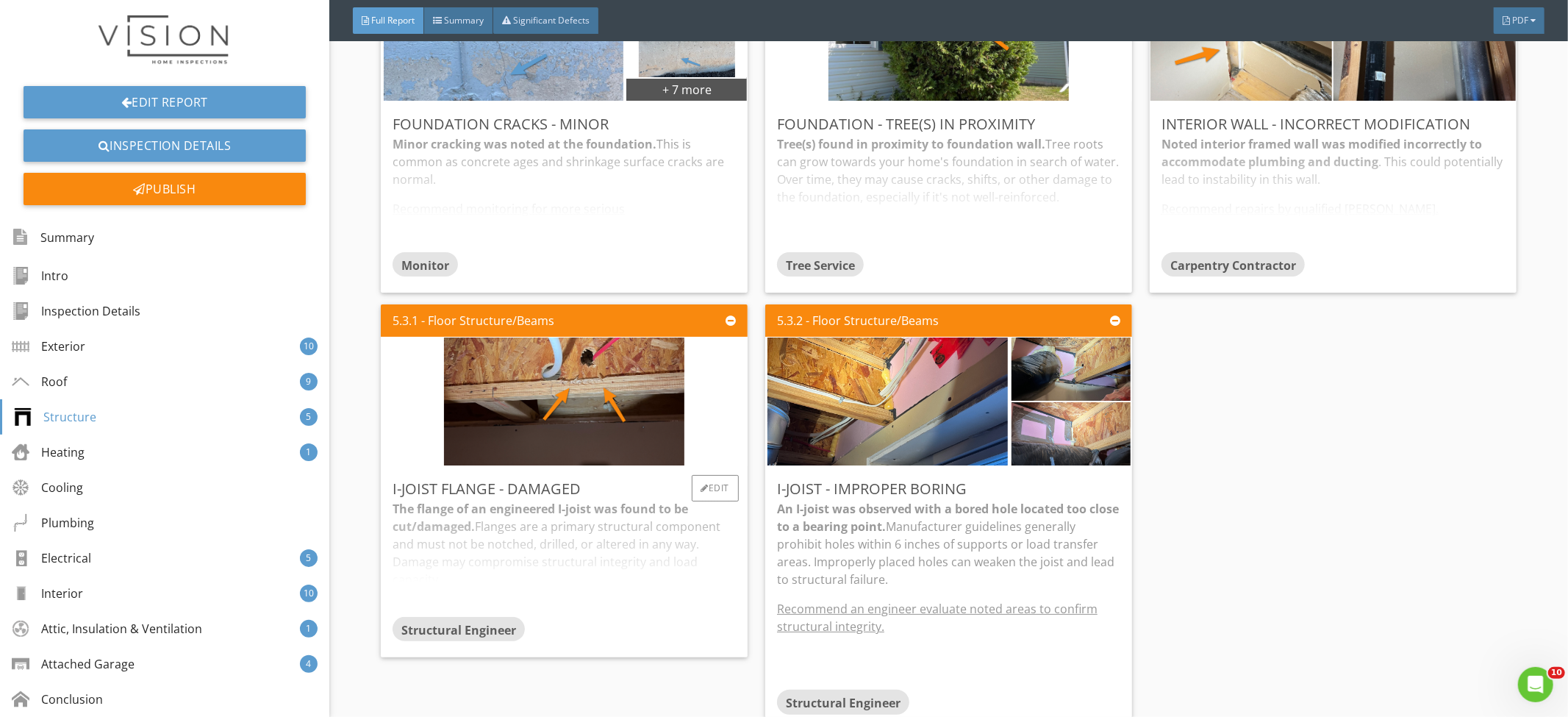
click at [582, 562] on div "The flange of an engineered I-joist was found to be cut/damaged. Flanges are a …" at bounding box center [563, 558] width 343 height 116
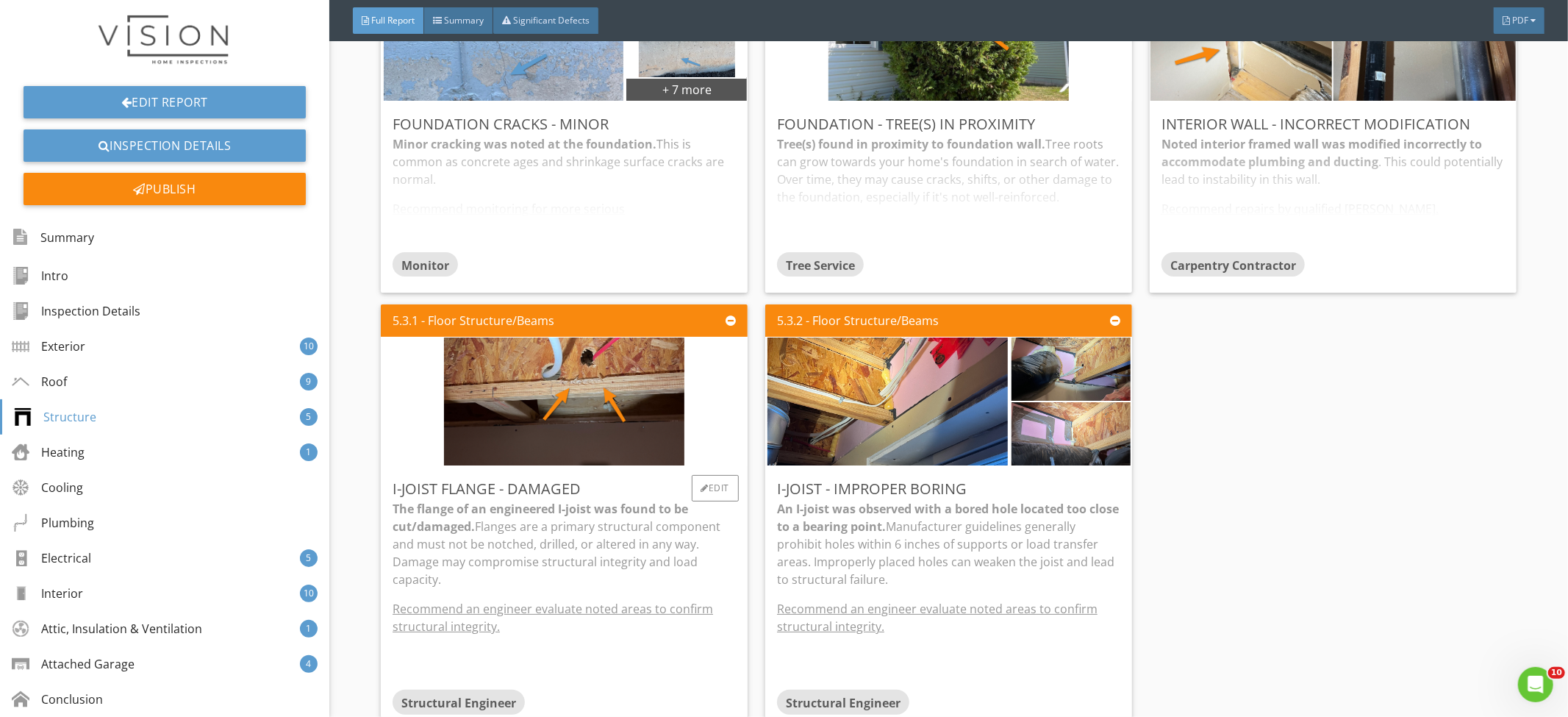
click at [663, 535] on p "The flange of an engineered I-joist was found to be cut/damaged. Flanges are a …" at bounding box center [563, 543] width 343 height 88
click at [928, 523] on p "An I-joist was observed with a bored hole located too close to a bearing point.…" at bounding box center [948, 543] width 343 height 88
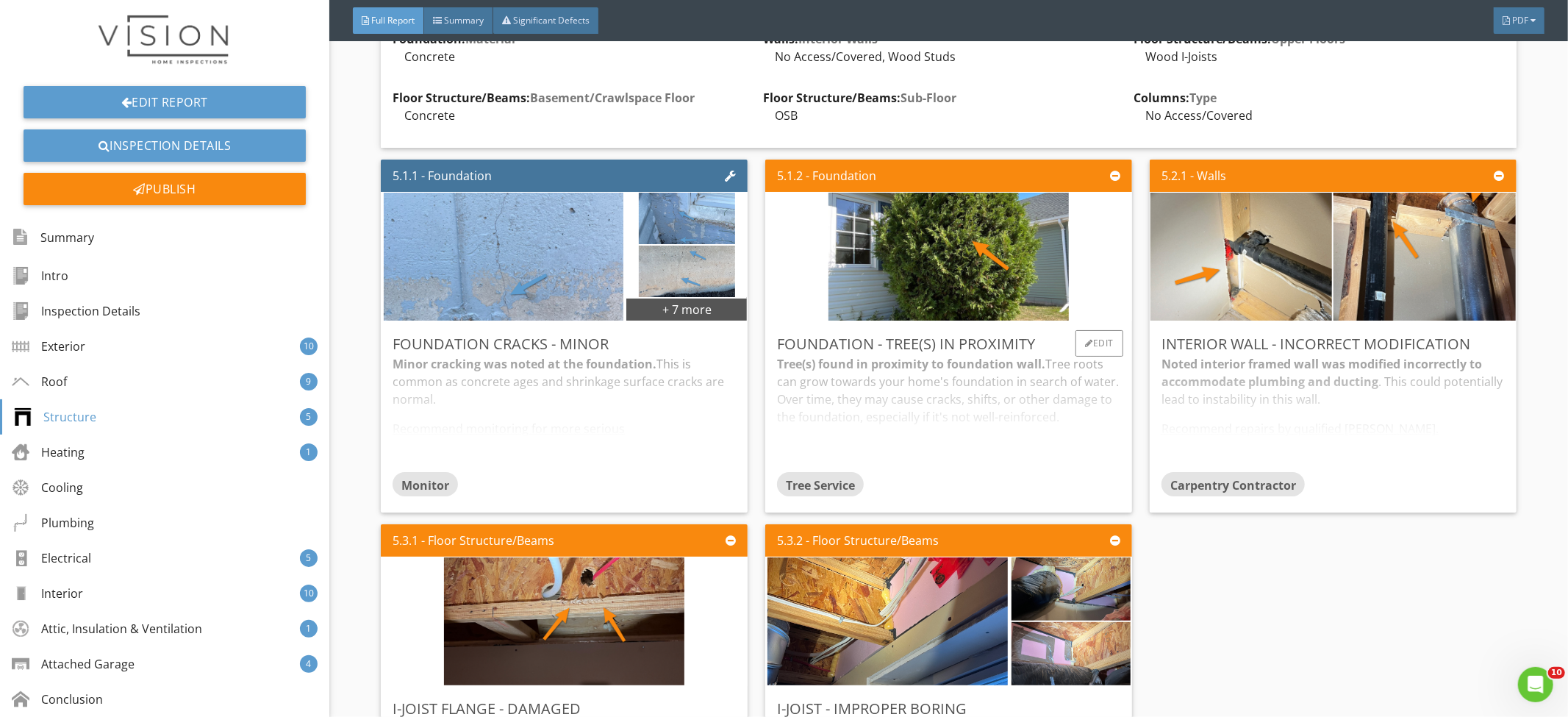
scroll to position [4930, 0]
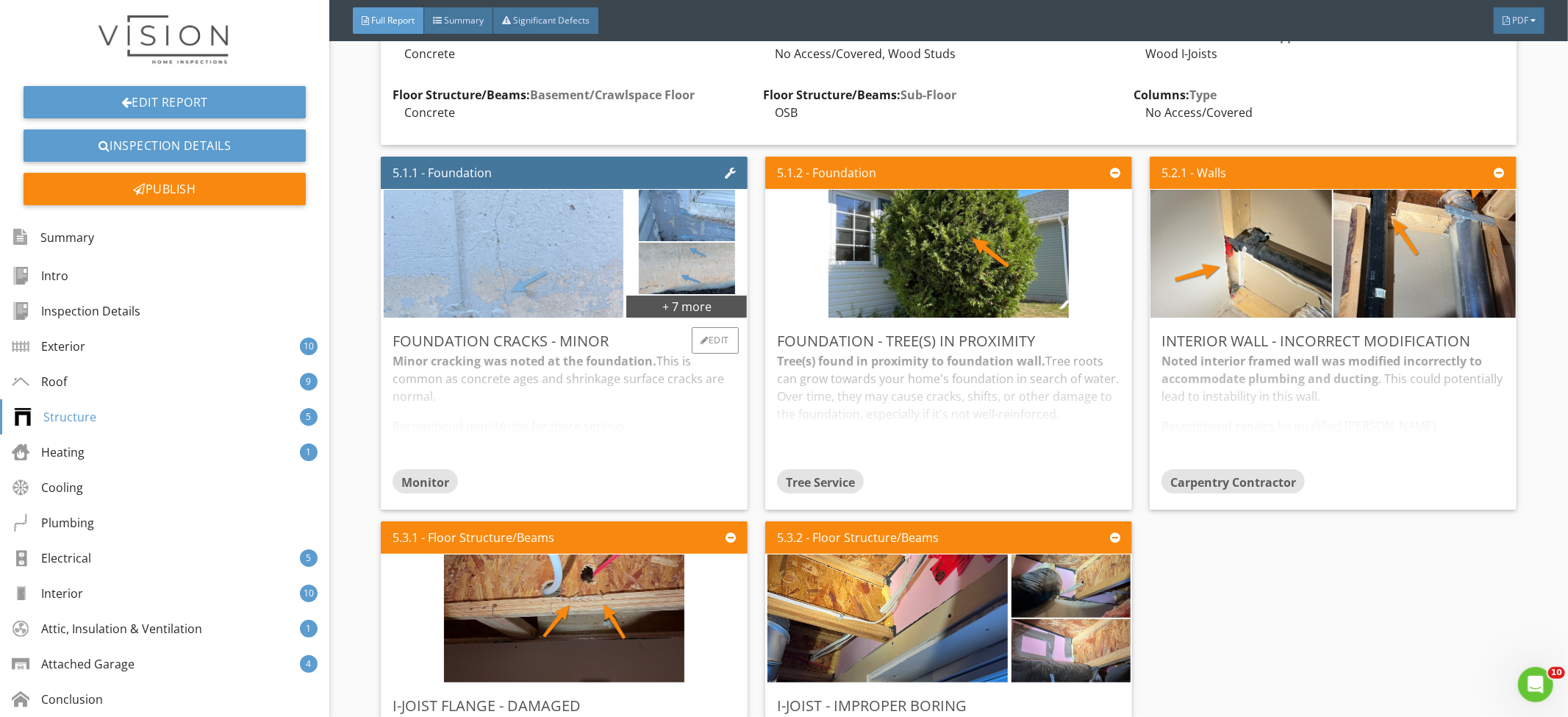
click at [538, 289] on img at bounding box center [503, 253] width 239 height 319
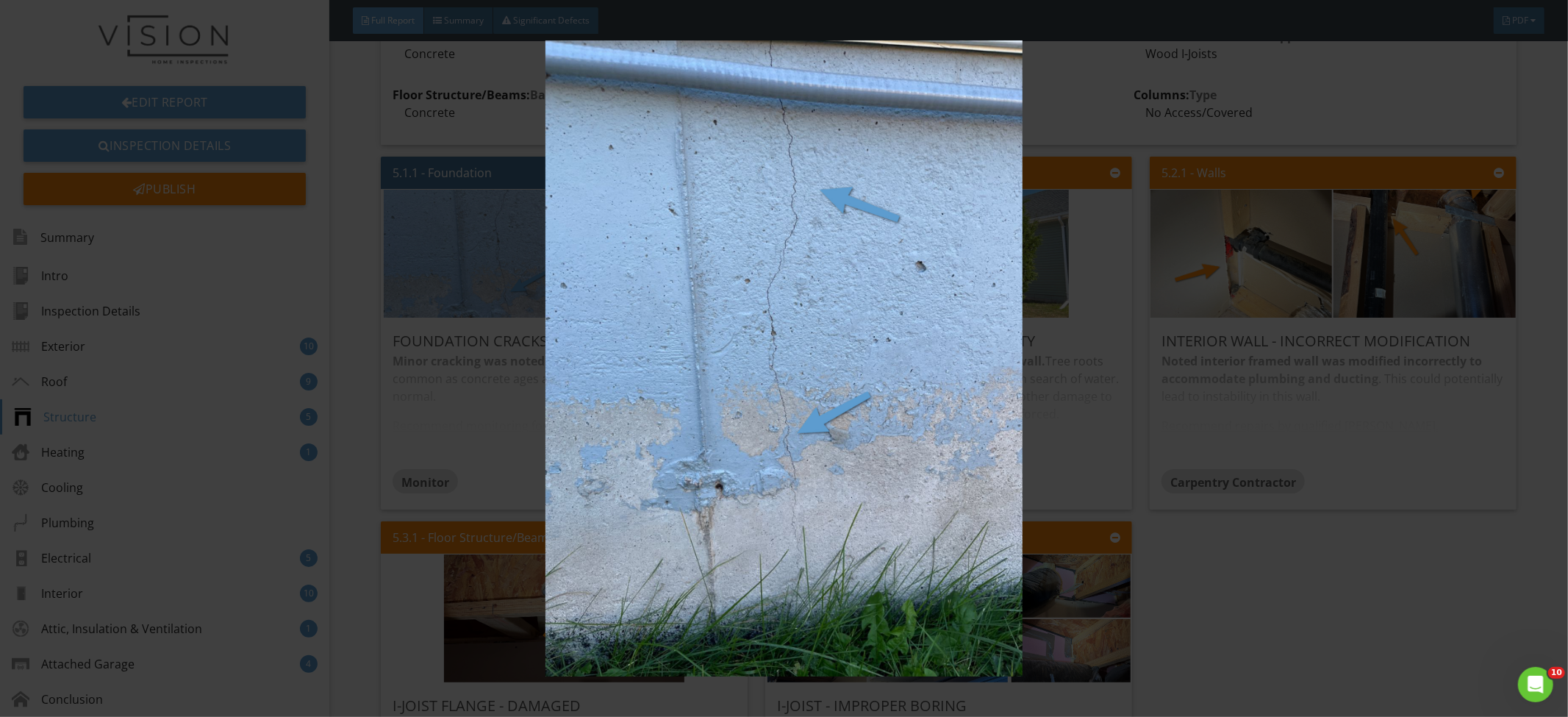
click at [1030, 334] on img at bounding box center [784, 358] width 1445 height 636
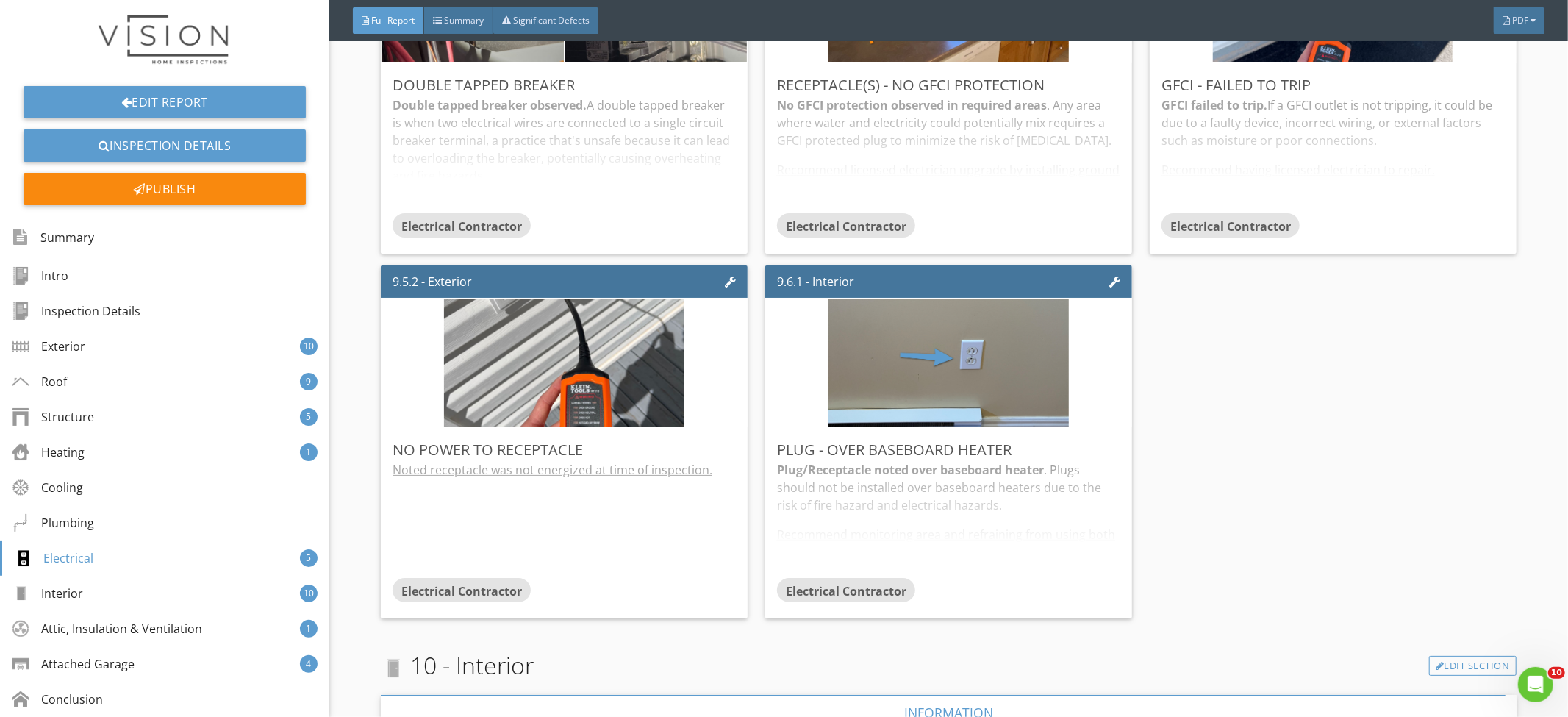
scroll to position [8949, 0]
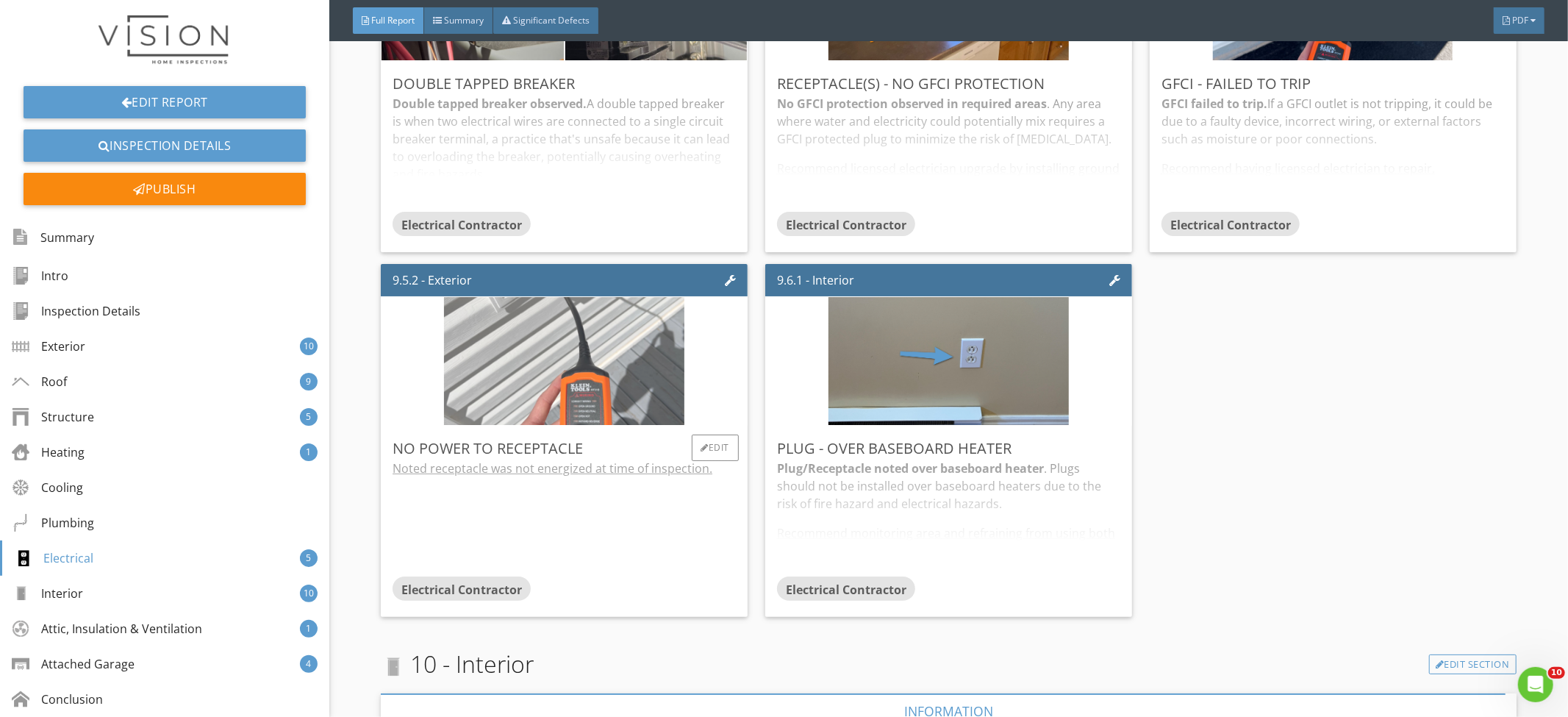
click at [599, 404] on img at bounding box center [563, 360] width 239 height 319
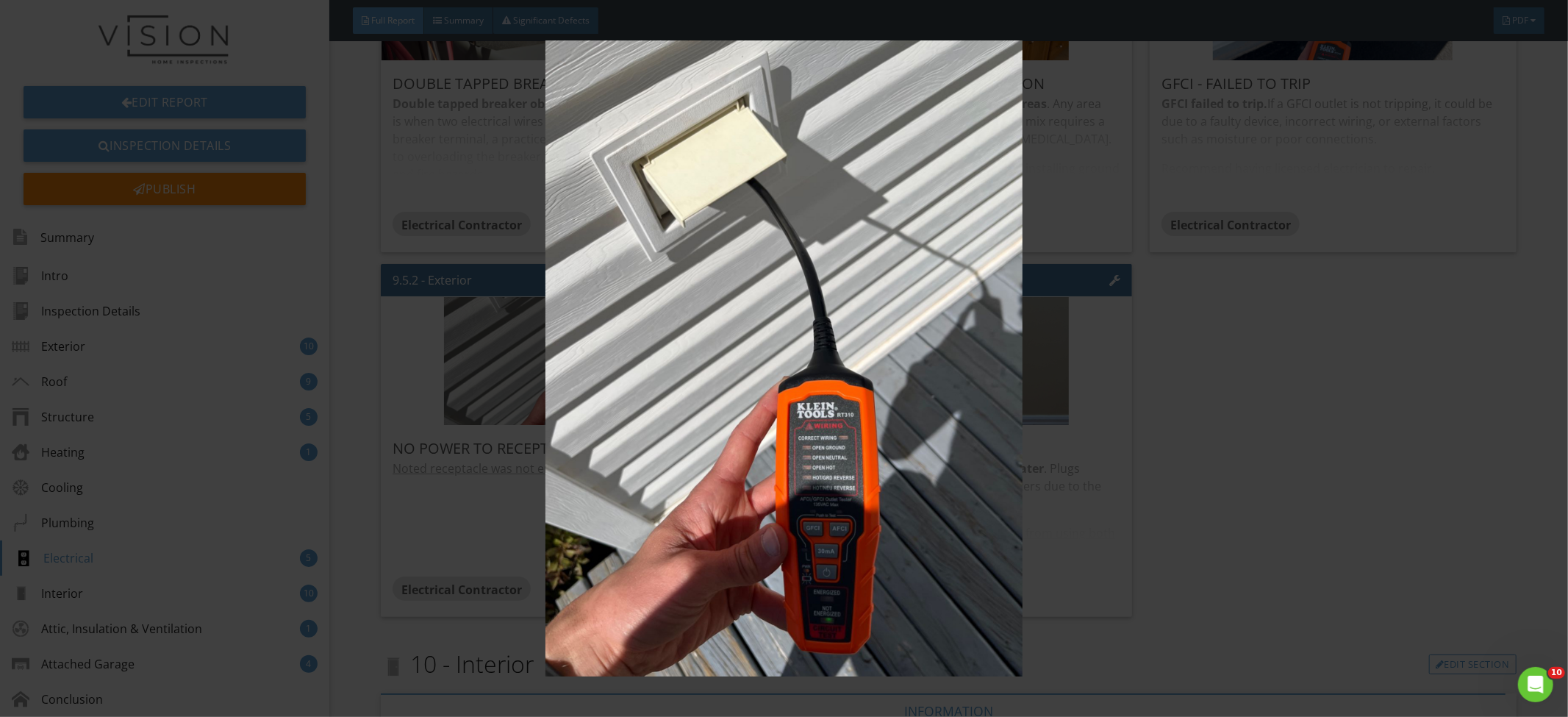
click at [1279, 373] on img at bounding box center [784, 358] width 1445 height 636
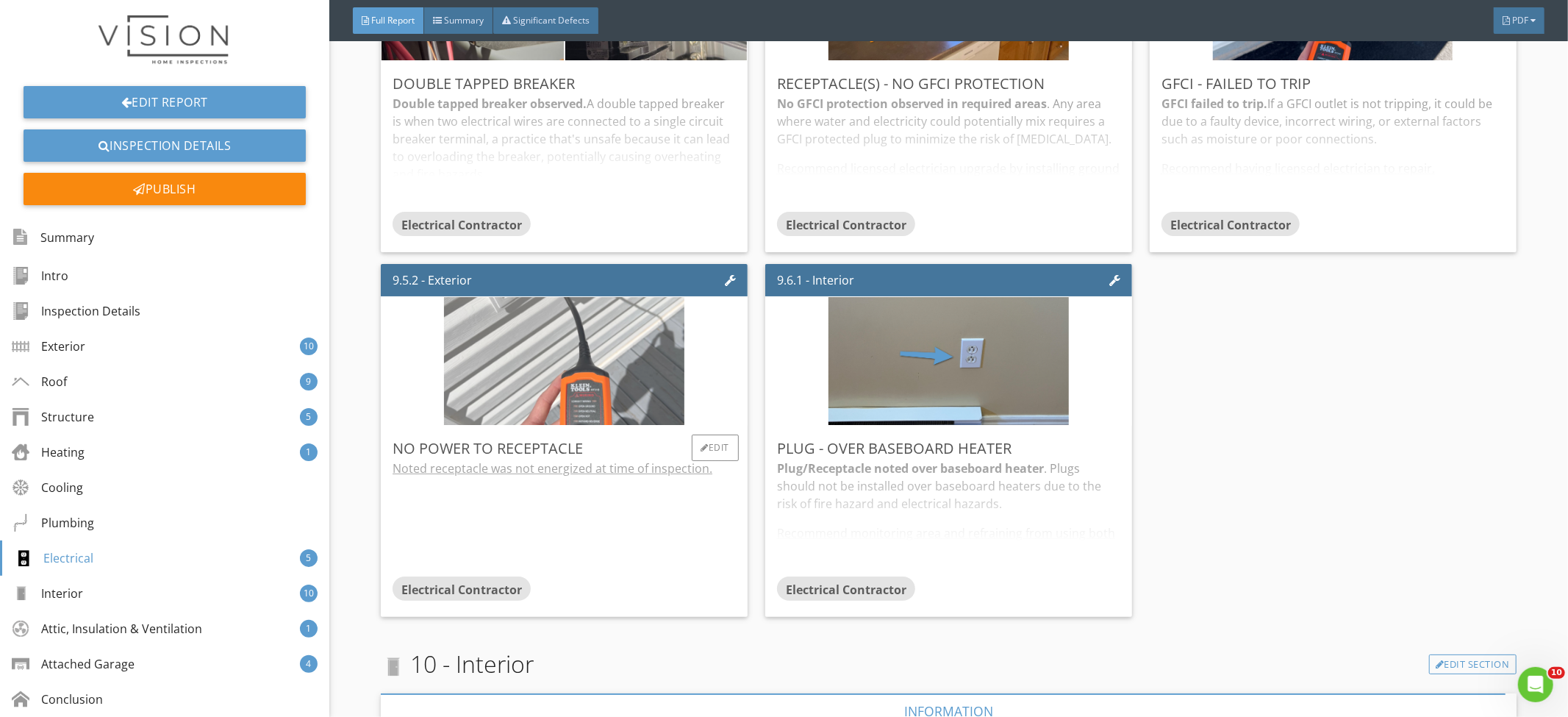
click at [565, 392] on img at bounding box center [563, 360] width 239 height 319
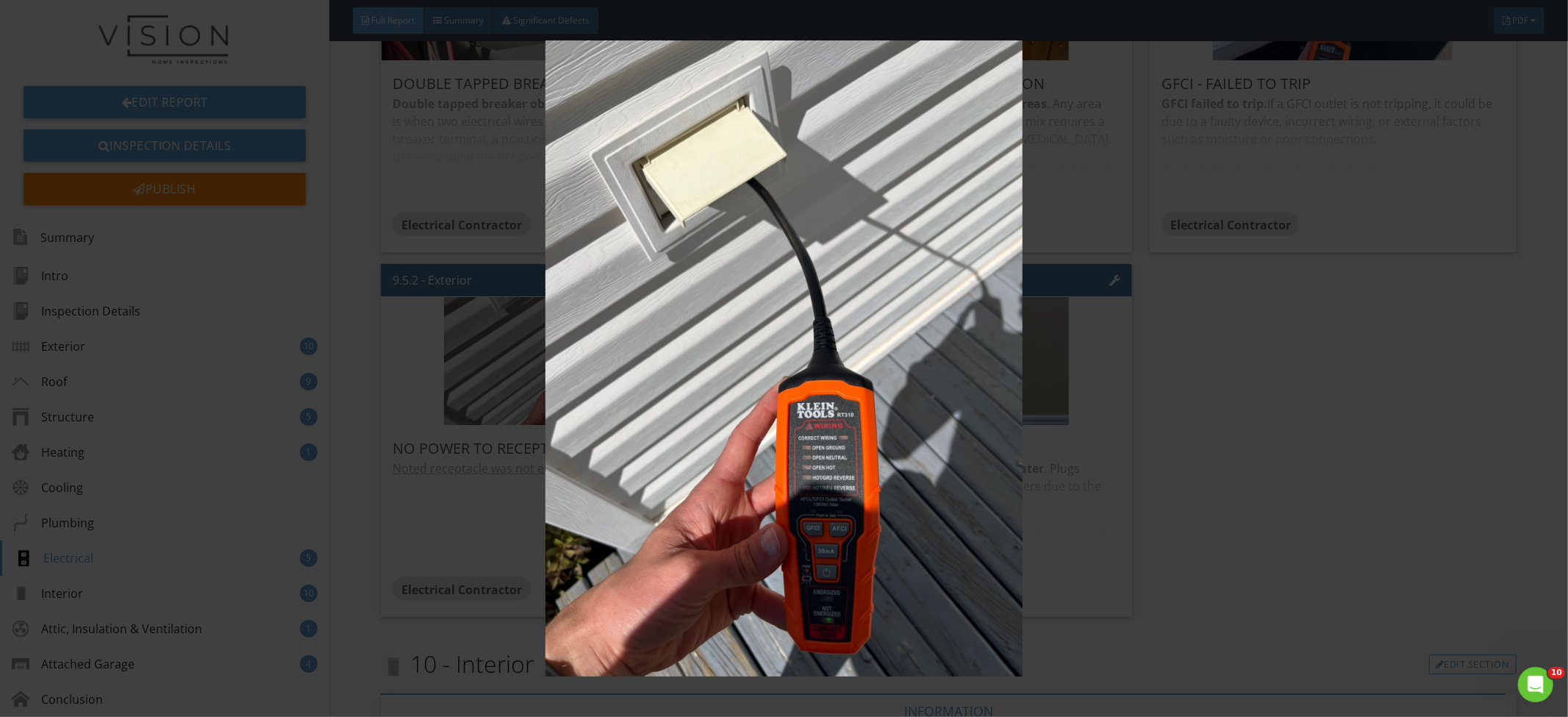
click at [1291, 379] on img at bounding box center [784, 358] width 1445 height 636
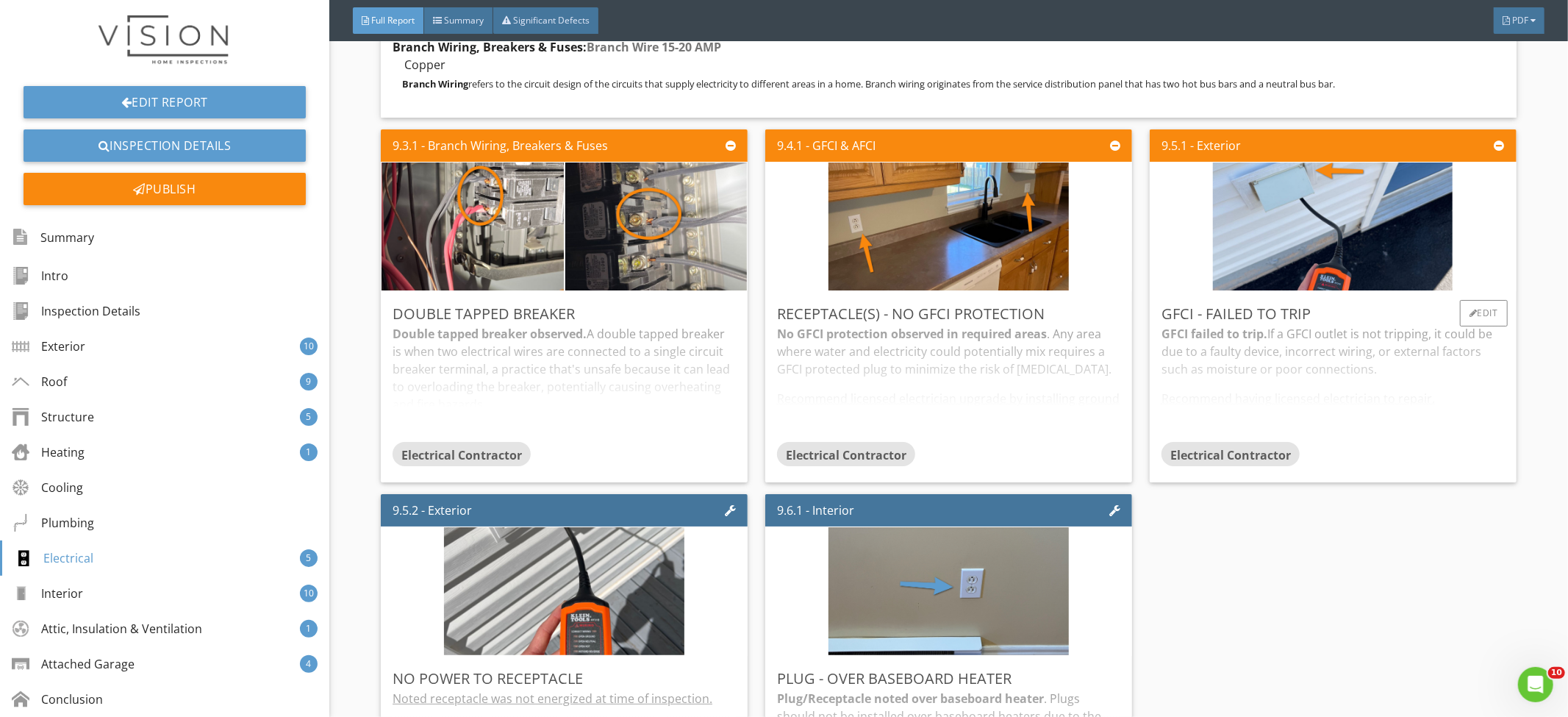
scroll to position [8713, 0]
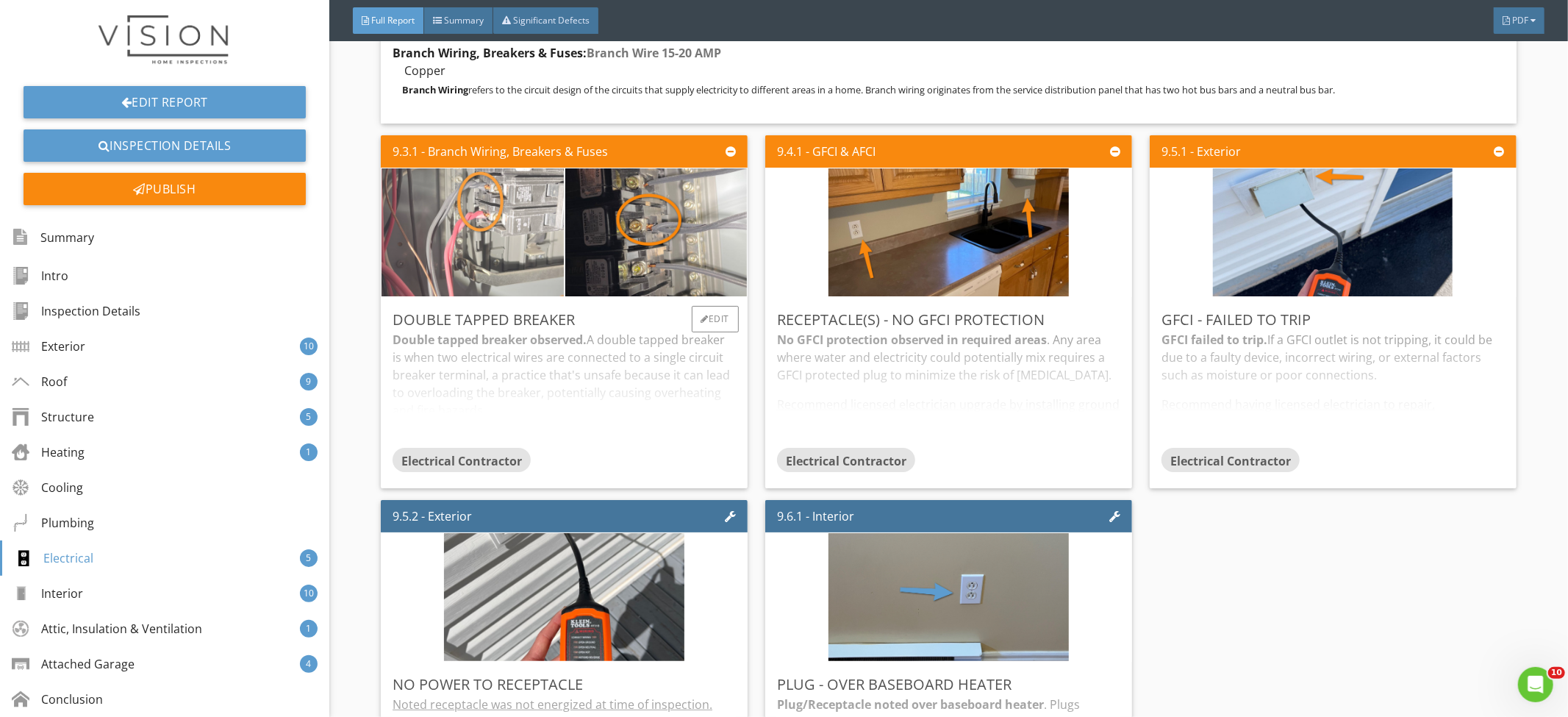
click at [537, 271] on img at bounding box center [472, 232] width 239 height 319
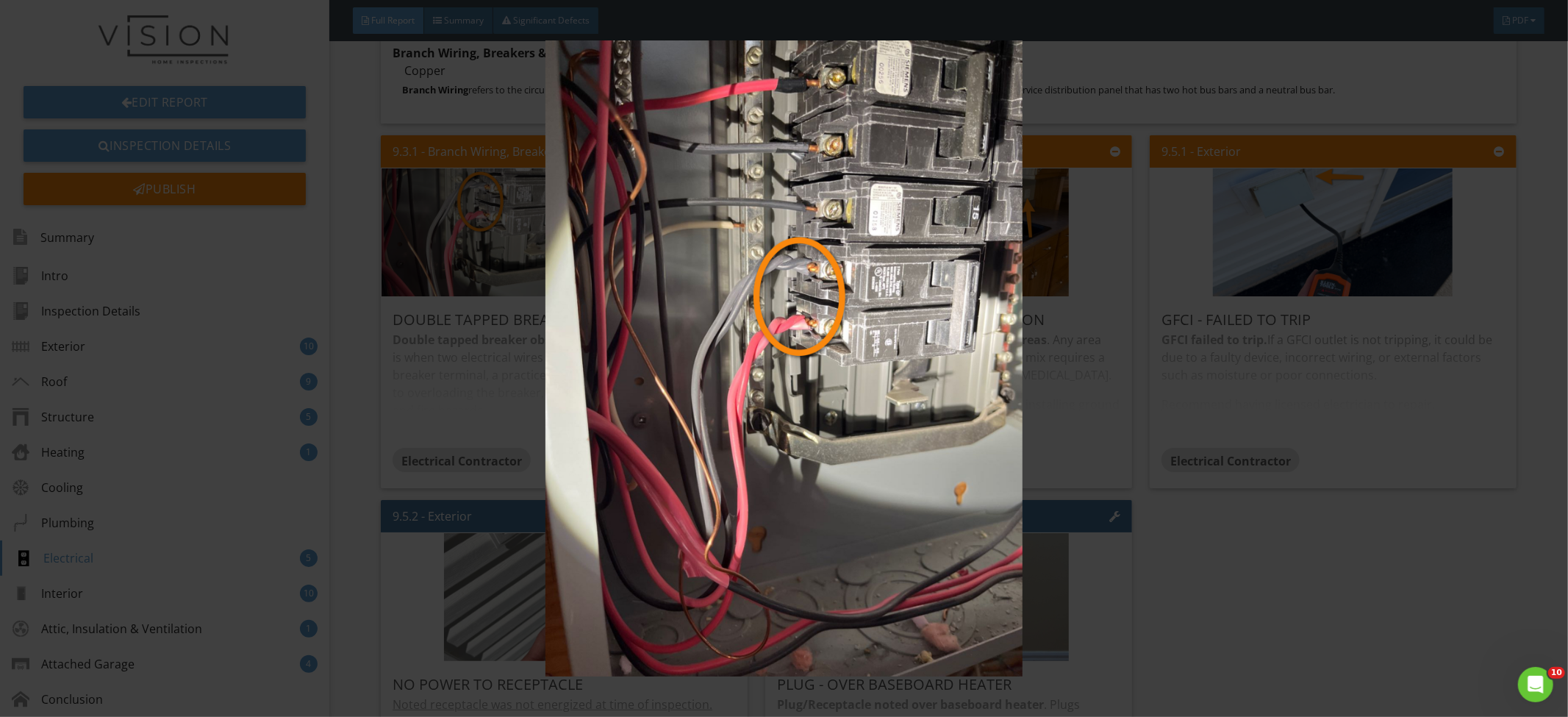
click at [1139, 272] on img at bounding box center [784, 358] width 1445 height 636
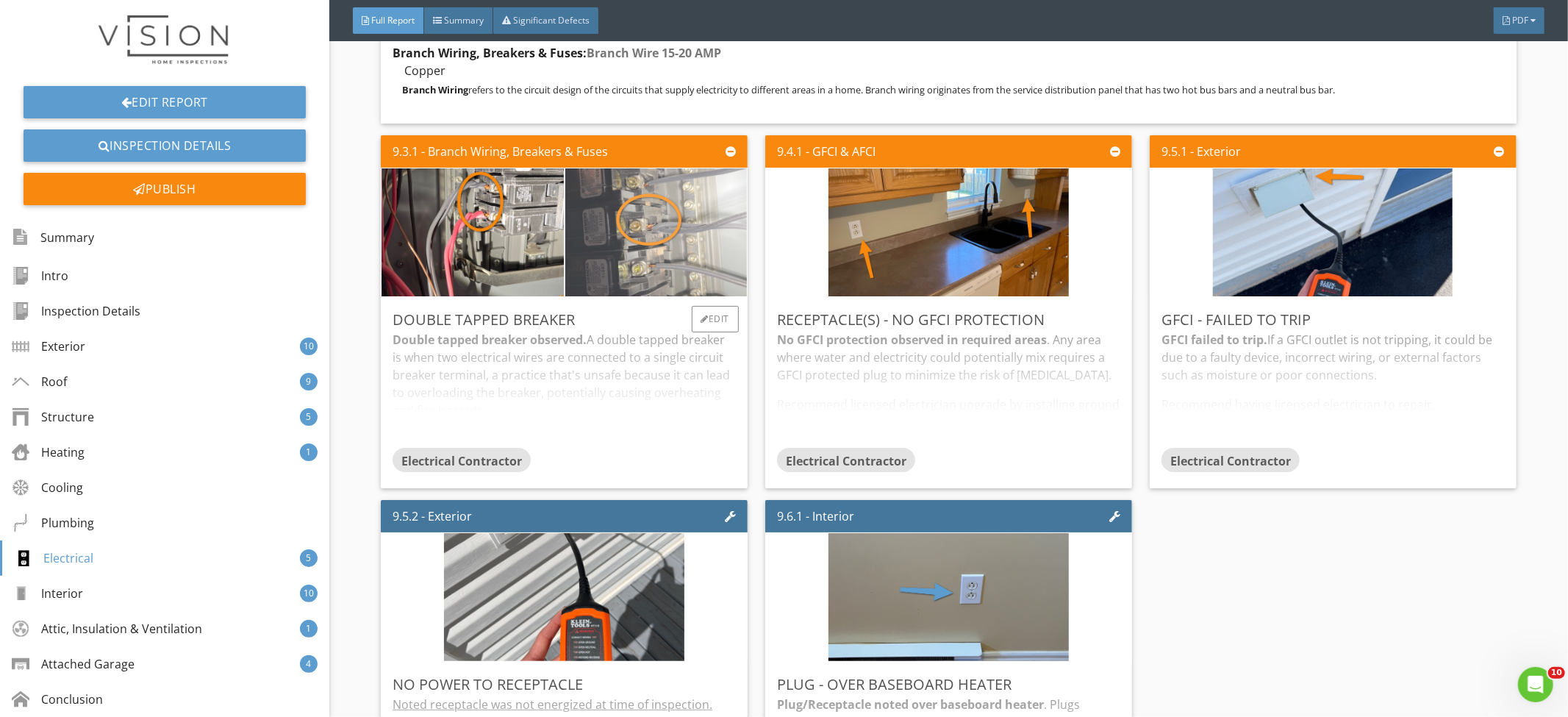
click at [709, 250] on img at bounding box center [655, 232] width 239 height 319
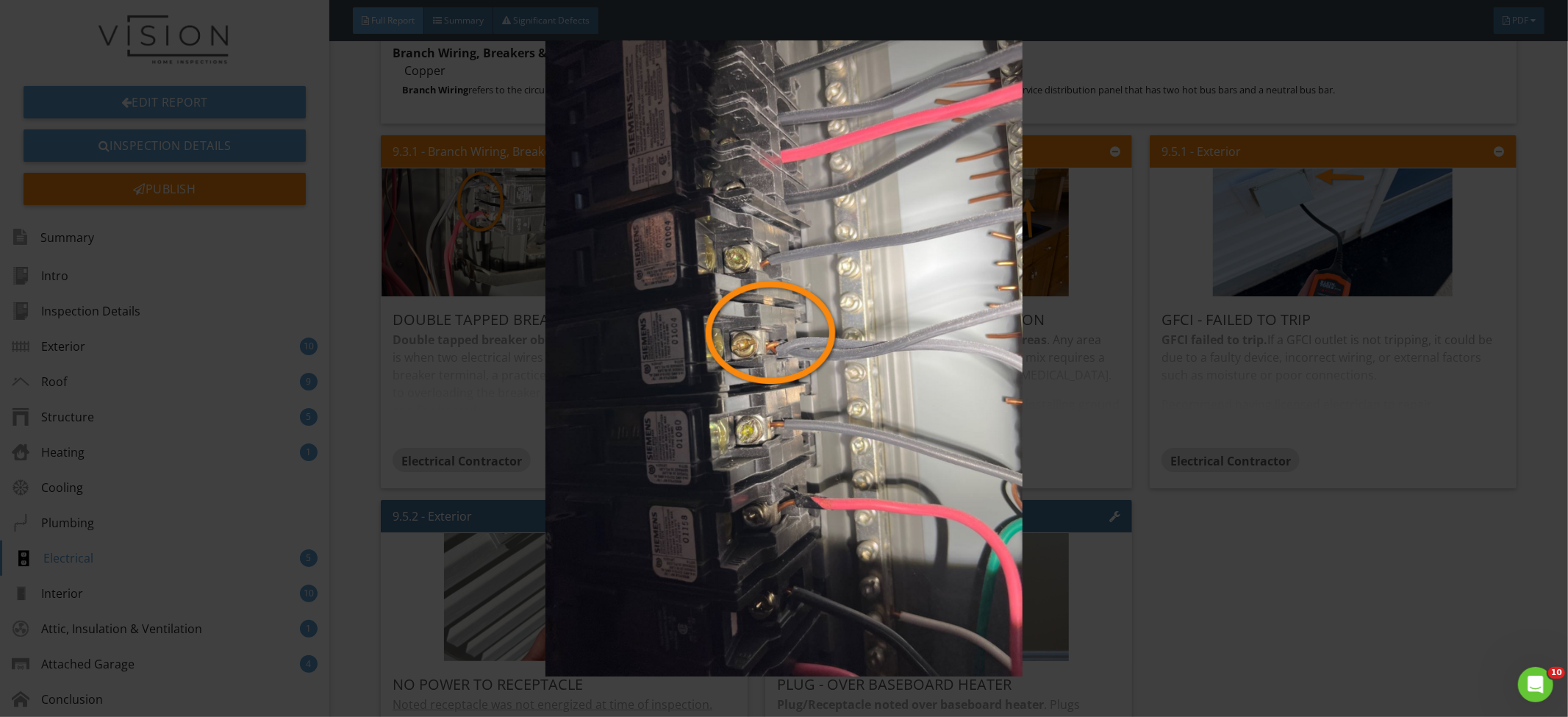
click at [1199, 274] on img at bounding box center [784, 358] width 1445 height 636
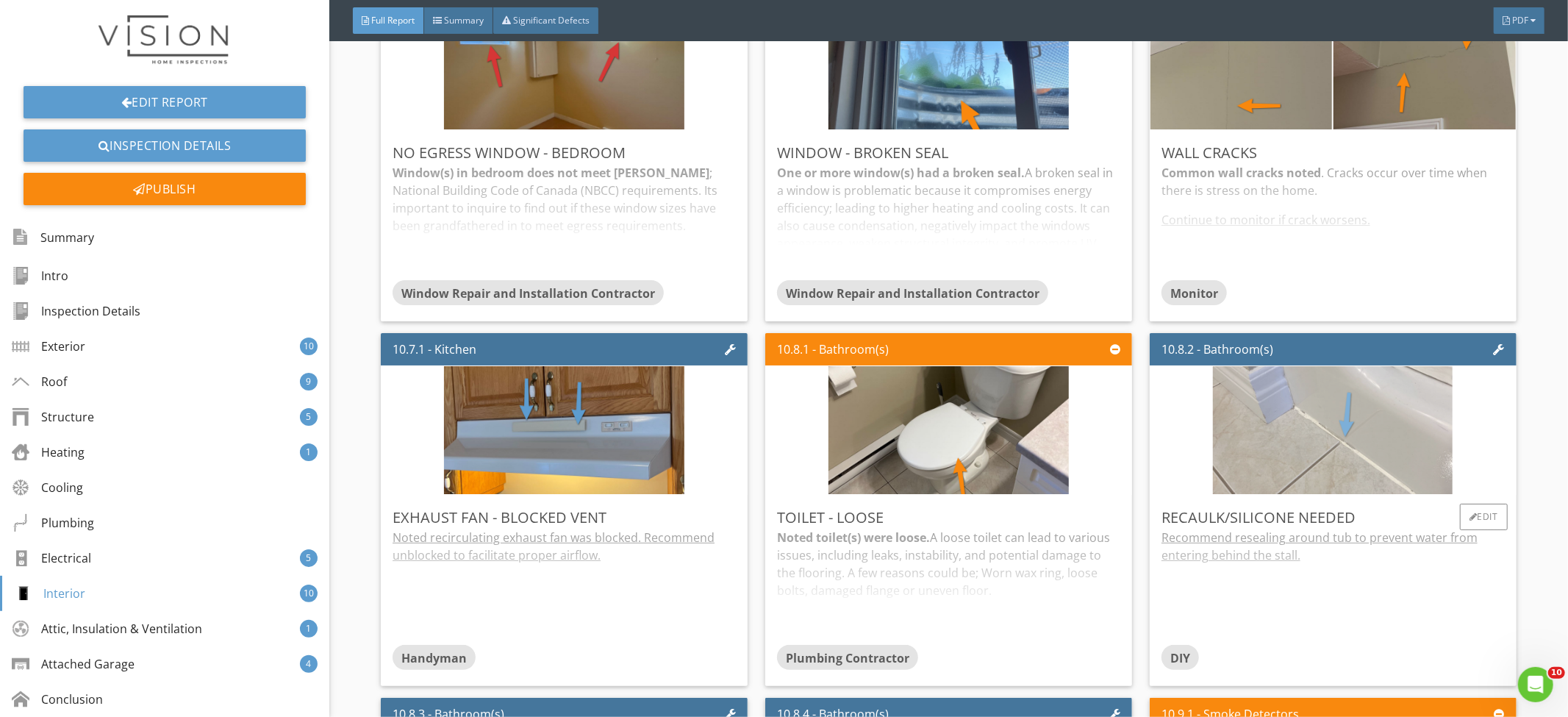
scroll to position [10477, 0]
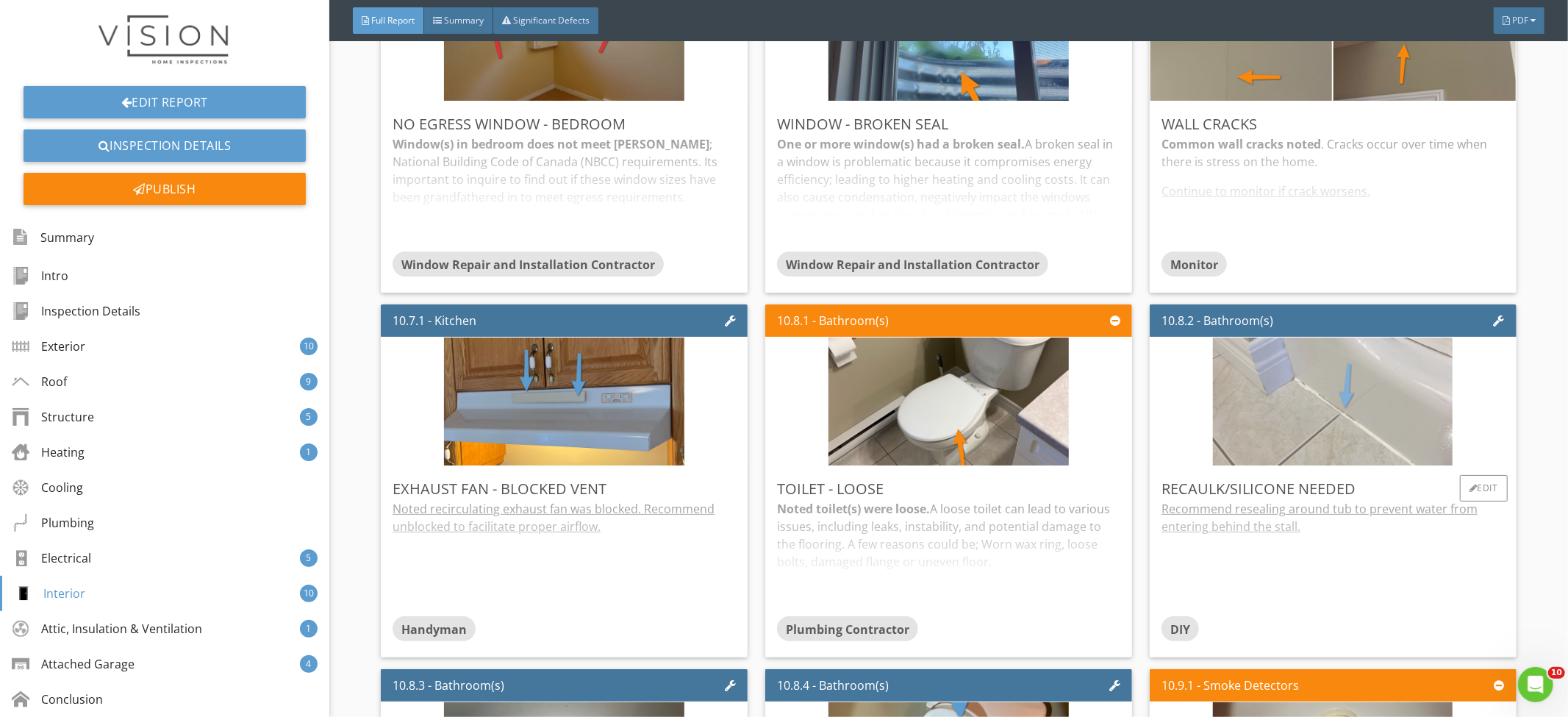
click at [1365, 416] on img at bounding box center [1332, 401] width 239 height 319
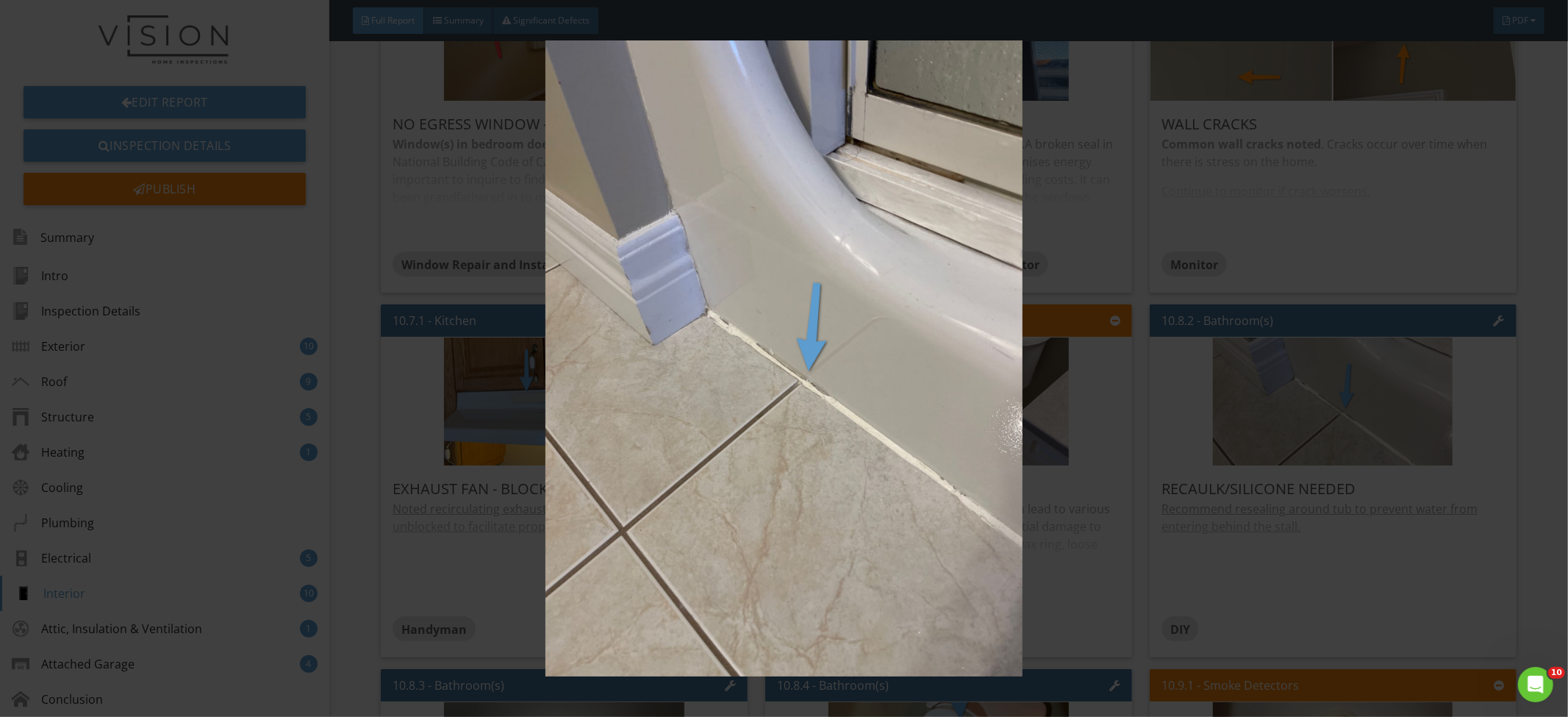
click at [1435, 394] on img at bounding box center [784, 358] width 1445 height 636
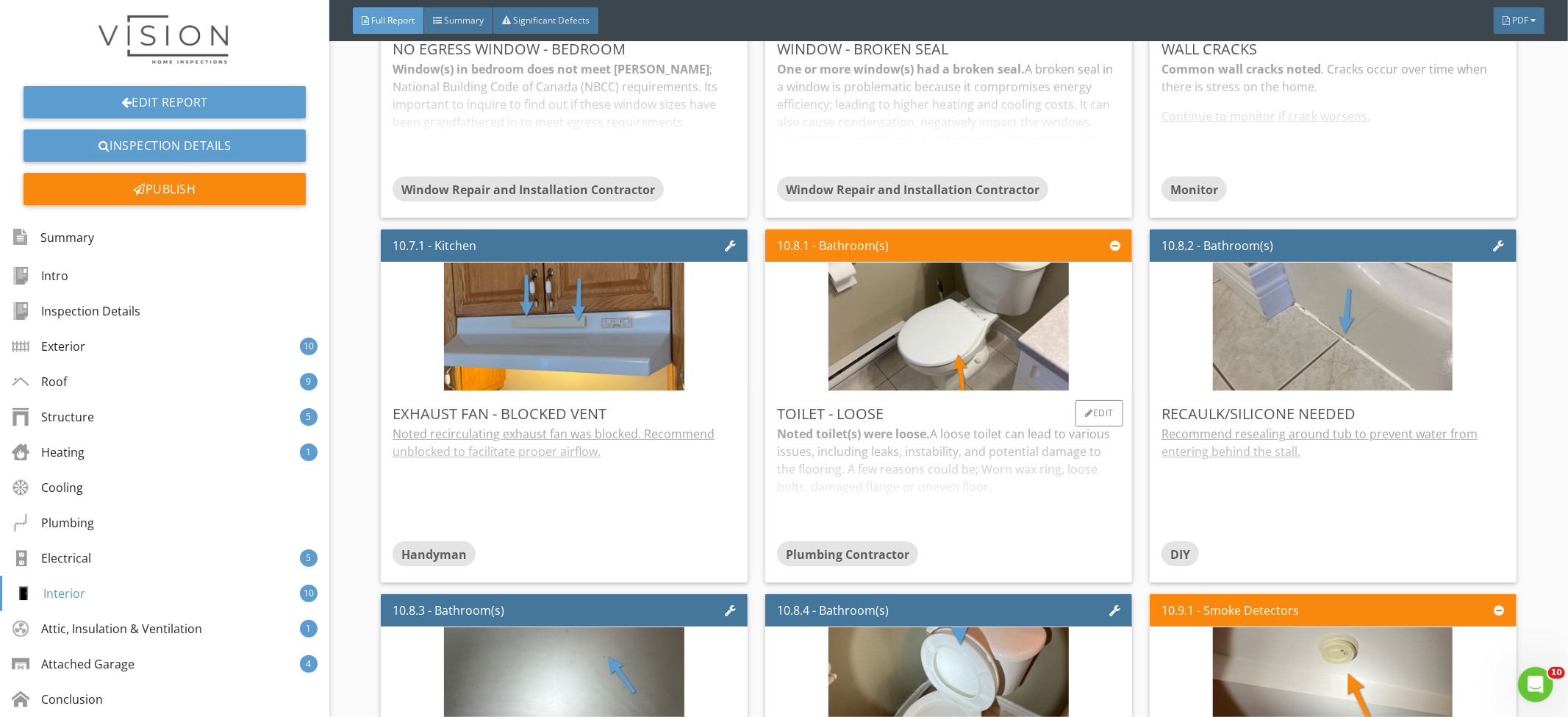
scroll to position [10708, 0]
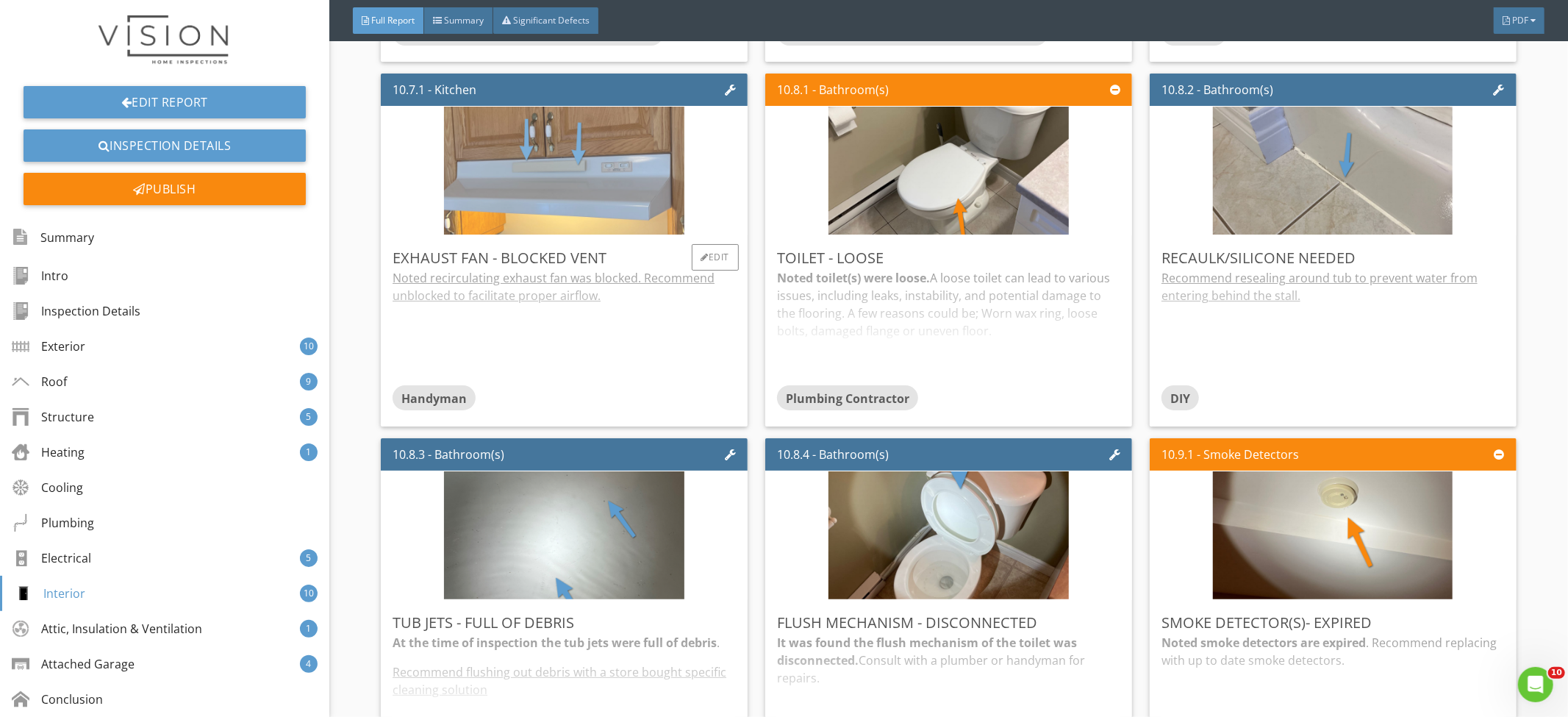
click at [574, 188] on img at bounding box center [563, 170] width 239 height 319
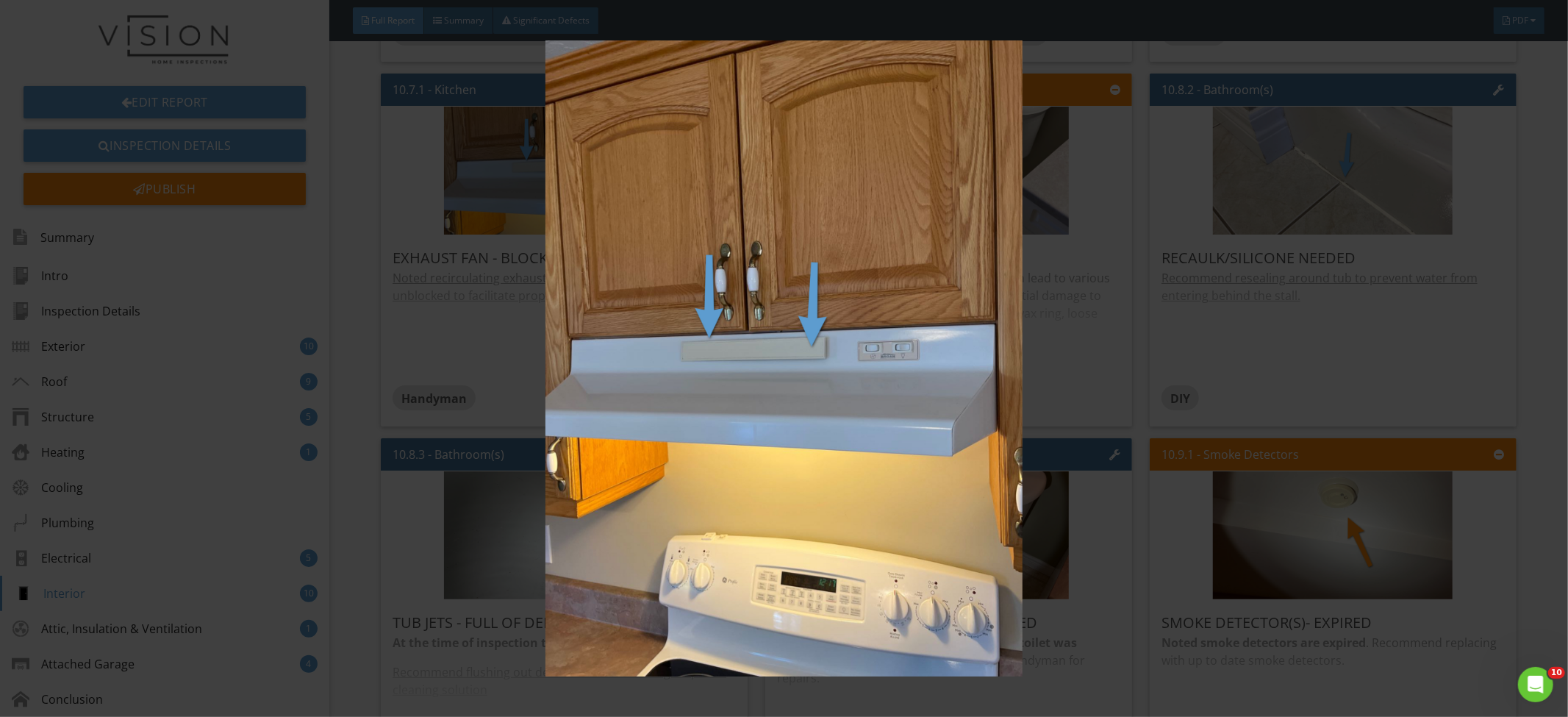
click at [1290, 292] on img at bounding box center [784, 358] width 1445 height 636
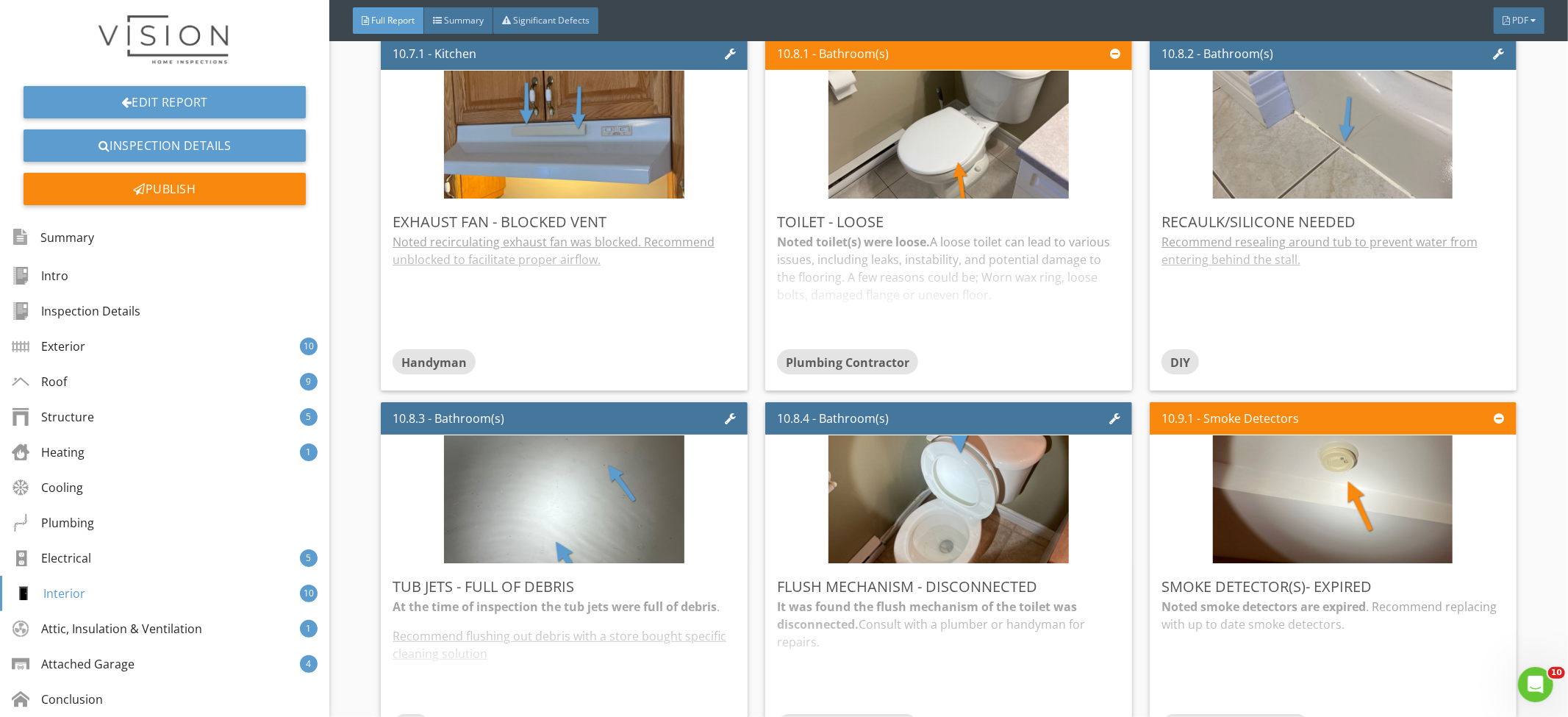
scroll to position [10744, 0]
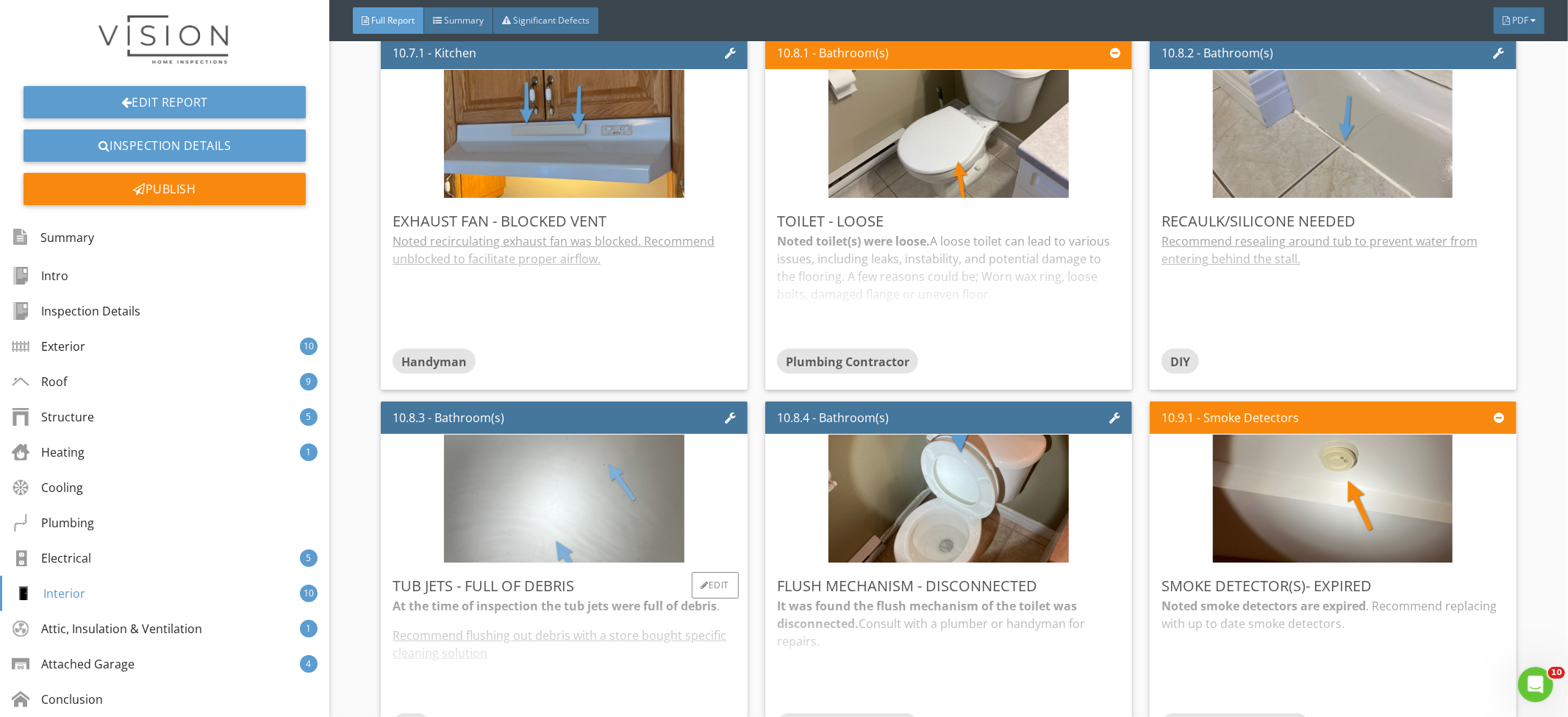
click at [560, 457] on img at bounding box center [564, 498] width 240 height 319
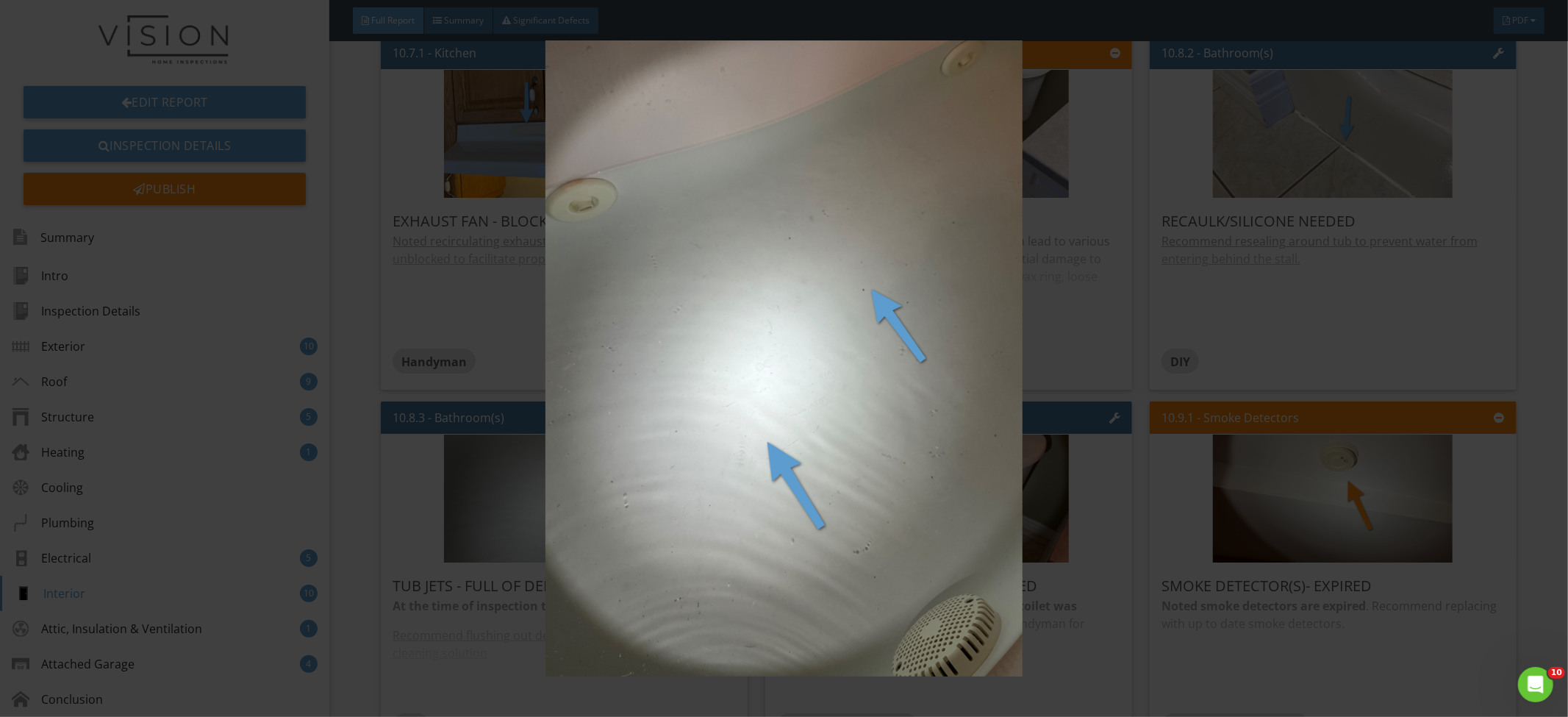
click at [1310, 392] on img at bounding box center [784, 358] width 1445 height 636
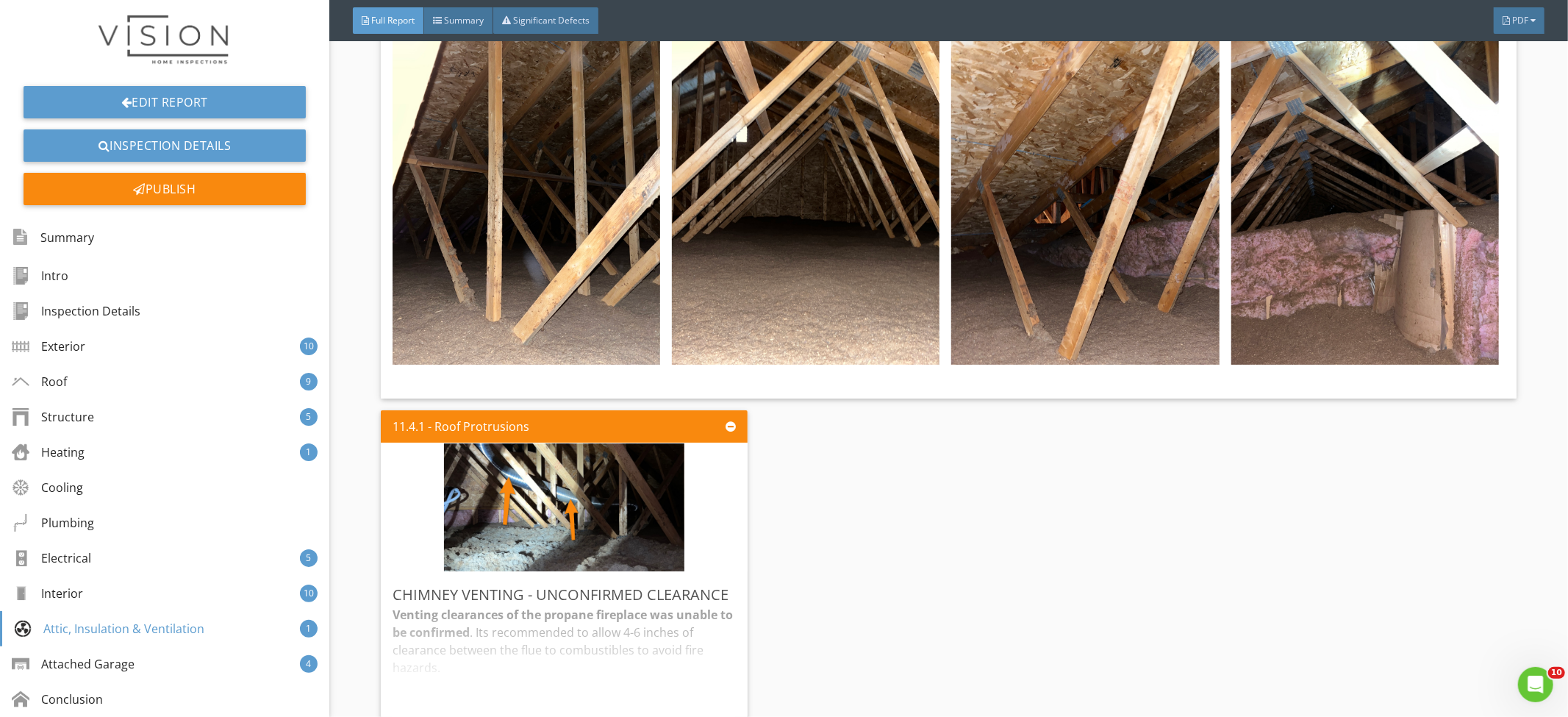
scroll to position [12650, 0]
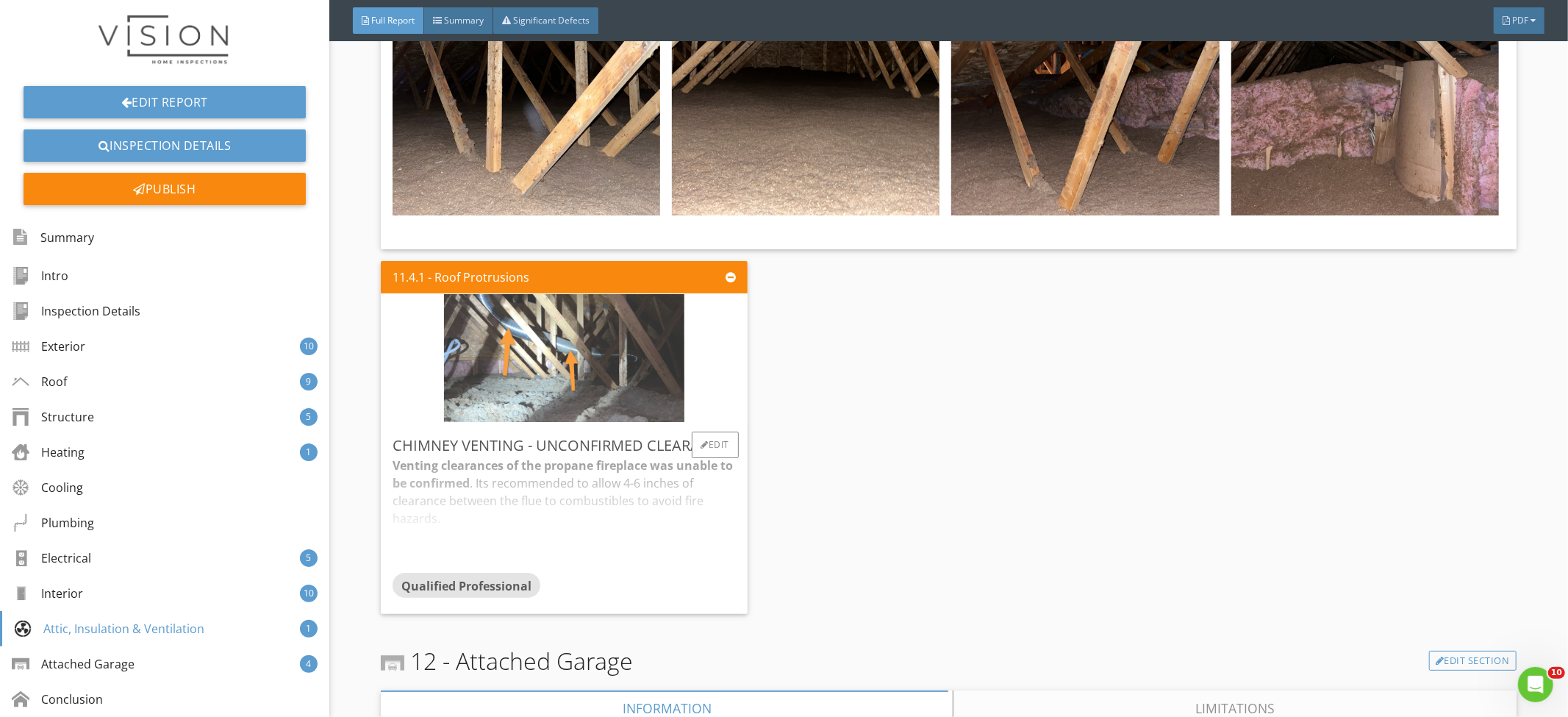
click at [575, 379] on img at bounding box center [564, 357] width 240 height 319
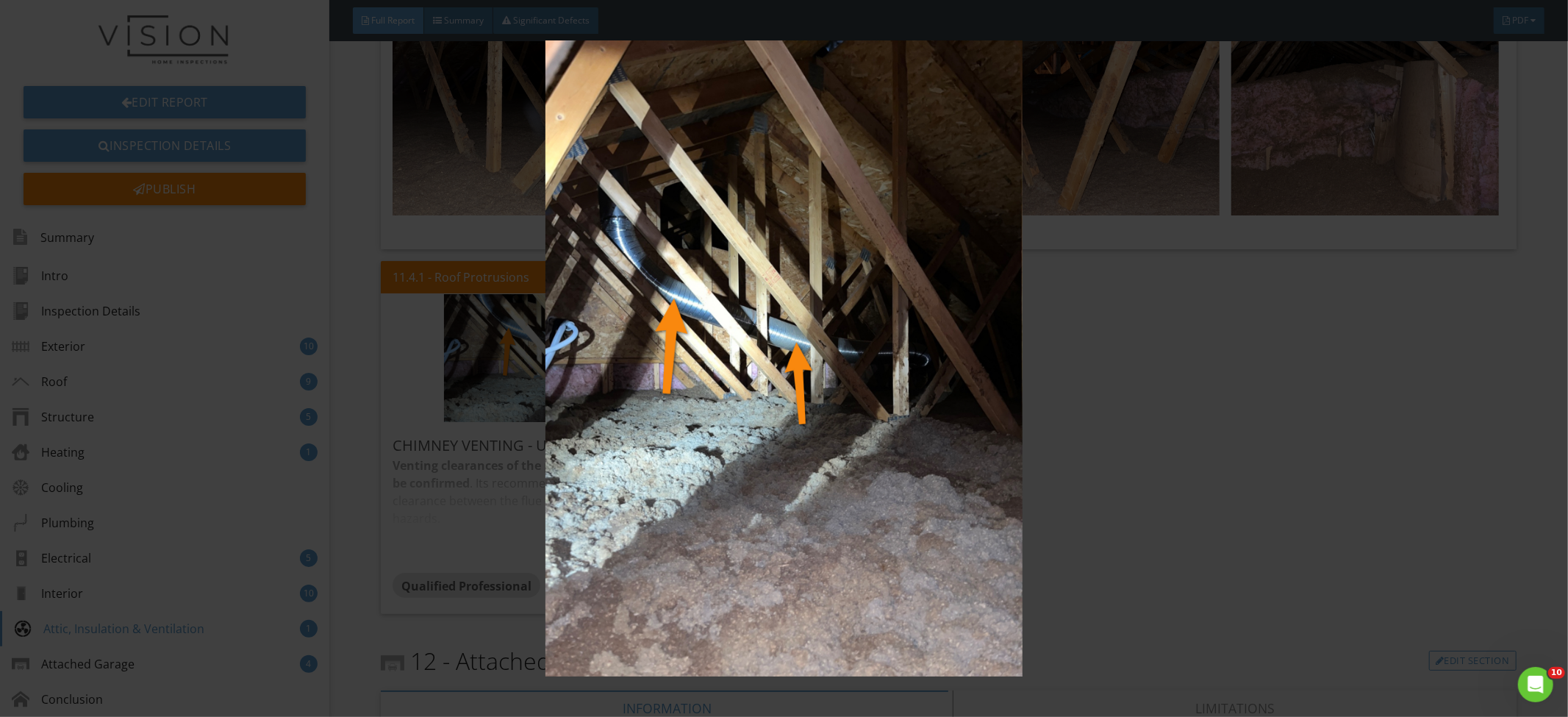
click at [1135, 398] on img at bounding box center [784, 358] width 1445 height 636
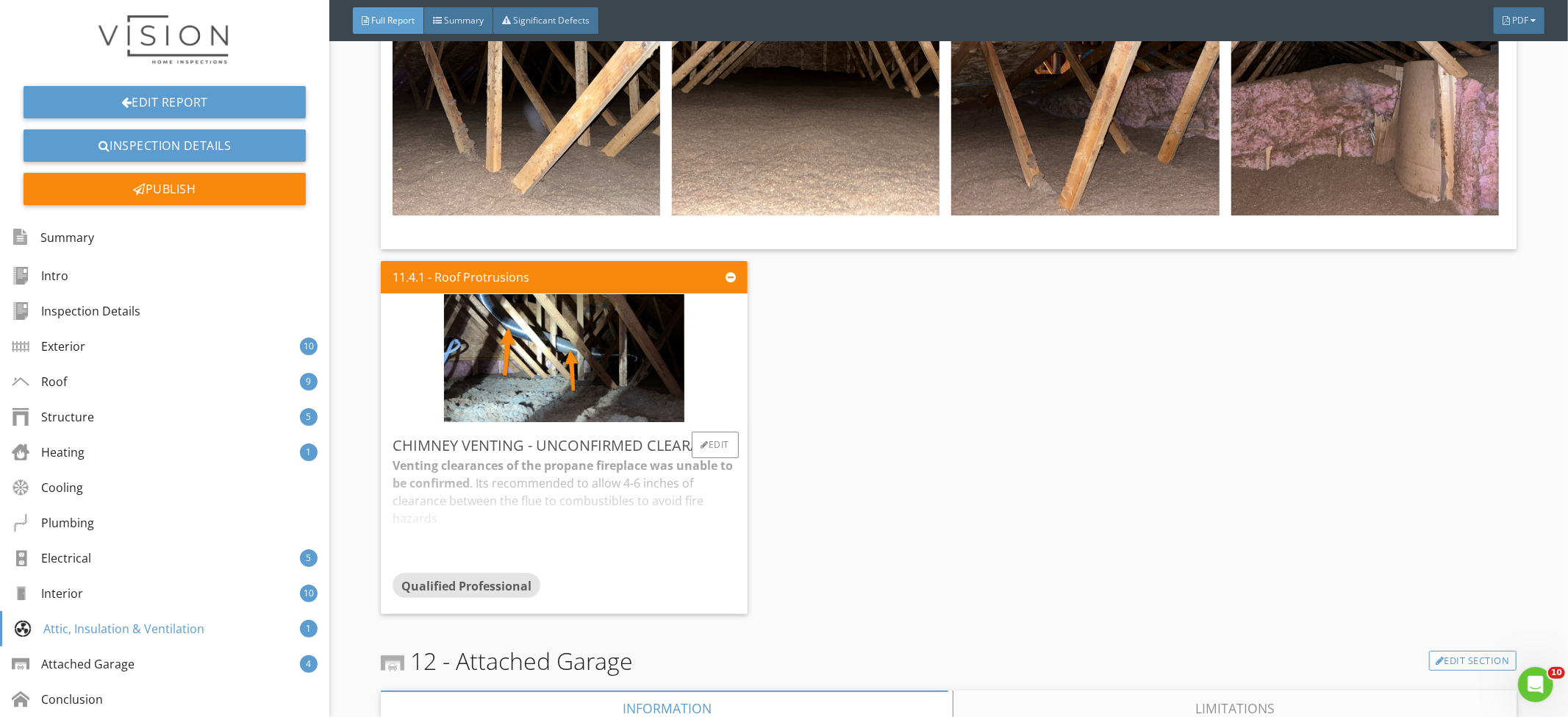
click at [642, 493] on div "Venting clearances of the propane fireplace was unable to be confirmed . Its re…" at bounding box center [563, 515] width 343 height 116
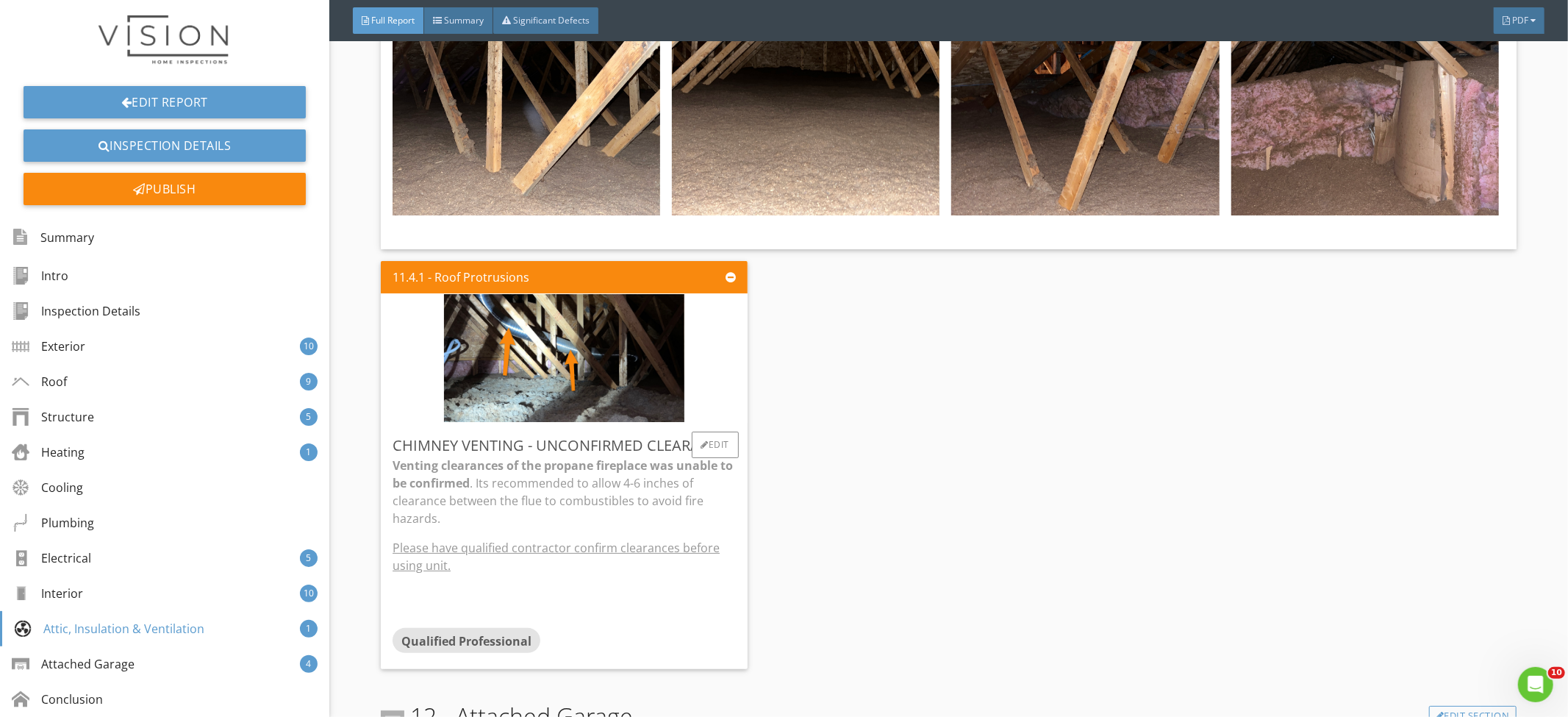
click at [611, 486] on p "Venting clearances of the propane fireplace was unable to be confirmed . Its re…" at bounding box center [563, 492] width 343 height 71
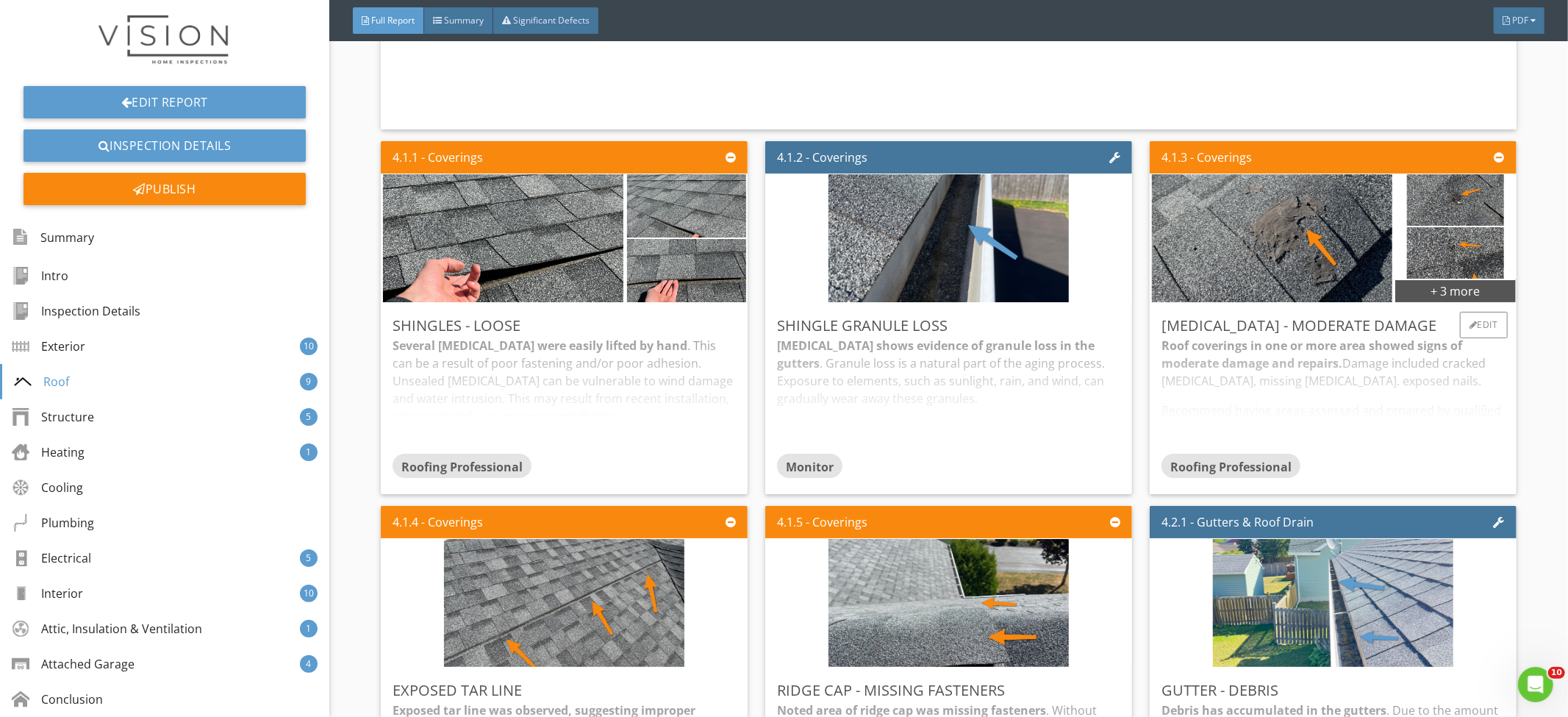
scroll to position [3627, 0]
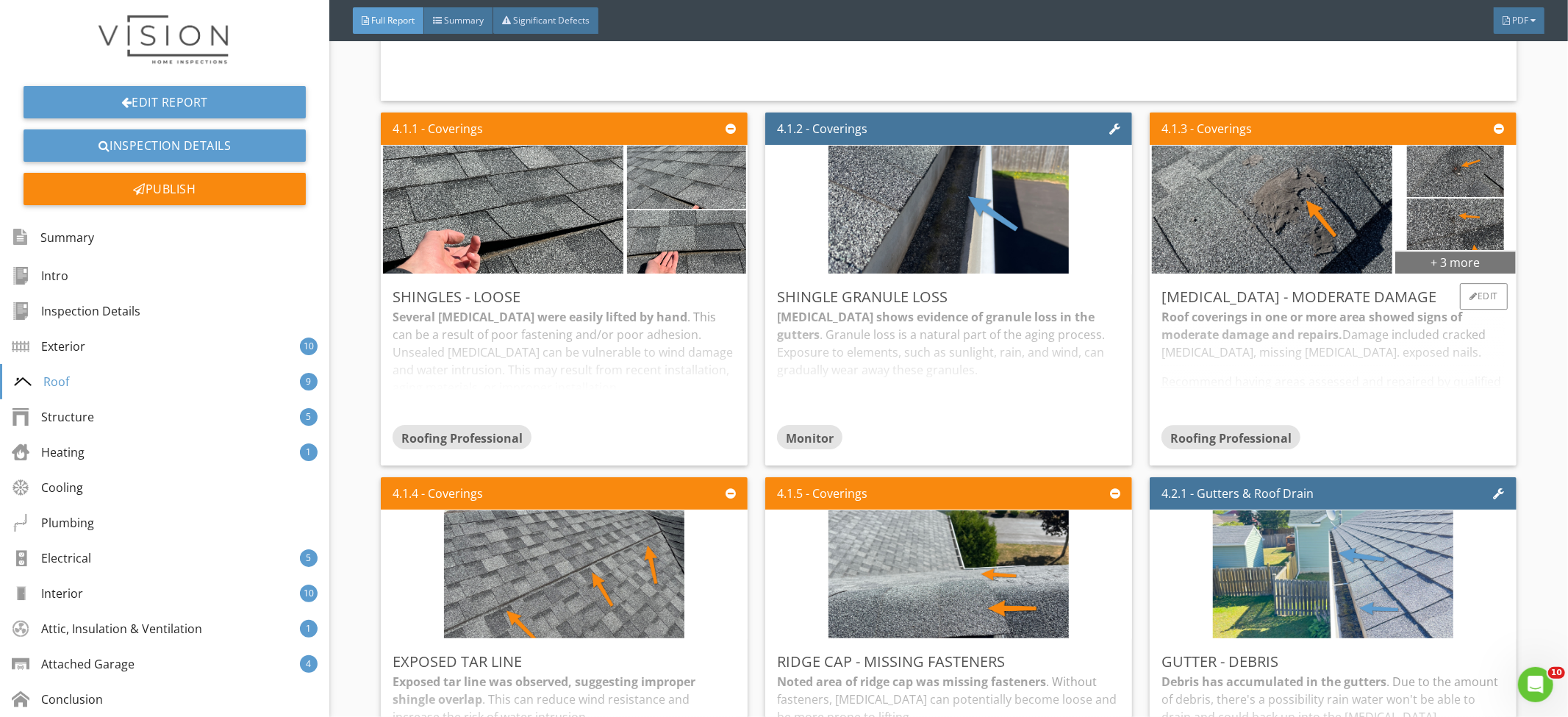
click at [1412, 252] on div "+ 3 more" at bounding box center [1455, 262] width 121 height 24
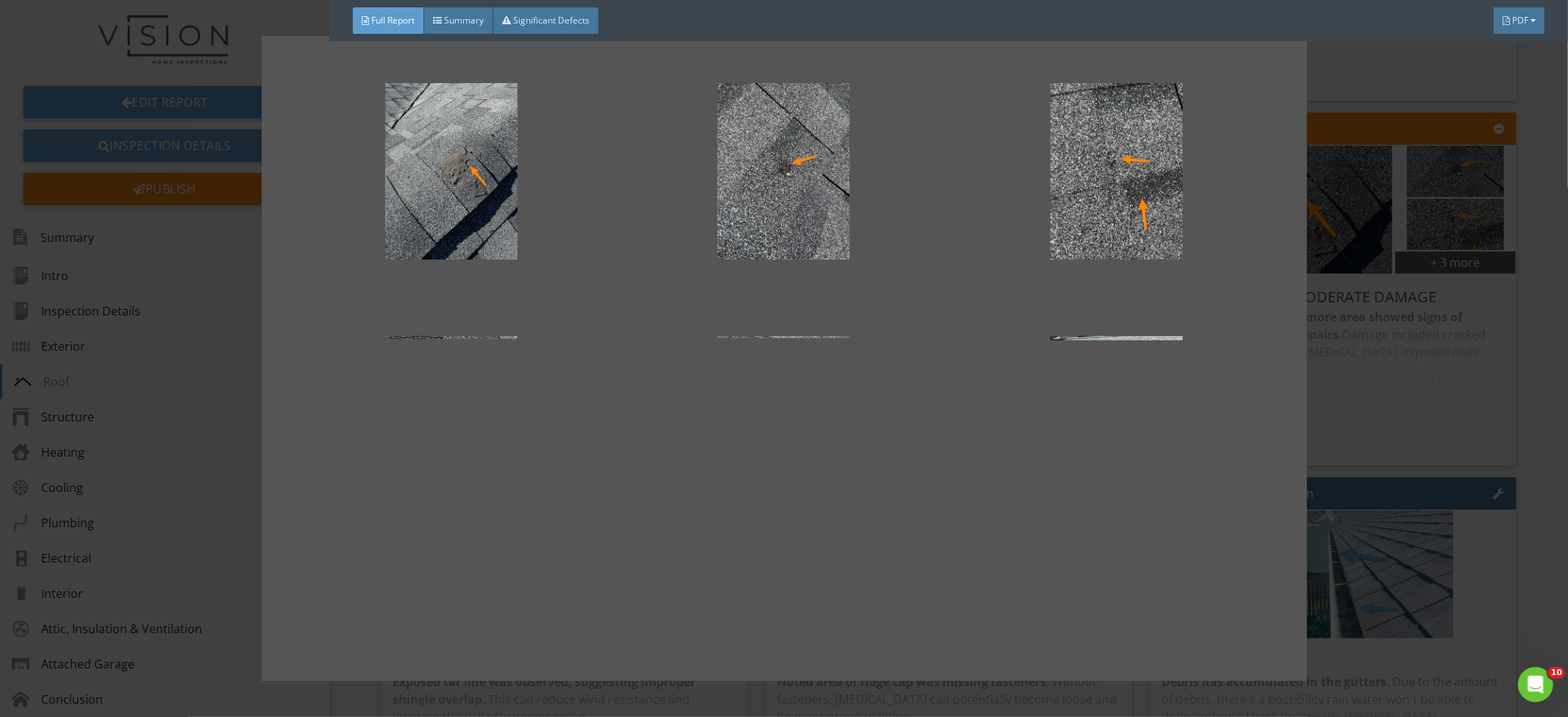
click at [1522, 288] on div at bounding box center [784, 358] width 1568 height 717
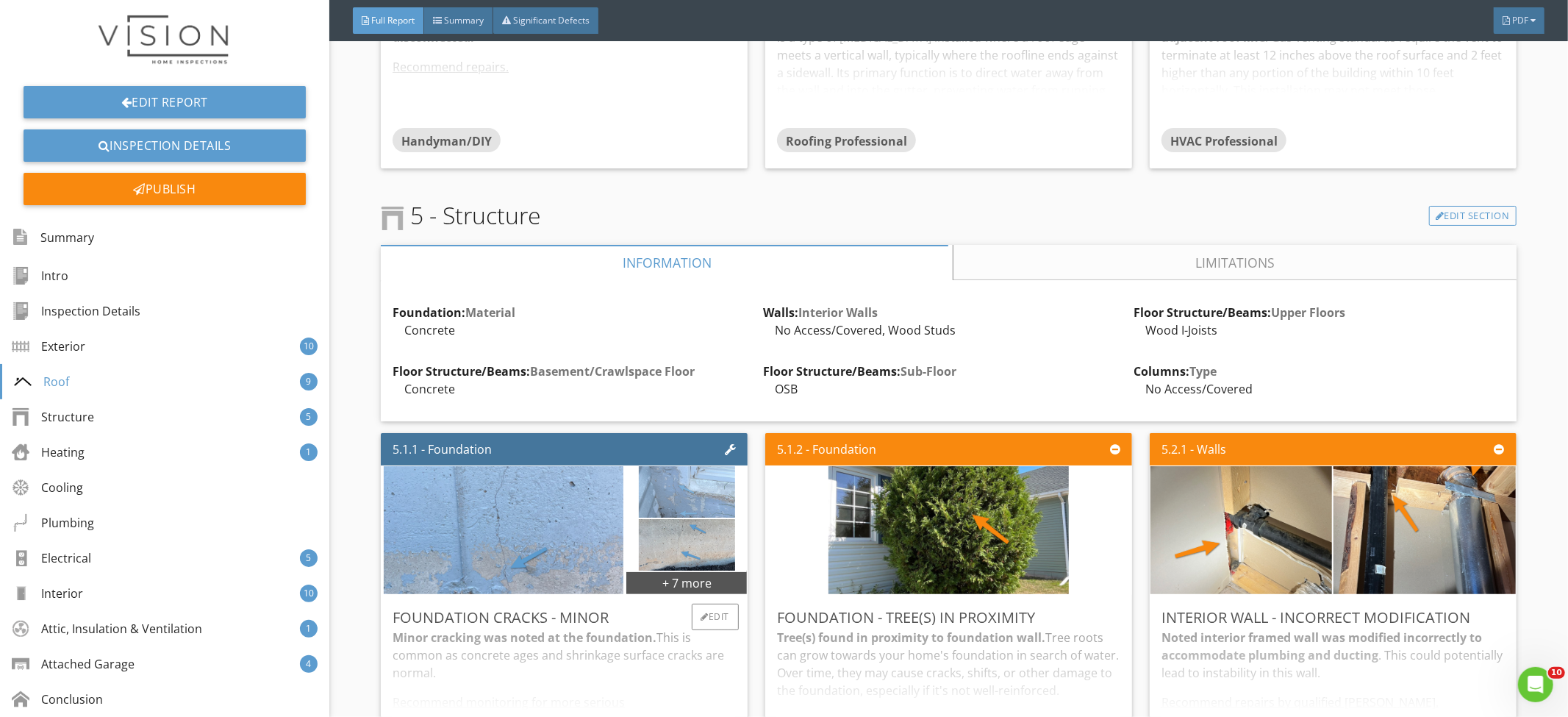
scroll to position [4670, 0]
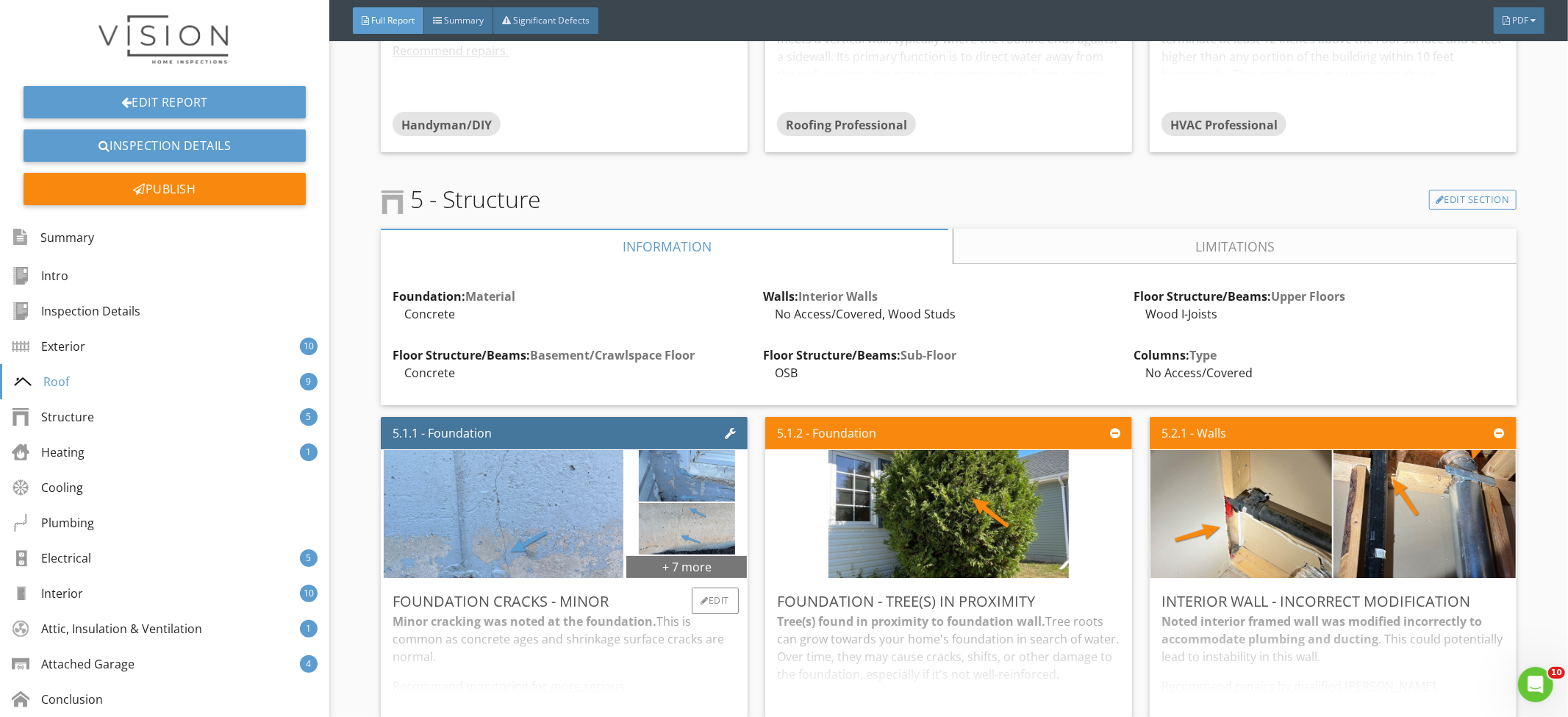
click at [700, 570] on div "+ 7 more" at bounding box center [686, 566] width 121 height 24
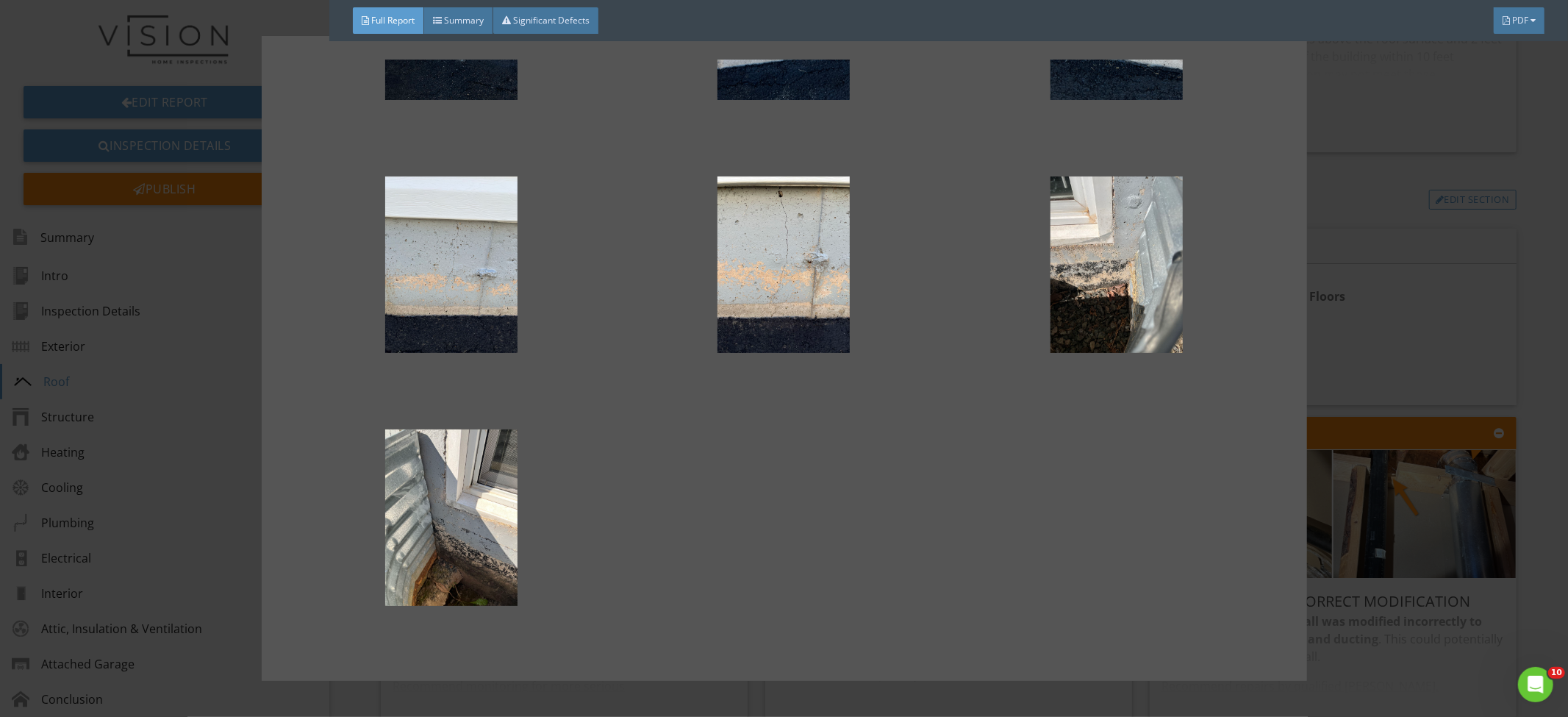
scroll to position [0, 0]
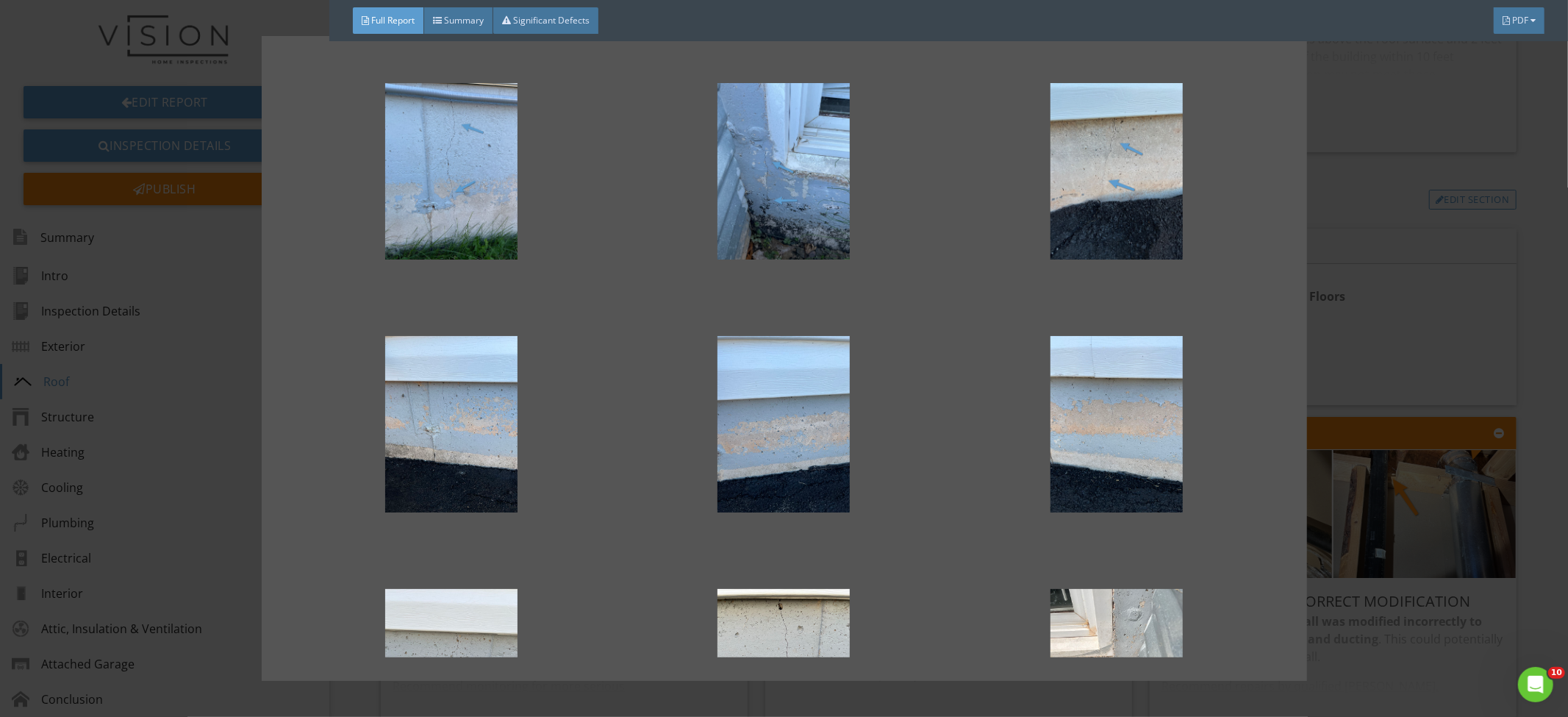
click at [1348, 337] on div at bounding box center [784, 358] width 1568 height 717
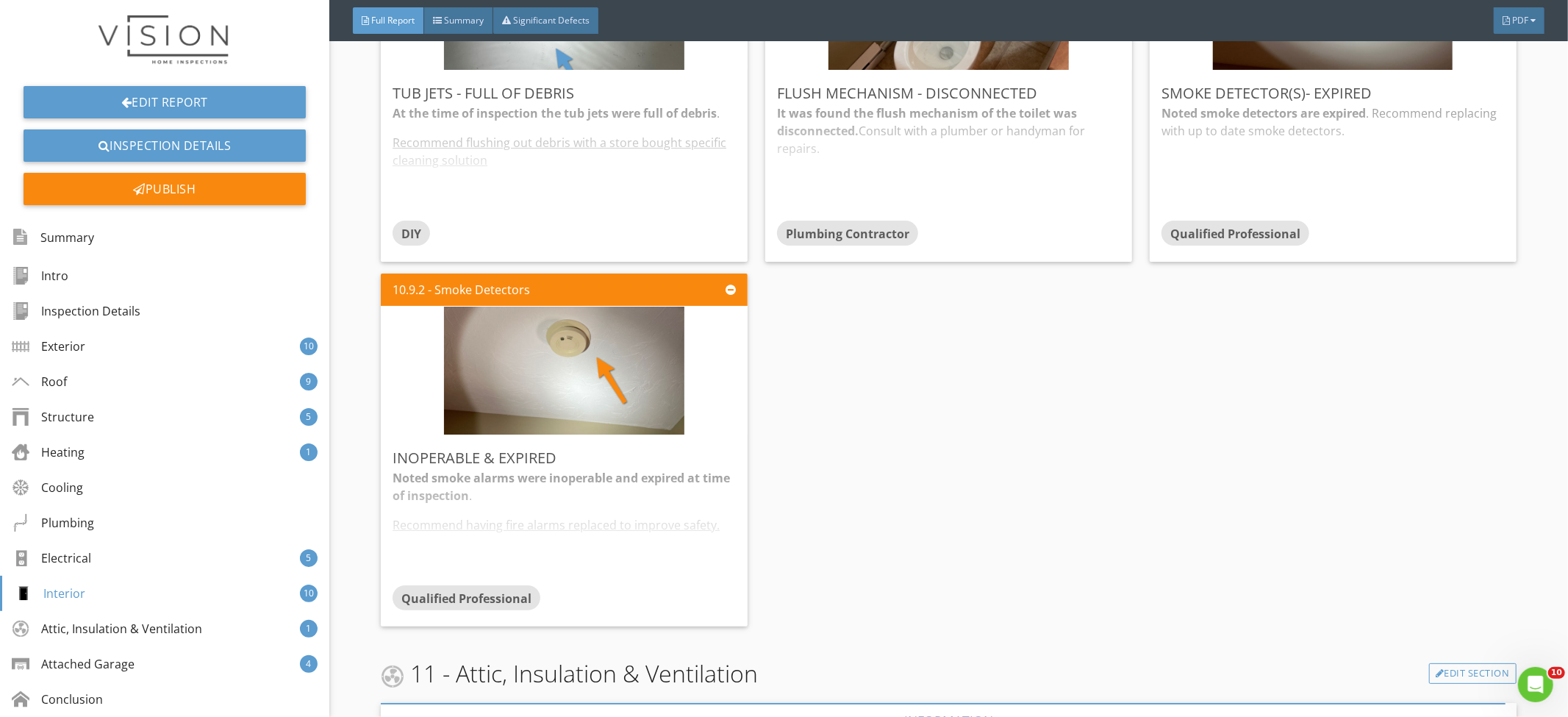
scroll to position [11248, 0]
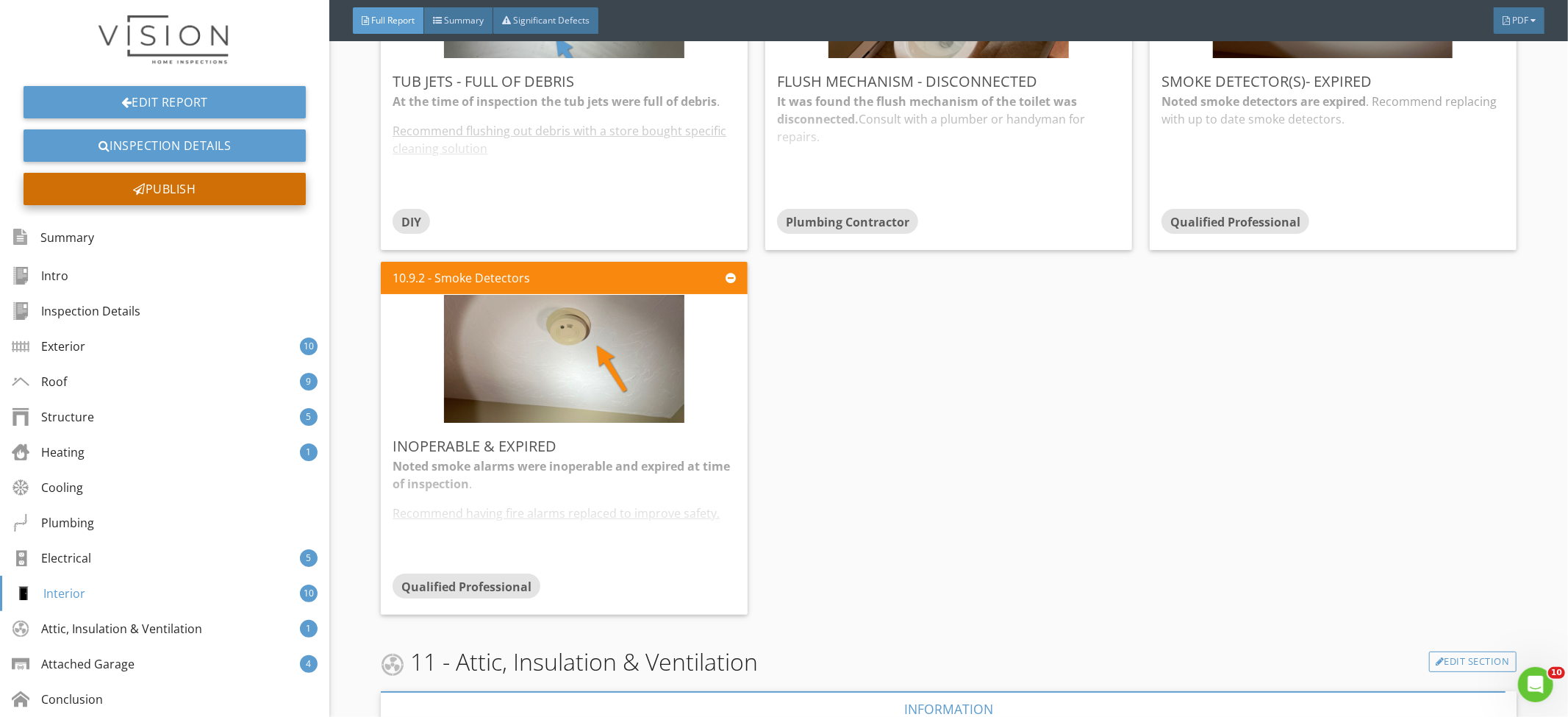
click at [251, 196] on div "Publish" at bounding box center [165, 189] width 282 height 33
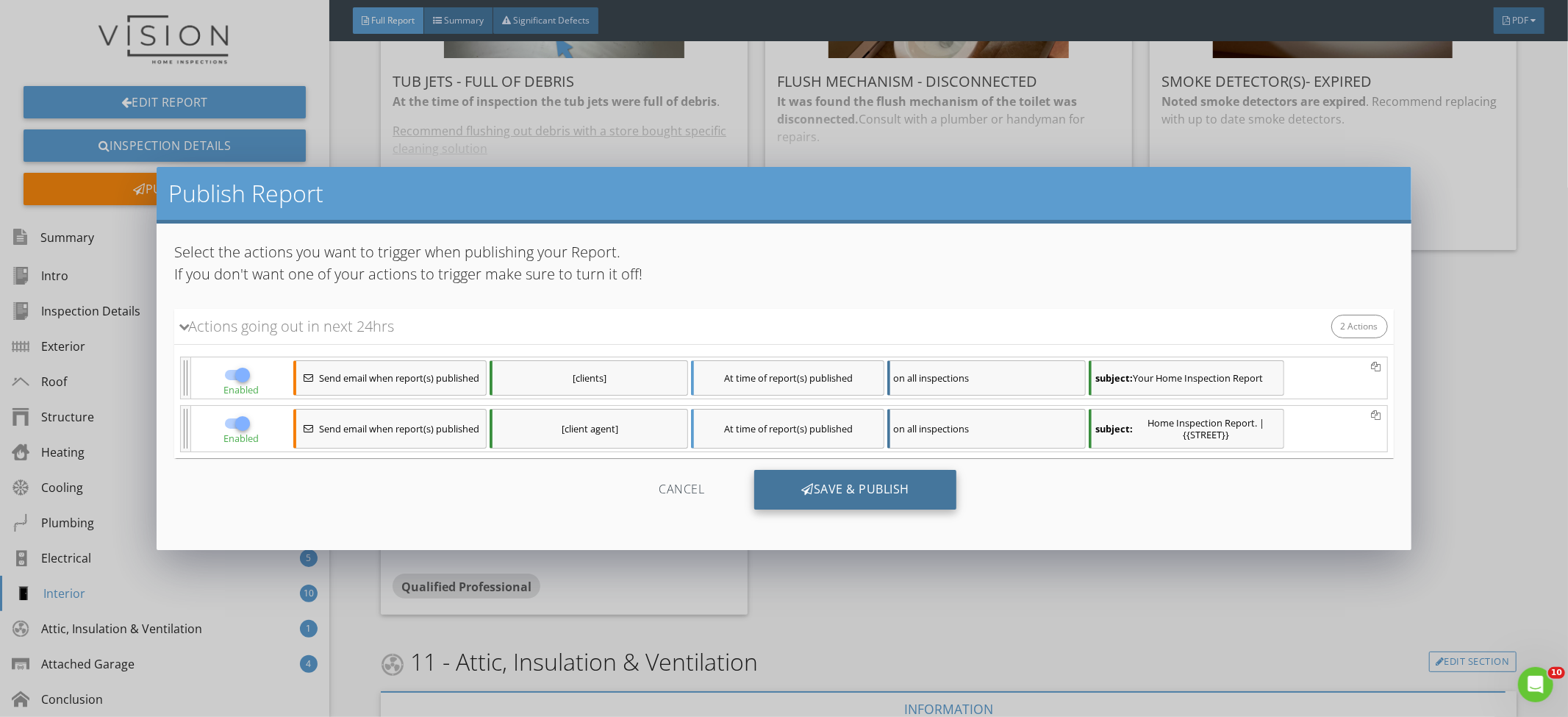
click at [890, 489] on div "Save & Publish" at bounding box center [855, 490] width 202 height 40
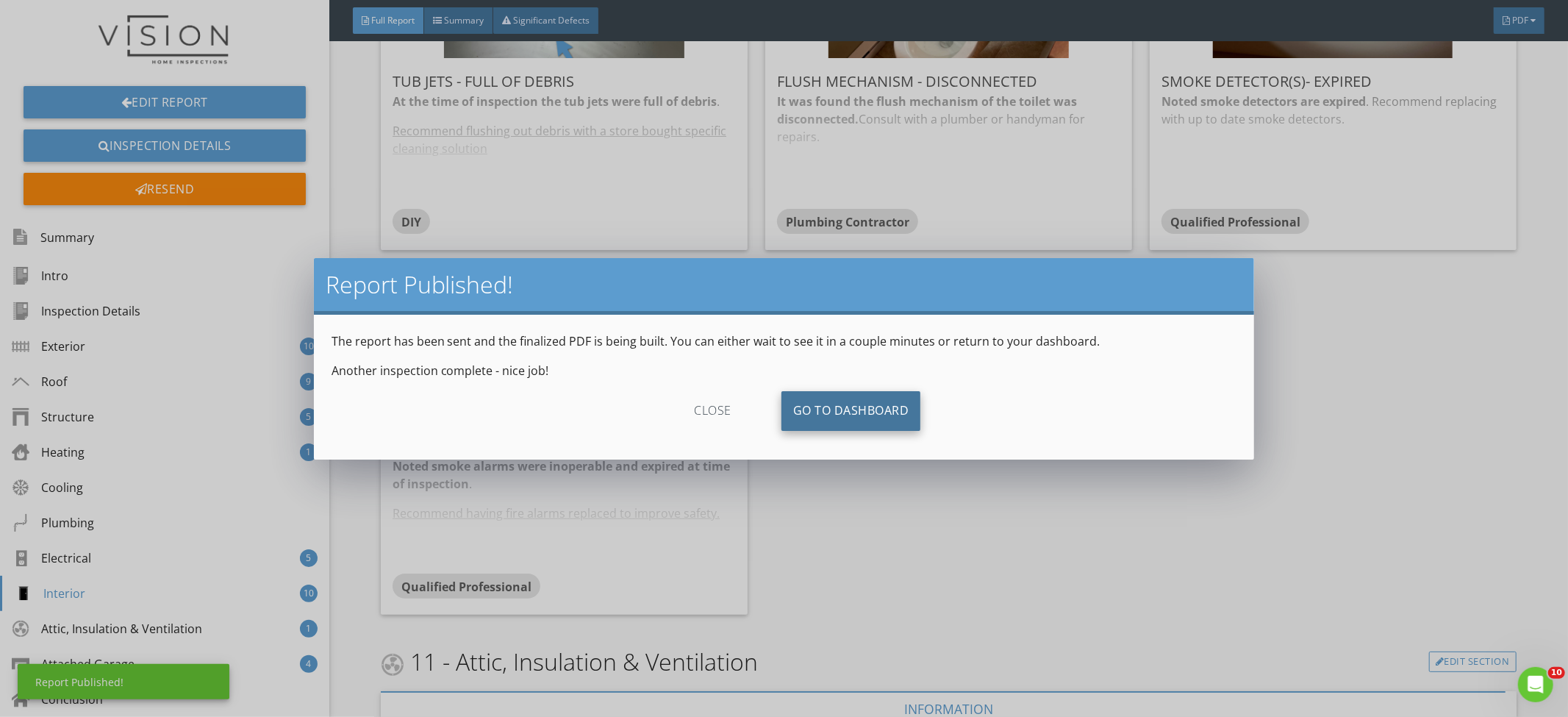
click at [905, 407] on link "Go To Dashboard" at bounding box center [852, 411] width 140 height 40
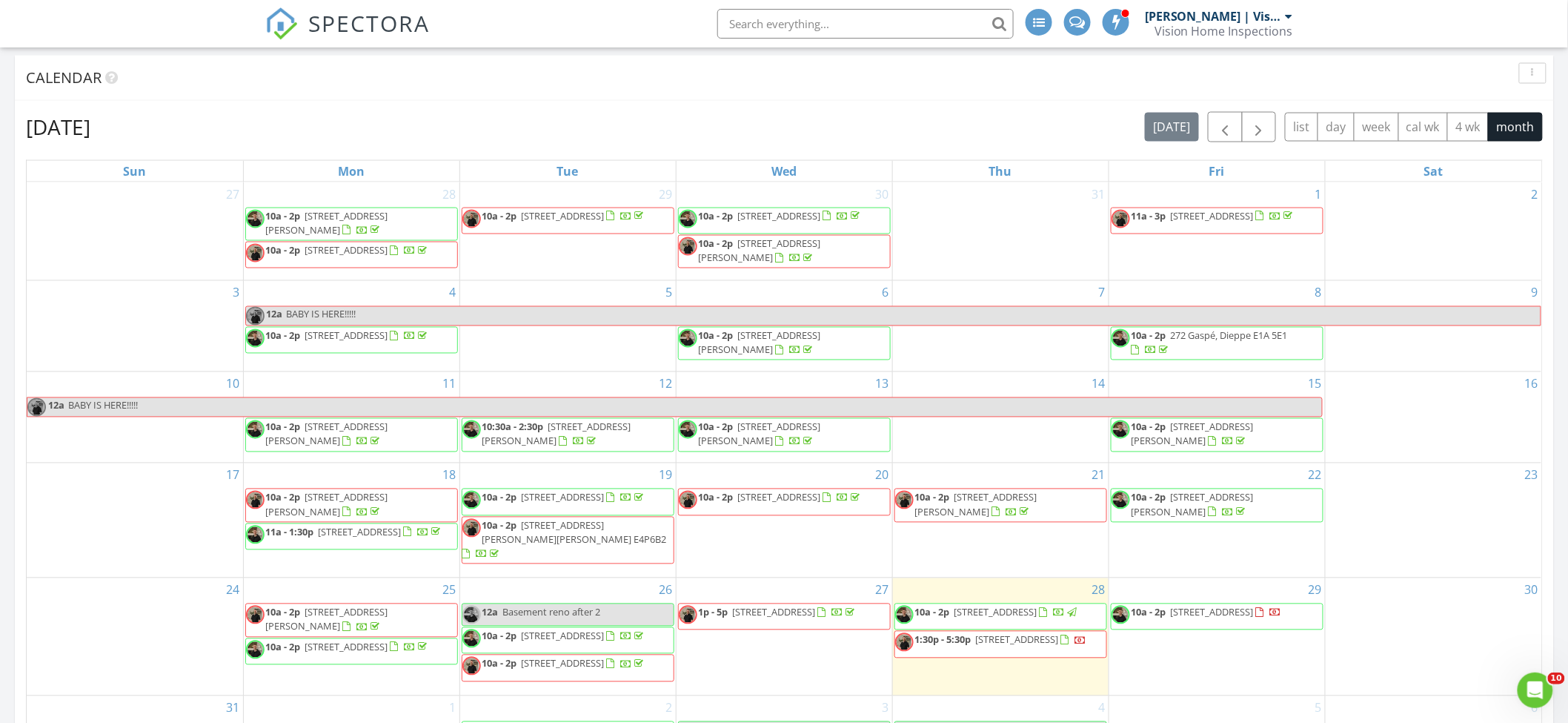
scroll to position [1086, 0]
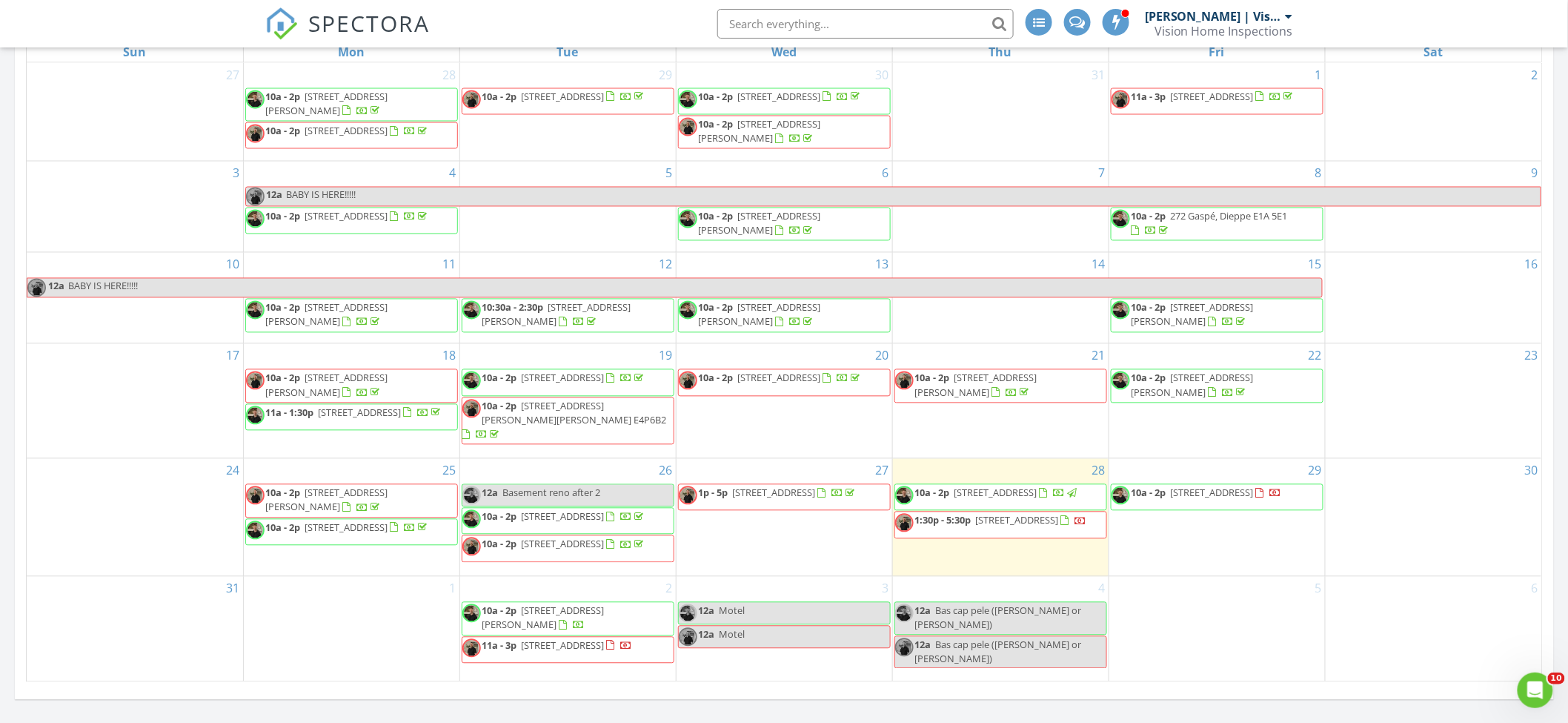
click at [1059, 608] on span "Bas cap pele ([PERSON_NAME] or [PERSON_NAME])" at bounding box center [999, 617] width 167 height 28
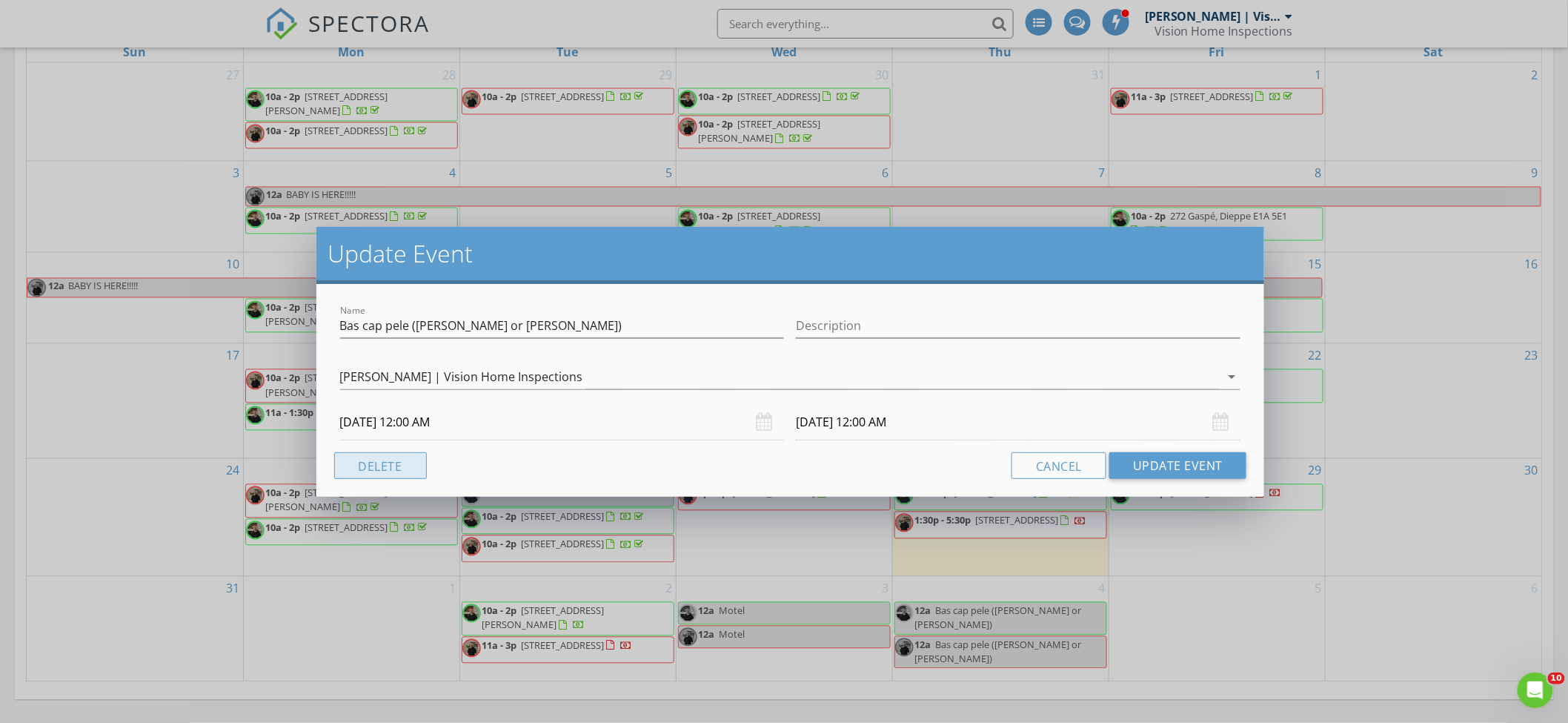
click at [356, 473] on button "Delete" at bounding box center [380, 465] width 93 height 27
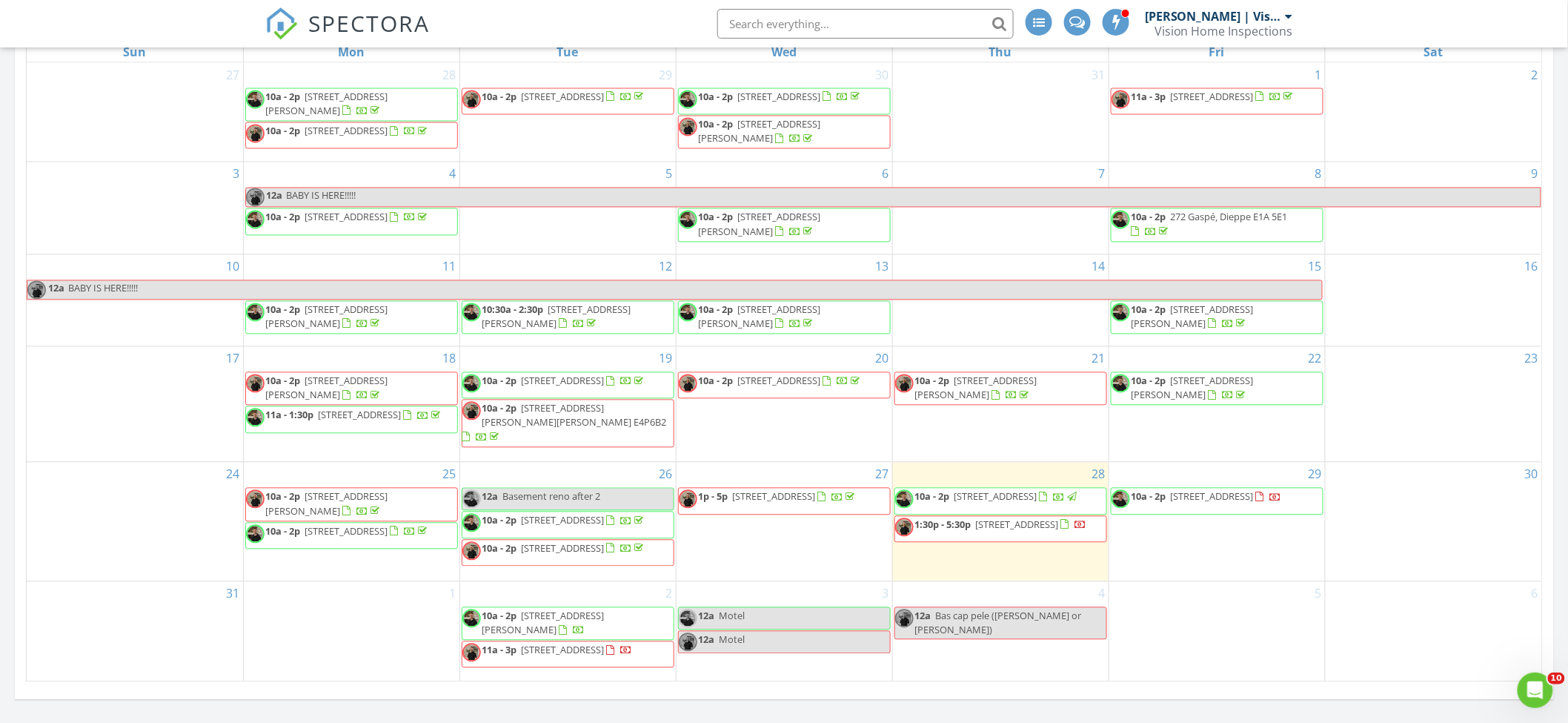
click at [1032, 595] on div "4 12a Bas cap pele ([PERSON_NAME] or [PERSON_NAME])" at bounding box center [1000, 631] width 215 height 99
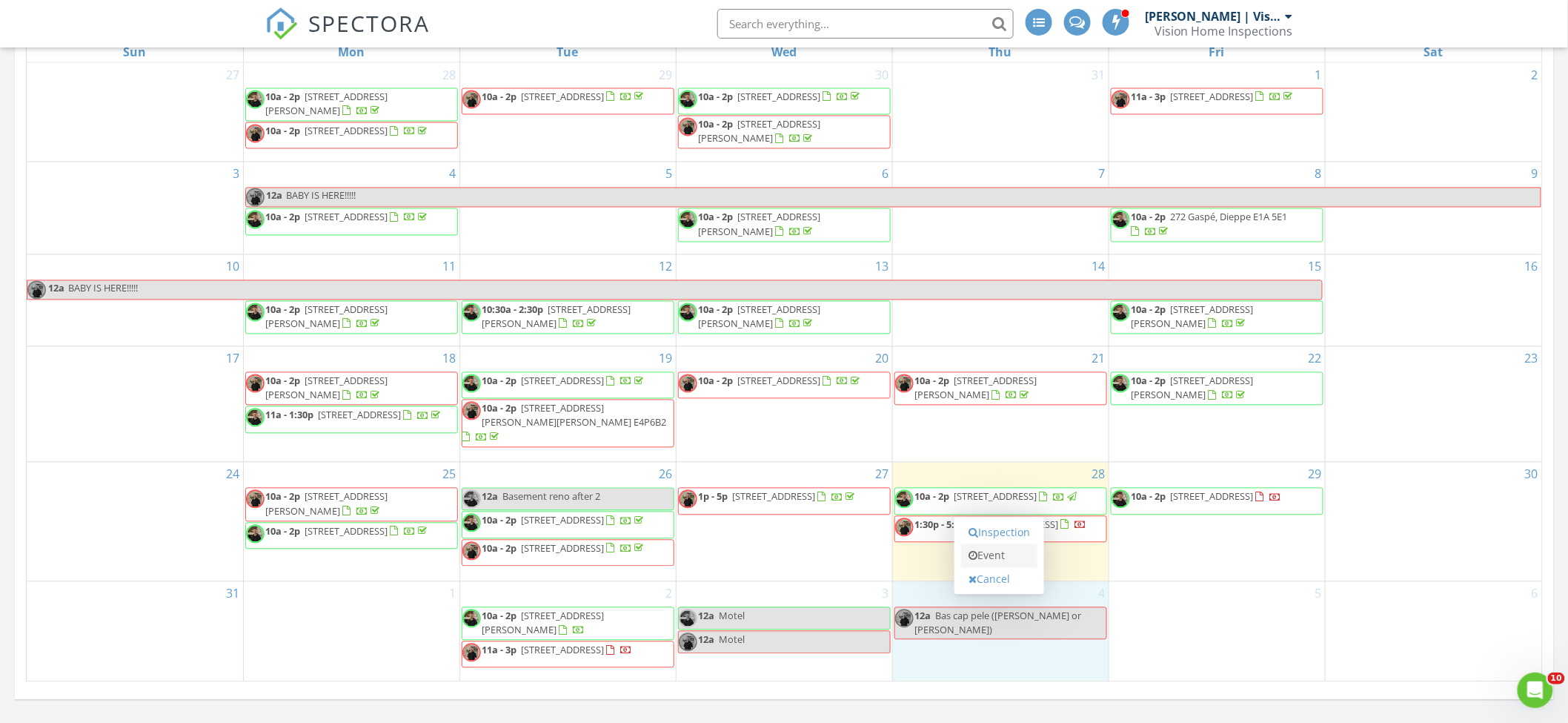
click at [1014, 557] on link "Event" at bounding box center [999, 556] width 76 height 24
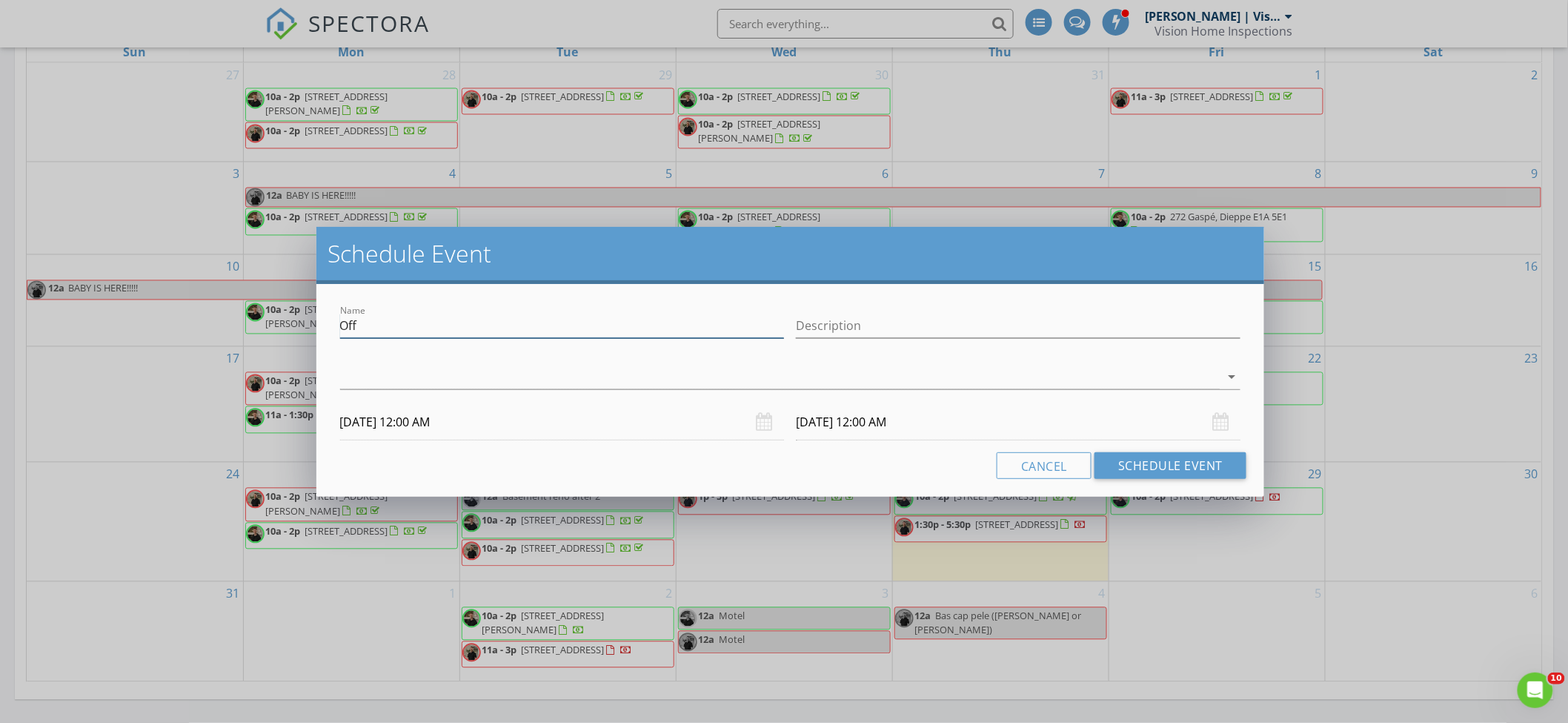
click at [563, 330] on input "Off" at bounding box center [562, 326] width 445 height 25
type input "[GEOGRAPHIC_DATA]"
click at [1220, 462] on button "Schedule Event" at bounding box center [1170, 465] width 152 height 27
click at [771, 371] on div at bounding box center [780, 377] width 880 height 25
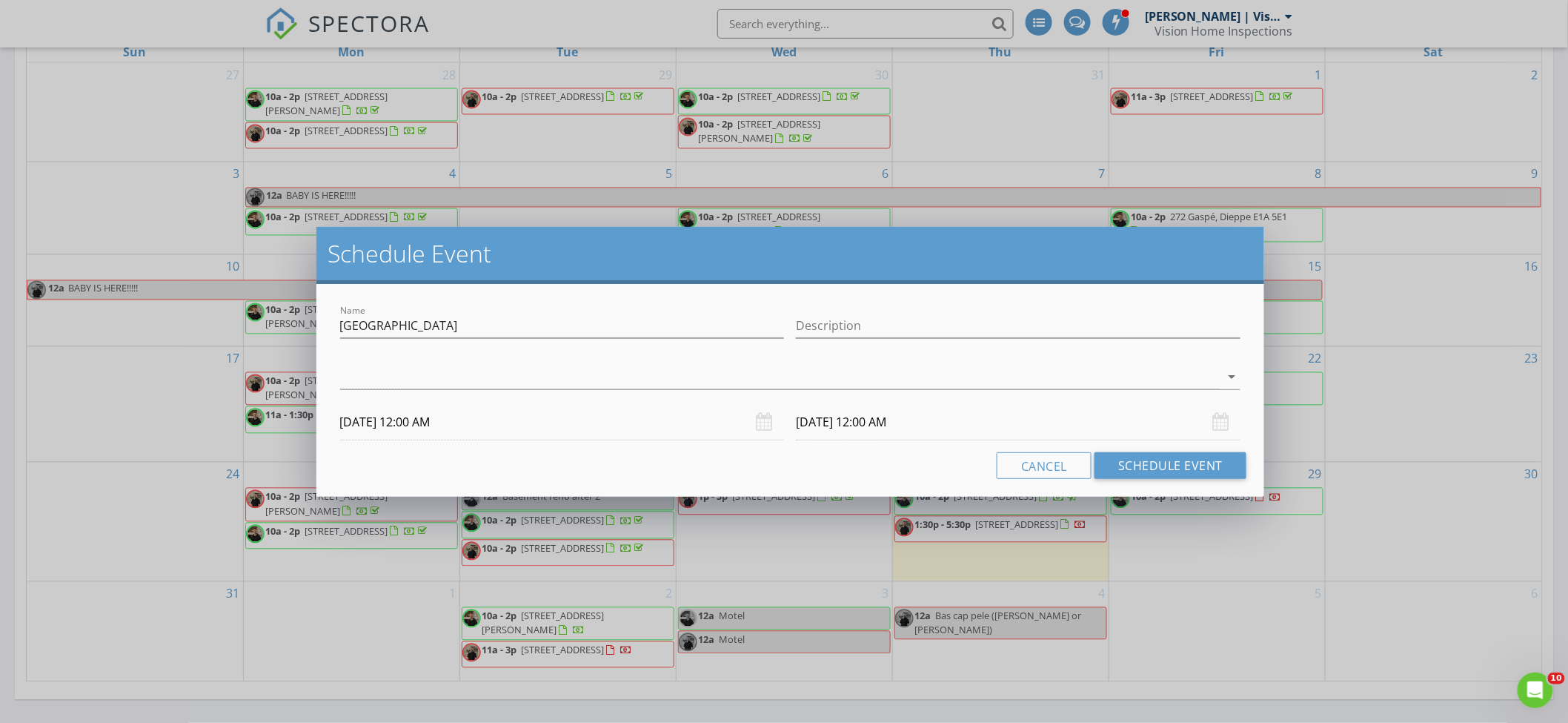
click at [0, 0] on link "check_box_outline_blank [PERSON_NAME] | Vision Home Inspections" at bounding box center [0, 0] width 0 height 0
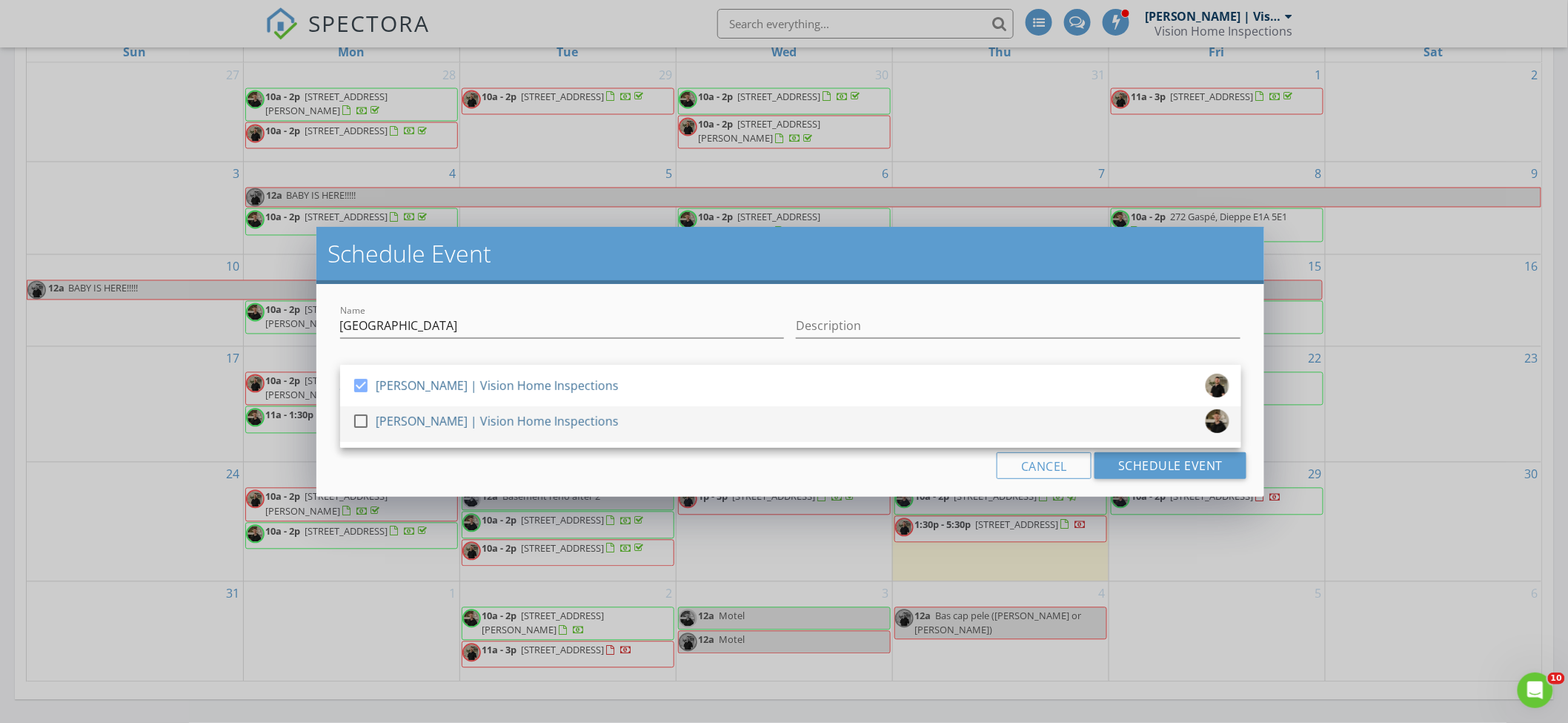
click at [697, 409] on div "check_box_outline_blank [PERSON_NAME] | Vision Home Inspections" at bounding box center [790, 424] width 878 height 29
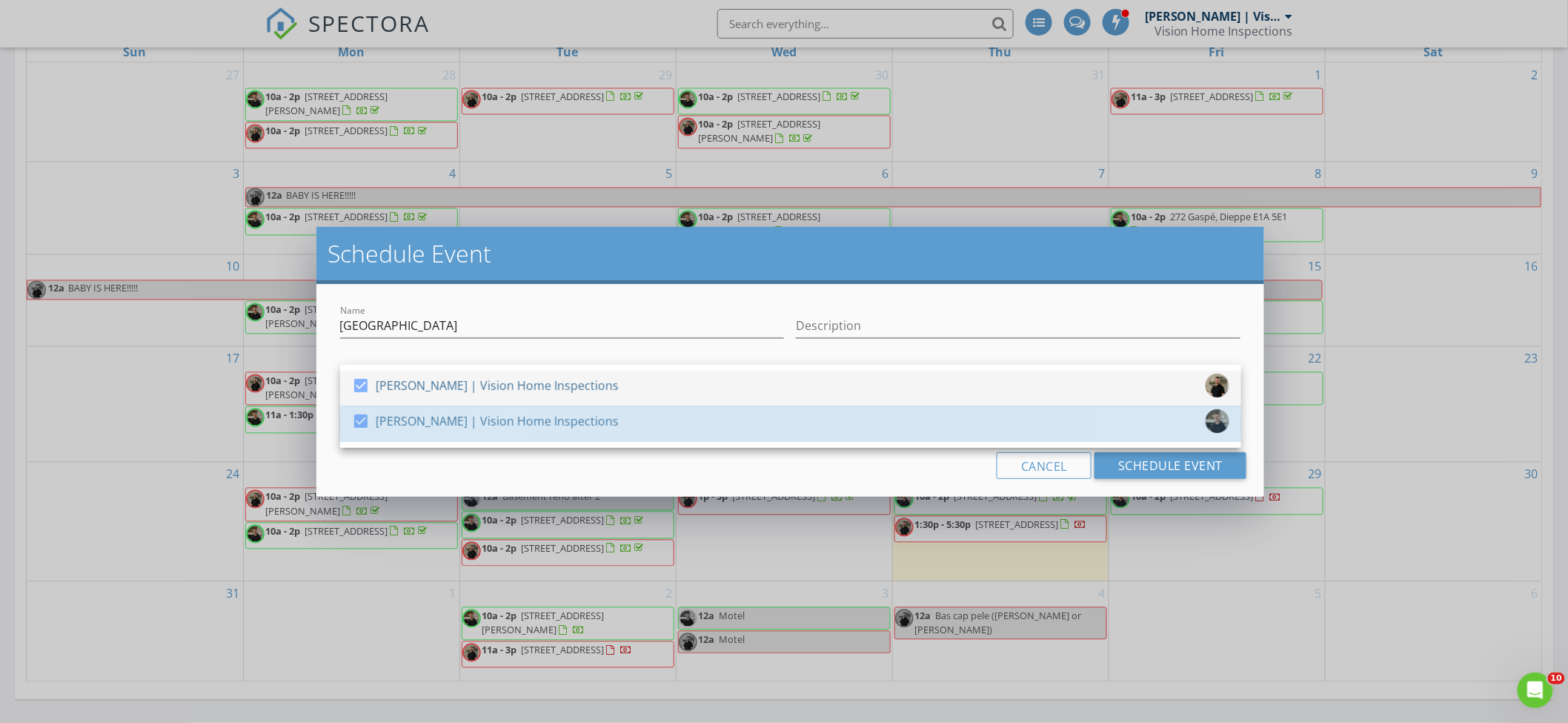
click at [704, 392] on div "check_box [PERSON_NAME] | Vision Home Inspections" at bounding box center [790, 388] width 878 height 29
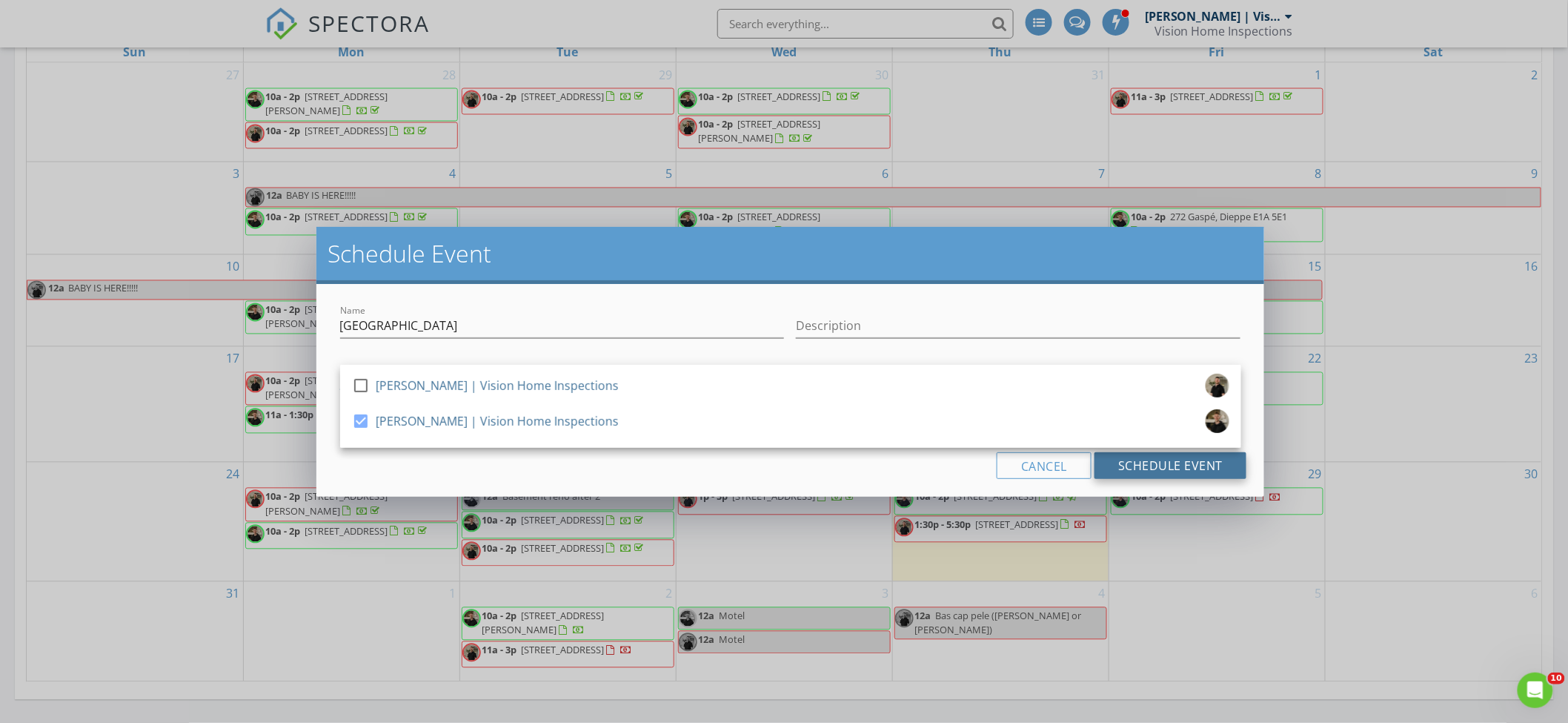
click at [1121, 469] on button "Schedule Event" at bounding box center [1170, 465] width 152 height 27
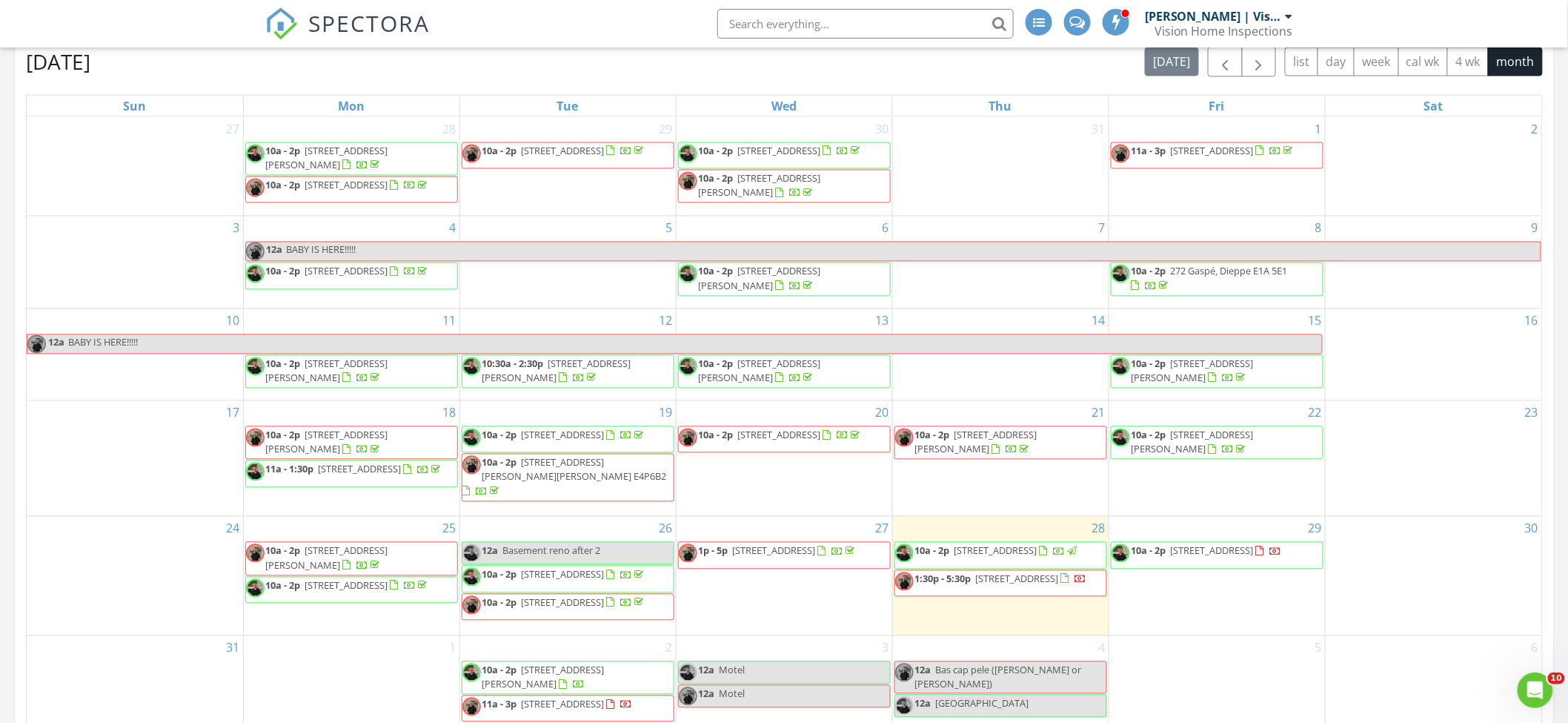
scroll to position [1038, 0]
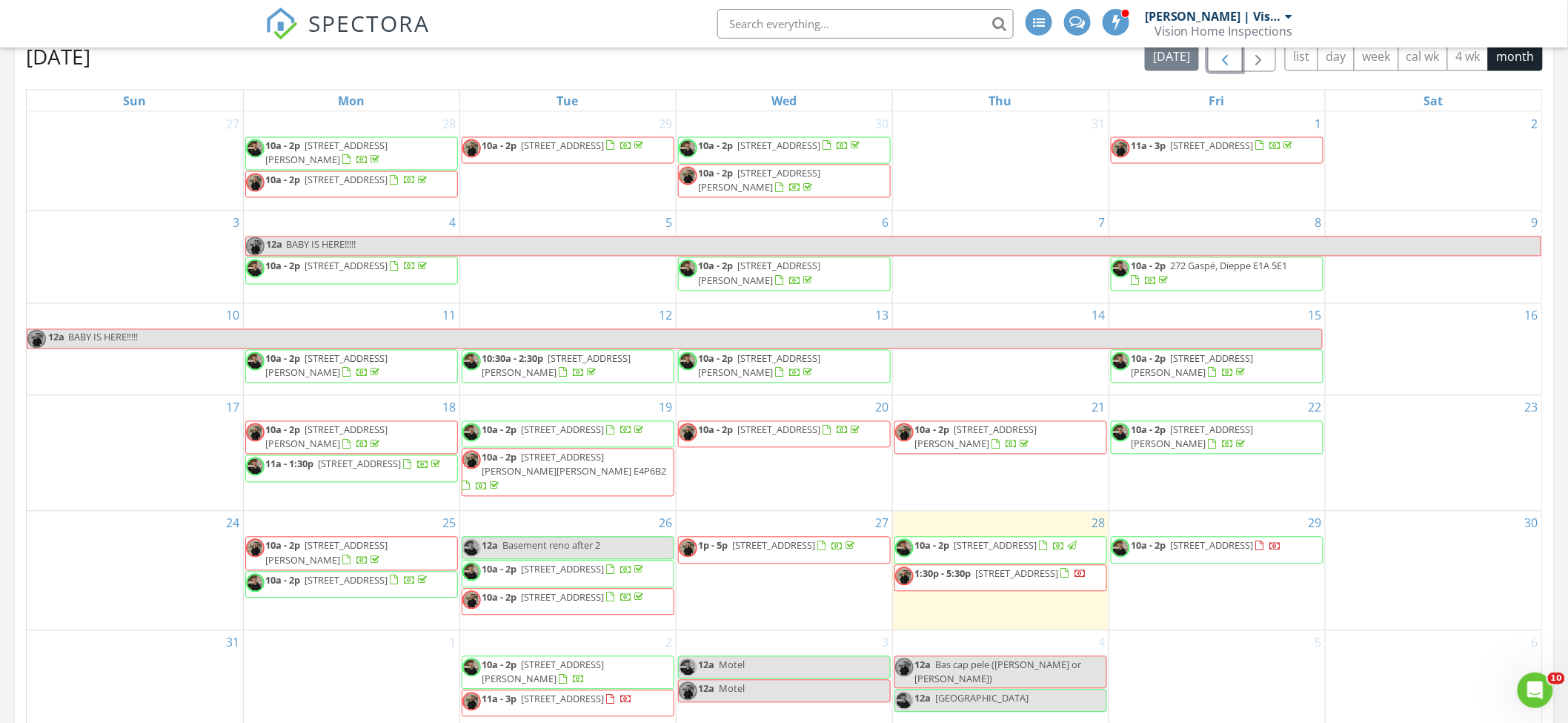
click at [1225, 70] on button "button" at bounding box center [1225, 56] width 35 height 30
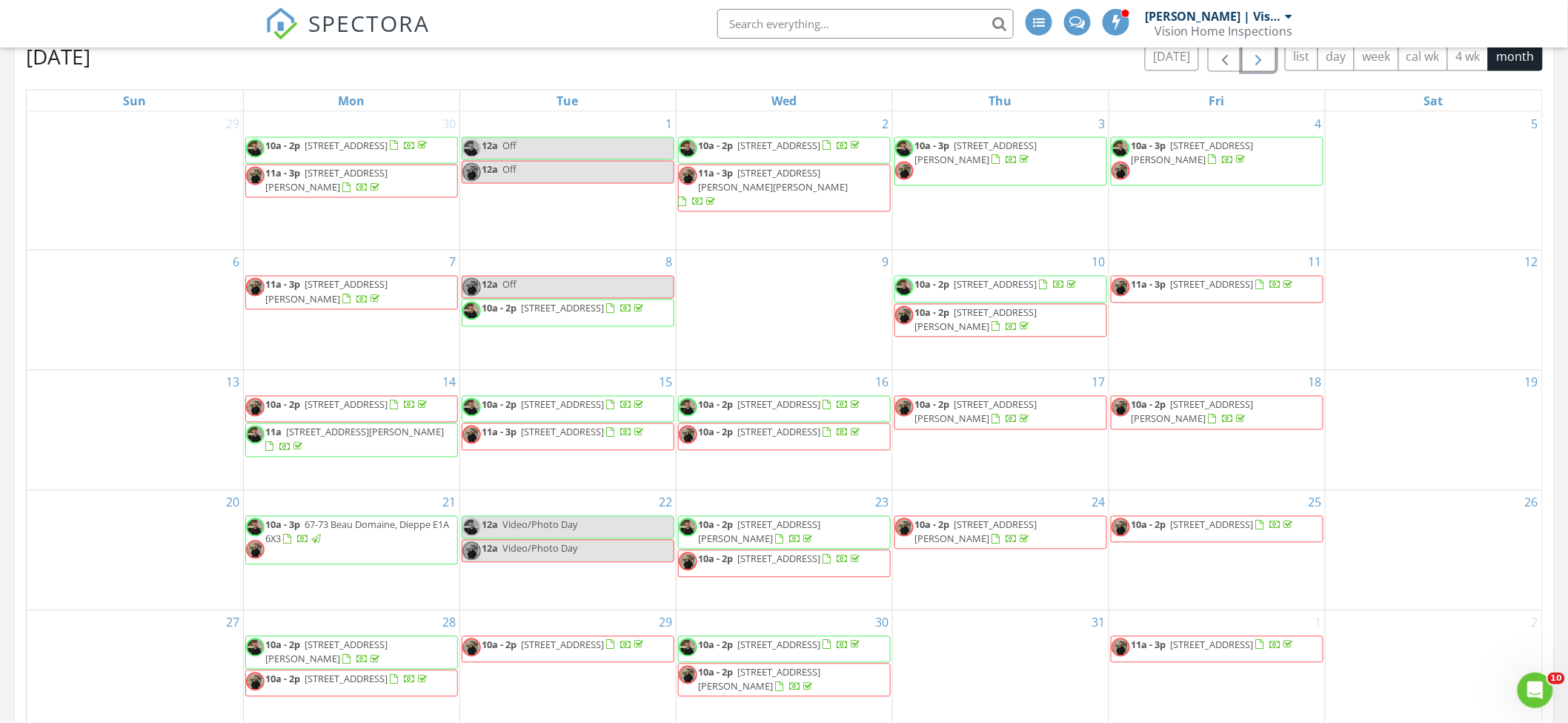
click at [1256, 56] on span "button" at bounding box center [1258, 57] width 17 height 17
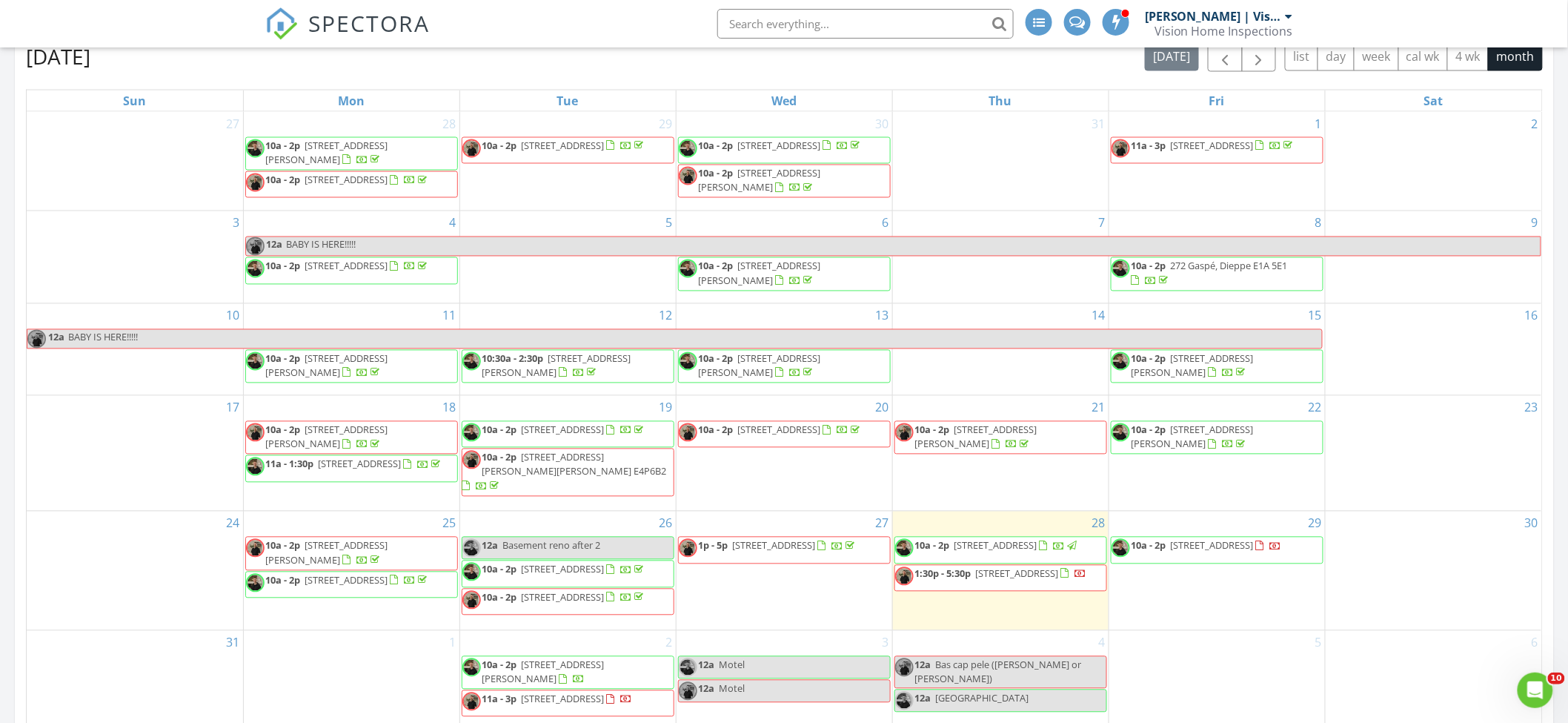
click at [1198, 74] on div "[DATE] [DATE] list day week cal wk 4 wk month Sun Mon Tue Wed Thu Fri Sat 27 28…" at bounding box center [784, 385] width 1517 height 689
drag, startPoint x: 146, startPoint y: 65, endPoint x: 24, endPoint y: 59, distance: 122.1
click at [24, 59] on div "[DATE] [DATE] list day week cal wk 4 wk month Sun Mon Tue Wed Thu Fri Sat 27 28…" at bounding box center [784, 386] width 1539 height 712
drag, startPoint x: 26, startPoint y: 58, endPoint x: 158, endPoint y: 64, distance: 132.1
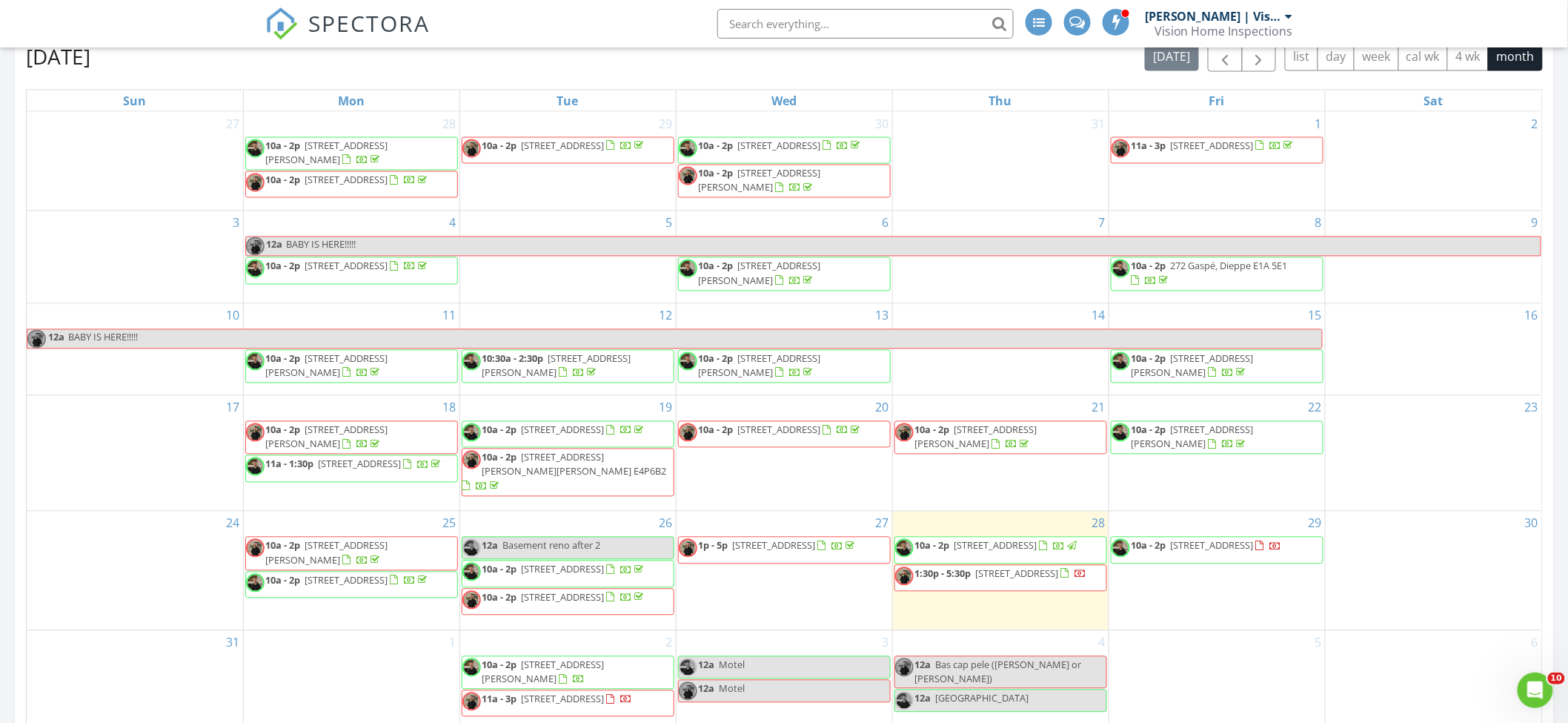
click at [158, 64] on div "[DATE] [DATE] list day week cal wk 4 wk month" at bounding box center [784, 56] width 1517 height 30
click at [172, 63] on div "[DATE] [DATE] list day week cal wk 4 wk month" at bounding box center [784, 56] width 1517 height 30
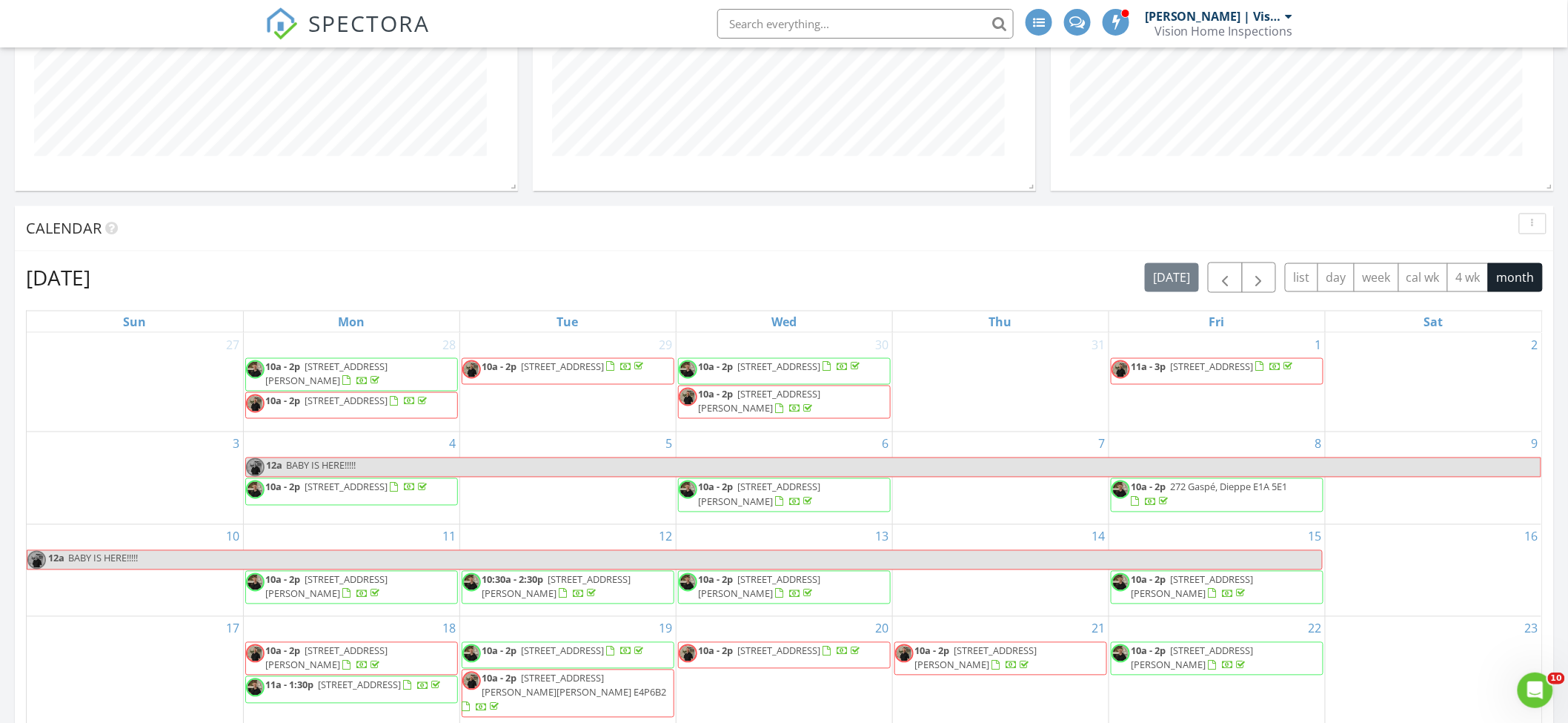
scroll to position [869, 0]
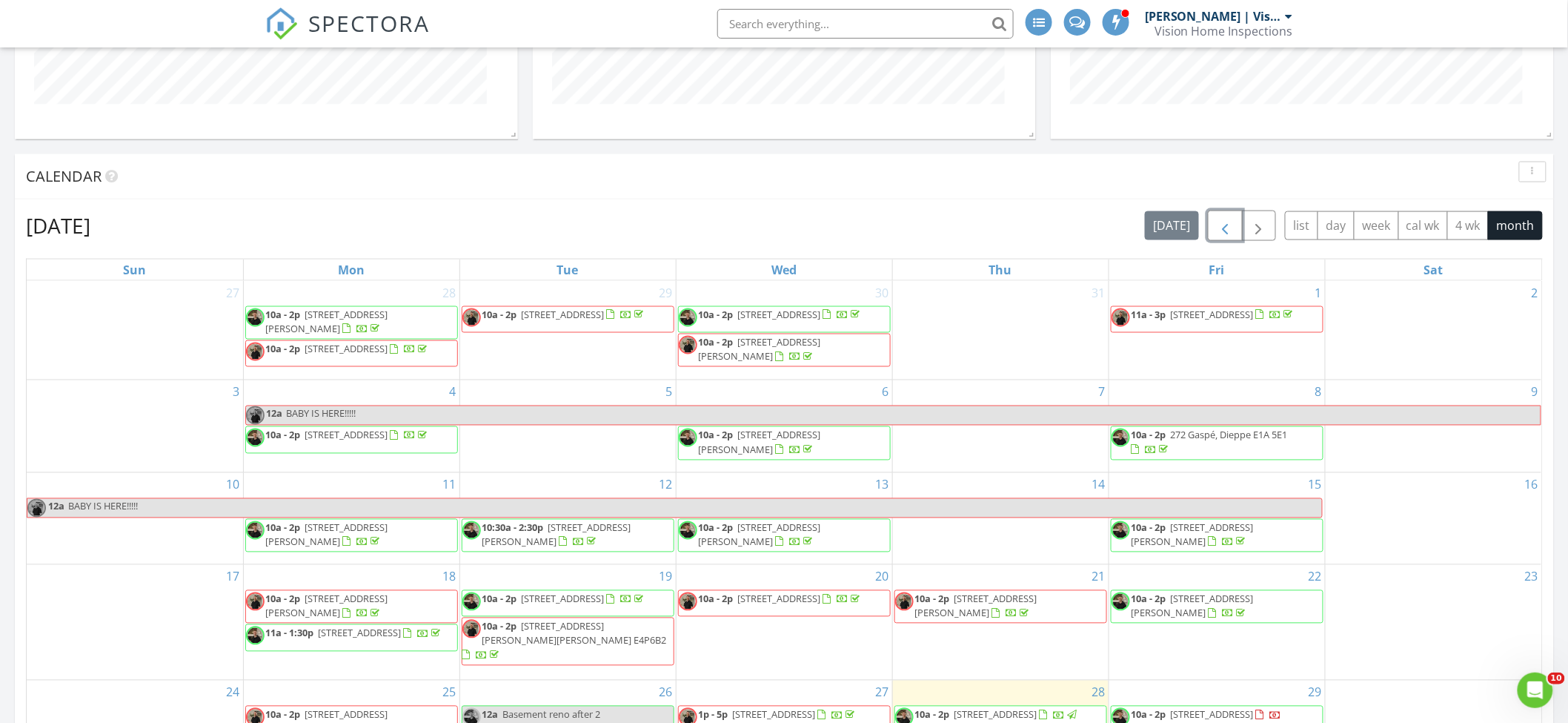
click at [1231, 235] on span "button" at bounding box center [1224, 226] width 17 height 17
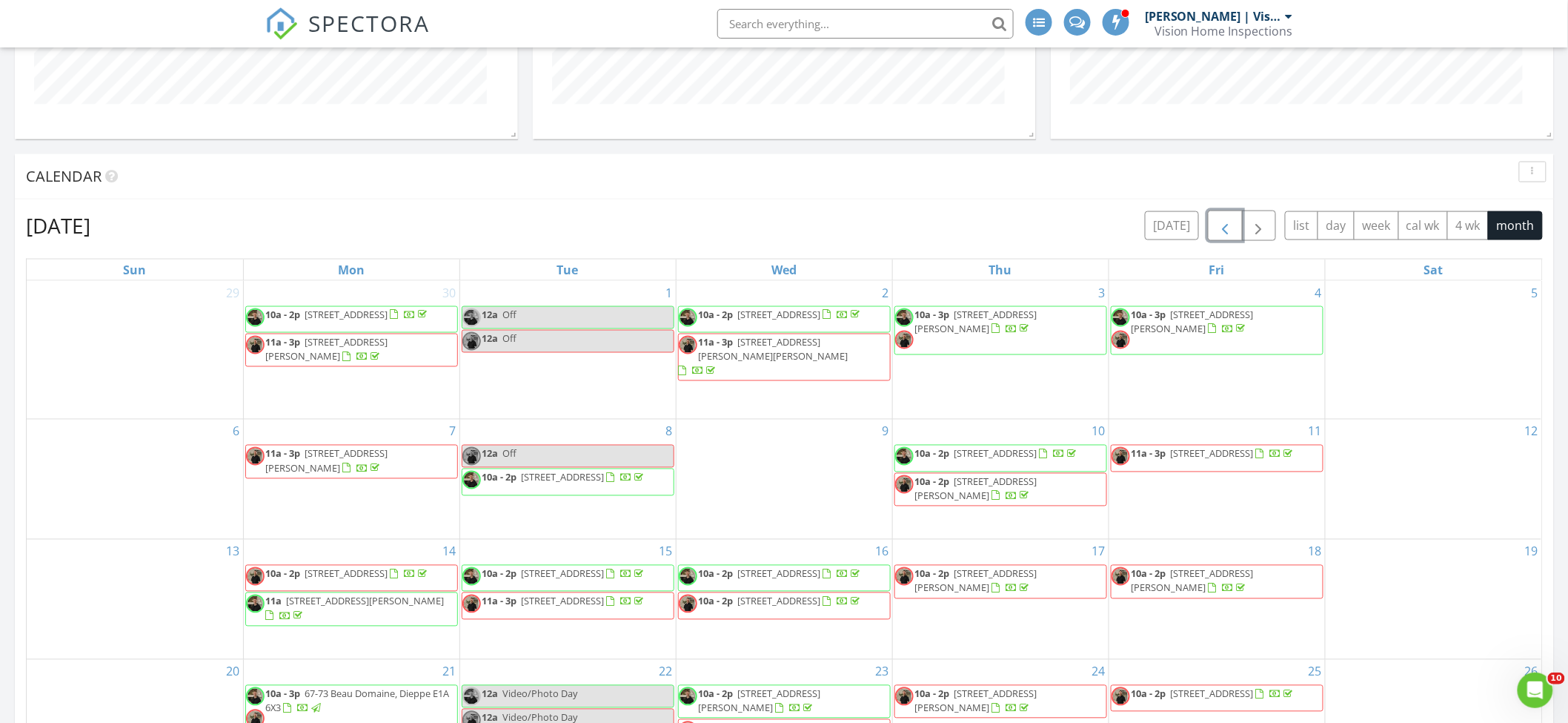
click at [1231, 235] on span "button" at bounding box center [1224, 226] width 17 height 17
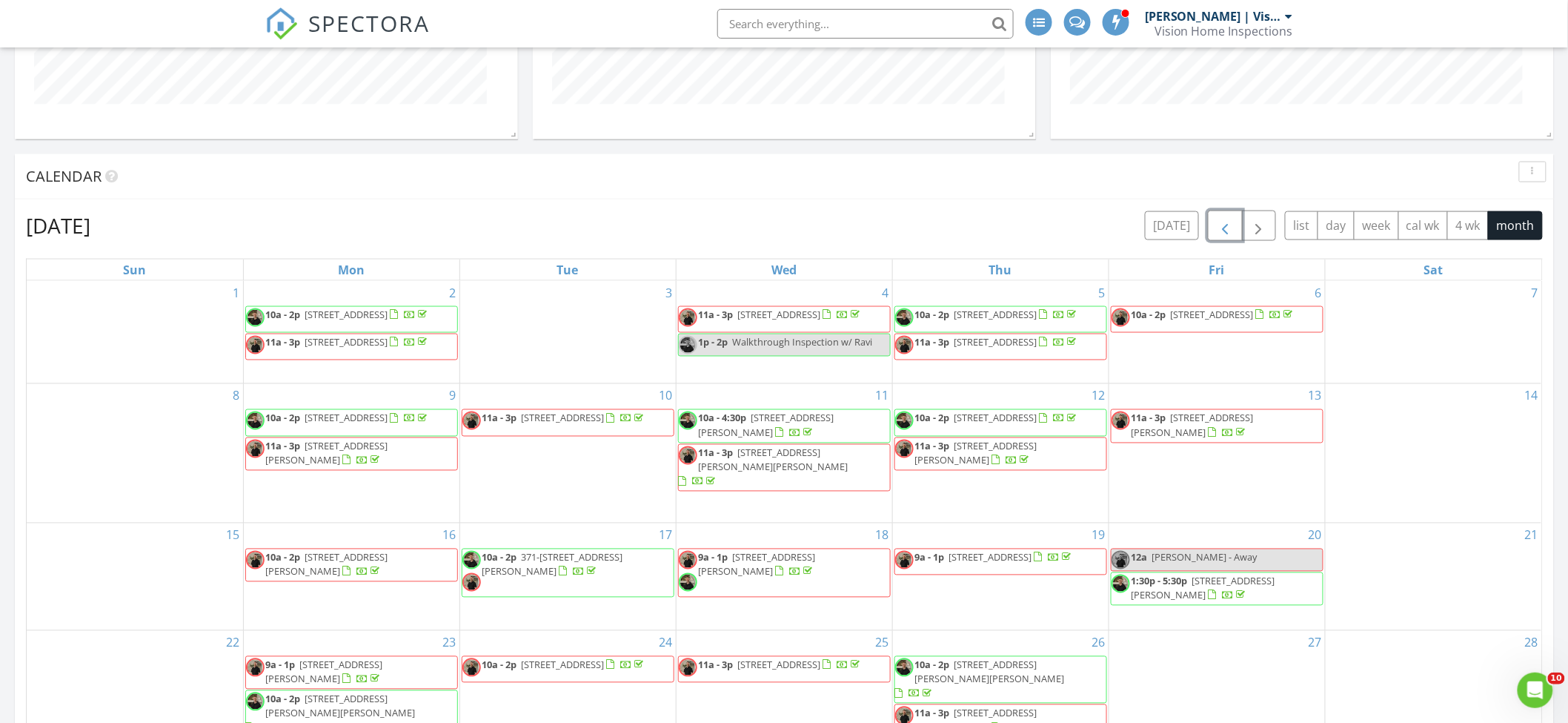
click at [1231, 235] on span "button" at bounding box center [1224, 226] width 17 height 17
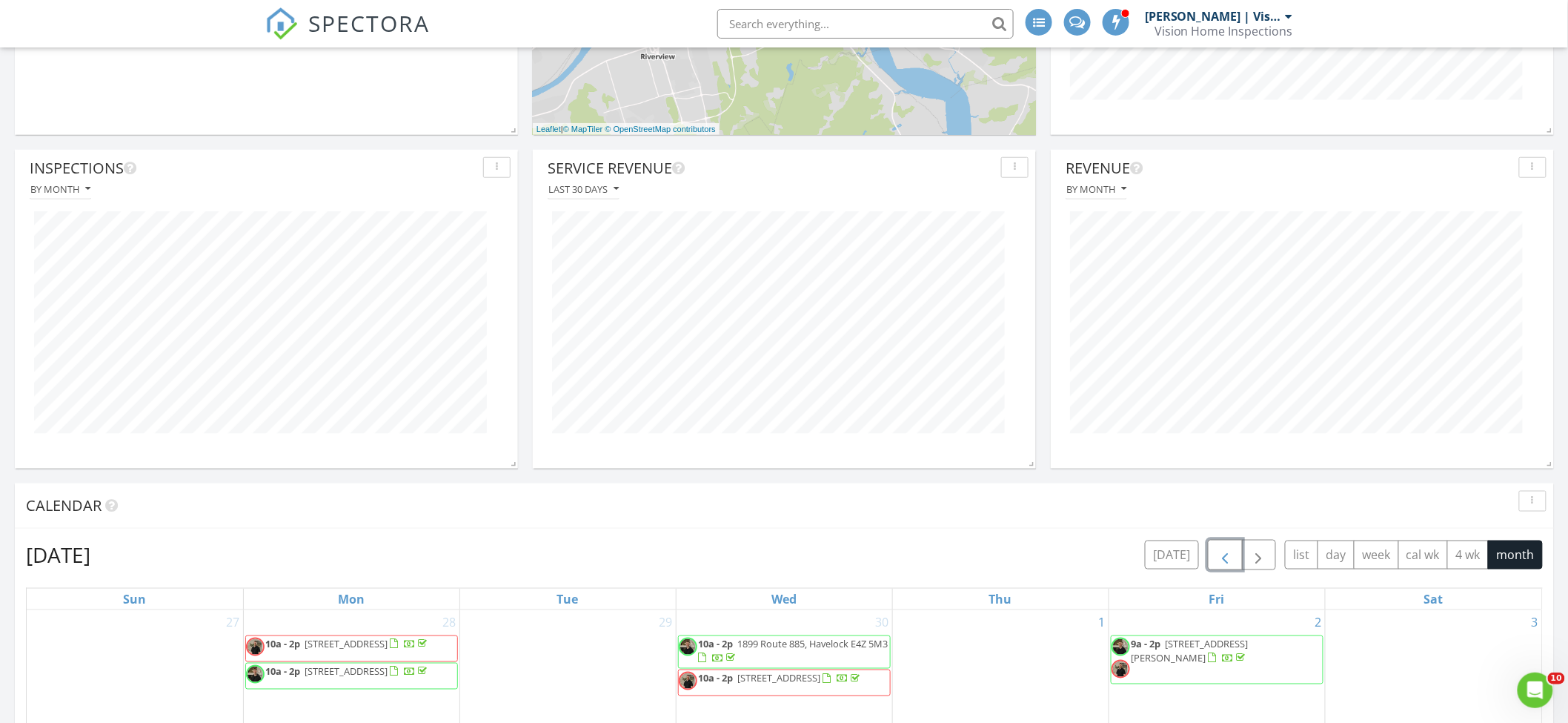
scroll to position [0, 0]
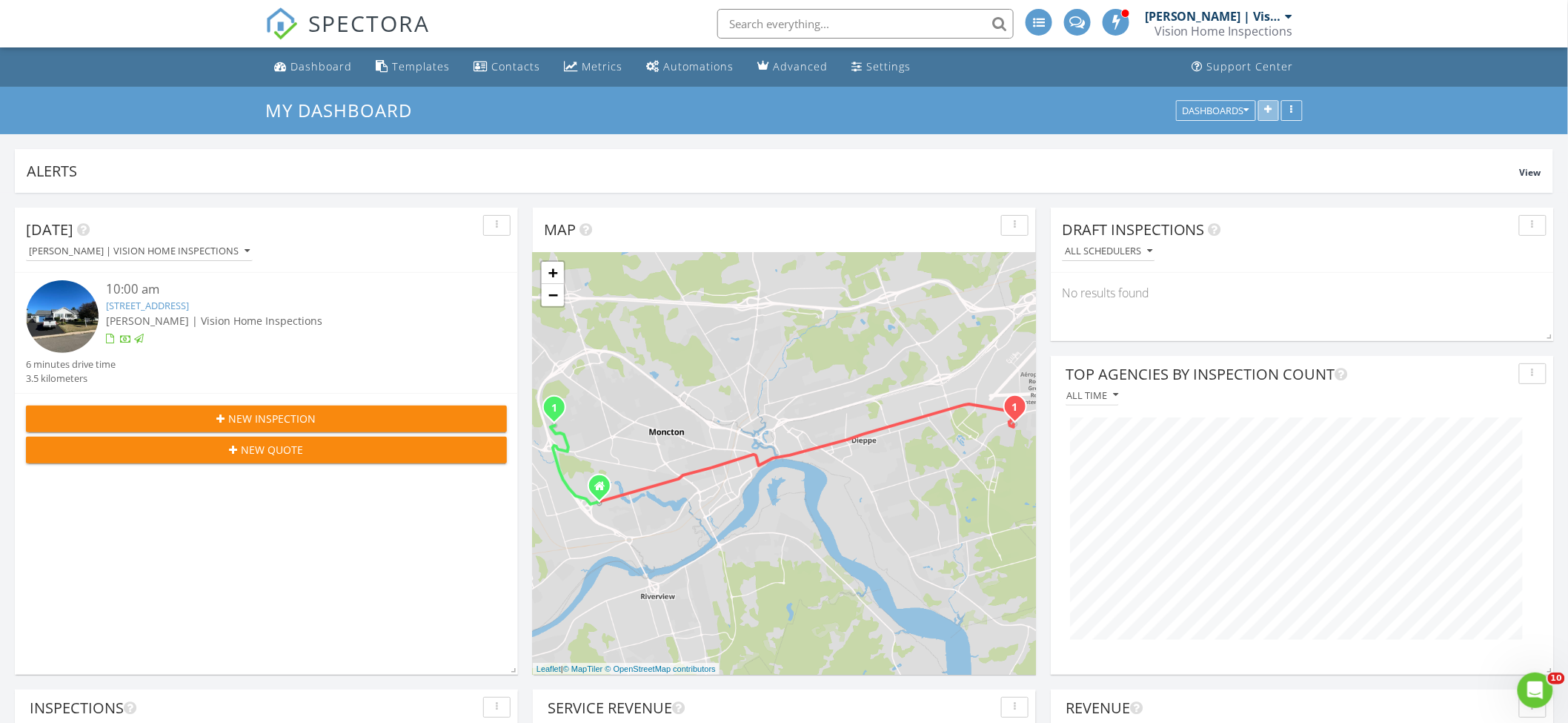
click at [1268, 107] on icon "button" at bounding box center [1268, 110] width 7 height 10
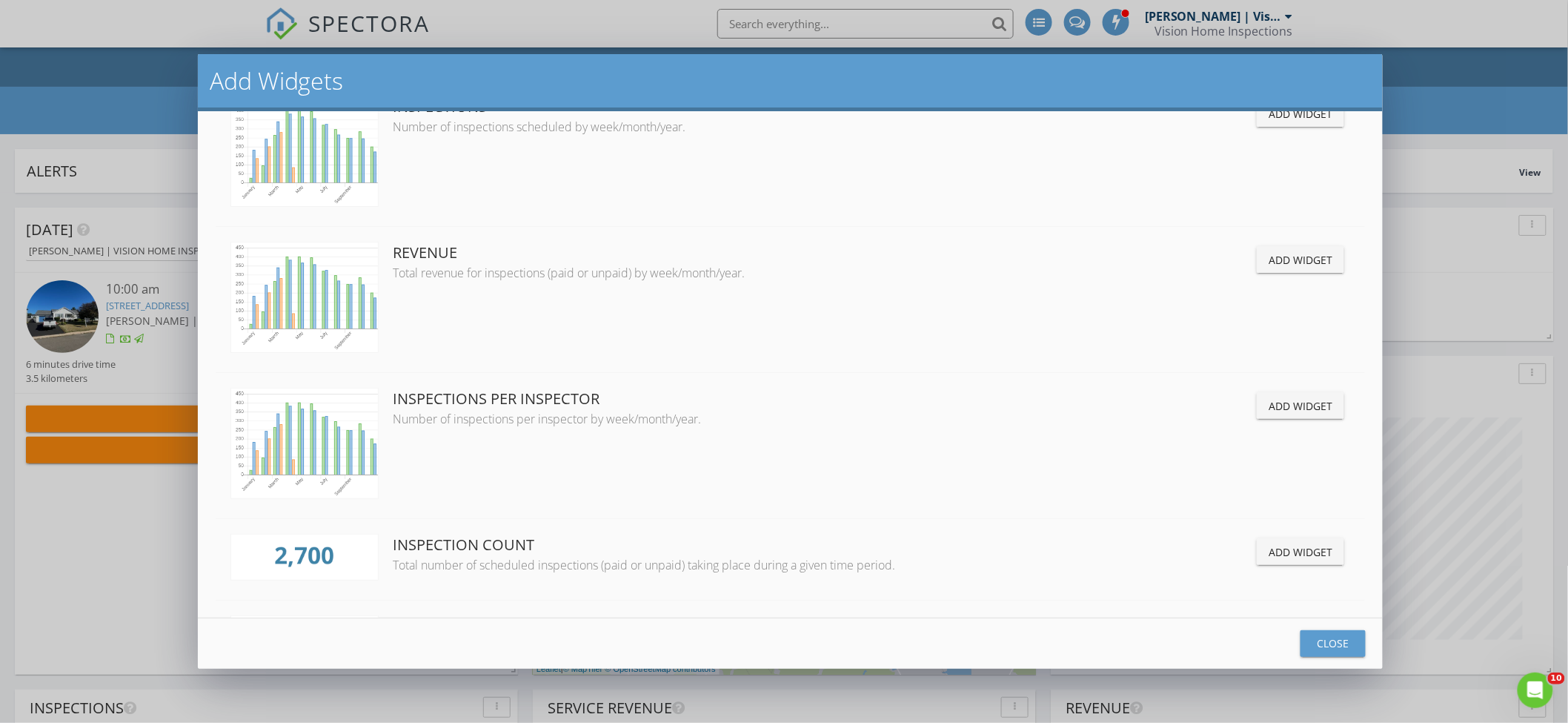
scroll to position [1625, 0]
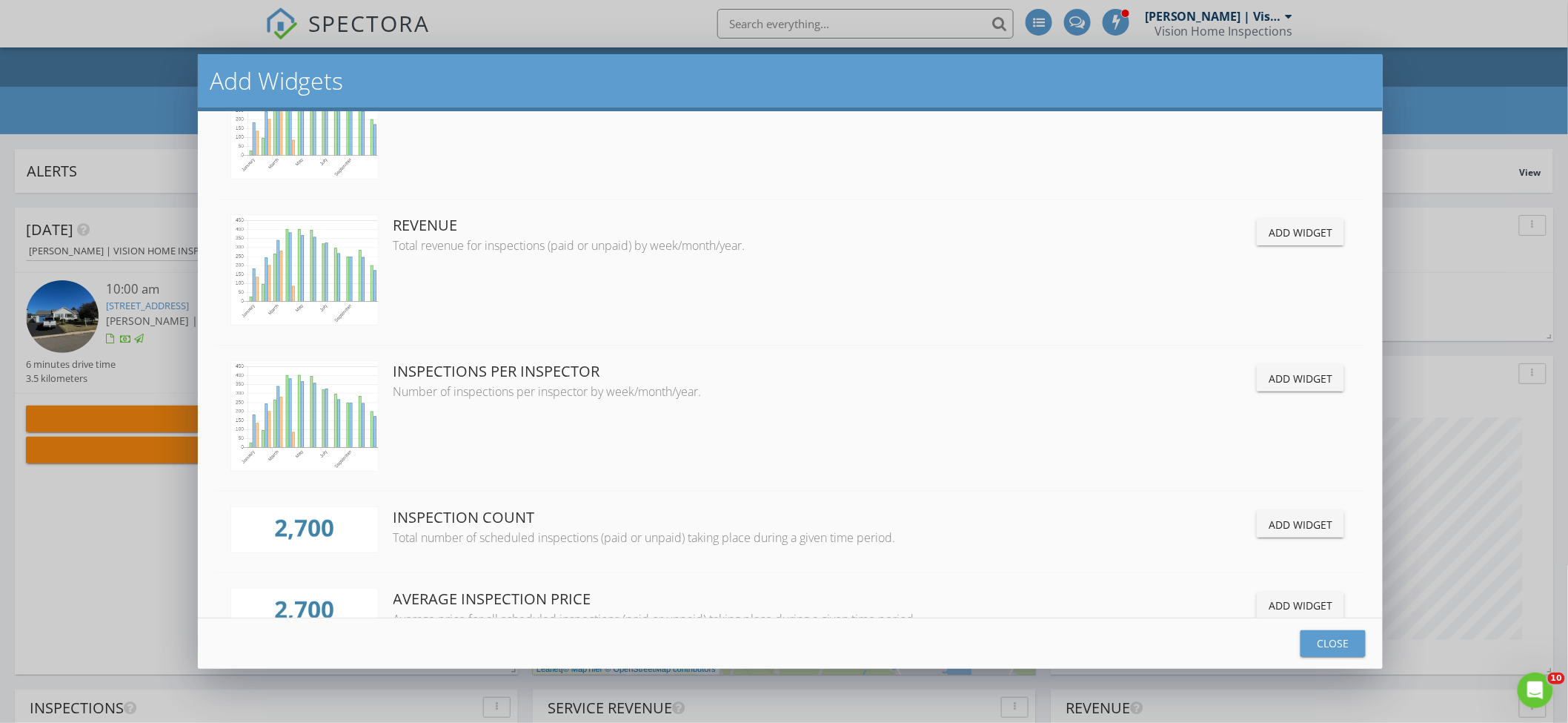
click at [1309, 386] on div "Add Widget" at bounding box center [1299, 378] width 63 height 16
click at [1360, 651] on button "Close" at bounding box center [1332, 643] width 65 height 27
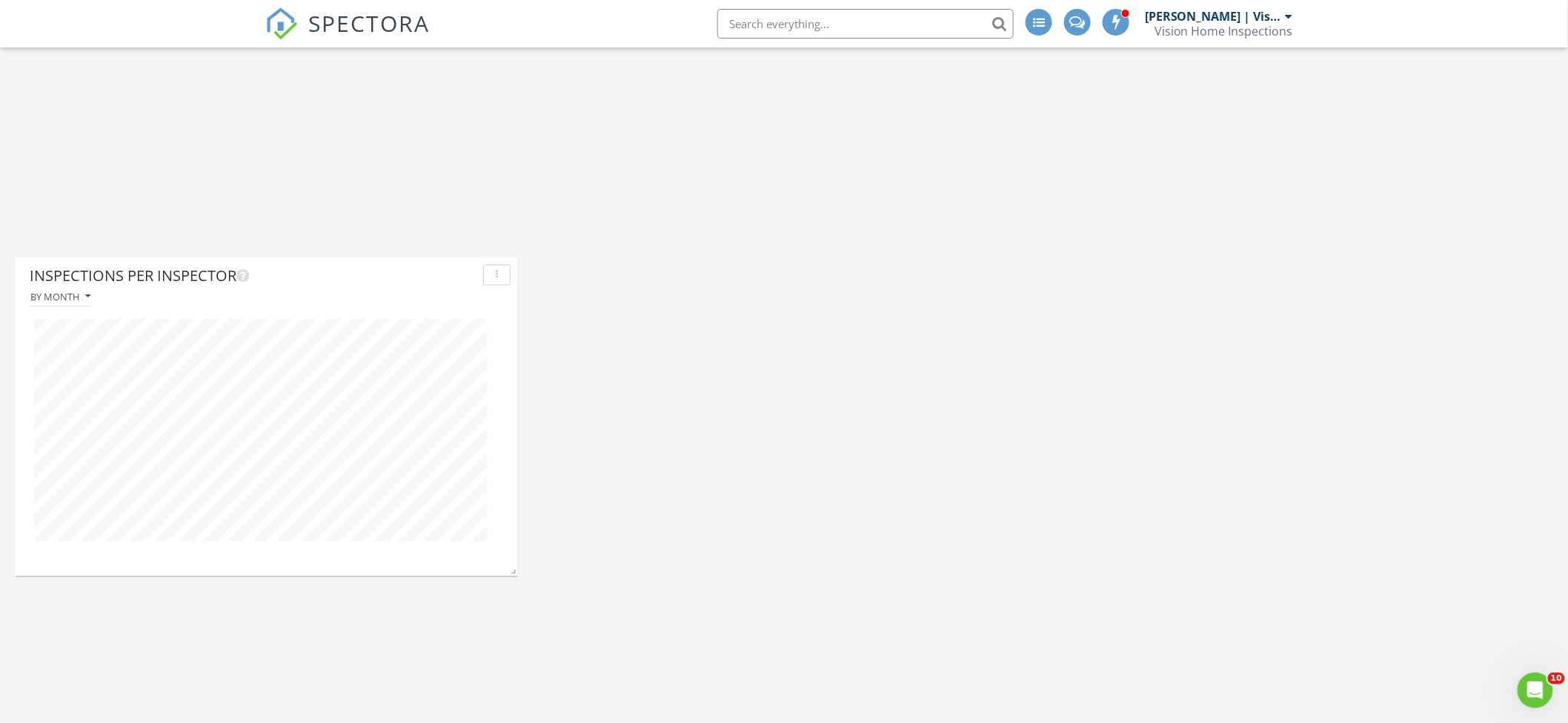
scroll to position [2838, 0]
click at [96, 295] on div "By month" at bounding box center [266, 301] width 488 height 20
click at [89, 296] on icon "button" at bounding box center [88, 300] width 6 height 10
click at [99, 341] on div "By month" at bounding box center [91, 333] width 100 height 17
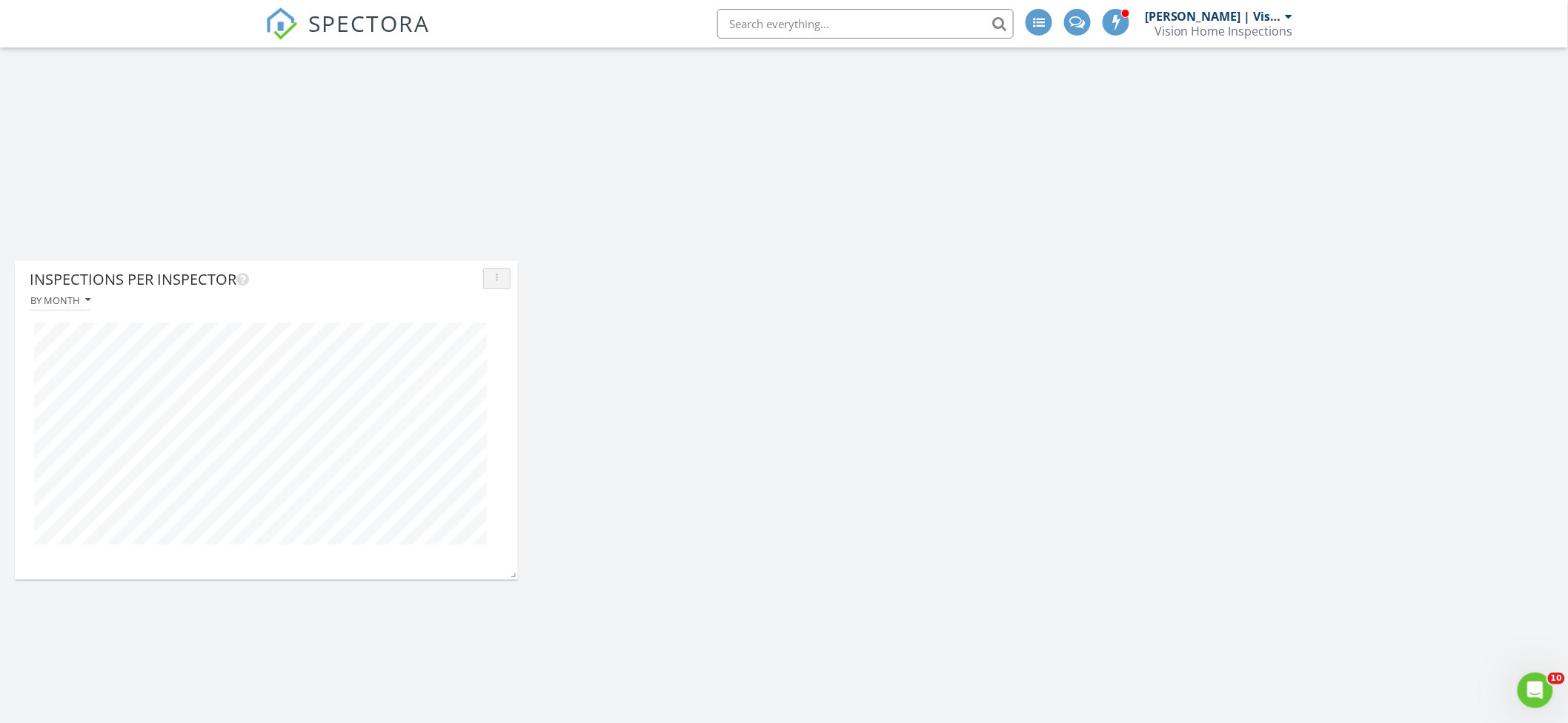
click at [490, 278] on div "button" at bounding box center [496, 278] width 14 height 10
click at [558, 483] on div "Delete" at bounding box center [538, 490] width 86 height 17
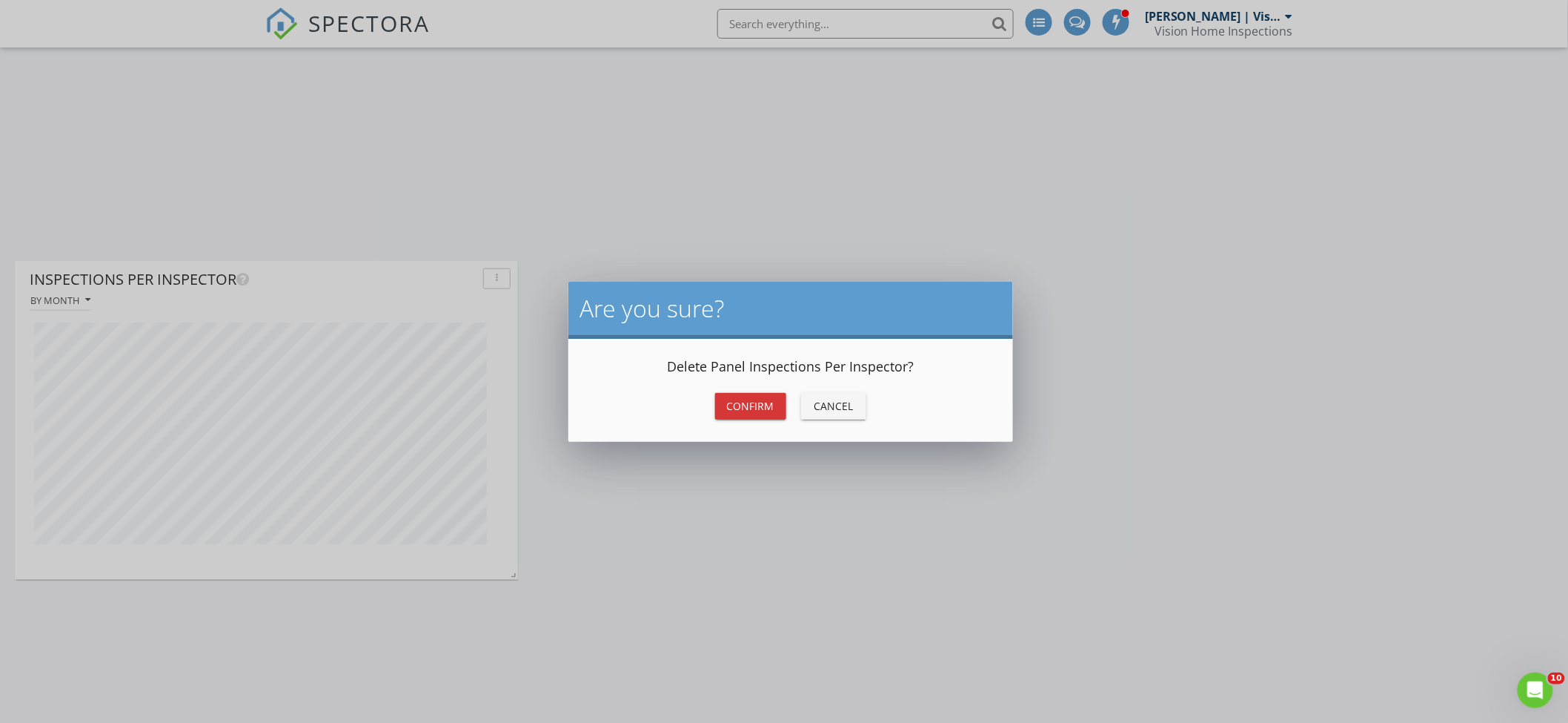
click at [745, 406] on div "Confirm" at bounding box center [751, 406] width 48 height 16
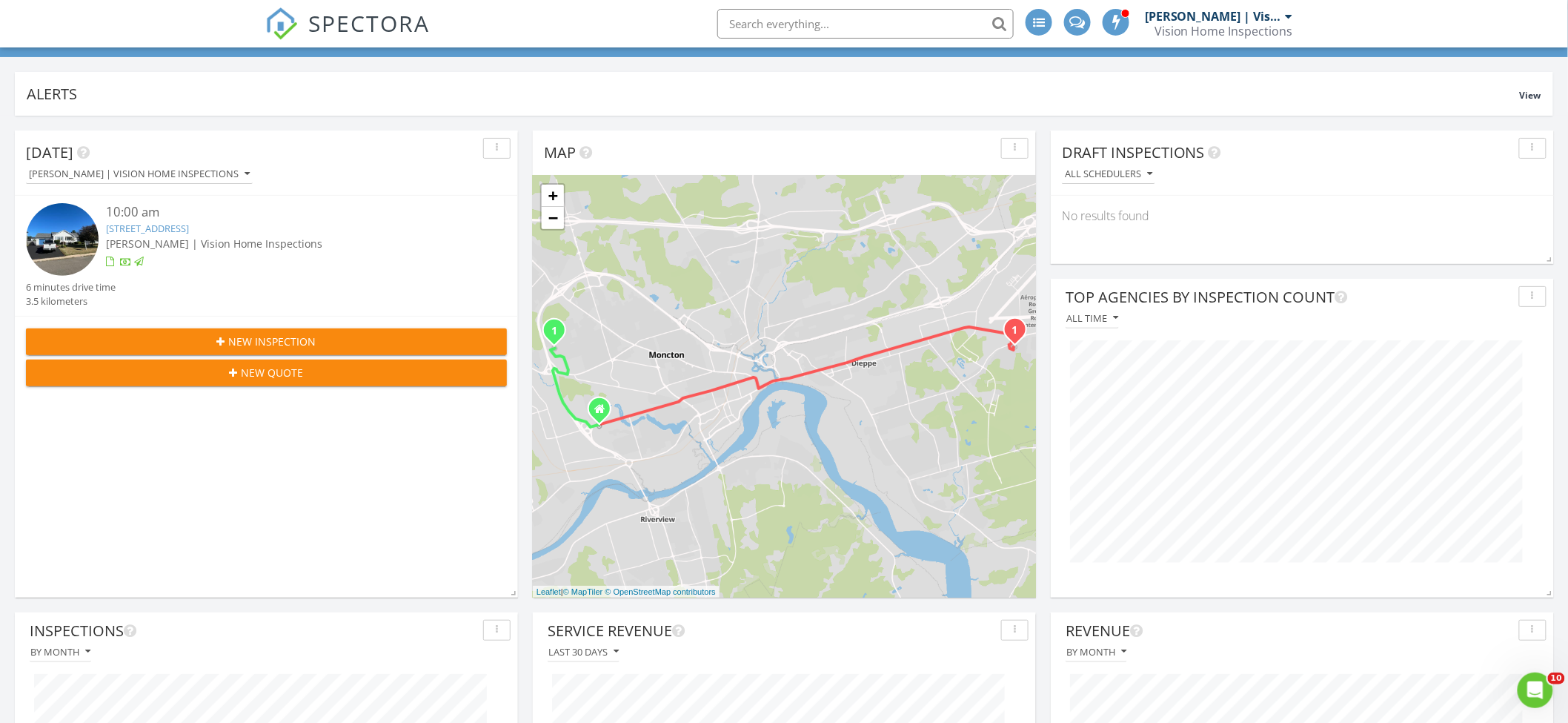
scroll to position [0, 0]
